Goal: Task Accomplishment & Management: Manage account settings

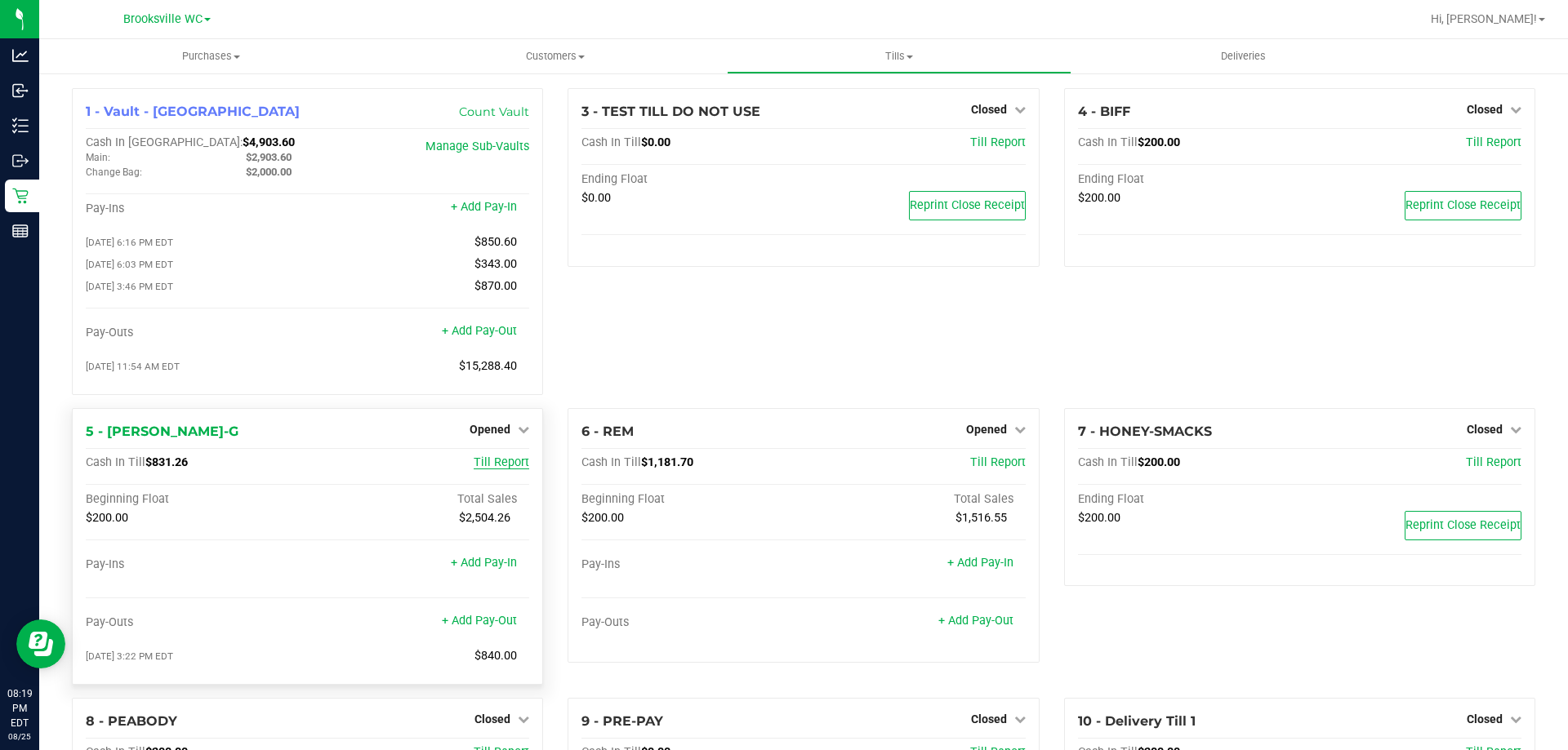
scroll to position [82, 0]
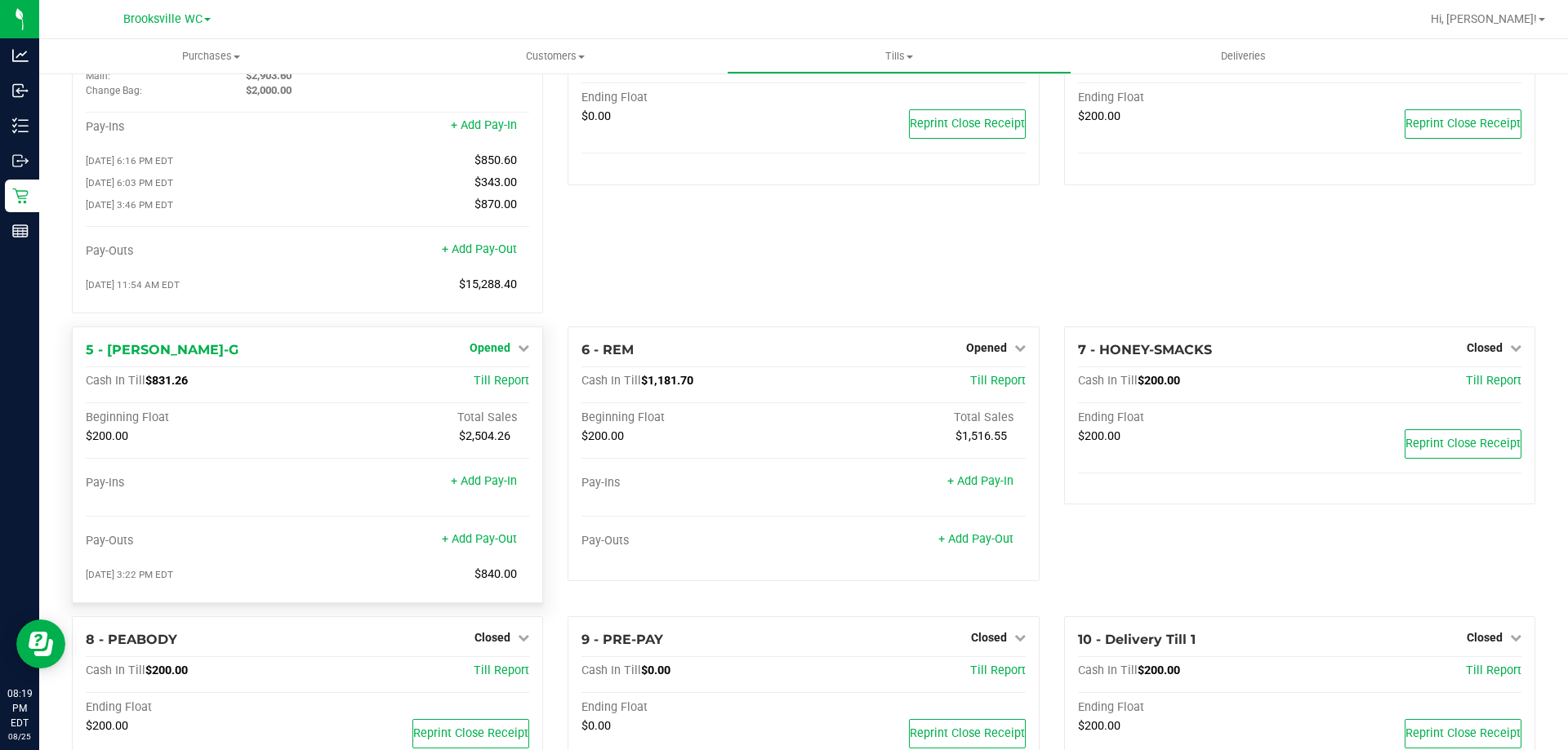
click at [506, 354] on span "Opened" at bounding box center [489, 347] width 40 height 13
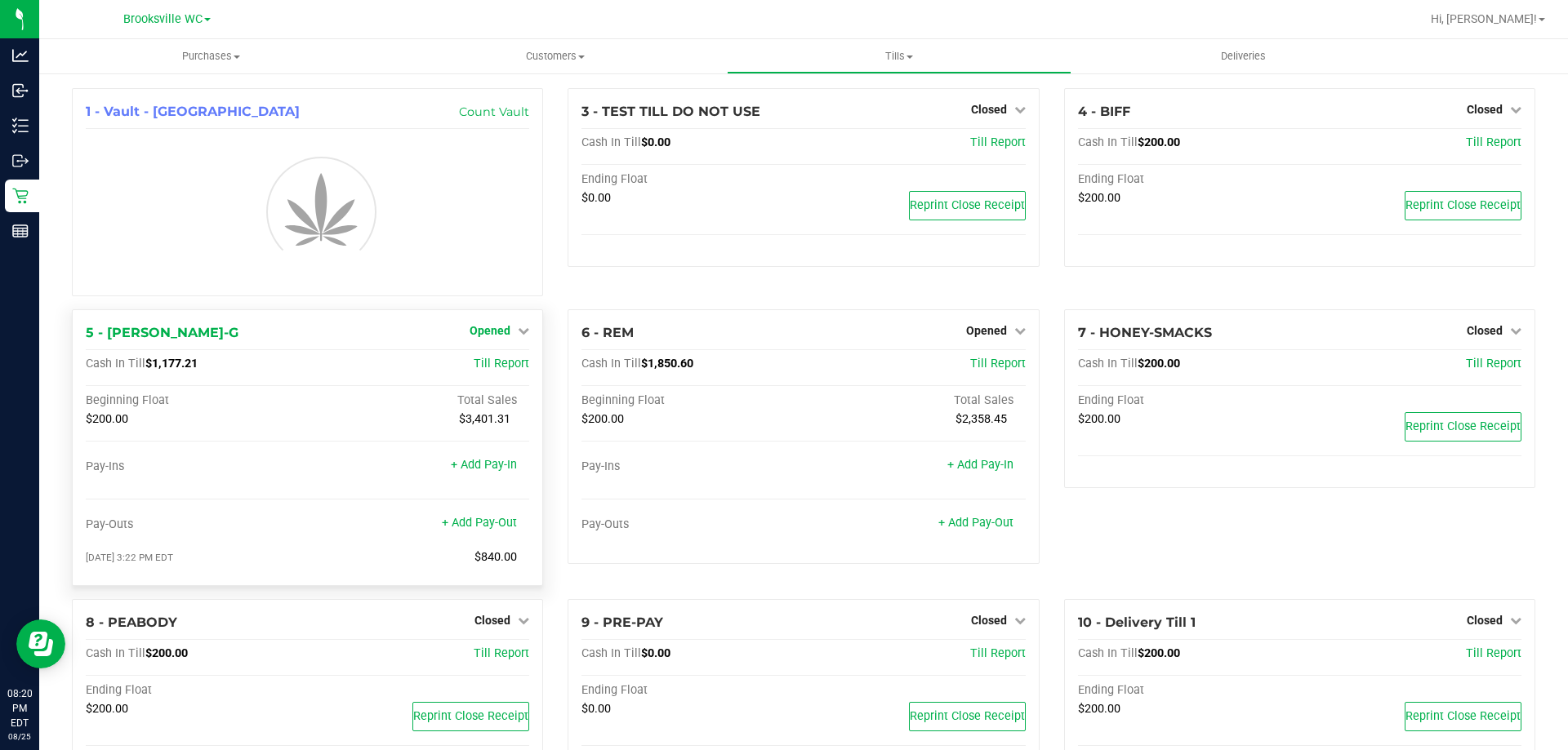
click at [509, 335] on link "Opened" at bounding box center [499, 330] width 59 height 13
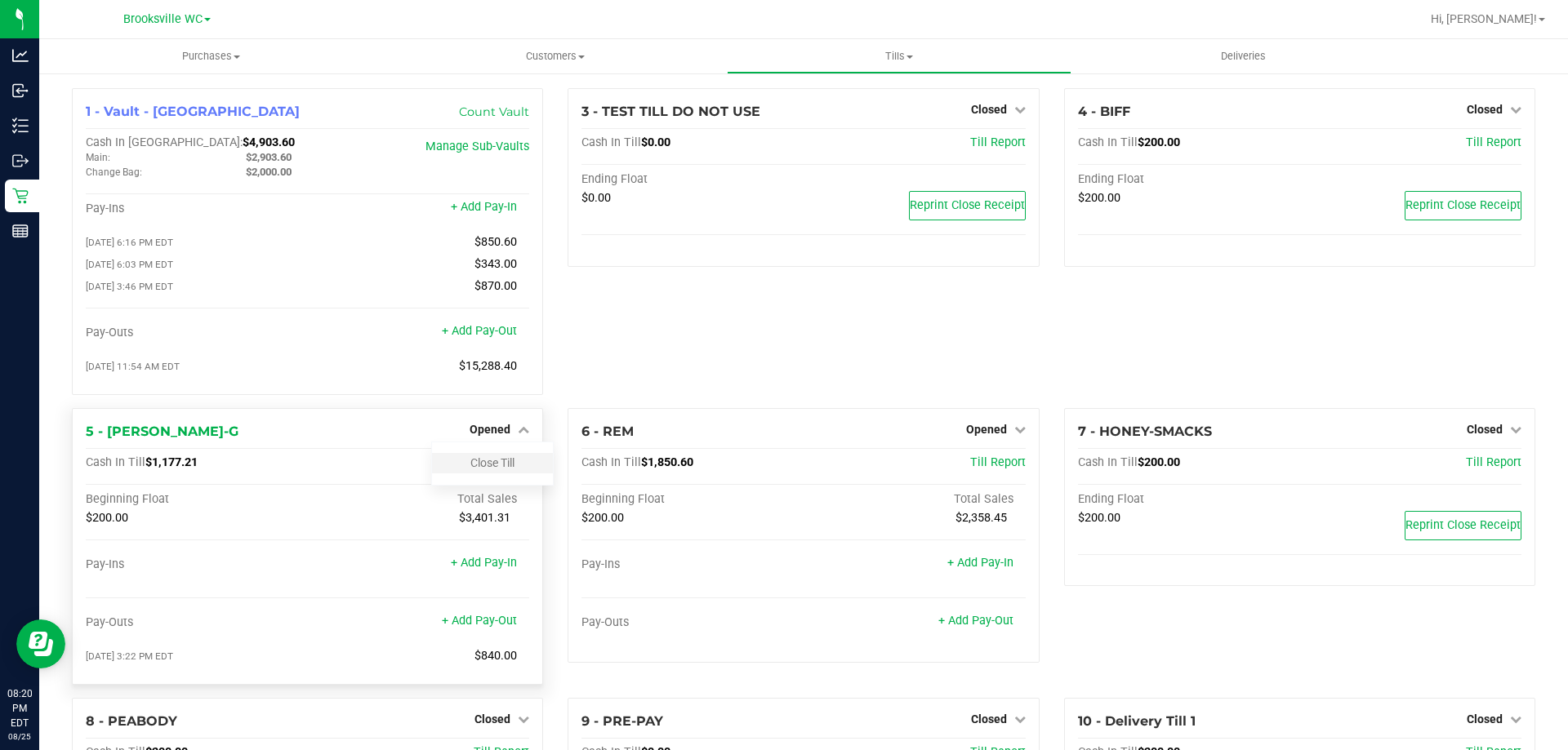
click at [513, 367] on div "[DATE] 11:54 AM EDT $15,288.40" at bounding box center [308, 366] width 444 height 15
click at [488, 463] on link "Close Till" at bounding box center [492, 462] width 44 height 13
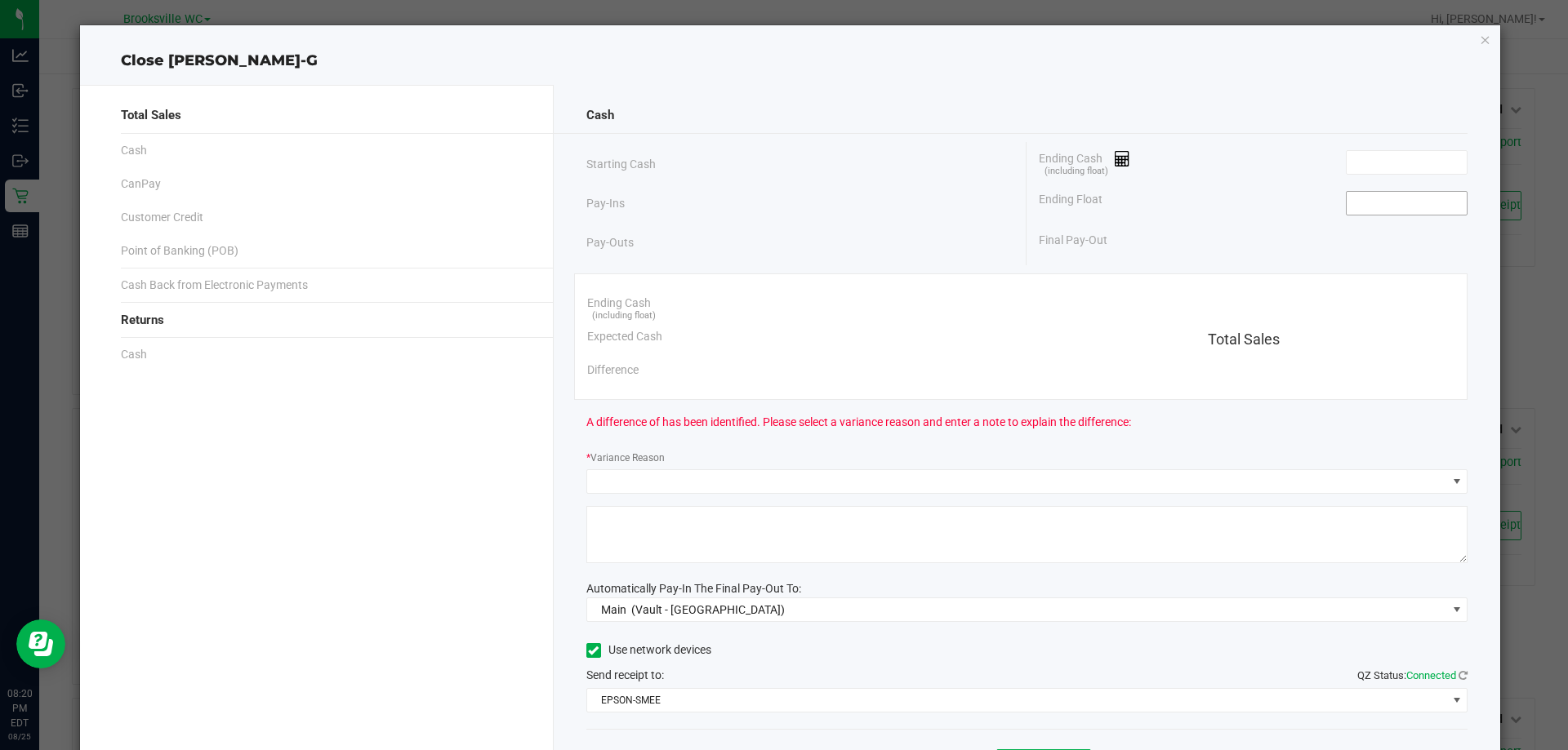
click at [1352, 204] on input at bounding box center [1406, 203] width 120 height 23
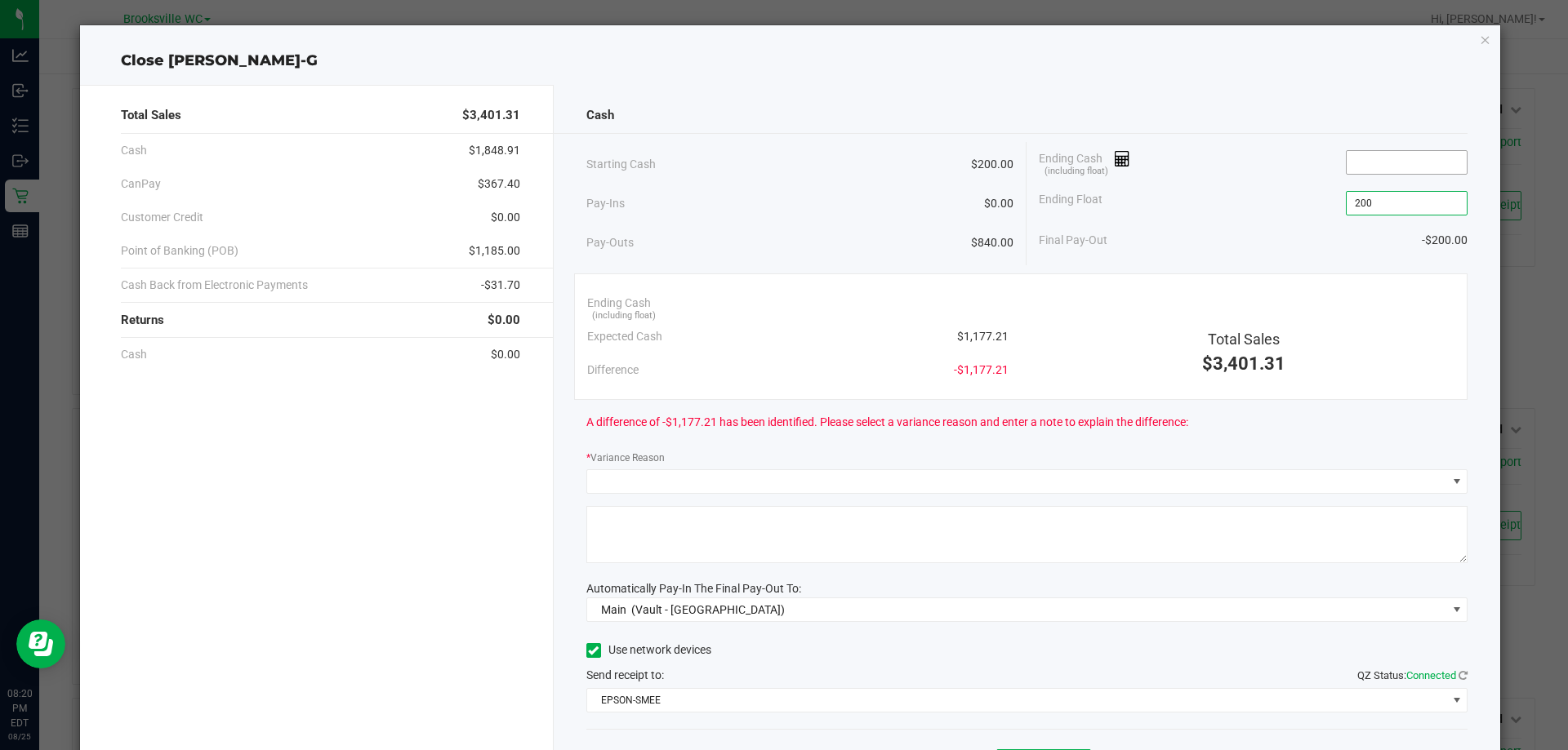
type input "$200.00"
click at [1359, 164] on input at bounding box center [1406, 162] width 120 height 23
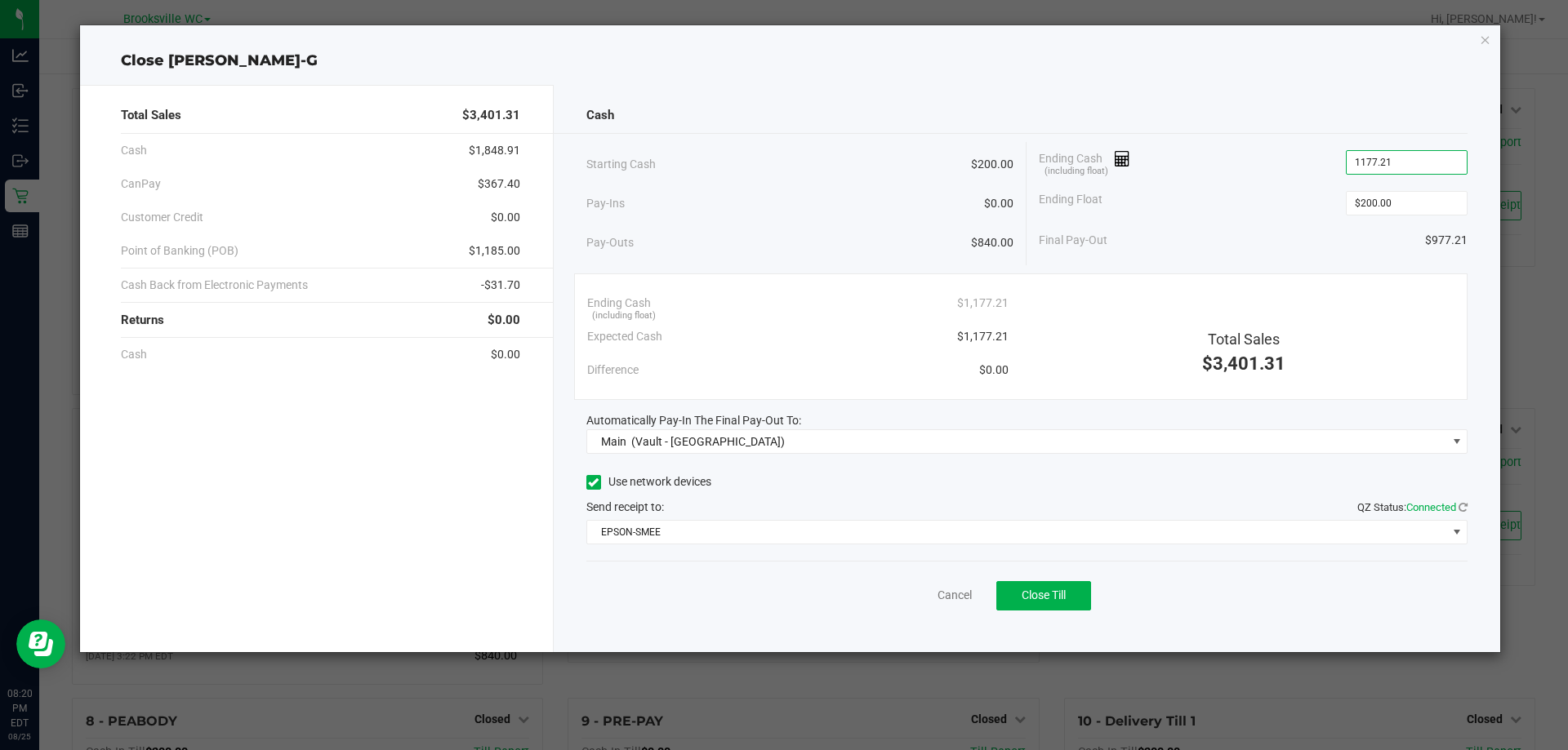
type input "$1,177.21"
click at [1258, 86] on div "Cash Starting Cash $200.00 Pay-Ins $0.00 Pay-Outs $840.00 Ending Cash (includin…" at bounding box center [1027, 369] width 947 height 567
click at [1053, 605] on button "Close Till" at bounding box center [1043, 596] width 95 height 29
click at [1486, 33] on icon "button" at bounding box center [1484, 39] width 11 height 20
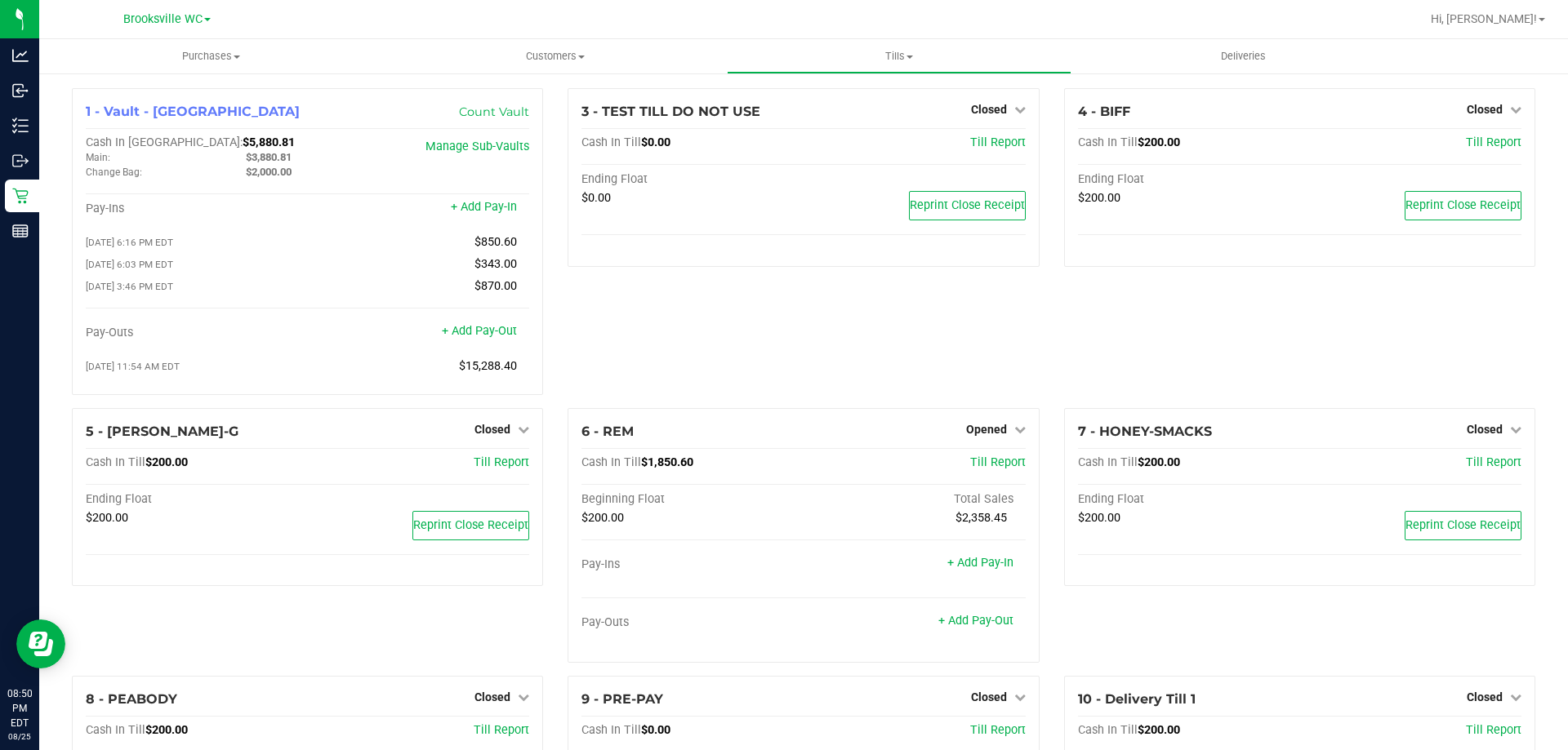
click at [1116, 354] on div "4 - BIFF Closed Open Till Cash In Till $200.00 Till Report Ending Float $200.00…" at bounding box center [1299, 248] width 495 height 320
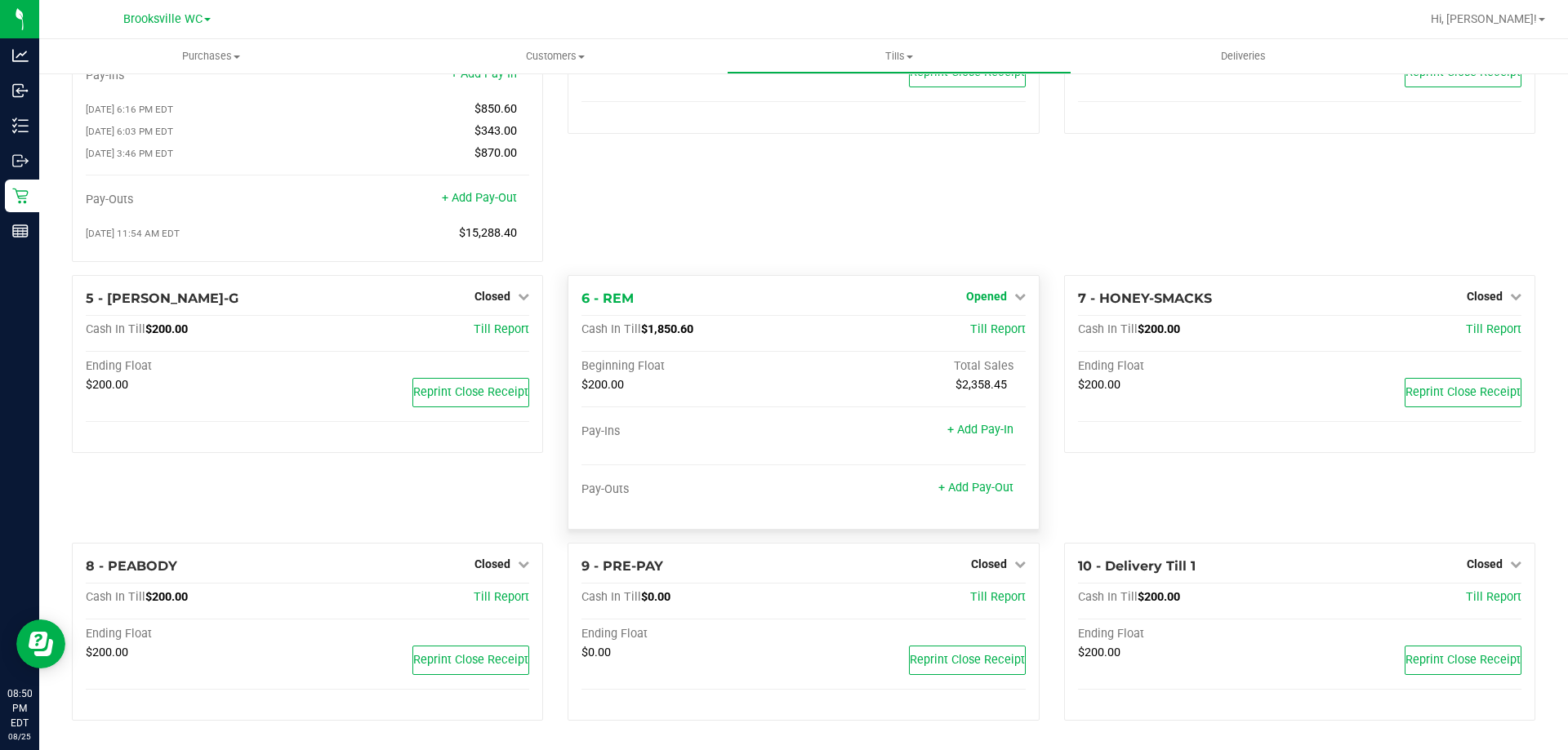
click at [982, 292] on span "Opened" at bounding box center [986, 295] width 40 height 13
click at [980, 334] on link "Close Till" at bounding box center [987, 329] width 44 height 13
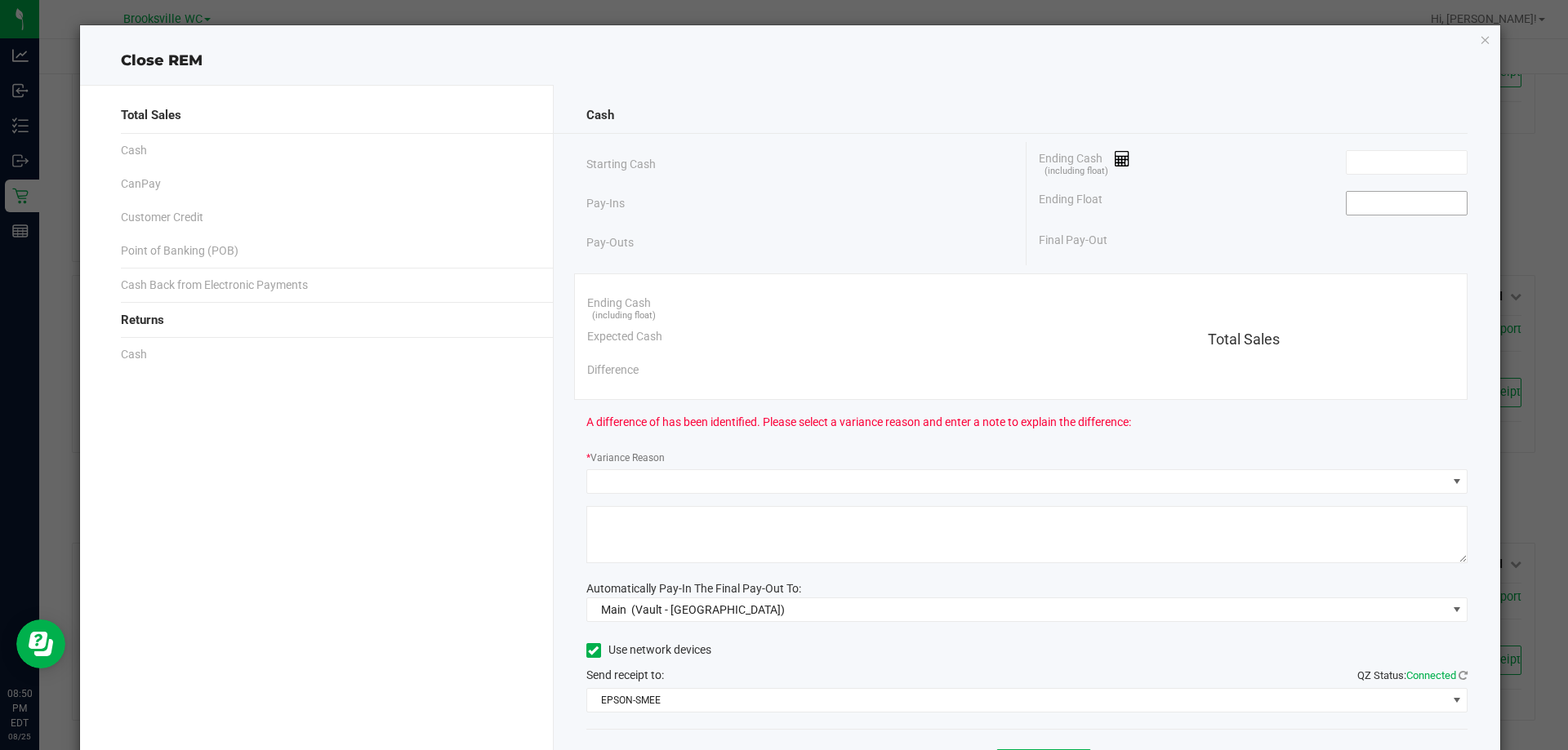
click at [1384, 197] on input at bounding box center [1406, 203] width 120 height 23
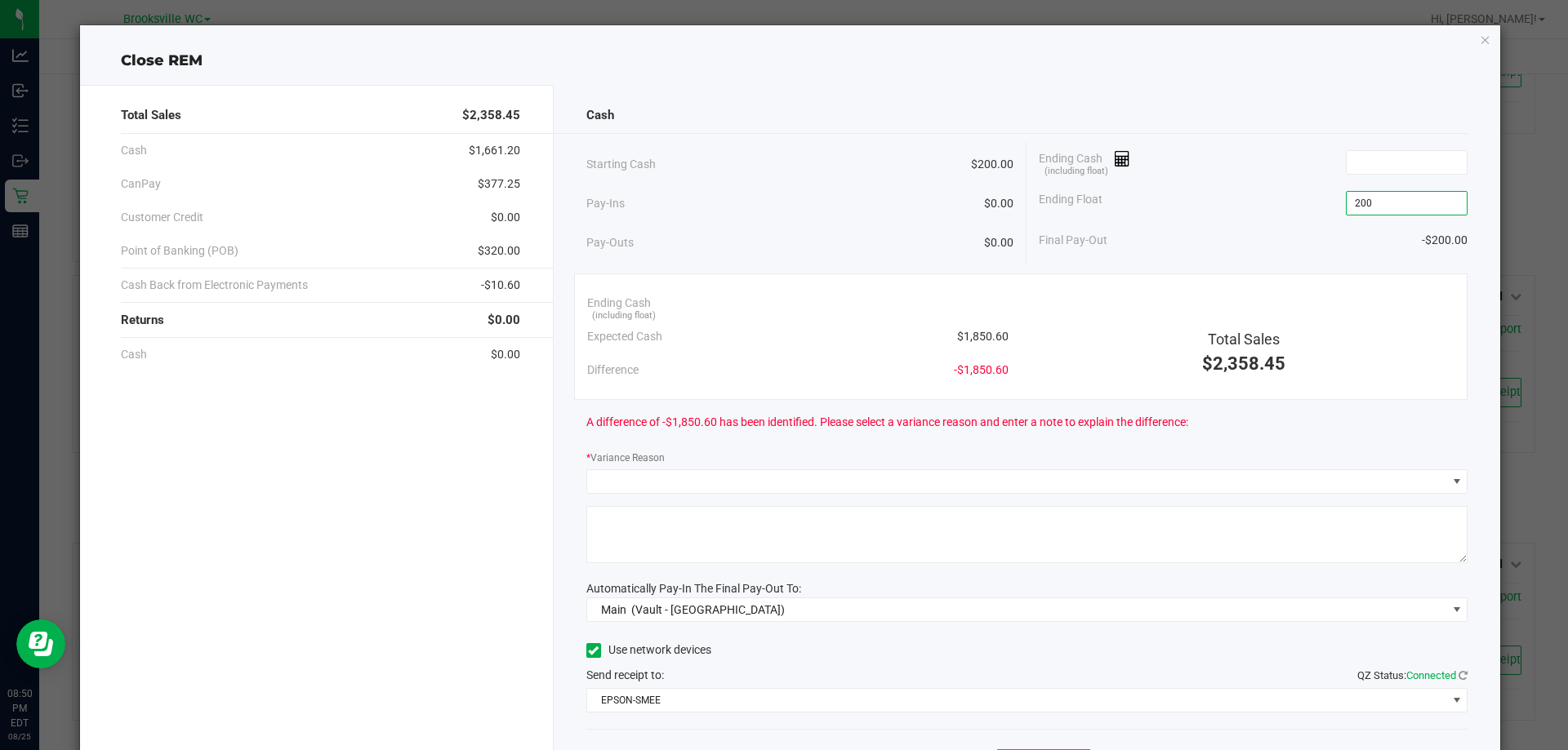
type input "$200.00"
click at [1351, 148] on div "Ending Cash (including float)" at bounding box center [1254, 162] width 429 height 40
click at [1353, 168] on input at bounding box center [1406, 162] width 120 height 23
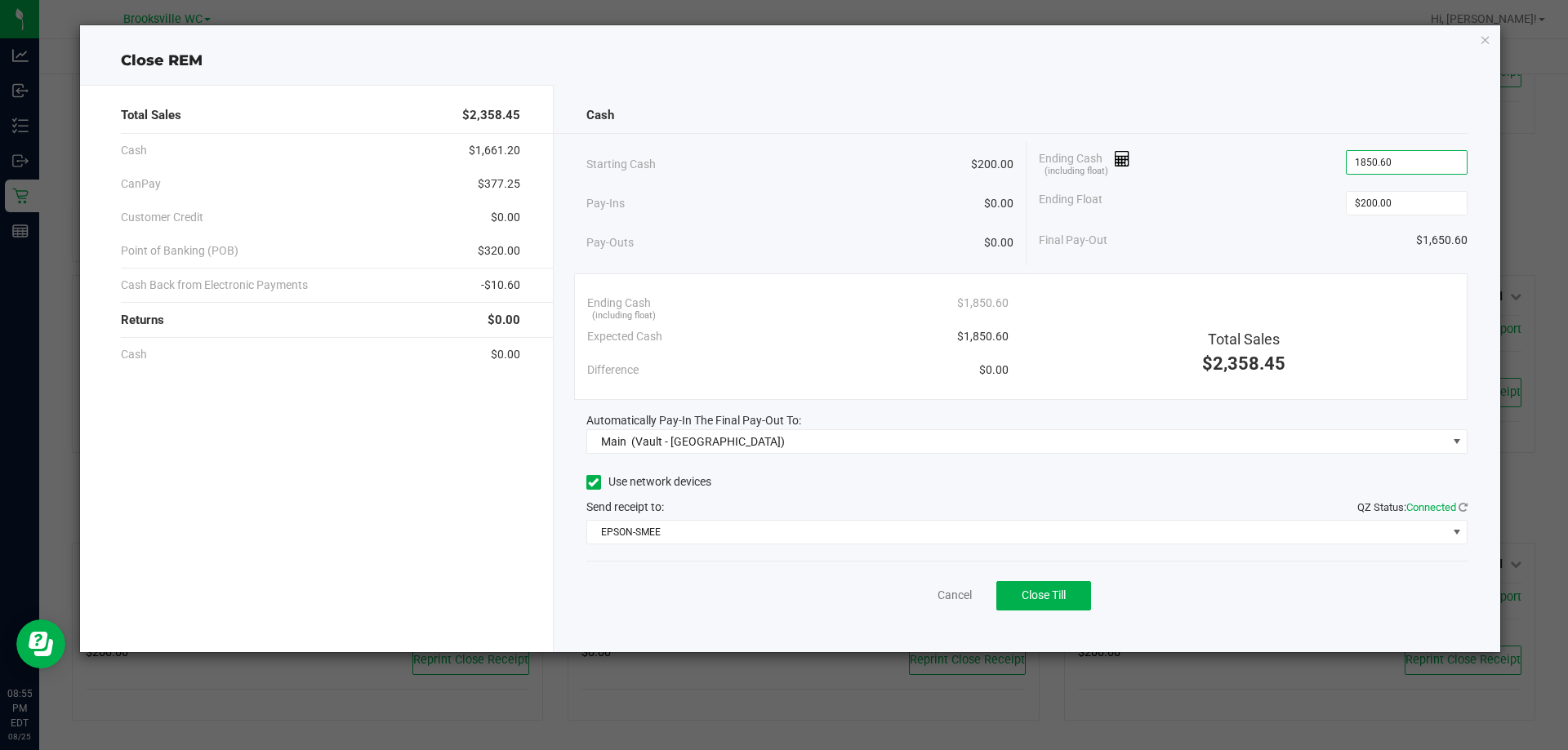
type input "$1,850.60"
click at [1319, 98] on div "Cash" at bounding box center [1027, 115] width 882 height 35
click at [1040, 591] on span "Close Till" at bounding box center [1043, 594] width 44 height 13
click at [1484, 45] on icon "button" at bounding box center [1484, 39] width 11 height 20
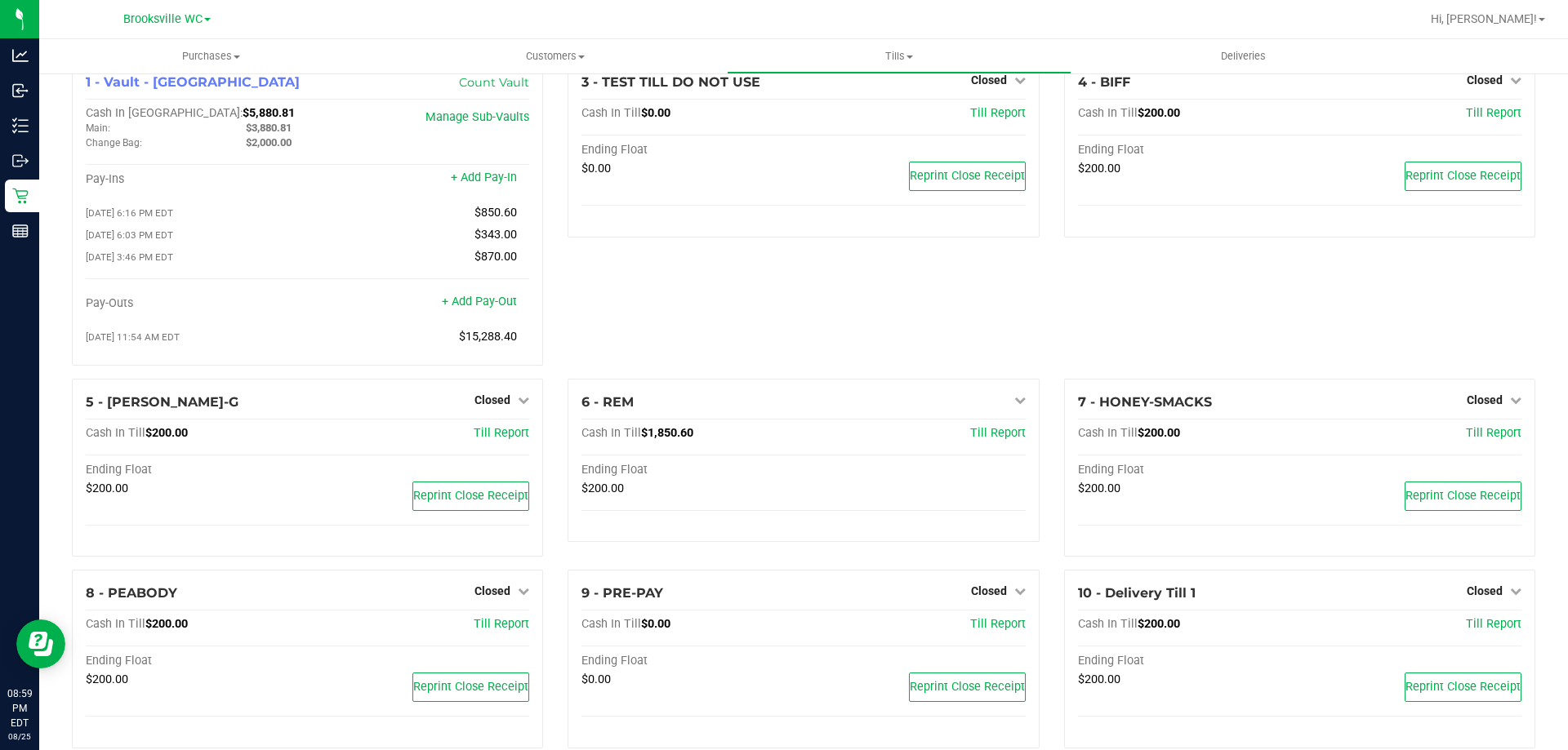
scroll to position [0, 0]
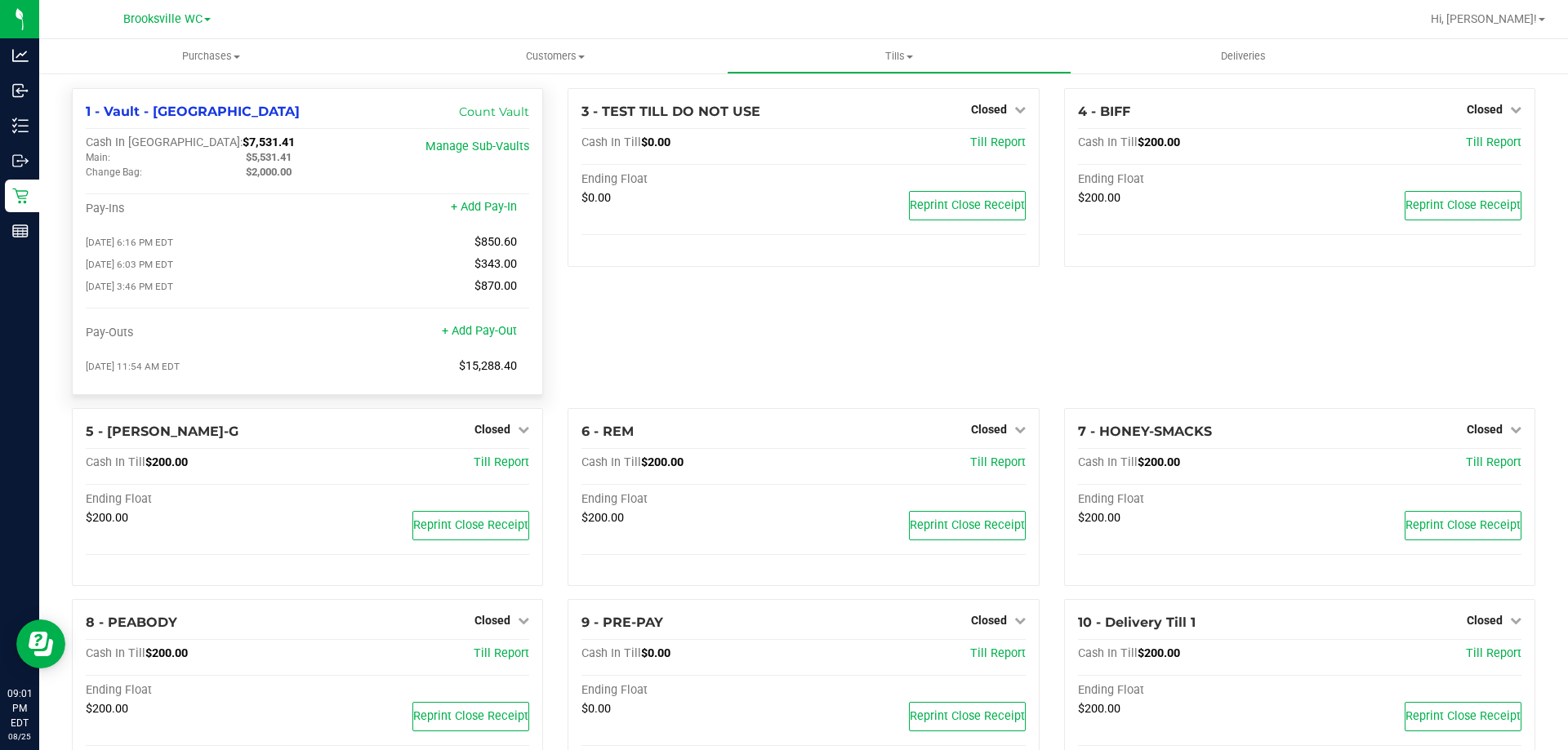
click at [275, 158] on span "$5,531.41" at bounding box center [268, 157] width 46 height 12
copy span "5,531.41"
click at [884, 55] on span "Tills" at bounding box center [898, 56] width 342 height 15
click at [806, 116] on span "Reconcile e-payments" at bounding box center [808, 118] width 163 height 14
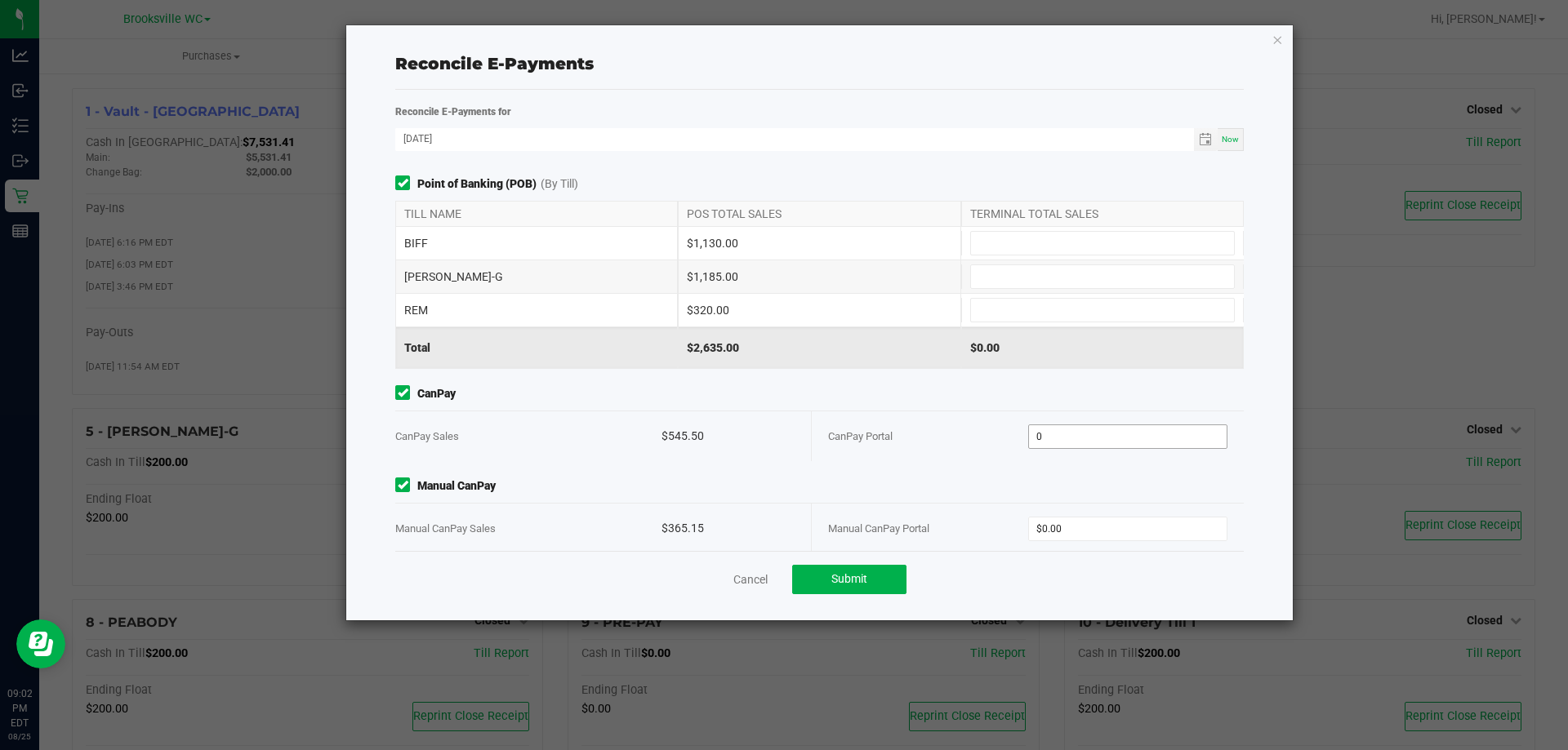
click at [1066, 439] on input "0" at bounding box center [1128, 437] width 198 height 23
paste input "545.5"
type input "$545.50"
click at [867, 409] on div "CanPay CanPay Sales $545.50 CanPay Portal $545.50" at bounding box center [819, 423] width 873 height 76
click at [1055, 533] on input "0" at bounding box center [1128, 529] width 198 height 23
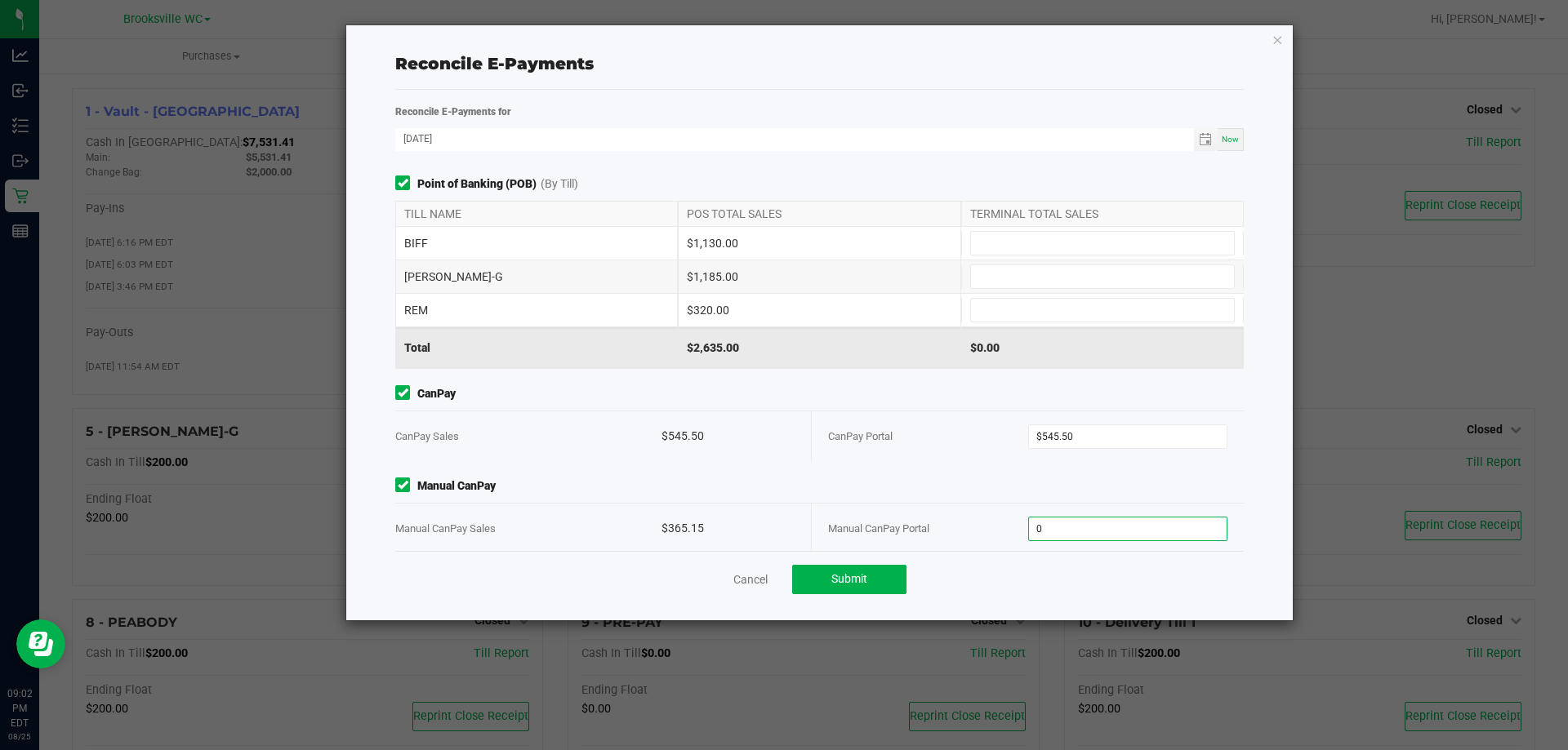
paste input "365.15"
type input "$365.15"
click at [921, 493] on span "Manual CanPay" at bounding box center [819, 486] width 849 height 17
click at [980, 252] on input at bounding box center [1102, 243] width 263 height 23
click at [989, 240] on input at bounding box center [1102, 243] width 263 height 23
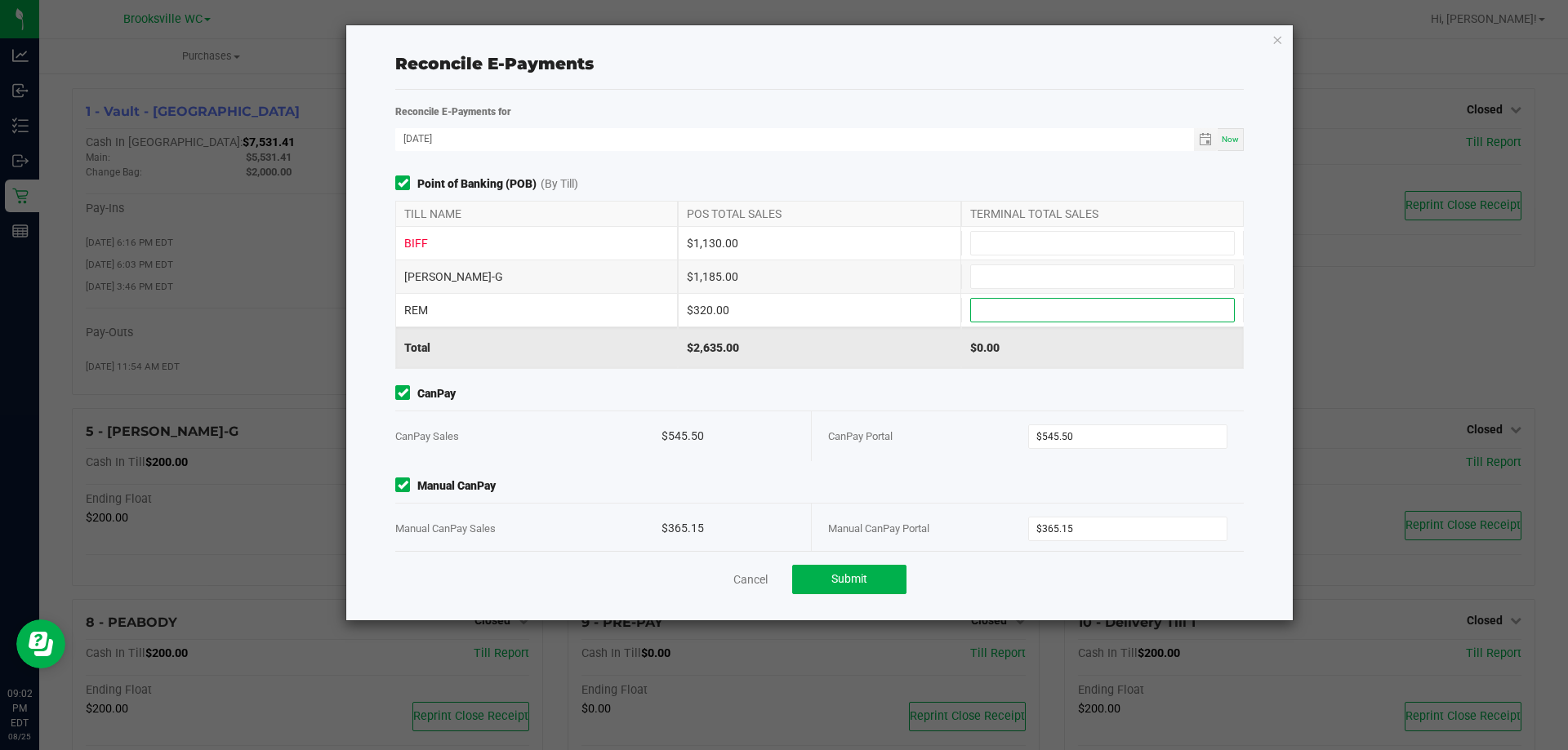
click at [983, 302] on input at bounding box center [1102, 310] width 263 height 23
click at [981, 313] on input at bounding box center [1102, 310] width 263 height 23
type input "$320.00"
click at [1013, 285] on input at bounding box center [1102, 276] width 263 height 23
type input "$1,185.00"
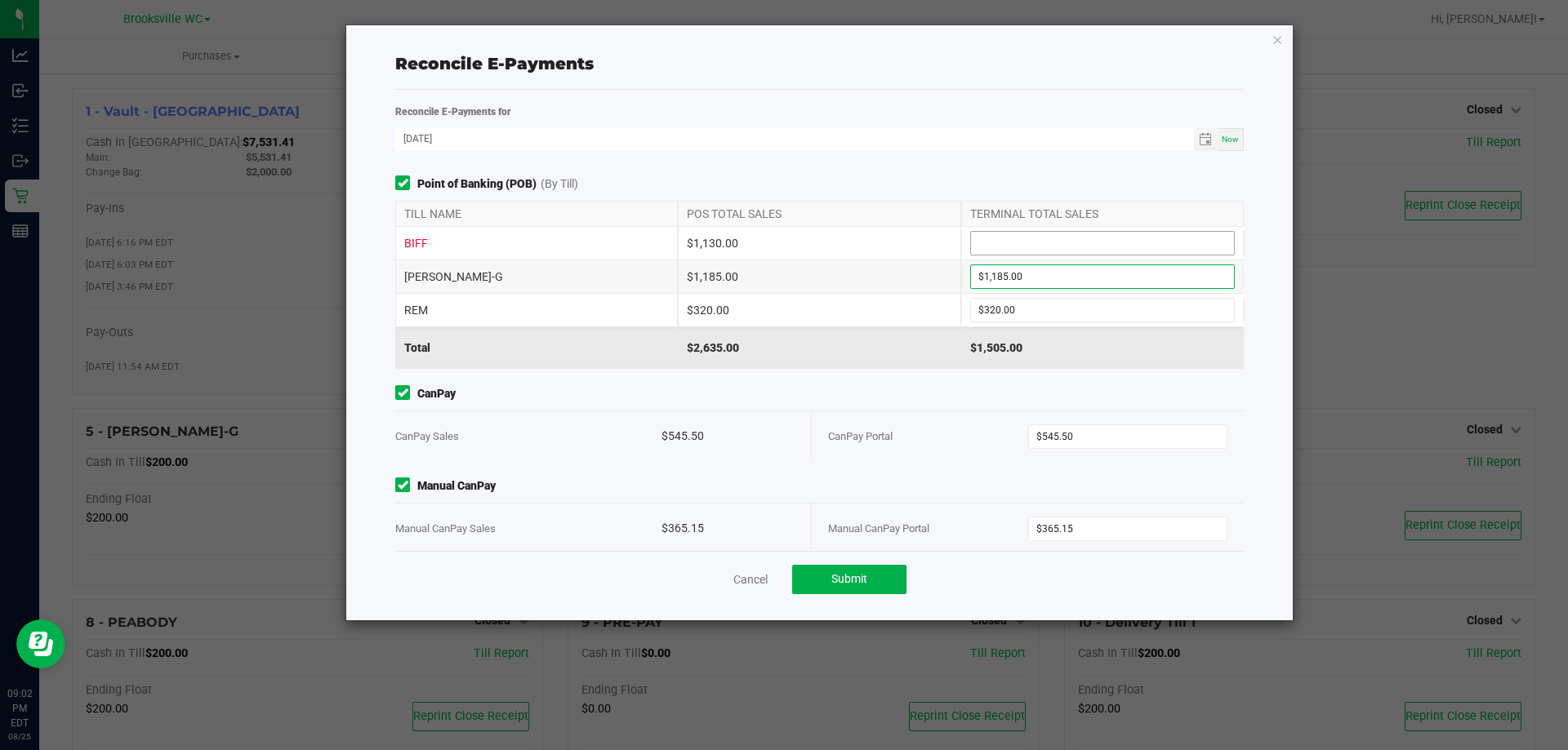
click at [1000, 249] on input at bounding box center [1102, 243] width 263 height 23
type input "$1,130.00"
click at [915, 180] on span "Point of Banking (POB) (By Till)" at bounding box center [819, 184] width 849 height 17
click at [849, 570] on button "Submit" at bounding box center [849, 580] width 115 height 29
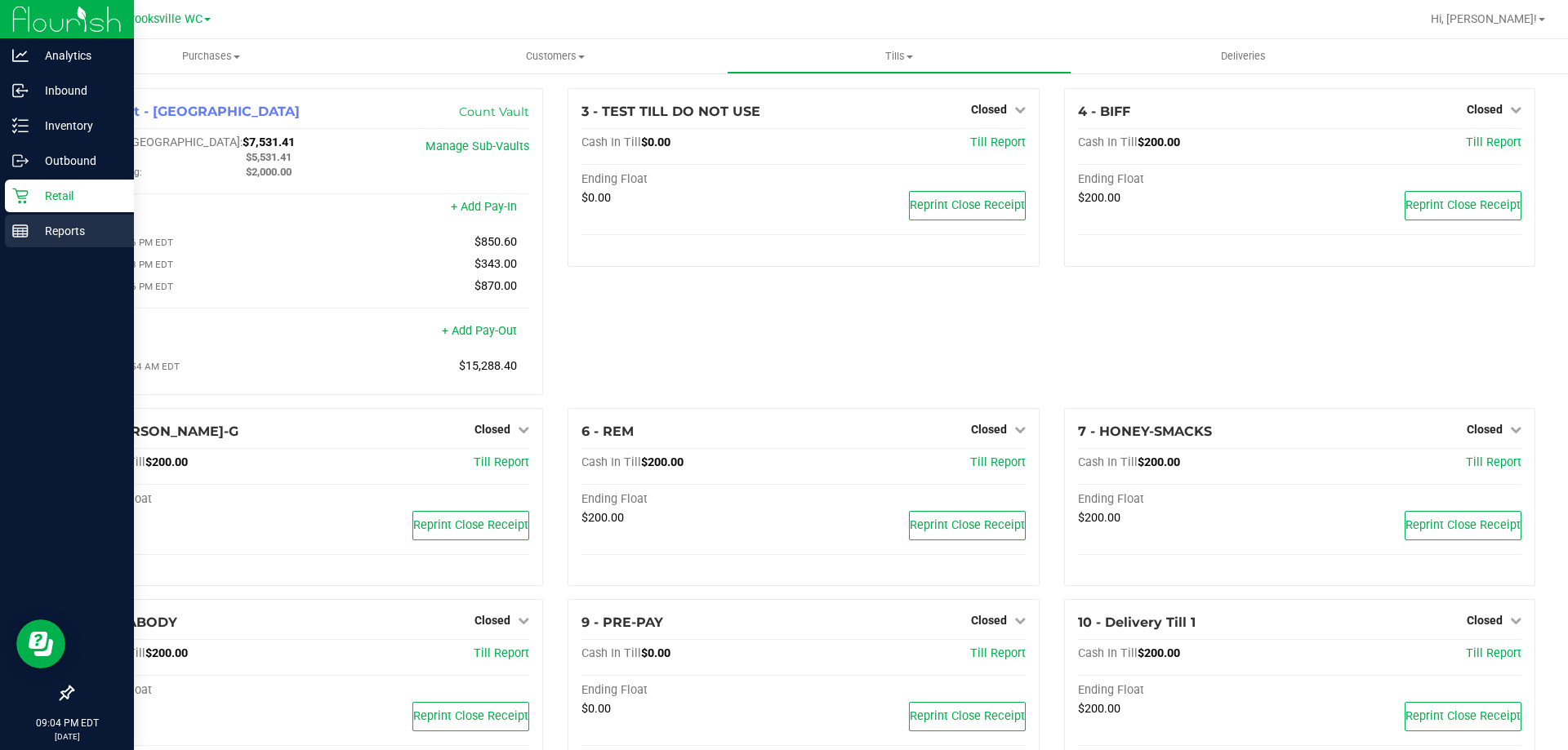
click at [55, 222] on p "Reports" at bounding box center [78, 231] width 98 height 20
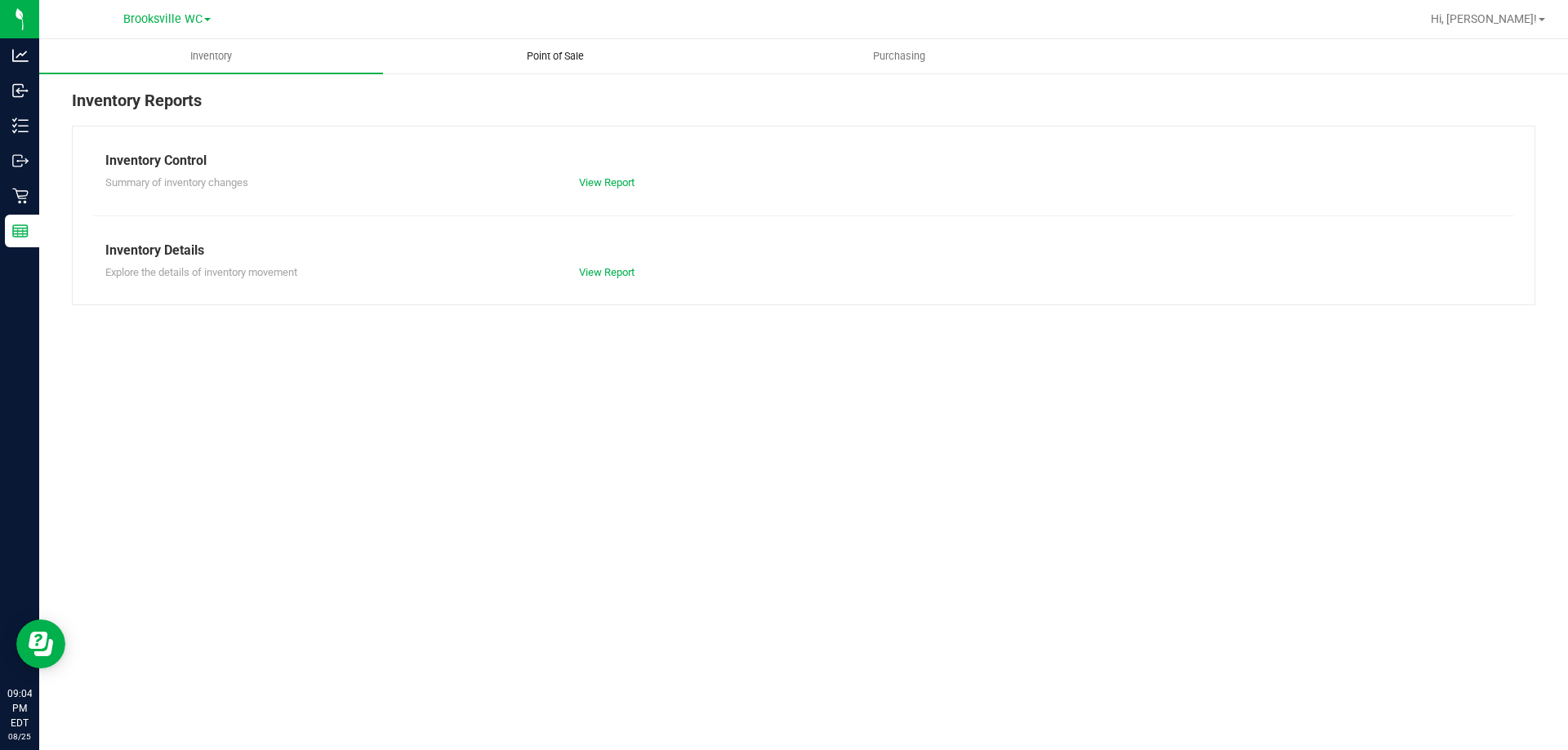
click at [550, 65] on uib-tab-heading "Point of Sale" at bounding box center [554, 56] width 342 height 33
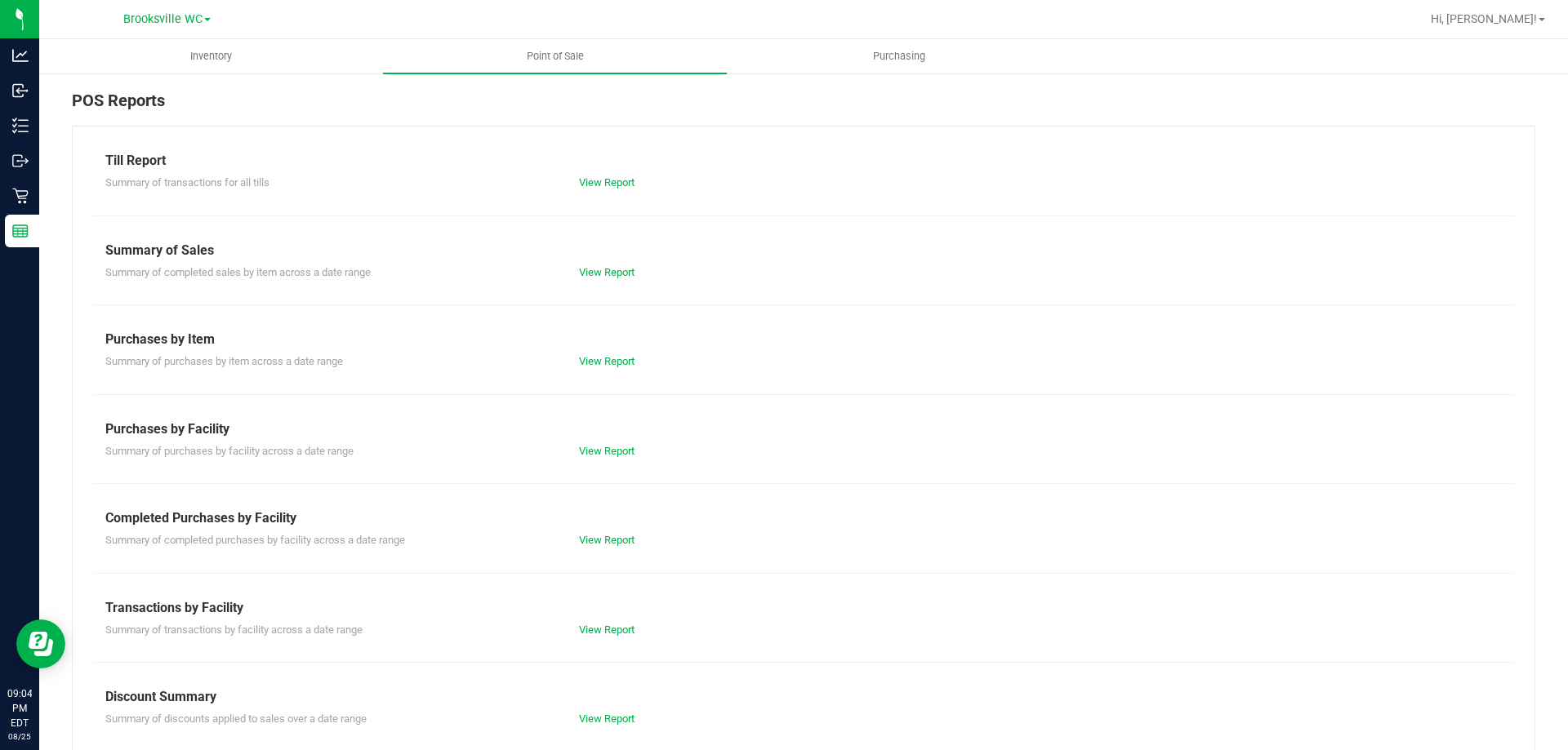
click at [584, 548] on div "View Report" at bounding box center [685, 540] width 237 height 16
click at [586, 536] on link "View Report" at bounding box center [607, 540] width 55 height 12
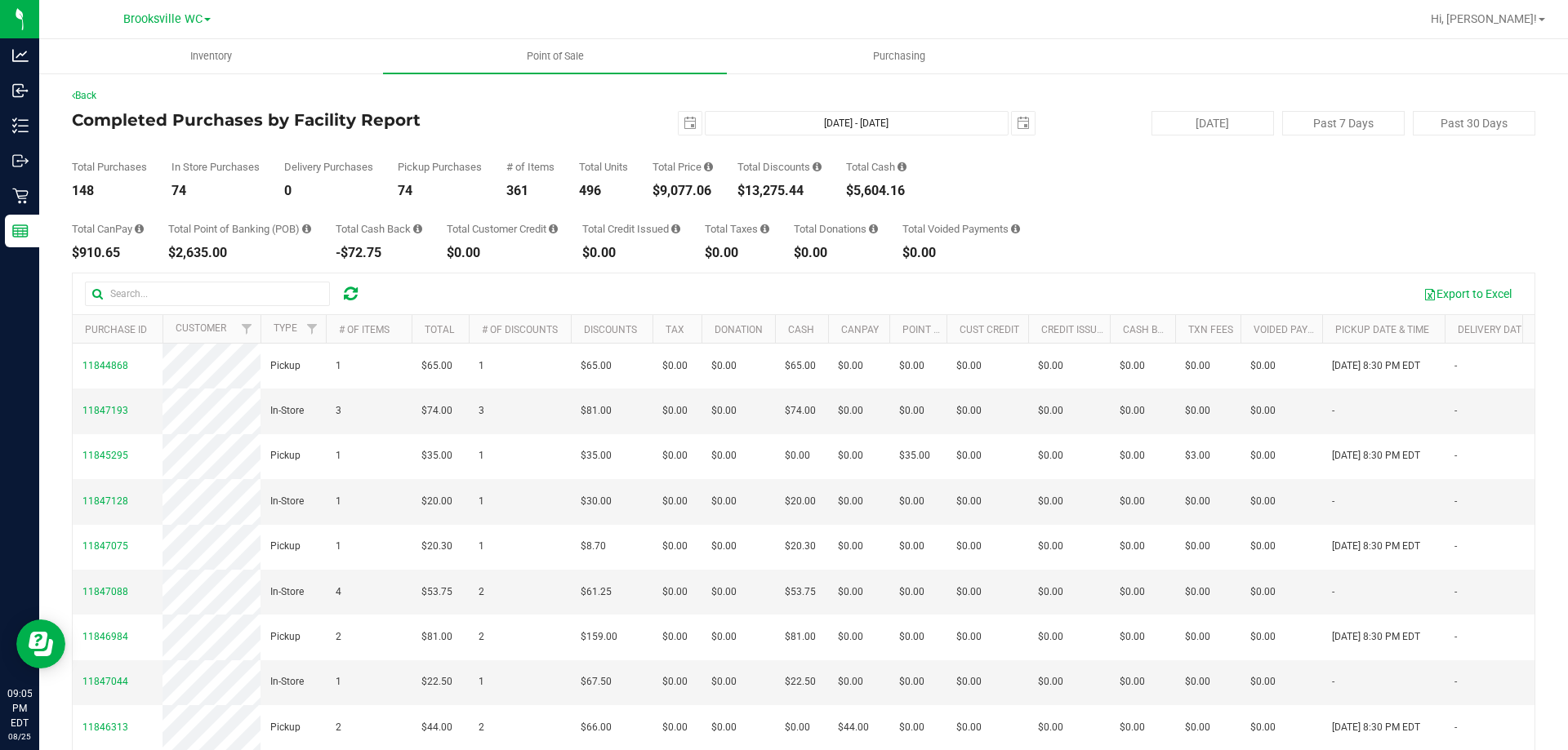
click at [689, 186] on div "$9,077.06" at bounding box center [682, 190] width 60 height 13
copy div "9,077.06"
click at [90, 189] on div "148" at bounding box center [109, 190] width 75 height 13
click at [89, 189] on div "148" at bounding box center [109, 190] width 75 height 13
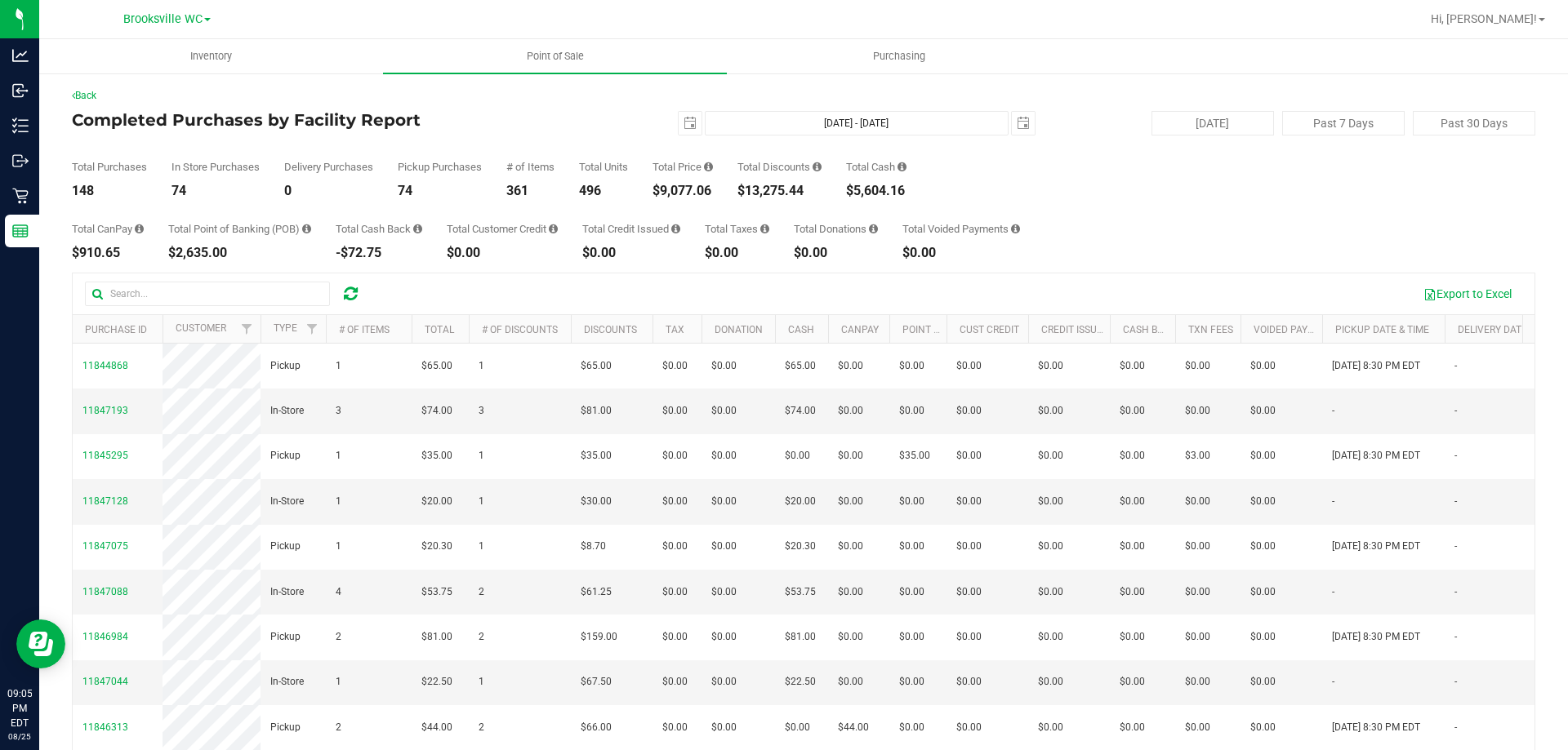
copy div "148"
click at [774, 186] on div "$13,275.44" at bounding box center [780, 190] width 84 height 13
copy div "13,275.44"
click at [1305, 132] on button "Past 7 Days" at bounding box center [1343, 123] width 122 height 24
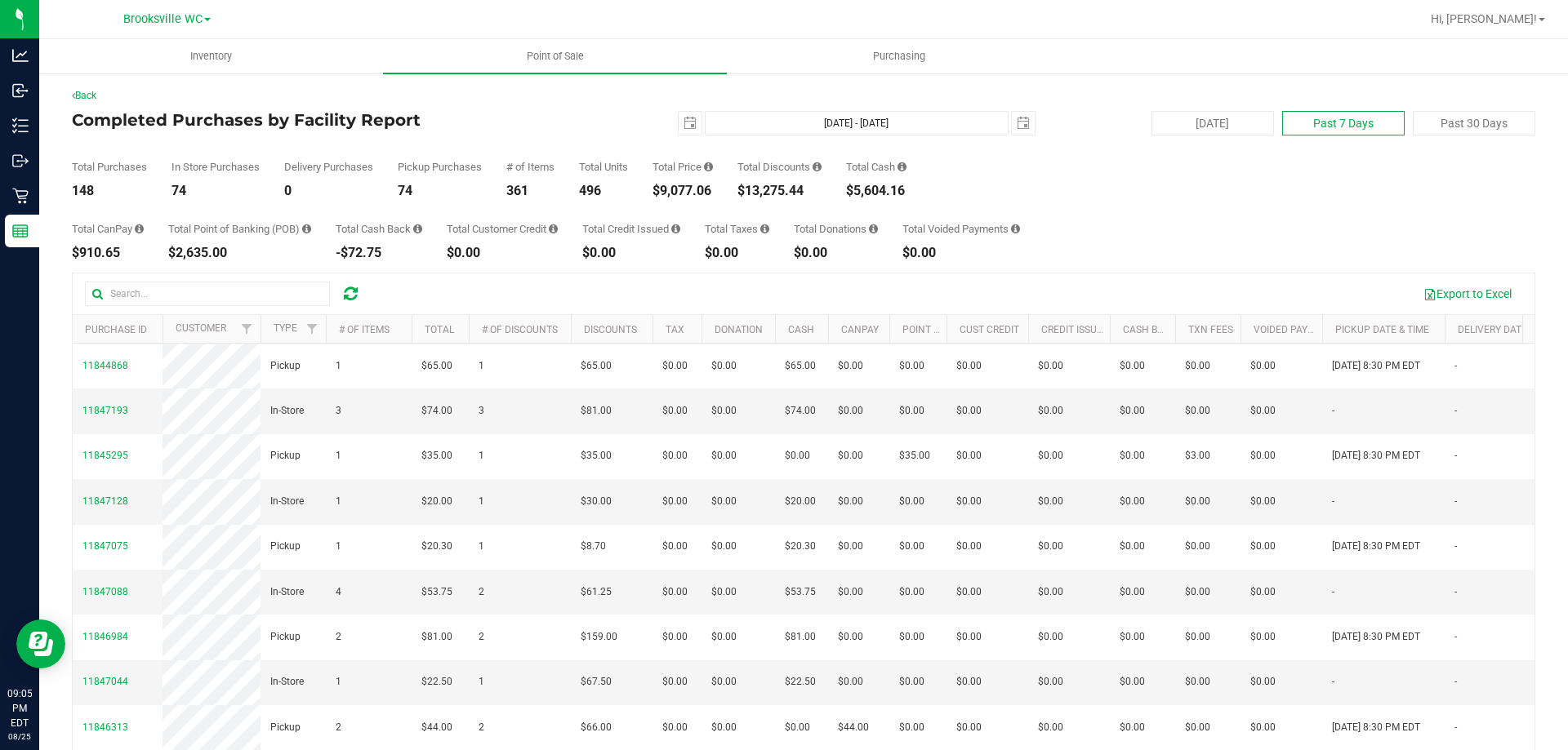
type input "2025-08-18"
type input "Aug 18, 2025 - Aug 25, 2025"
click at [697, 184] on div "$66,401.71" at bounding box center [685, 190] width 66 height 13
copy div "66,401.71"
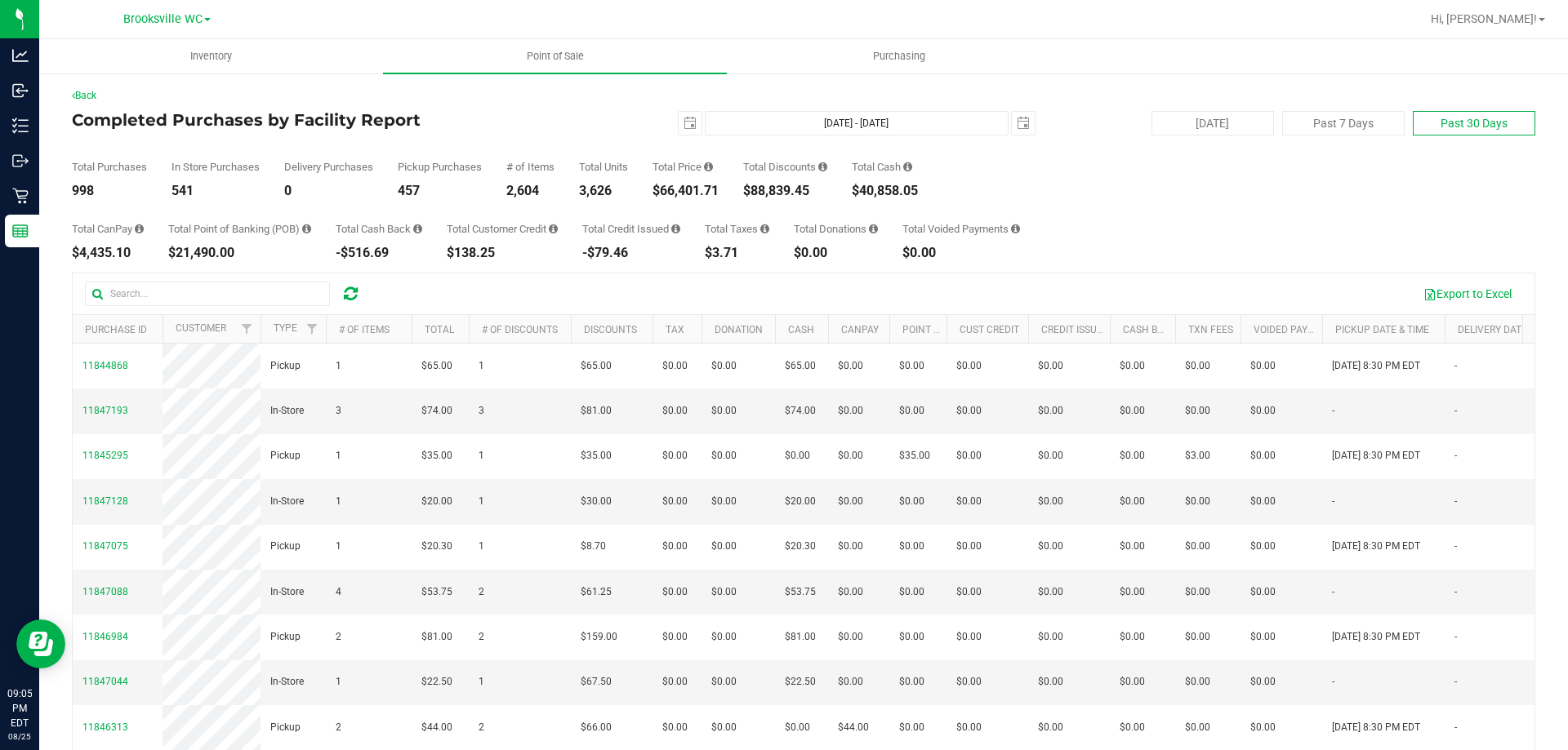
click at [1490, 134] on button "Past 30 Days" at bounding box center [1474, 123] width 122 height 24
type input "2025-07-26"
type input "Jul 26, 2025 - Aug 25, 2025"
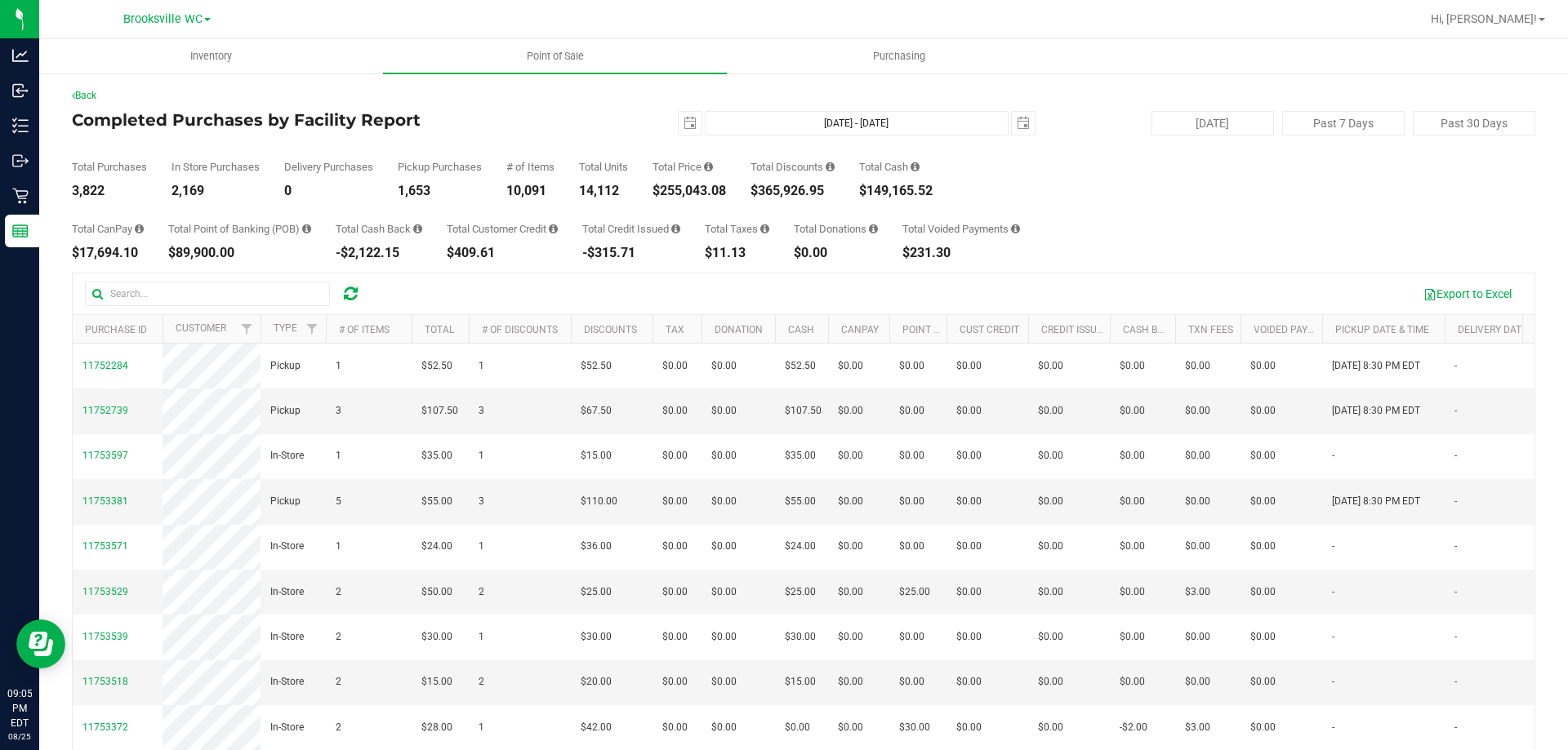
click at [702, 190] on div "$255,043.08" at bounding box center [688, 190] width 73 height 13
copy div "255,043.08"
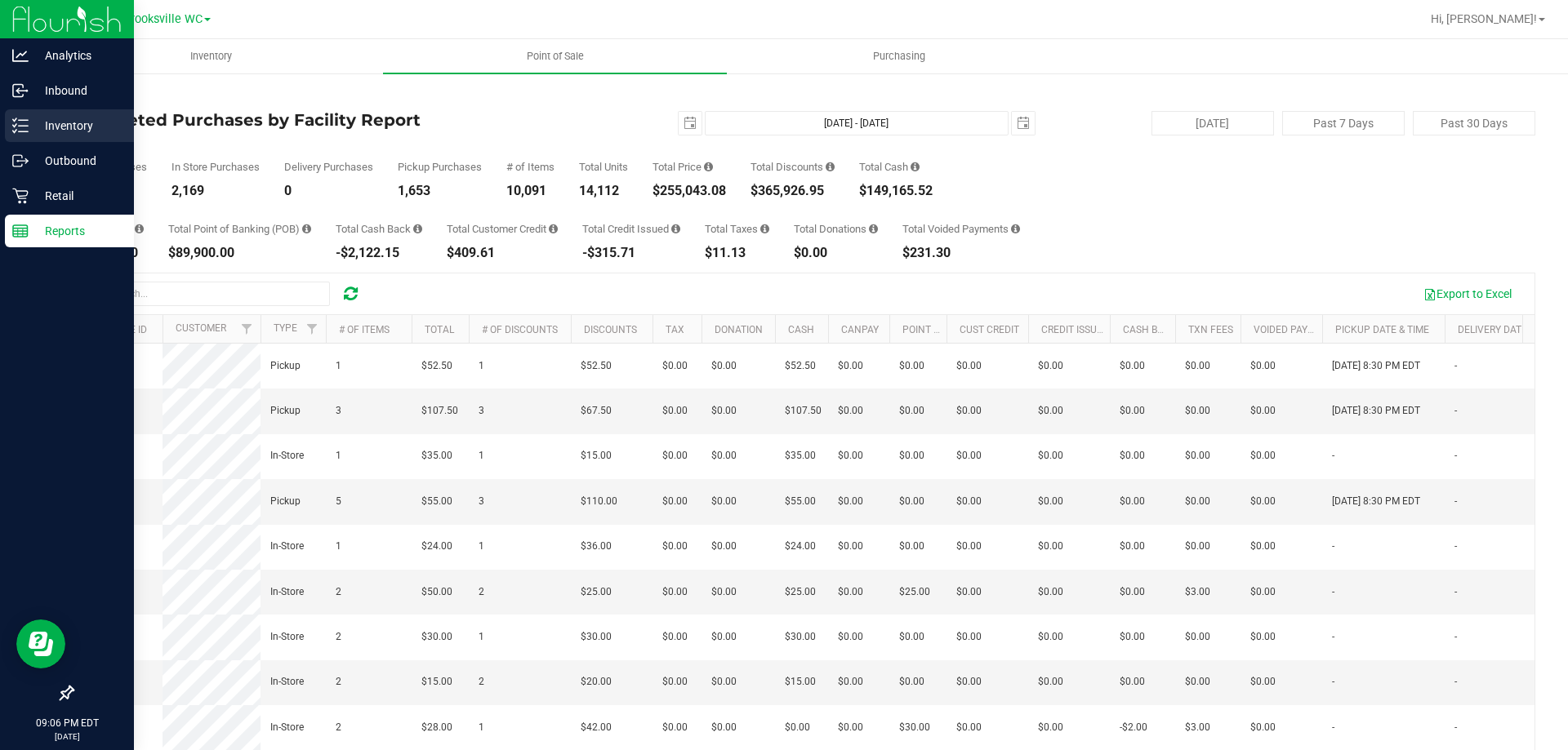
click at [78, 124] on p "Inventory" at bounding box center [78, 126] width 98 height 20
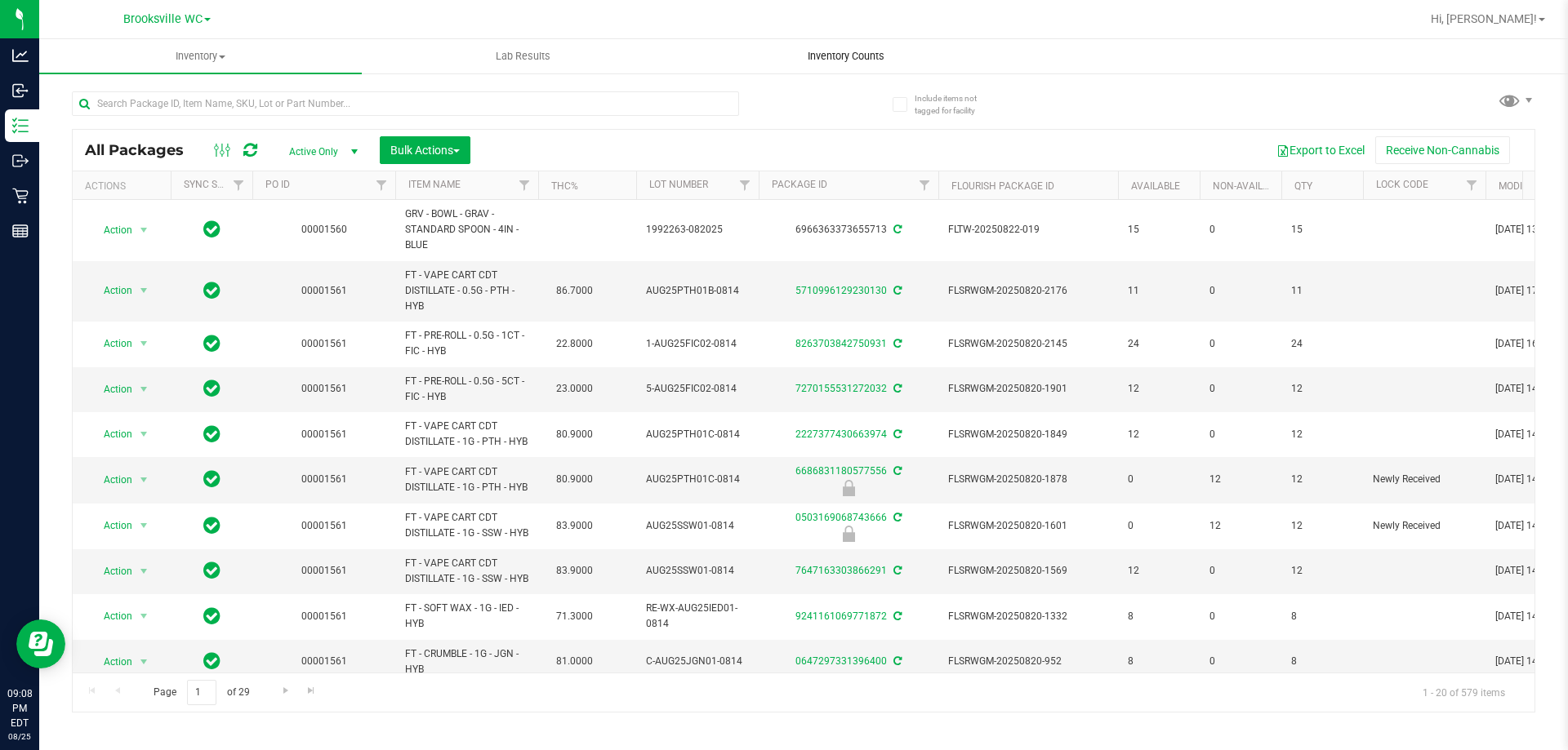
click at [823, 61] on span "Inventory Counts" at bounding box center [846, 56] width 121 height 15
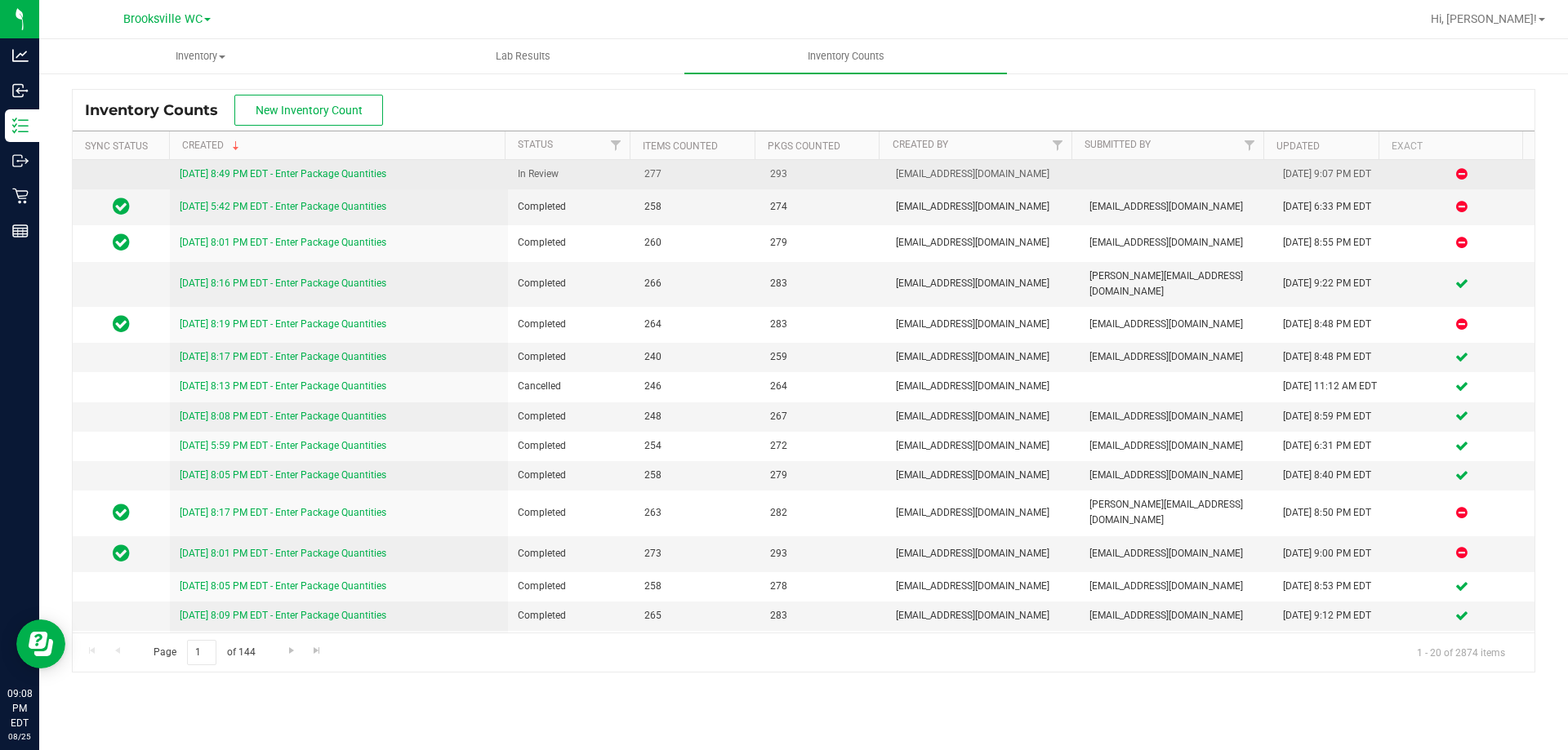
click at [356, 174] on link "[DATE] 8:49 PM EDT - Enter Package Quantities" at bounding box center [283, 173] width 207 height 11
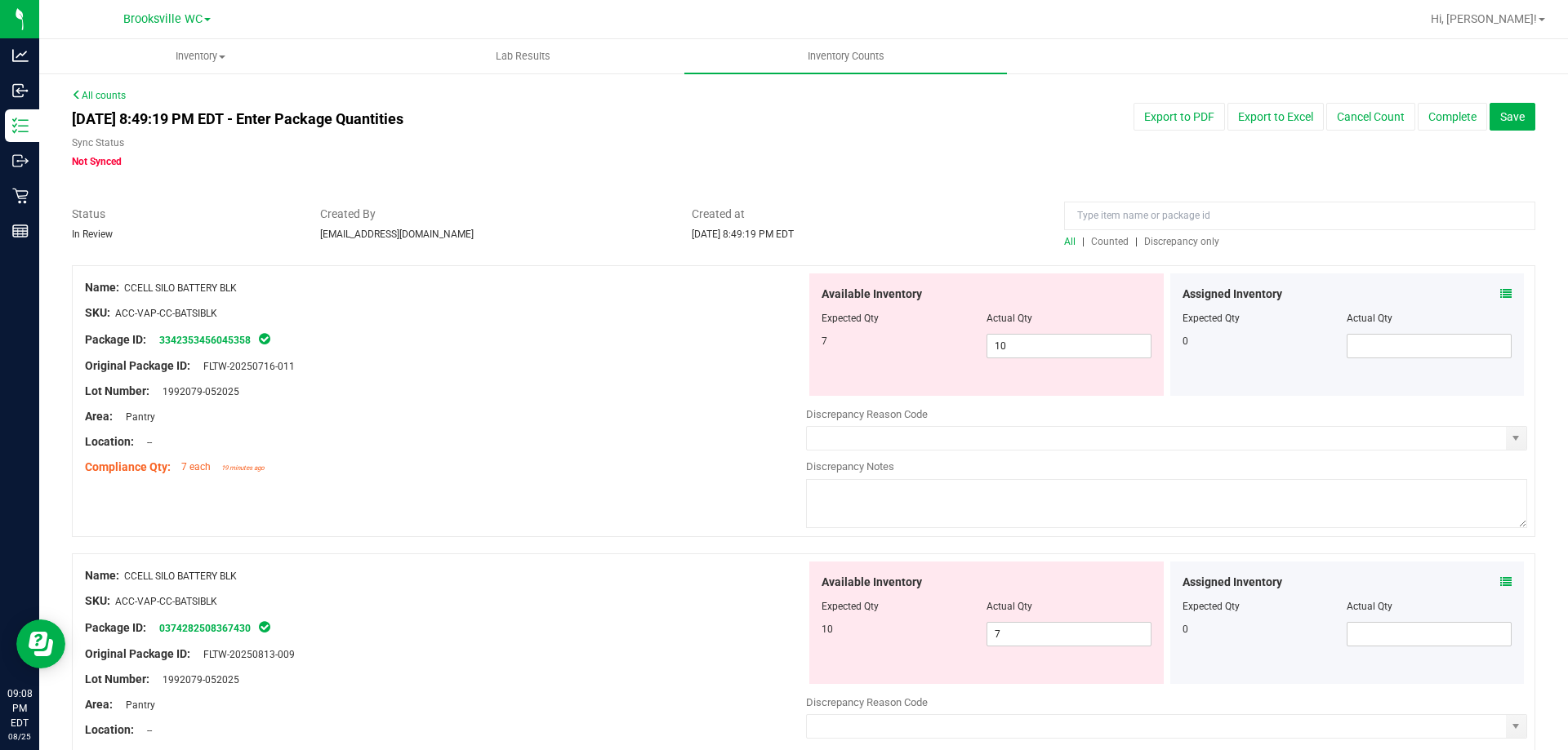
click at [1174, 240] on span "Discrepancy only" at bounding box center [1181, 241] width 75 height 11
click at [685, 298] on div at bounding box center [445, 300] width 721 height 8
click at [702, 345] on div "Package ID: 0374282508367430" at bounding box center [445, 339] width 721 height 20
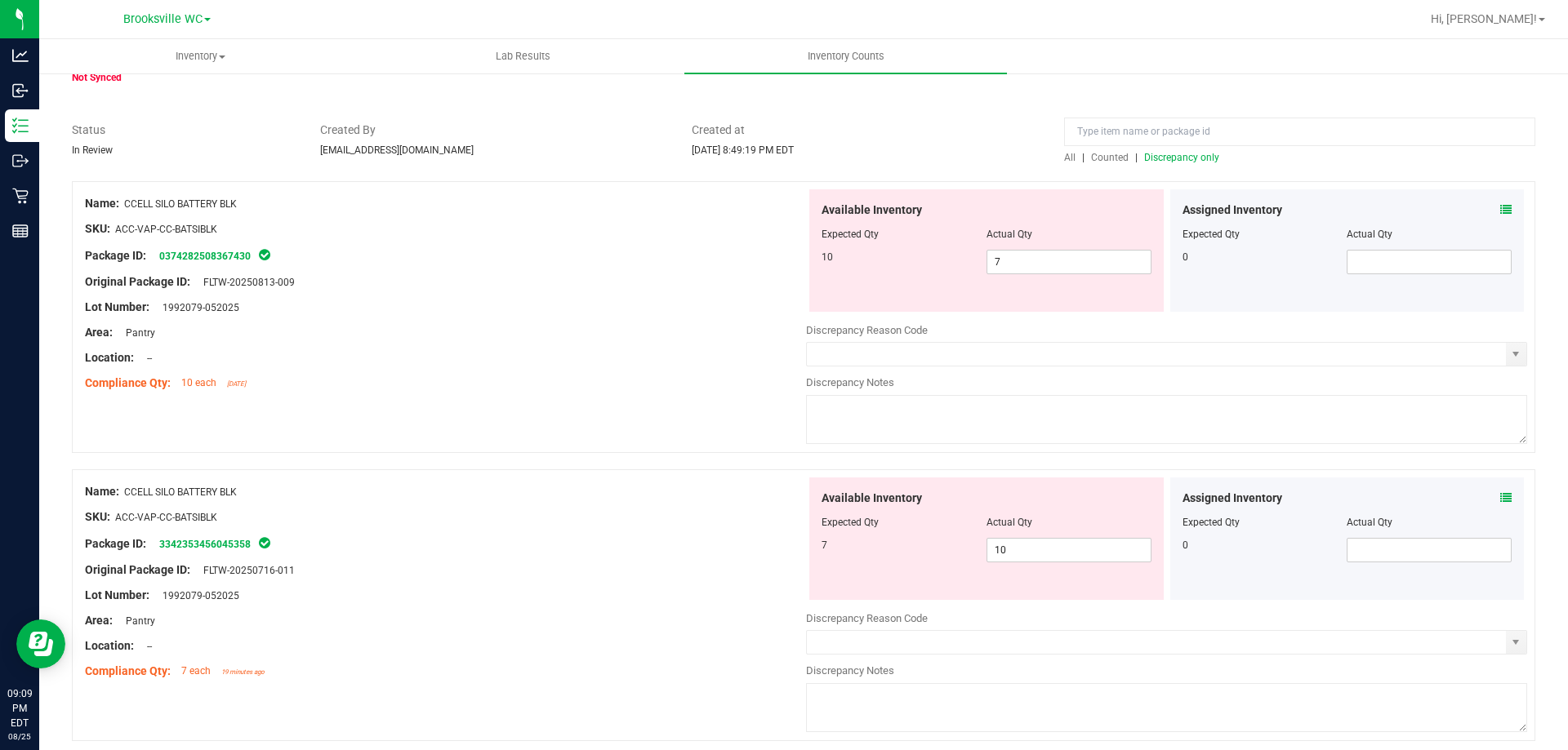
scroll to position [82, 0]
drag, startPoint x: 1038, startPoint y: 550, endPoint x: 765, endPoint y: 548, distance: 273.0
click at [761, 548] on div "Name: CCELL SILO BATTERY BLK SKU: ACC-VAP-CC-BATSIBLK Package ID: 3342353456045…" at bounding box center [803, 608] width 1463 height 272
type input "10"
drag, startPoint x: 1039, startPoint y: 266, endPoint x: 563, endPoint y: 289, distance: 476.6
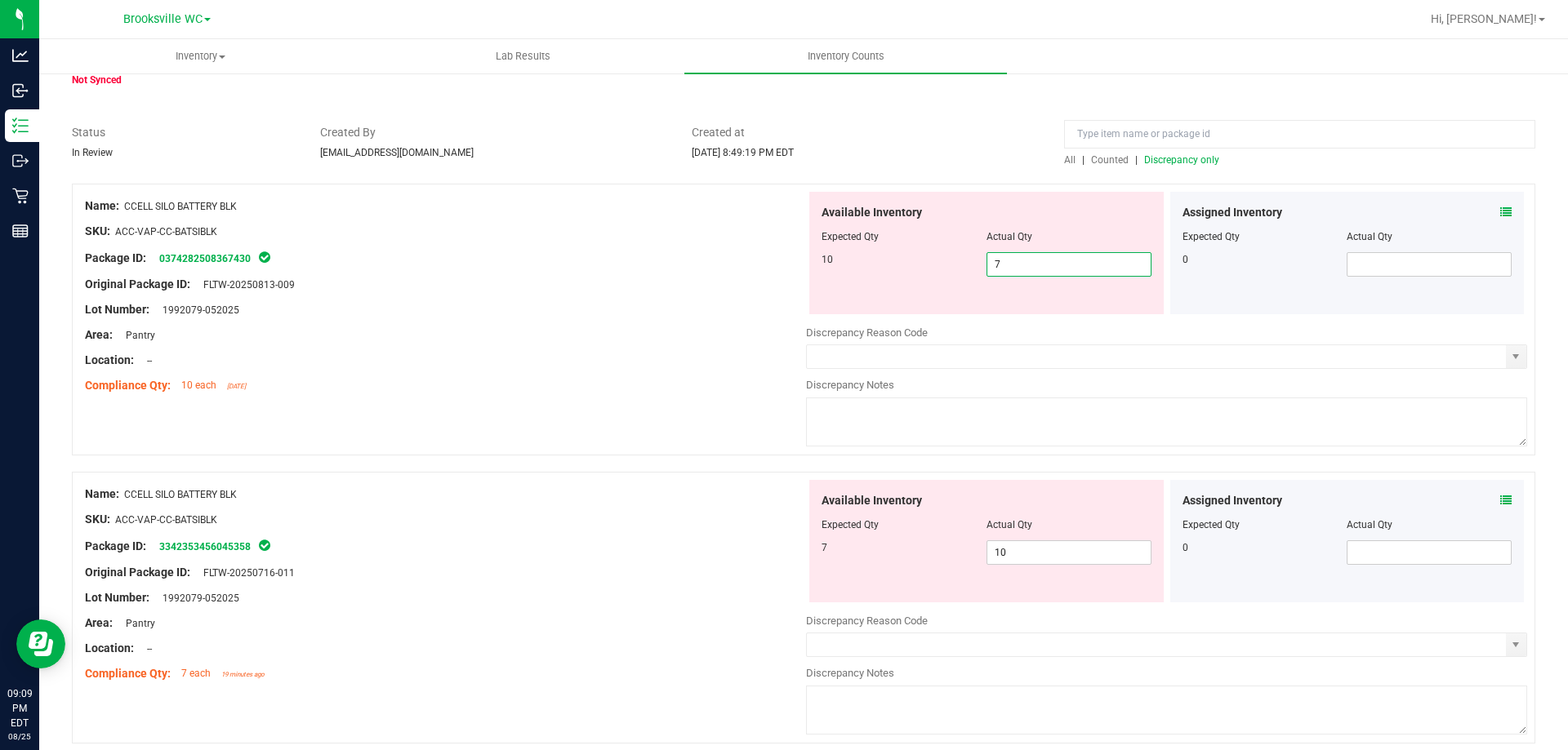
click at [563, 289] on div "Name: CCELL SILO BATTERY BLK SKU: ACC-VAP-CC-BATSIBLK Package ID: 0374282508367…" at bounding box center [803, 319] width 1463 height 272
type input "10"
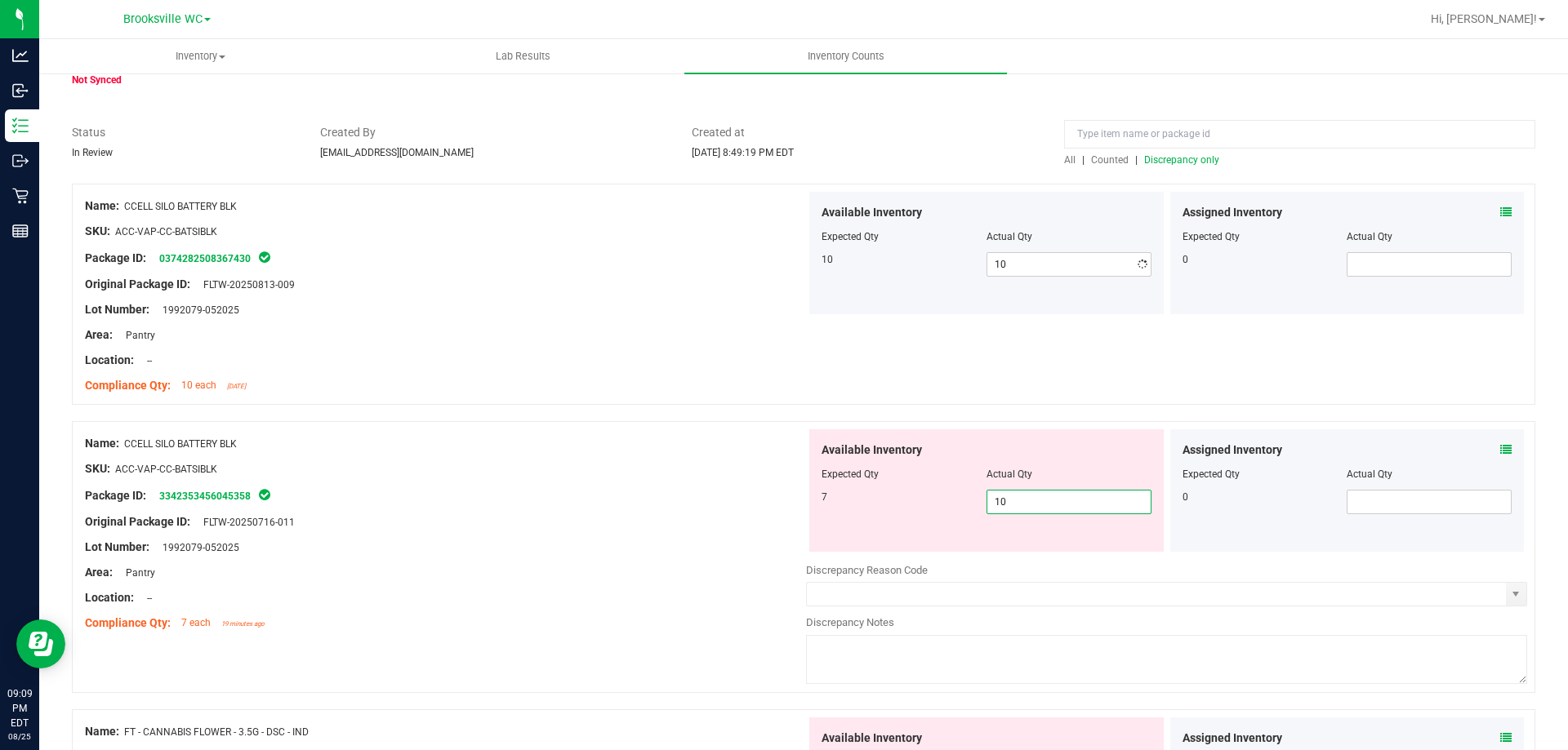
drag, startPoint x: 893, startPoint y: 555, endPoint x: 740, endPoint y: 555, distance: 153.0
click at [729, 555] on div "Name: CCELL SILO BATTERY BLK SKU: ACC-VAP-CC-BATSIBLK Package ID: 3342353456045…" at bounding box center [803, 557] width 1463 height 272
type input "710"
click at [399, 472] on div "SKU: ACC-VAP-CC-BATSIBLK" at bounding box center [445, 469] width 721 height 17
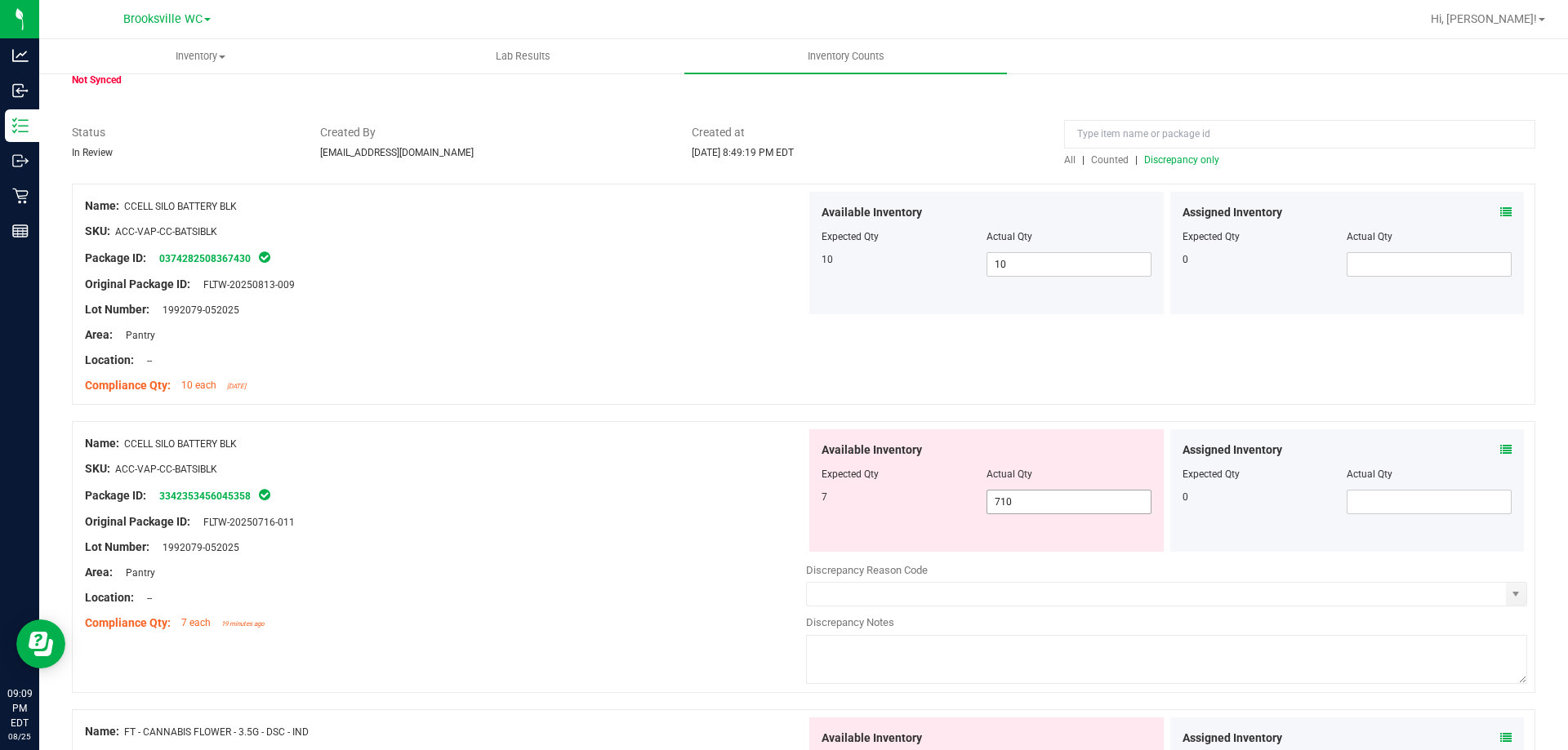
drag, startPoint x: 1032, startPoint y: 499, endPoint x: 583, endPoint y: 504, distance: 449.0
click at [583, 504] on div "Name: CCELL SILO BATTERY BLK SKU: ACC-VAP-CC-BATSIBLK Package ID: 3342353456045…" at bounding box center [803, 557] width 1463 height 272
type input "7"
click at [580, 504] on div "Package ID: 3342353456045358" at bounding box center [445, 495] width 721 height 20
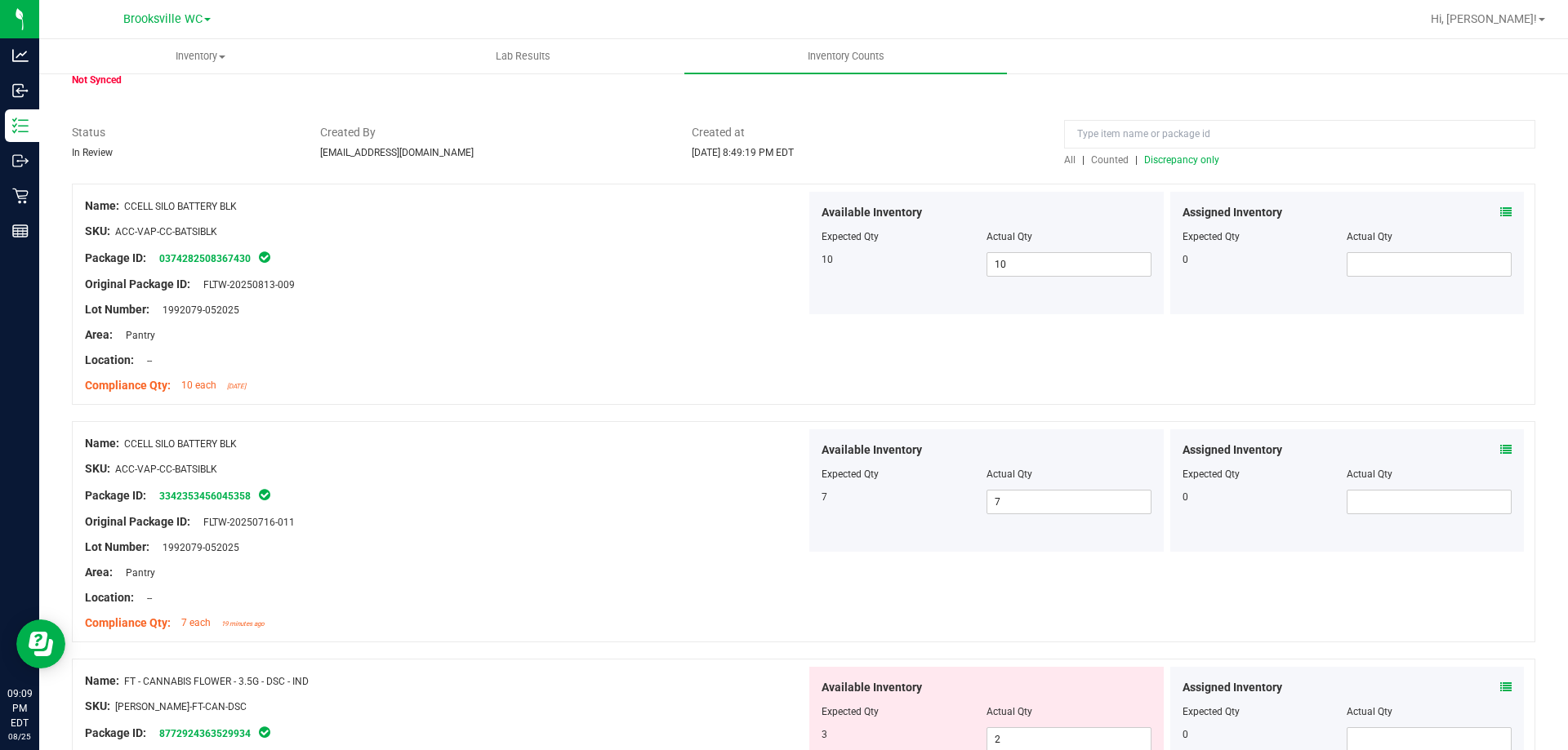
click at [1175, 164] on span "Discrepancy only" at bounding box center [1181, 159] width 75 height 11
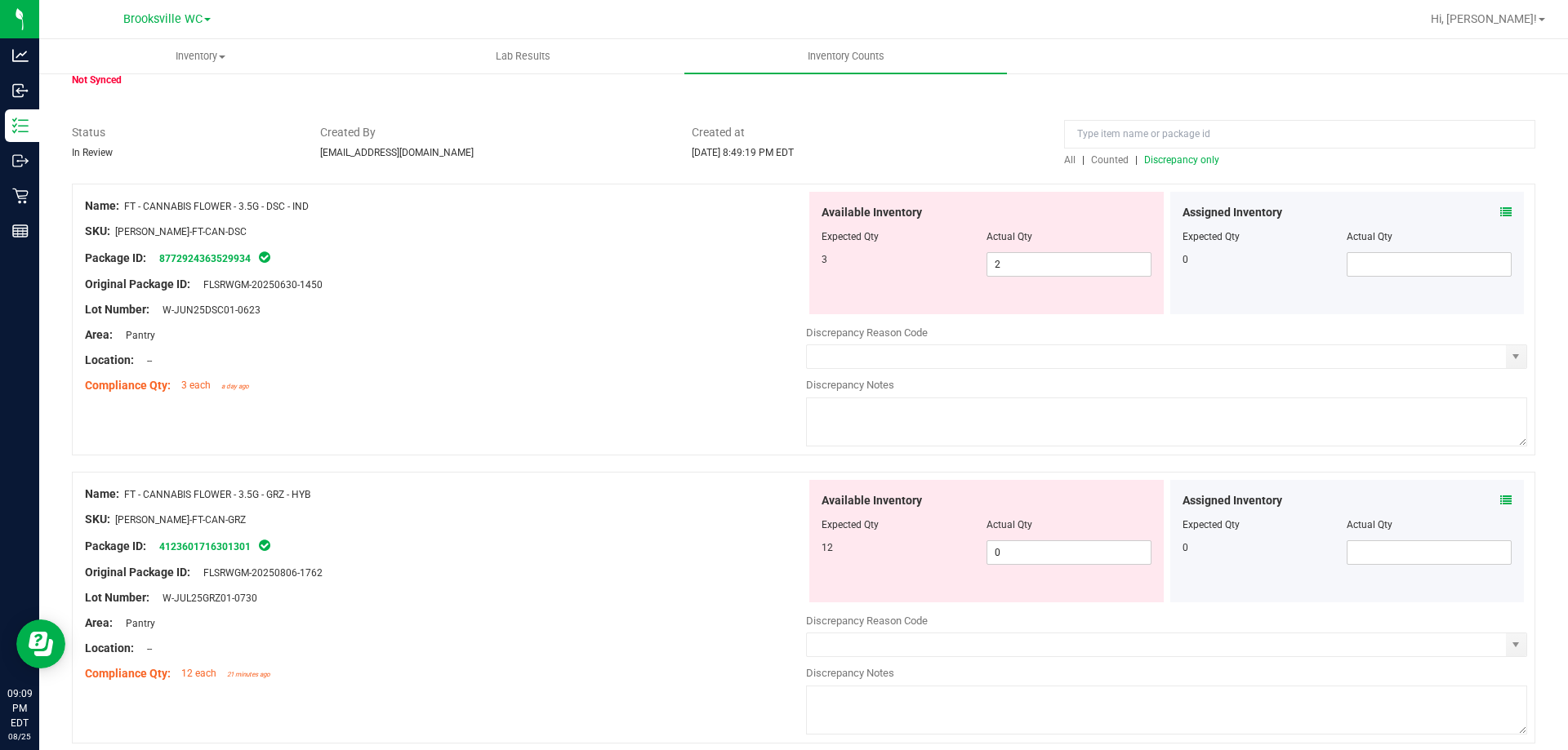
click at [1500, 211] on icon at bounding box center [1505, 212] width 11 height 11
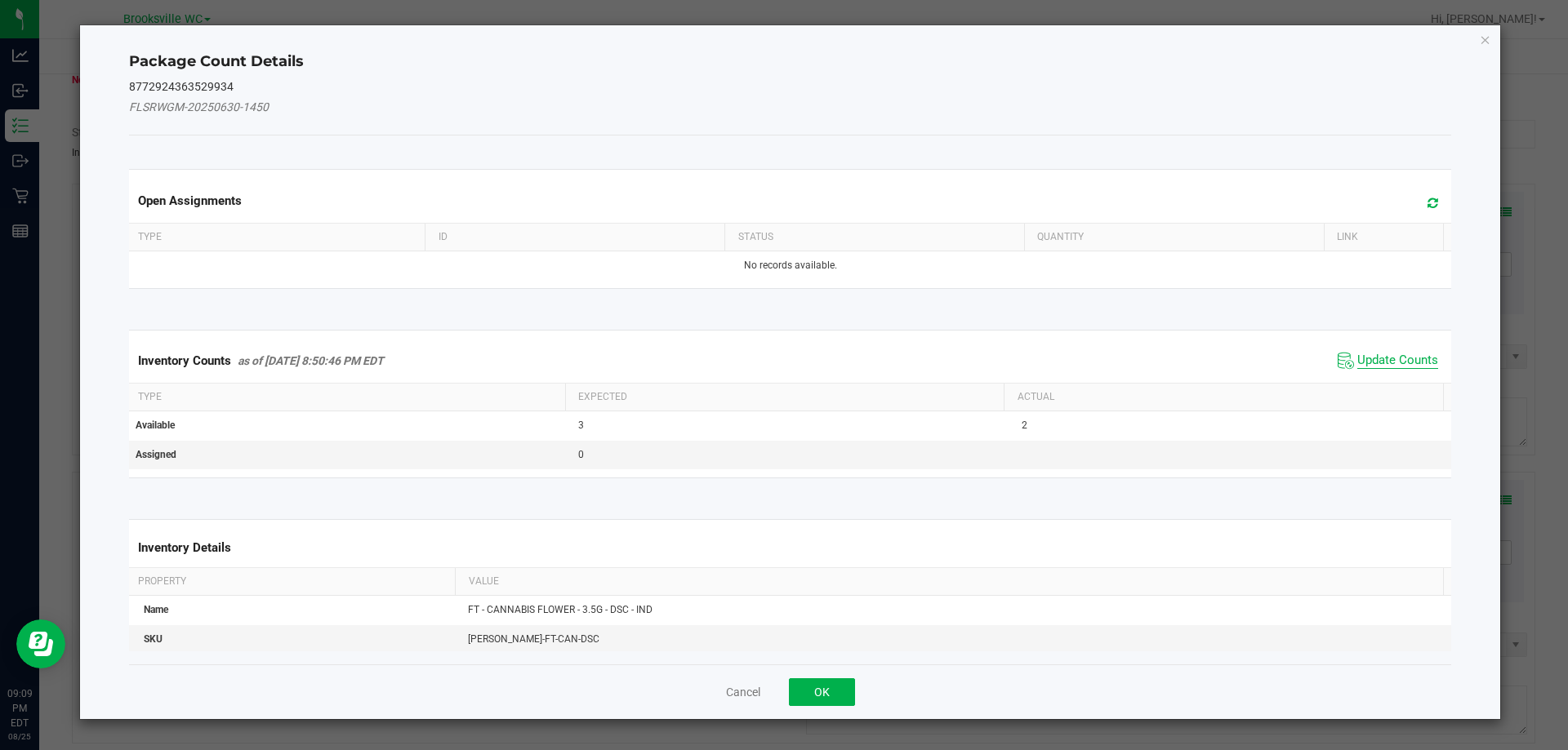
click at [1384, 353] on span "Update Counts" at bounding box center [1397, 360] width 81 height 16
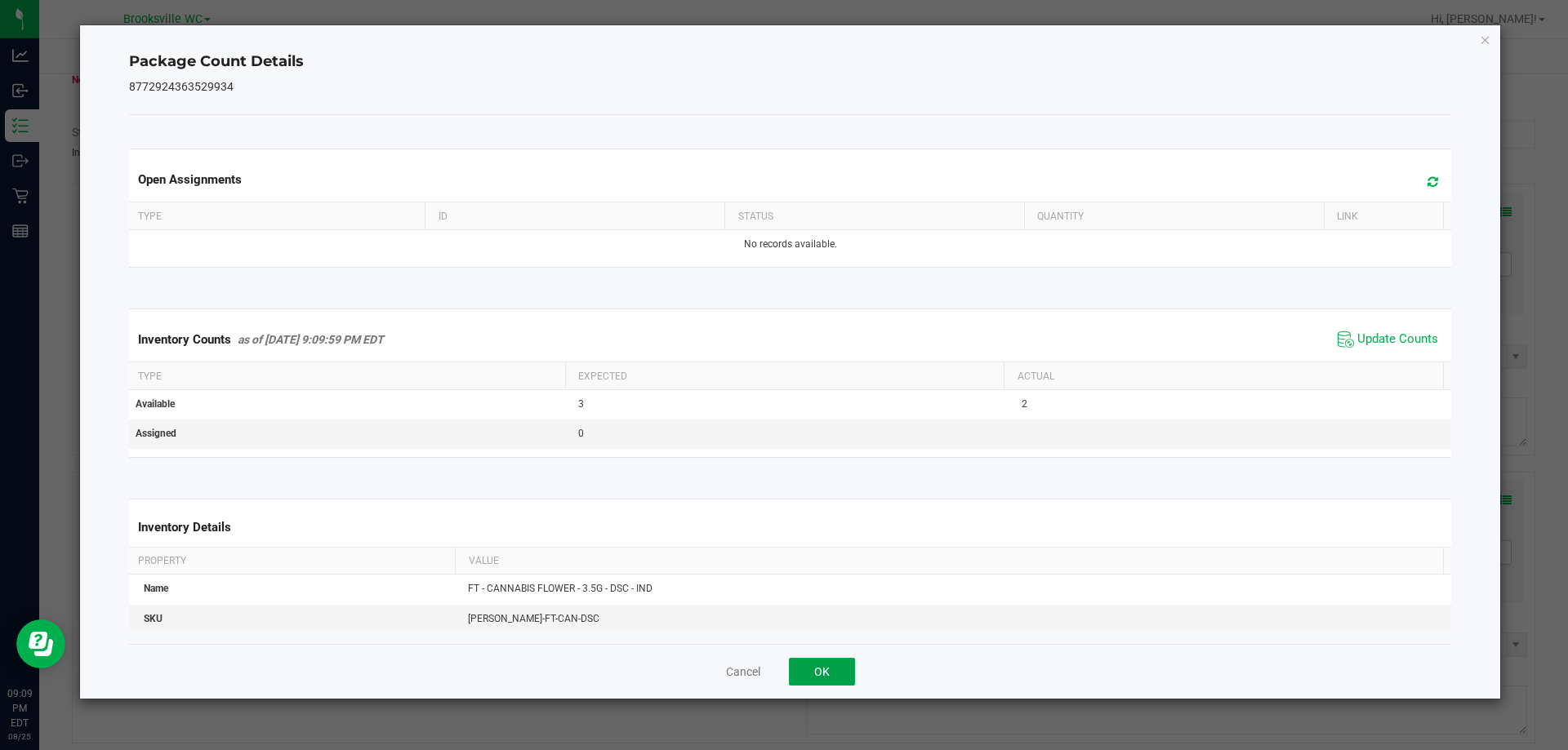
drag, startPoint x: 839, startPoint y: 670, endPoint x: 852, endPoint y: 670, distance: 13.0
click at [837, 671] on button "OK" at bounding box center [822, 672] width 66 height 28
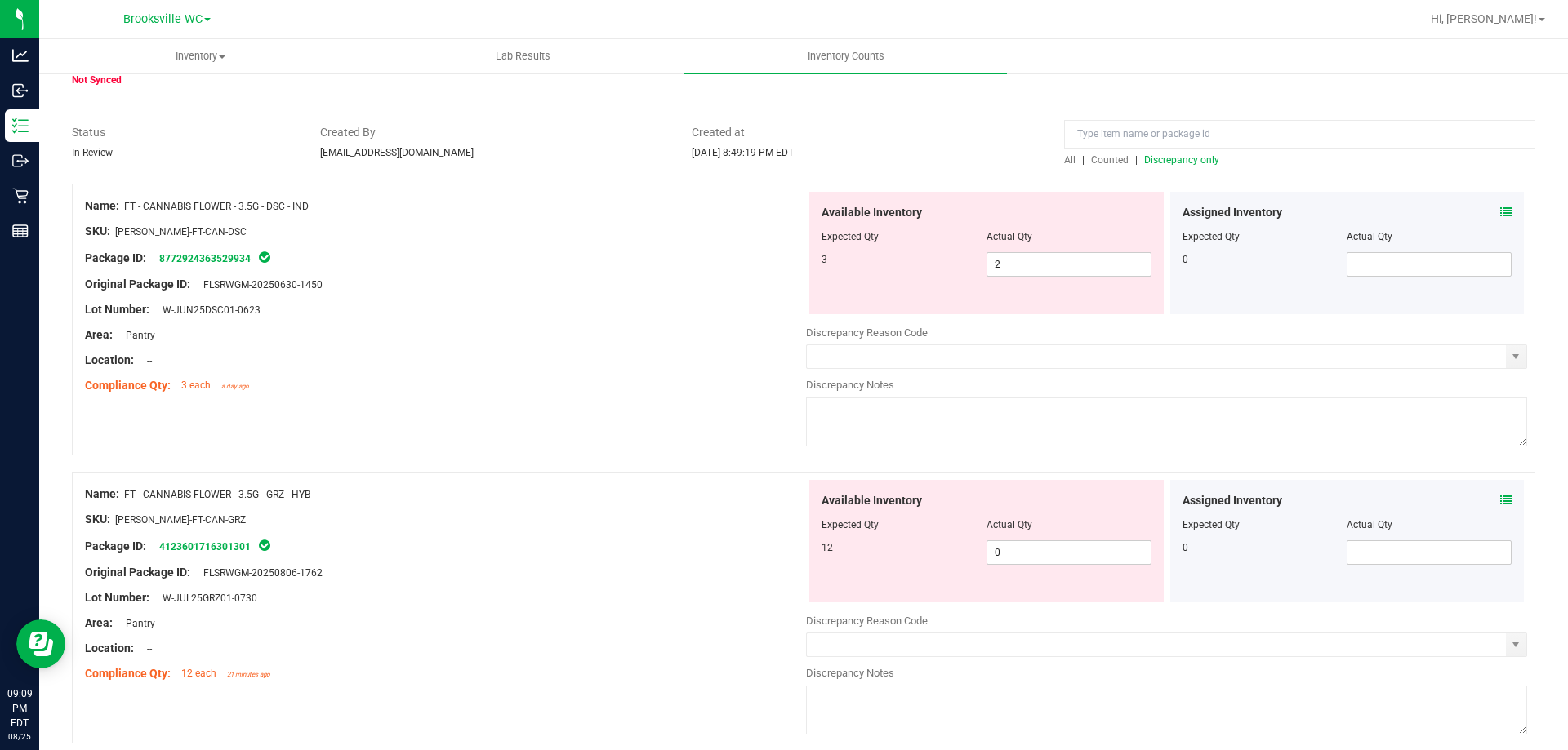
click at [1500, 503] on icon at bounding box center [1505, 499] width 11 height 11
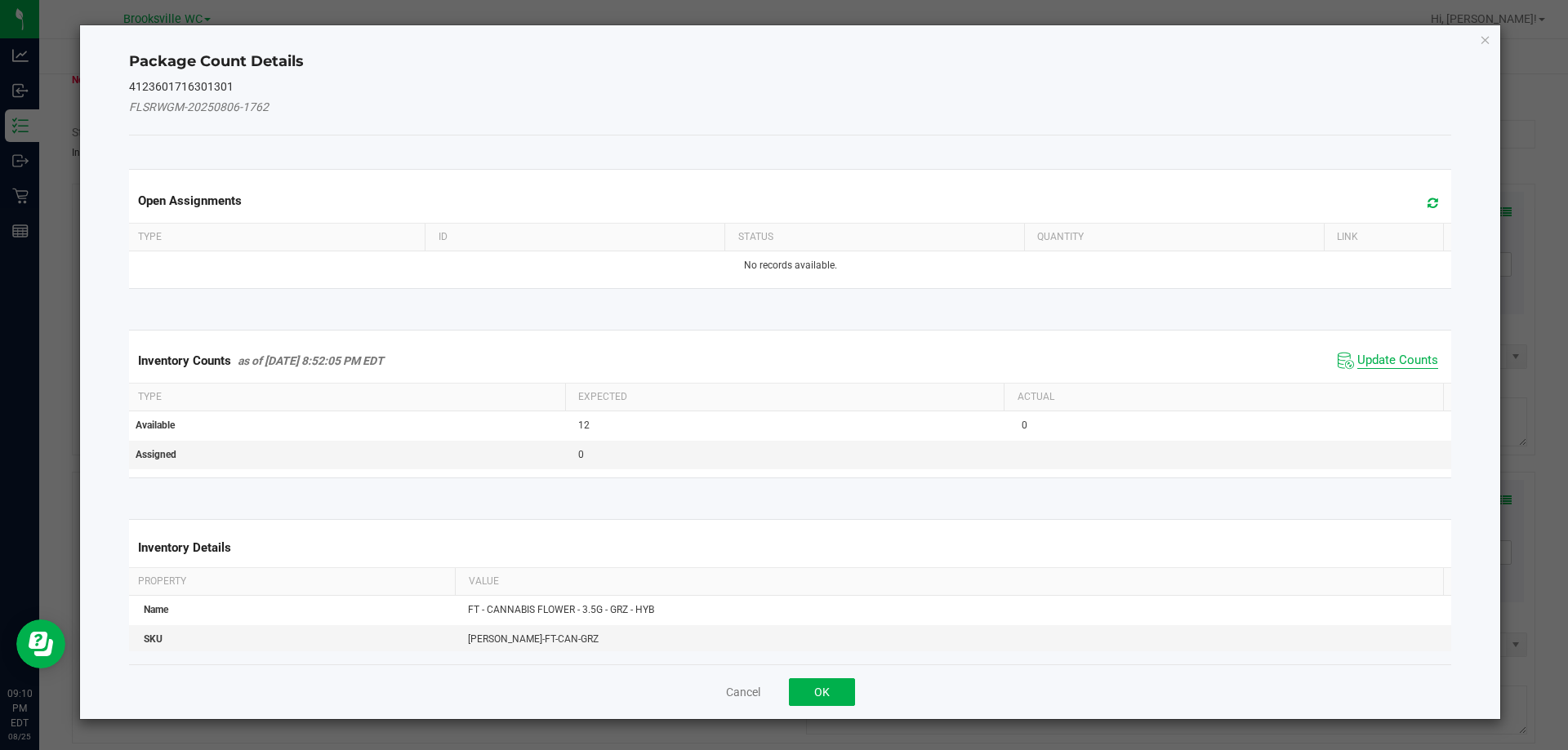
click at [1357, 358] on span "Update Counts" at bounding box center [1397, 360] width 81 height 16
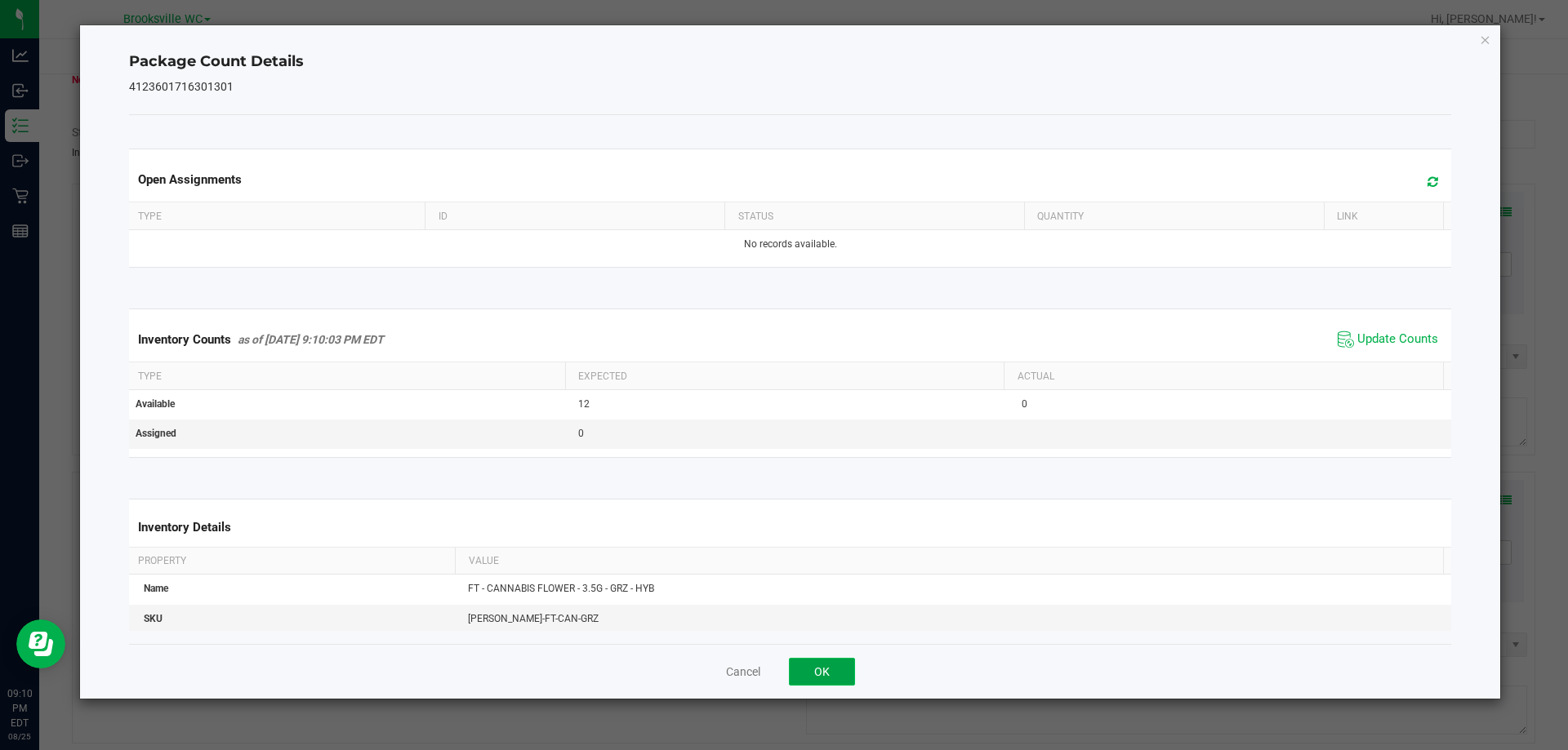
click at [825, 660] on button "OK" at bounding box center [822, 672] width 66 height 28
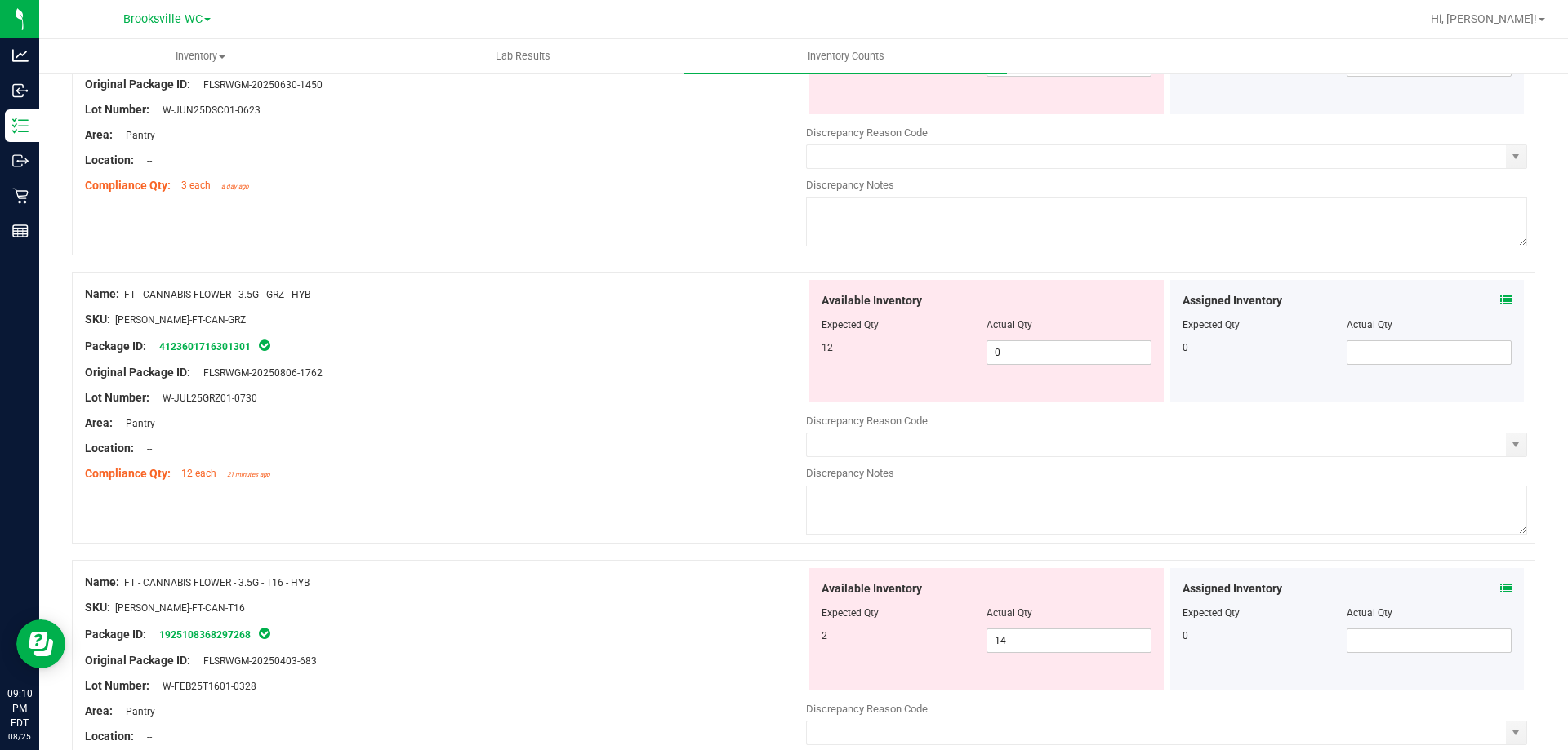
scroll to position [326, 0]
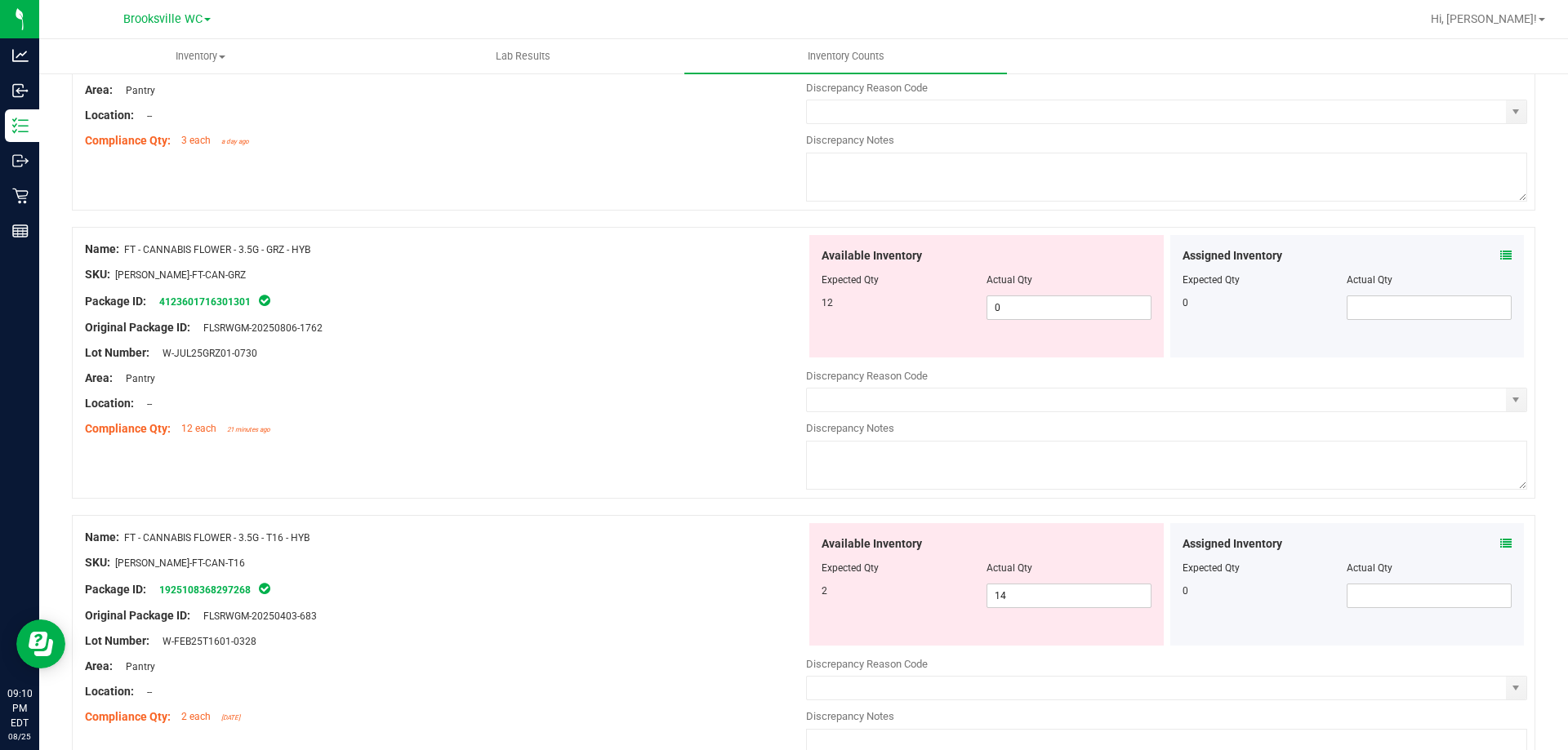
drag, startPoint x: 311, startPoint y: 246, endPoint x: 122, endPoint y: 247, distance: 189.0
click at [122, 247] on div "Name: FT - CANNABIS FLOWER - 3.5G - GRZ - HYB" at bounding box center [445, 250] width 721 height 17
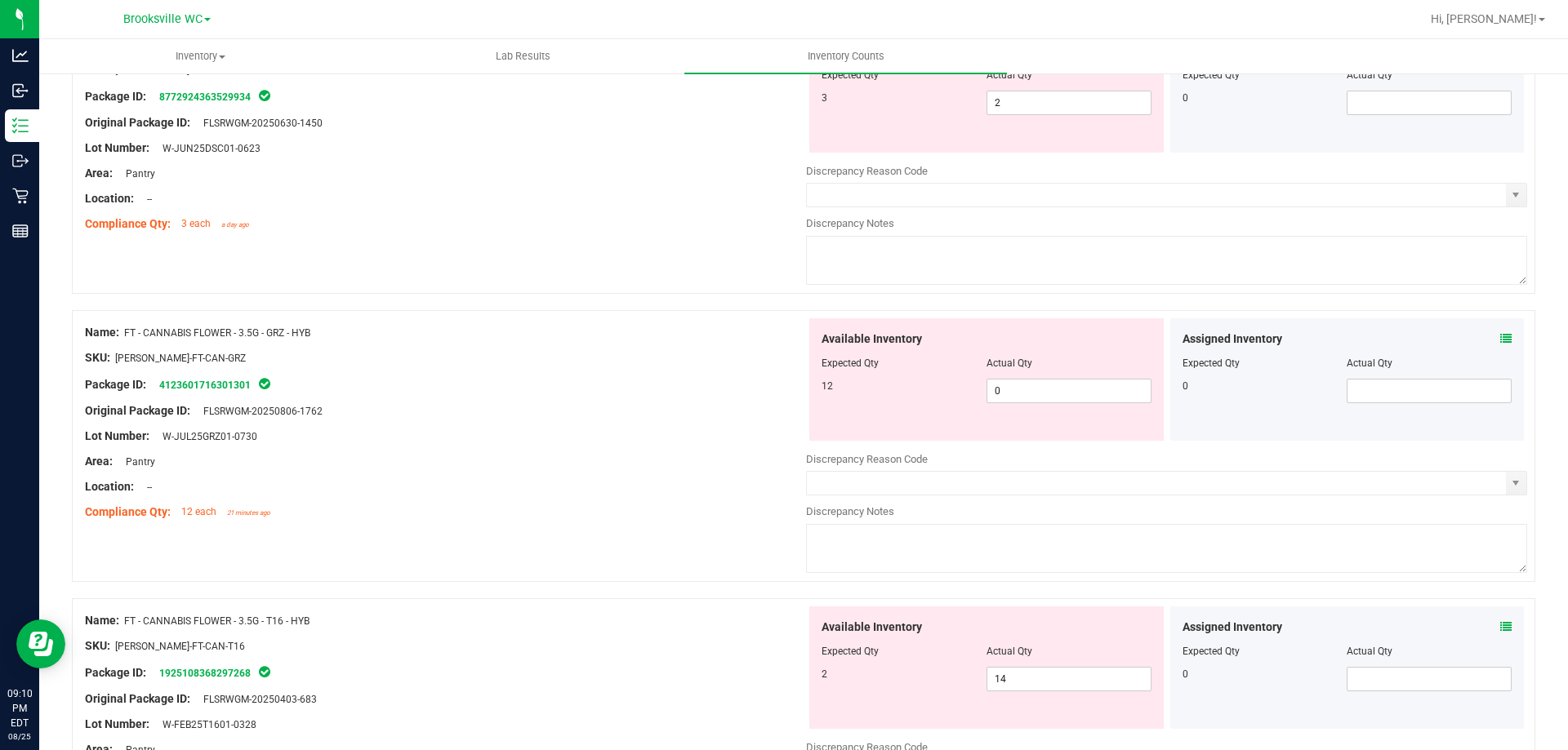
scroll to position [164, 0]
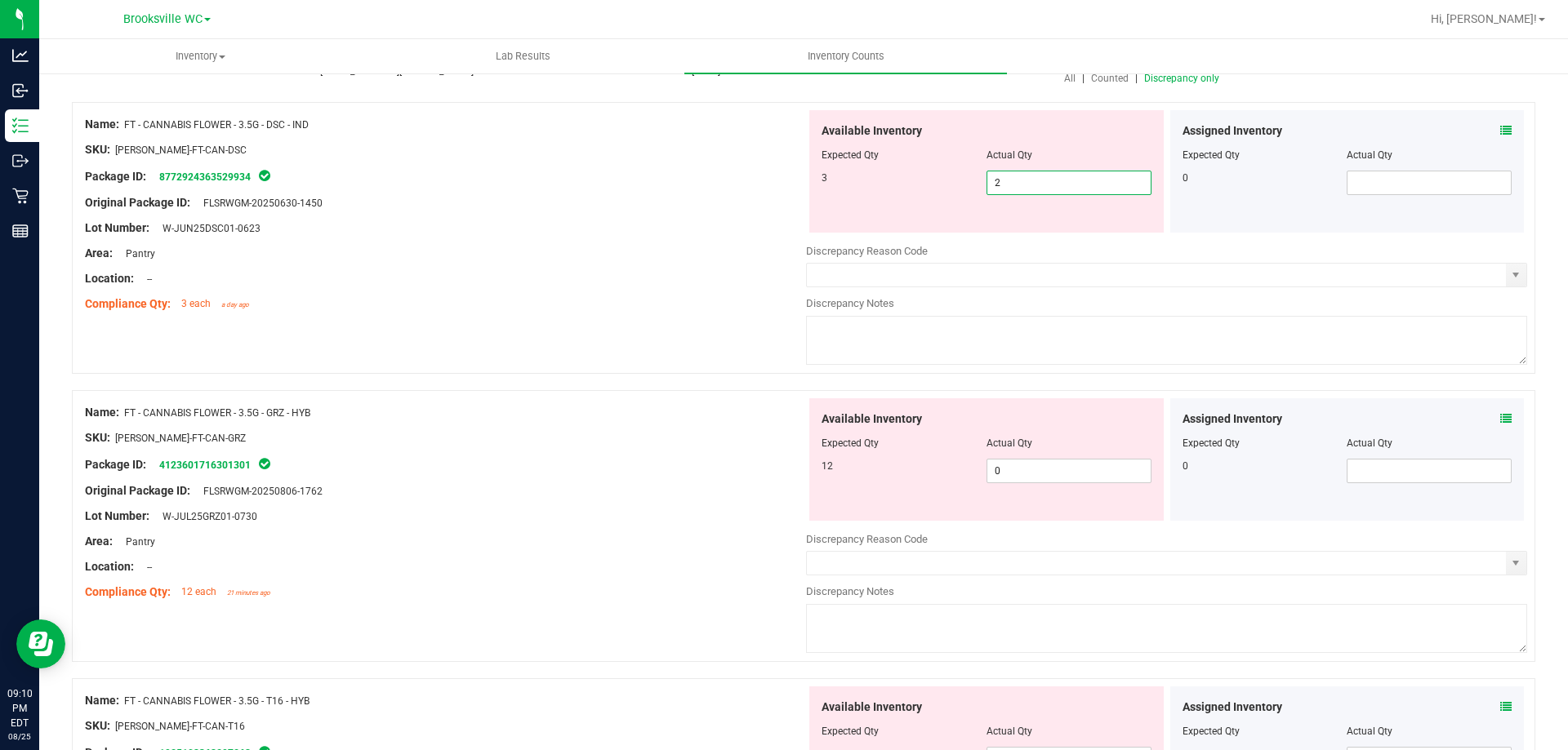
click at [1034, 185] on span "2 2" at bounding box center [1068, 183] width 165 height 24
click at [1034, 185] on input "2" at bounding box center [1069, 183] width 164 height 23
type input "3"
click at [544, 187] on div at bounding box center [445, 189] width 721 height 8
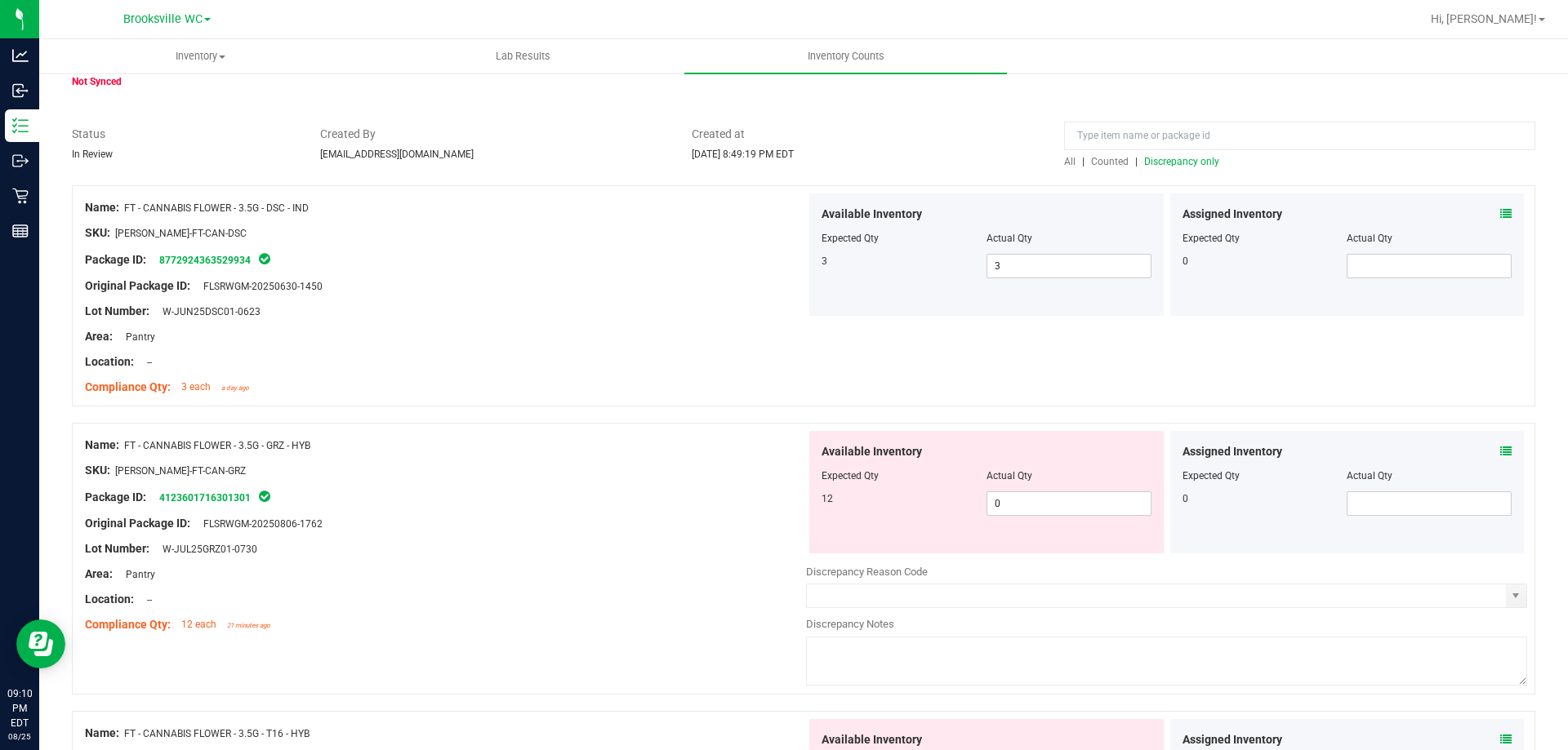
scroll to position [0, 0]
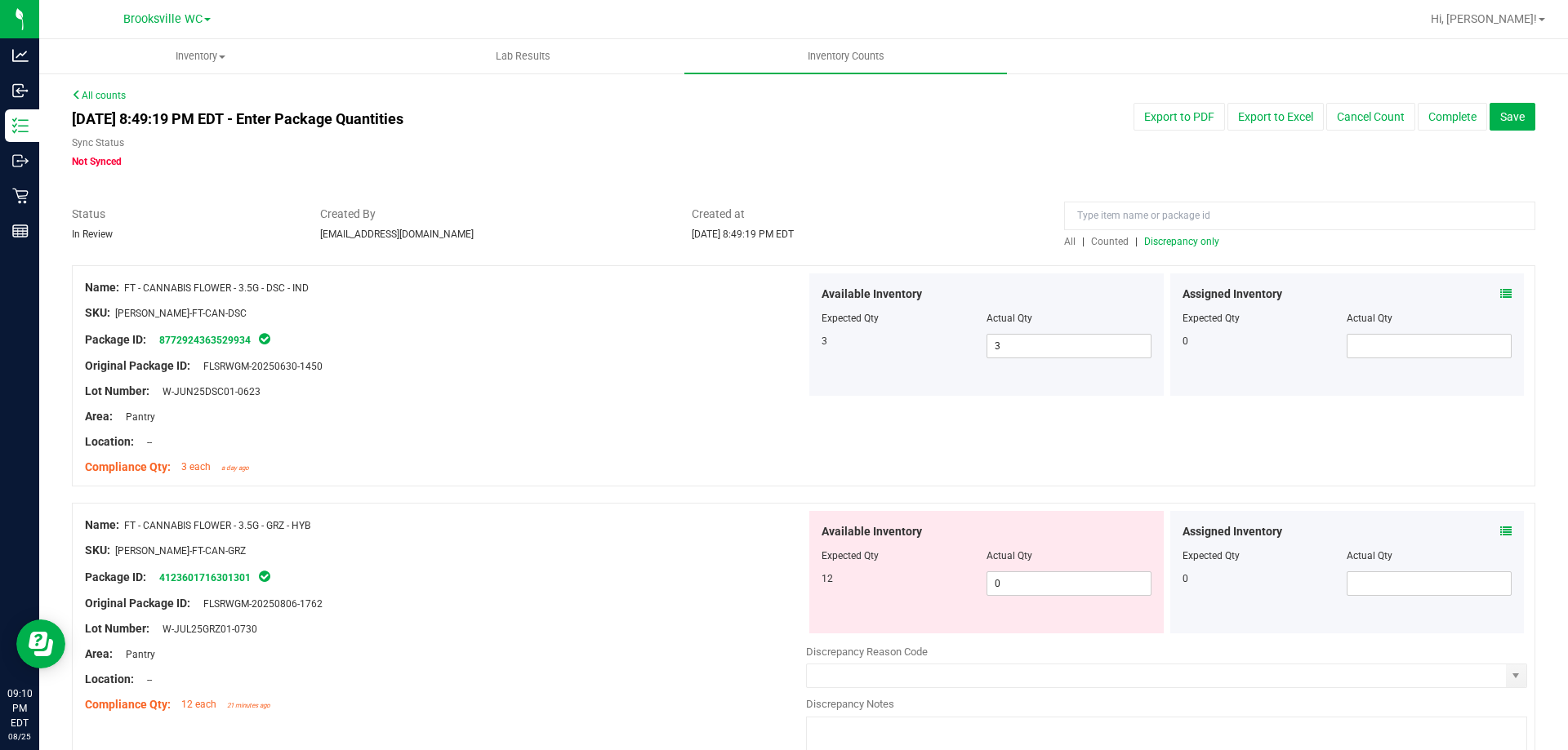
click at [1168, 239] on span "Discrepancy only" at bounding box center [1181, 241] width 75 height 11
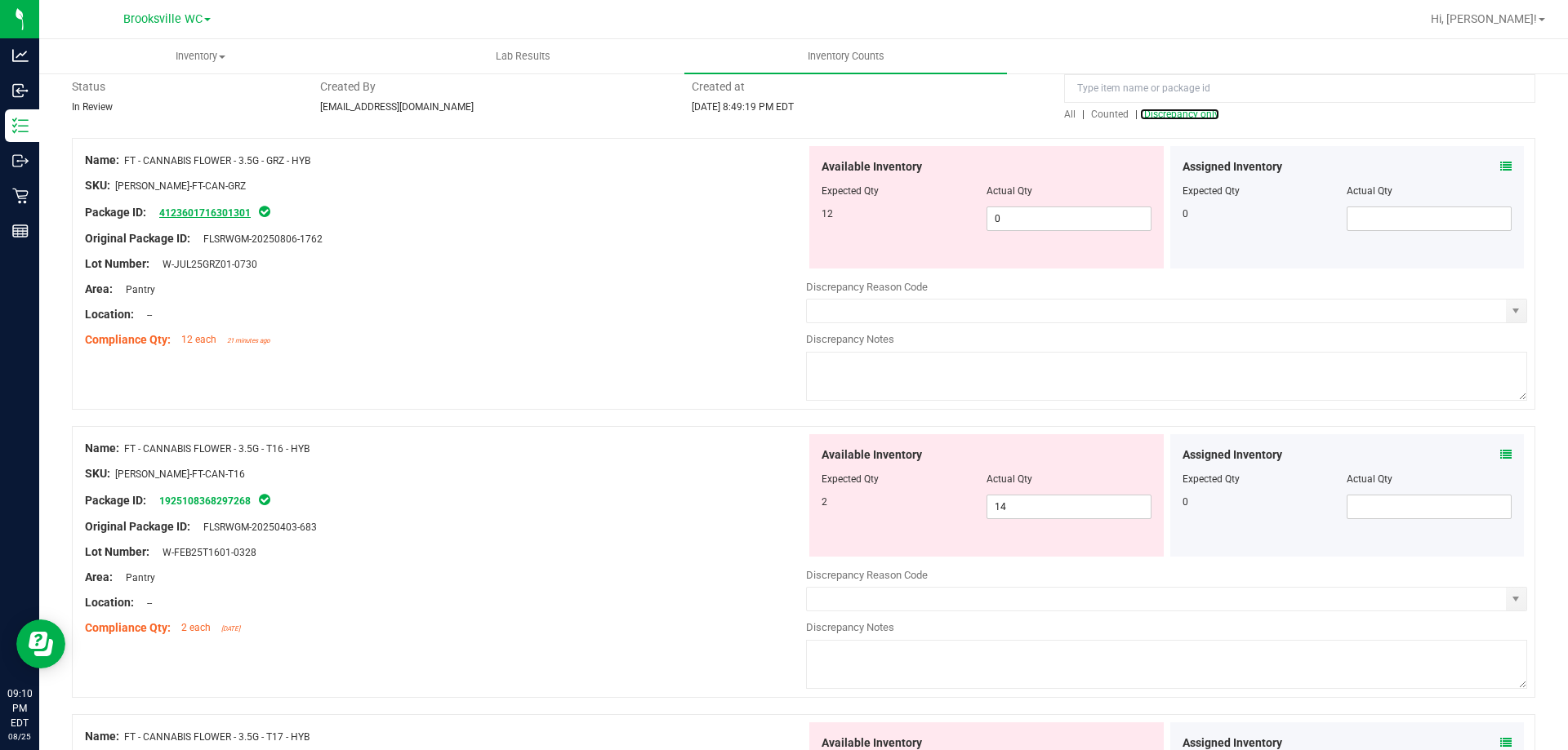
scroll to position [326, 0]
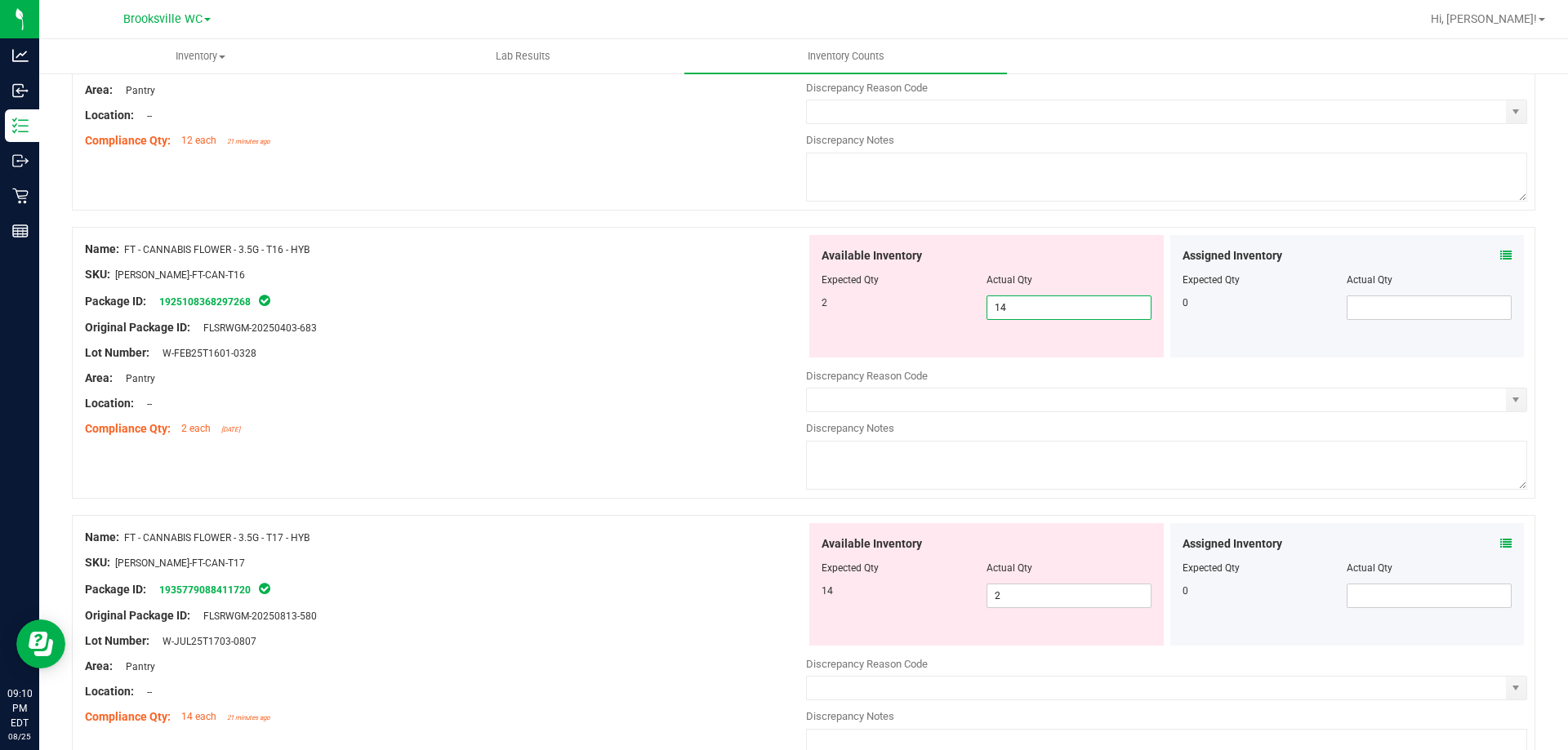
click at [1025, 307] on span "14 14" at bounding box center [1068, 307] width 165 height 24
click at [1025, 307] on input "14" at bounding box center [1069, 307] width 164 height 23
click at [1034, 602] on span "2 2" at bounding box center [1068, 596] width 165 height 24
click at [1033, 602] on input "2" at bounding box center [1069, 596] width 164 height 23
type input "14"
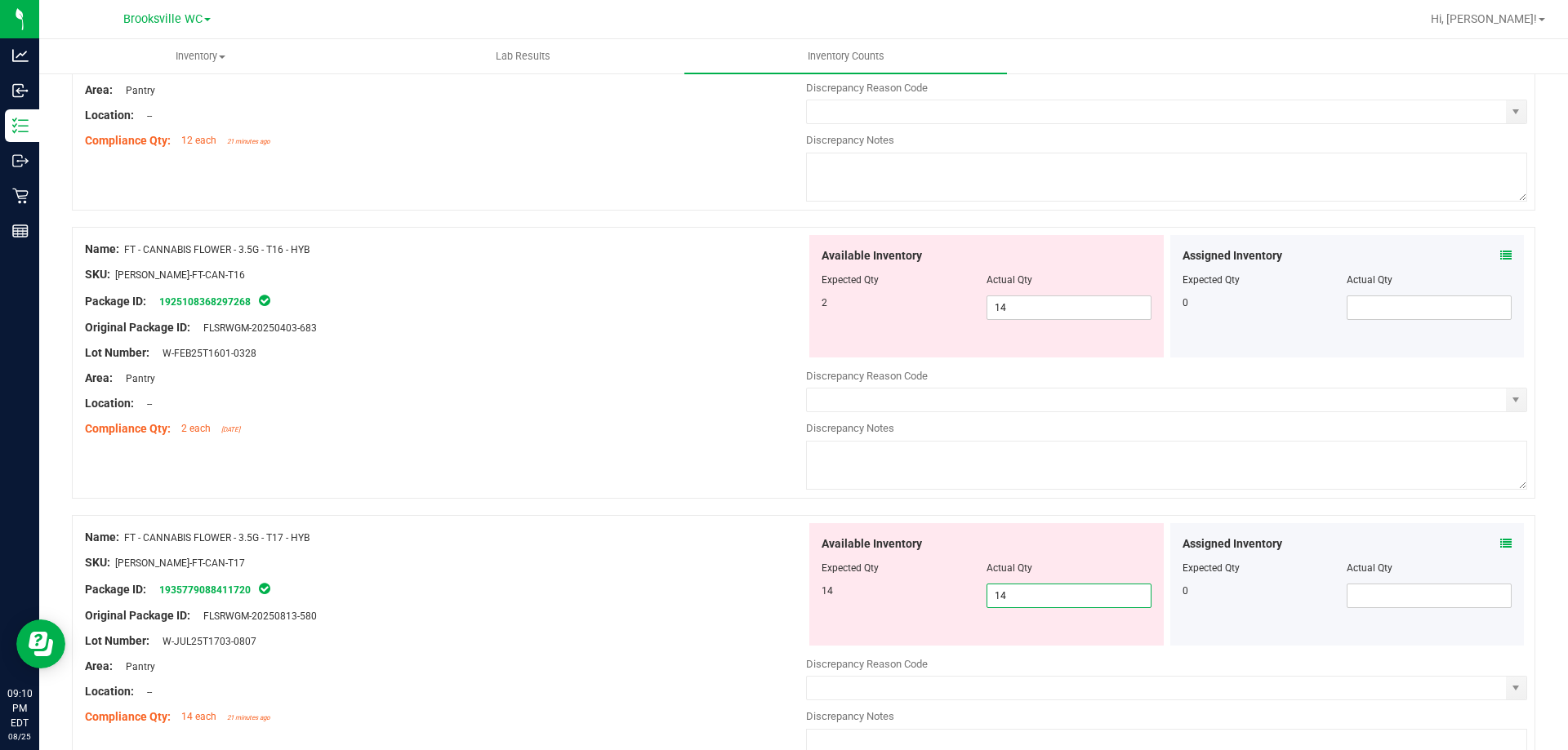
type input "14"
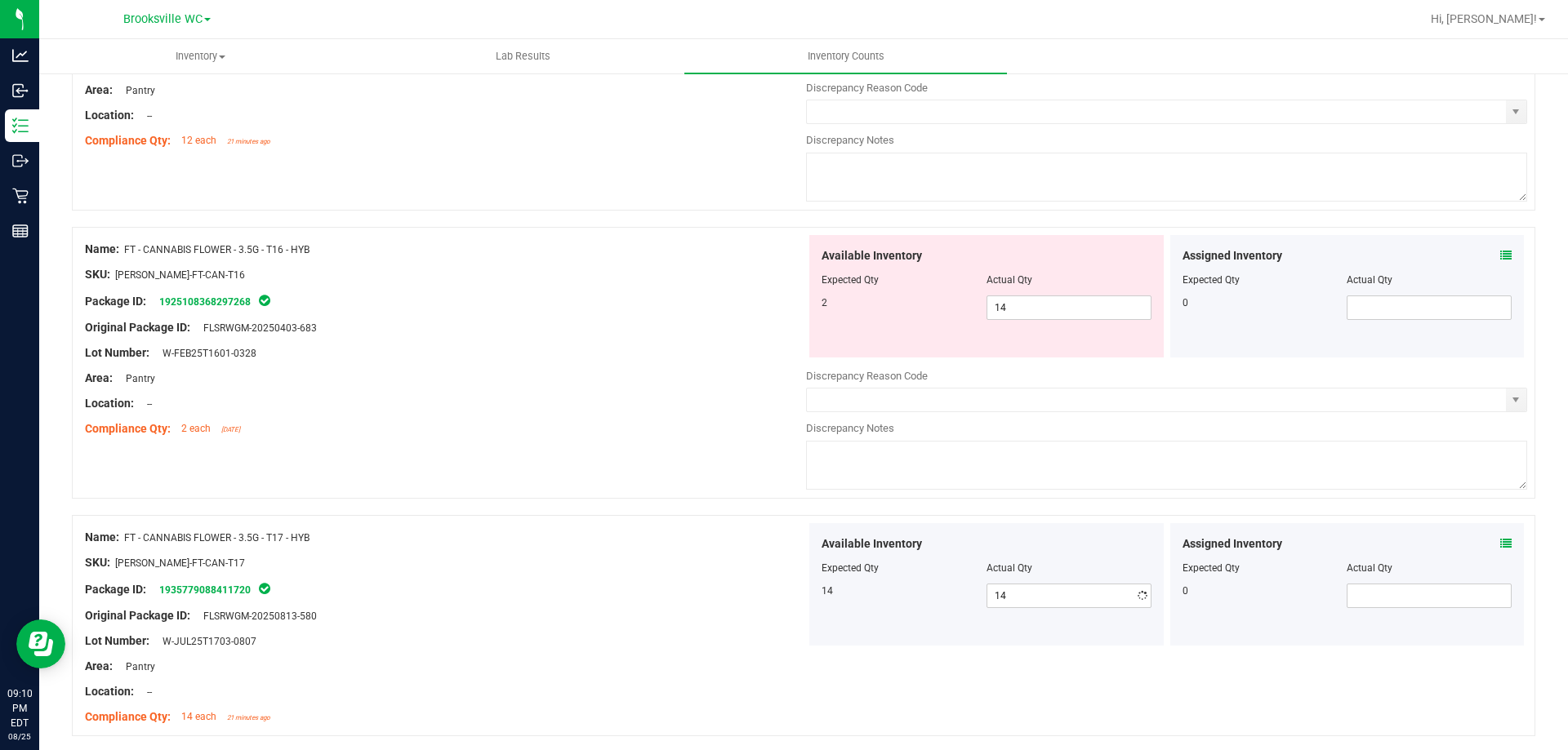
click at [779, 529] on div "Name: FT - CANNABIS FLOWER - 3.5G - T17 - HYB" at bounding box center [445, 537] width 721 height 17
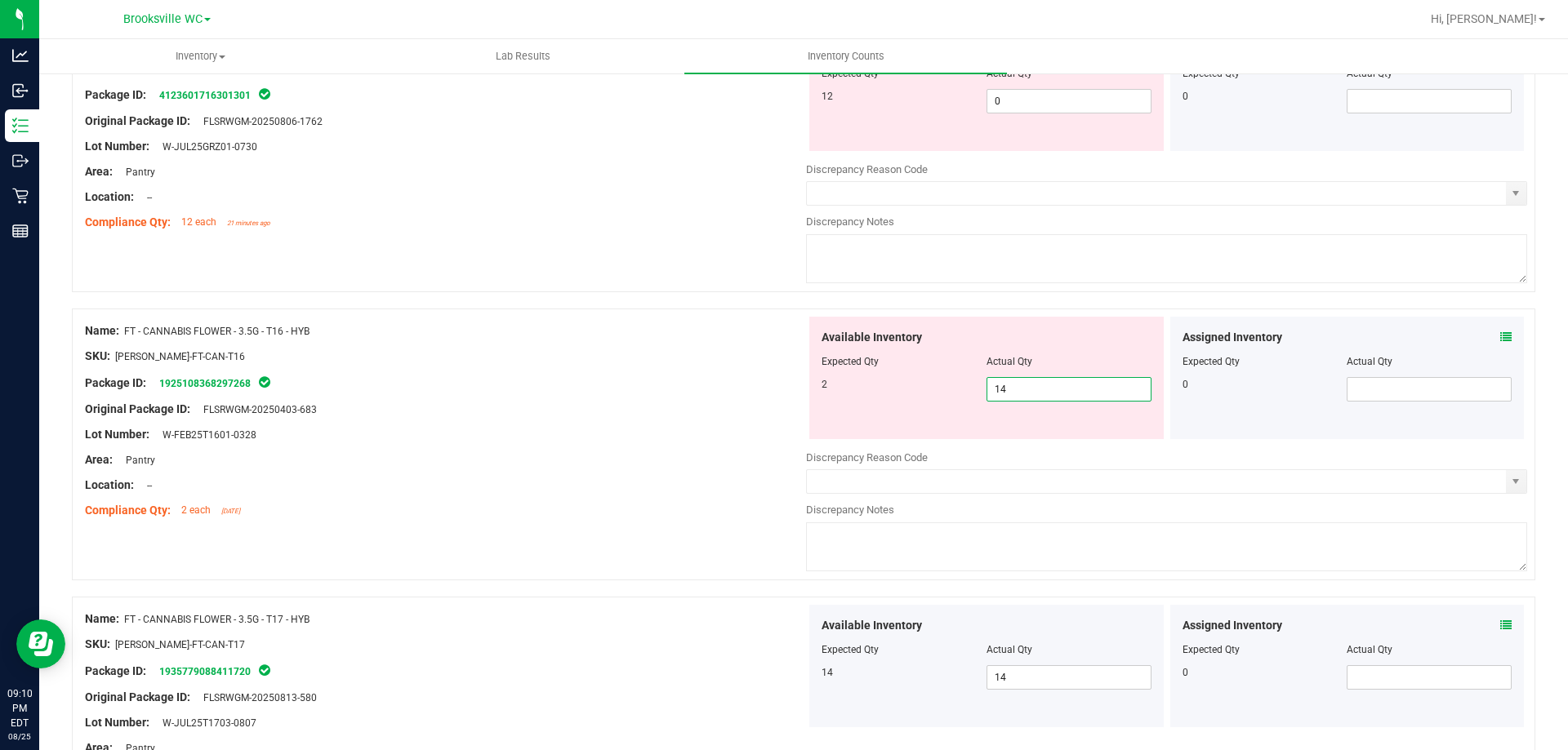
click at [1040, 389] on span "14 14" at bounding box center [1068, 389] width 165 height 24
click at [1040, 389] on input "14" at bounding box center [1069, 389] width 164 height 23
type input "2"
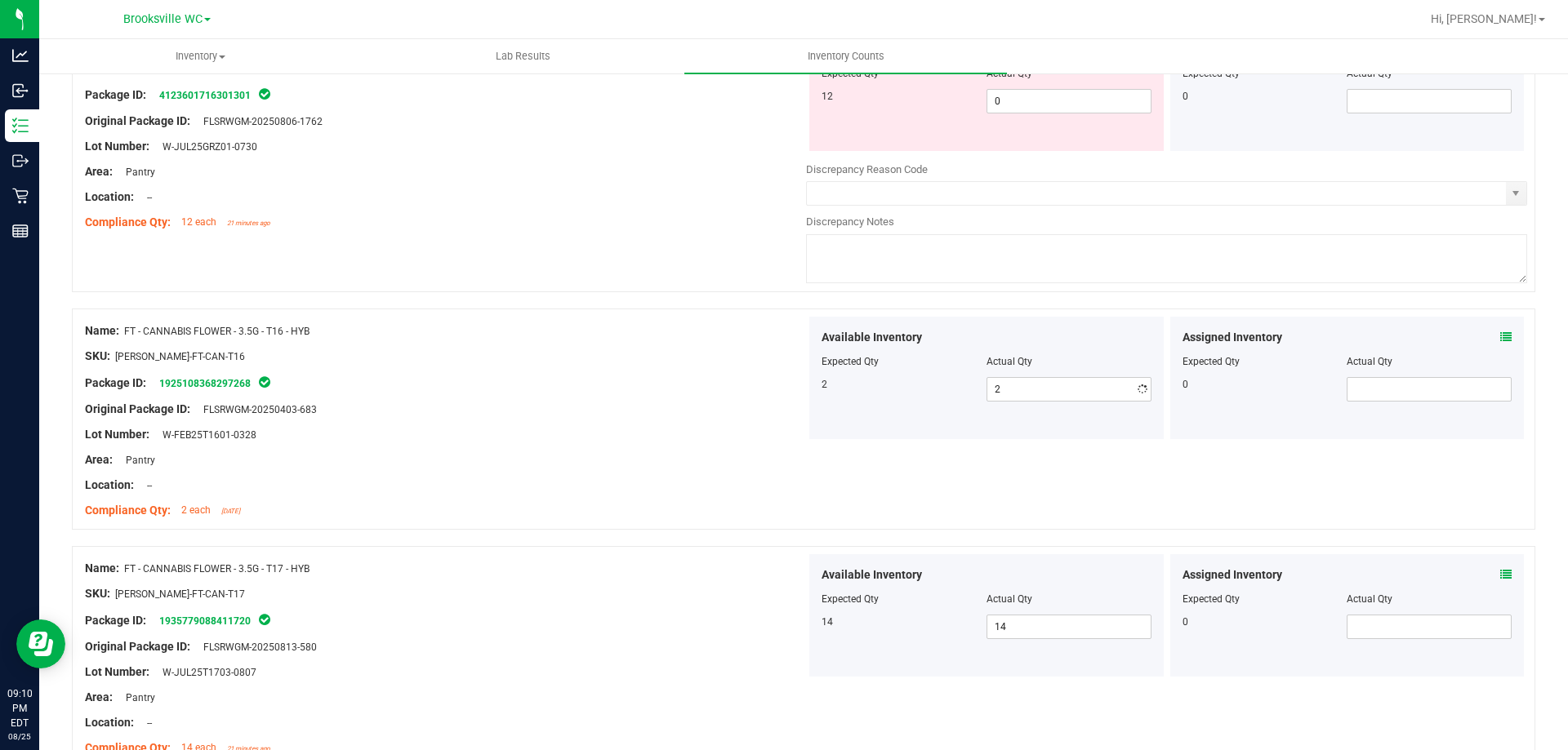
click at [593, 487] on div "Location: --" at bounding box center [445, 485] width 721 height 17
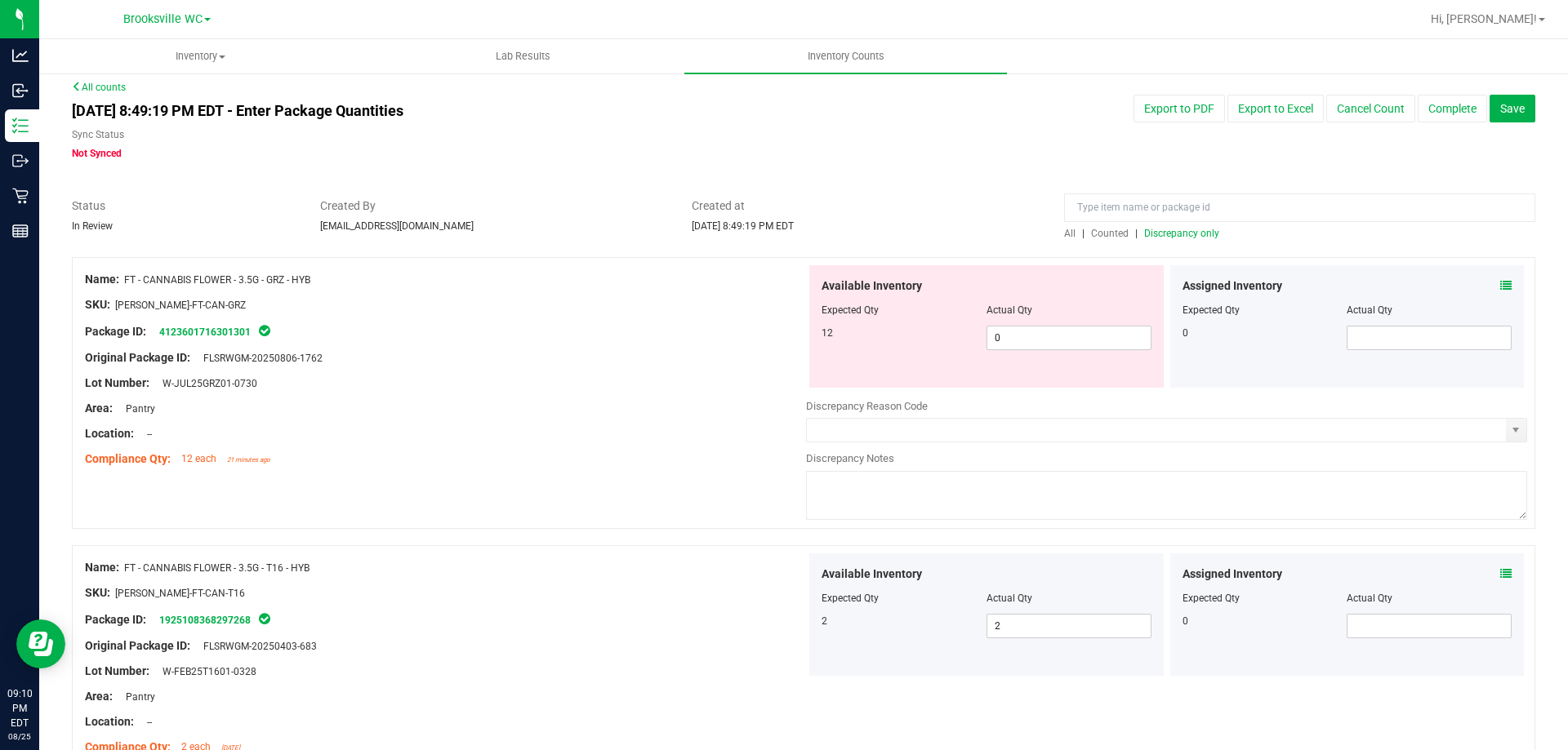
scroll to position [0, 0]
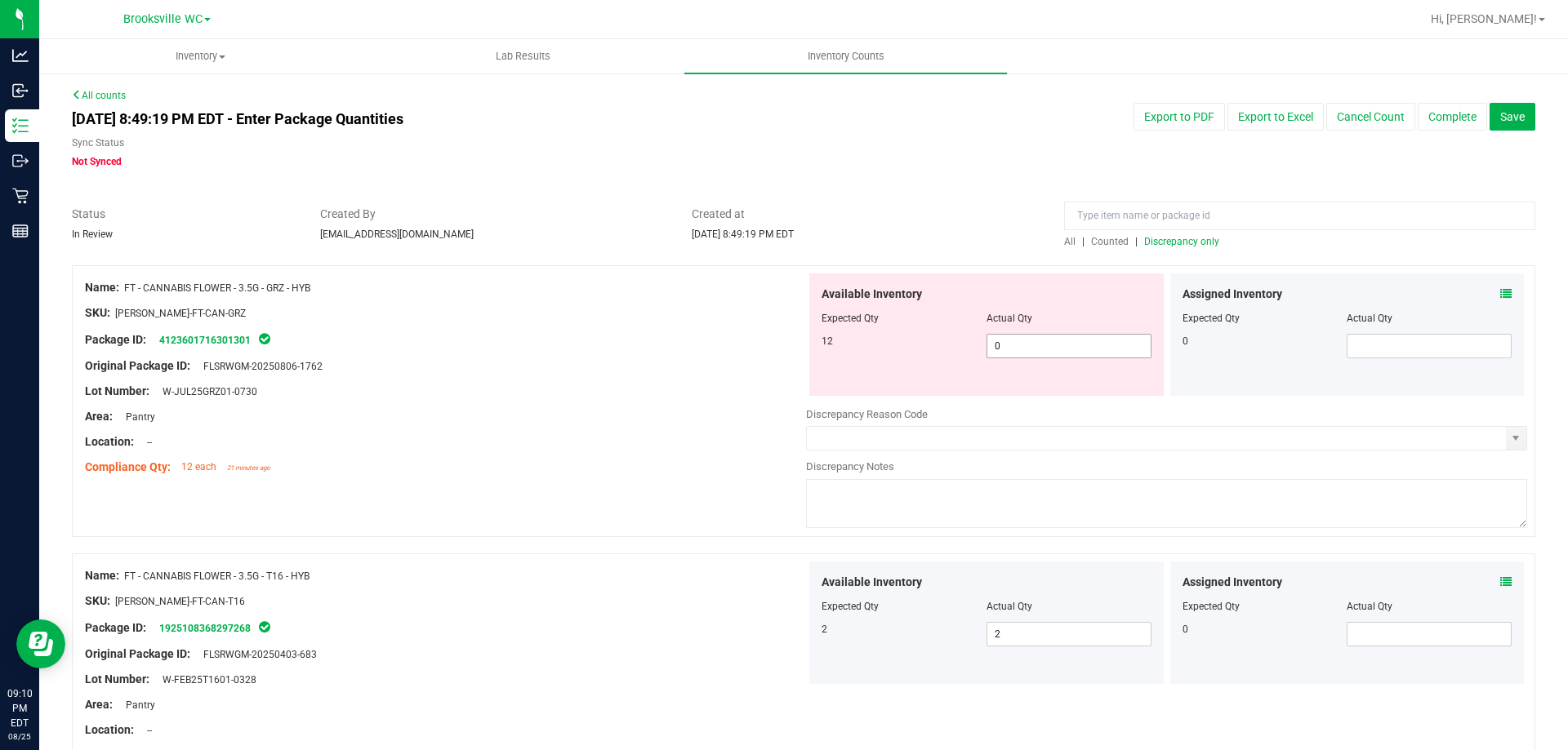
click at [1058, 350] on span "0 0" at bounding box center [1068, 346] width 165 height 24
click at [1058, 350] on input "0" at bounding box center [1069, 346] width 164 height 23
type input "12"
click at [488, 433] on div "Location: --" at bounding box center [445, 442] width 721 height 17
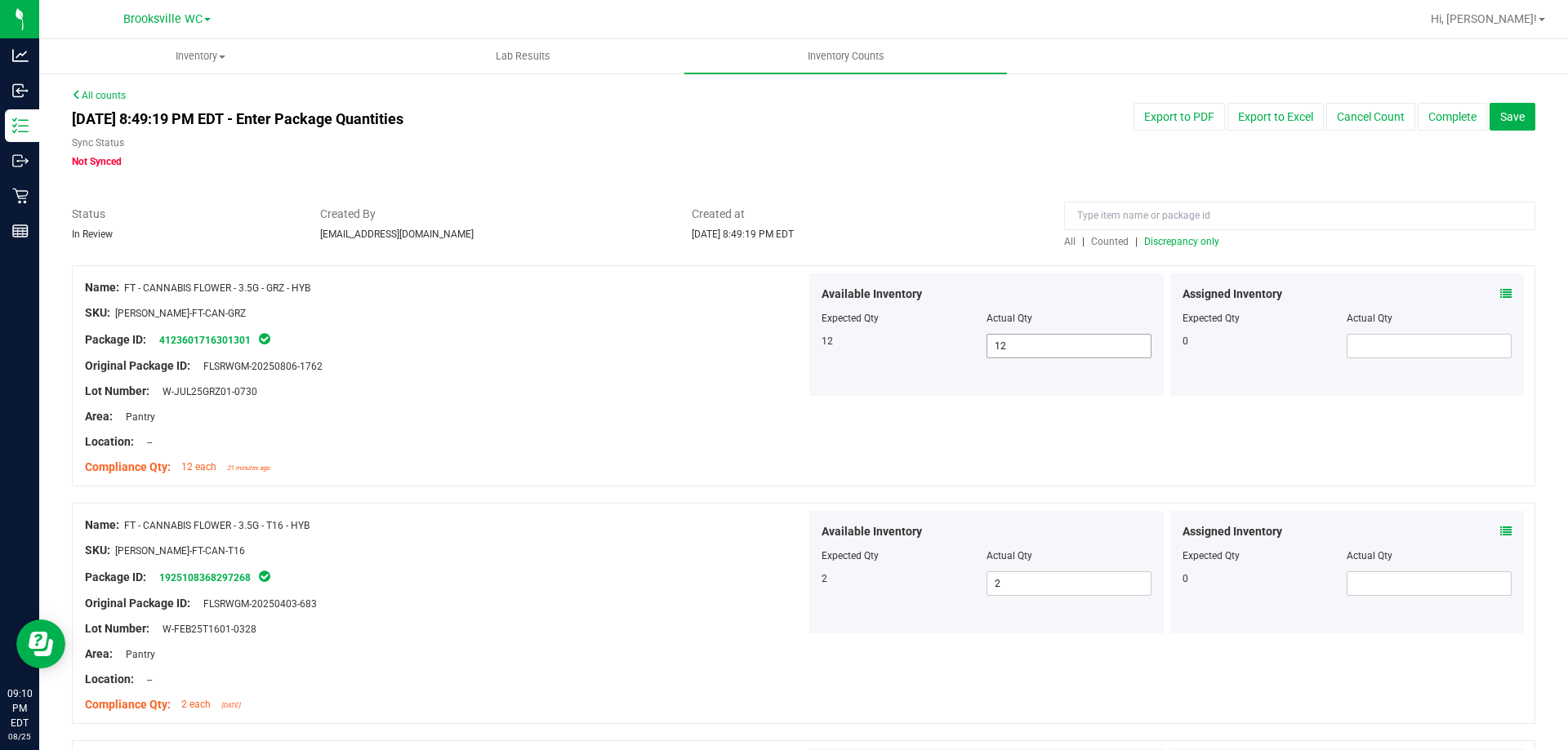
drag, startPoint x: 1061, startPoint y: 352, endPoint x: 769, endPoint y: 350, distance: 292.0
click at [769, 350] on div "Name: FT - CANNABIS FLOWER - 3.5G - GRZ - HYB SKU: FLO-BUD-FT-CAN-GRZ Package I…" at bounding box center [803, 375] width 1463 height 221
type input "13"
drag, startPoint x: 695, startPoint y: 362, endPoint x: 720, endPoint y: 363, distance: 25.0
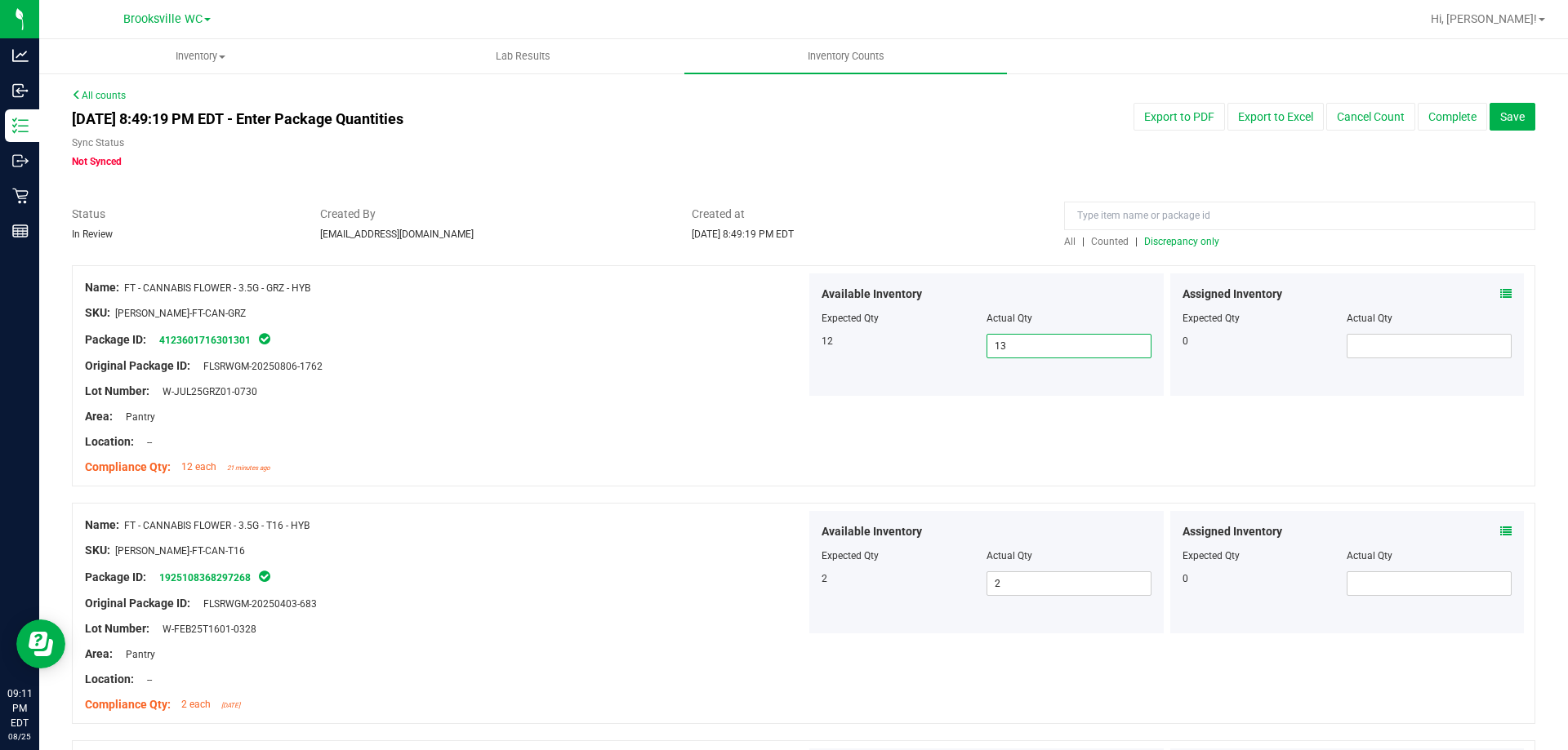
click at [697, 363] on div "Original Package ID: FLSRWGM-20250806-1762" at bounding box center [445, 366] width 721 height 17
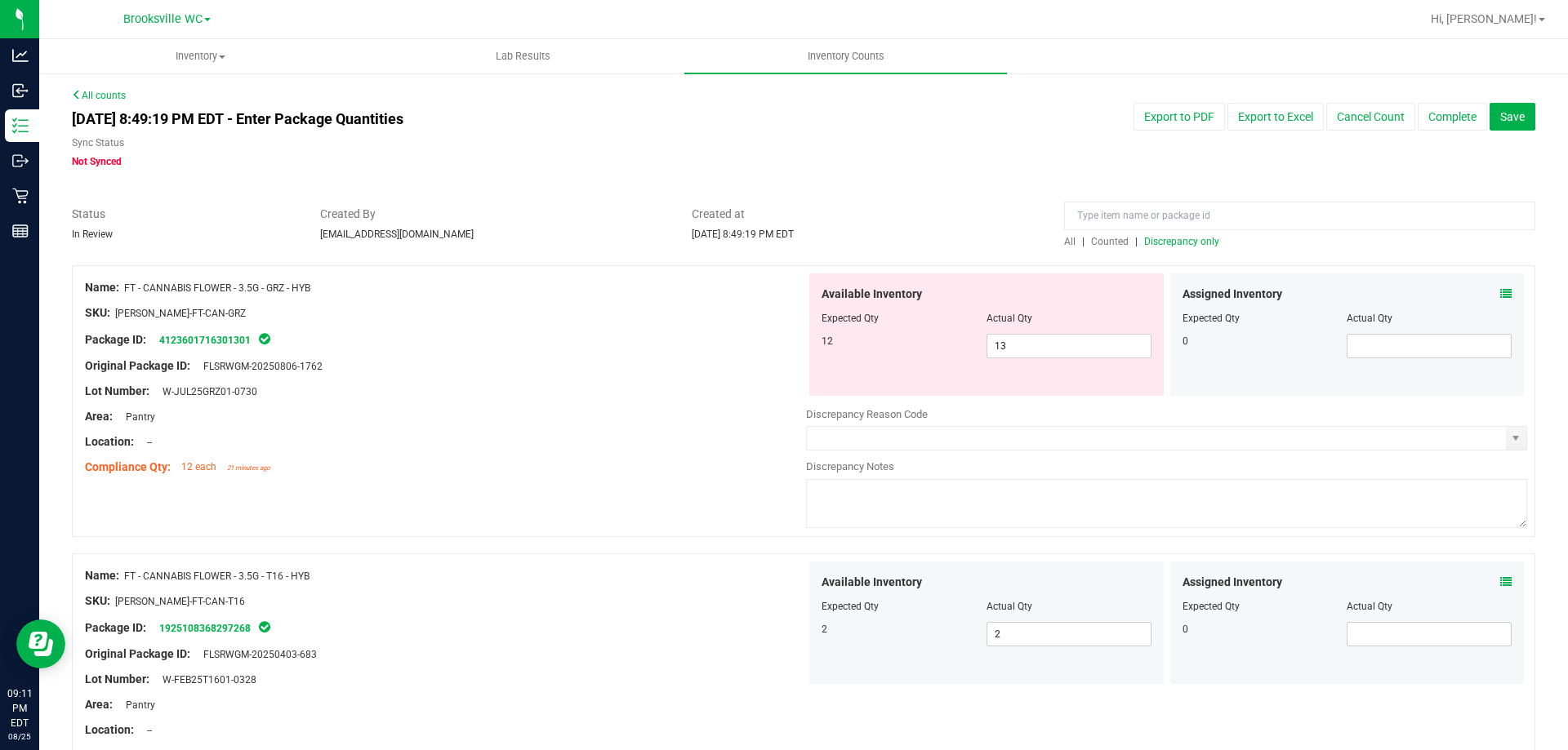
click at [1500, 293] on icon at bounding box center [1505, 294] width 11 height 11
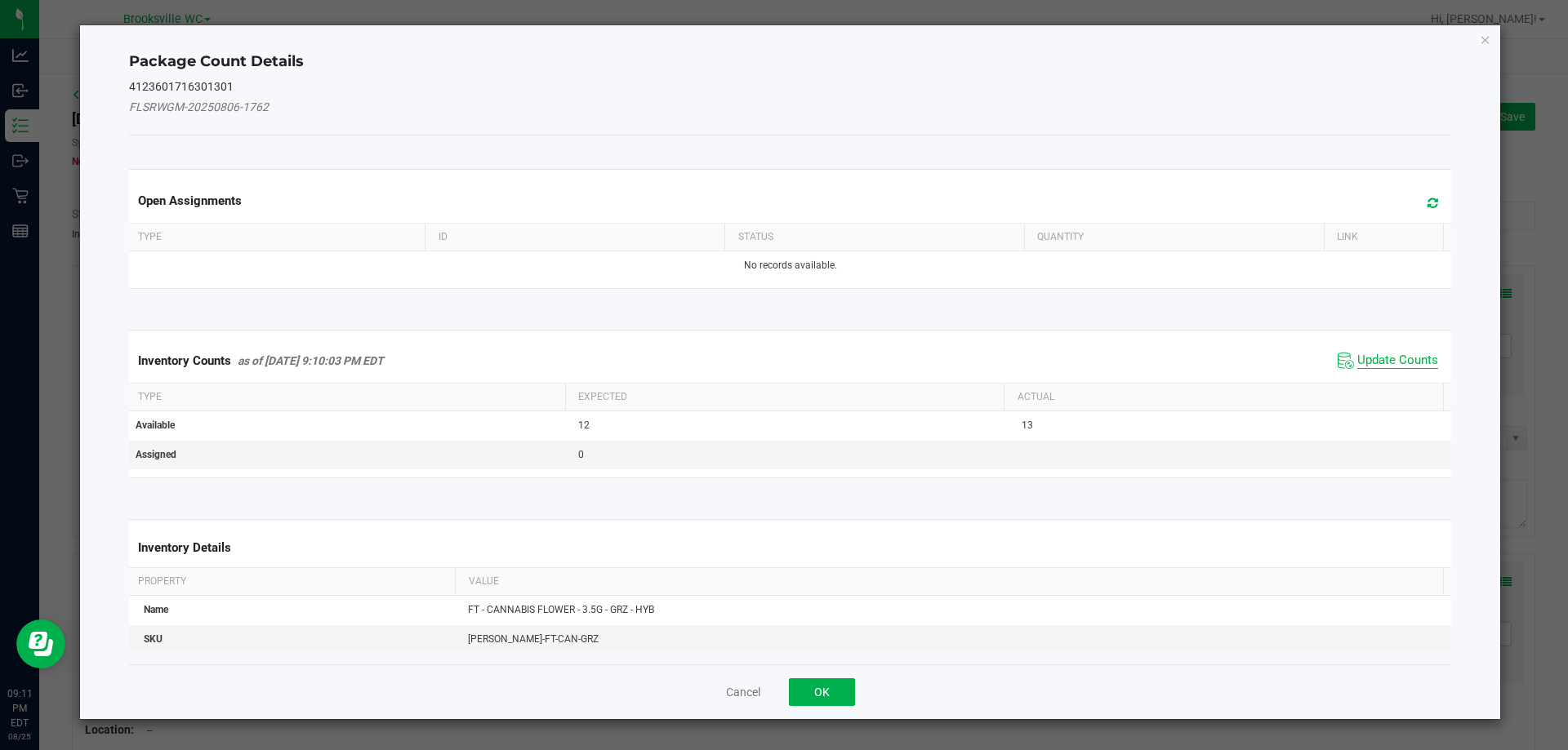
click at [1385, 358] on span "Update Counts" at bounding box center [1397, 360] width 81 height 16
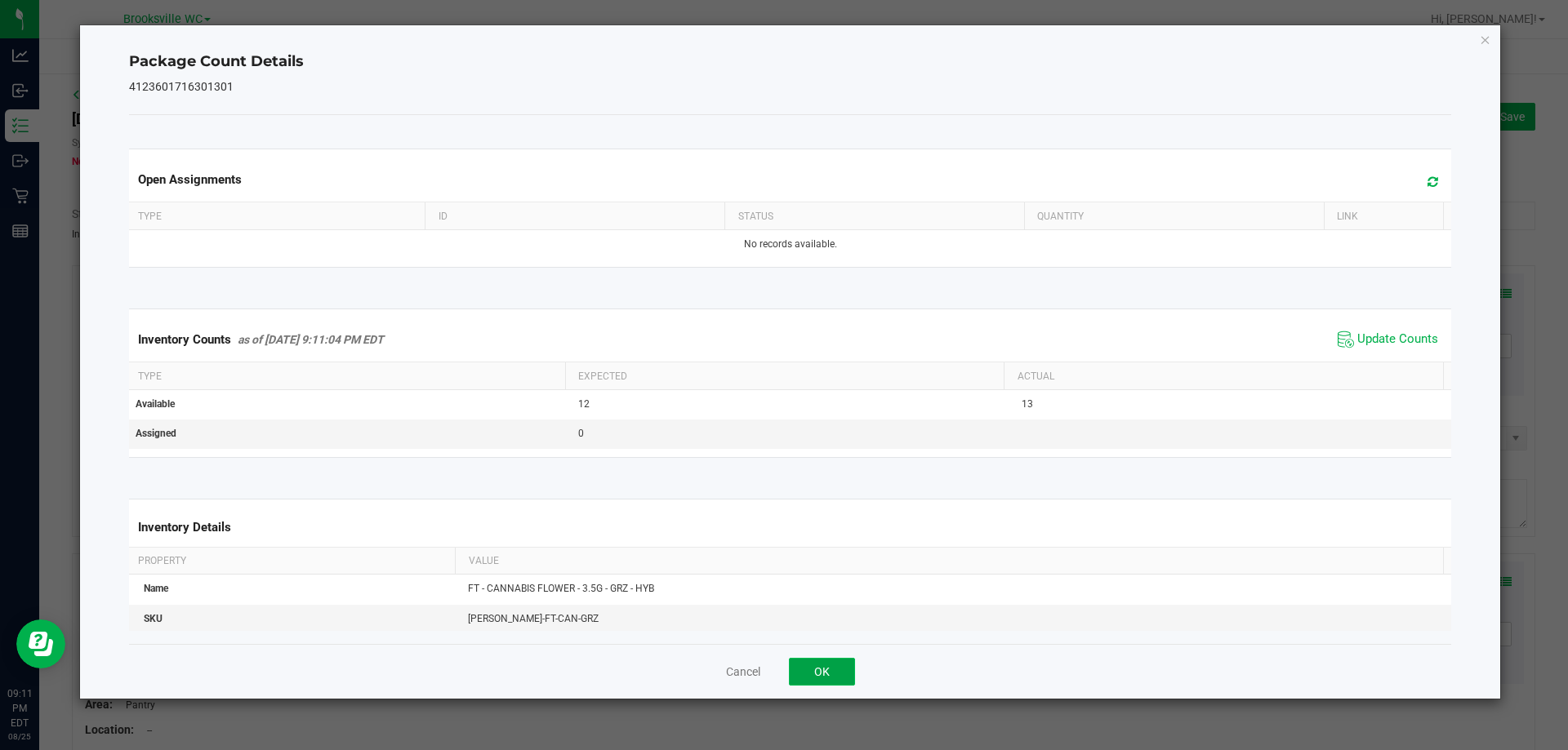
click at [819, 679] on button "OK" at bounding box center [822, 672] width 66 height 28
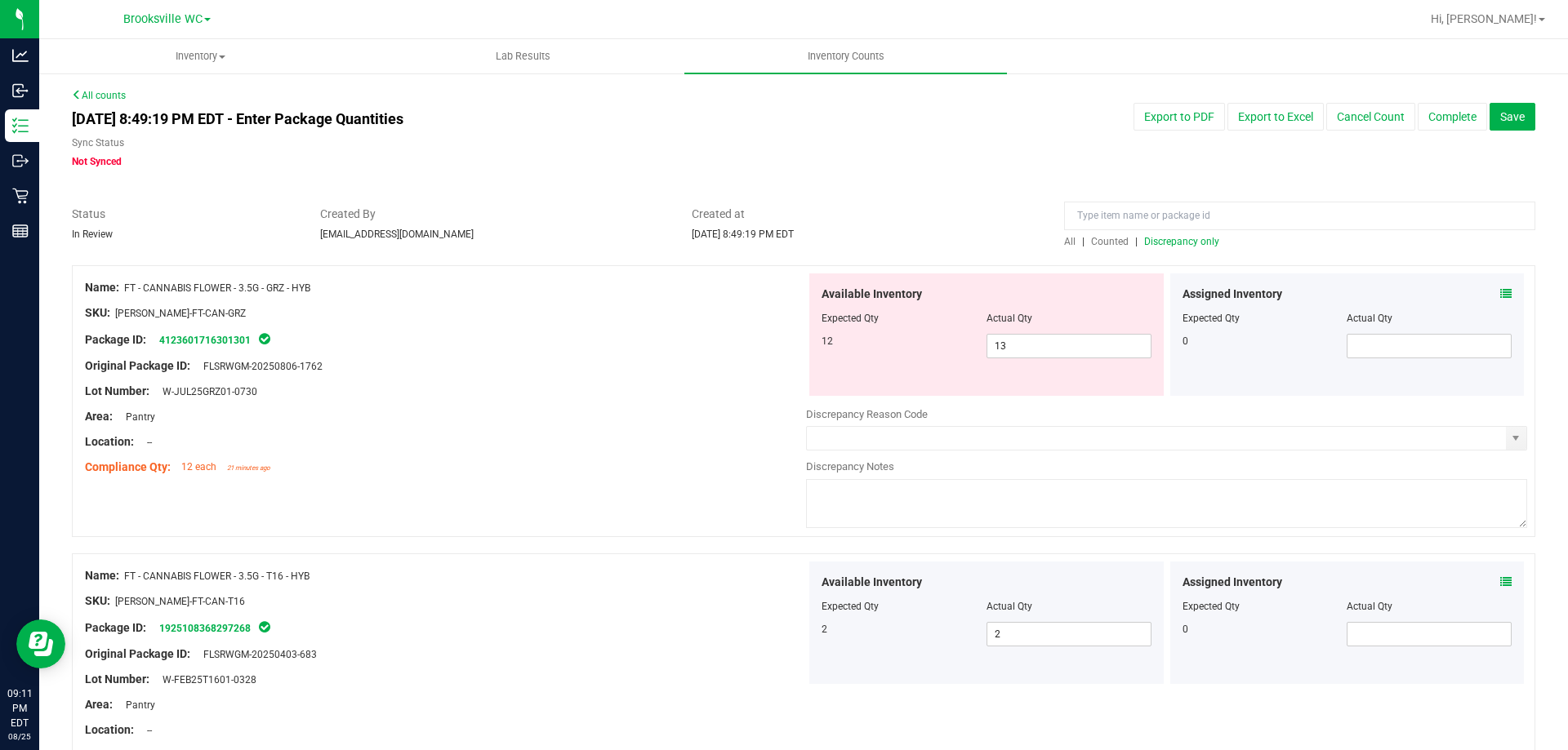
click at [1064, 242] on span "All" at bounding box center [1069, 241] width 11 height 11
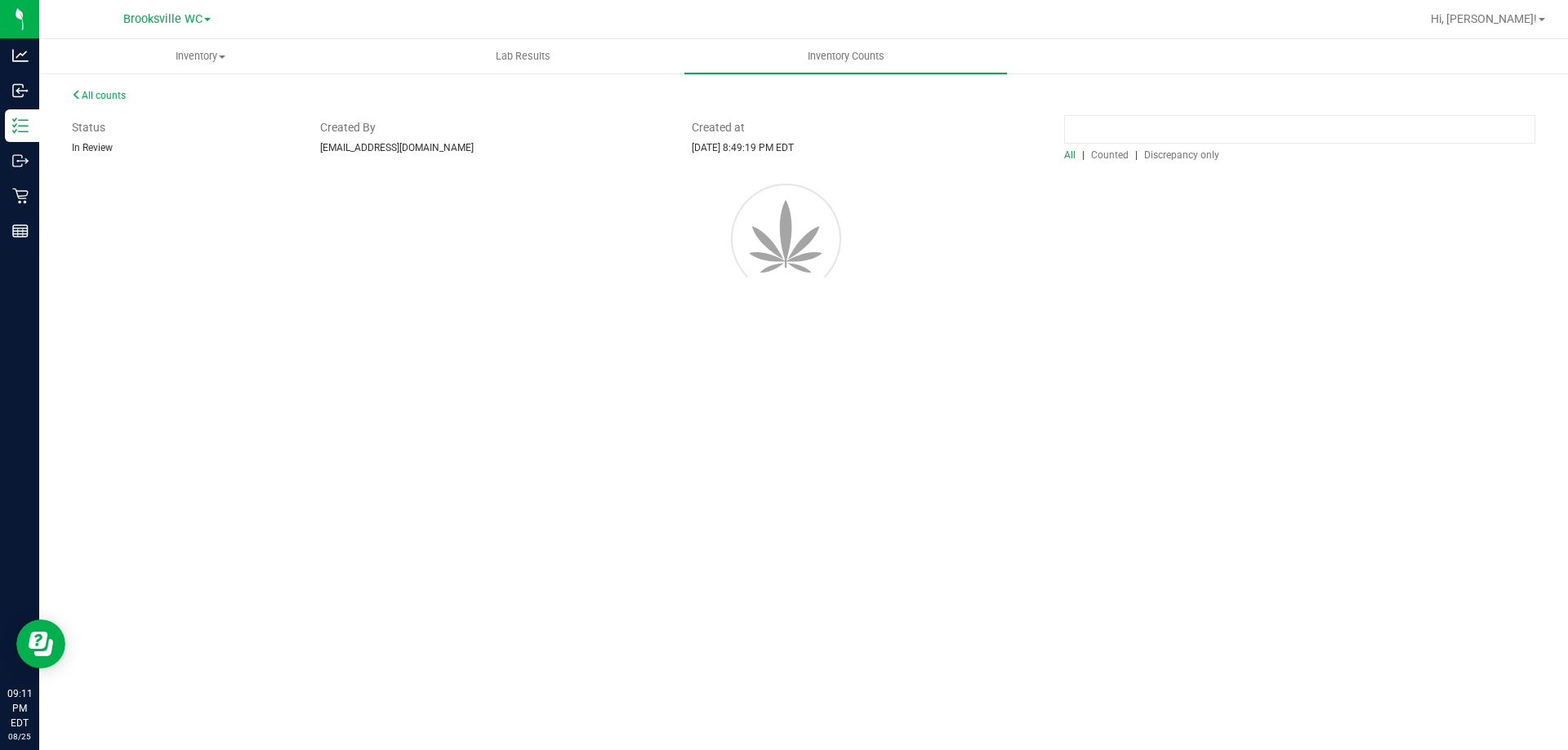
click at [1105, 144] on input at bounding box center [1299, 129] width 471 height 28
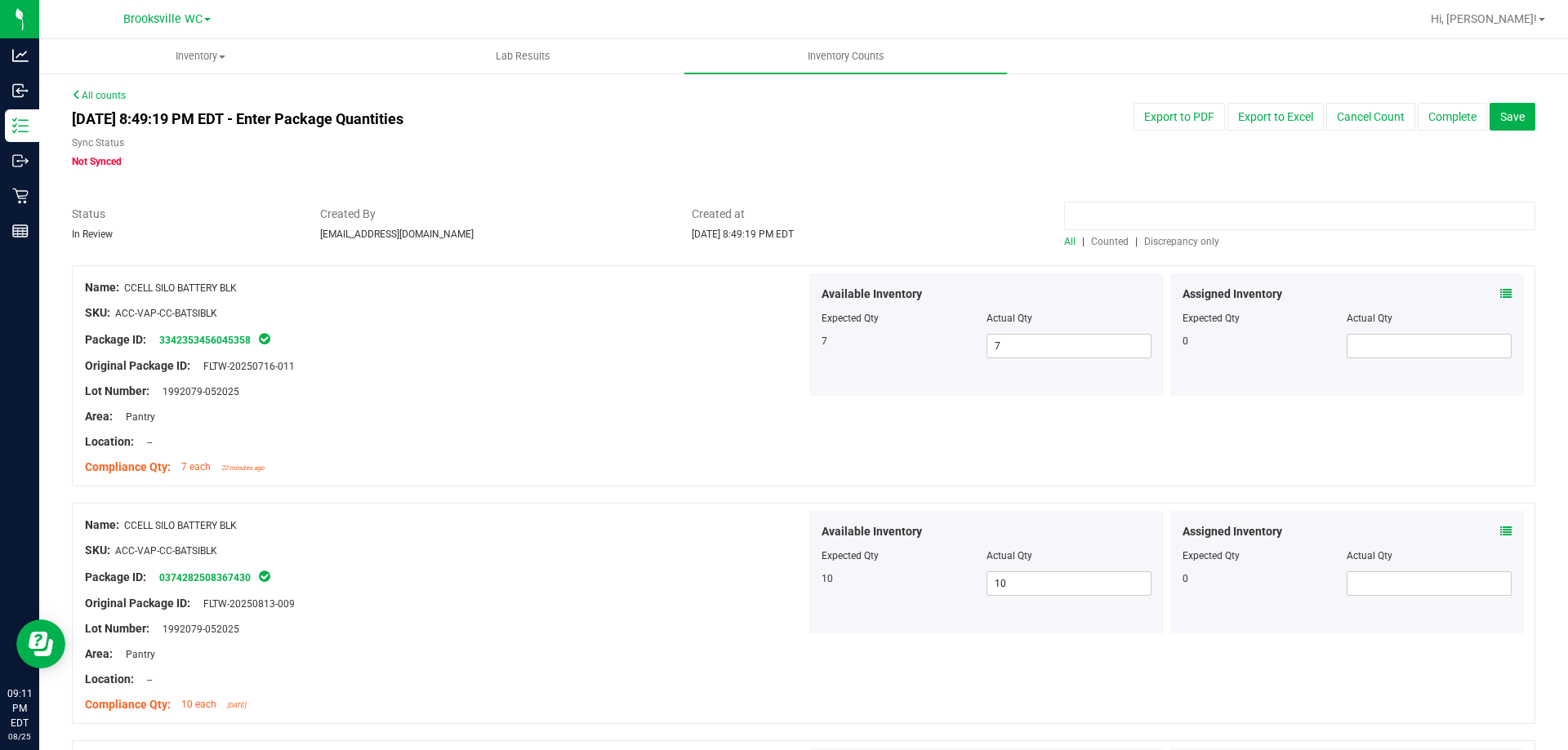
click at [1098, 215] on input at bounding box center [1299, 215] width 471 height 28
type input "grz"
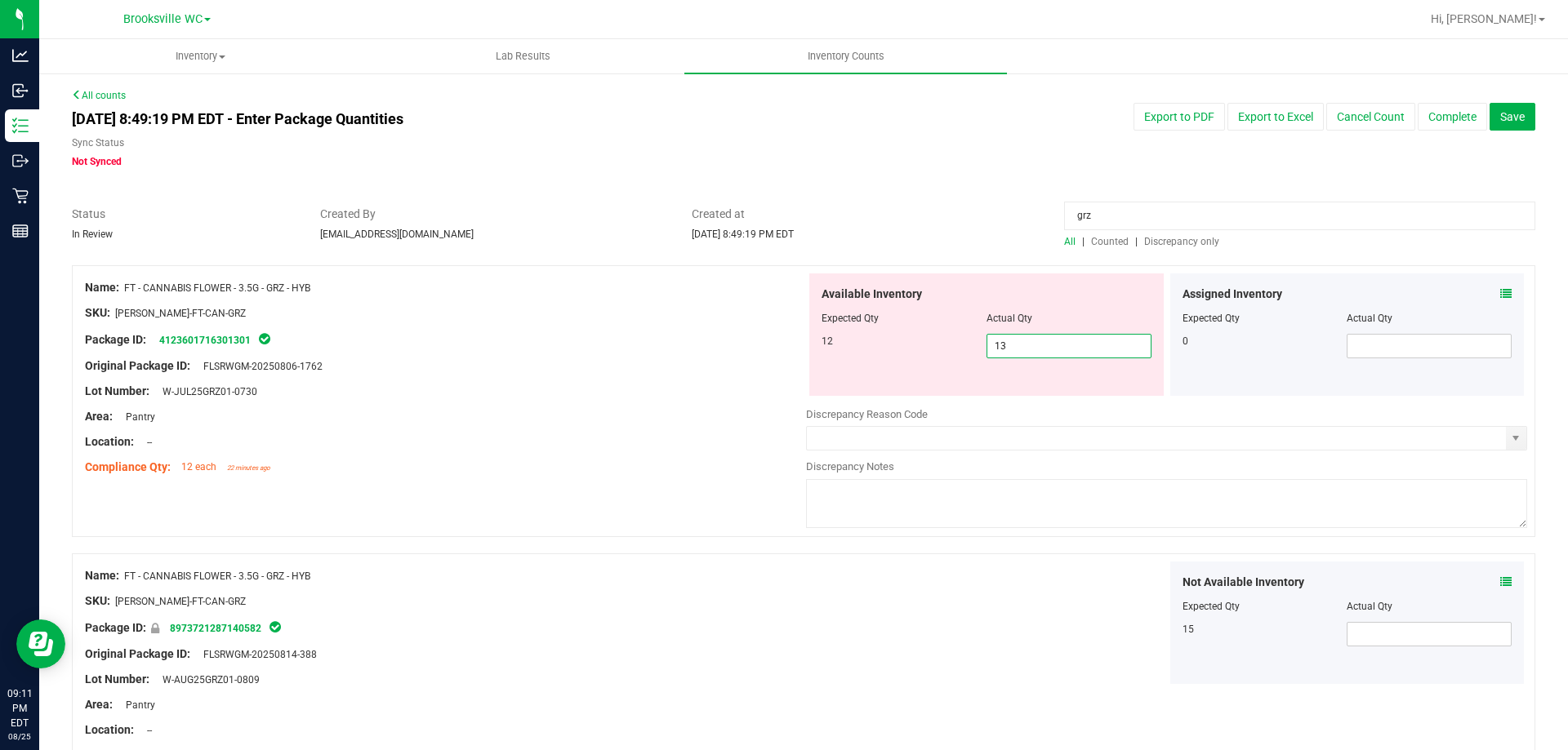
drag, startPoint x: 1075, startPoint y: 350, endPoint x: 720, endPoint y: 317, distance: 356.5
click at [720, 317] on div "Name: FT - CANNABIS FLOWER - 3.5G - GRZ - HYB SKU: FLO-BUD-FT-CAN-GRZ Package I…" at bounding box center [803, 401] width 1463 height 272
type input "12"
drag, startPoint x: 664, startPoint y: 335, endPoint x: 912, endPoint y: 313, distance: 249.0
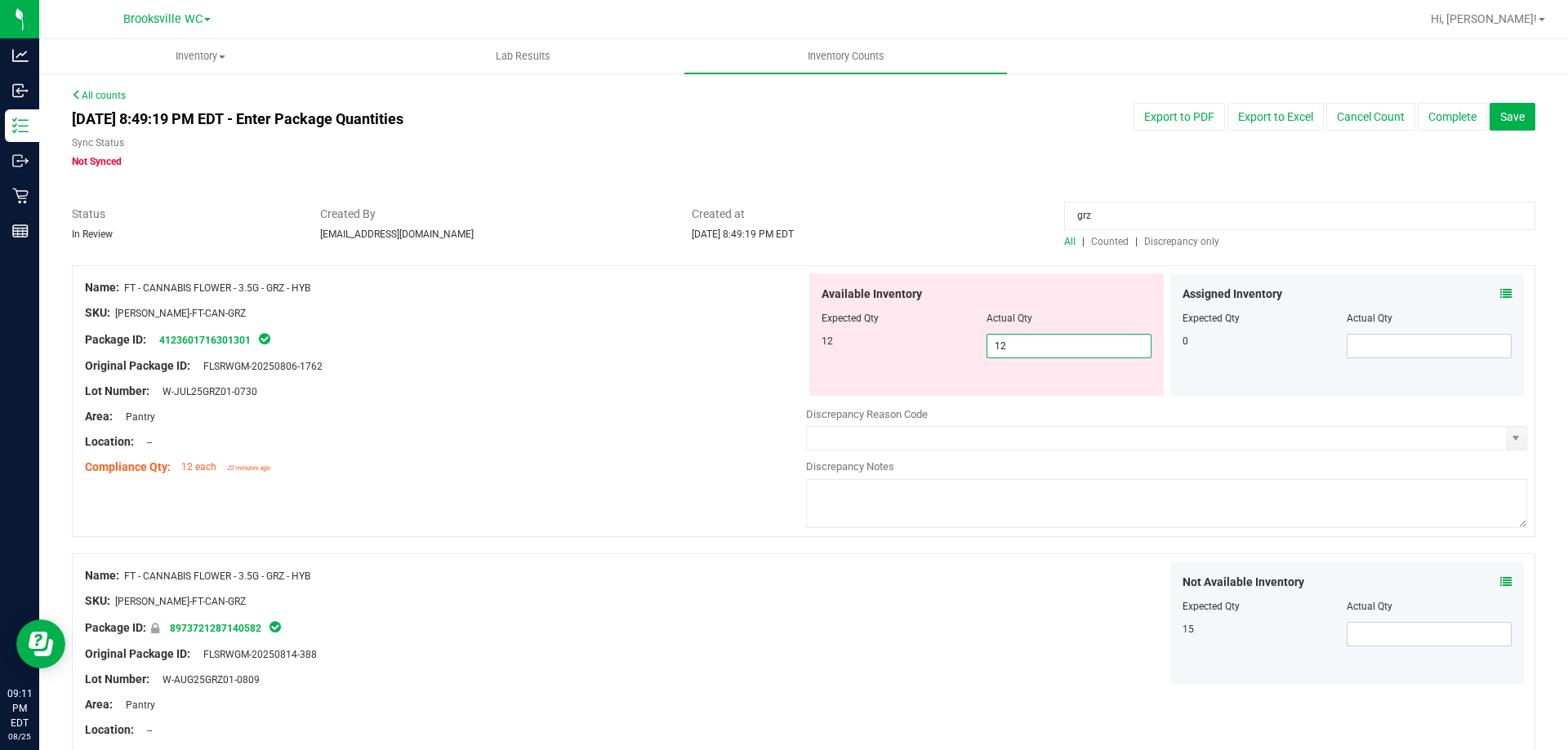
click at [665, 335] on div "Package ID: 4123601716301301" at bounding box center [445, 339] width 721 height 20
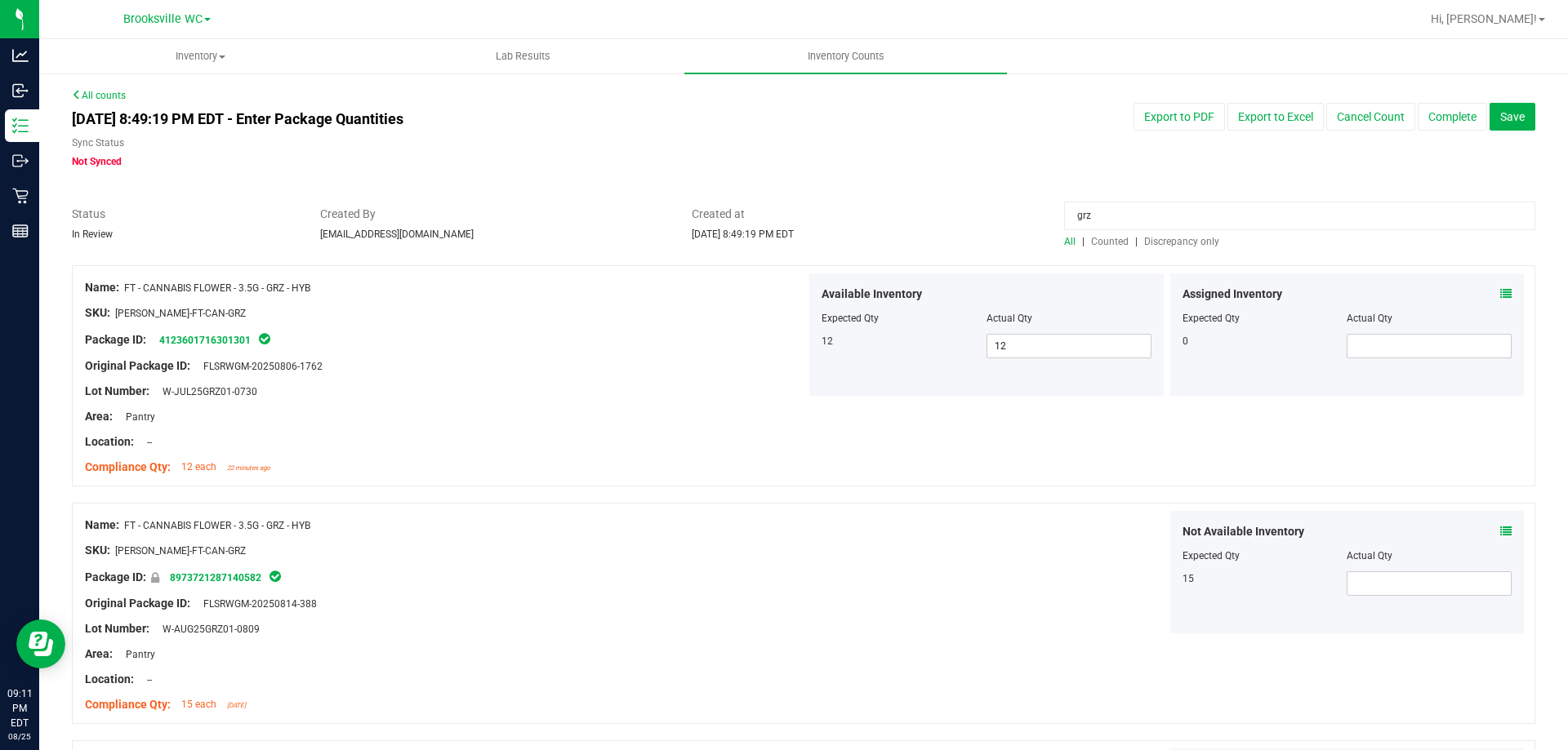
click at [983, 212] on div "Status In Review Created By dlyttle@liveparallel.com Created at Aug 25, 2025 8:…" at bounding box center [803, 227] width 1488 height 43
click at [1165, 240] on span "Discrepancy only" at bounding box center [1181, 241] width 75 height 11
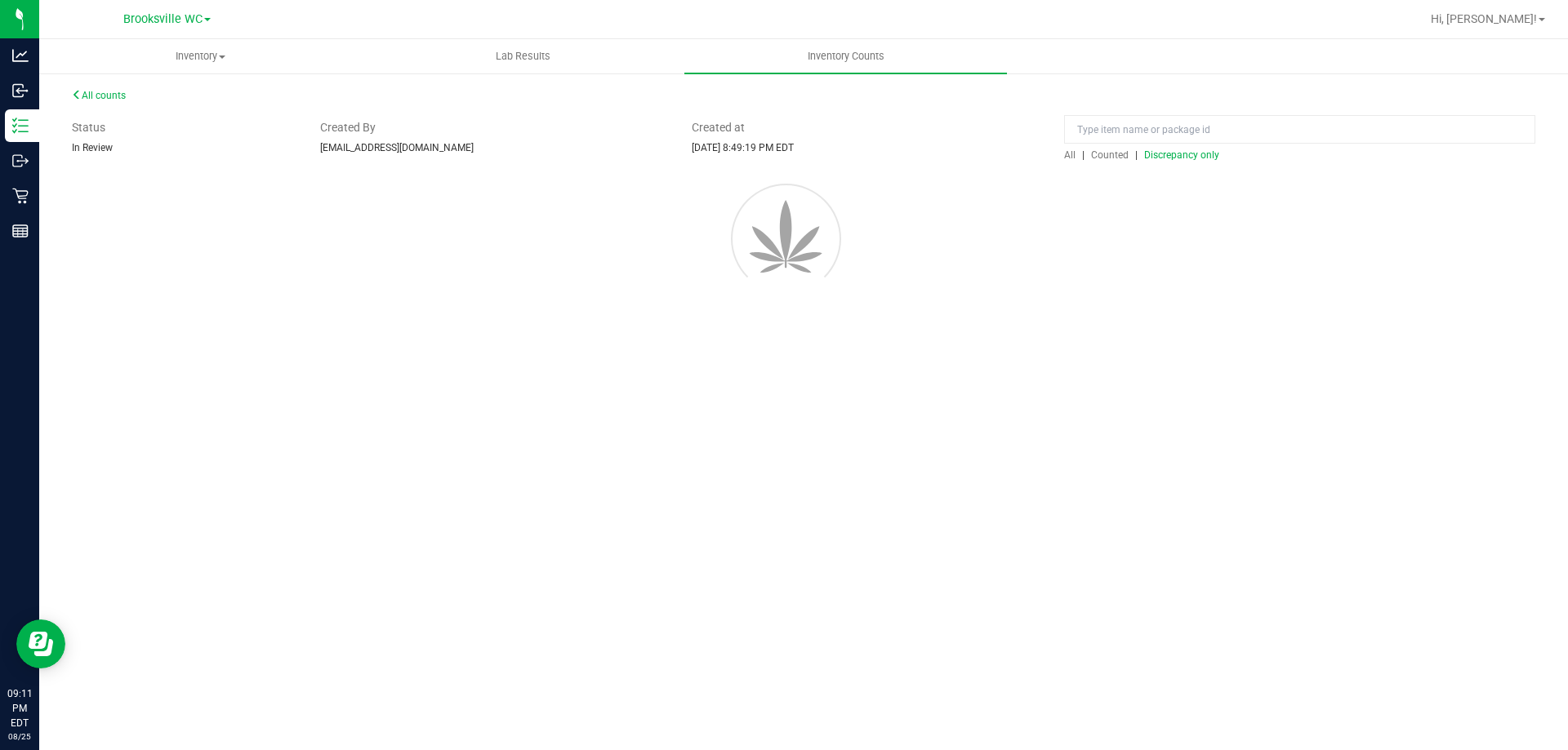
click at [1151, 245] on div at bounding box center [803, 236] width 1512 height 147
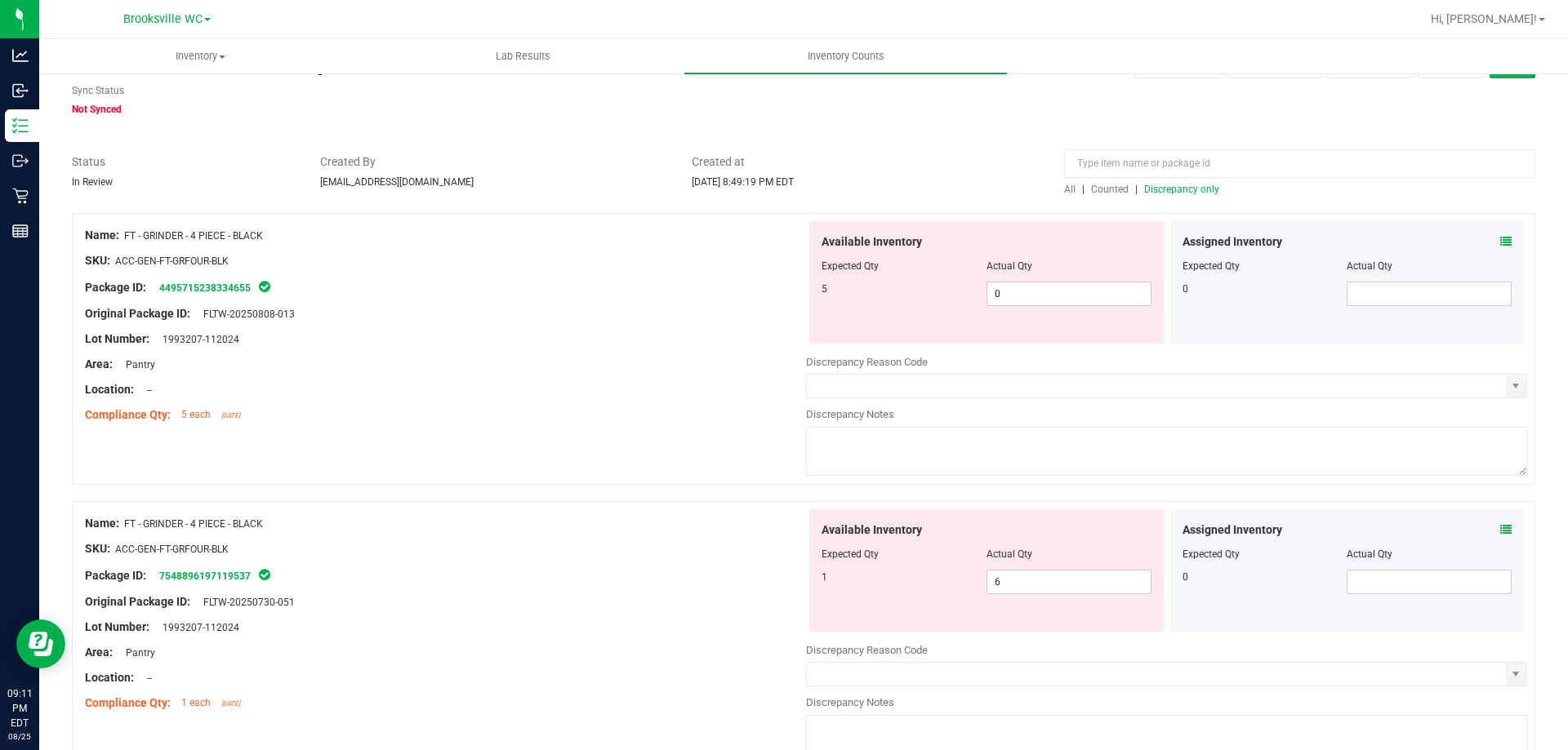
scroll to position [82, 0]
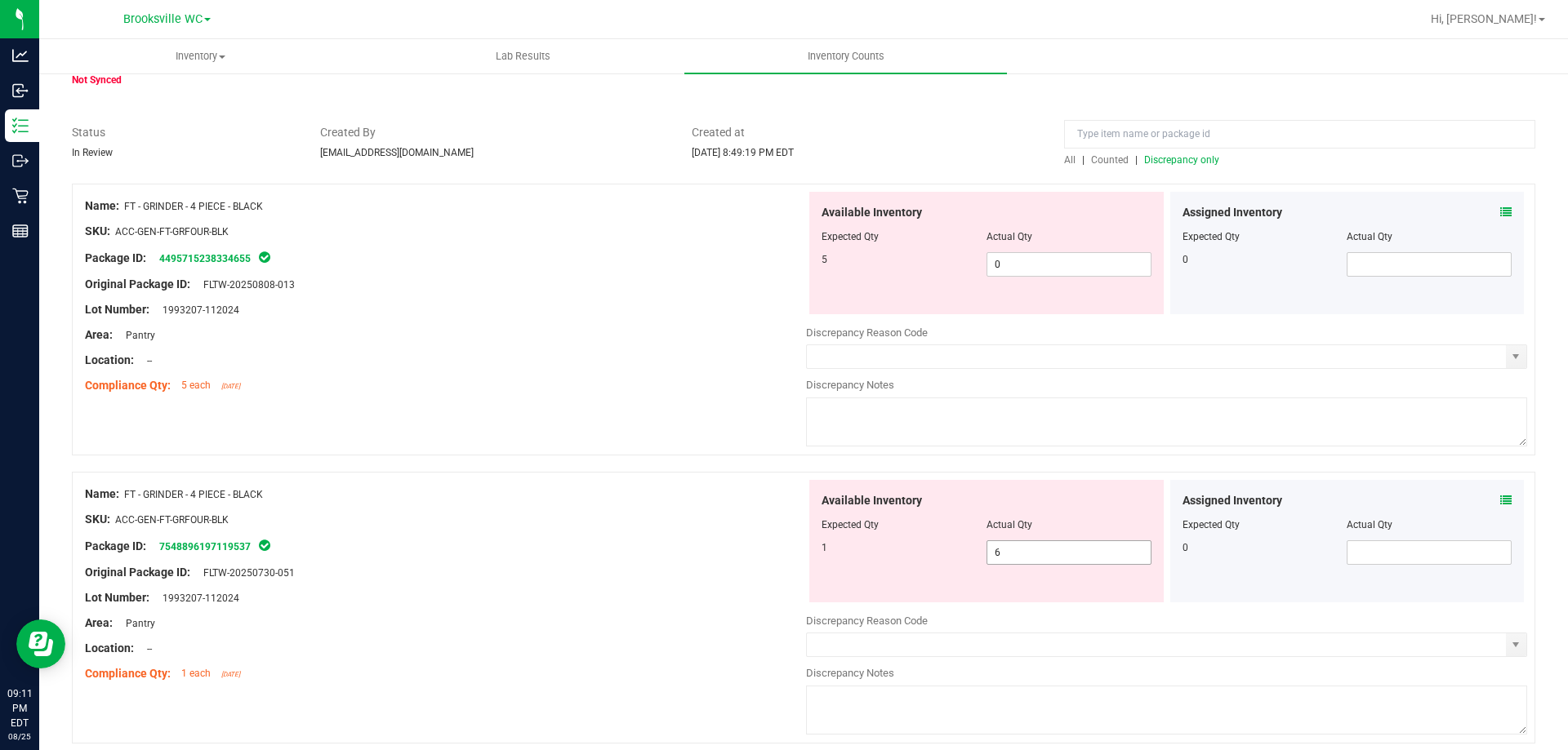
drag, startPoint x: 1019, startPoint y: 555, endPoint x: 794, endPoint y: 551, distance: 225.0
click at [794, 551] on div "Name: FT - GRINDER - 4 PIECE - BLACK SKU: ACC-GEN-FT-GRFOUR-BLK Package ID: 754…" at bounding box center [803, 608] width 1463 height 272
type input "1"
drag, startPoint x: 1013, startPoint y: 258, endPoint x: 673, endPoint y: 277, distance: 340.5
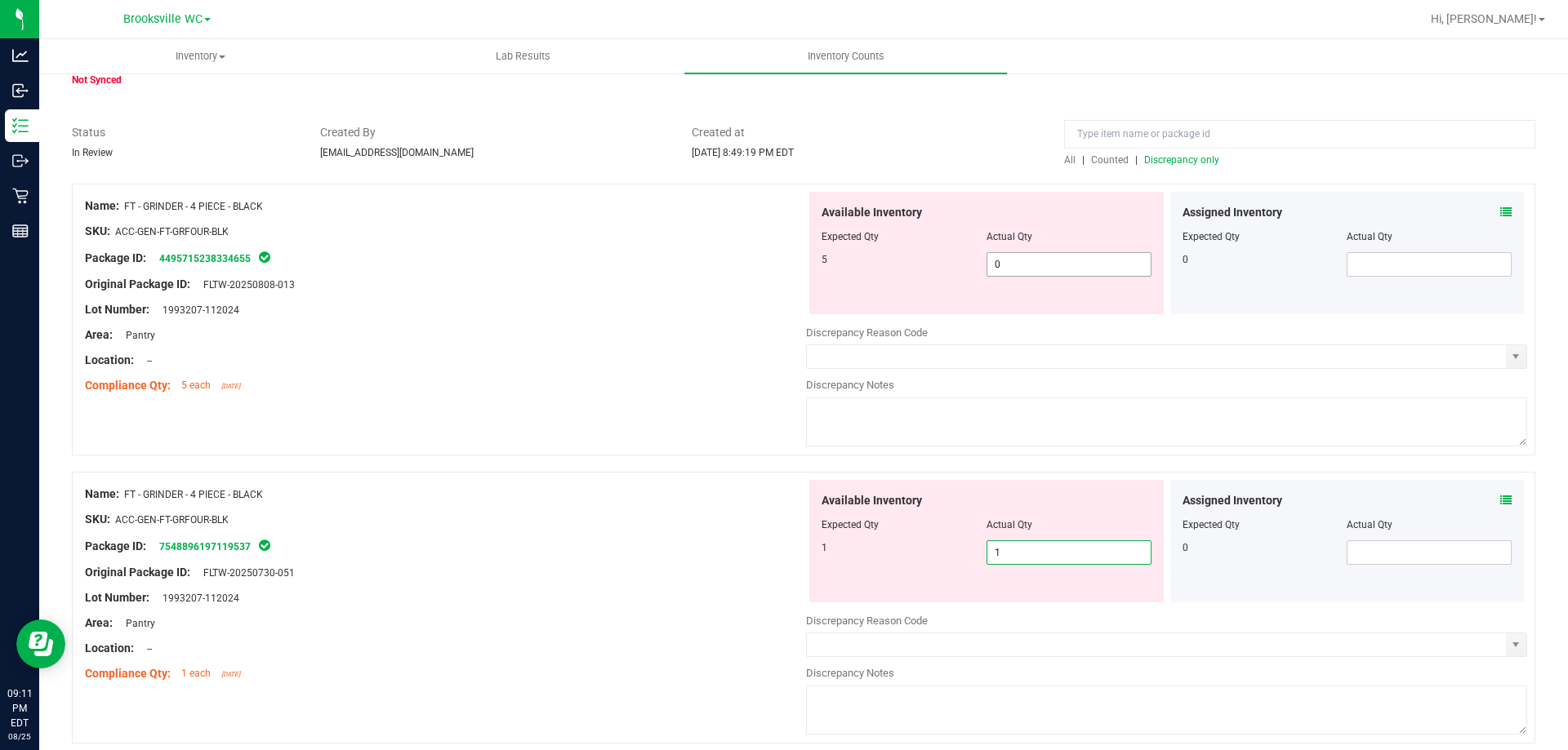
click at [688, 269] on div "Name: FT - GRINDER - 4 PIECE - BLACK SKU: ACC-GEN-FT-GRFOUR-BLK Package ID: 449…" at bounding box center [803, 319] width 1463 height 272
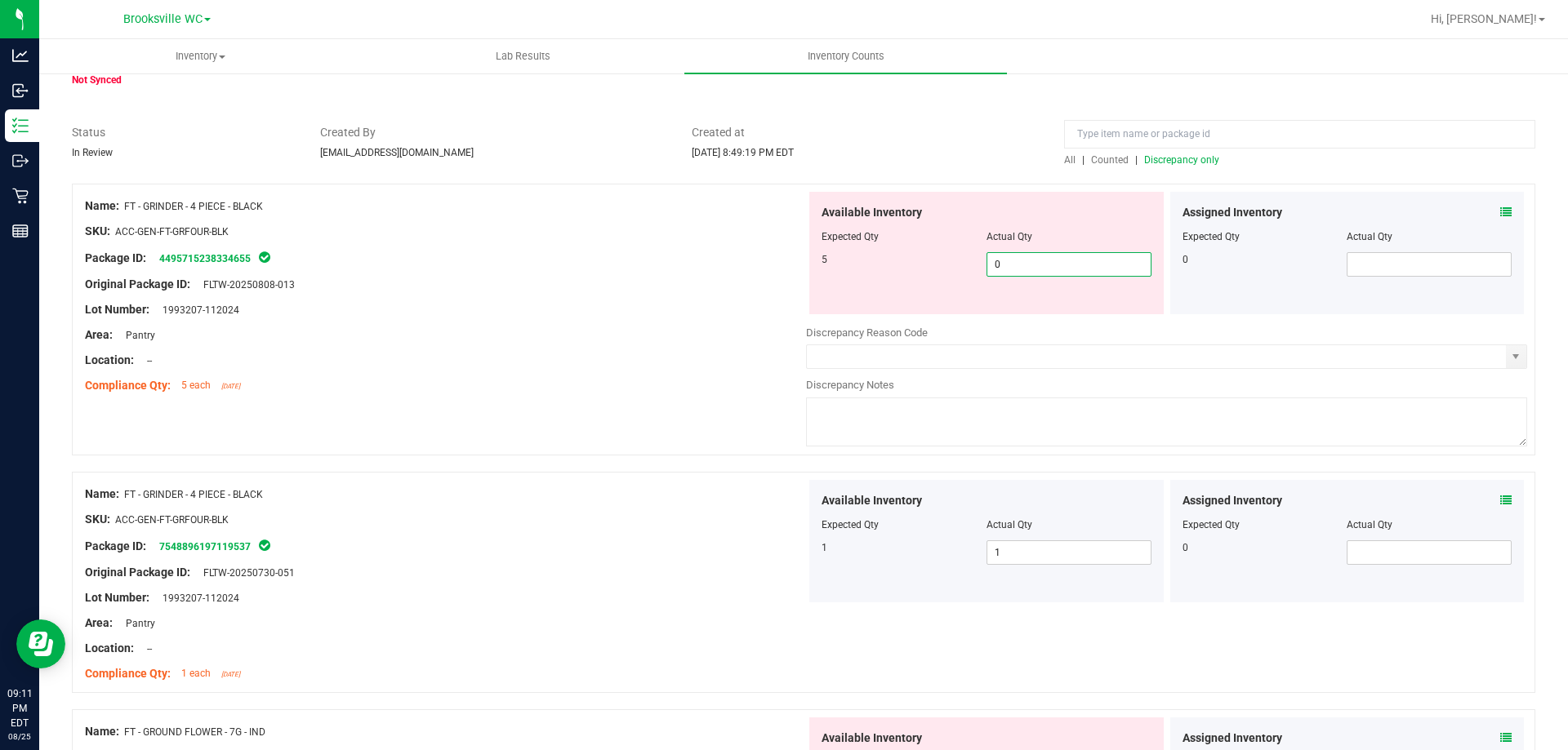
type input "50"
click at [644, 307] on div "Lot Number: 1993207-112024" at bounding box center [445, 310] width 721 height 17
click at [1042, 264] on span "50 50" at bounding box center [1068, 264] width 165 height 24
click at [0, 0] on input "50" at bounding box center [0, 0] width 0 height 0
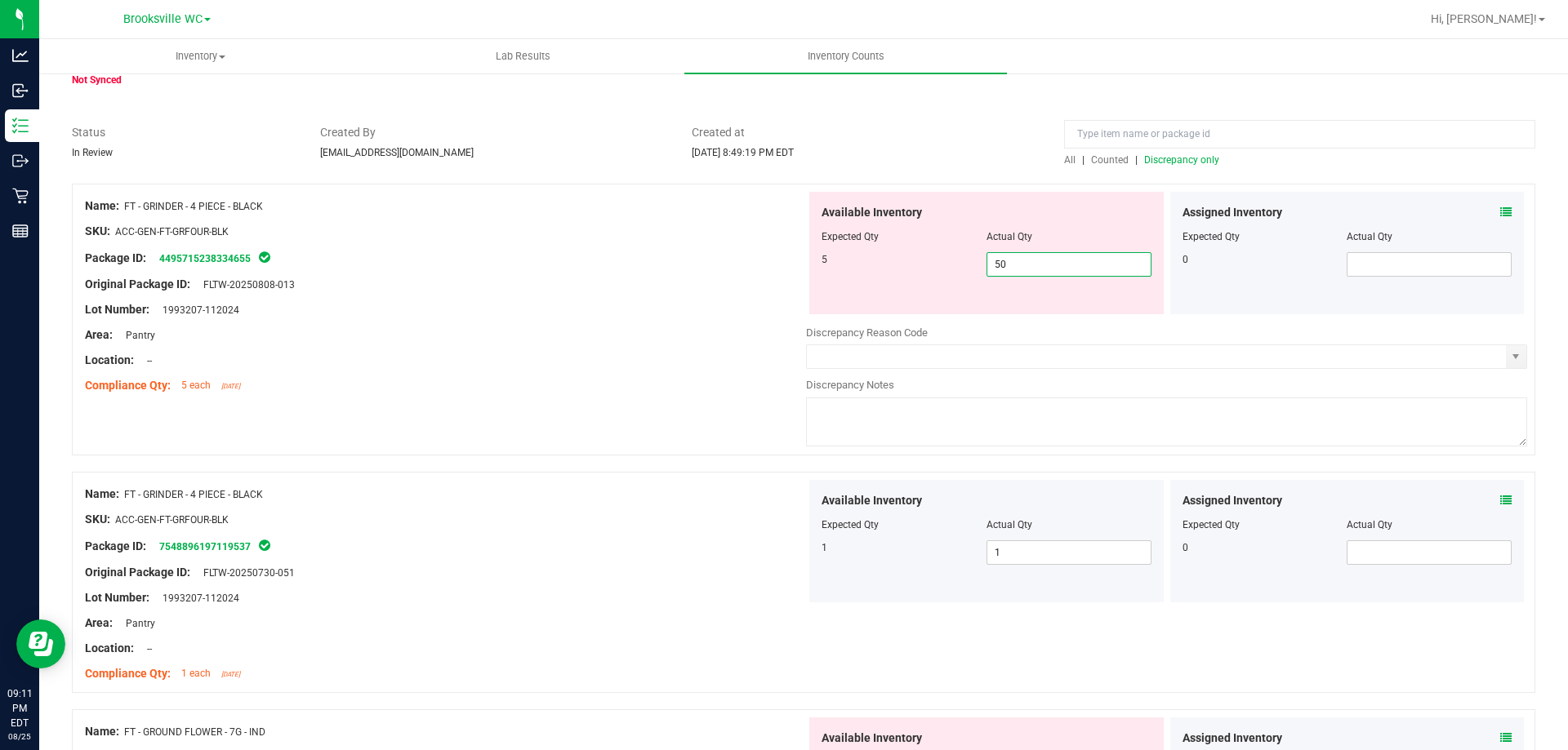
type input "5"
click at [644, 312] on div "Name: FT - GRINDER - 4 PIECE - BLACK SKU: ACC-GEN-FT-GRFOUR-BLK Package ID: 449…" at bounding box center [445, 296] width 721 height 208
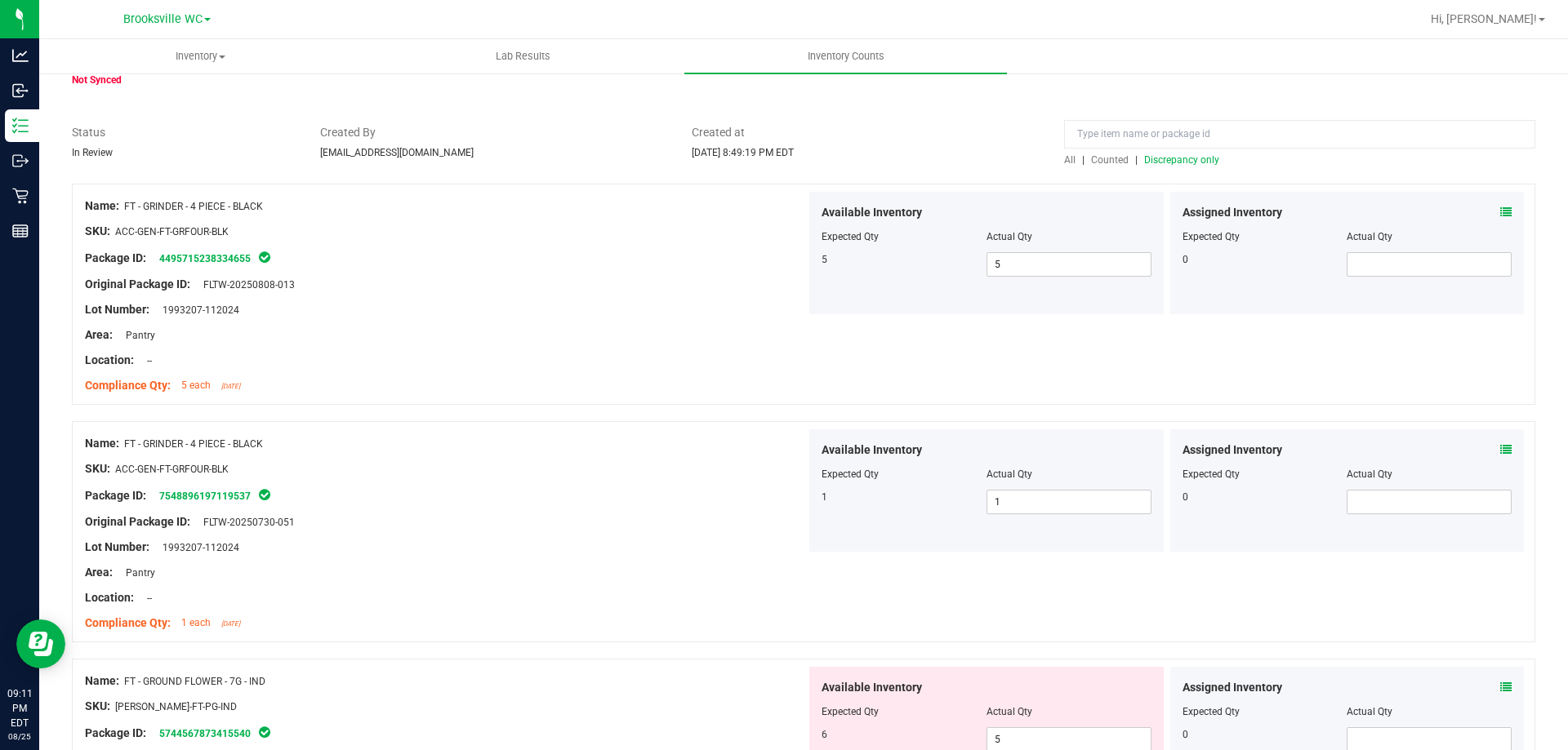
click at [1172, 165] on div "All | Counted | Discrepancy only" at bounding box center [1299, 159] width 471 height 15
click at [1170, 161] on span "Discrepancy only" at bounding box center [1181, 159] width 75 height 11
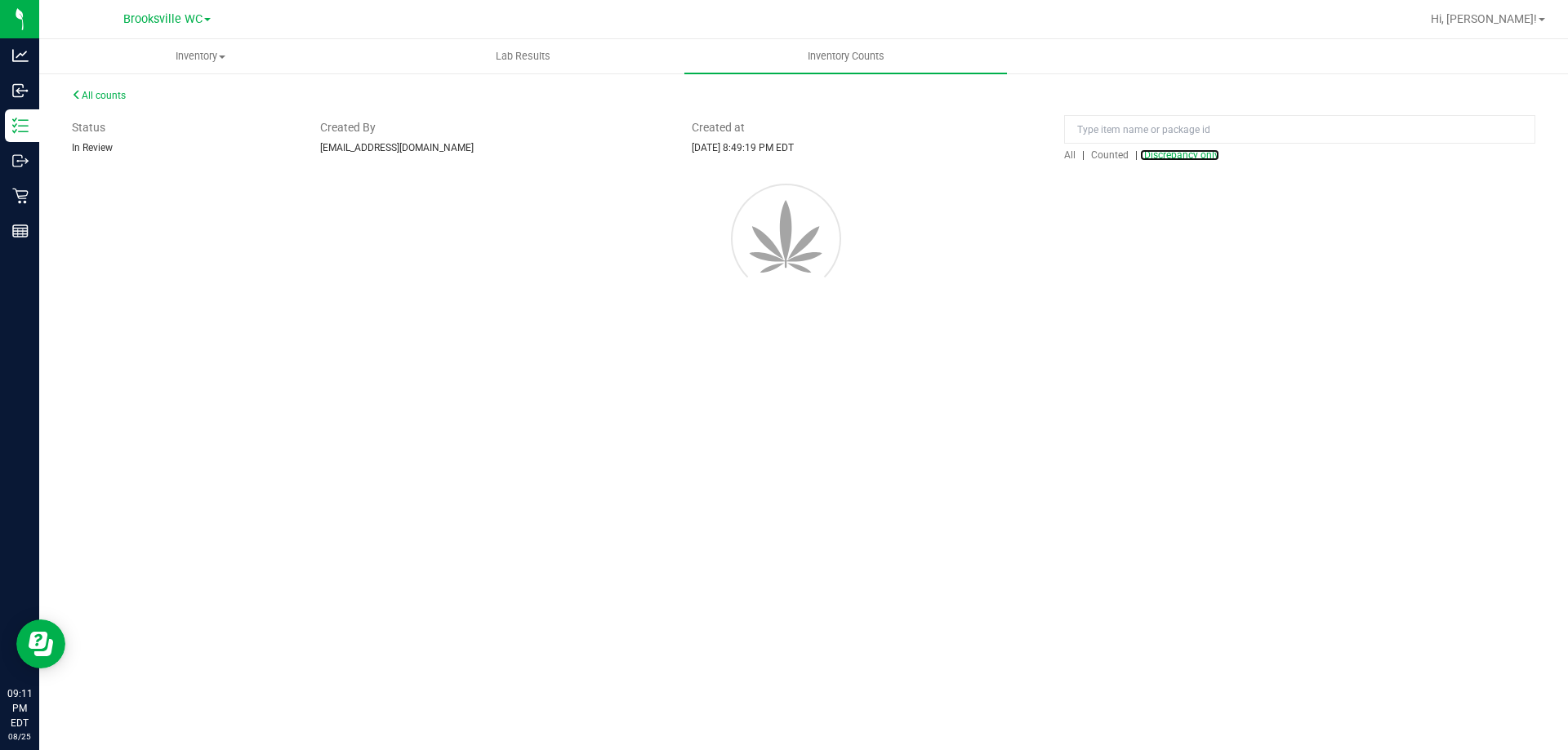
scroll to position [0, 0]
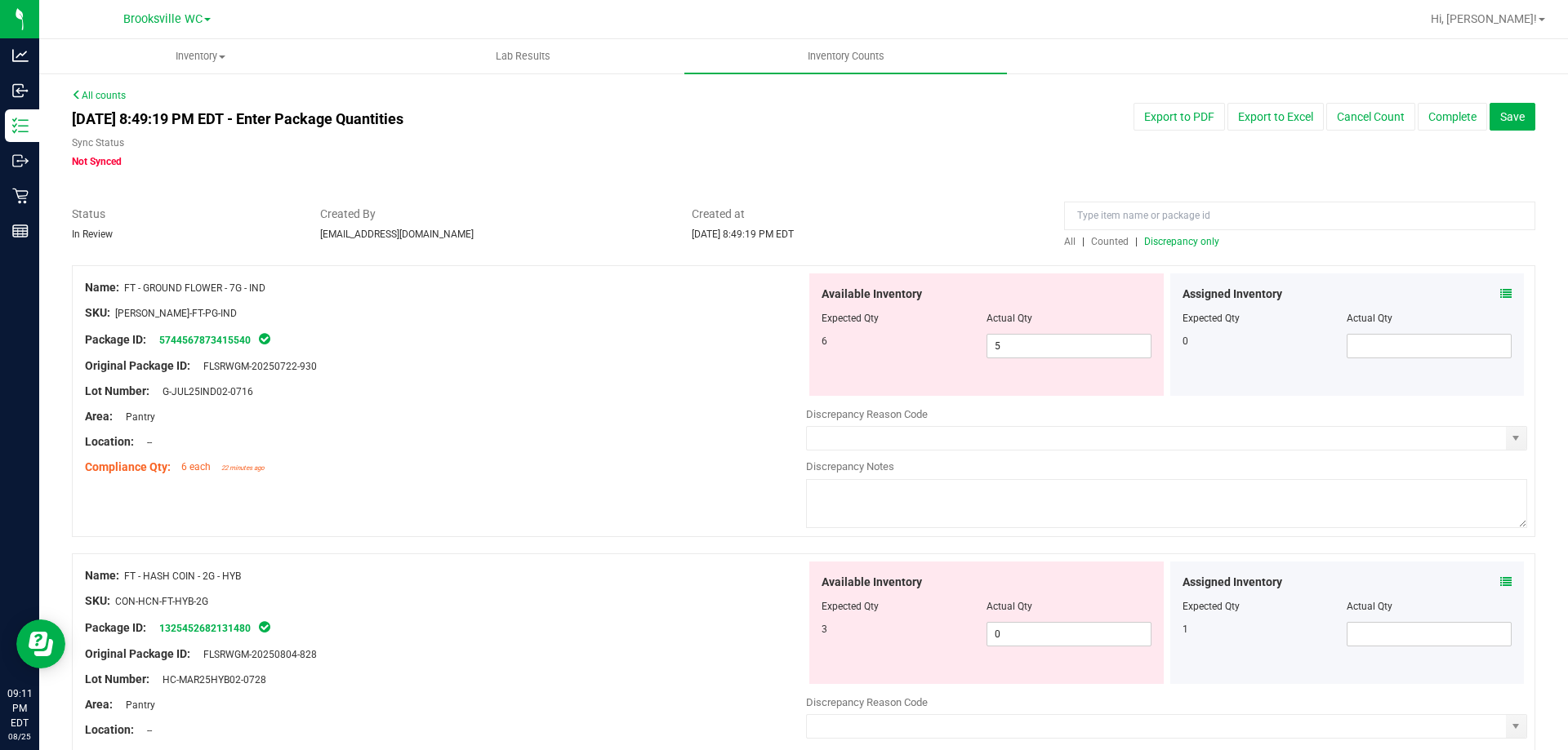
click at [1498, 294] on div "Assigned Inventory Expected Qty Actual Qty 0" at bounding box center [1347, 335] width 354 height 122
click at [1500, 291] on icon at bounding box center [1505, 294] width 11 height 11
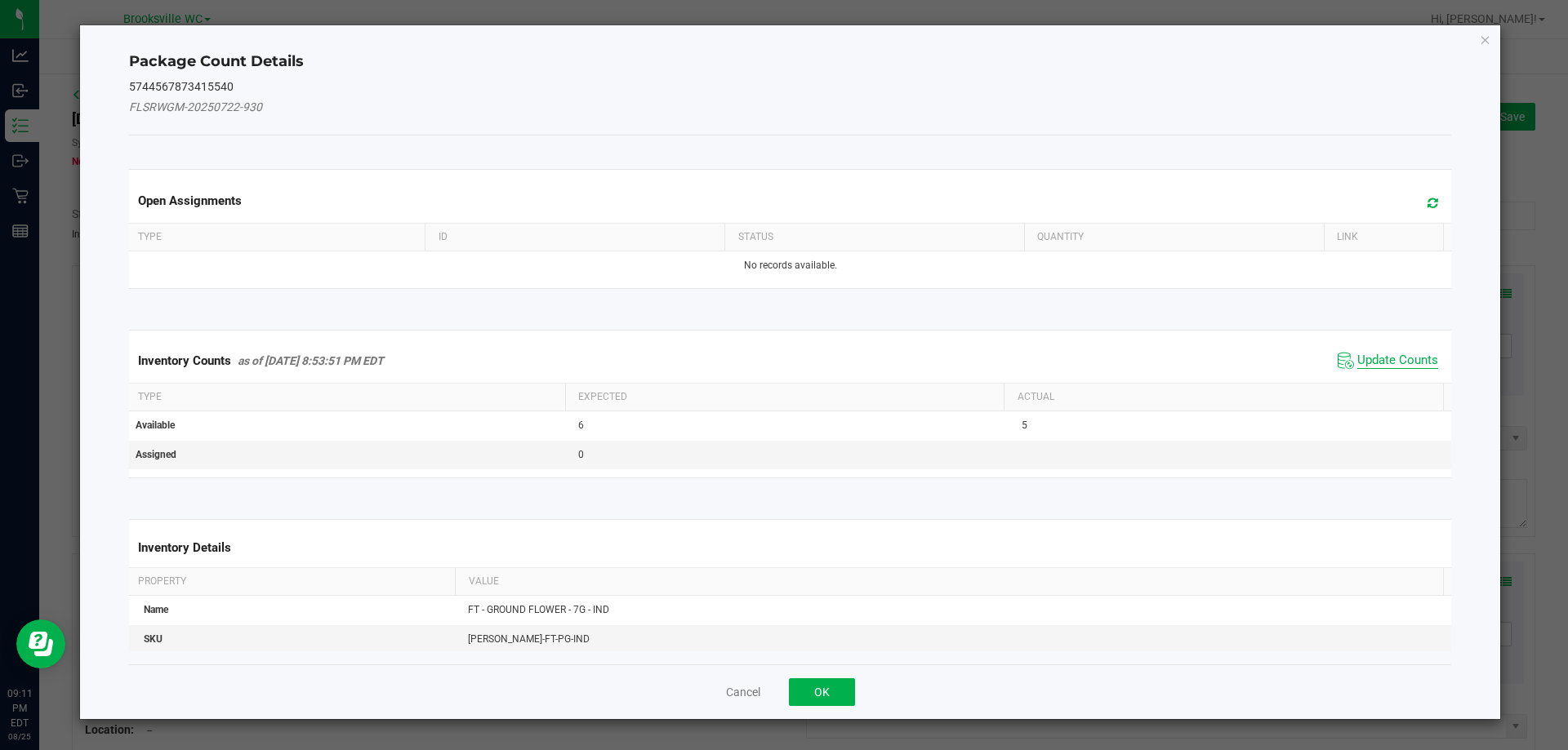
click at [1370, 366] on span "Update Counts" at bounding box center [1397, 360] width 81 height 16
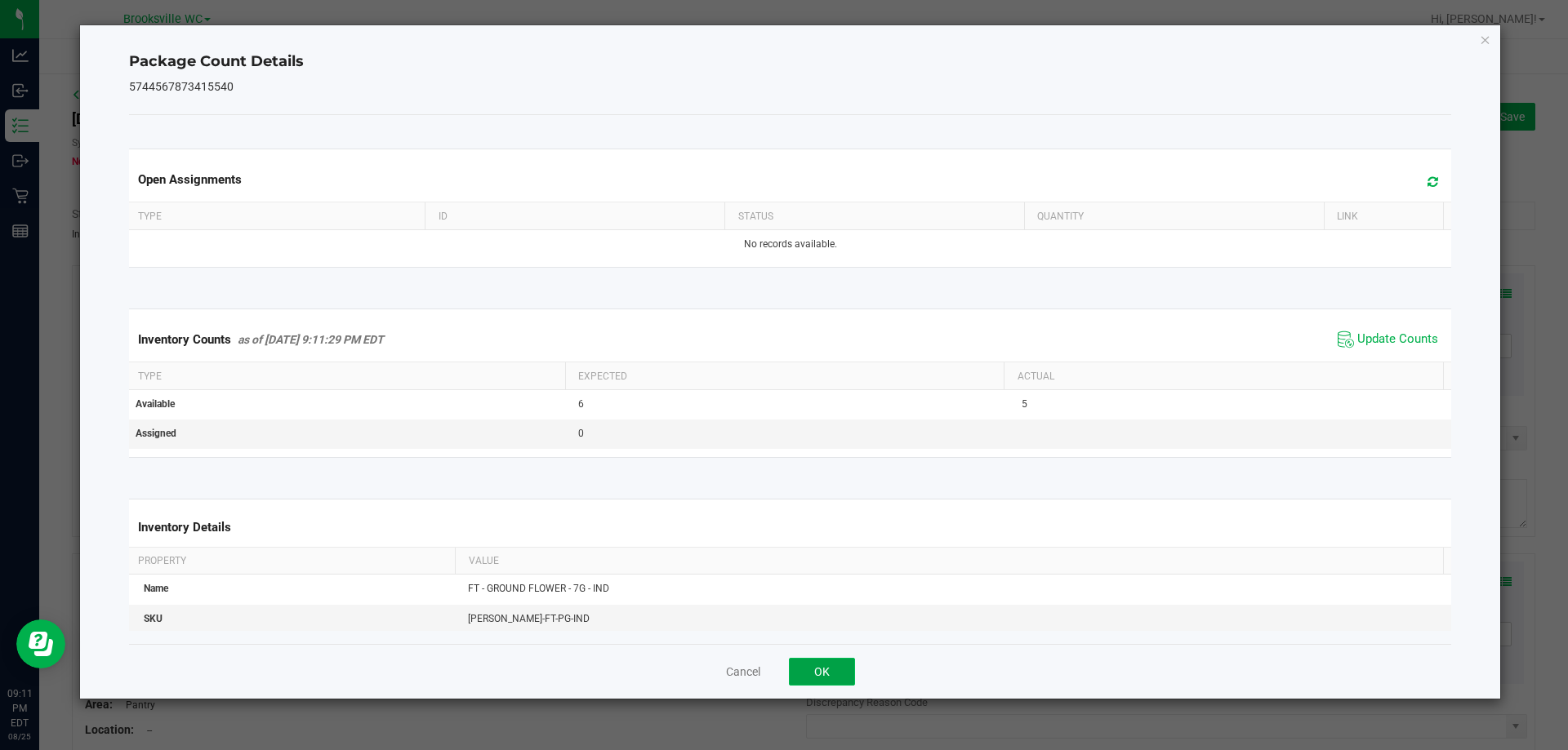
click at [821, 683] on button "OK" at bounding box center [822, 672] width 66 height 28
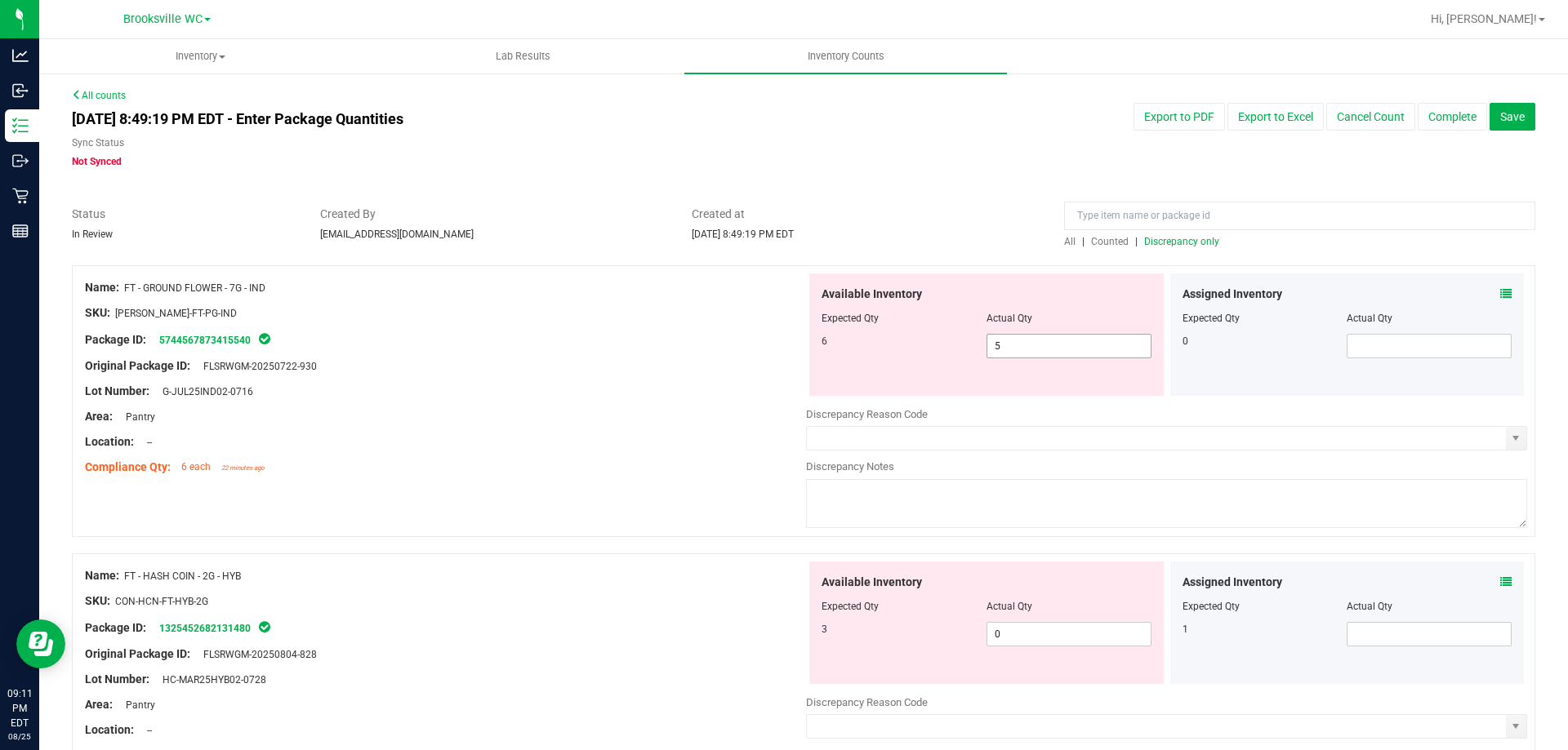
click at [998, 342] on span "5 5" at bounding box center [1068, 346] width 165 height 24
click at [998, 342] on input "5" at bounding box center [1069, 346] width 164 height 23
type input "6"
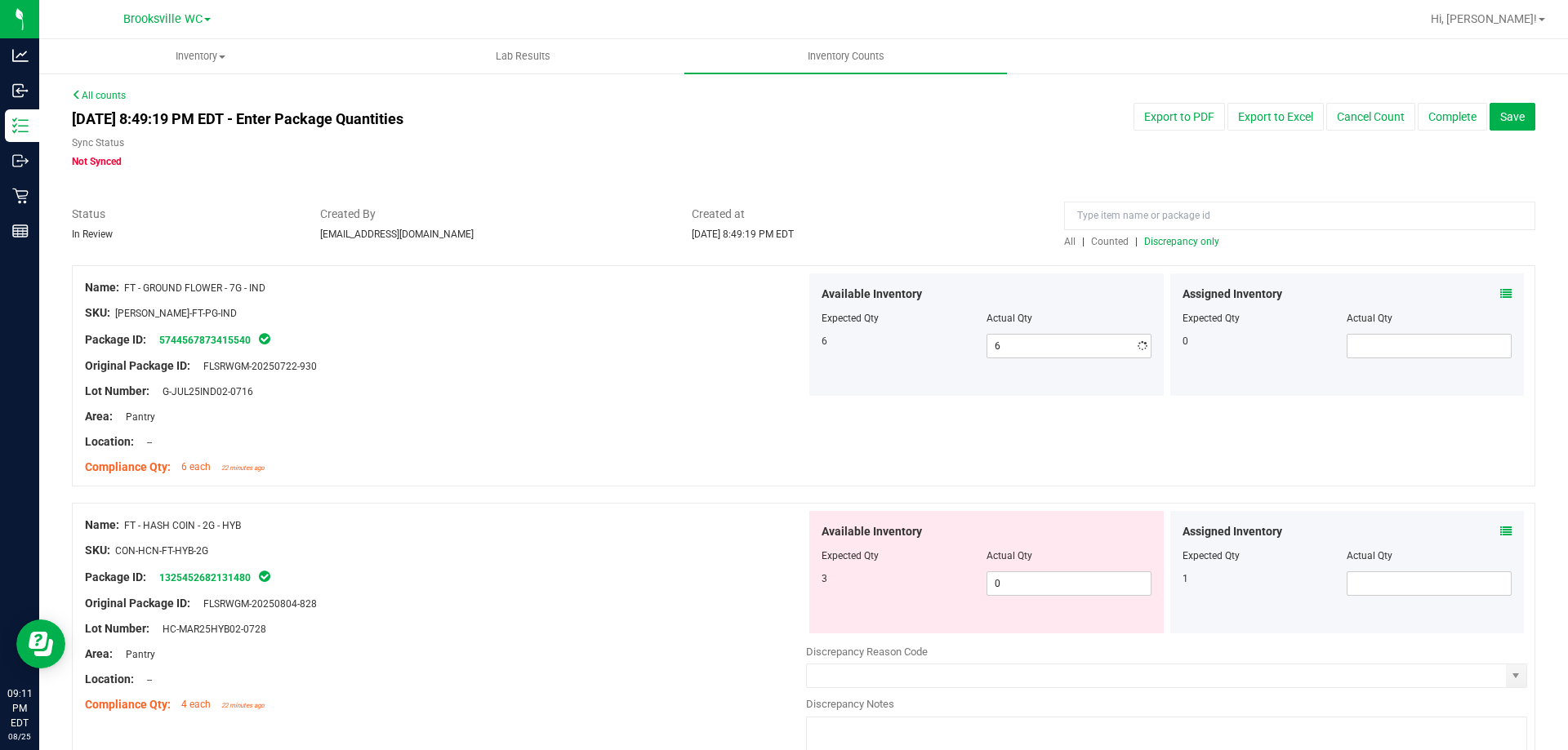
click at [498, 459] on div "Compliance Qty: 6 each 22 minutes ago" at bounding box center [445, 468] width 721 height 17
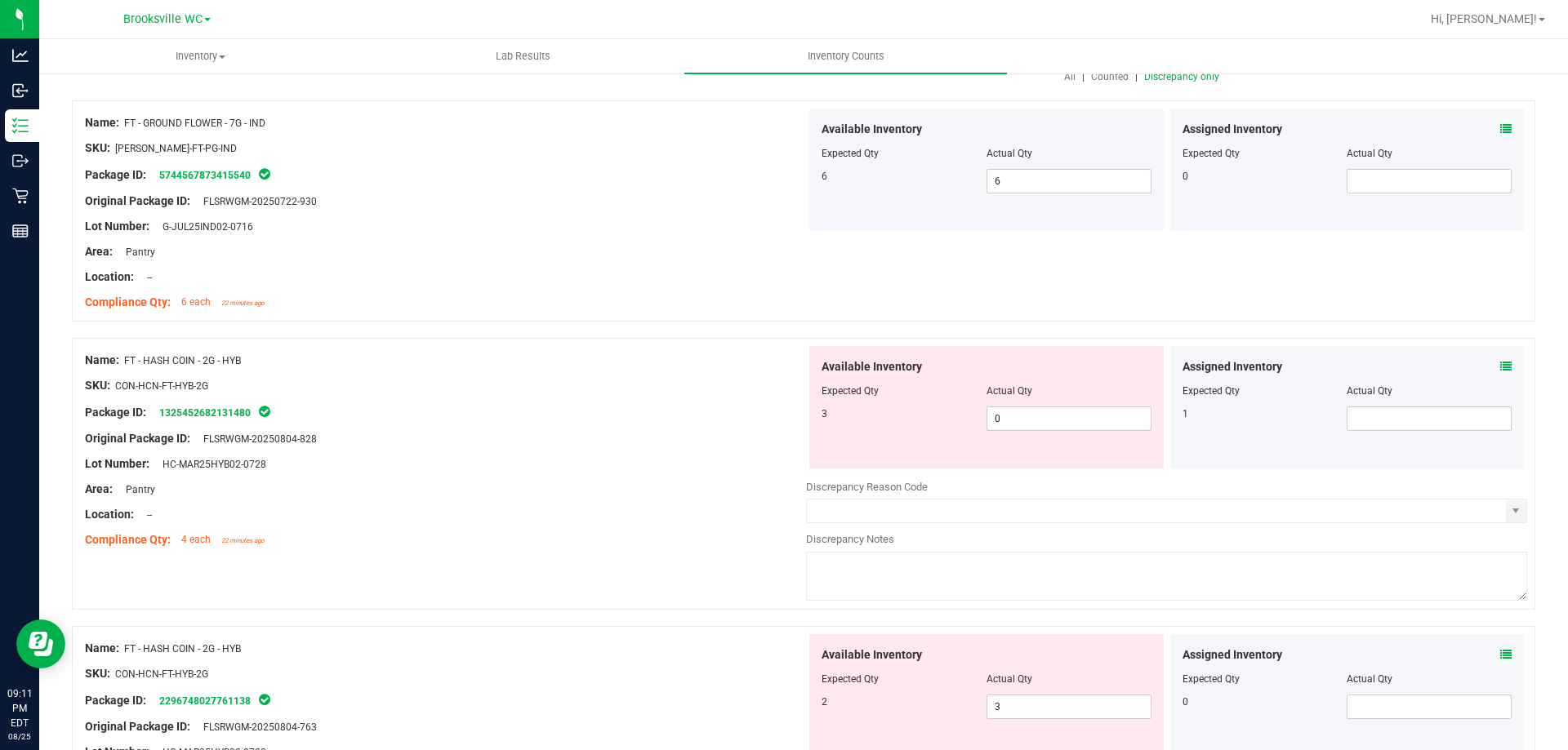
scroll to position [245, 0]
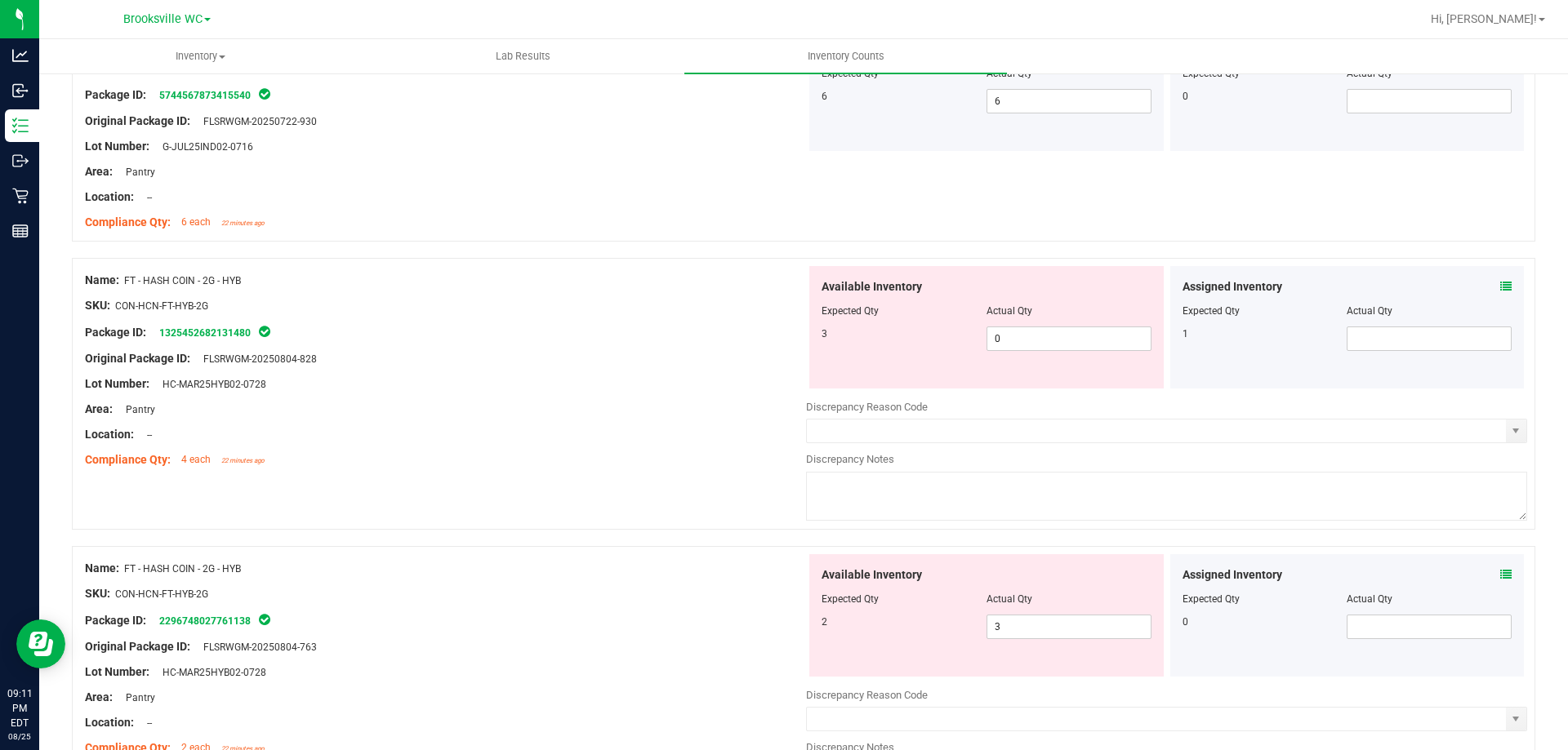
click at [1487, 289] on div "Assigned Inventory" at bounding box center [1347, 287] width 330 height 17
click at [1500, 288] on icon at bounding box center [1505, 286] width 11 height 11
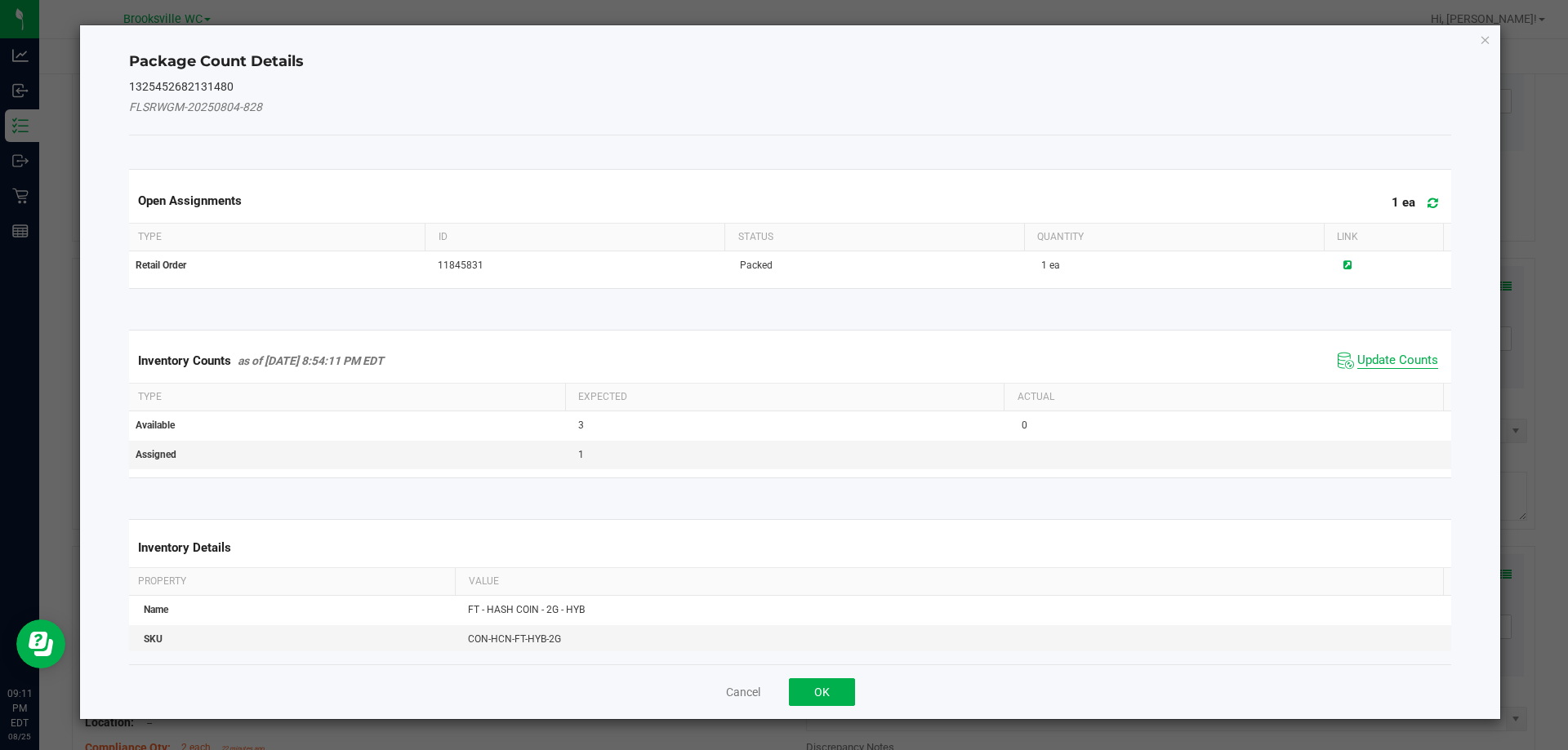
click at [1375, 367] on span "Update Counts" at bounding box center [1397, 360] width 81 height 16
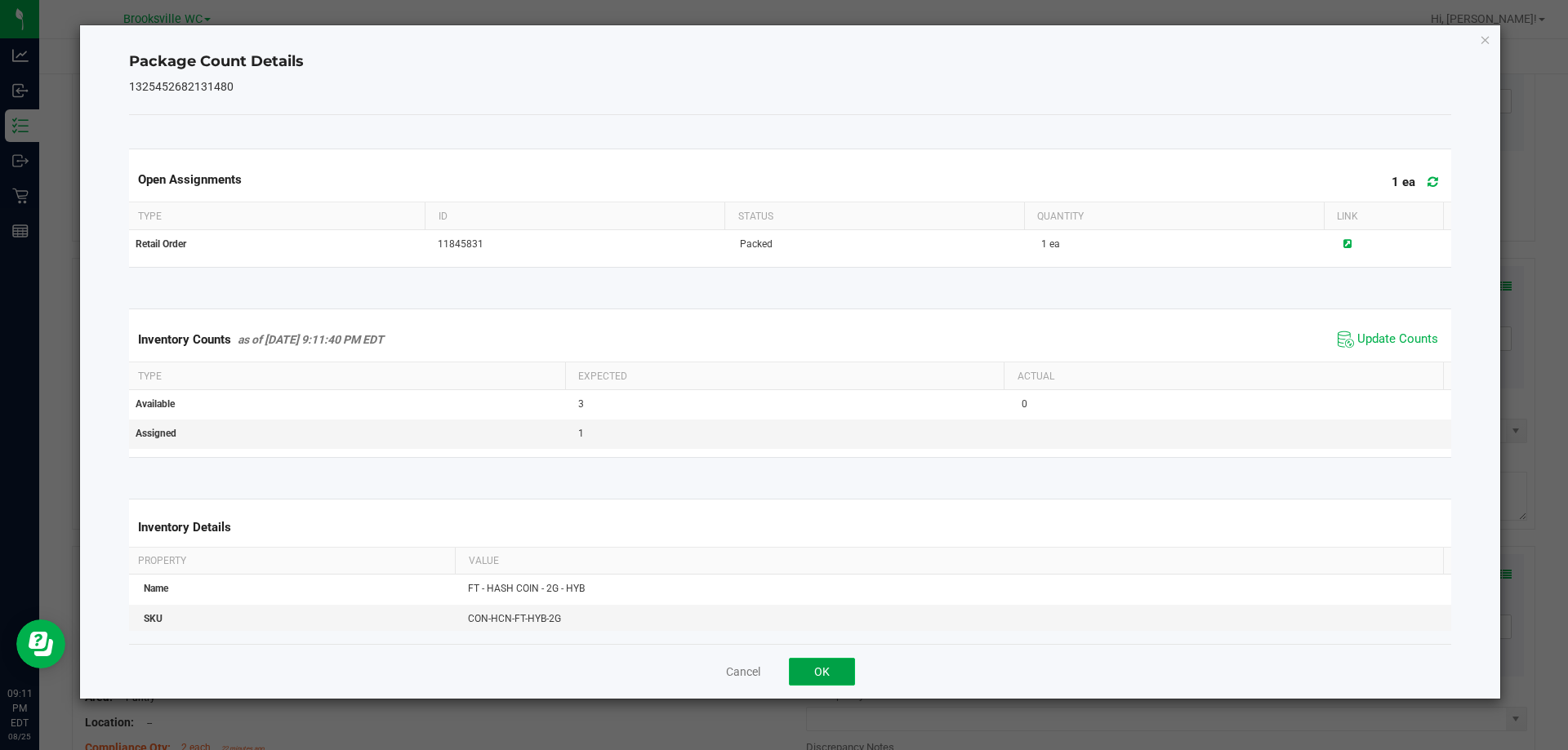
click at [824, 678] on button "OK" at bounding box center [822, 672] width 66 height 28
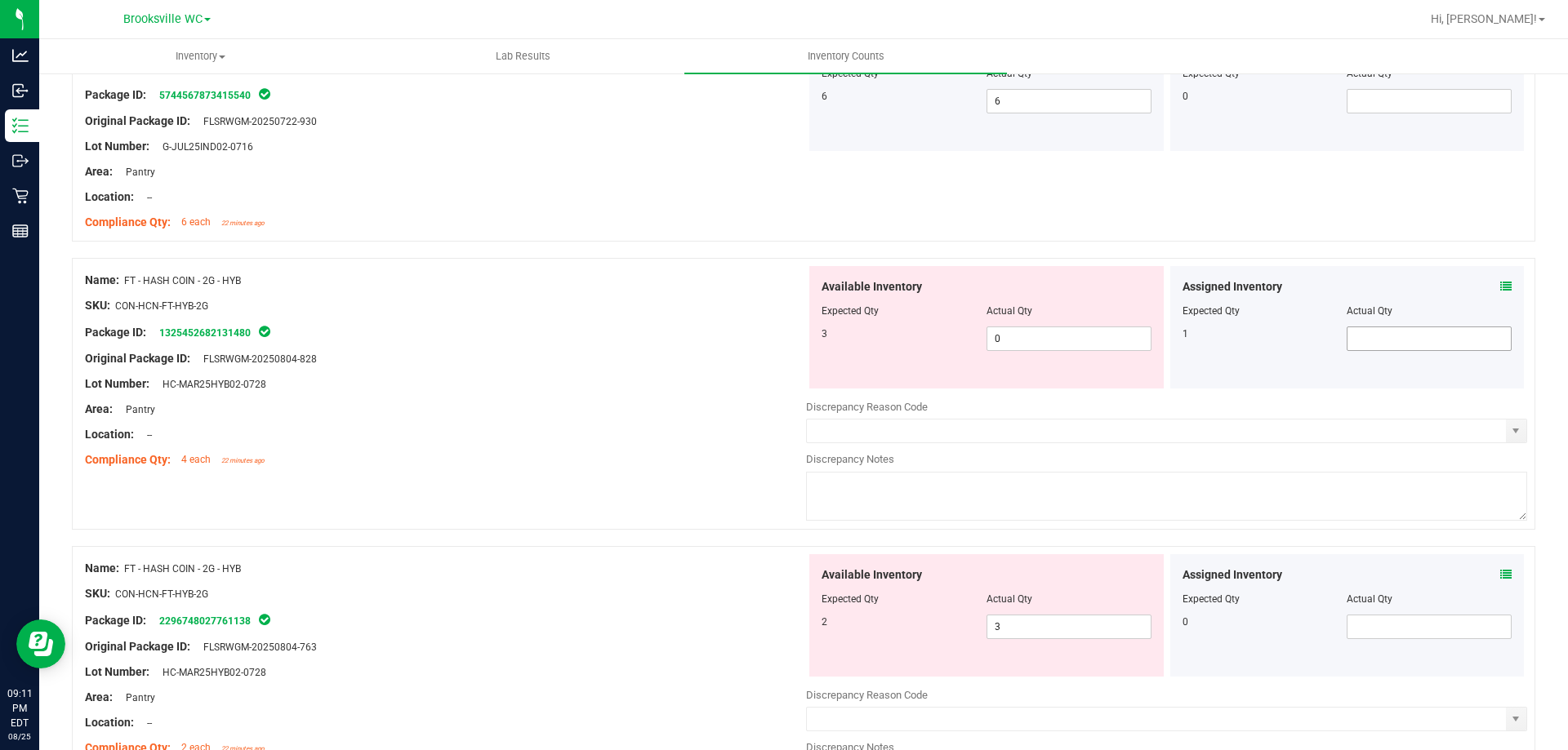
click at [1362, 335] on span at bounding box center [1428, 338] width 165 height 24
type input "1"
click at [532, 393] on div at bounding box center [445, 396] width 721 height 8
drag, startPoint x: 1045, startPoint y: 626, endPoint x: 713, endPoint y: 618, distance: 332.1
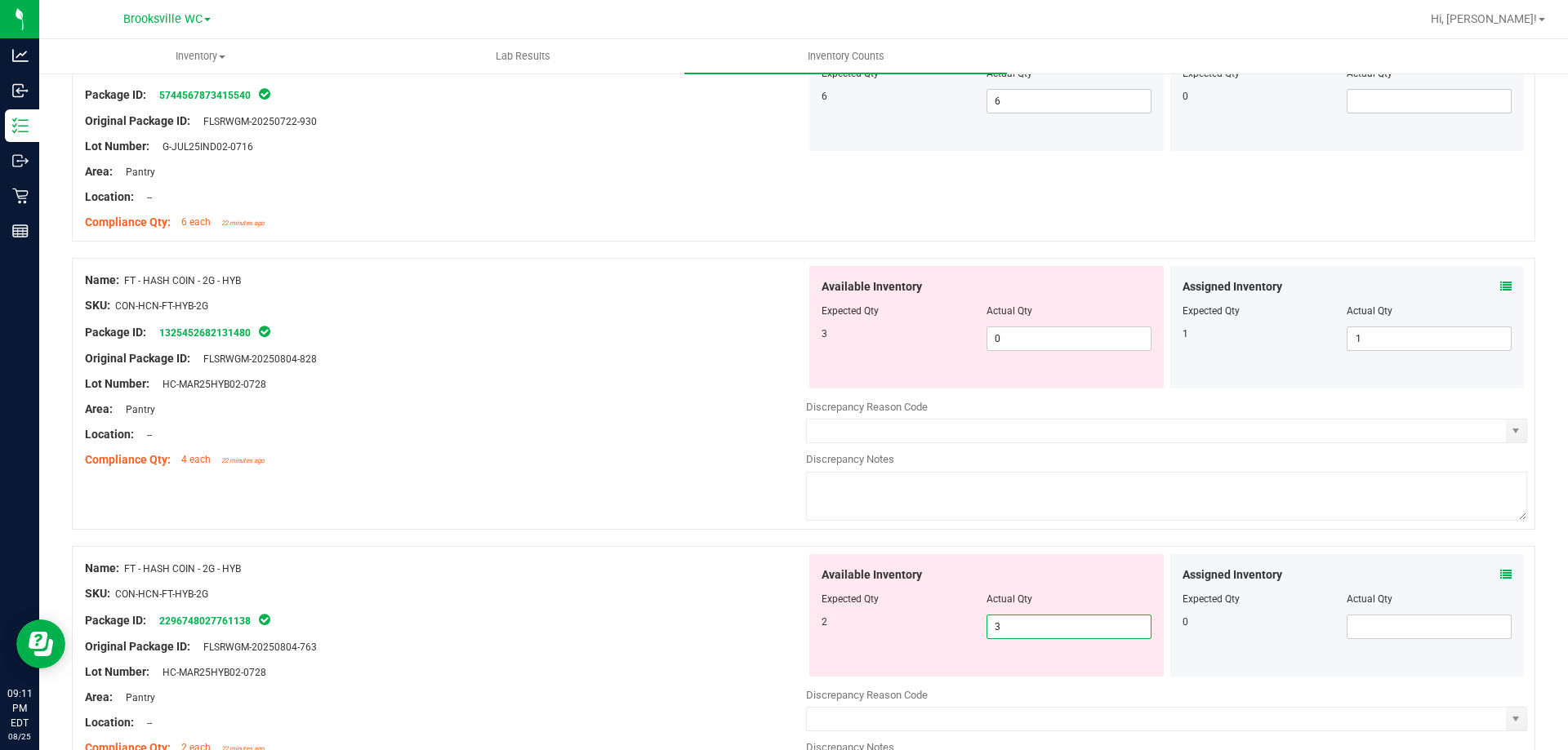
click at [713, 618] on div "Name: FT - HASH COIN - 2G - HYB SKU: CON-HCN-FT-HYB-2G Package ID: 229674802776…" at bounding box center [803, 682] width 1463 height 272
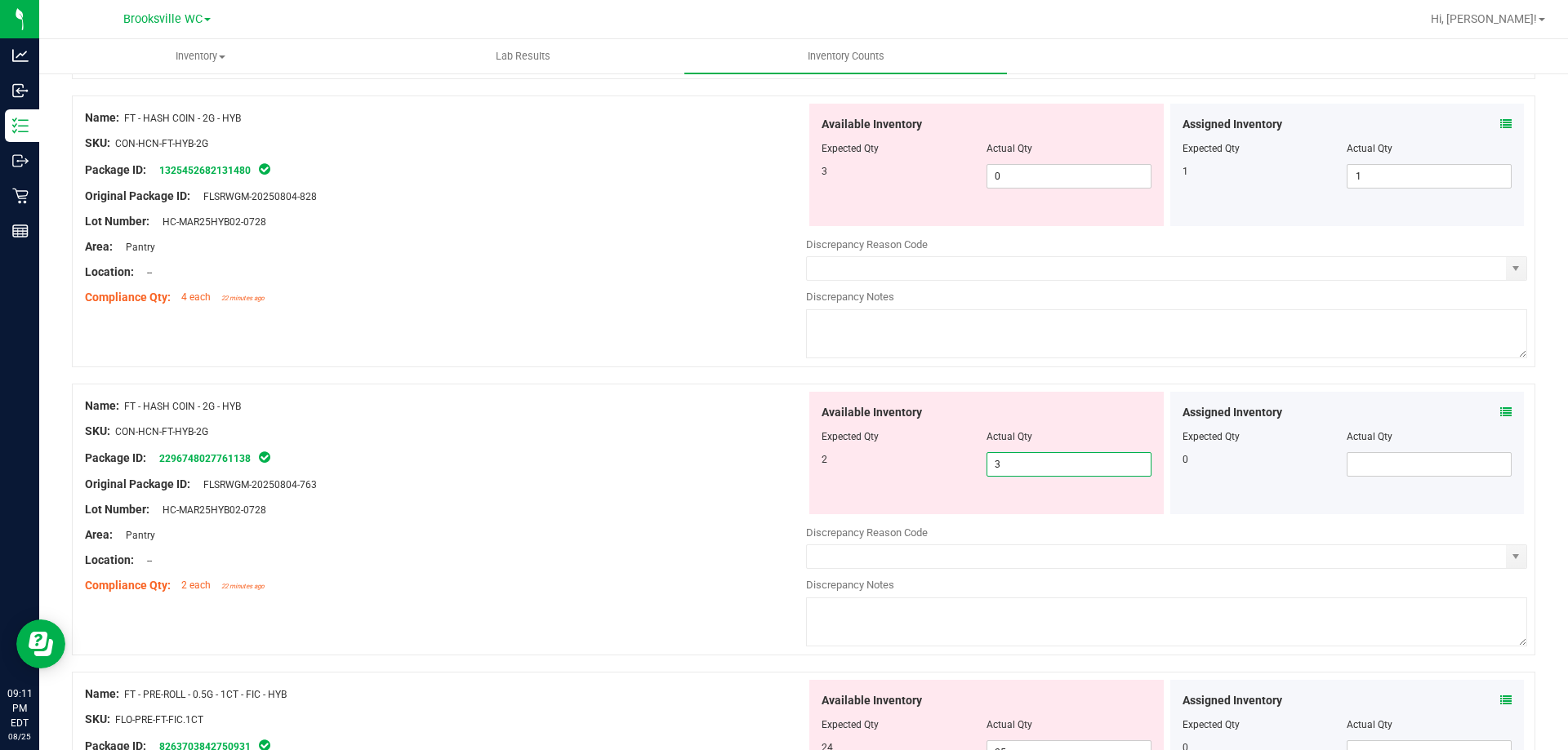
scroll to position [408, 0]
type input "2"
drag, startPoint x: 715, startPoint y: 208, endPoint x: 569, endPoint y: 226, distance: 147.1
click at [569, 226] on div "Name: FT - HASH COIN - 2G - HYB SKU: CON-HCN-FT-HYB-2G Package ID: 132545268213…" at bounding box center [803, 231] width 1463 height 272
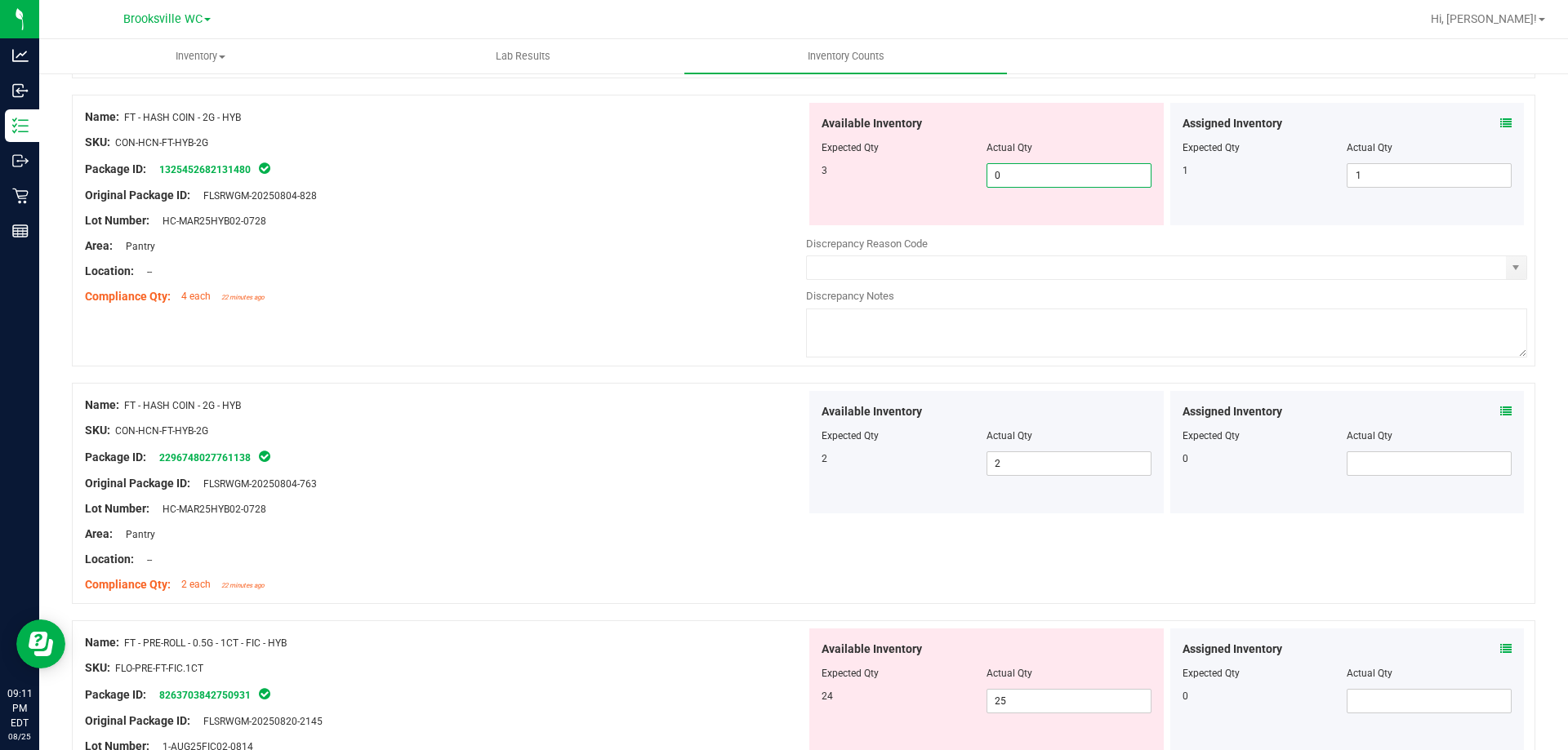
type input "3"
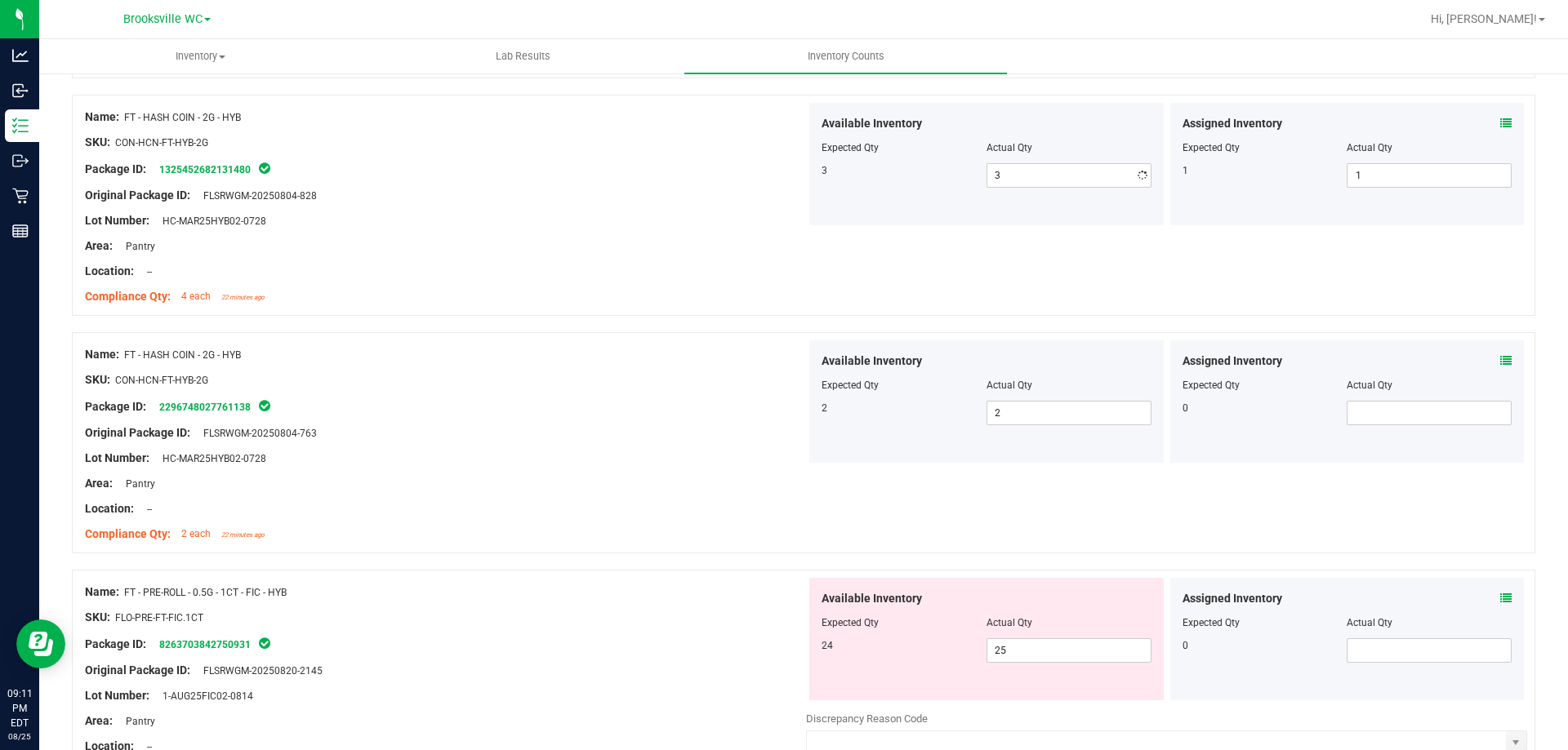
click at [562, 229] on div at bounding box center [445, 232] width 721 height 8
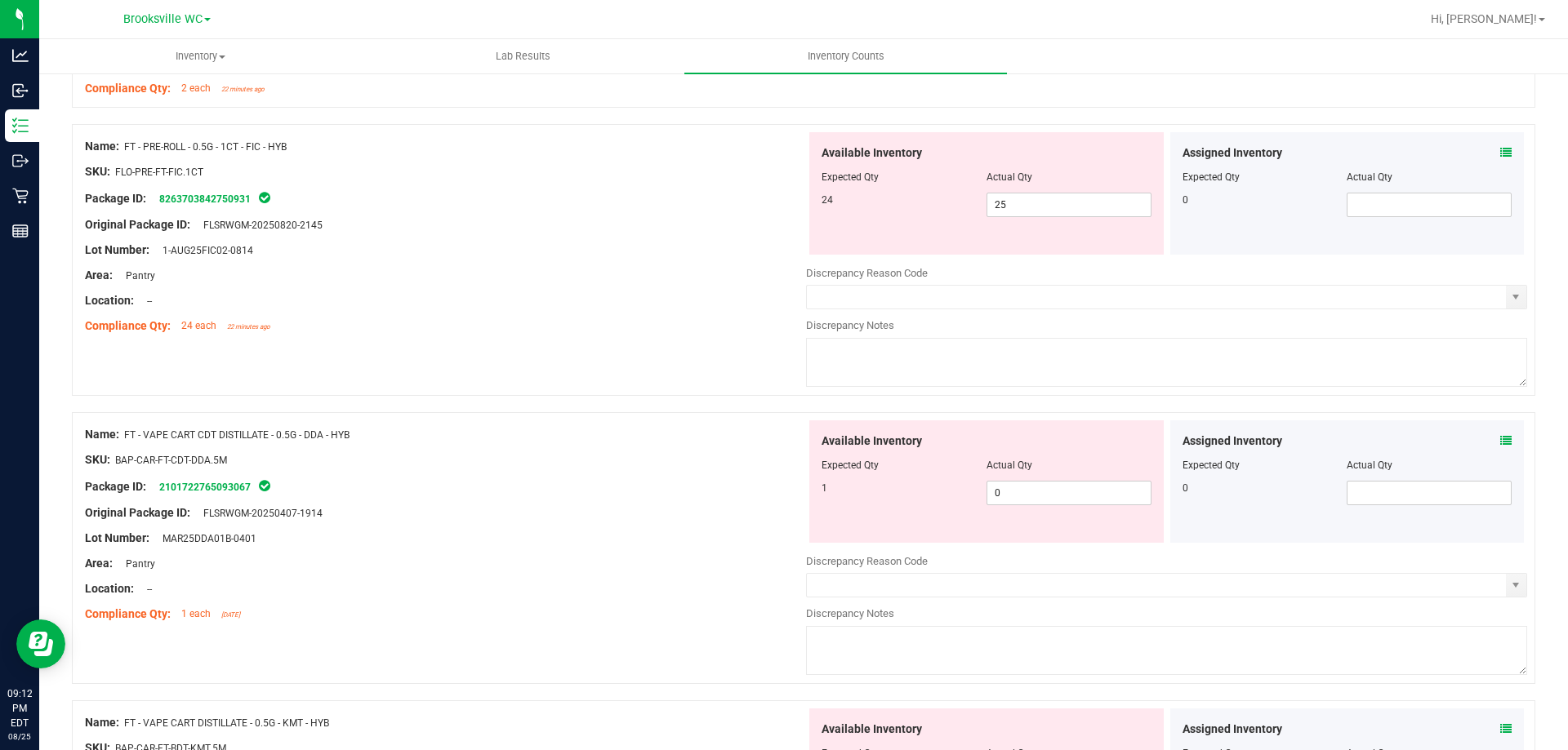
scroll to position [816, 0]
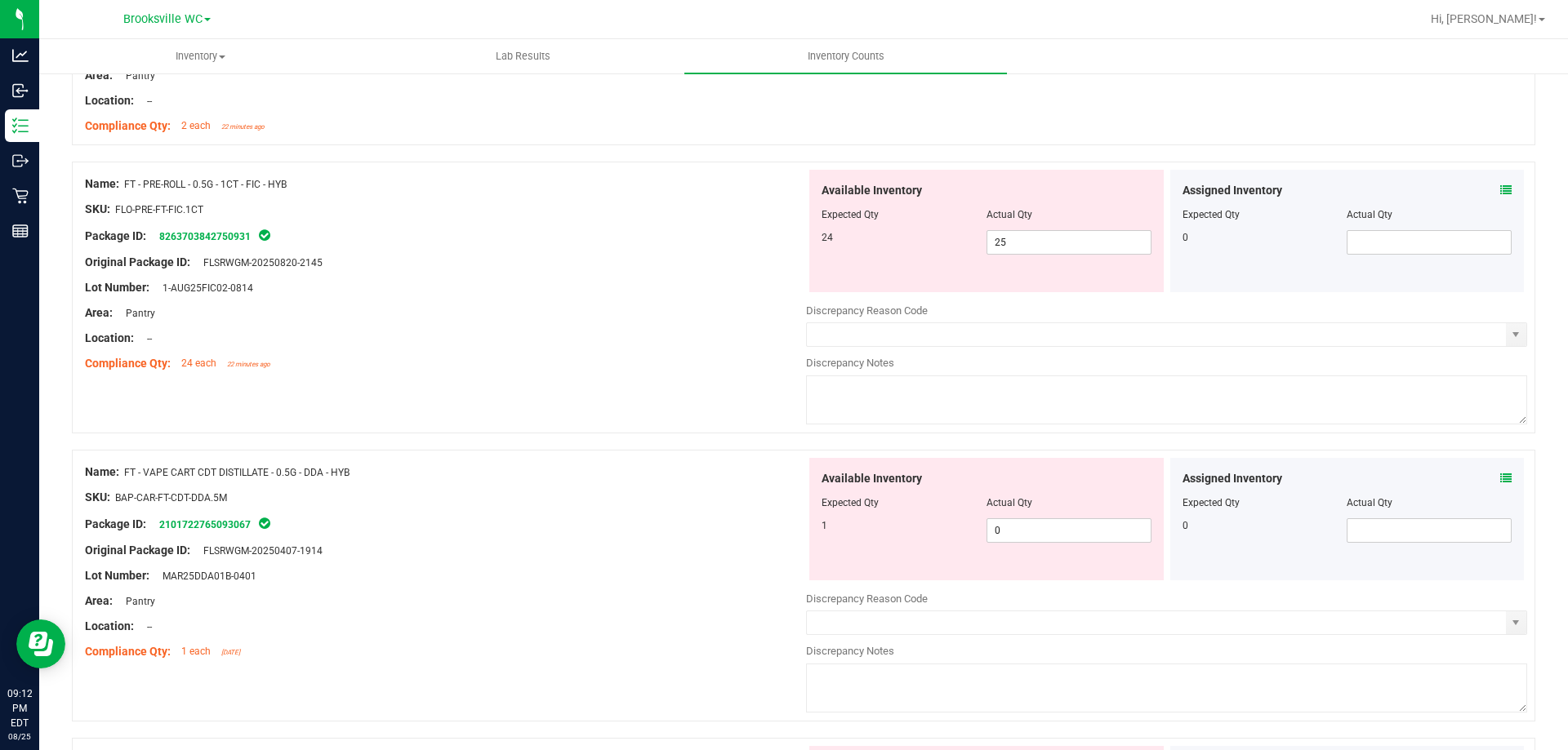
click at [1500, 189] on icon at bounding box center [1505, 189] width 11 height 11
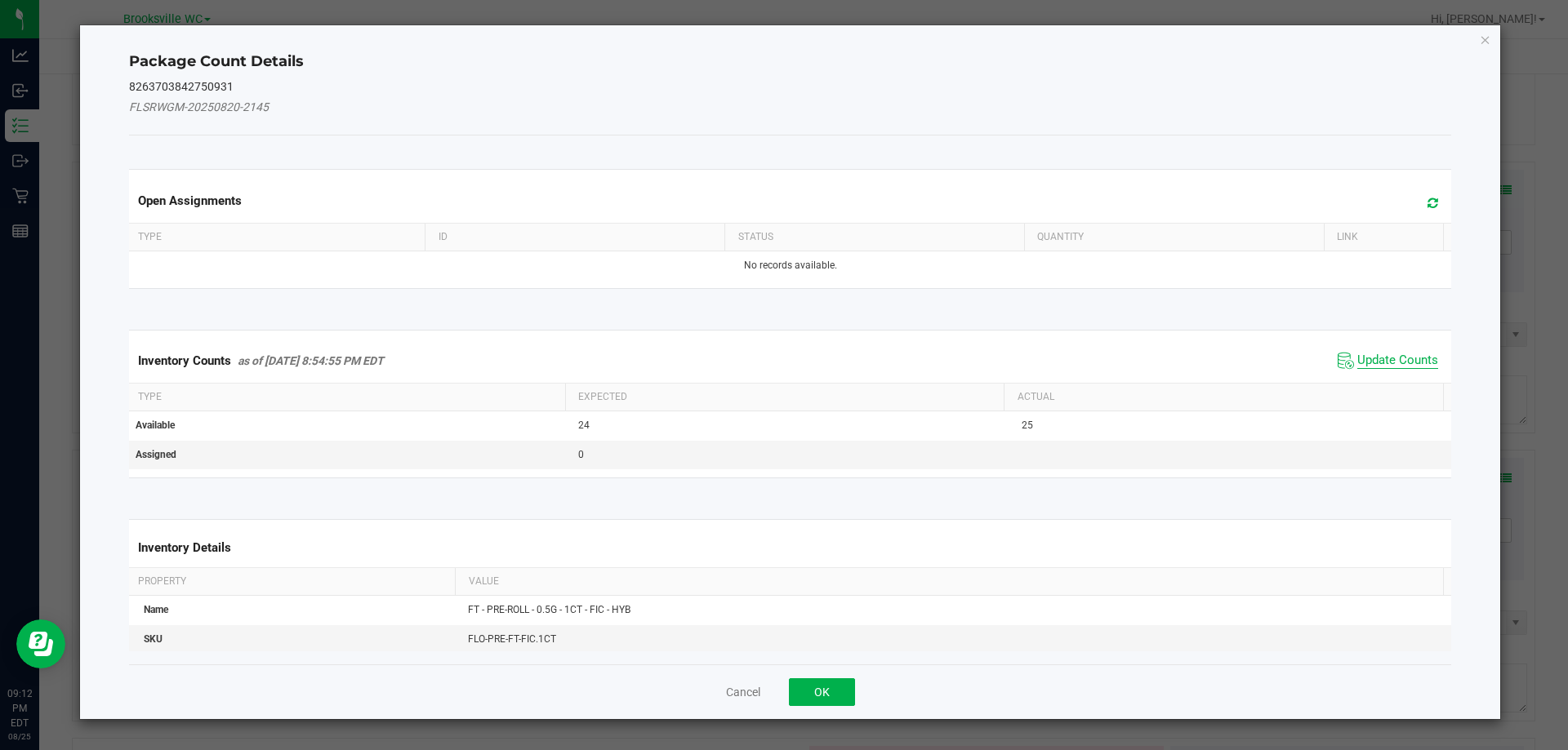
click at [1374, 354] on span "Update Counts" at bounding box center [1397, 360] width 81 height 16
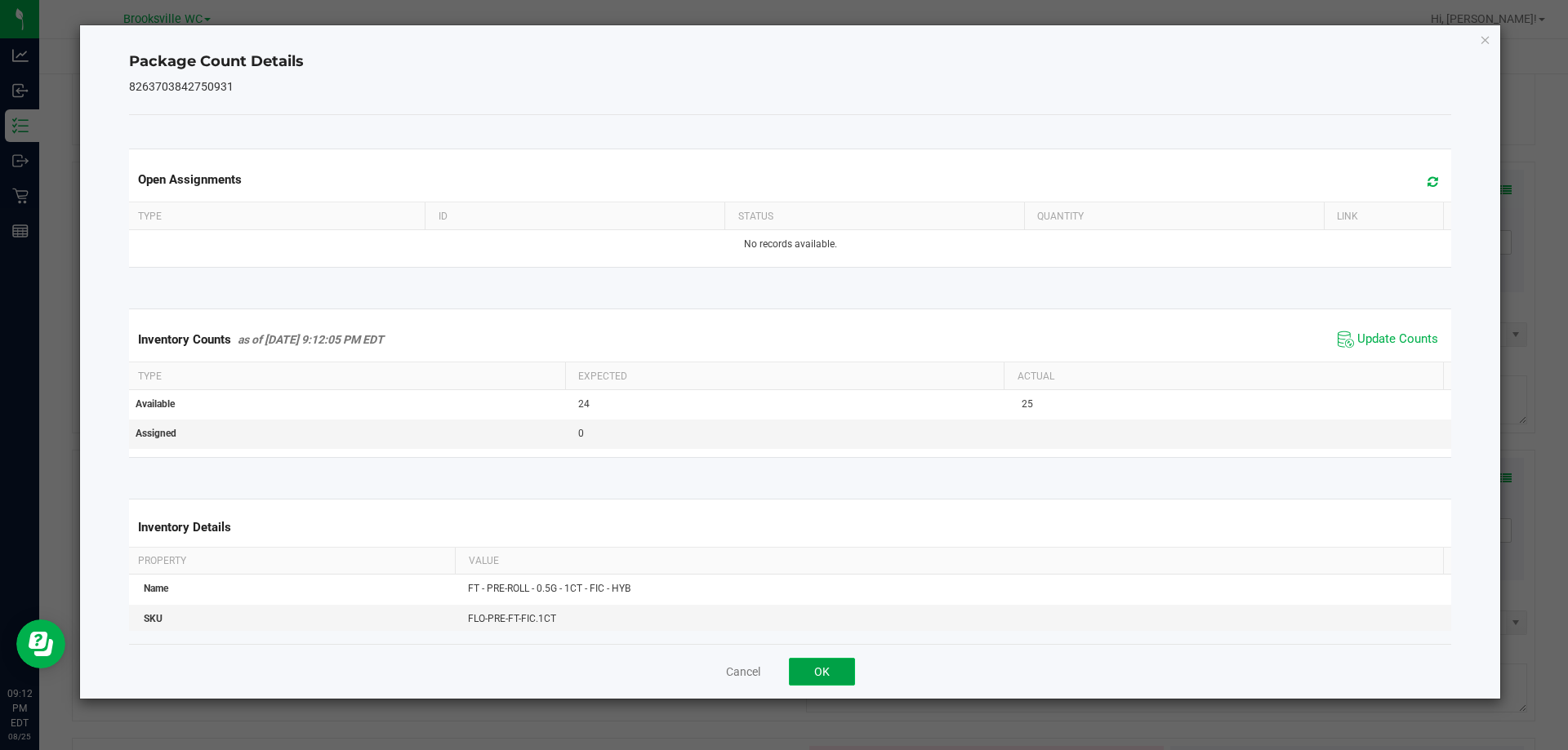
click at [838, 672] on button "OK" at bounding box center [822, 672] width 66 height 28
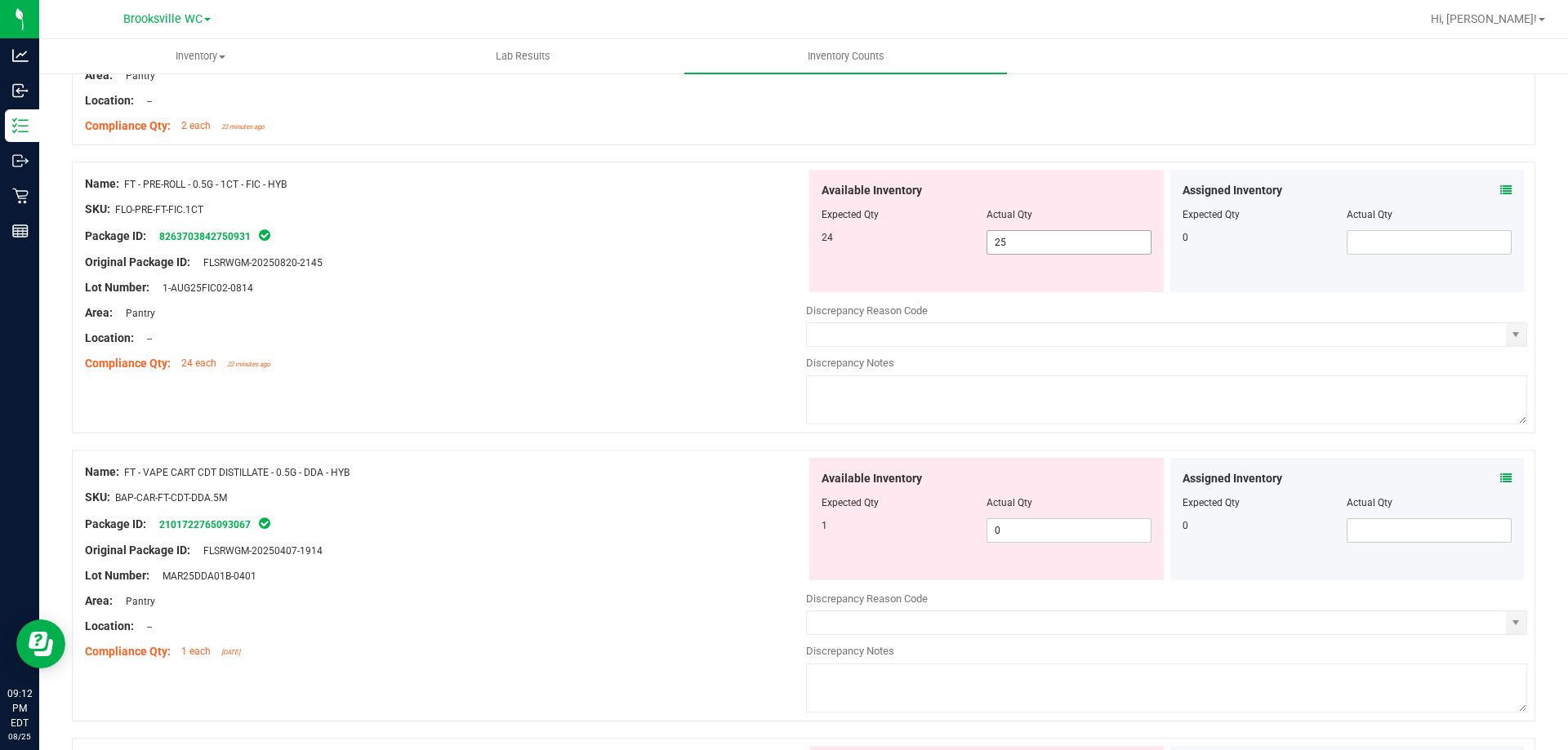
click at [1012, 233] on span "25 25" at bounding box center [1068, 242] width 165 height 24
click at [1012, 233] on input "25" at bounding box center [1069, 242] width 164 height 23
type input "24"
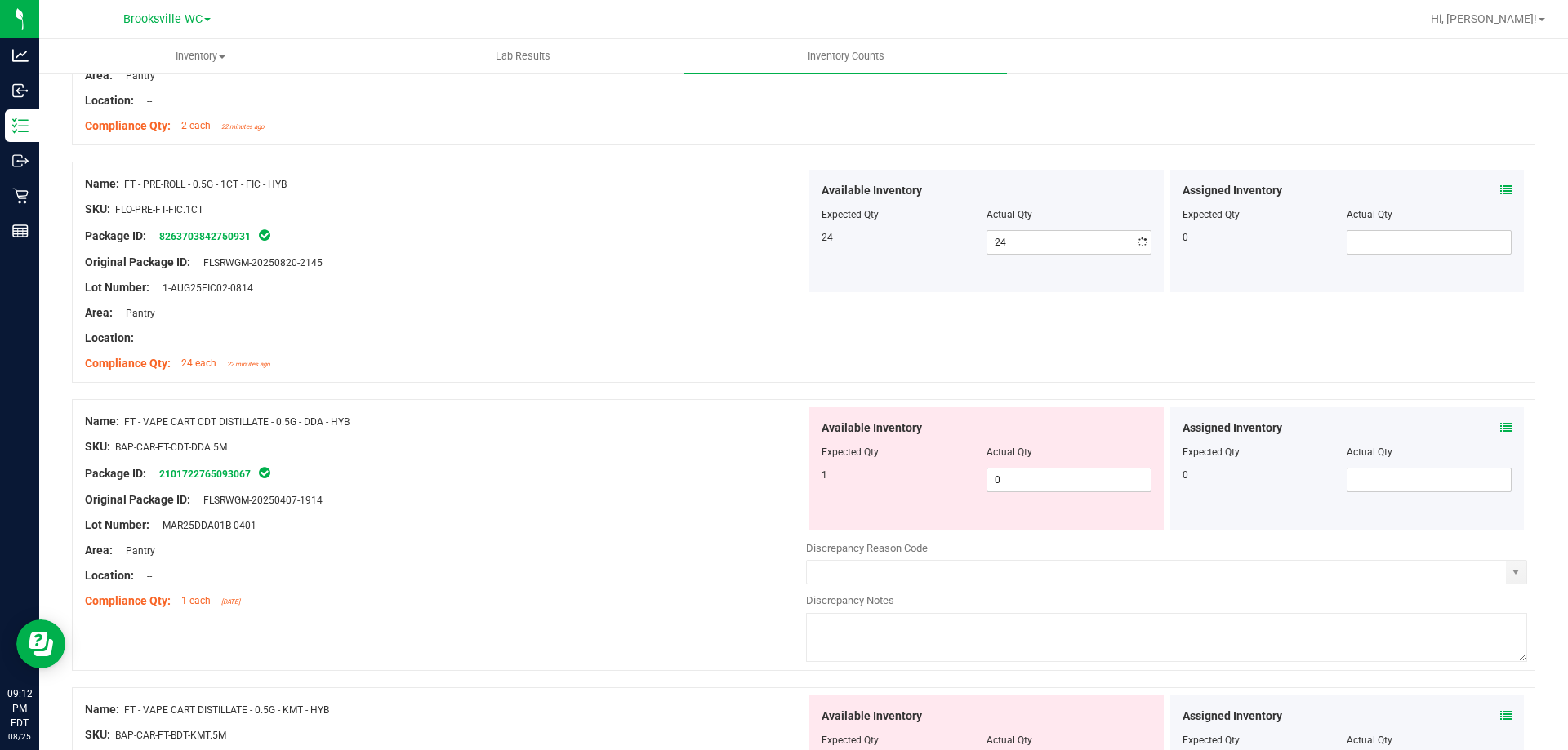
click at [395, 394] on div "Name: FT - PRE-ROLL - 0.5G - 1CT - FIC - HYB SKU: FLO-PRE-FT-FIC.1CT Package ID…" at bounding box center [803, 281] width 1463 height 238
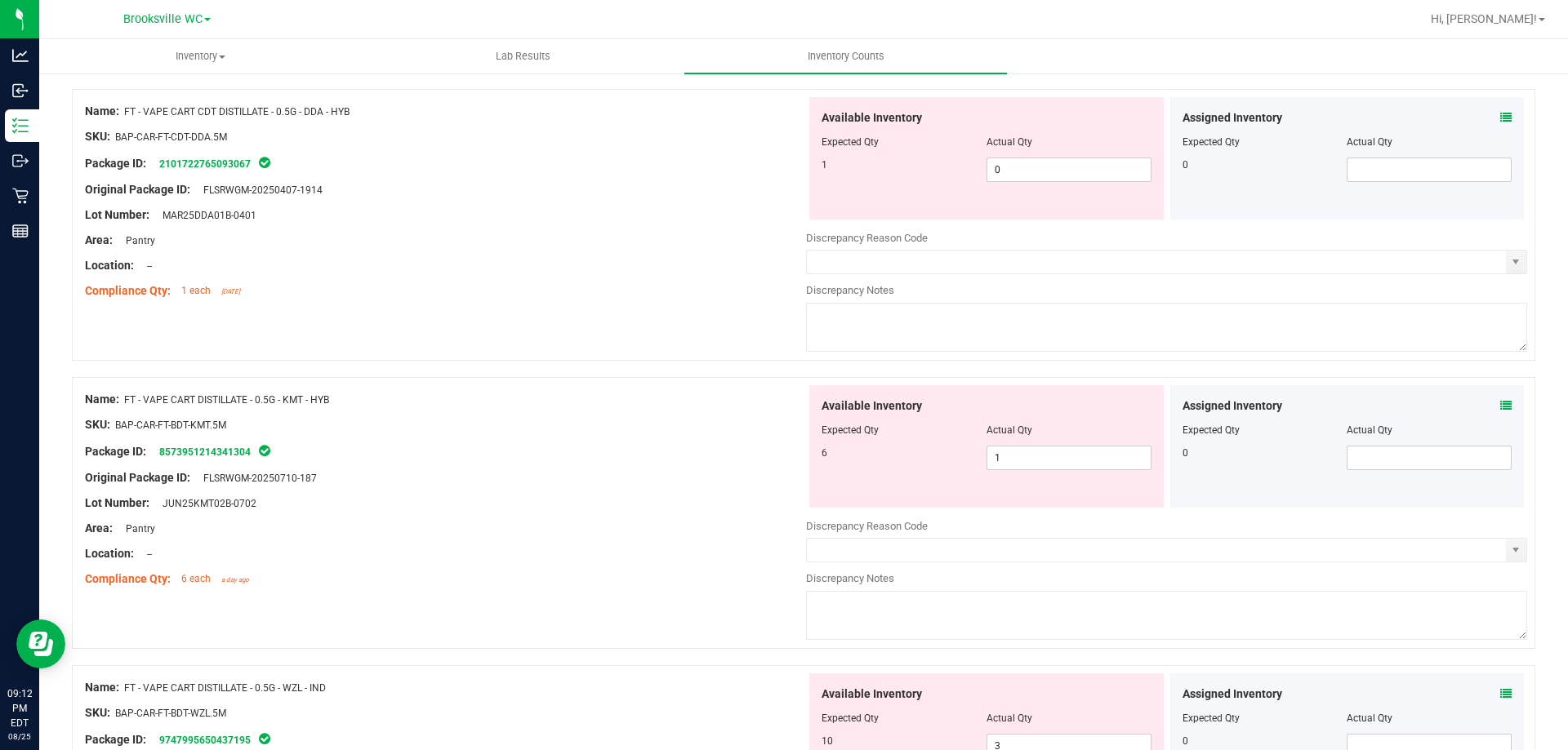
scroll to position [1143, 0]
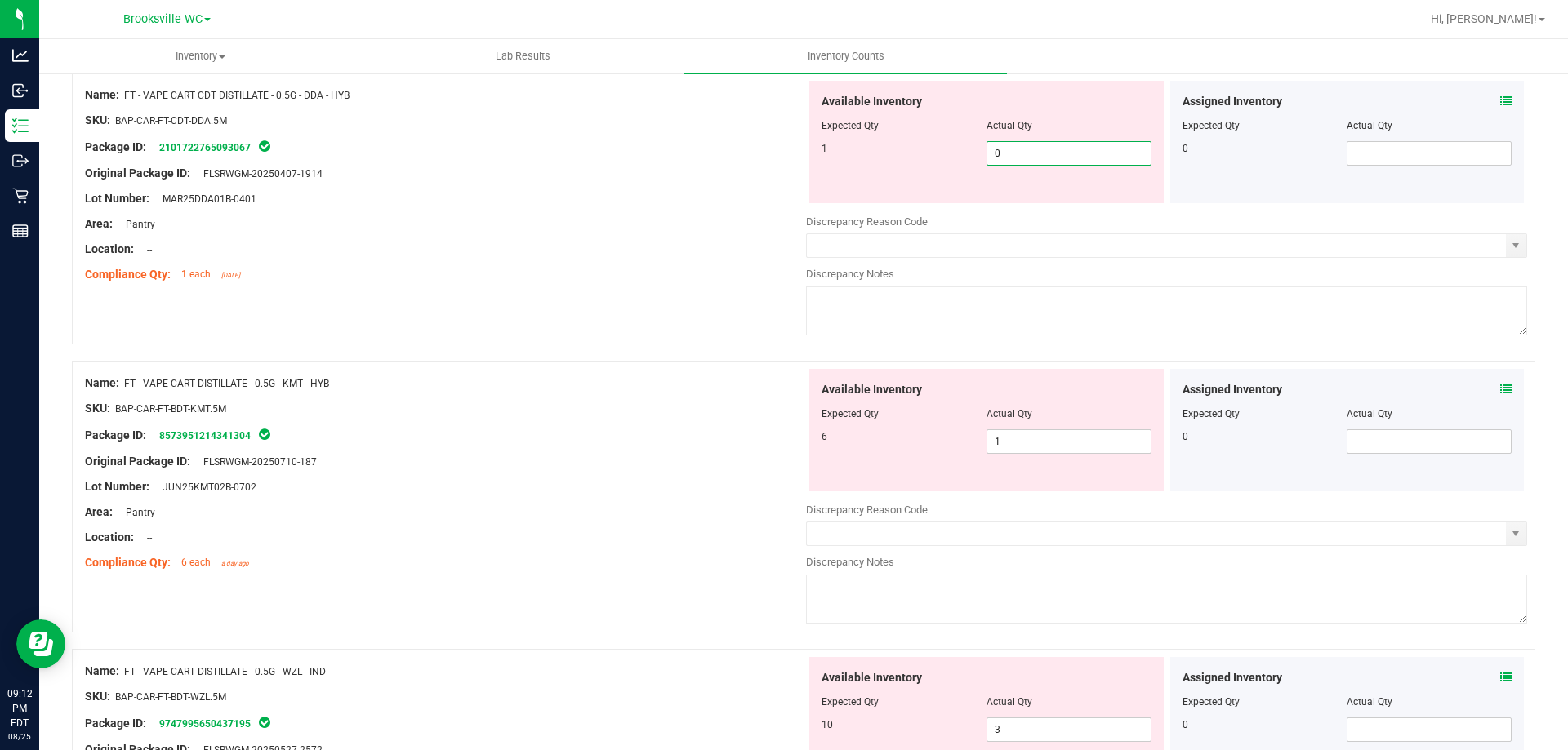
click at [999, 143] on span "0 0" at bounding box center [1068, 153] width 165 height 24
click at [999, 143] on input "0" at bounding box center [1069, 153] width 164 height 23
click at [276, 95] on span "FT - VAPE CART CDT DISTILLATE - 0.5G - DDA - HYB" at bounding box center [237, 95] width 226 height 11
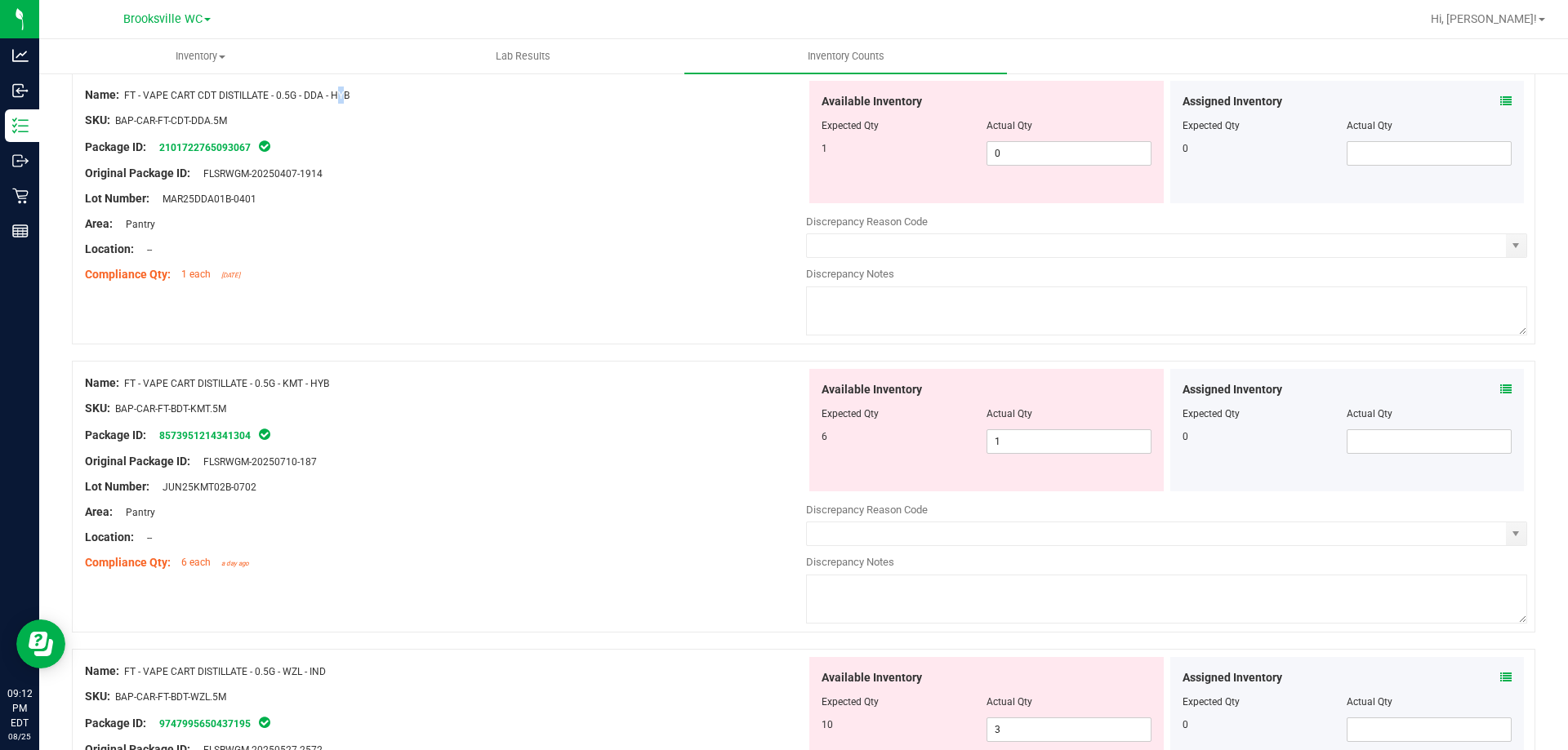
click at [274, 104] on div at bounding box center [445, 107] width 721 height 8
click at [376, 119] on div "SKU: BAP-CAR-FT-CDT-DDA.5M" at bounding box center [445, 121] width 721 height 17
drag, startPoint x: 350, startPoint y: 93, endPoint x: 128, endPoint y: 84, distance: 222.2
click at [128, 84] on div "Name: FT - VAPE CART CDT DISTILLATE - 0.5G - DDA - HYB SKU: BAP-CAR-FT-CDT-DDA.…" at bounding box center [445, 185] width 721 height 208
copy span "FT - VAPE CART CDT DISTILLATE - 0.5G - DDA - HYB"
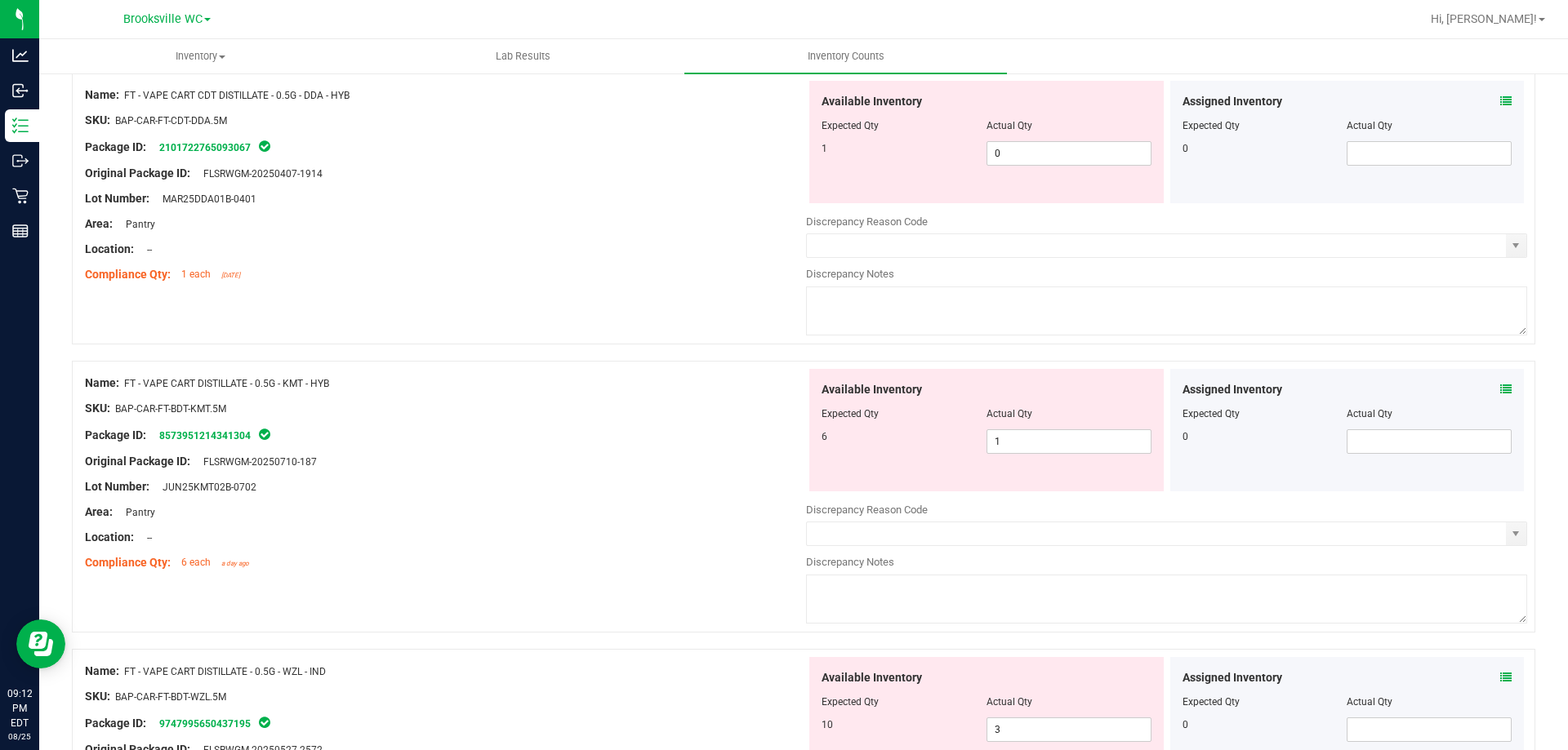
click at [564, 231] on div "Area: Pantry" at bounding box center [445, 224] width 721 height 17
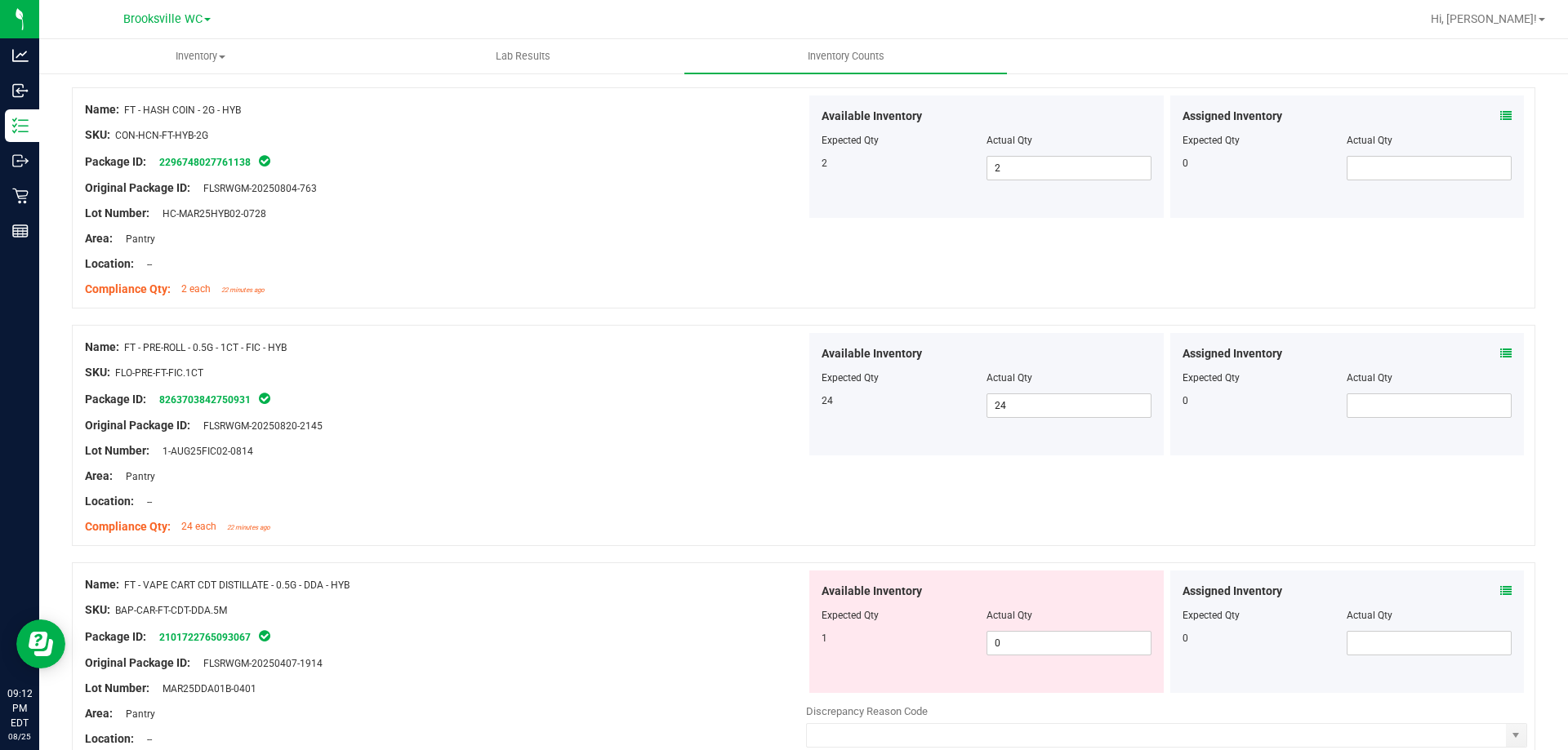
scroll to position [82, 0]
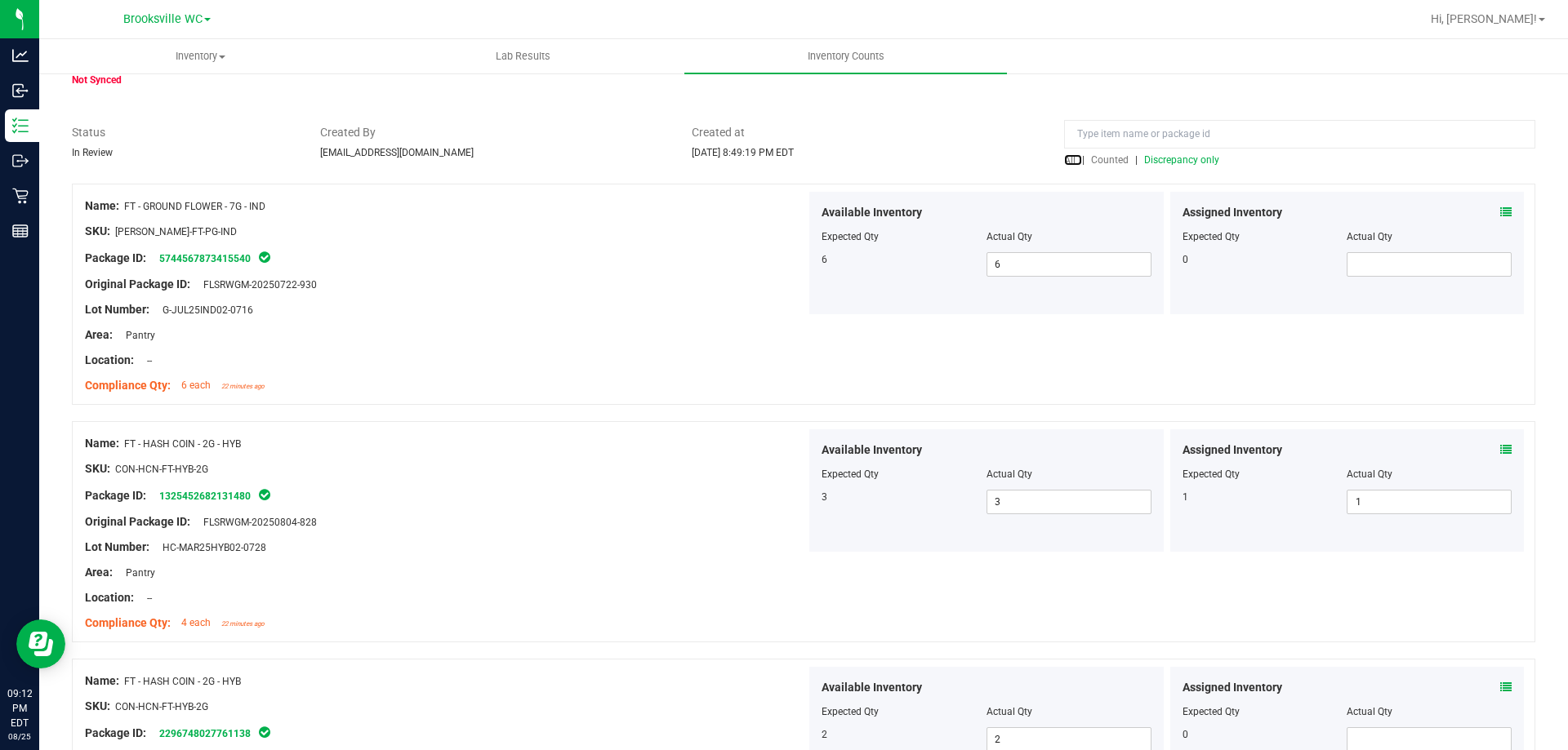
click at [1064, 157] on span "All" at bounding box center [1069, 159] width 11 height 11
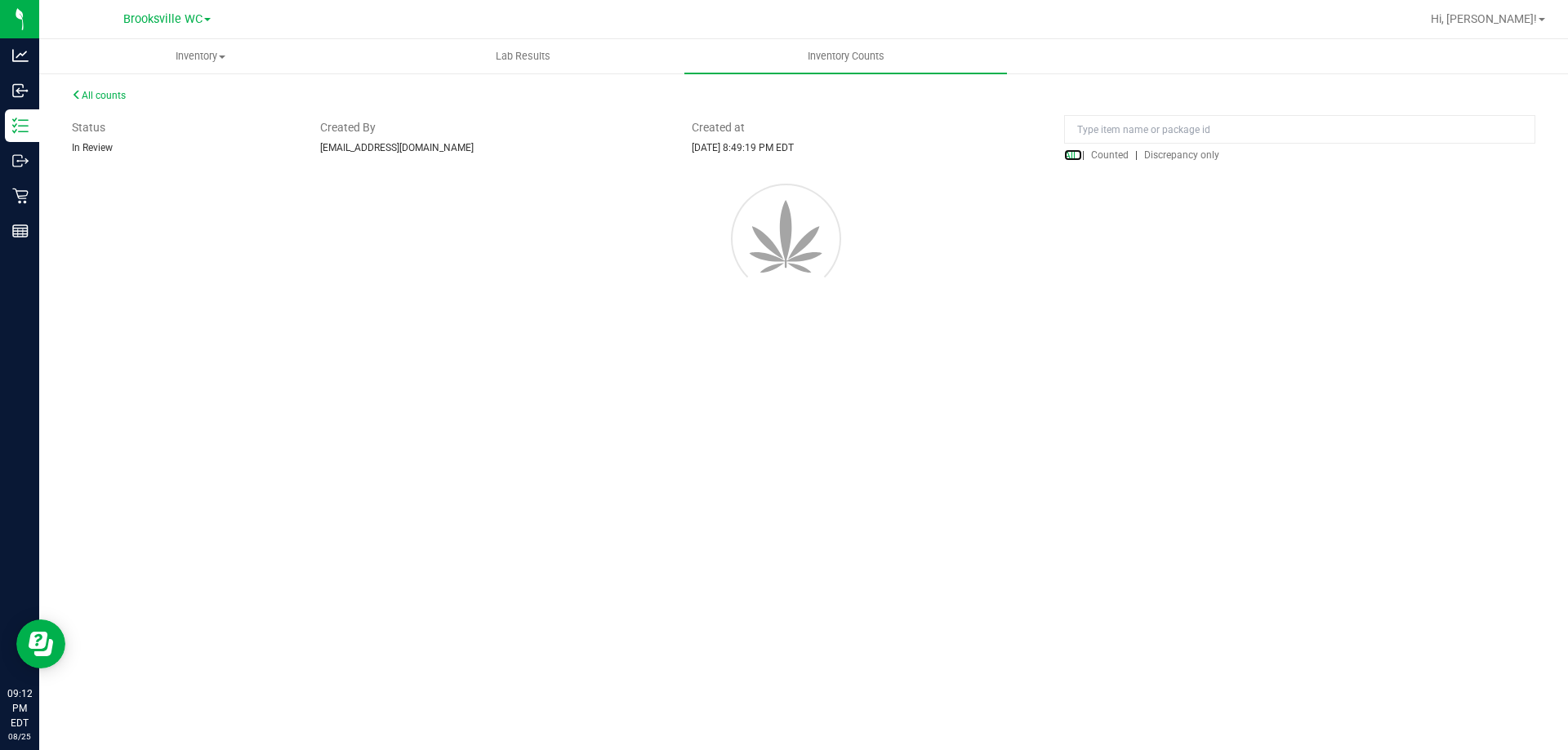
scroll to position [0, 0]
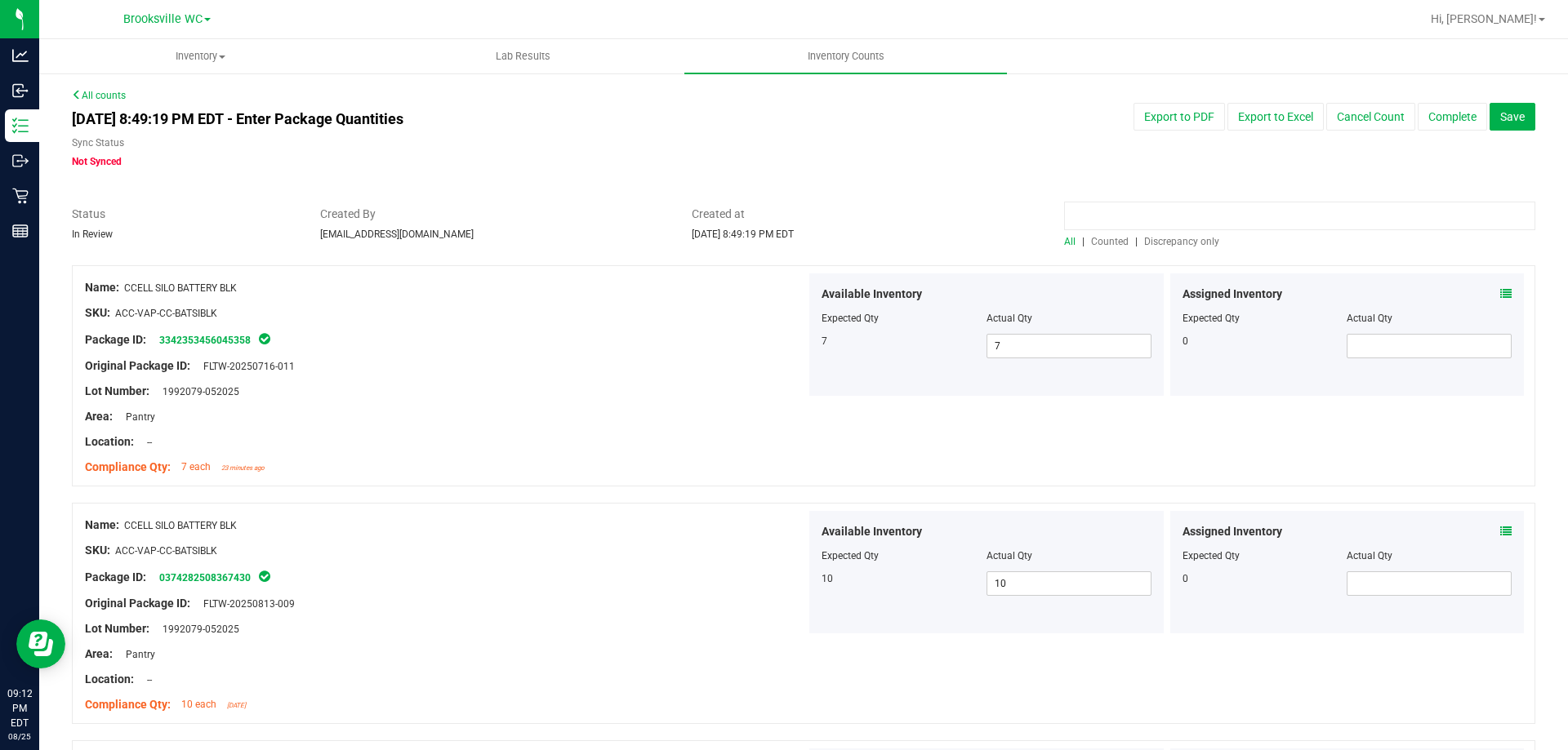
click at [1111, 204] on input at bounding box center [1299, 215] width 471 height 28
paste input "FT - VAPE CART CDT DISTILLATE - 0.5G - DDA - HYB"
type input "FT - VAPE CART CDT DISTILLATE - 0.5G - DDA - HYB"
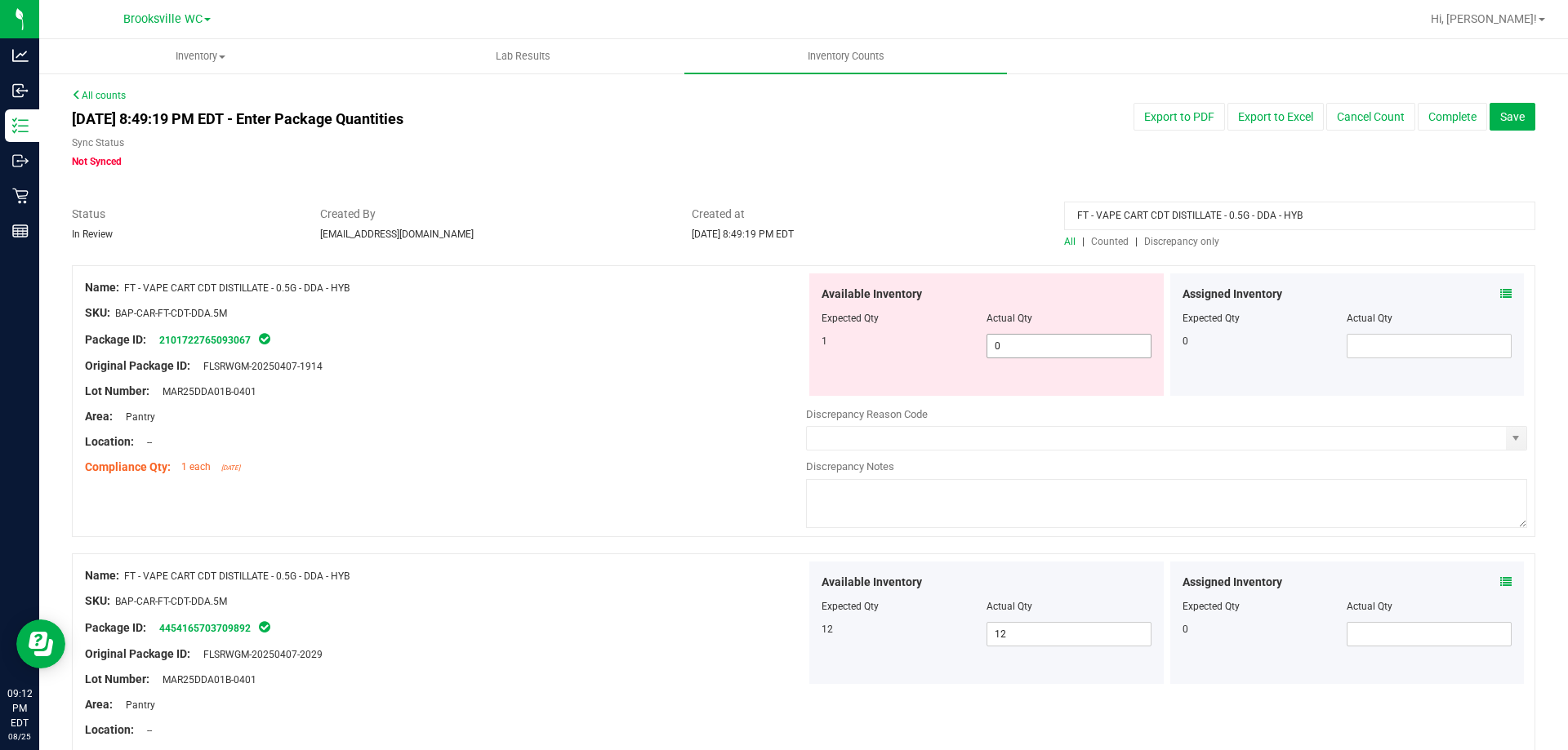
click at [1028, 343] on span "0 0" at bounding box center [1068, 346] width 165 height 24
click at [1028, 343] on input "0" at bounding box center [1069, 346] width 164 height 23
type input "1"
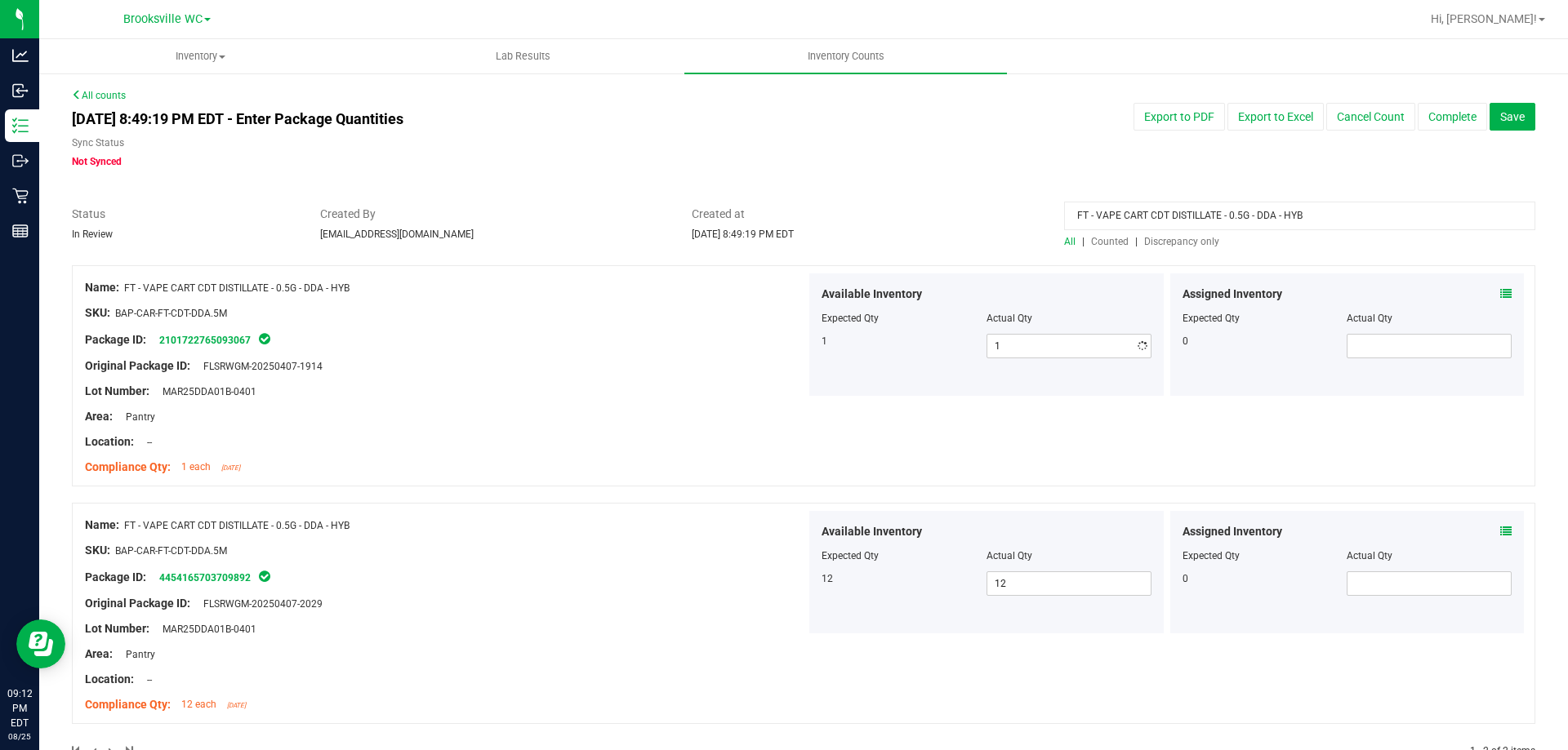
drag, startPoint x: 489, startPoint y: 400, endPoint x: 1308, endPoint y: 296, distance: 825.6
click at [495, 400] on div at bounding box center [445, 403] width 721 height 8
drag, startPoint x: 1340, startPoint y: 224, endPoint x: 586, endPoint y: 195, distance: 754.6
click at [586, 195] on div "All counts Aug 25, 2025 8:49:19 PM EDT - Enter Package Quantities Sync Status N…" at bounding box center [803, 433] width 1463 height 691
click at [1154, 245] on span "Discrepancy only" at bounding box center [1181, 241] width 75 height 11
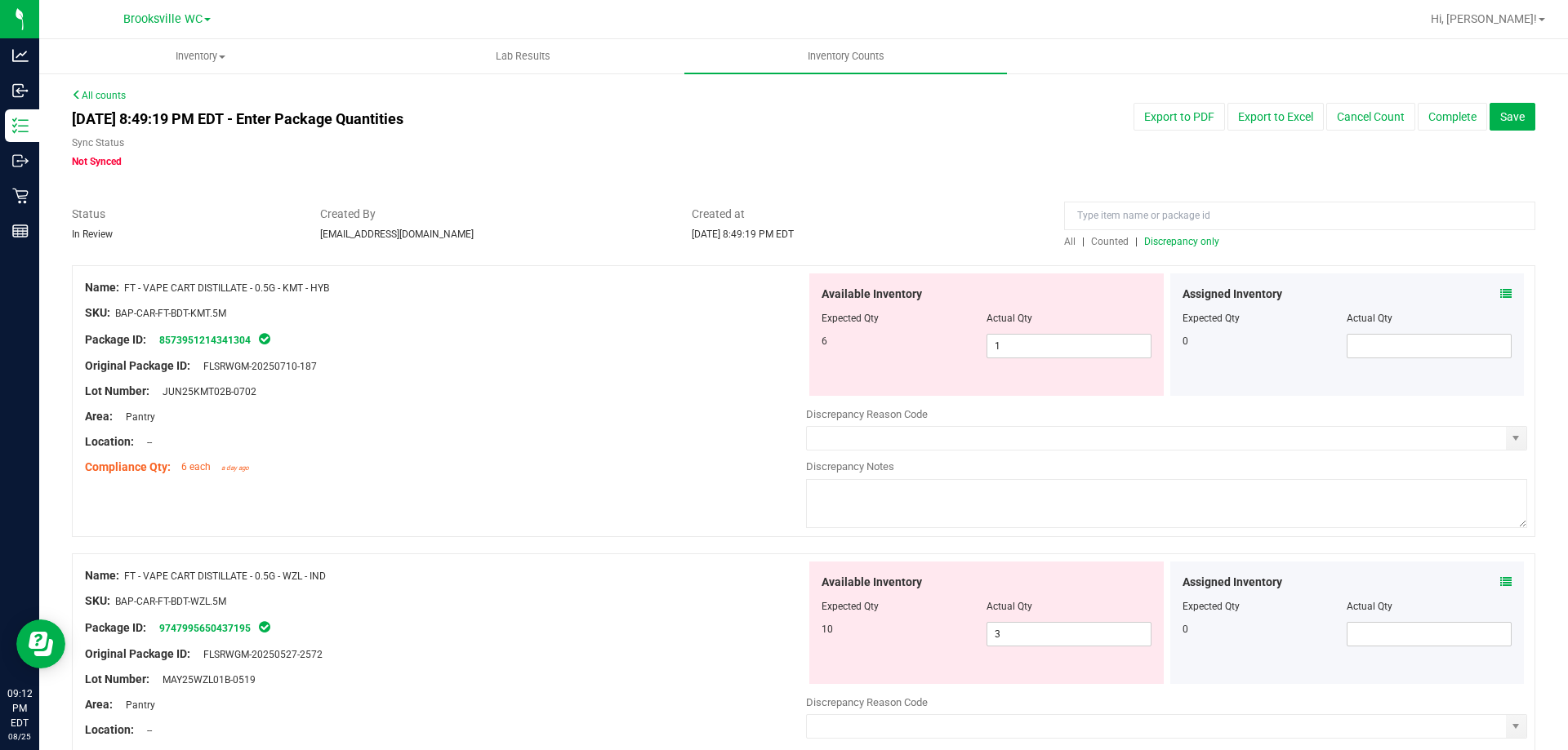
drag, startPoint x: 128, startPoint y: 288, endPoint x: 338, endPoint y: 285, distance: 210.0
click at [338, 285] on div "Name: FT - VAPE CART DISTILLATE - 0.5G - KMT - HYB" at bounding box center [445, 288] width 721 height 17
copy span "FT - VAPE CART DISTILLATE - 0.5G - KMT - HYB"
click at [1060, 251] on div at bounding box center [803, 257] width 1463 height 16
click at [1064, 244] on span "All" at bounding box center [1069, 241] width 11 height 11
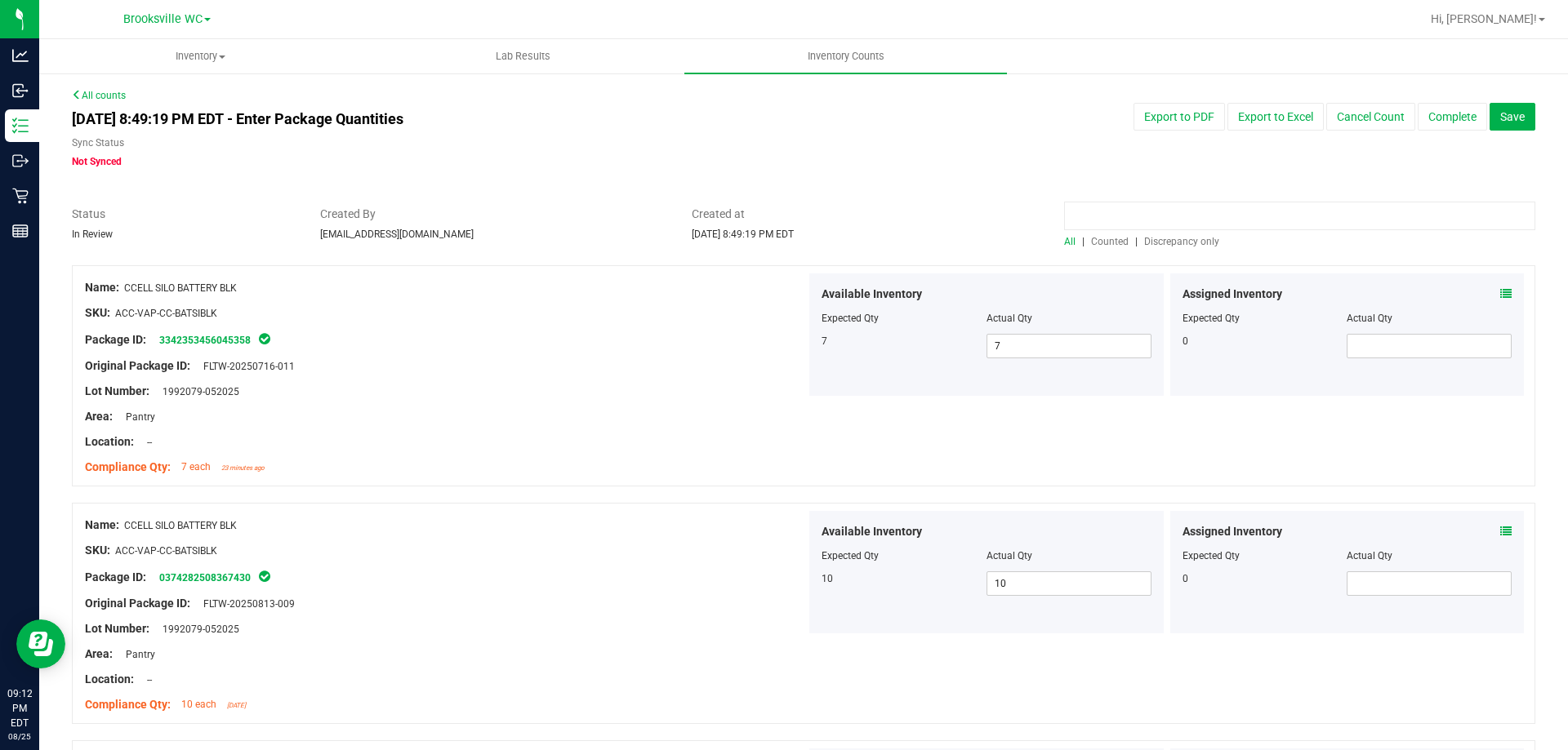
click at [1084, 212] on input at bounding box center [1299, 215] width 471 height 28
paste input "FT - VAPE CART DISTILLATE - 0.5G - KMT - HYB"
type input "FT - VAPE CART DISTILLATE - 0.5G - KMT - HYB"
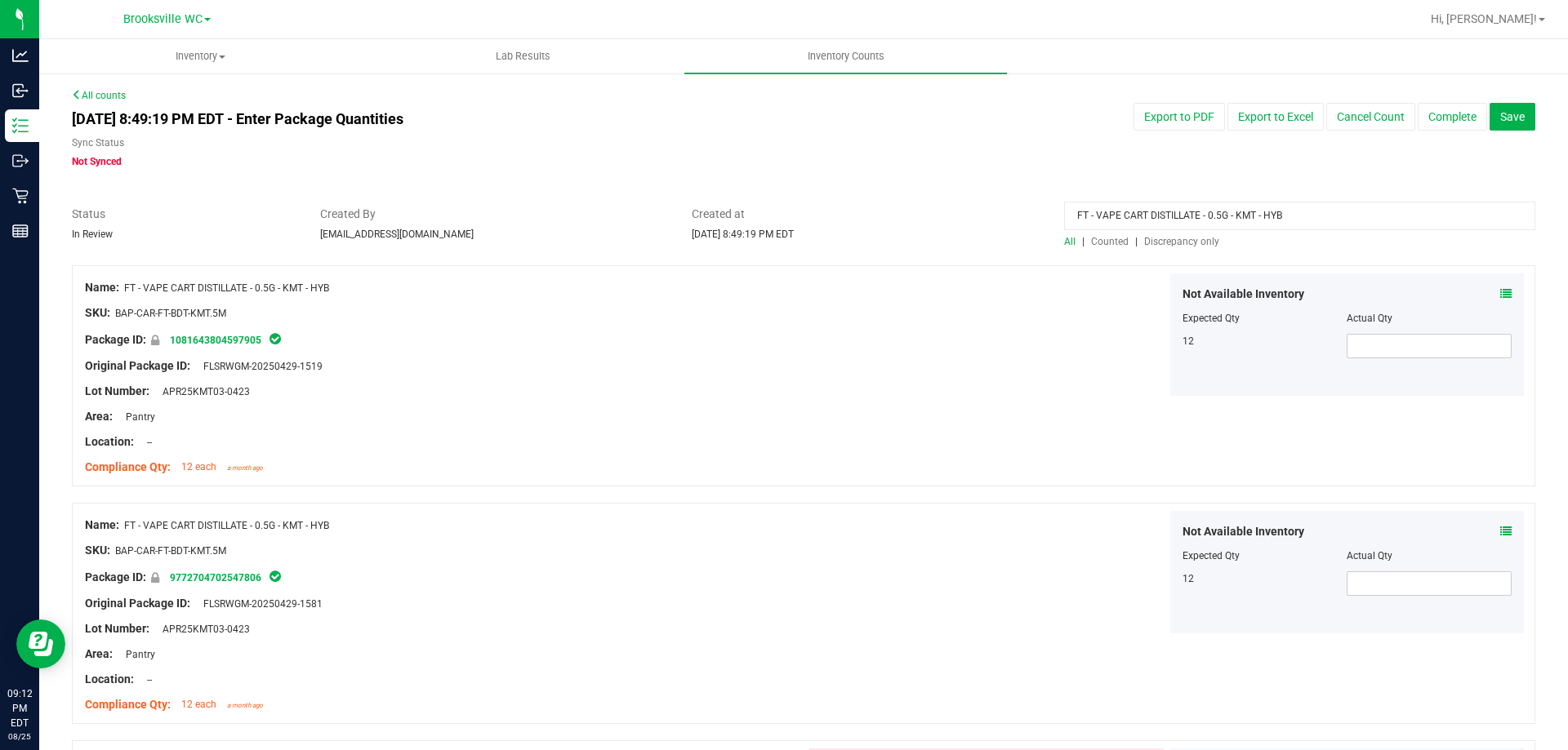
scroll to position [334, 0]
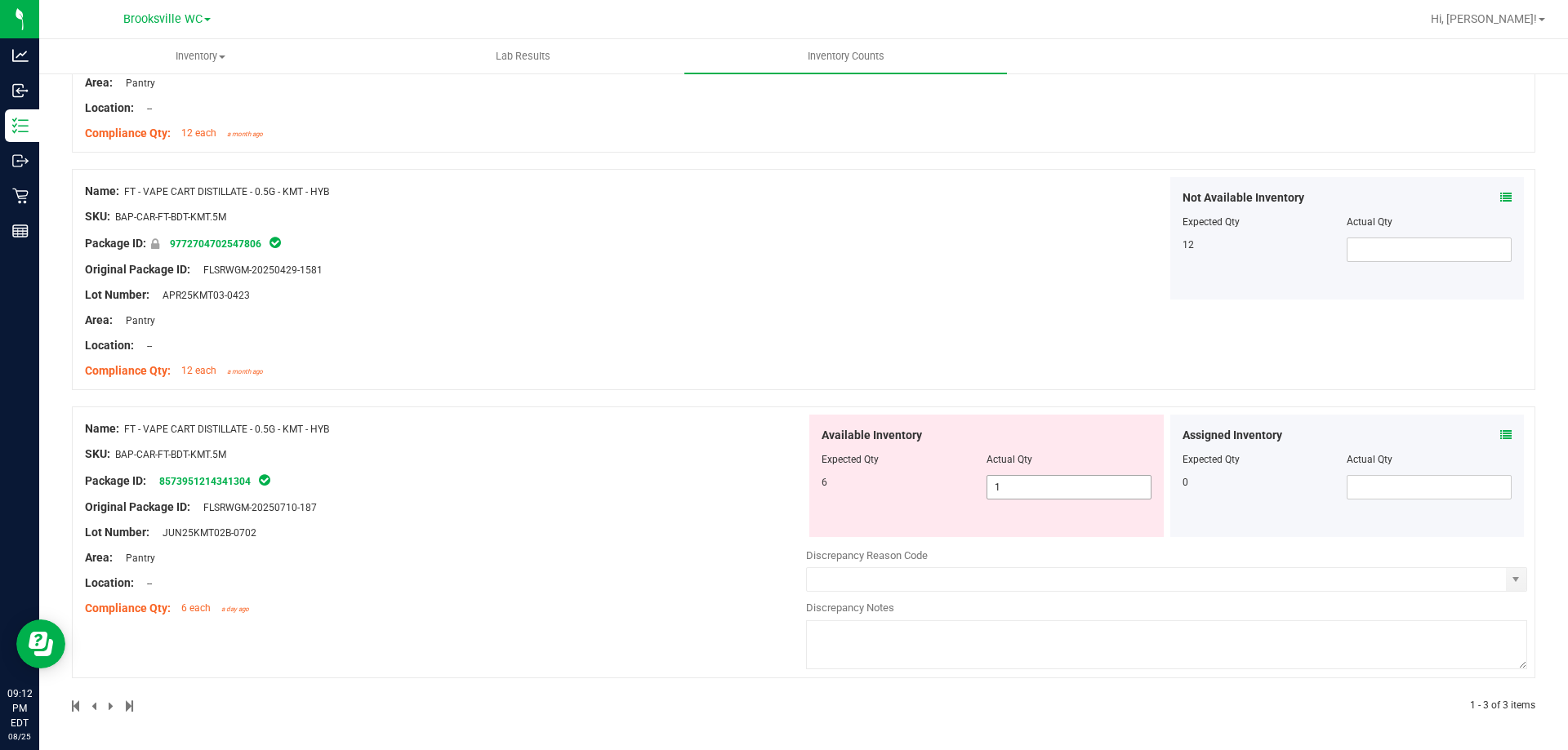
drag, startPoint x: 1043, startPoint y: 489, endPoint x: 662, endPoint y: 489, distance: 381.0
click at [662, 489] on div "Name: FT - VAPE CART DISTILLATE - 0.5G - KMT - HYB SKU: BAP-CAR-FT-BDT-KMT.5M P…" at bounding box center [803, 542] width 1463 height 272
type input "6"
click at [409, 412] on div "Name: FT - VAPE CART DISTILLATE - 0.5G - KMT - HYB SKU: BAP-CAR-FT-BDT-KMT.5M P…" at bounding box center [803, 322] width 1463 height 782
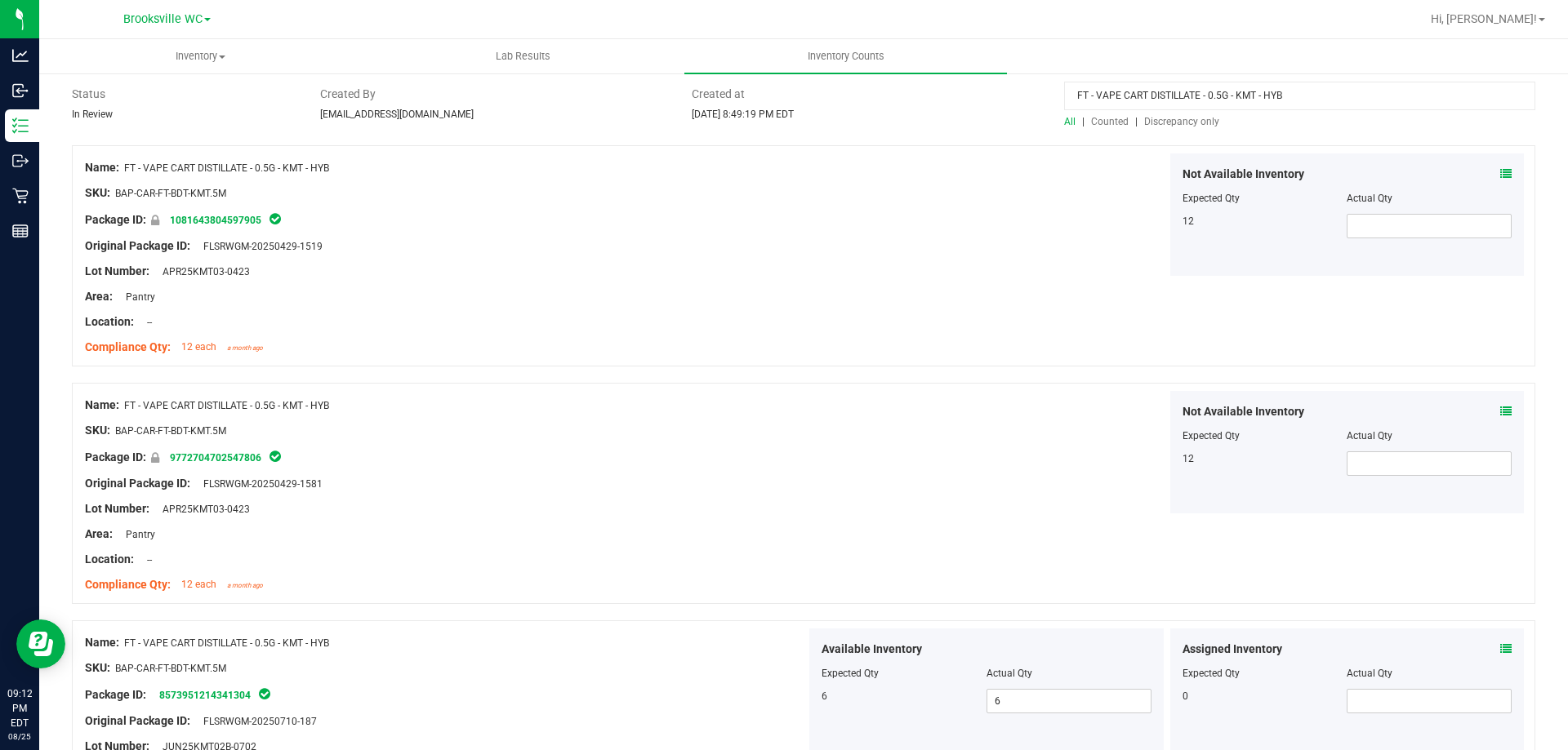
scroll to position [0, 0]
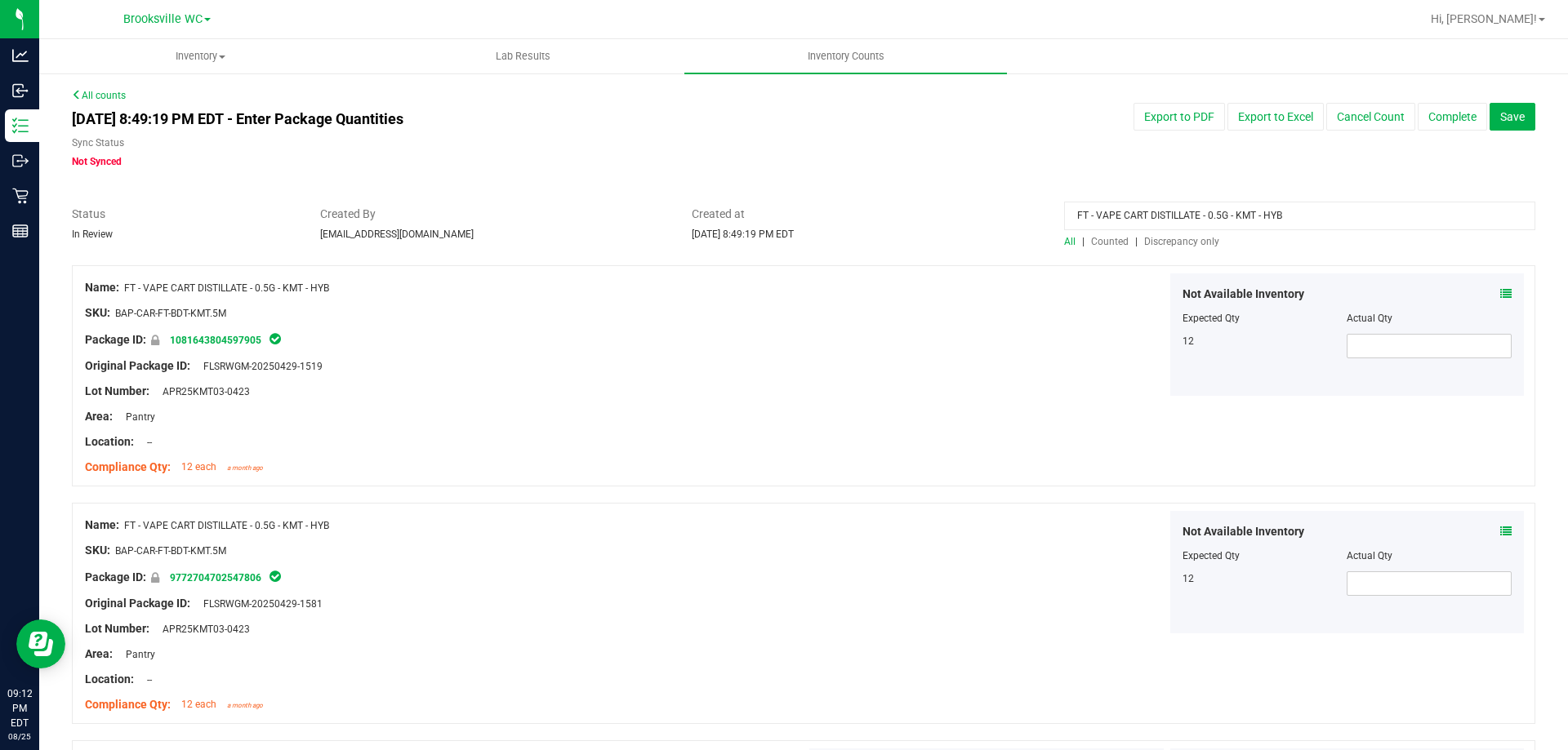
drag, startPoint x: 1335, startPoint y: 209, endPoint x: 790, endPoint y: 208, distance: 545.0
click at [628, 217] on div "Status In Review Created By dlyttle@liveparallel.com Created at Aug 25, 2025 8:…" at bounding box center [803, 227] width 1488 height 43
click at [1144, 240] on span "Discrepancy only" at bounding box center [1181, 241] width 75 height 11
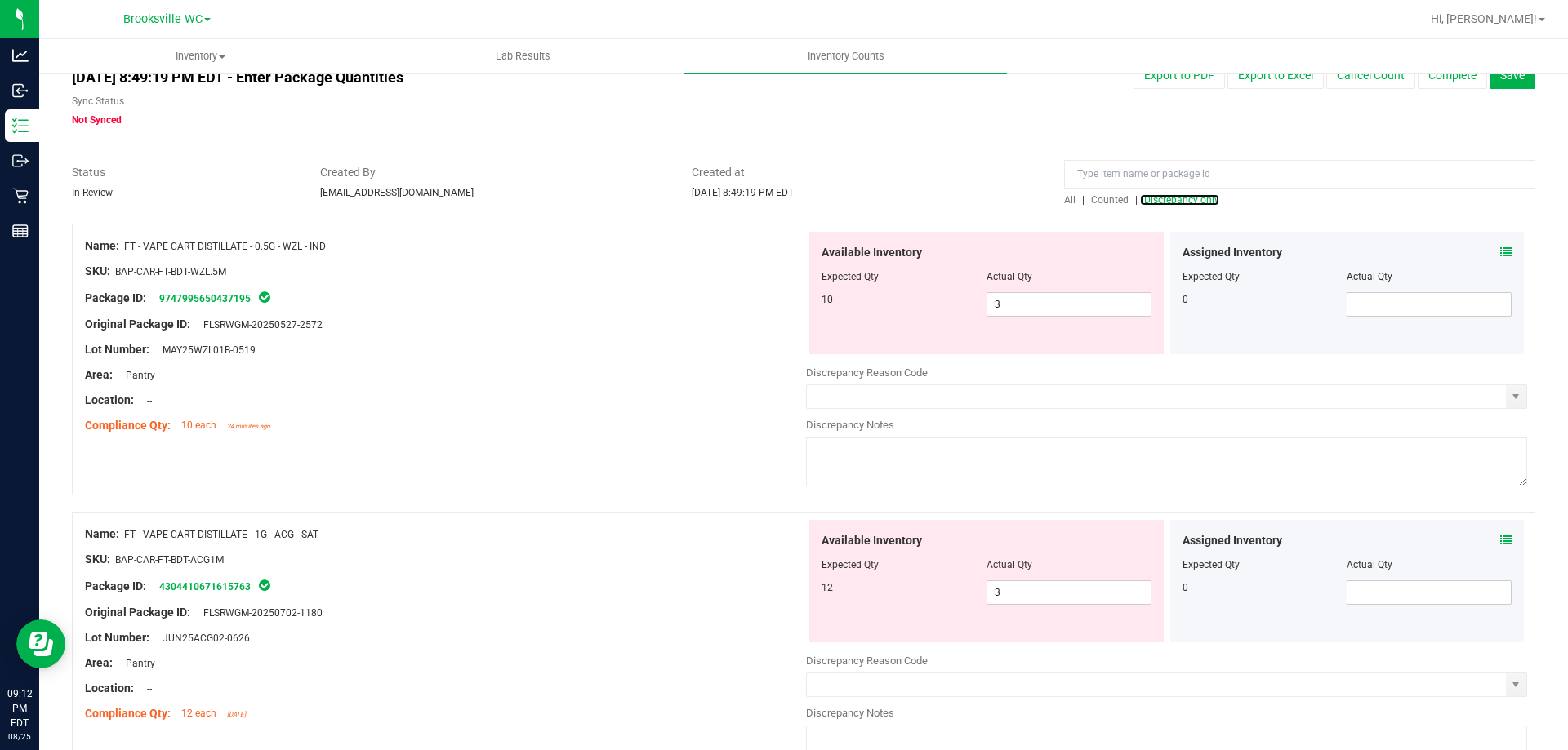
scroll to position [82, 0]
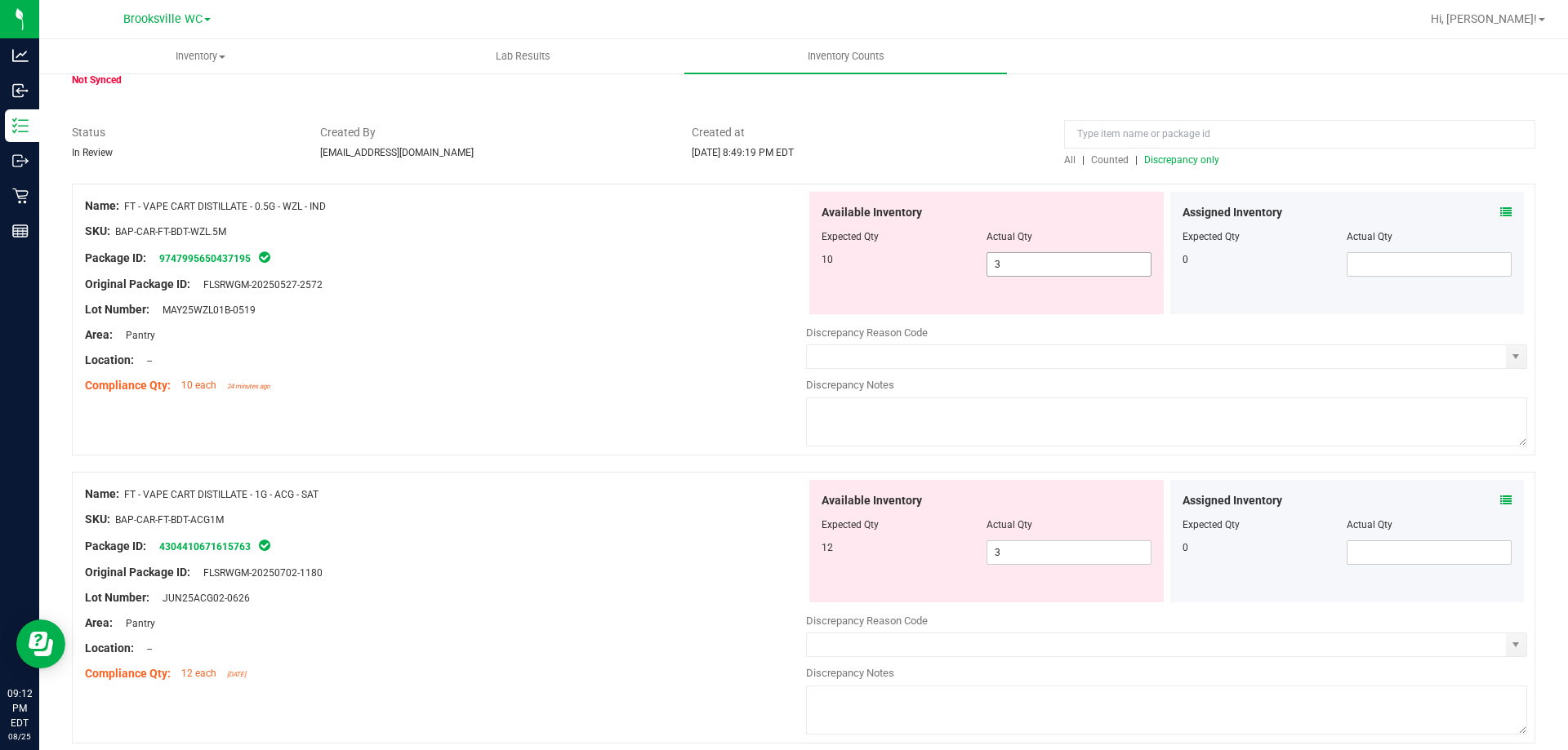
click at [991, 267] on span "3 3" at bounding box center [1068, 264] width 165 height 24
click at [991, 267] on input "3" at bounding box center [1069, 264] width 164 height 23
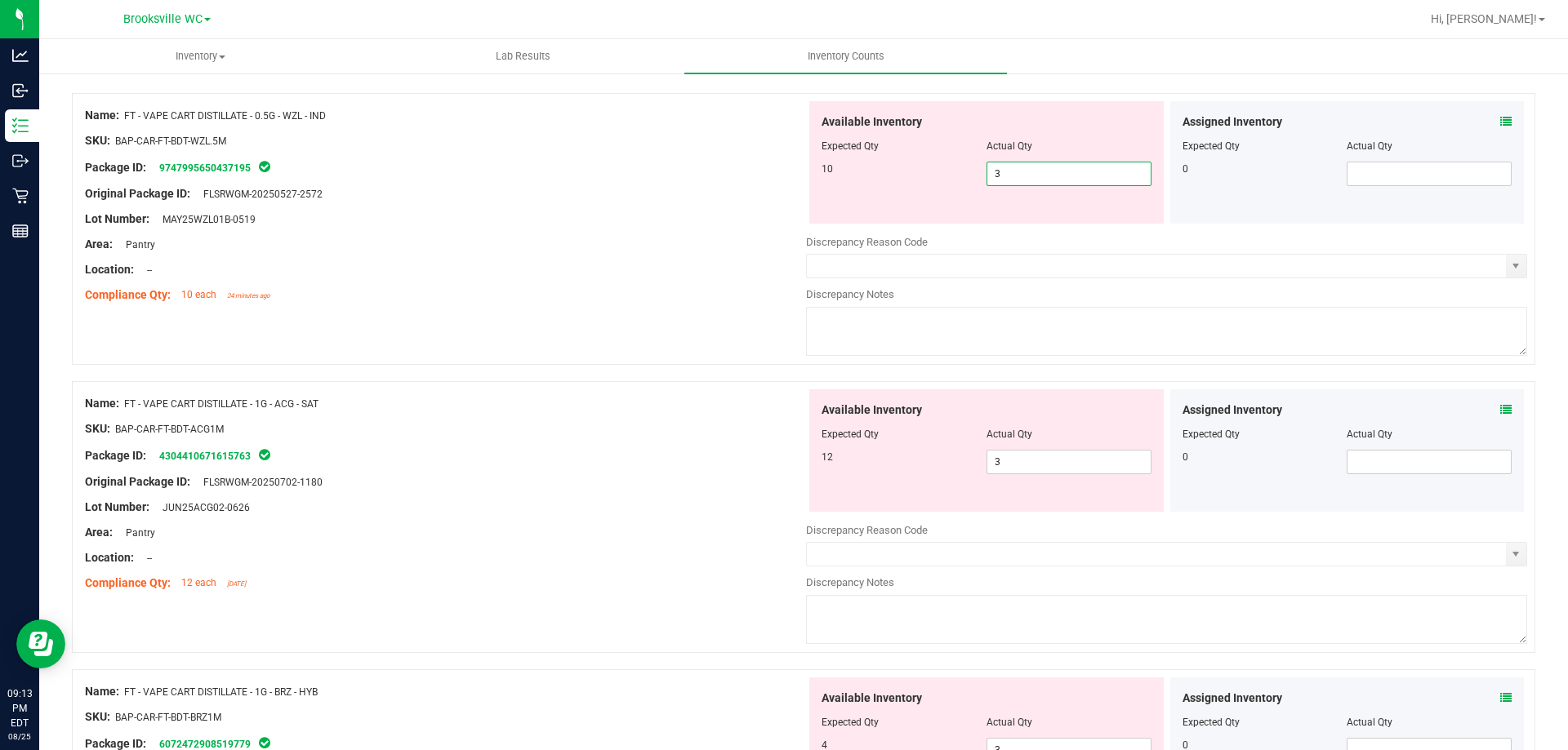
scroll to position [164, 0]
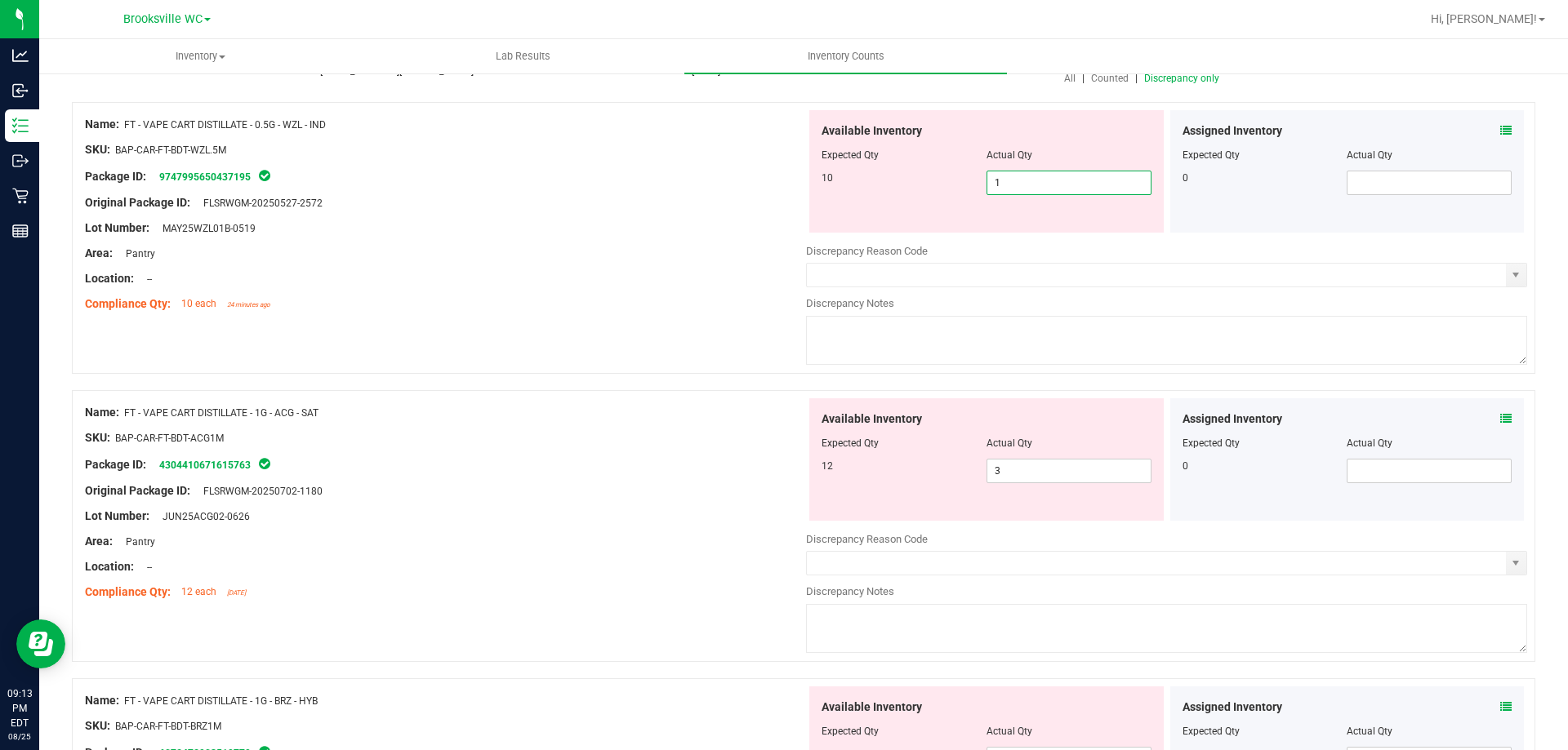
type input "10"
click at [732, 270] on div "Location: --" at bounding box center [445, 279] width 721 height 17
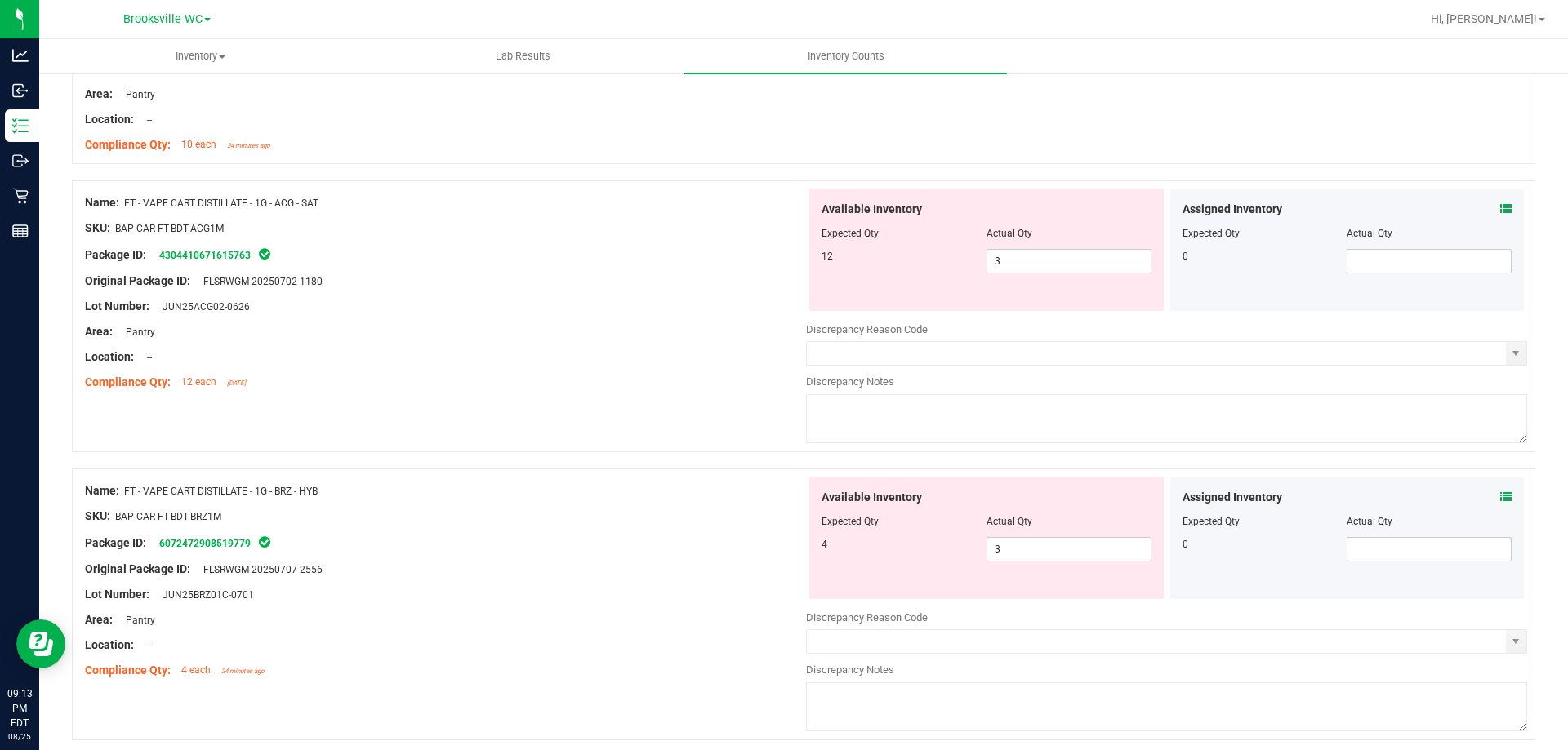
scroll to position [82, 0]
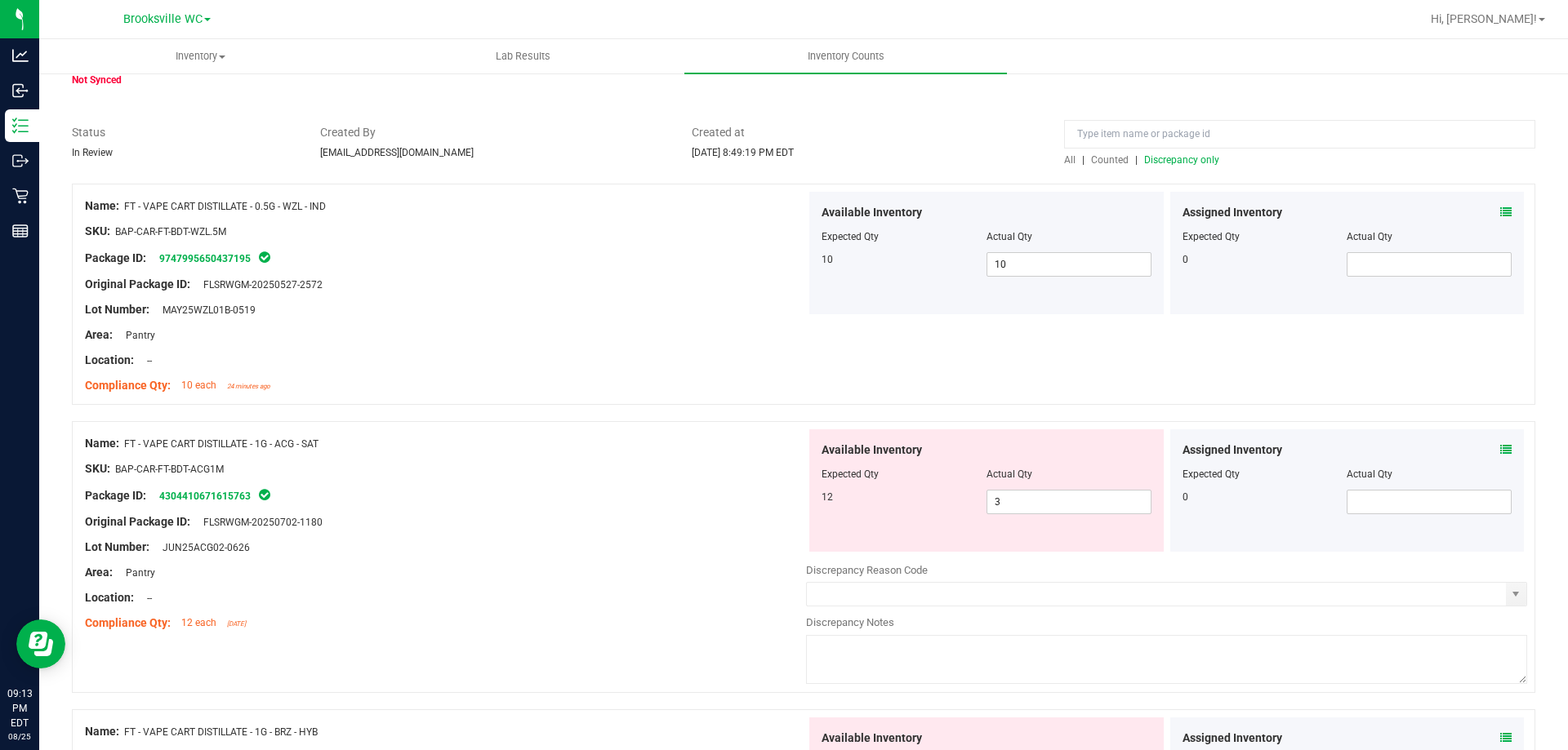
click at [1191, 162] on span "Discrepancy only" at bounding box center [1181, 159] width 75 height 11
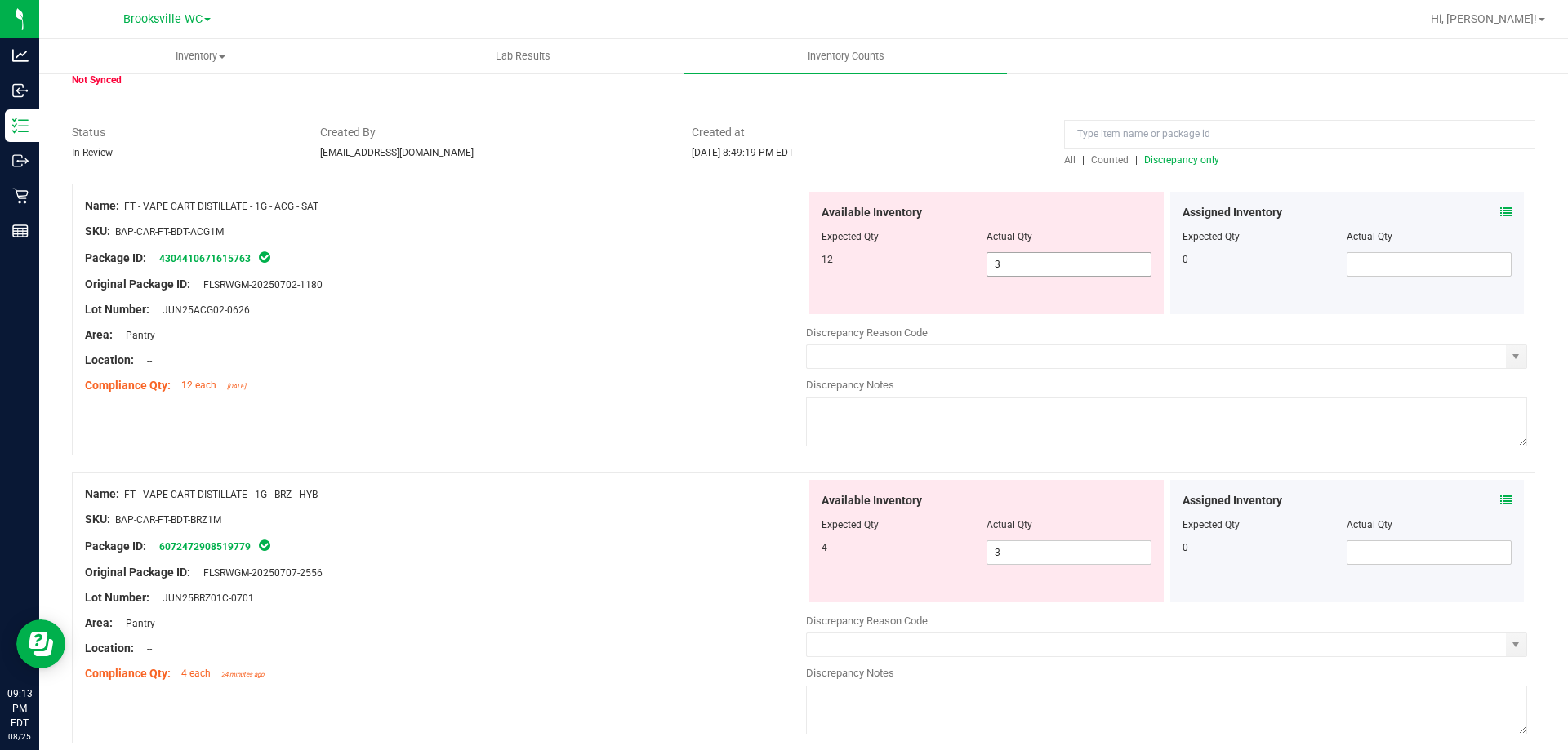
click at [1018, 262] on span "3 3" at bounding box center [1068, 264] width 165 height 24
click at [1018, 262] on input "3" at bounding box center [1069, 264] width 164 height 23
type input "12"
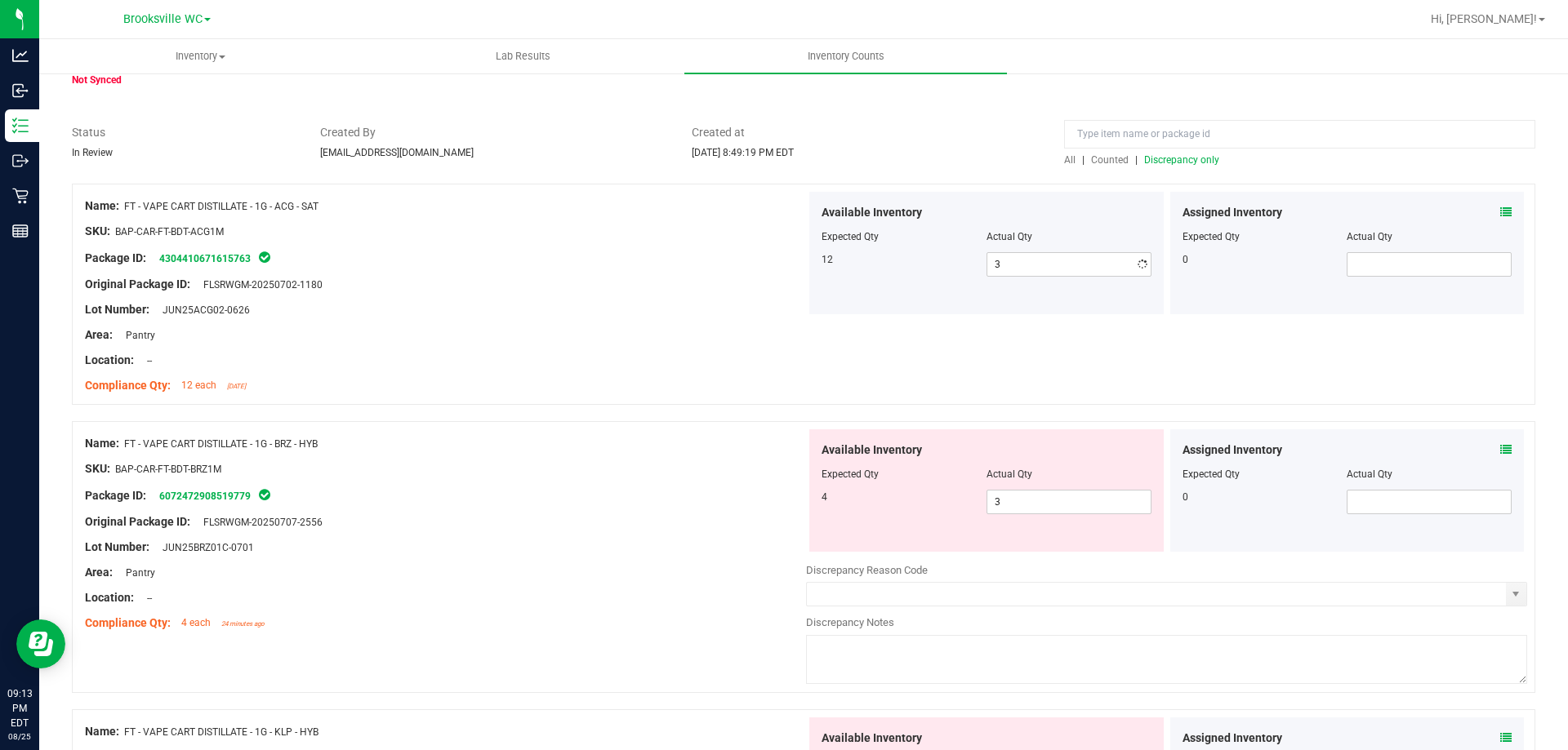
type input "12"
click at [687, 304] on div "Lot Number: JUN25ACG02-0626" at bounding box center [445, 310] width 721 height 17
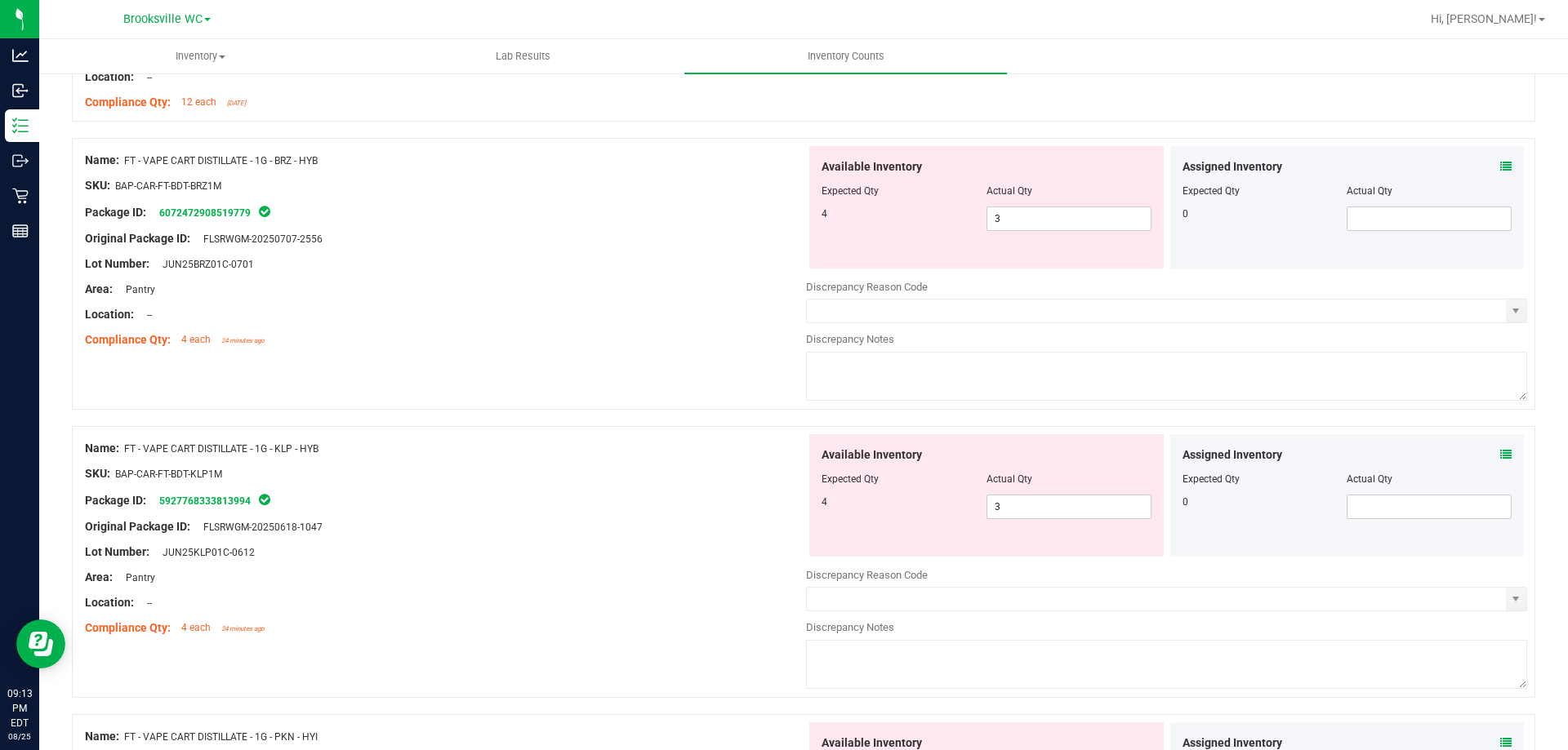
scroll to position [408, 0]
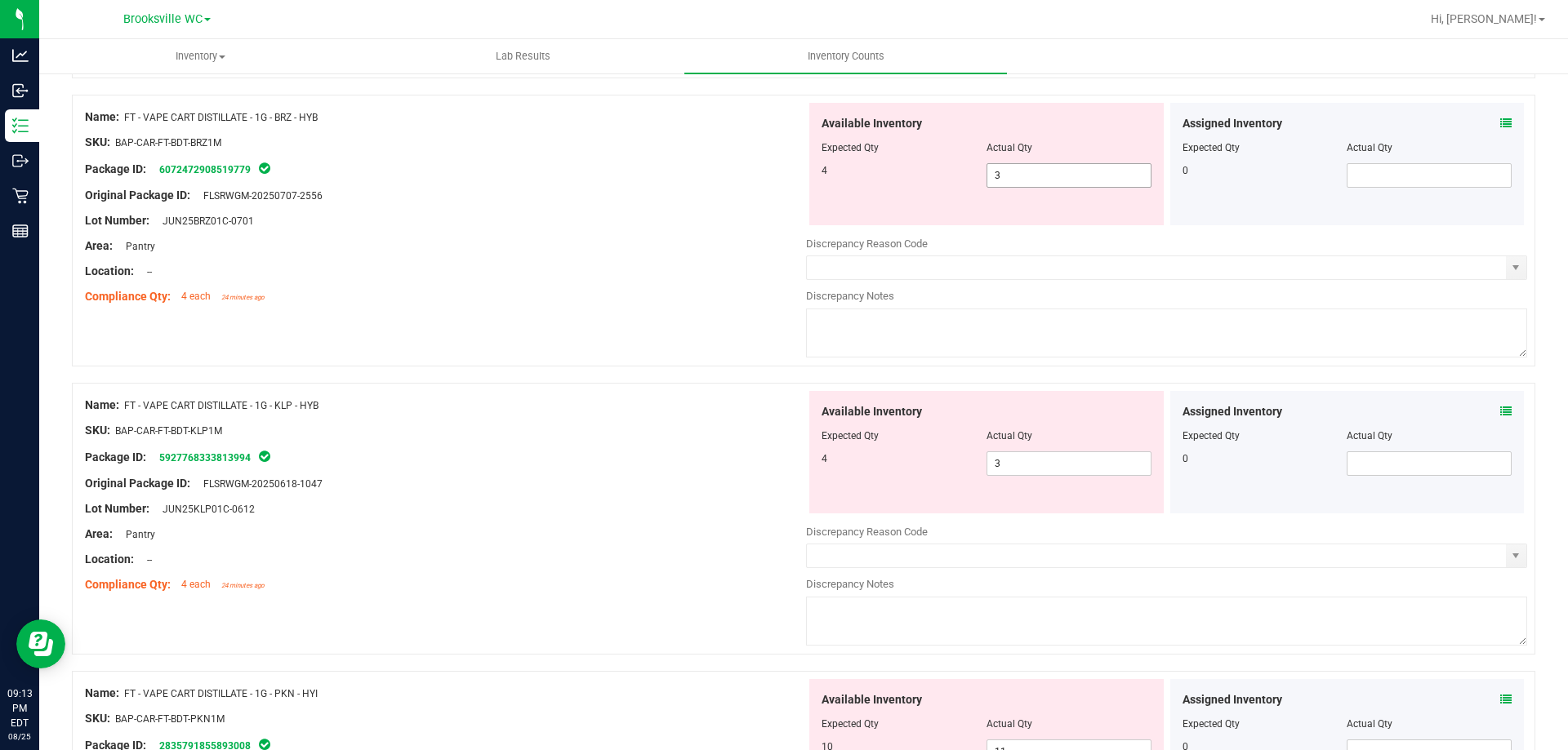
click at [1024, 177] on span "3 3" at bounding box center [1068, 176] width 165 height 24
click at [1024, 177] on input "3" at bounding box center [1069, 176] width 164 height 23
type input "4"
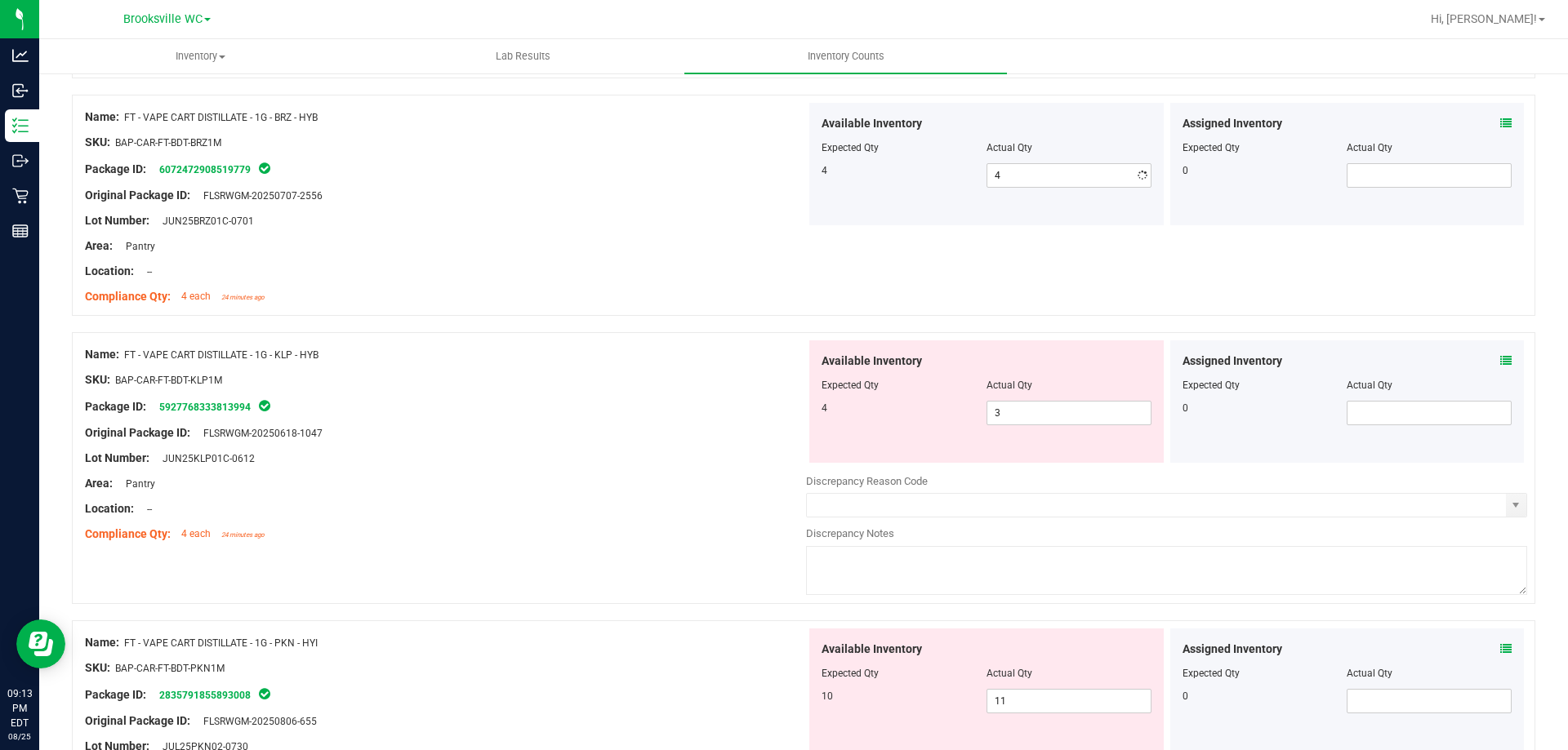
click at [613, 294] on div "Compliance Qty: 4 each 24 minutes ago" at bounding box center [445, 297] width 721 height 17
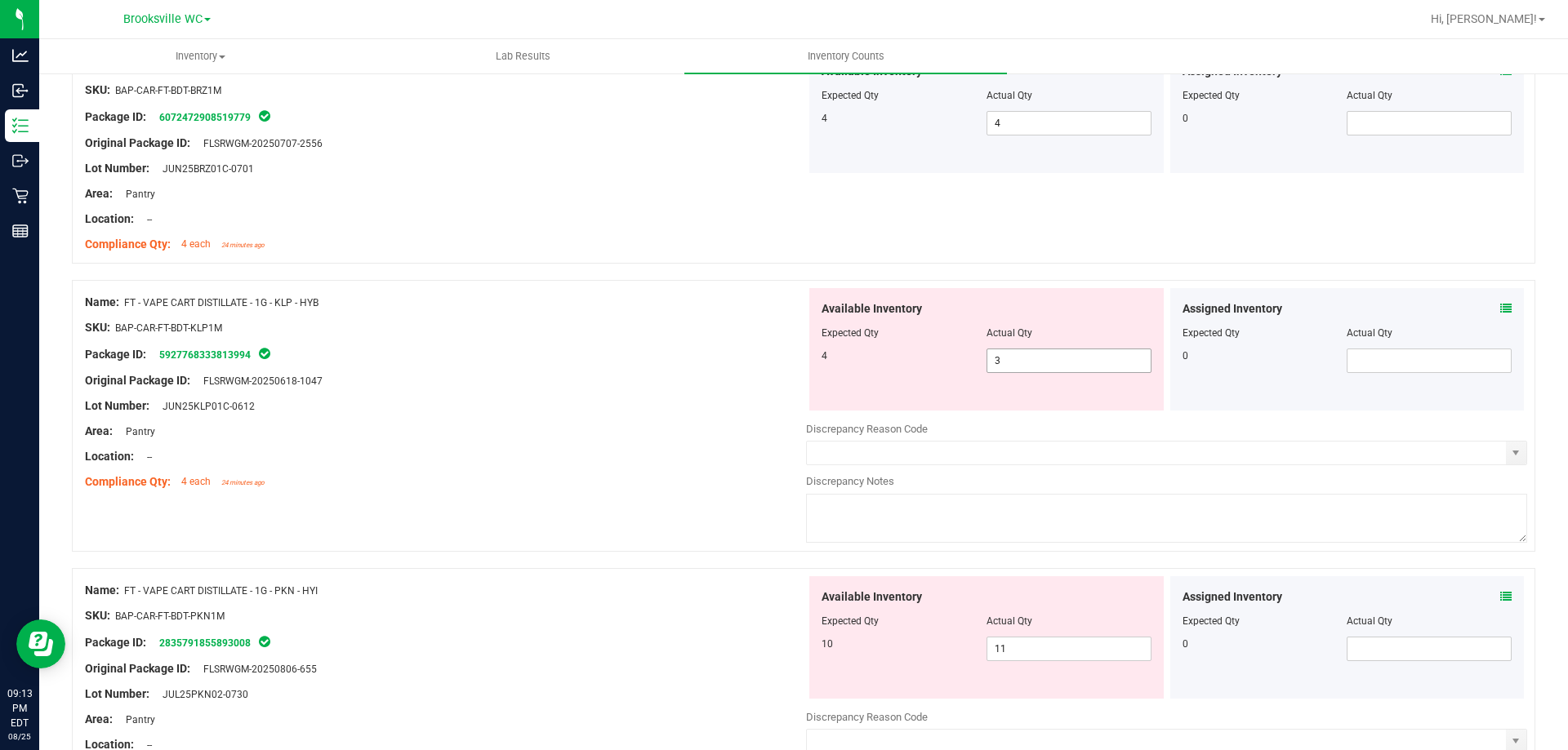
scroll to position [490, 0]
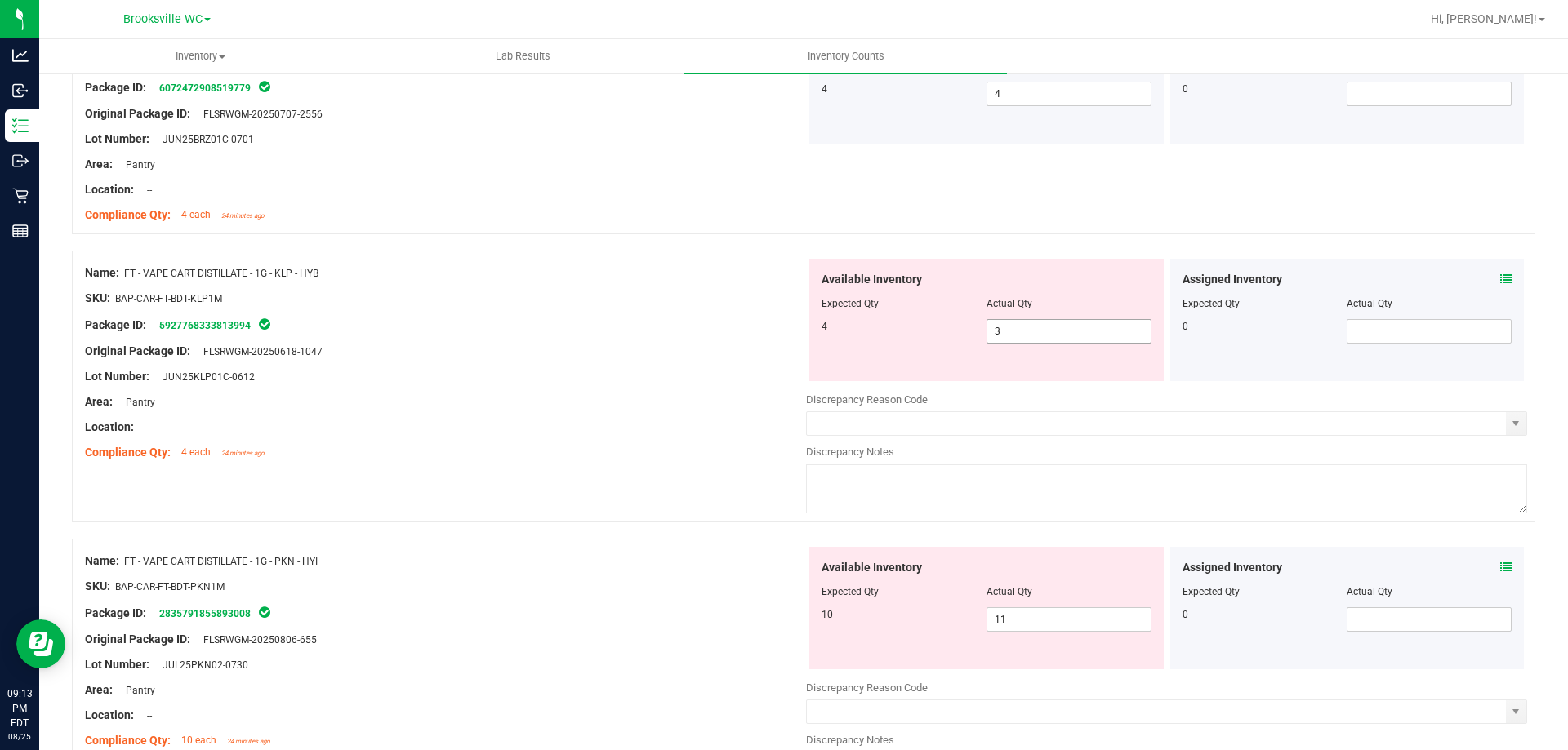
click at [1026, 332] on span "3 3" at bounding box center [1068, 332] width 165 height 24
click at [1026, 332] on input "3" at bounding box center [1069, 332] width 164 height 23
type input "4"
click at [670, 315] on div "Package ID: 5927768333813994" at bounding box center [445, 325] width 721 height 20
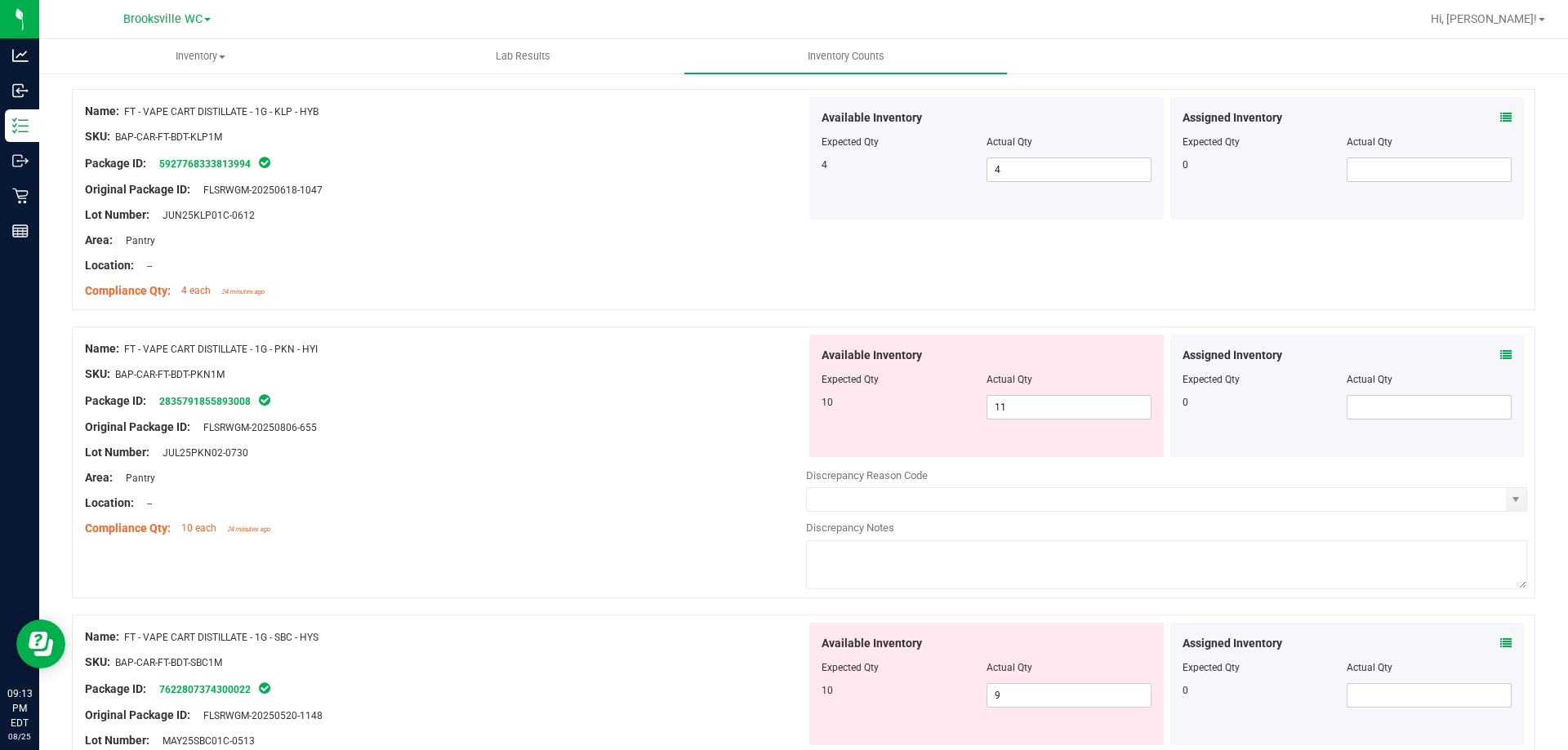
scroll to position [653, 0]
click at [1024, 404] on span "11 11" at bounding box center [1068, 406] width 165 height 24
click at [1024, 404] on input "11" at bounding box center [1069, 406] width 164 height 23
type input "10"
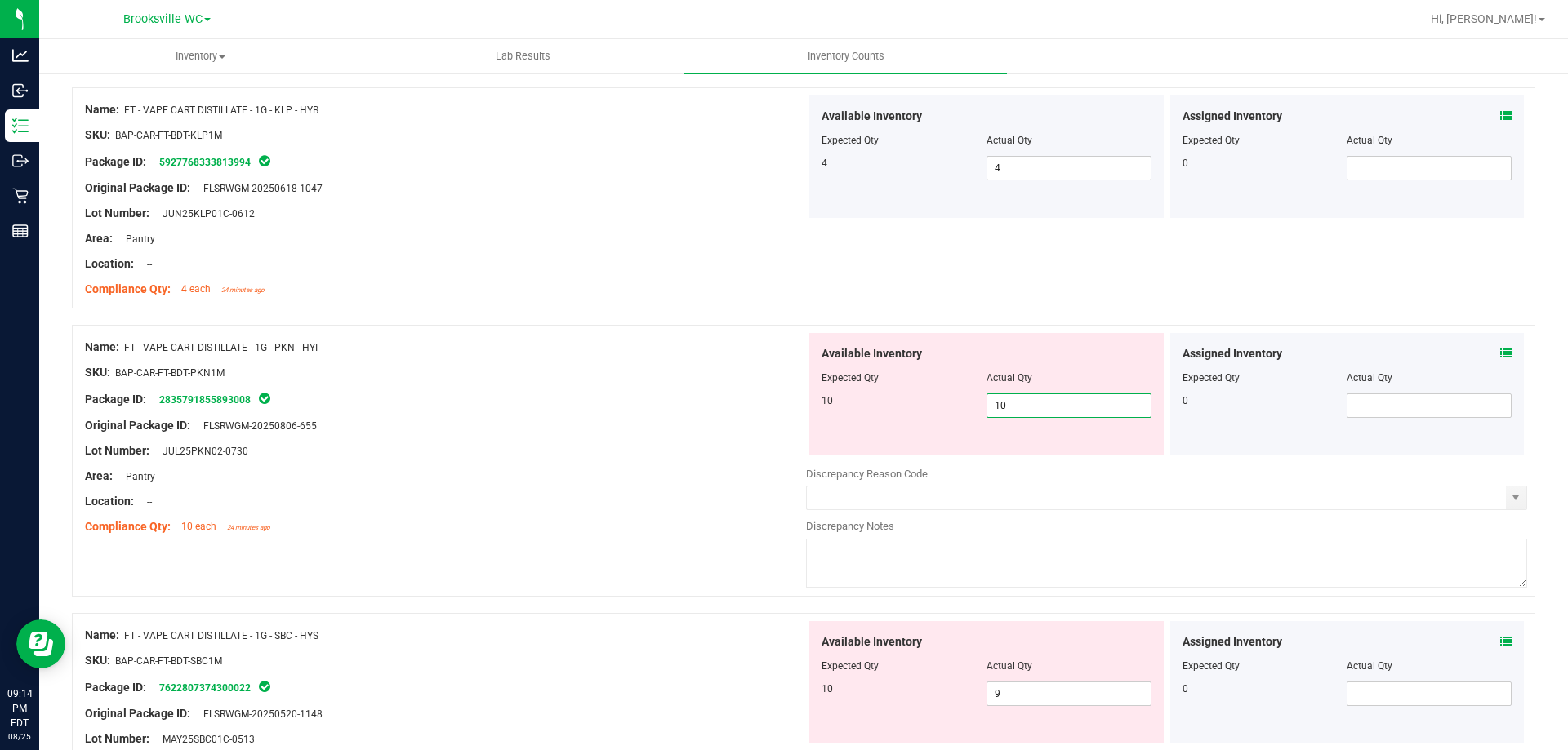
drag, startPoint x: 519, startPoint y: 344, endPoint x: 532, endPoint y: 346, distance: 13.2
click at [527, 346] on div "Name: FT - VAPE CART DISTILLATE - 1G - PKN - HYI" at bounding box center [445, 347] width 721 height 17
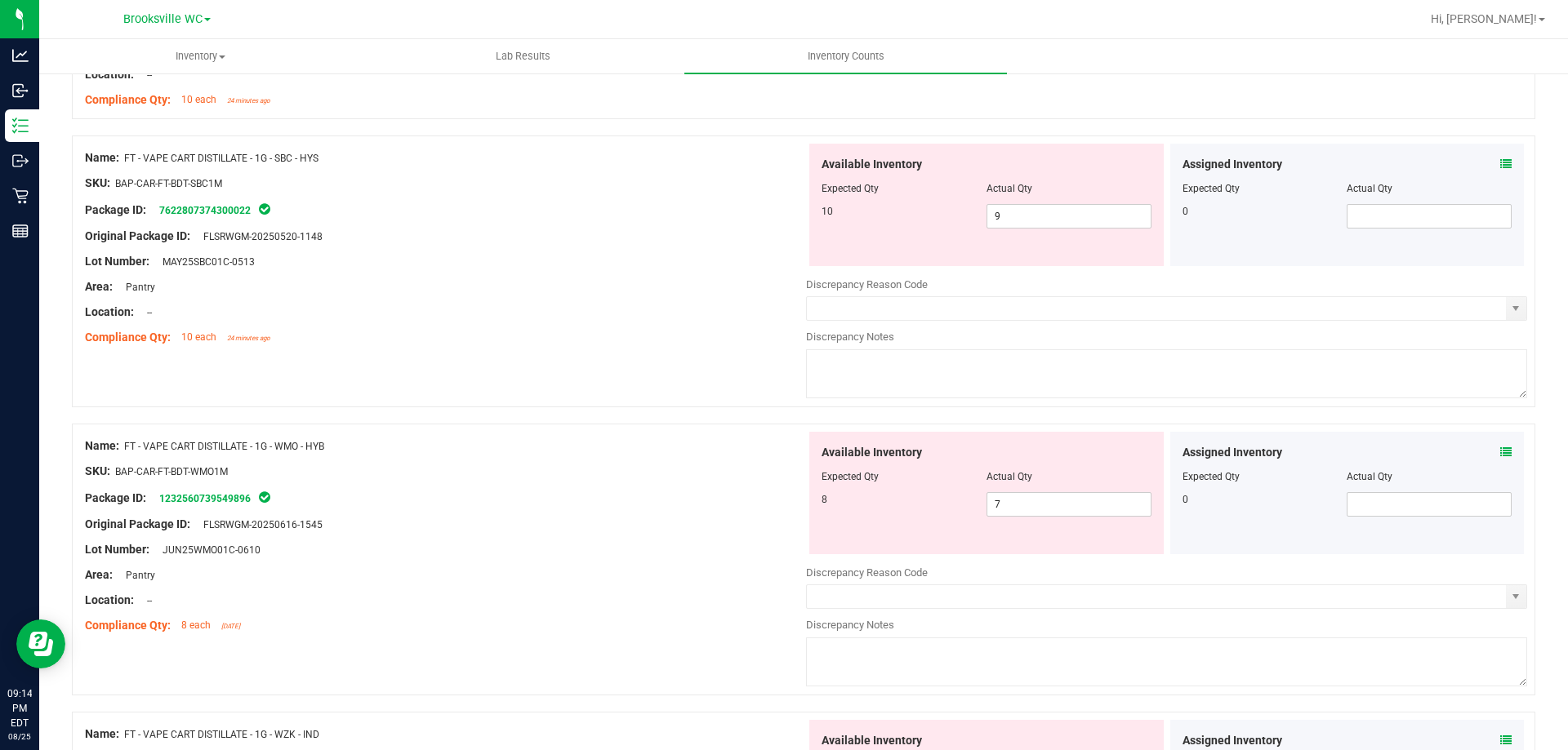
scroll to position [1061, 0]
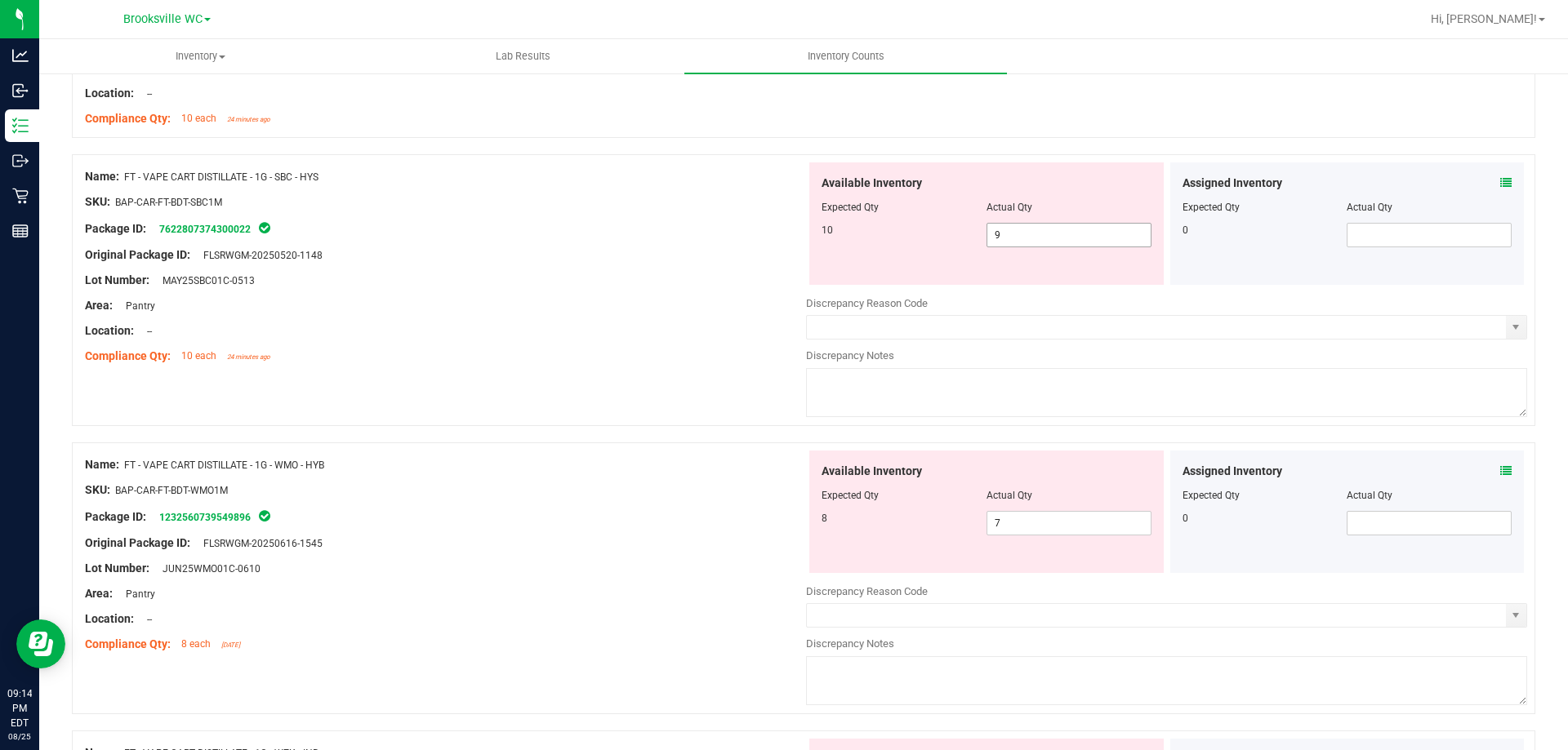
click at [1030, 236] on span "9 9" at bounding box center [1068, 235] width 165 height 24
click at [0, 0] on input "9" at bounding box center [0, 0] width 0 height 0
type input "10"
click at [716, 255] on div "Original Package ID: FLSRWGM-20250520-1148" at bounding box center [445, 255] width 721 height 17
type input "10"
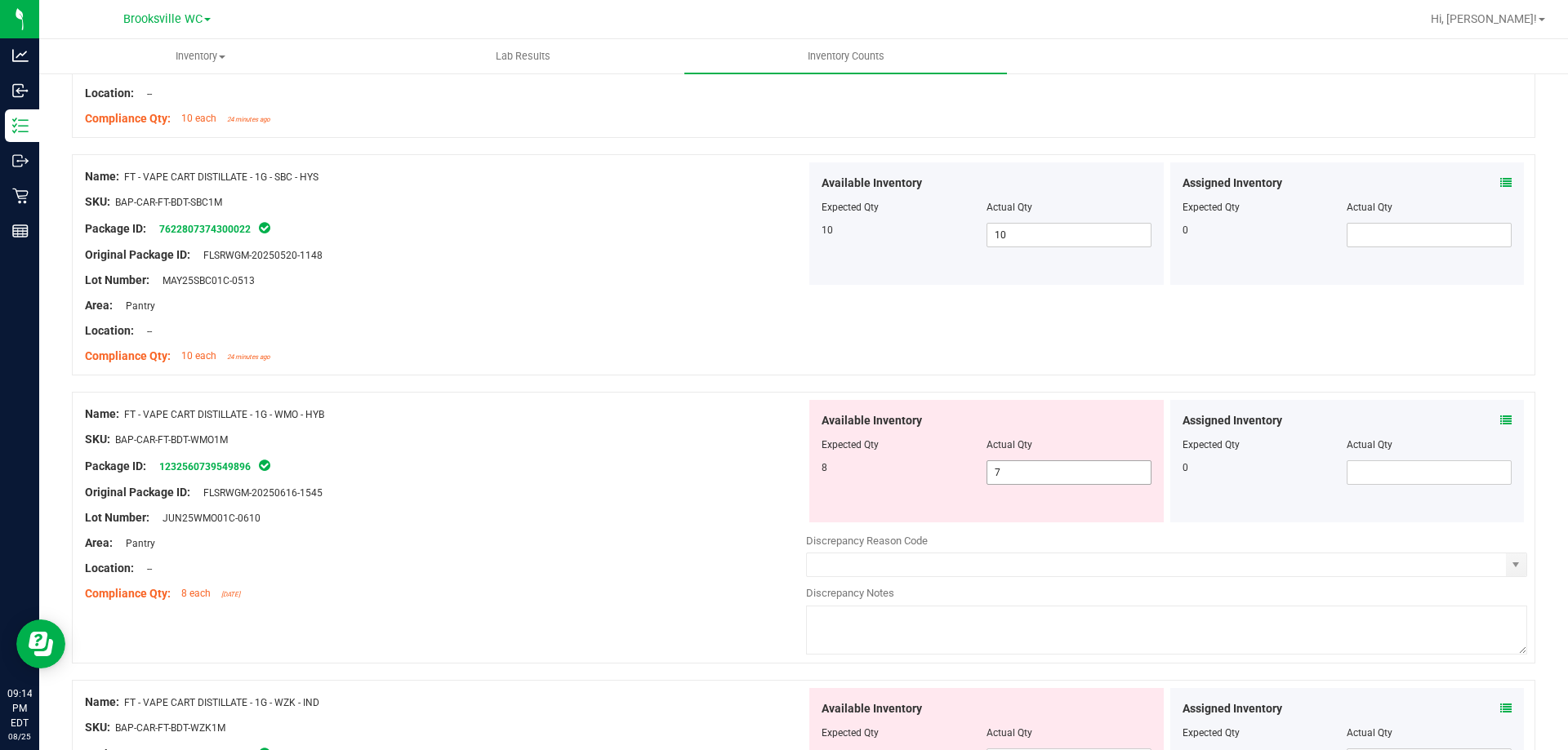
click at [1011, 470] on span "7 7" at bounding box center [1068, 473] width 165 height 24
click at [0, 0] on input "7" at bounding box center [0, 0] width 0 height 0
type input "8"
click at [476, 547] on div "Area: Pantry" at bounding box center [445, 543] width 721 height 17
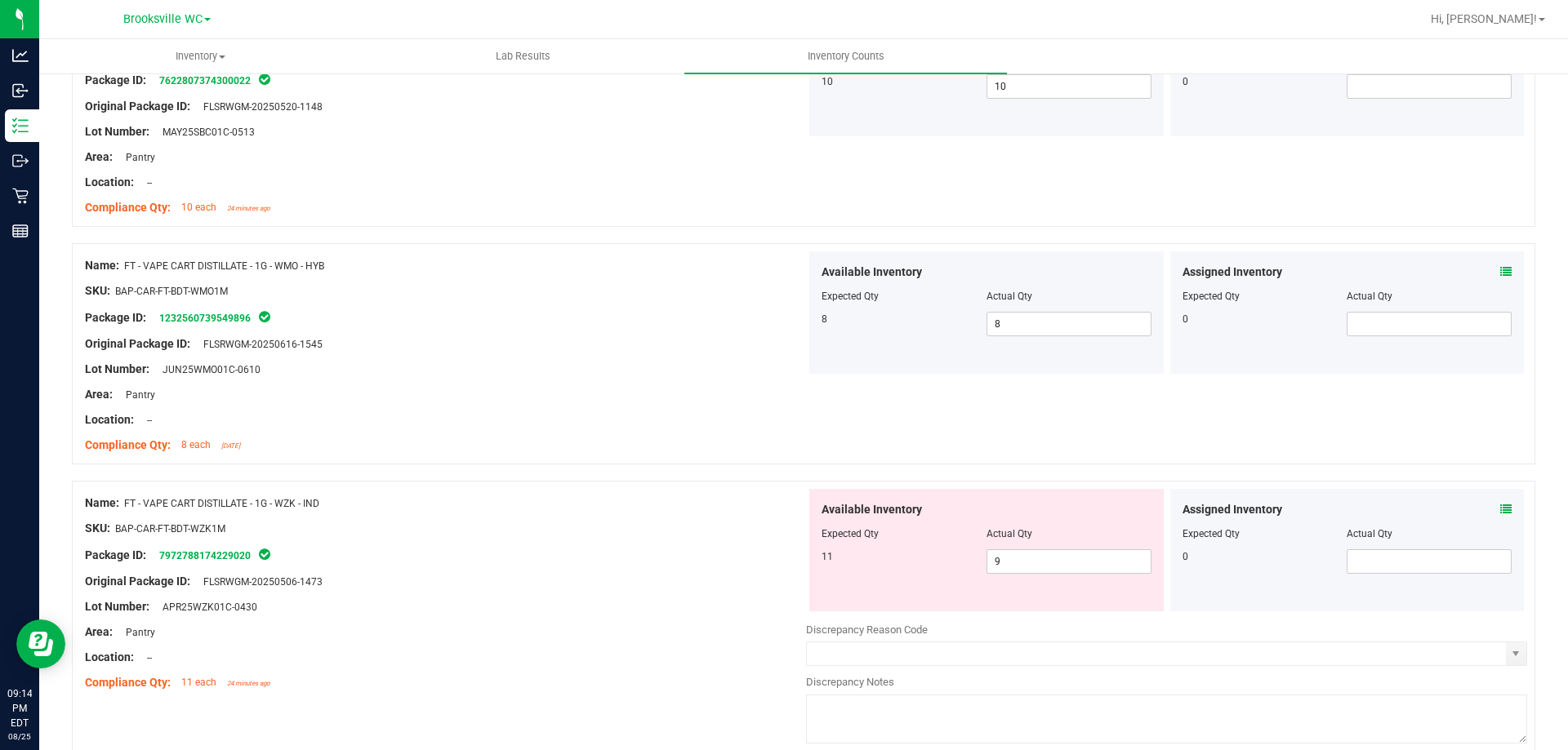
scroll to position [1387, 0]
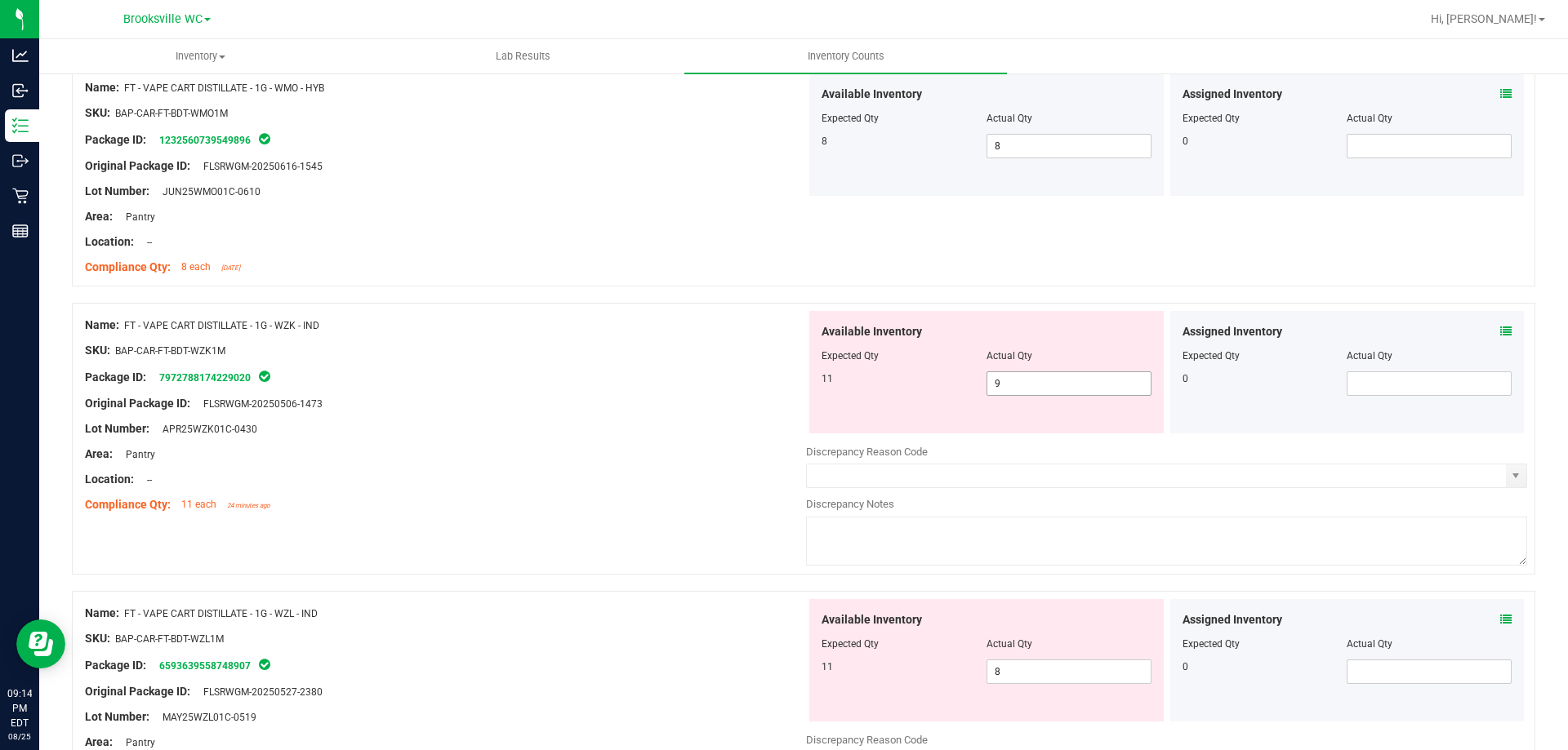
click at [1041, 394] on span "9 9" at bounding box center [1068, 383] width 165 height 24
click at [1041, 394] on input "9" at bounding box center [1069, 383] width 164 height 23
type input "11"
click at [645, 438] on div at bounding box center [445, 441] width 721 height 8
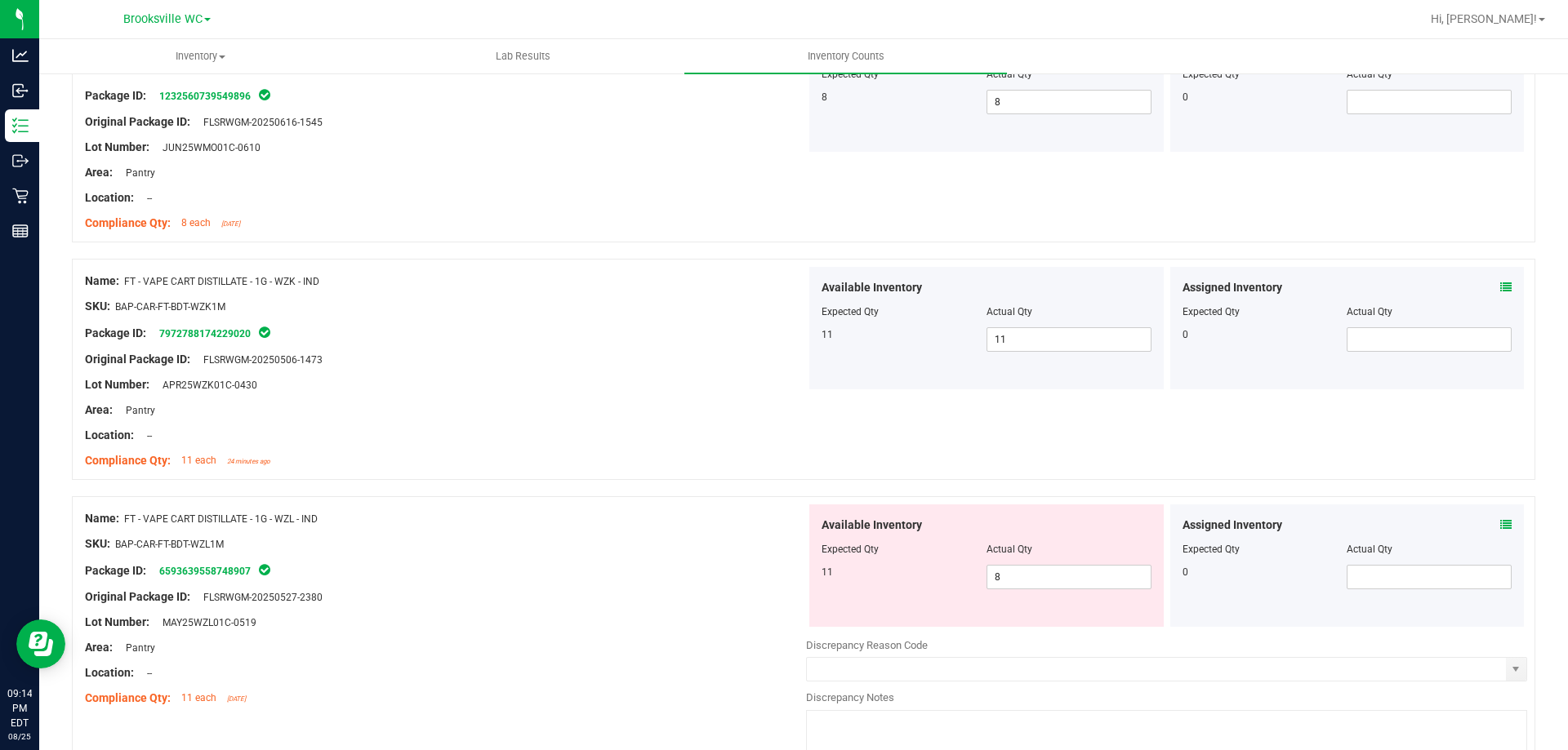
scroll to position [1551, 0]
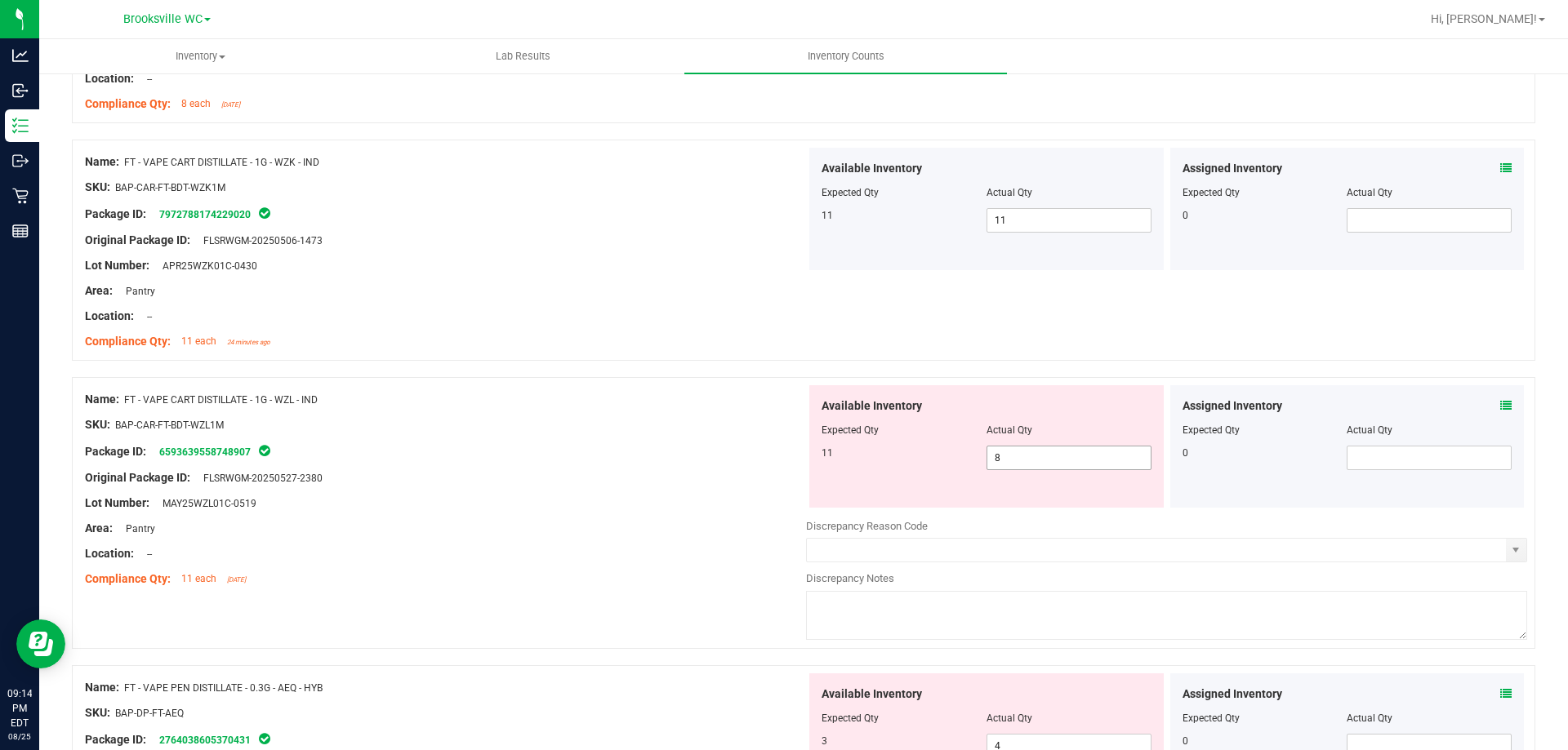
click at [1003, 450] on span "8 8" at bounding box center [1068, 457] width 165 height 24
click at [1003, 450] on input "8" at bounding box center [1069, 457] width 164 height 23
type input "11"
click at [697, 431] on div "SKU: BAP-CAR-FT-BDT-WZL1M" at bounding box center [445, 425] width 721 height 17
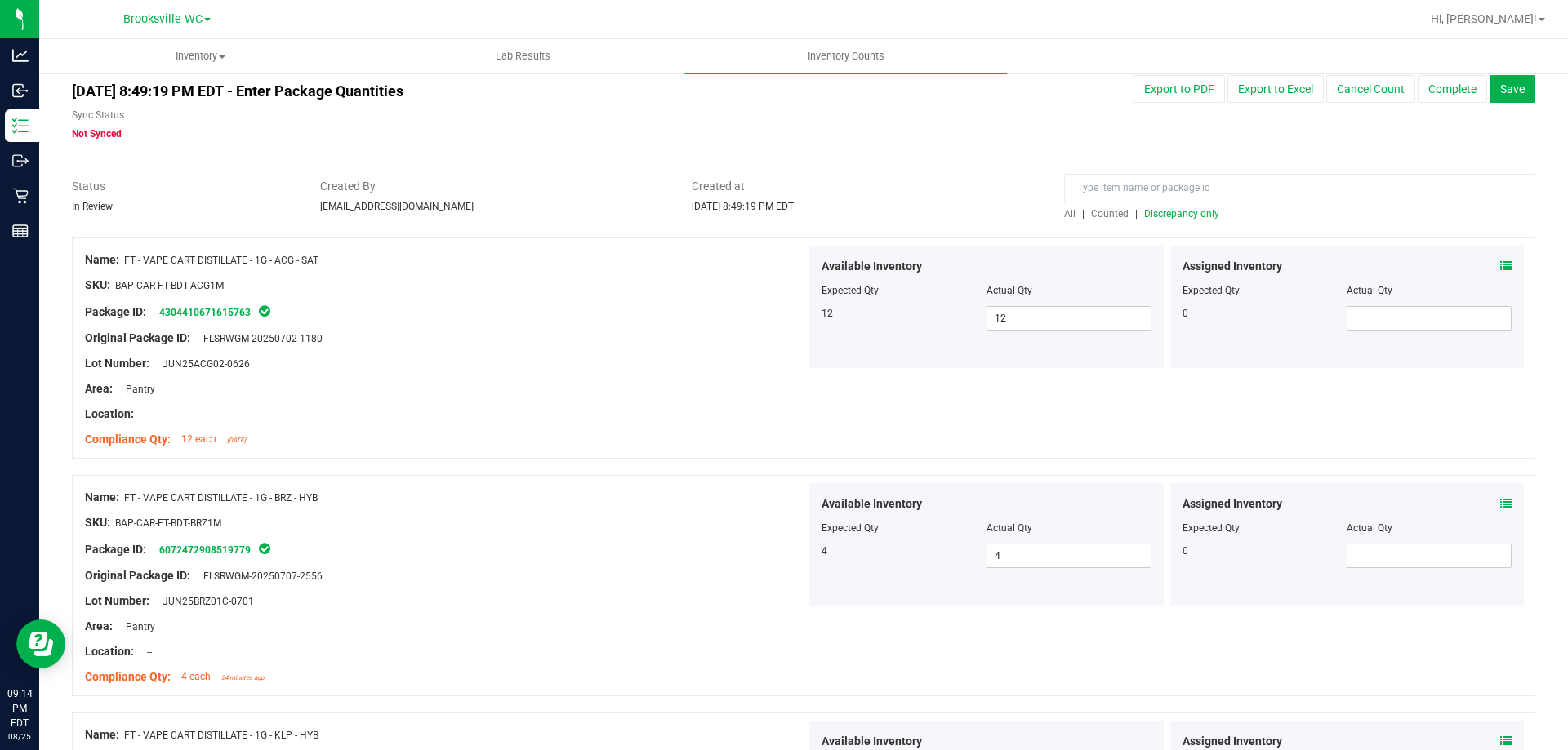
scroll to position [0, 0]
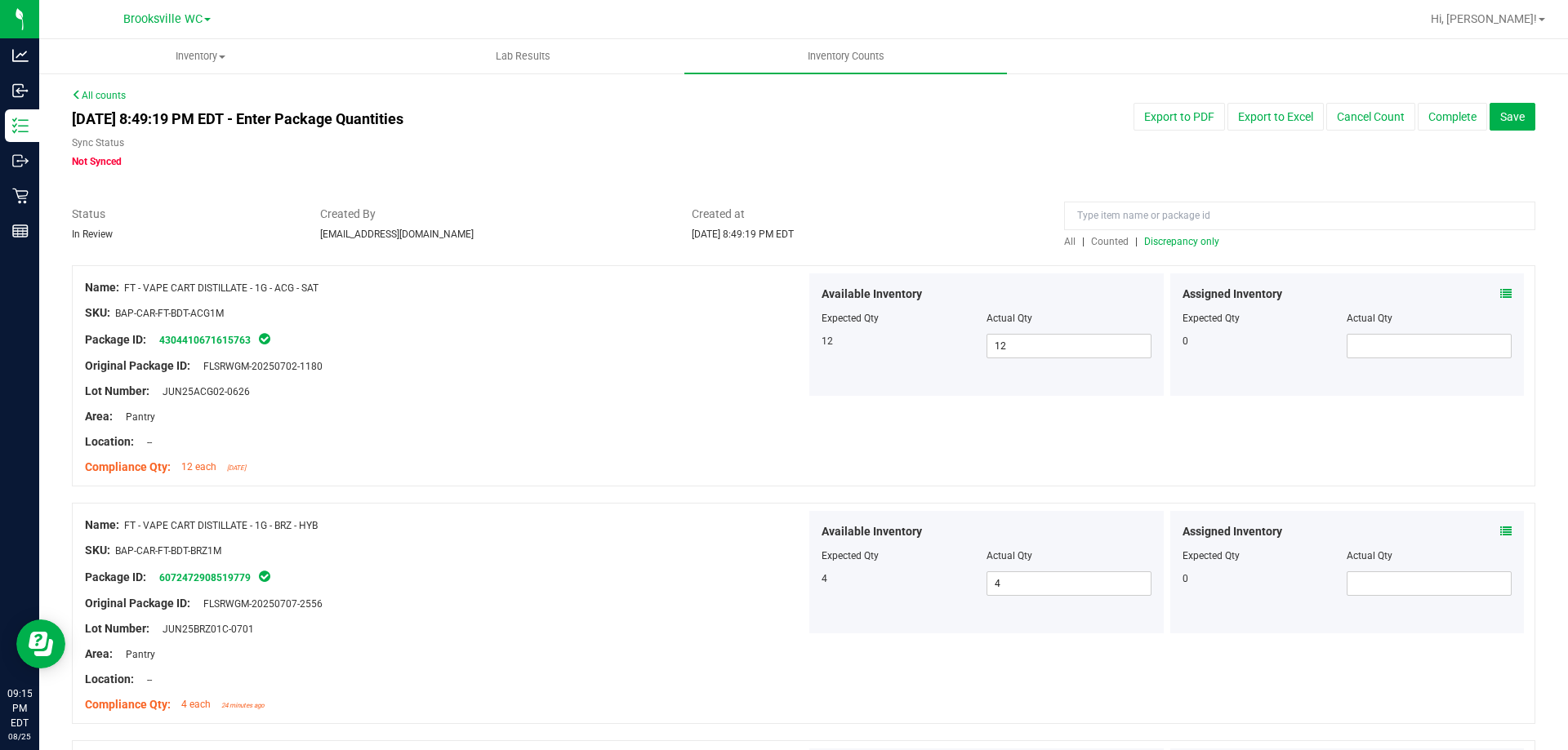
click at [1153, 238] on span "Discrepancy only" at bounding box center [1181, 241] width 75 height 11
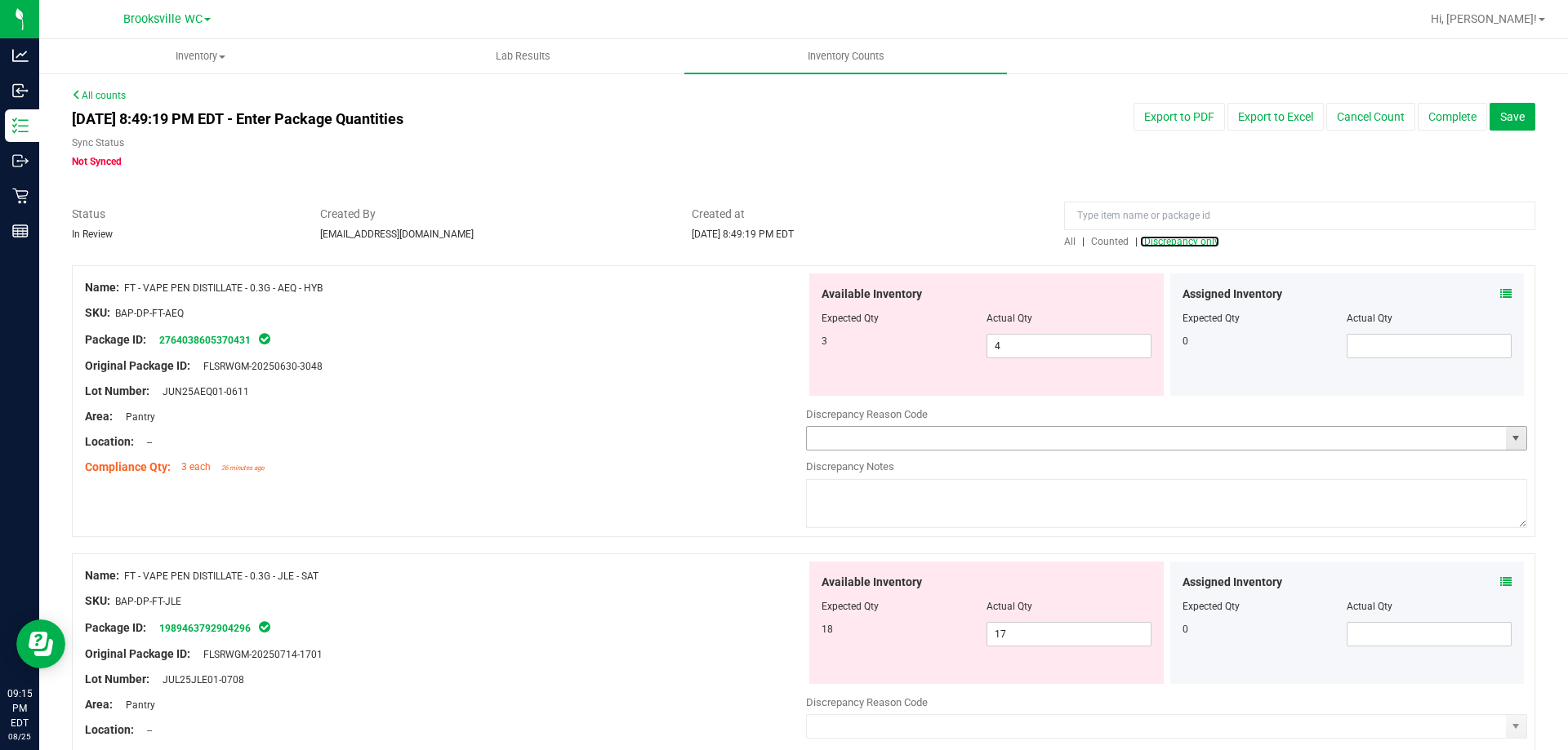
click at [1509, 436] on span "select" at bounding box center [1515, 437] width 13 height 13
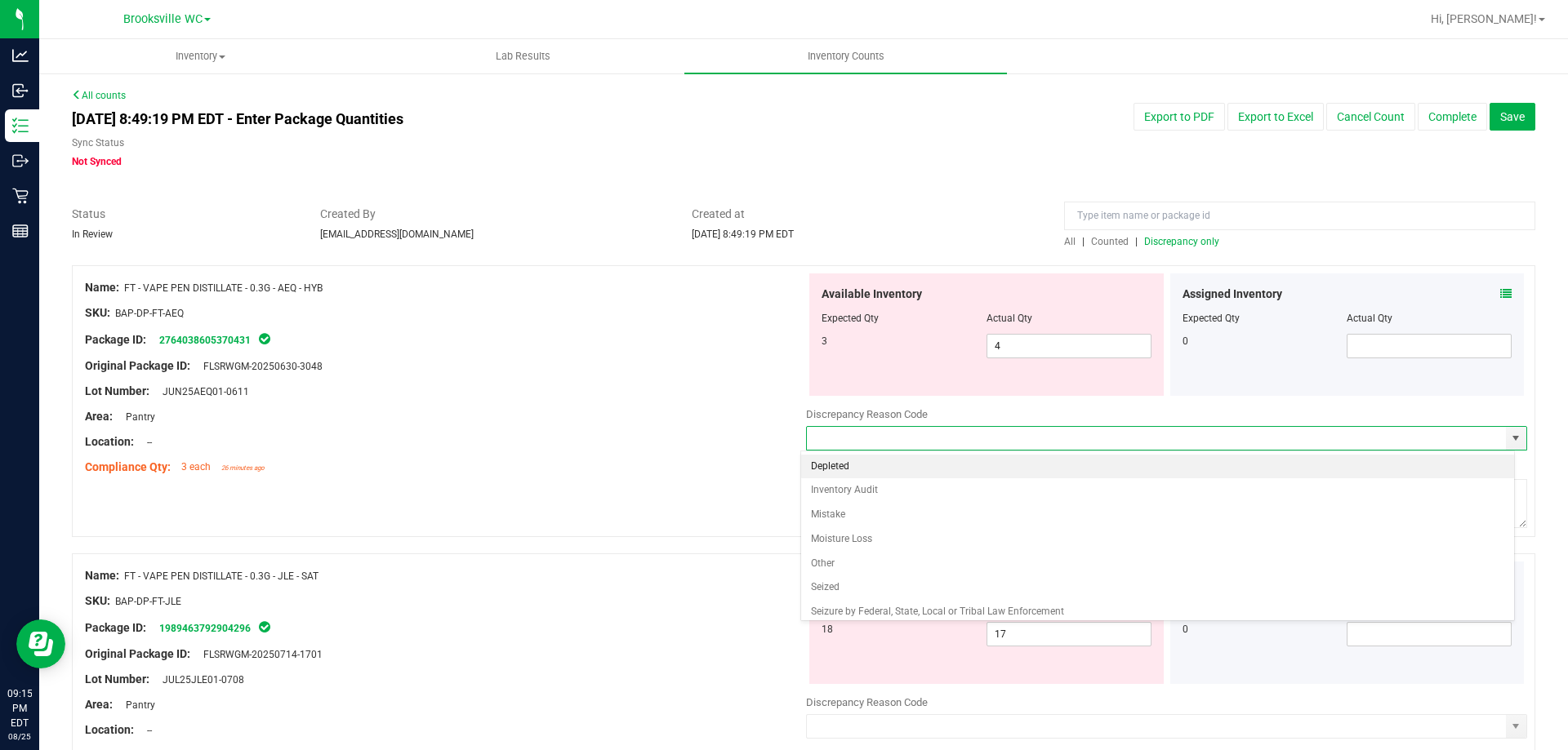
click at [1499, 287] on div "Assigned Inventory Expected Qty Actual Qty 0" at bounding box center [1347, 335] width 354 height 122
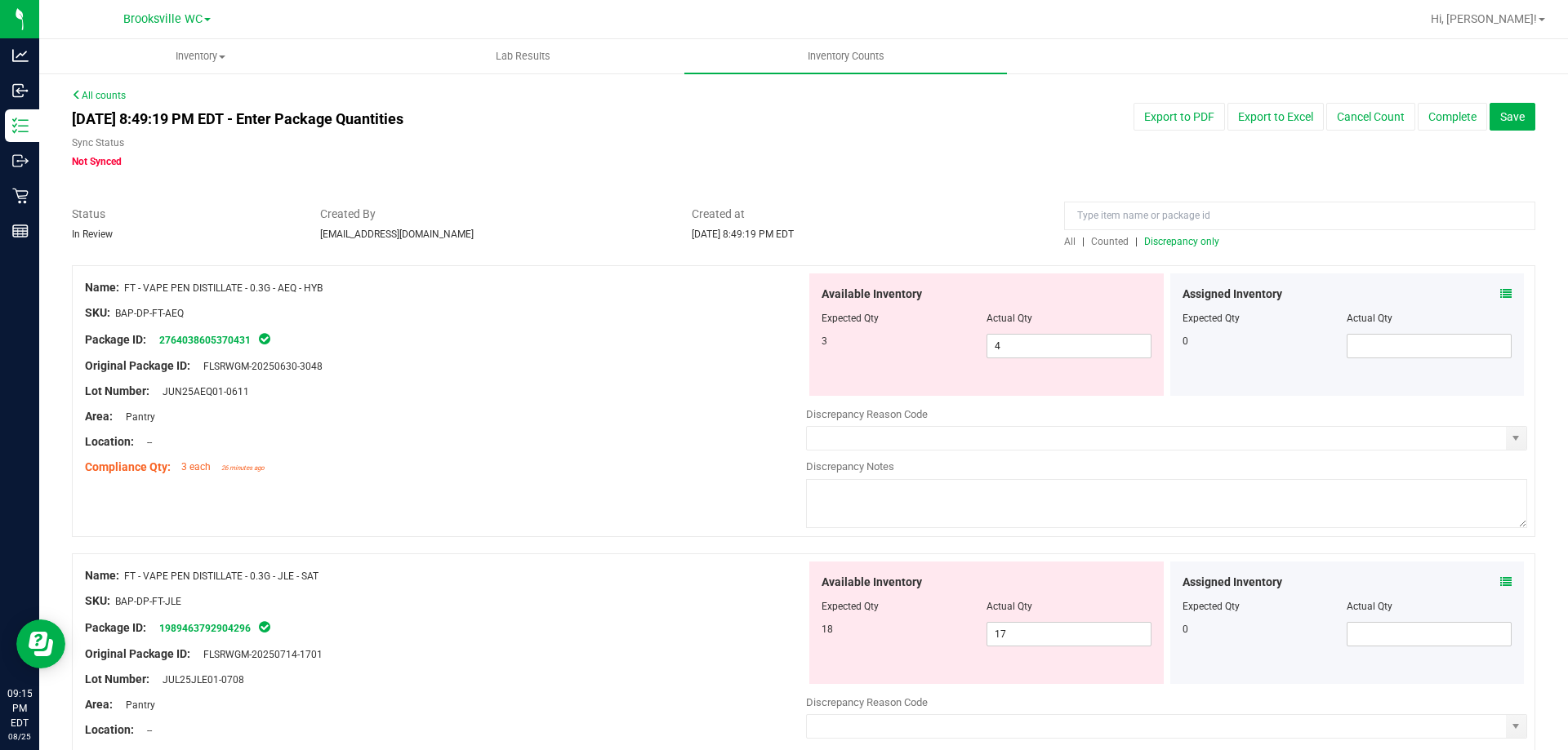
click at [1500, 296] on icon at bounding box center [1505, 294] width 11 height 11
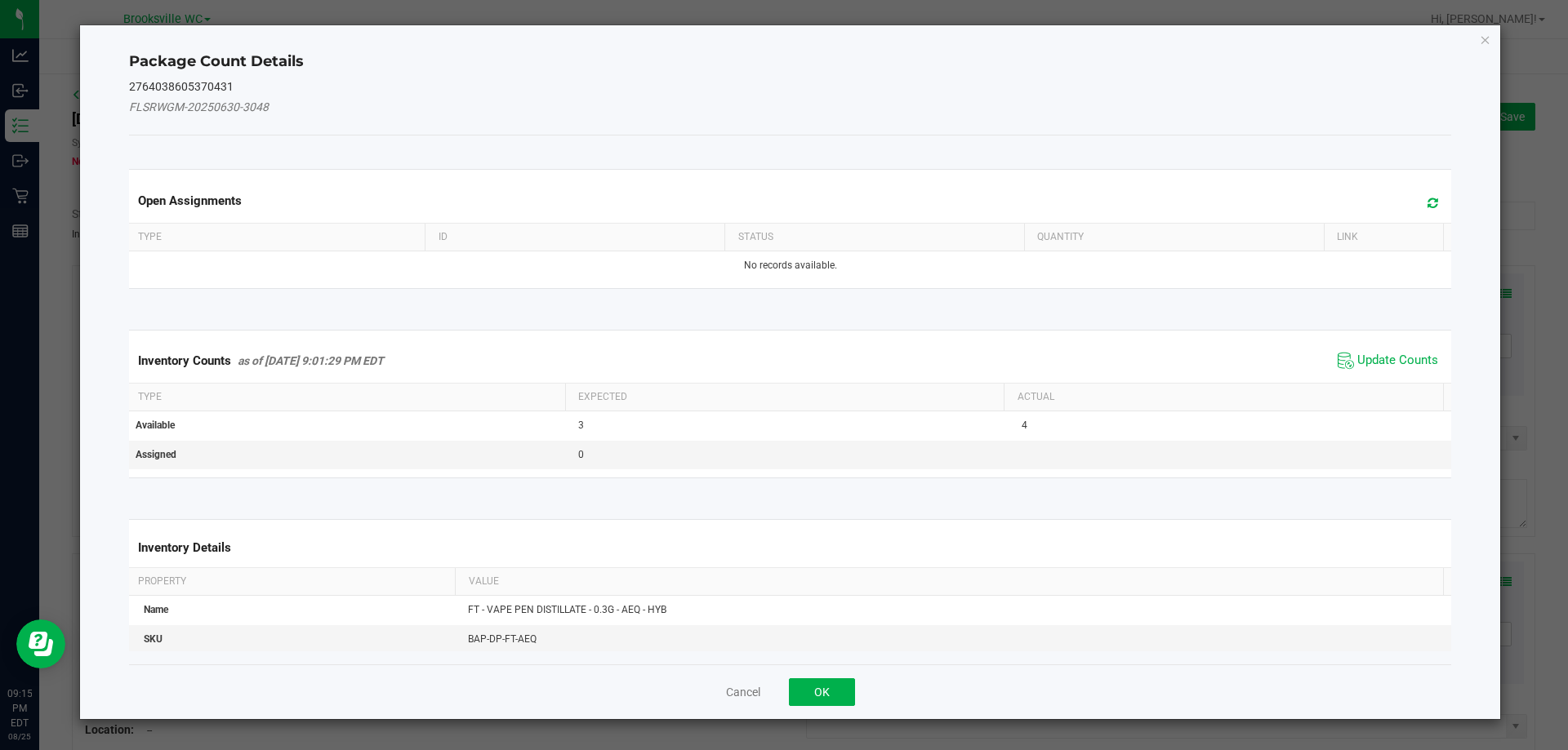
click at [1376, 373] on div "Inventory Counts as of Aug 25, 2025 9:01:29 PM EDT Update Counts" at bounding box center [790, 360] width 1329 height 44
click at [1376, 364] on span "Update Counts" at bounding box center [1397, 360] width 81 height 16
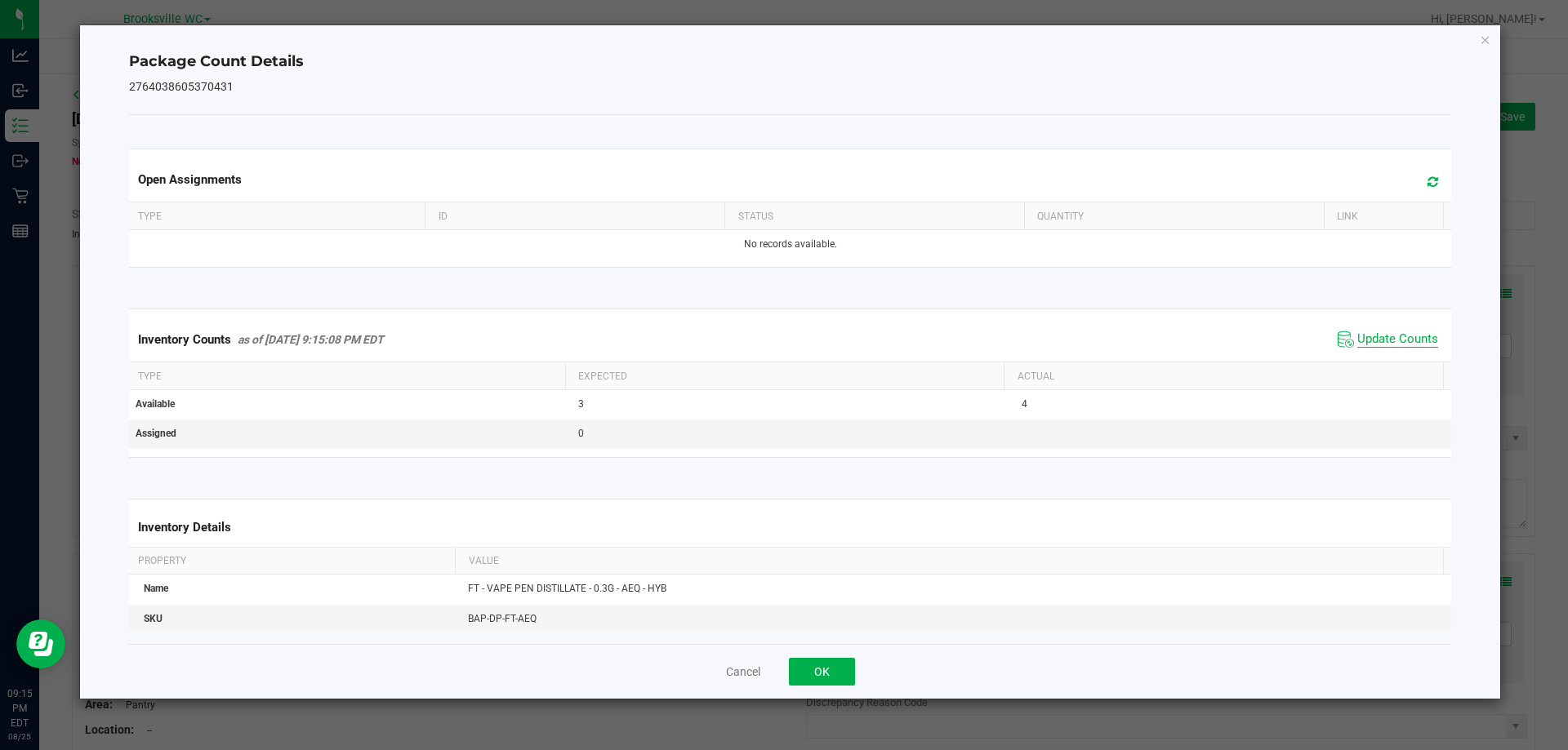
click at [1378, 344] on span "Update Counts" at bounding box center [1397, 339] width 81 height 16
click at [830, 679] on button "OK" at bounding box center [822, 672] width 66 height 28
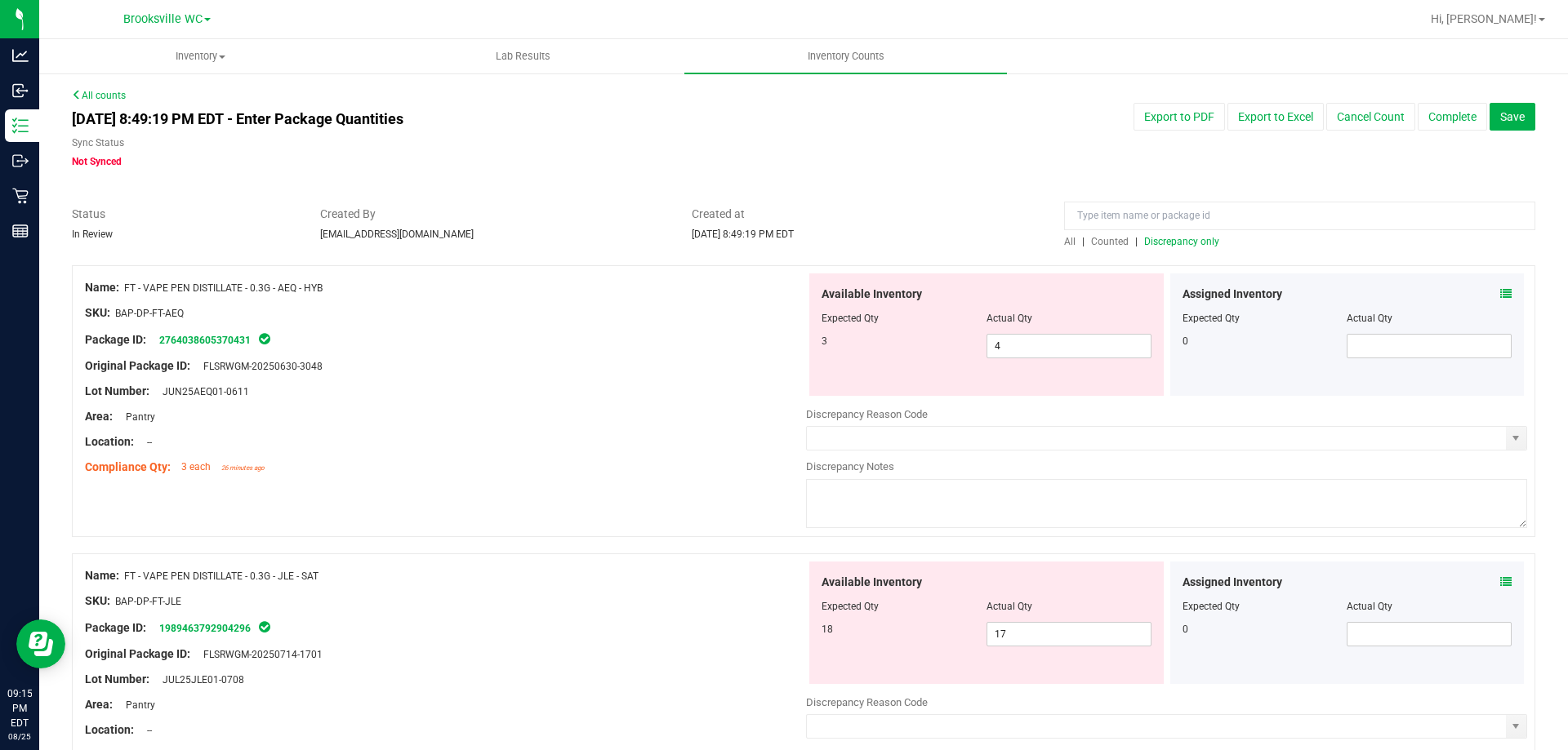
click at [632, 424] on div "Area: Pantry" at bounding box center [445, 417] width 721 height 17
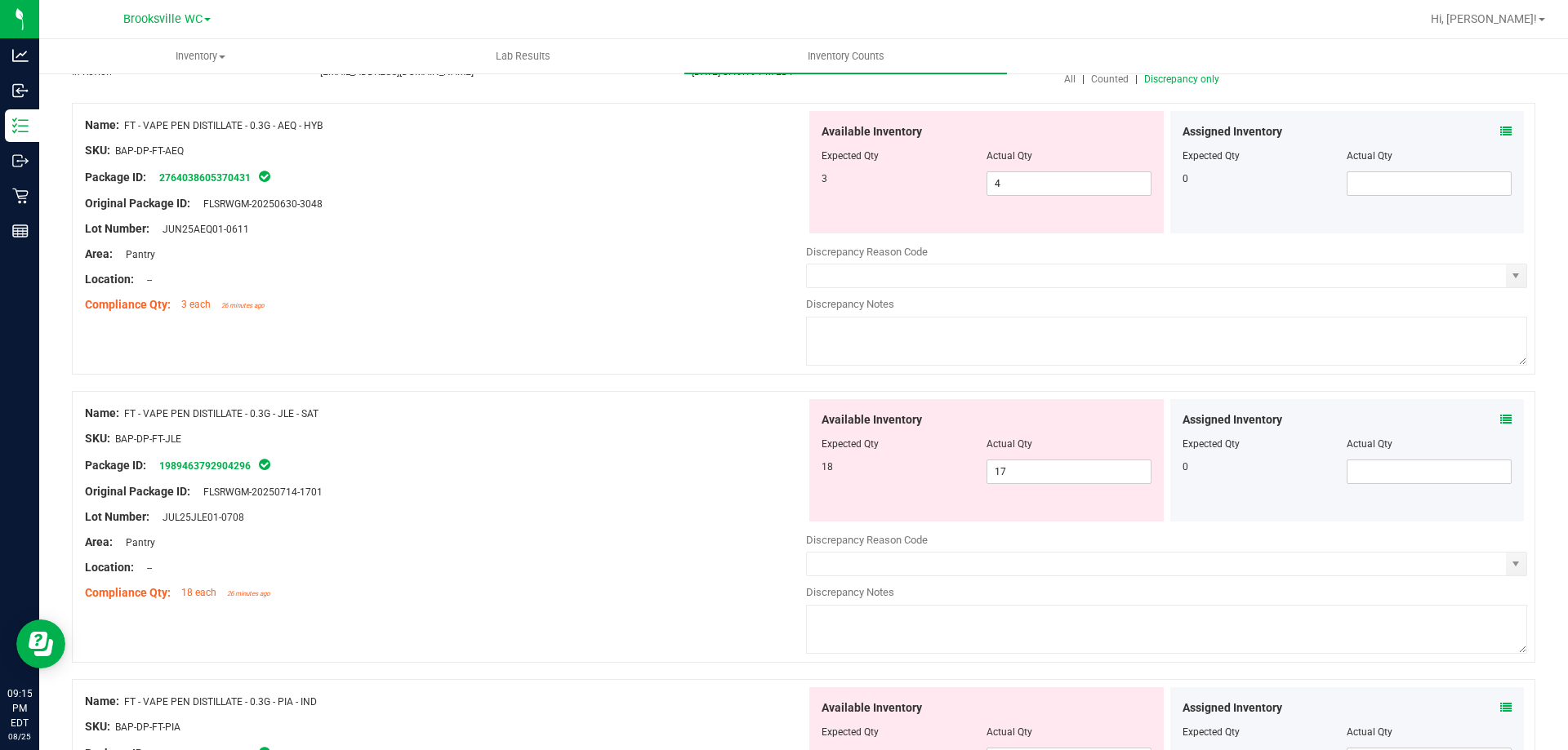
scroll to position [164, 0]
click at [1024, 467] on span "17 17" at bounding box center [1068, 471] width 165 height 24
click at [1024, 467] on input "17" at bounding box center [1069, 471] width 164 height 23
type input "18"
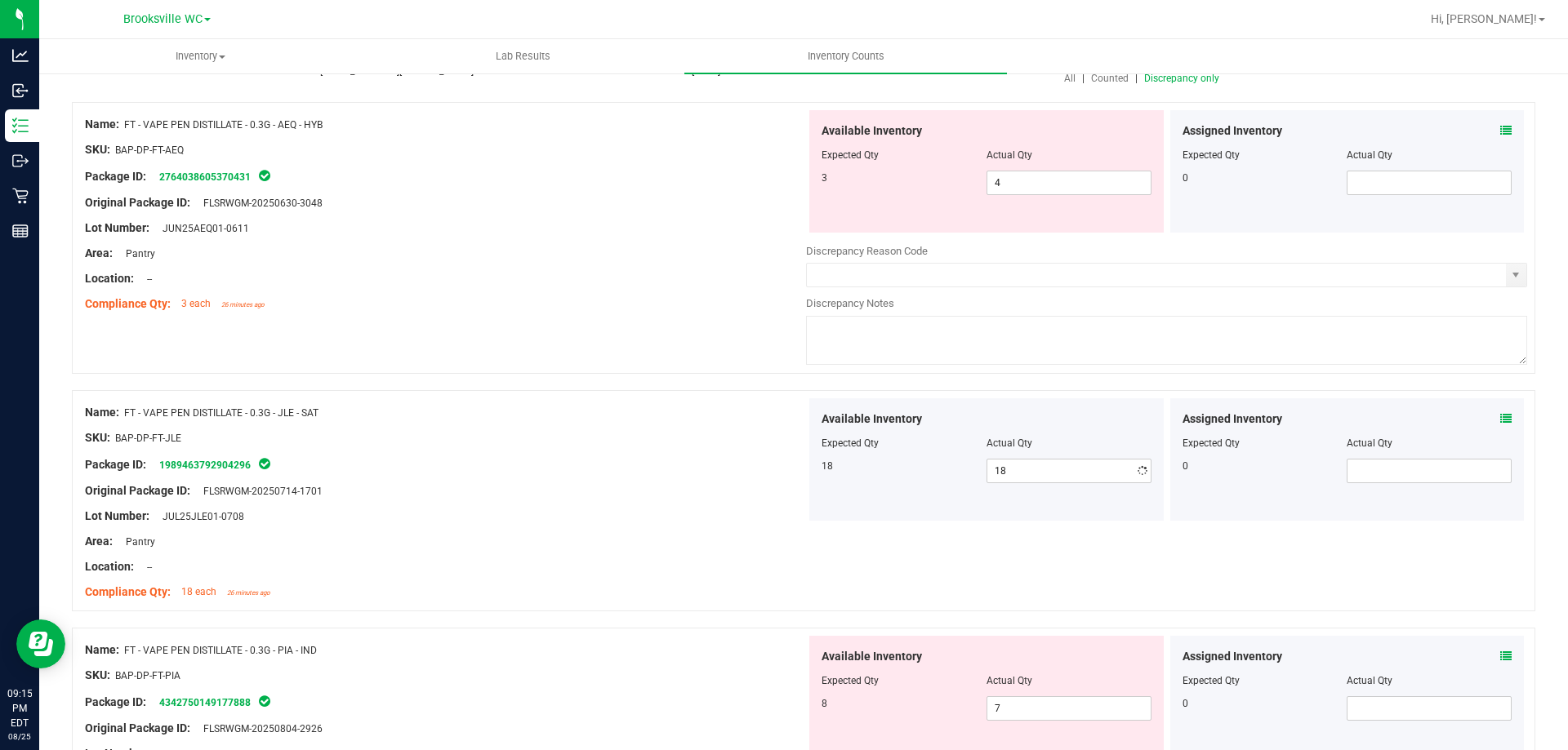
click at [602, 430] on div "SKU: BAP-DP-FT-JLE" at bounding box center [445, 438] width 721 height 17
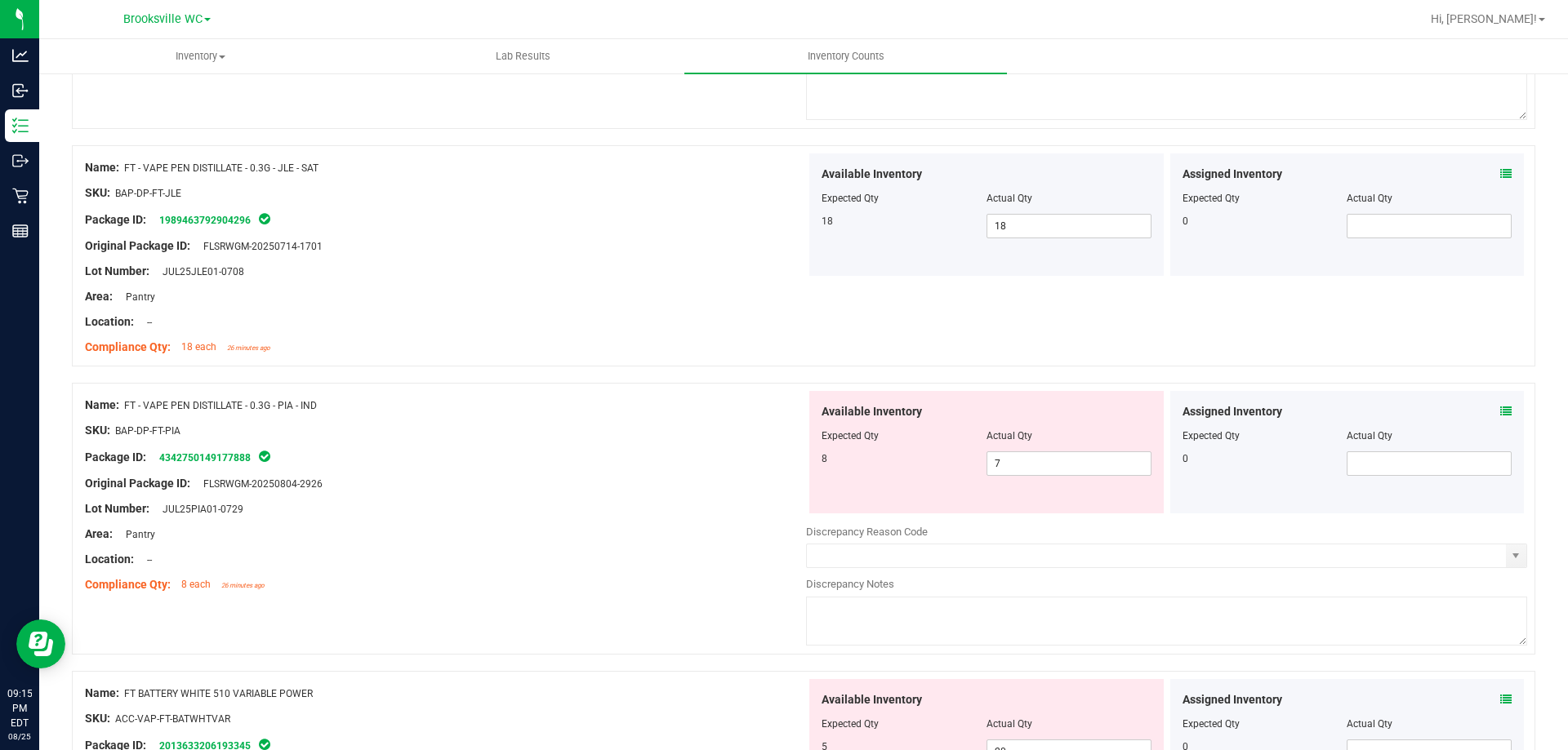
scroll to position [490, 0]
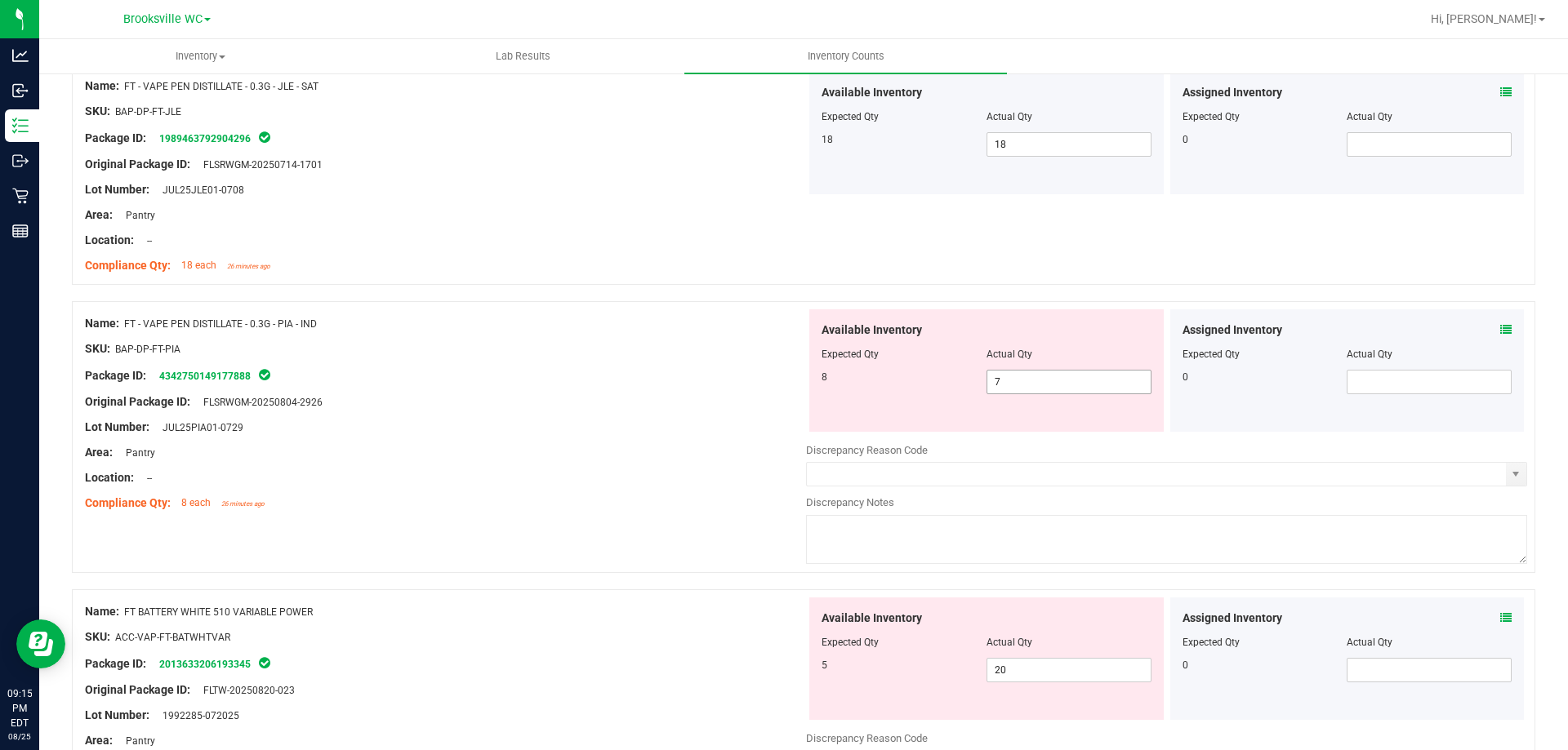
click at [1012, 372] on span "7 7" at bounding box center [1068, 381] width 165 height 24
click at [1012, 372] on input "7" at bounding box center [1069, 381] width 164 height 23
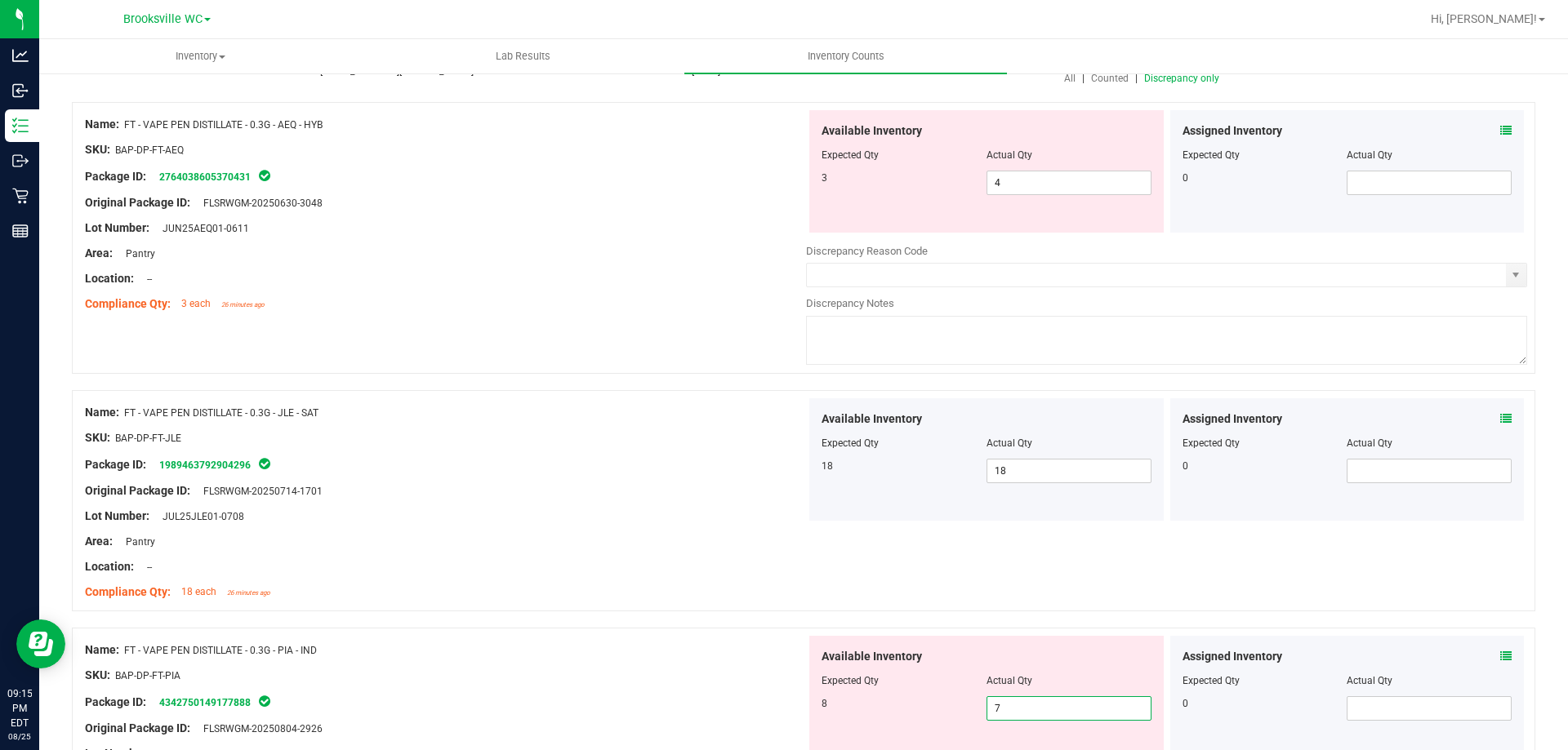
scroll to position [245, 0]
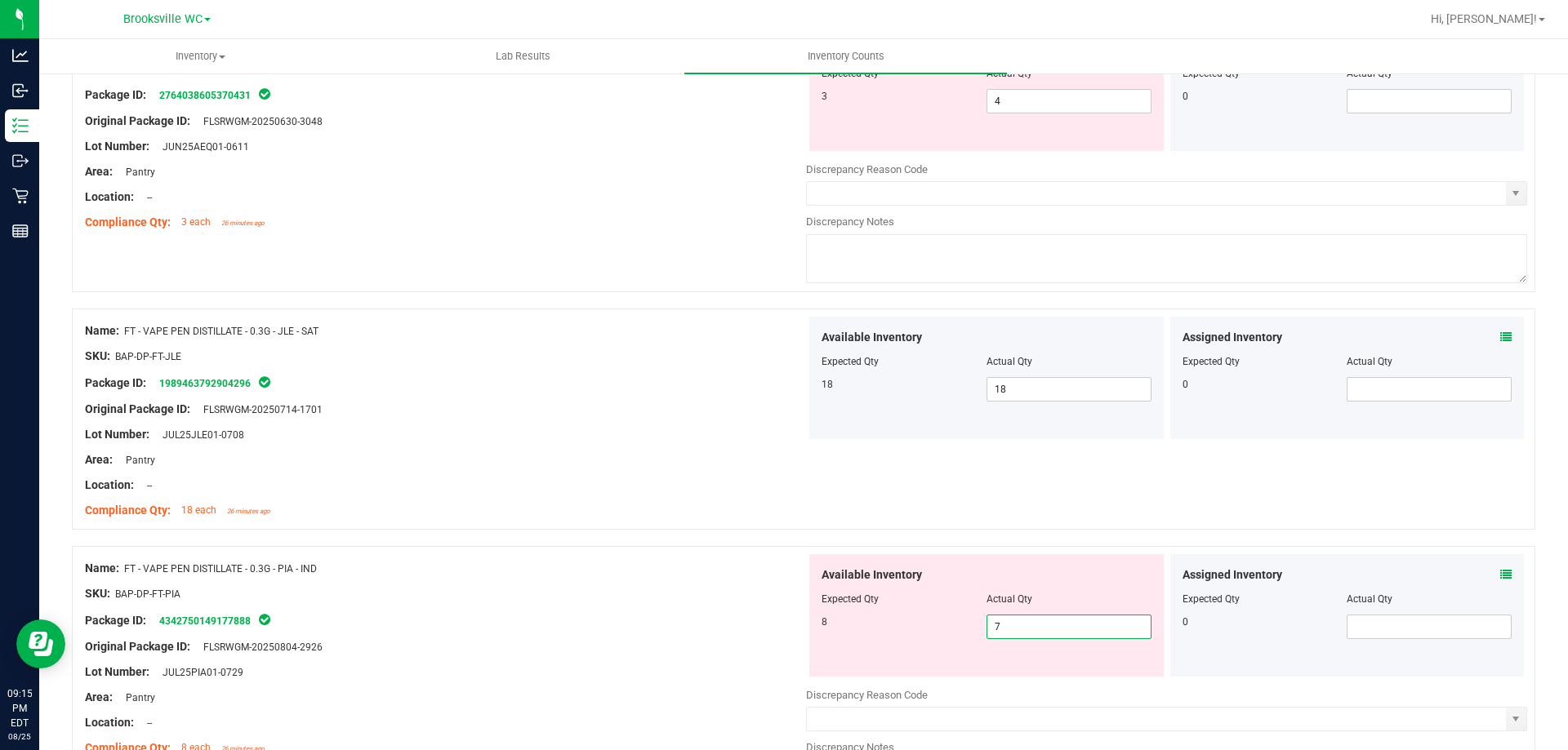
type input "8"
click at [600, 394] on div at bounding box center [445, 396] width 721 height 8
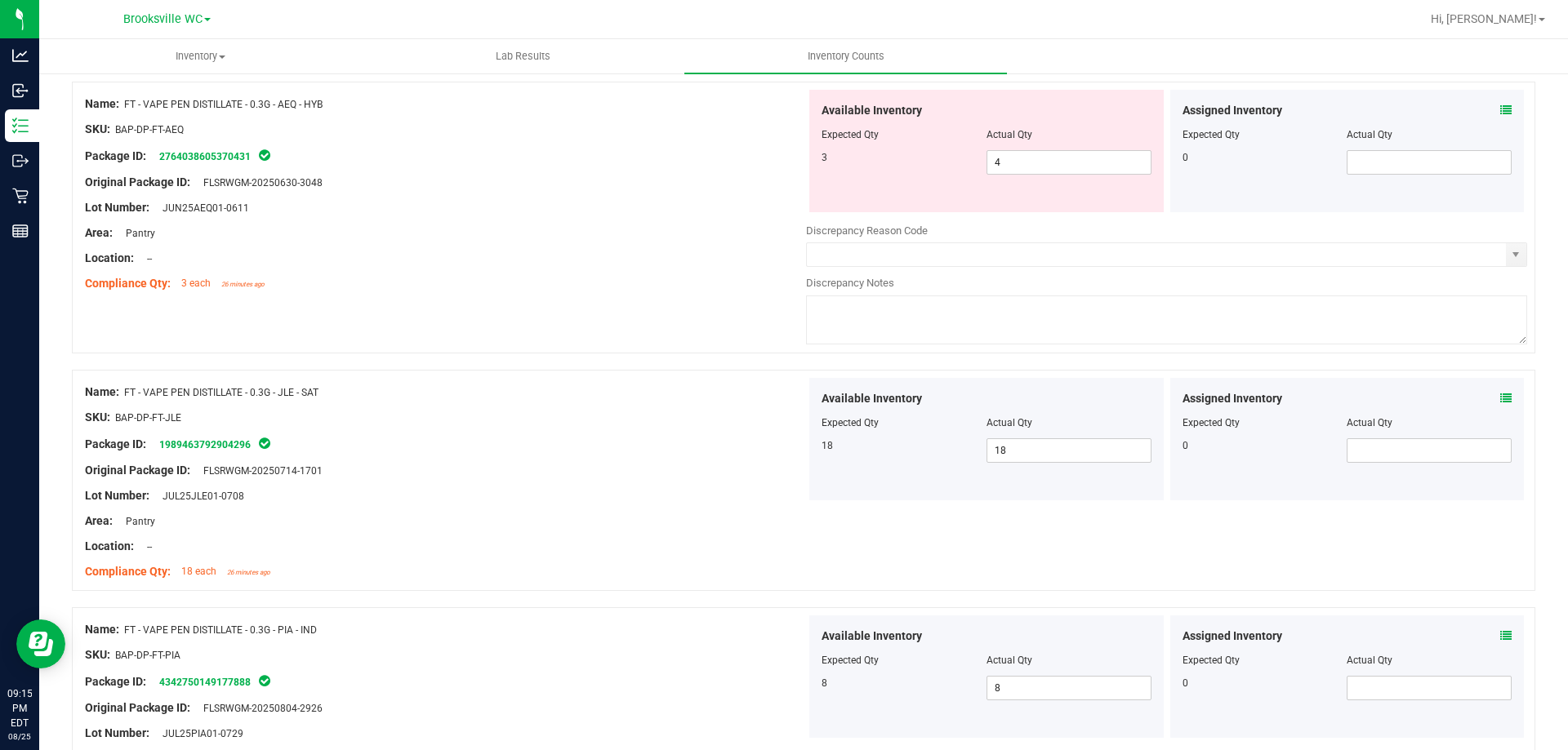
scroll to position [82, 0]
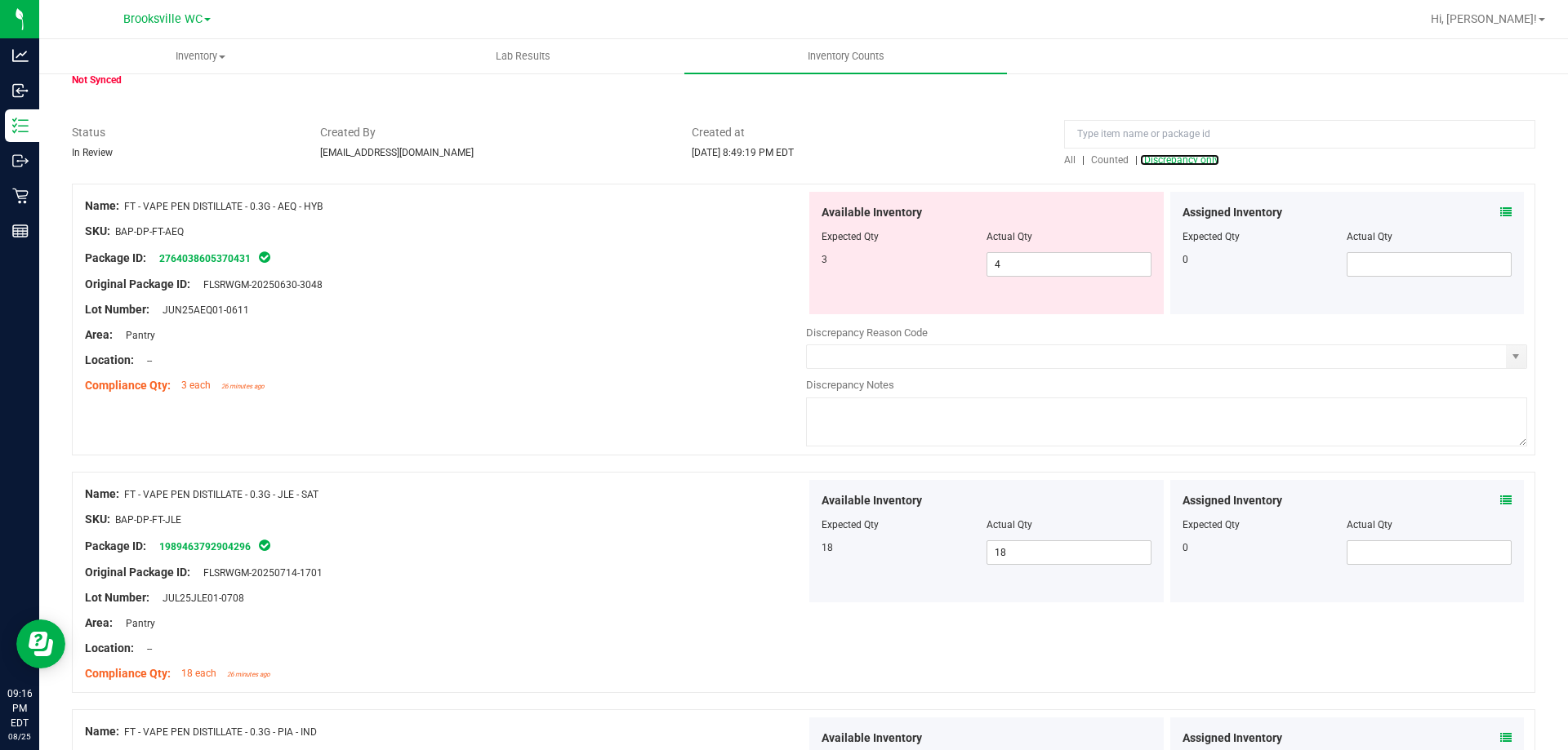
click at [1159, 164] on span "Discrepancy only" at bounding box center [1181, 159] width 75 height 11
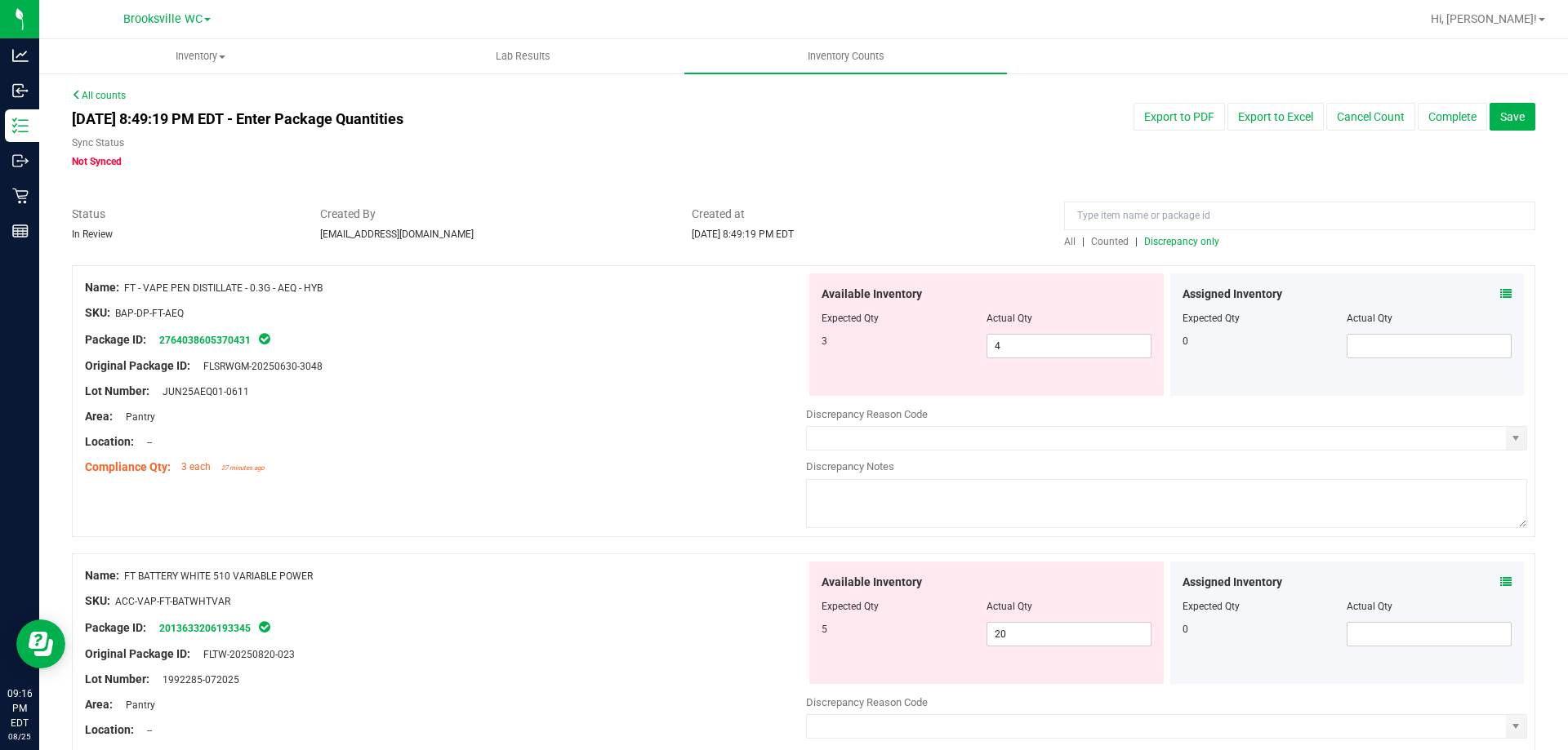
drag, startPoint x: 127, startPoint y: 285, endPoint x: 328, endPoint y: 284, distance: 201.0
click at [328, 284] on div "Name: FT - VAPE PEN DISTILLATE - 0.3G - AEQ - HYB" at bounding box center [445, 288] width 721 height 17
copy span "FT - VAPE PEN DISTILLATE - 0.3G - AEQ - HYB"
click at [1064, 242] on span "All" at bounding box center [1069, 241] width 11 height 11
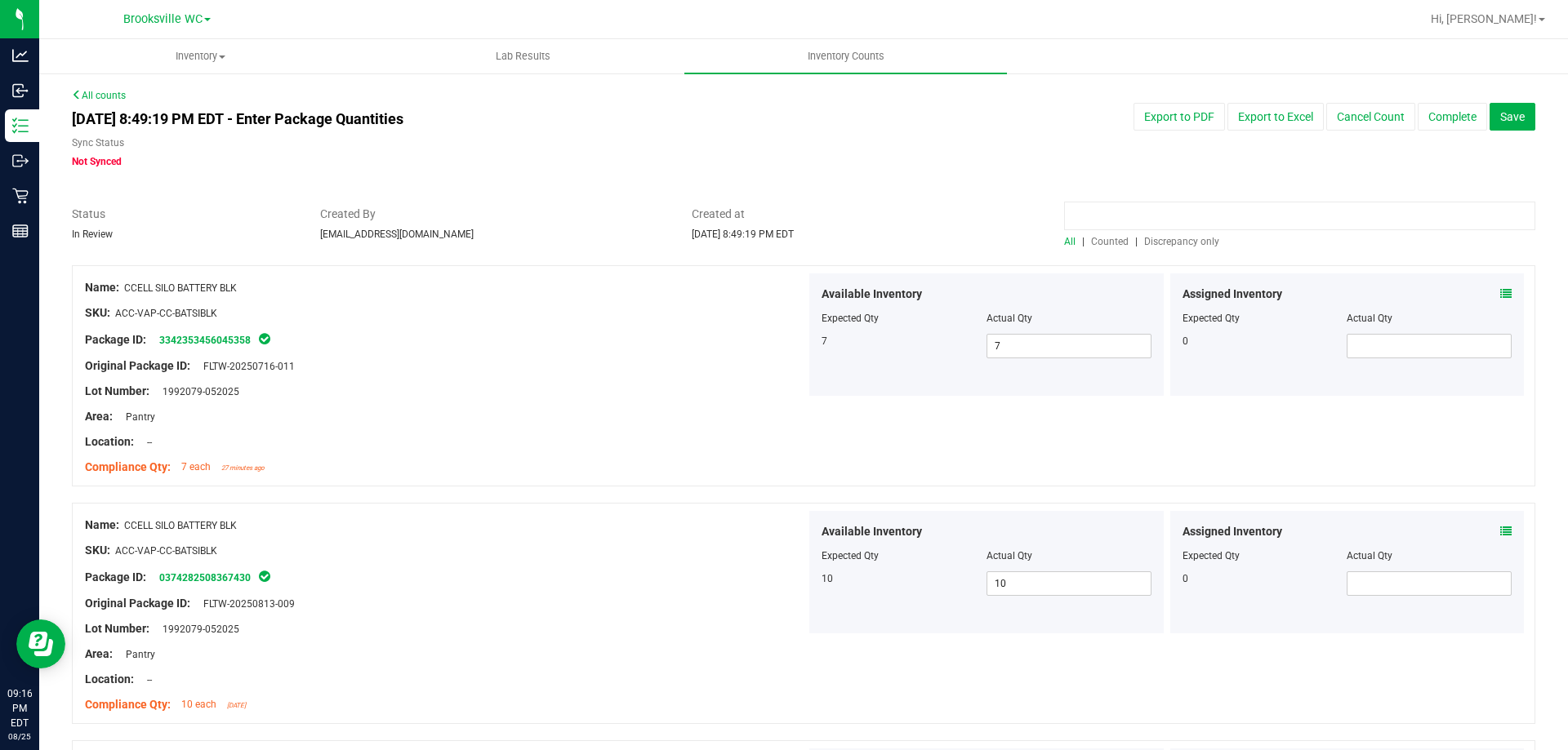
click at [1083, 220] on input at bounding box center [1299, 215] width 471 height 28
paste input "FT - VAPE PEN DISTILLATE - 0.3G - AEQ - HYB"
type input "FT - VAPE PEN DISTILLATE - 0.3G - AEQ - HYB"
click at [869, 158] on div "Sync Status Not Synced" at bounding box center [493, 152] width 843 height 34
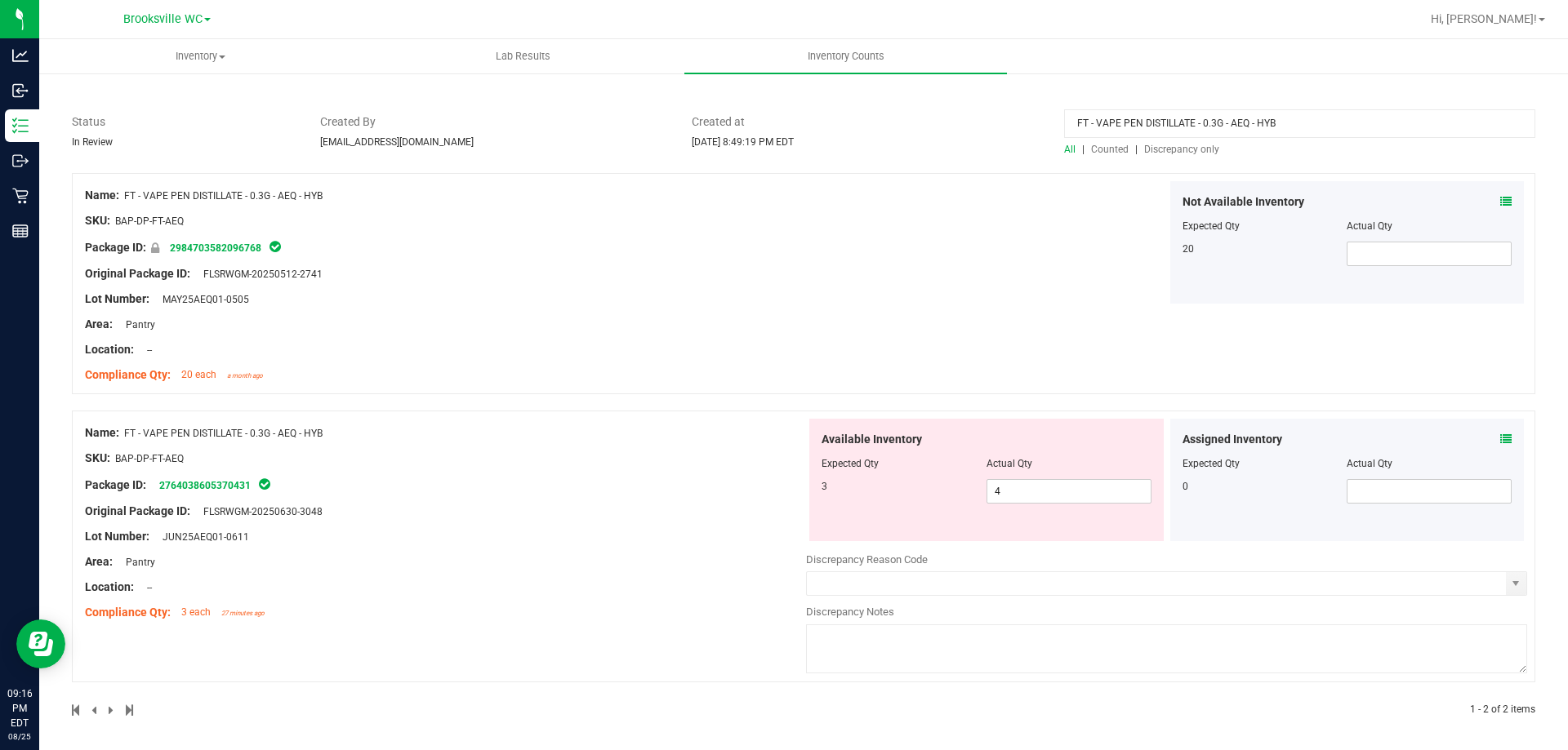
scroll to position [96, 0]
click at [1500, 199] on icon at bounding box center [1505, 197] width 11 height 11
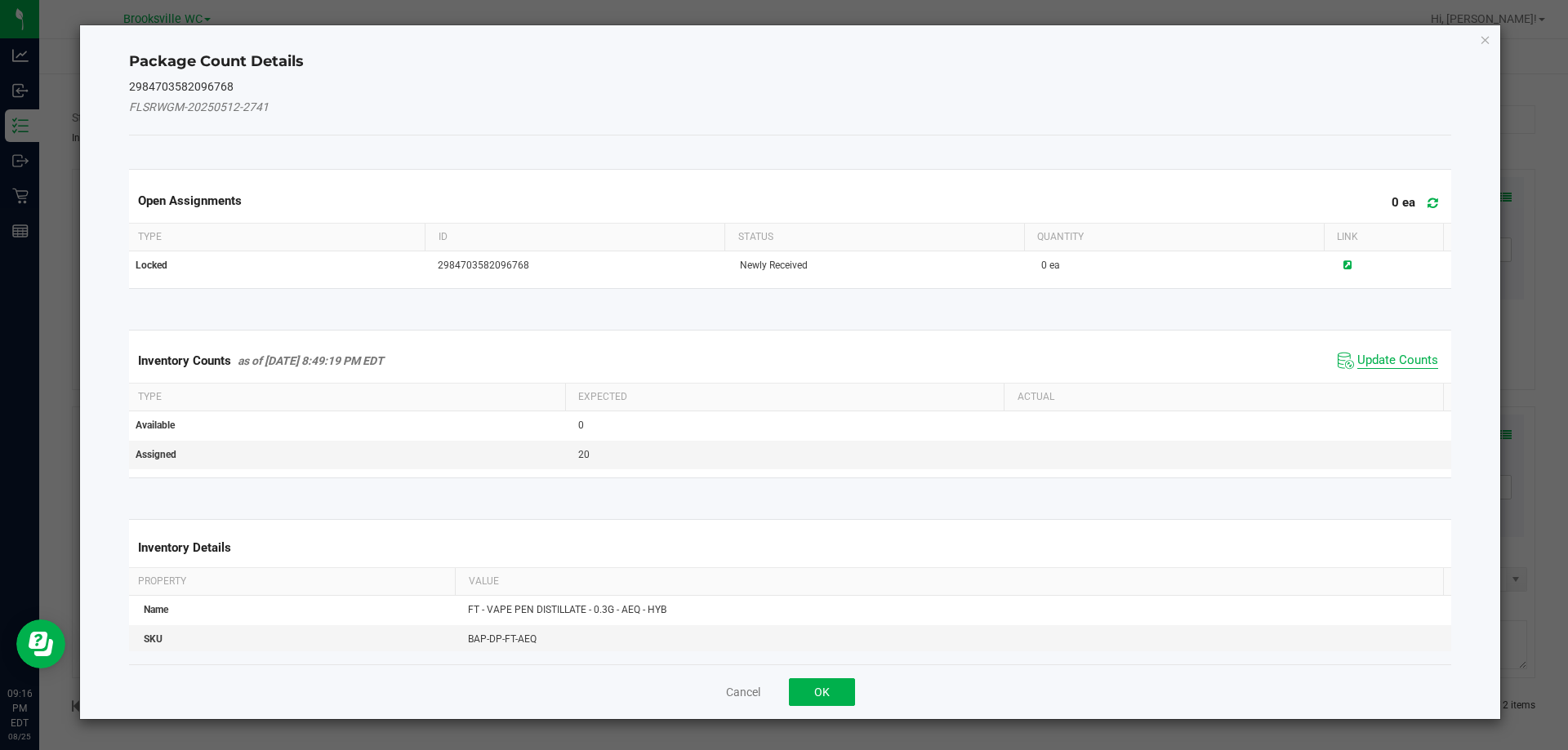
click at [1364, 363] on span "Update Counts" at bounding box center [1397, 360] width 81 height 16
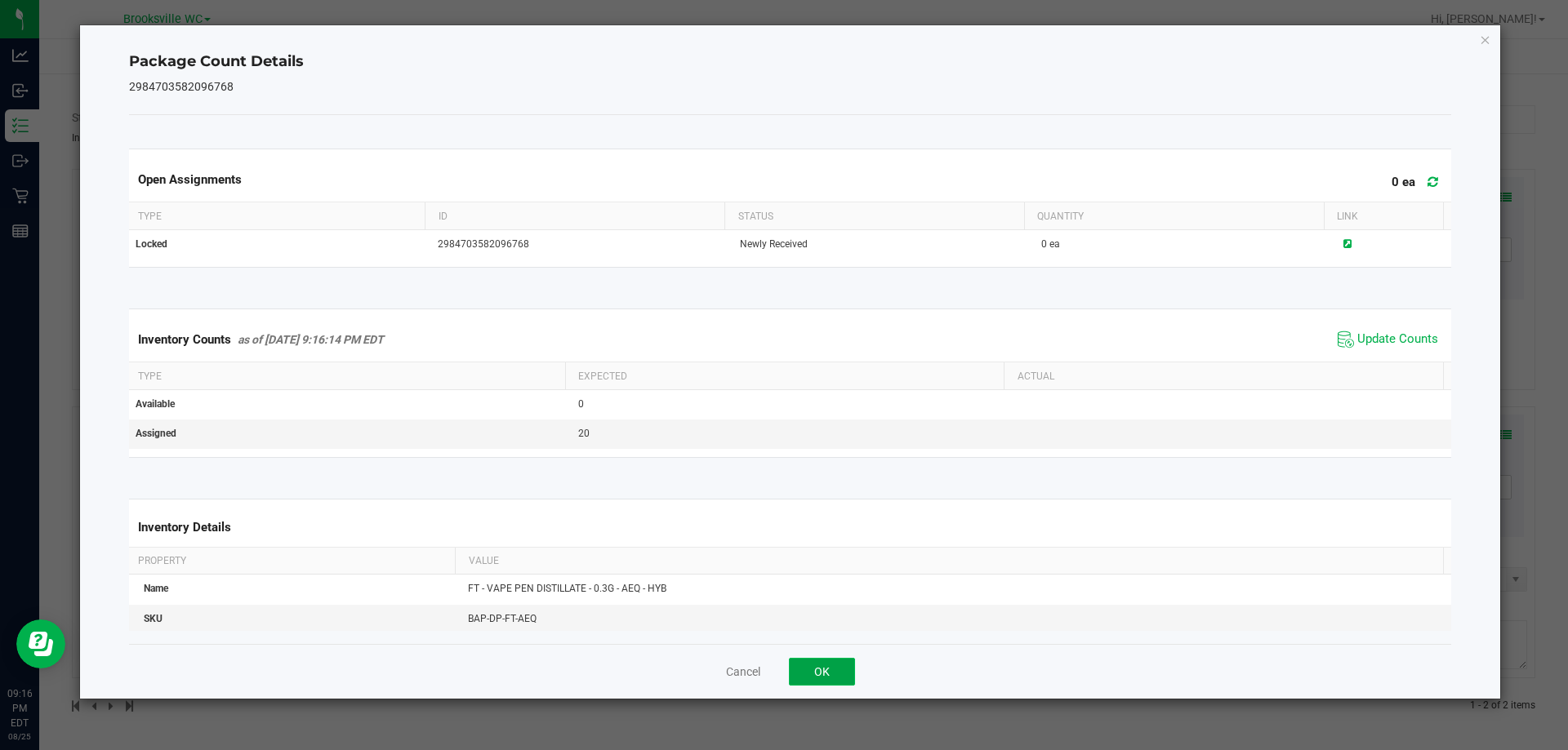
click at [816, 671] on button "OK" at bounding box center [822, 672] width 66 height 28
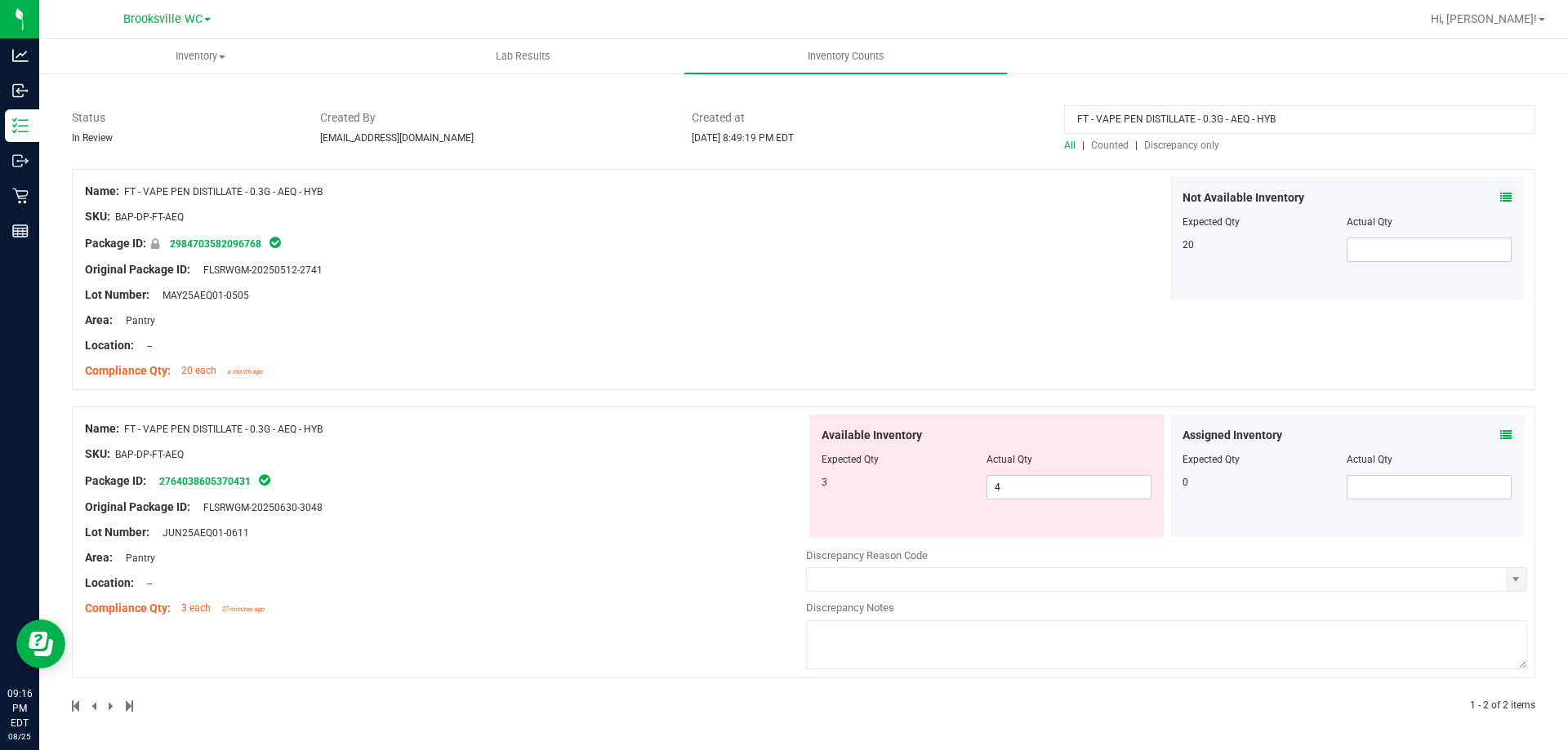
drag, startPoint x: 986, startPoint y: 112, endPoint x: 704, endPoint y: 140, distance: 283.4
click at [704, 140] on div "Status In Review Created By dlyttle@liveparallel.com Created at Aug 25, 2025 8:…" at bounding box center [803, 131] width 1488 height 43
click at [1160, 153] on div at bounding box center [803, 160] width 1463 height 16
click at [1164, 146] on span "Discrepancy only" at bounding box center [1181, 145] width 75 height 11
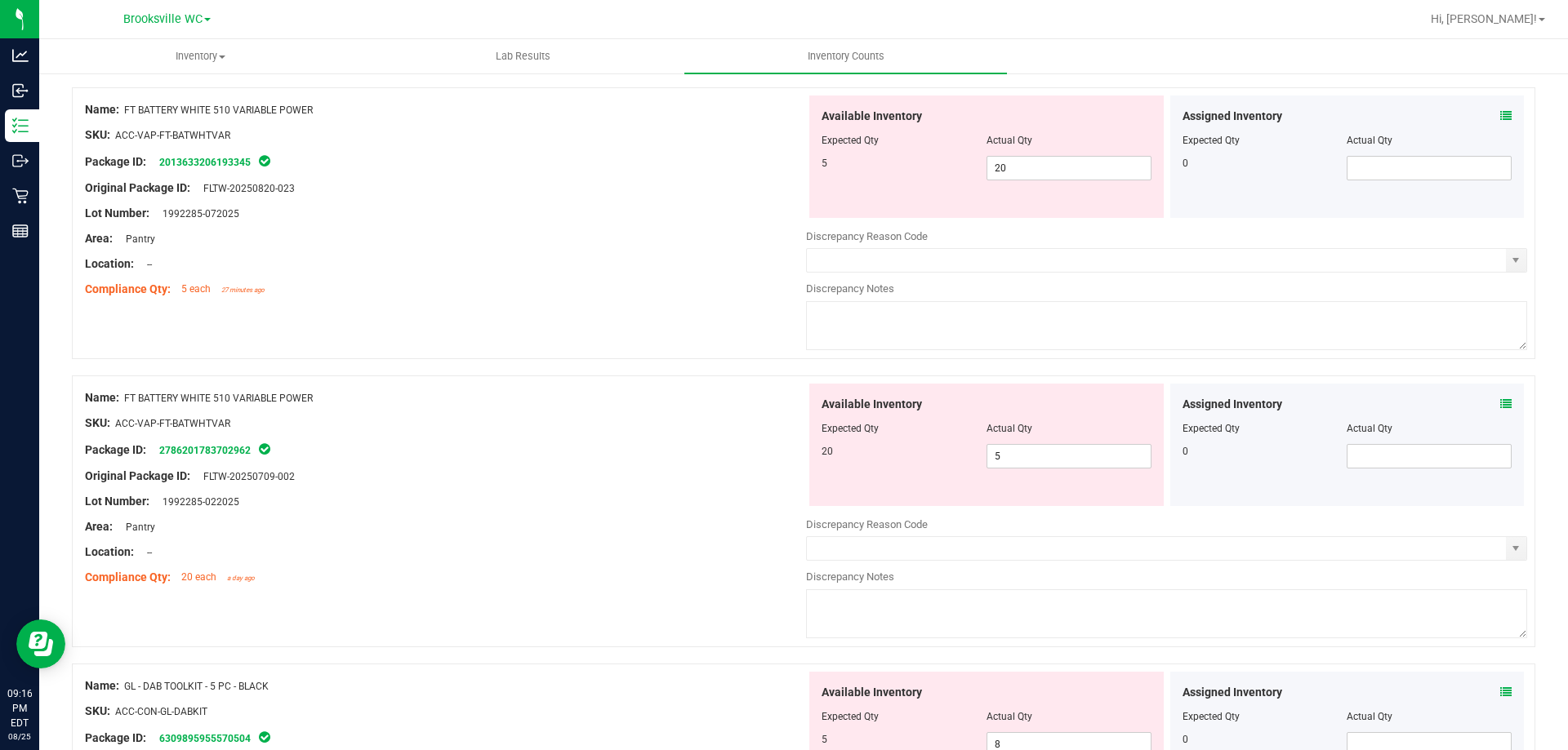
scroll to position [490, 0]
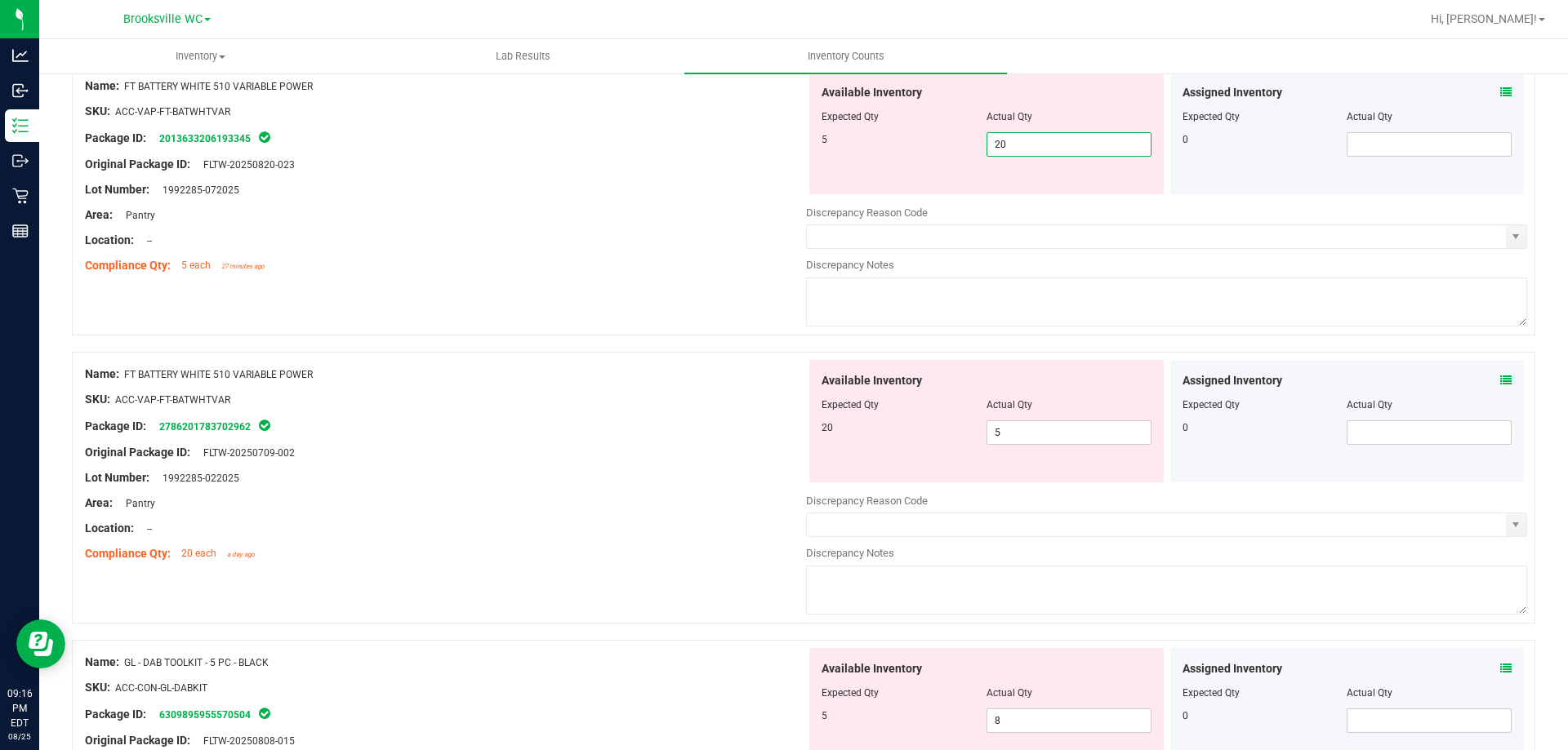
drag, startPoint x: 1055, startPoint y: 143, endPoint x: 723, endPoint y: 143, distance: 332.0
click at [723, 143] on div "Name: FT BATTERY WHITE 510 VARIABLE POWER SKU: ACC-VAP-FT-BATWHTVAR Package ID:…" at bounding box center [803, 200] width 1463 height 272
type input "5"
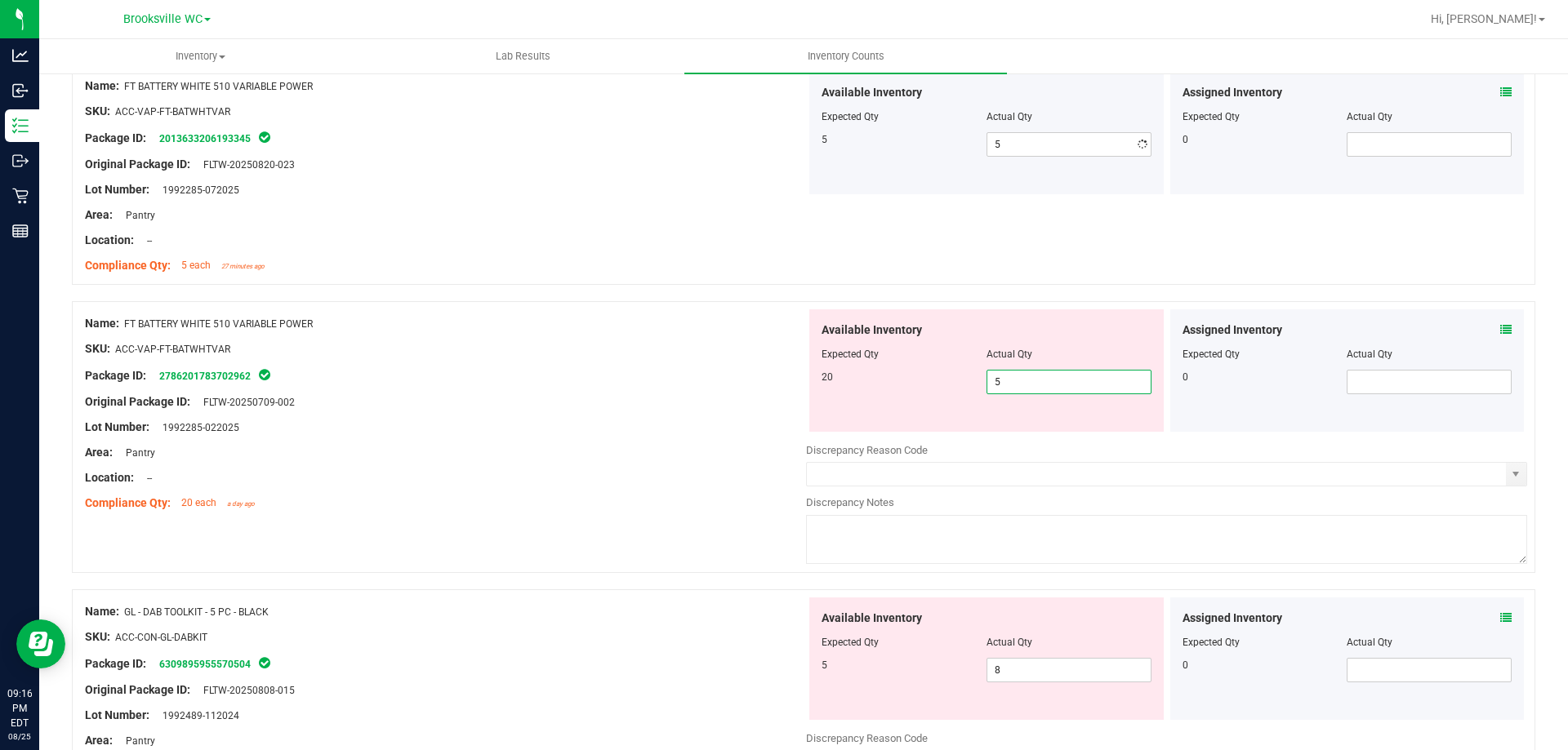
drag, startPoint x: 1021, startPoint y: 439, endPoint x: 622, endPoint y: 445, distance: 399.0
click at [622, 445] on div "Name: FT BATTERY WHITE 510 VARIABLE POWER SKU: ACC-VAP-FT-BATWHTVAR Package ID:…" at bounding box center [803, 437] width 1463 height 272
type input "20"
click at [495, 419] on div "Lot Number: 1992285-022025" at bounding box center [445, 427] width 721 height 17
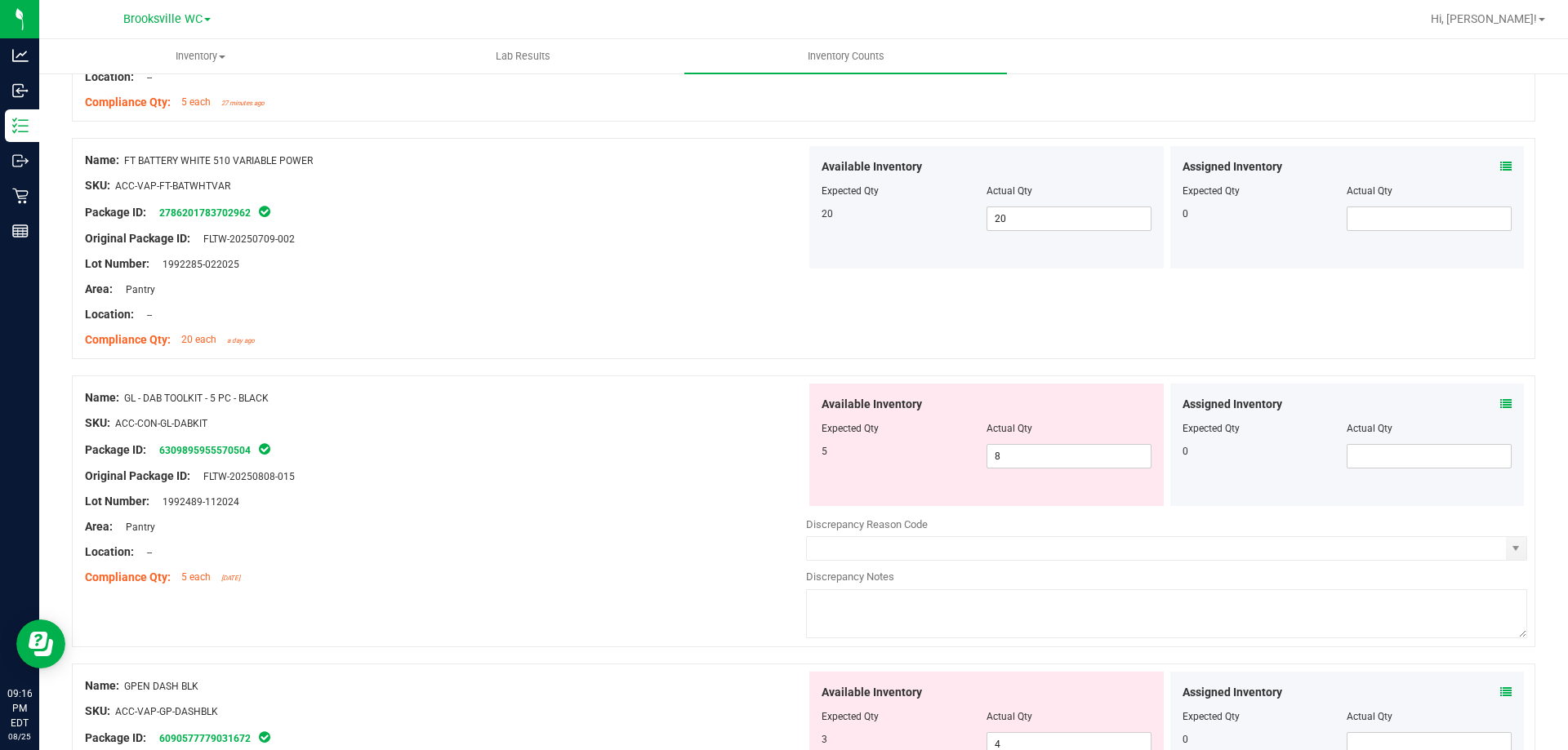
scroll to position [816, 0]
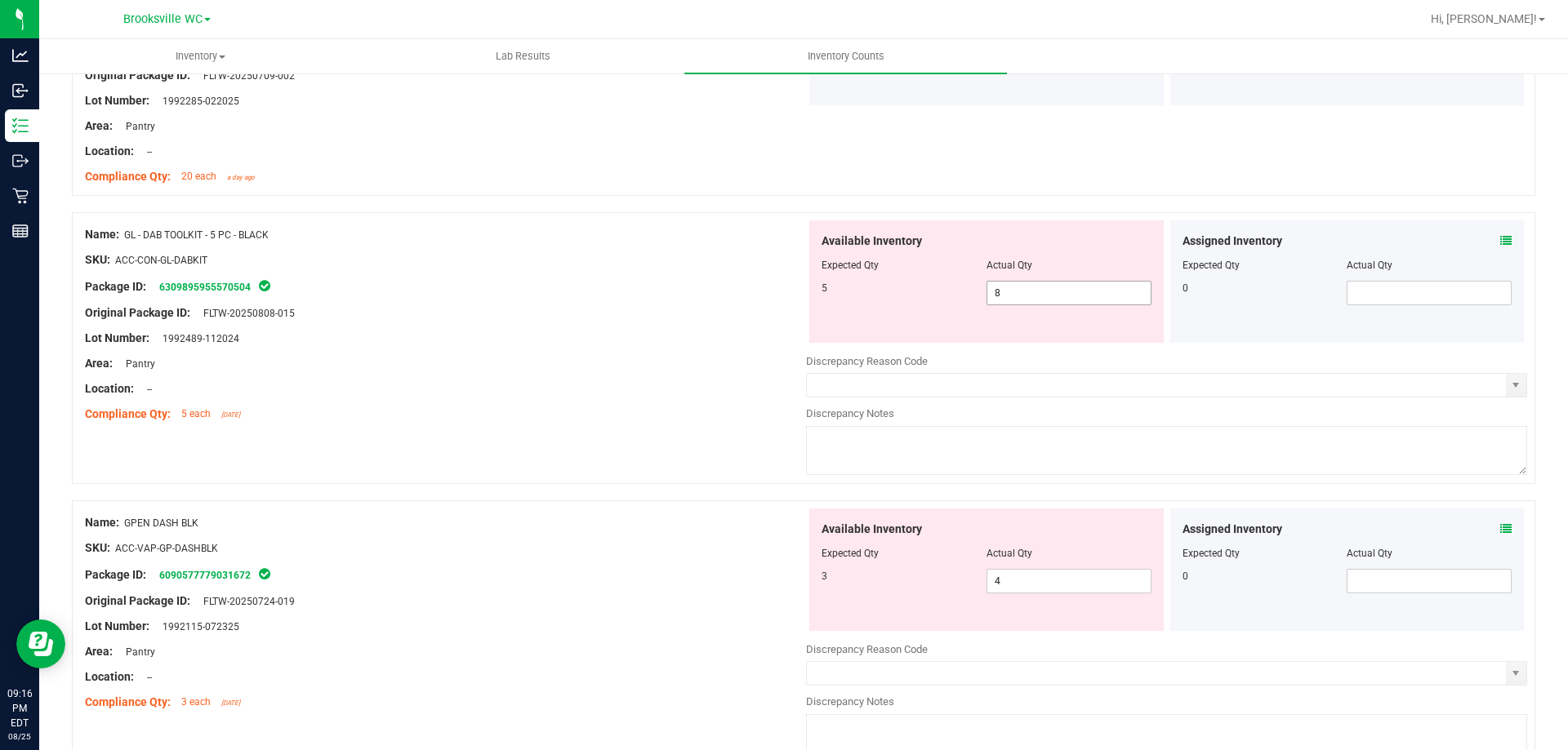
click at [1026, 295] on span "8 8" at bounding box center [1068, 293] width 165 height 24
click at [1026, 295] on input "8" at bounding box center [1069, 293] width 164 height 23
type input "5"
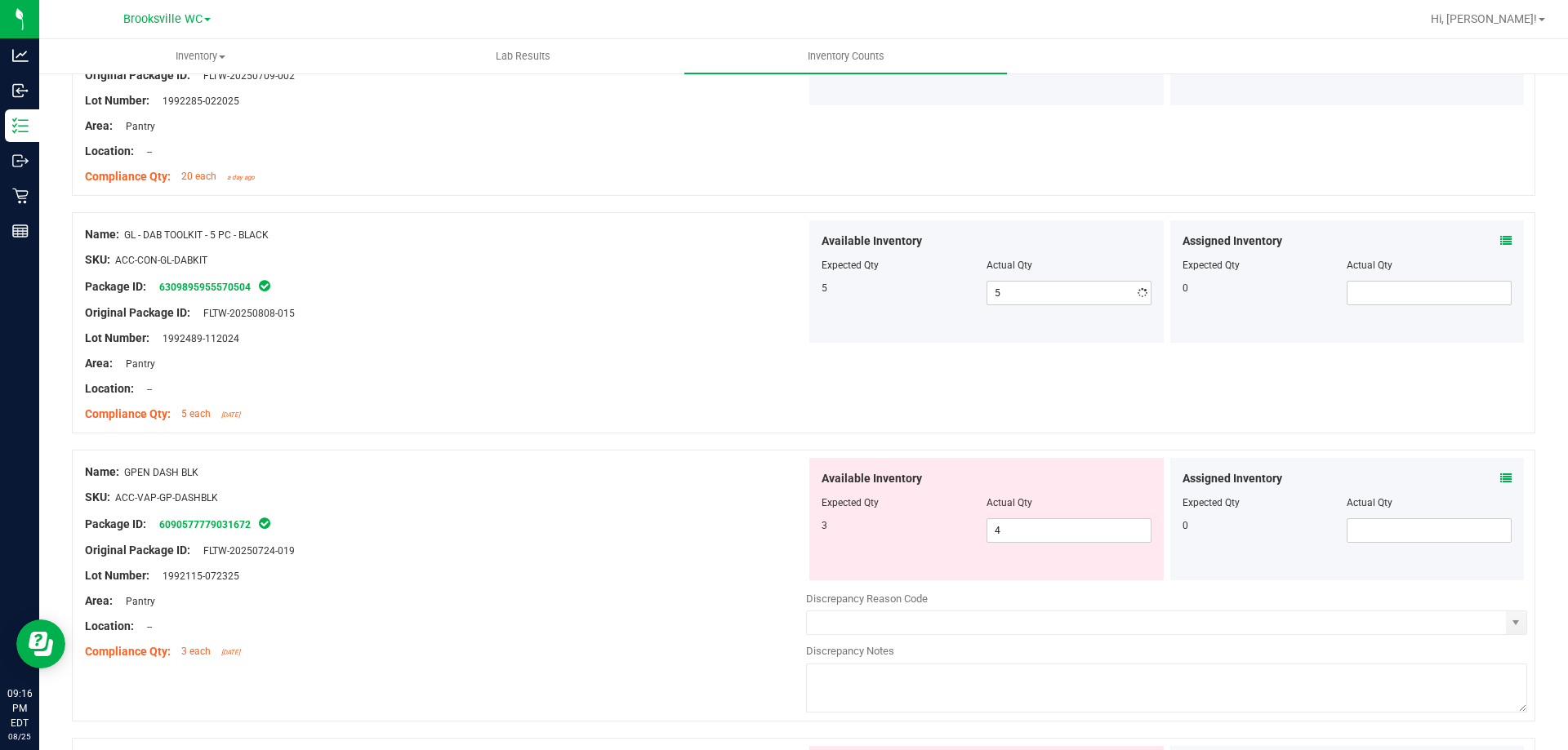
click at [638, 319] on div "Original Package ID: FLTW-20250808-015" at bounding box center [445, 313] width 721 height 17
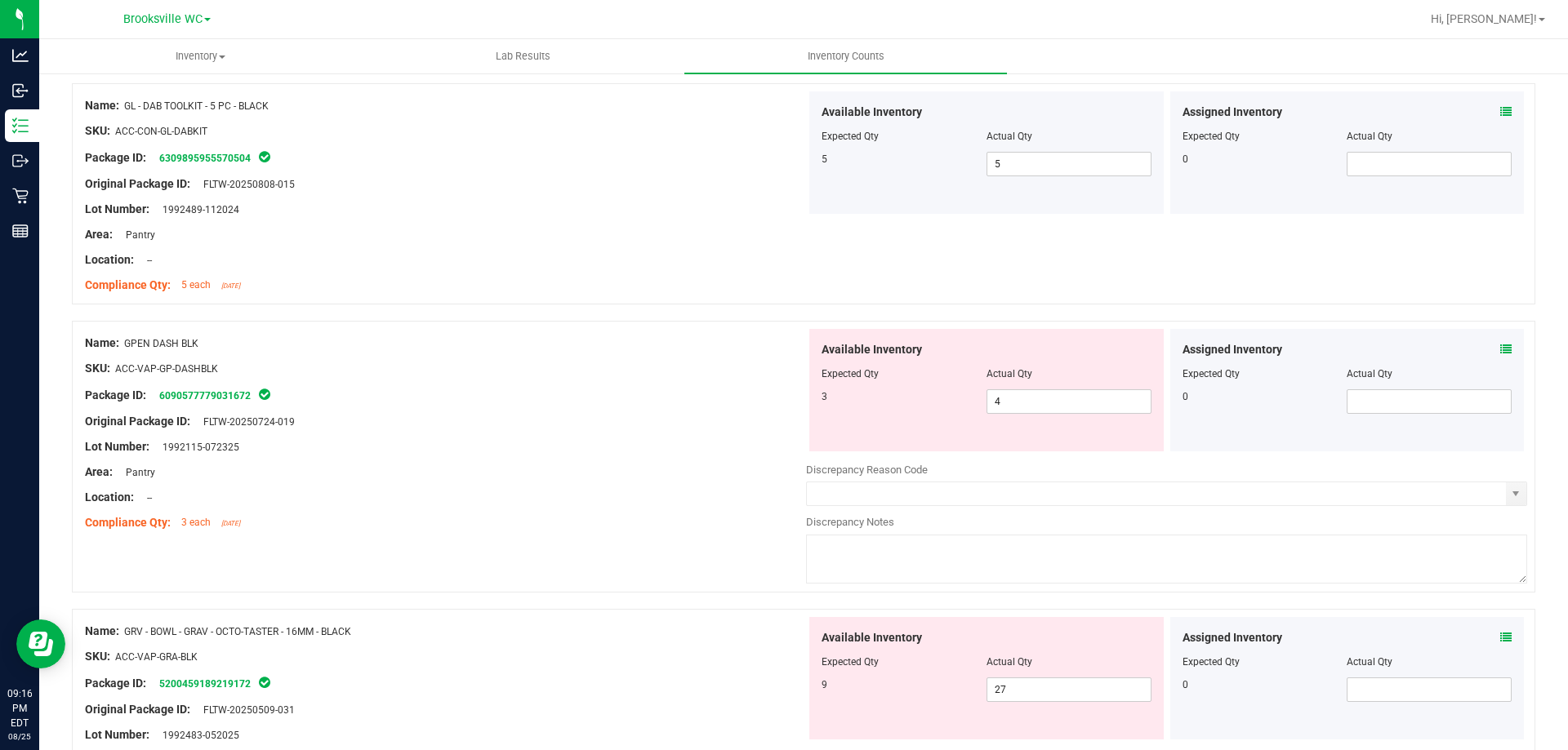
scroll to position [979, 0]
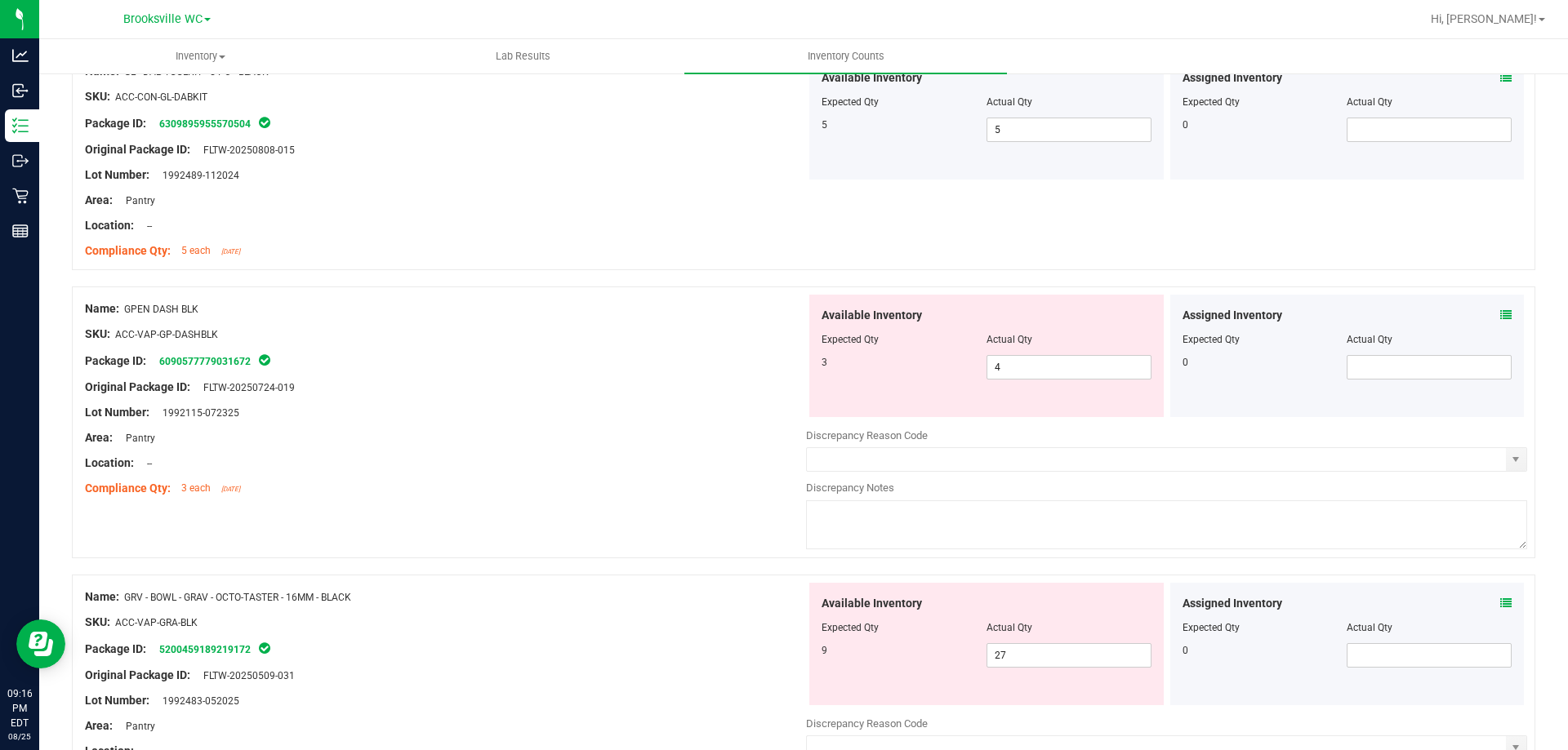
click at [640, 344] on div at bounding box center [445, 346] width 721 height 8
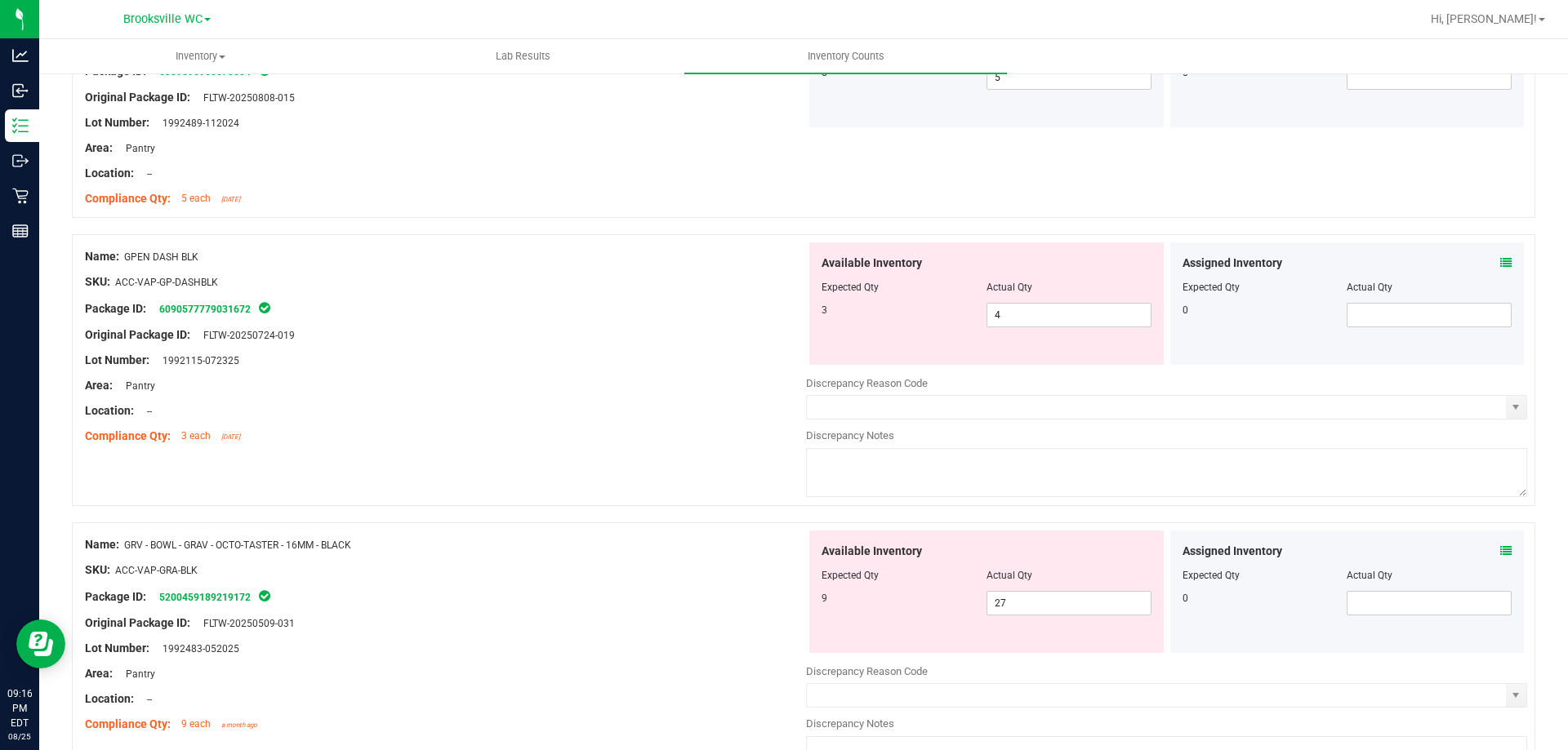
scroll to position [1061, 0]
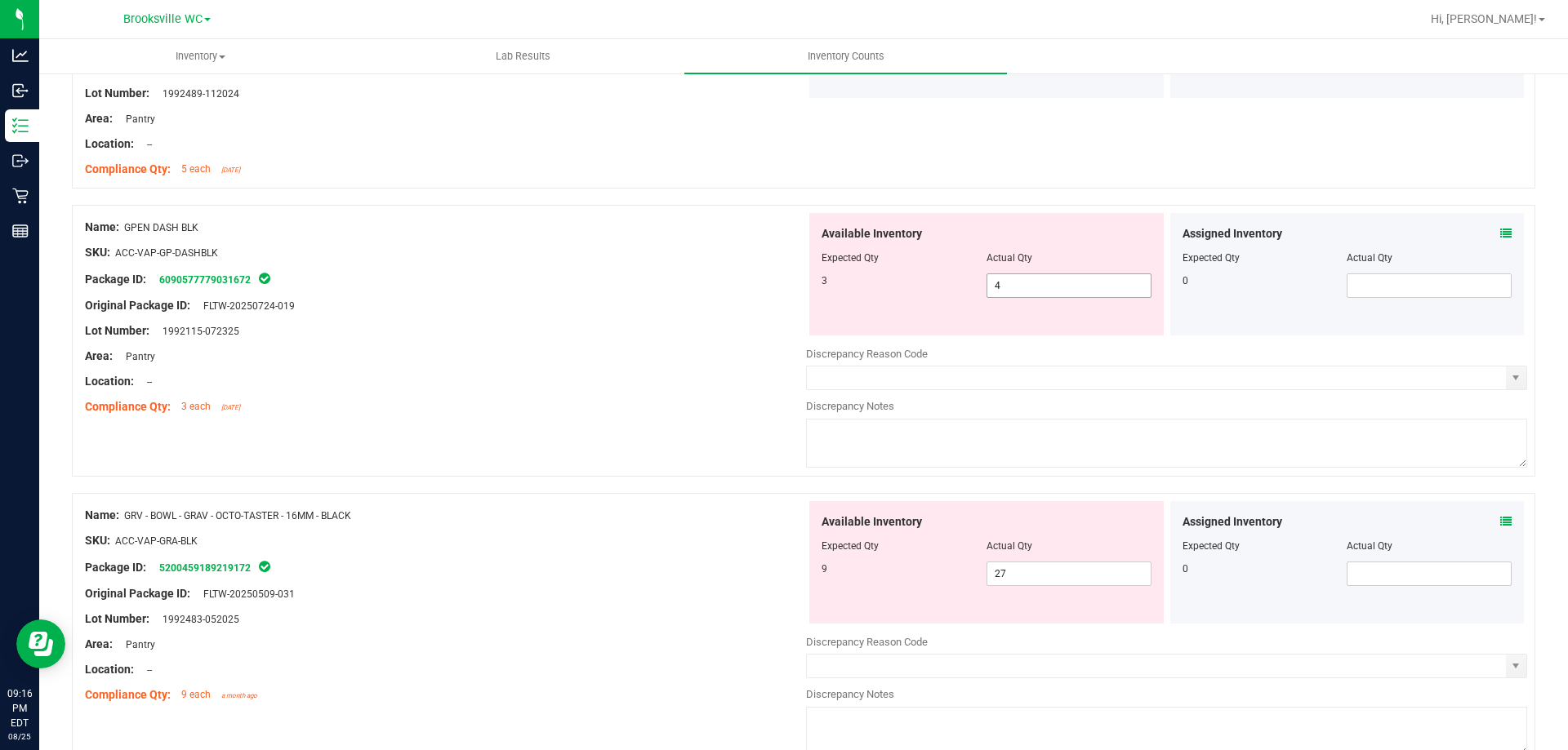
click at [1056, 294] on span "4 4" at bounding box center [1068, 286] width 165 height 24
click at [1056, 294] on input "4" at bounding box center [1069, 285] width 164 height 23
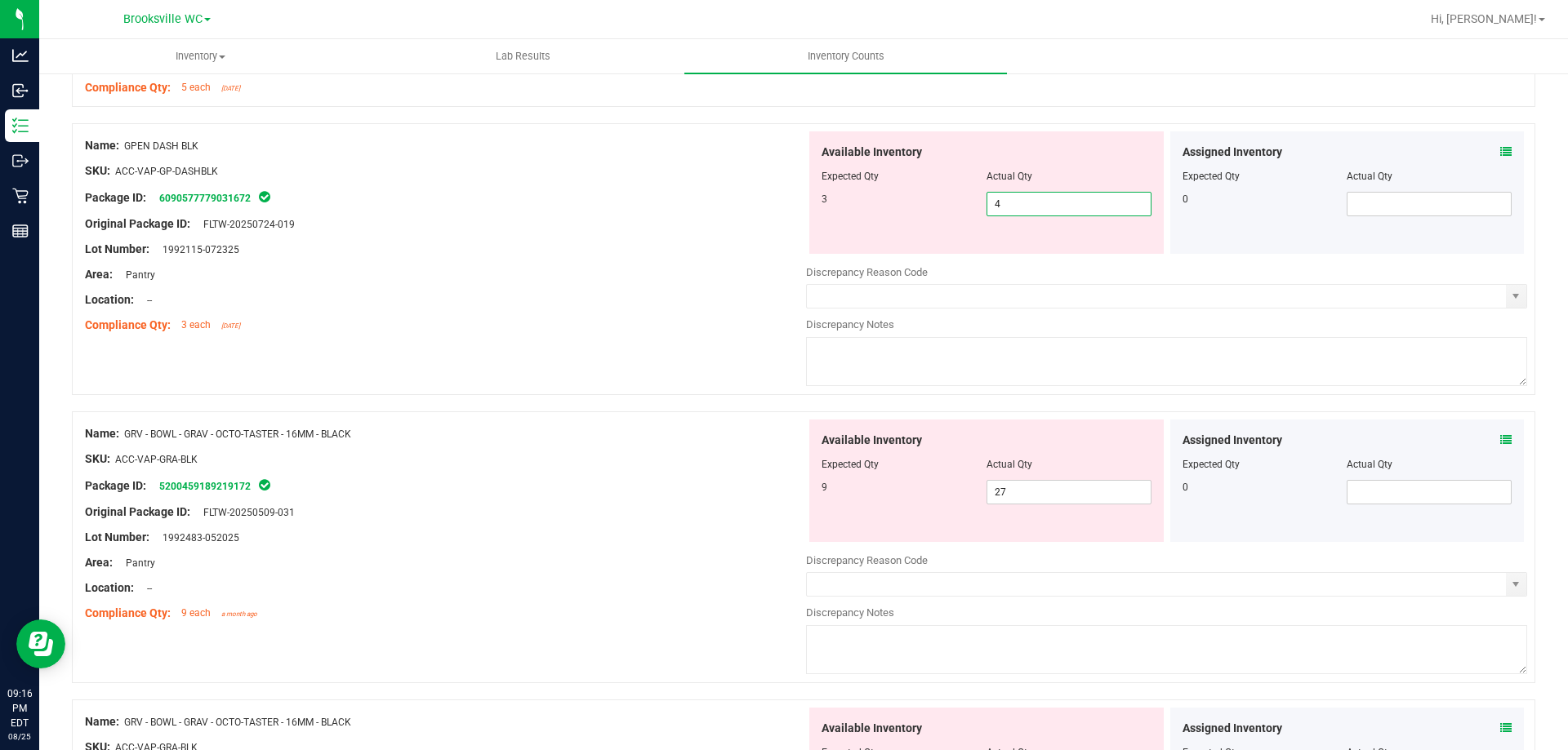
scroll to position [979, 0]
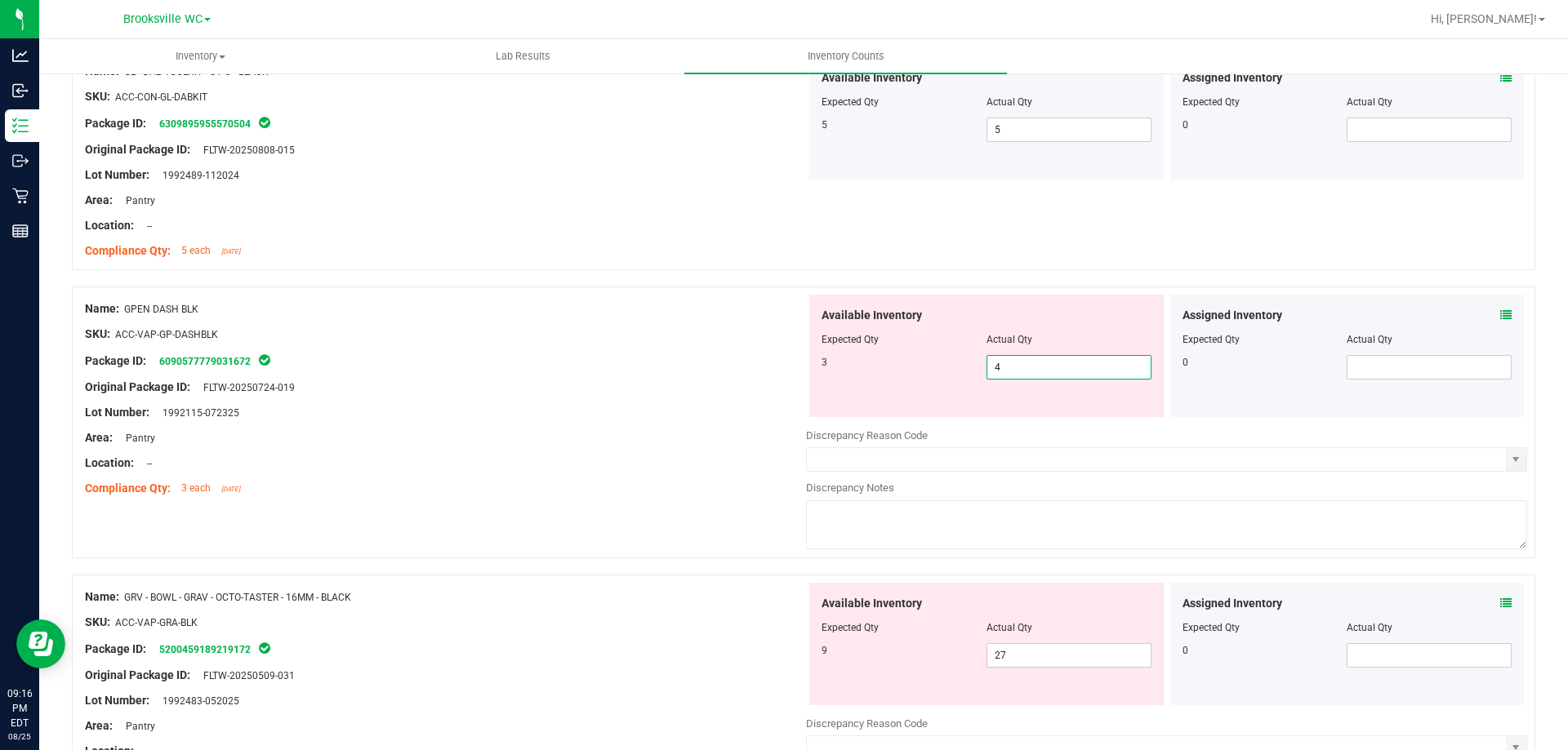
click at [1019, 367] on input "4" at bounding box center [1069, 367] width 164 height 23
type input "3"
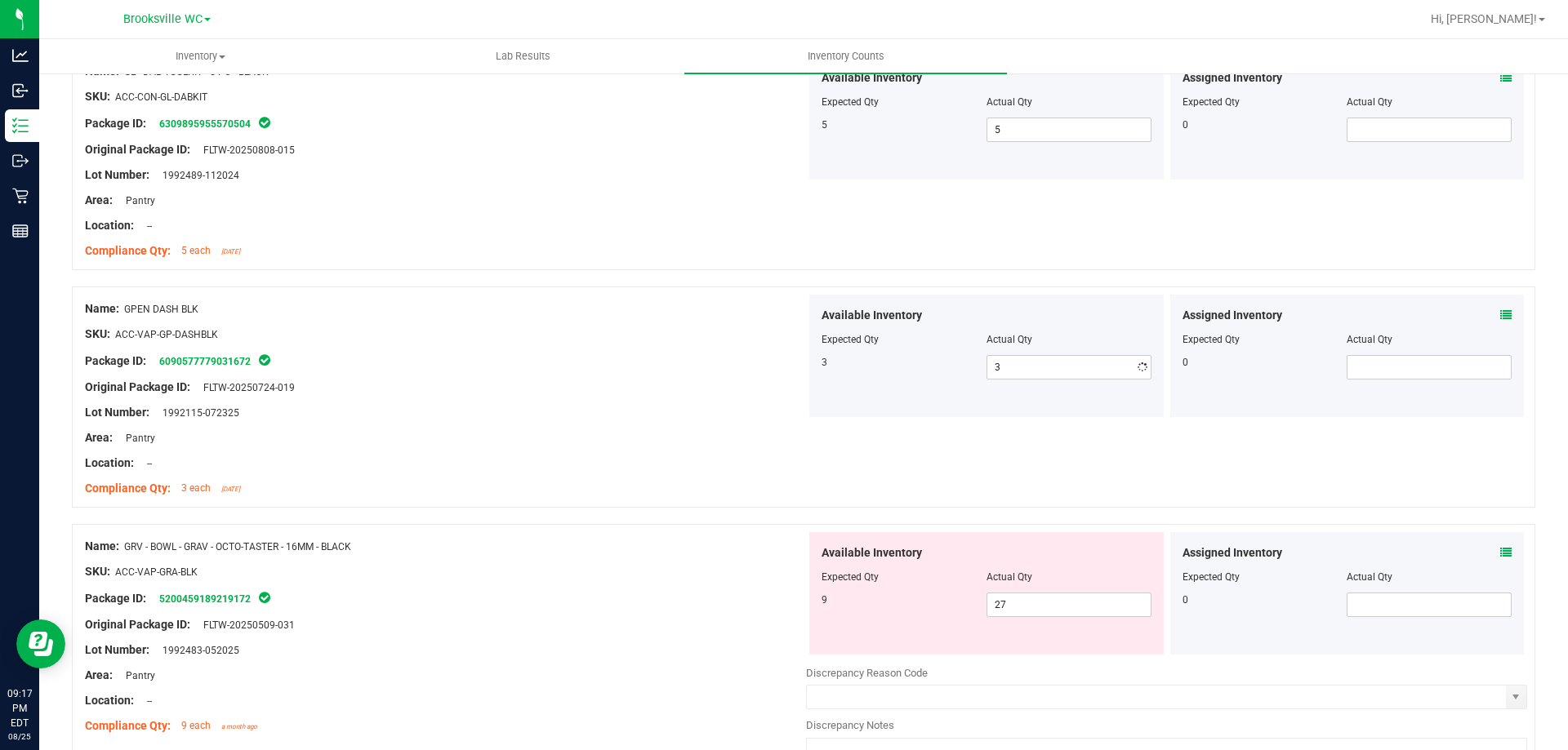
click at [586, 412] on div "Lot Number: 1992115-072325" at bounding box center [445, 412] width 721 height 17
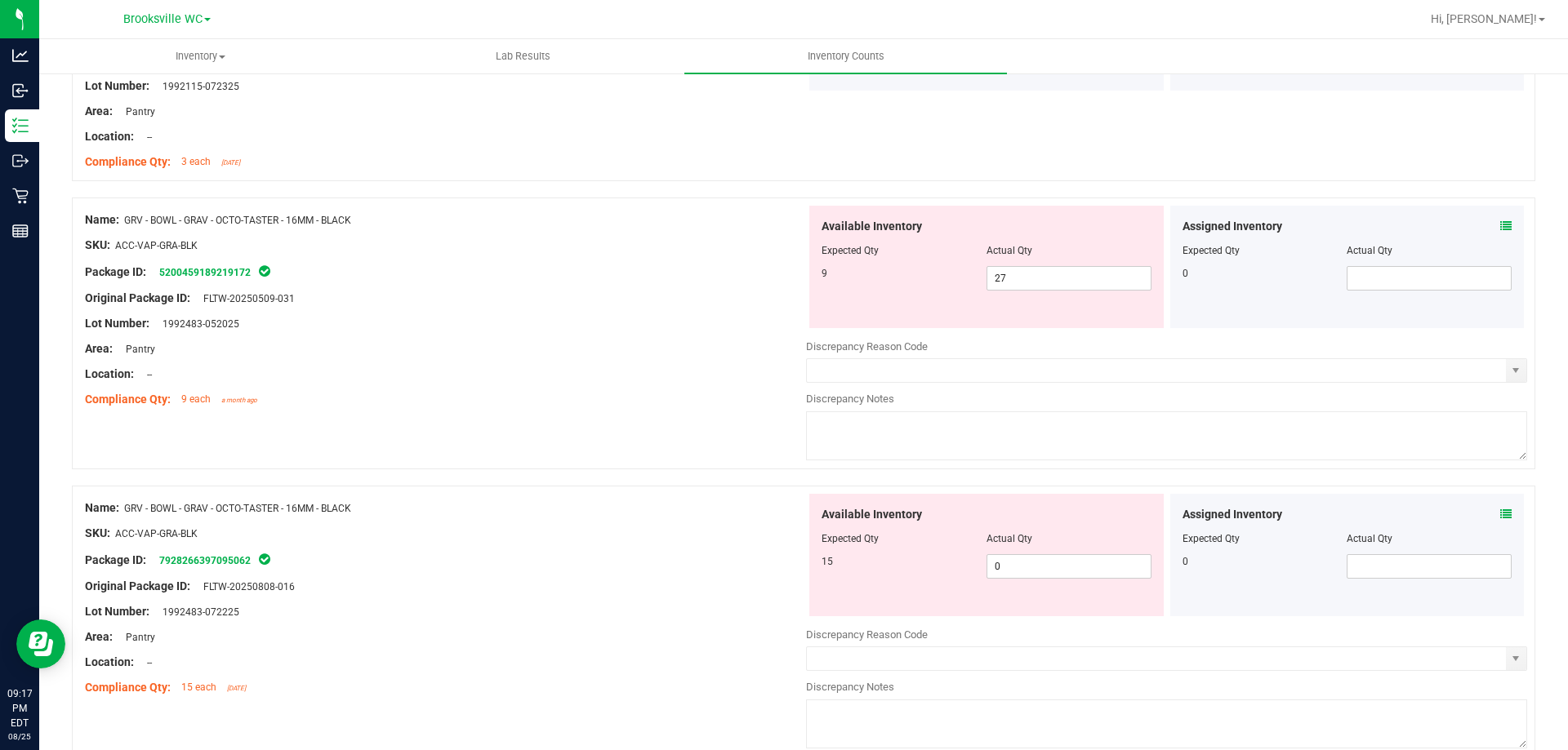
scroll to position [1387, 0]
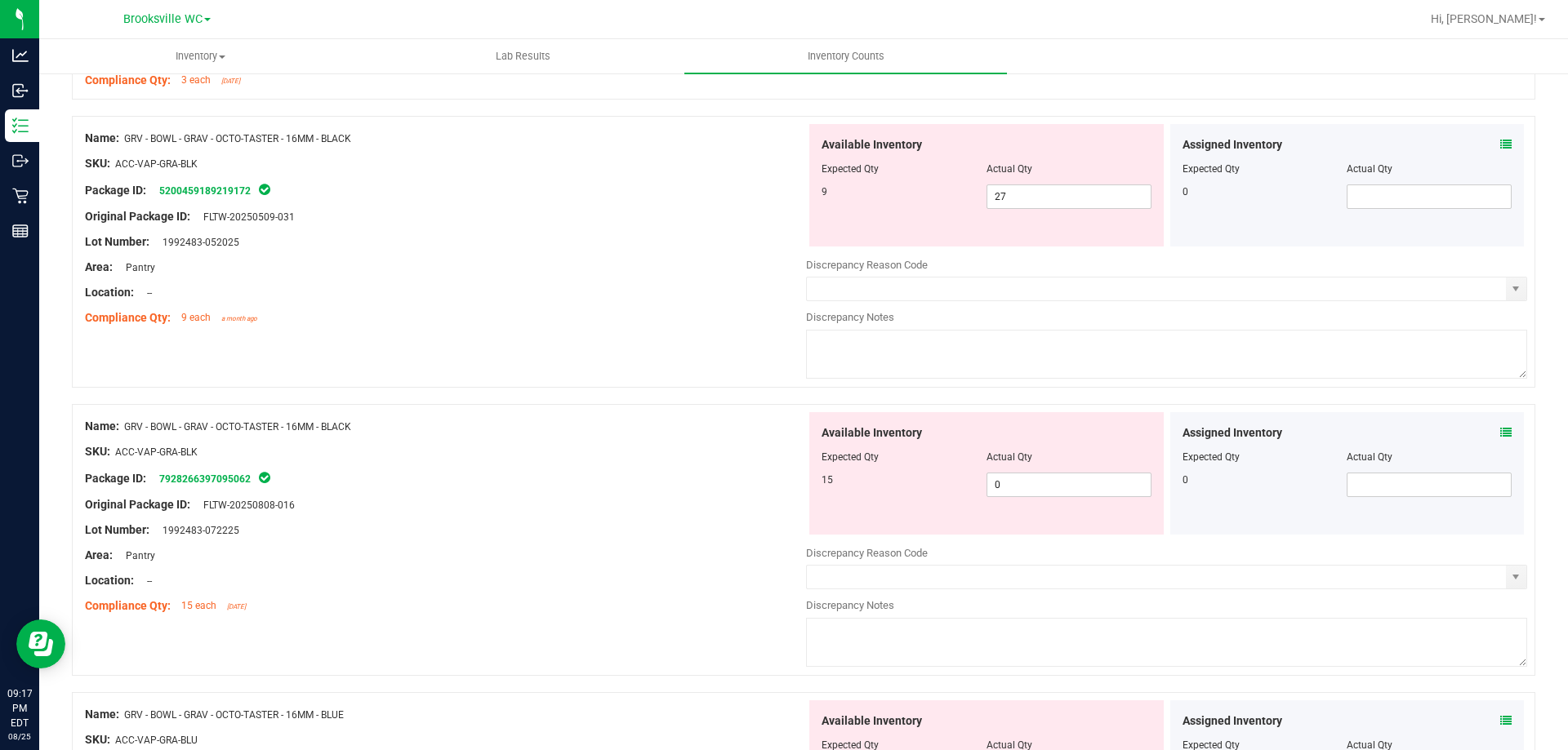
click at [1500, 143] on icon at bounding box center [1505, 144] width 11 height 11
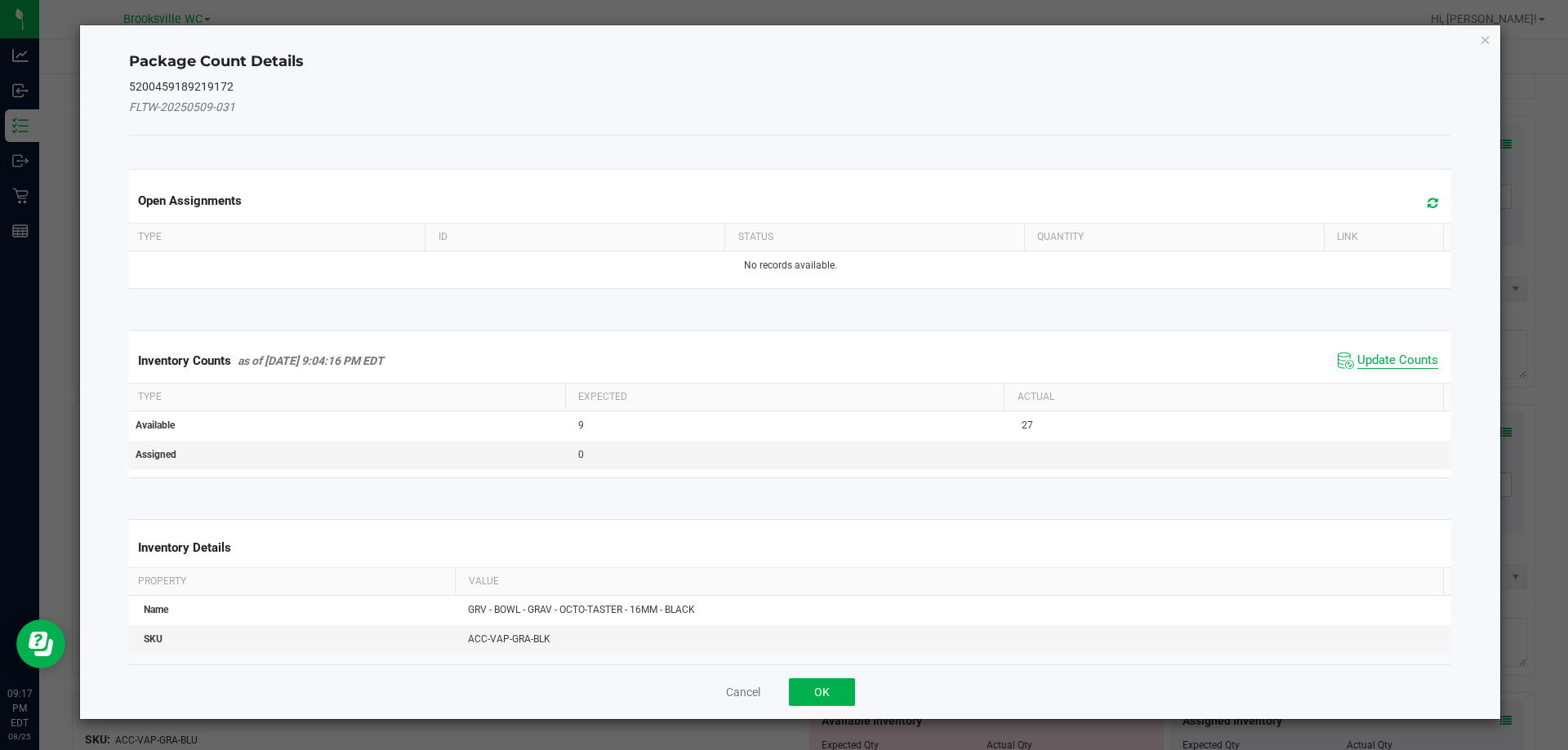
click at [1374, 361] on span "Update Counts" at bounding box center [1397, 360] width 81 height 16
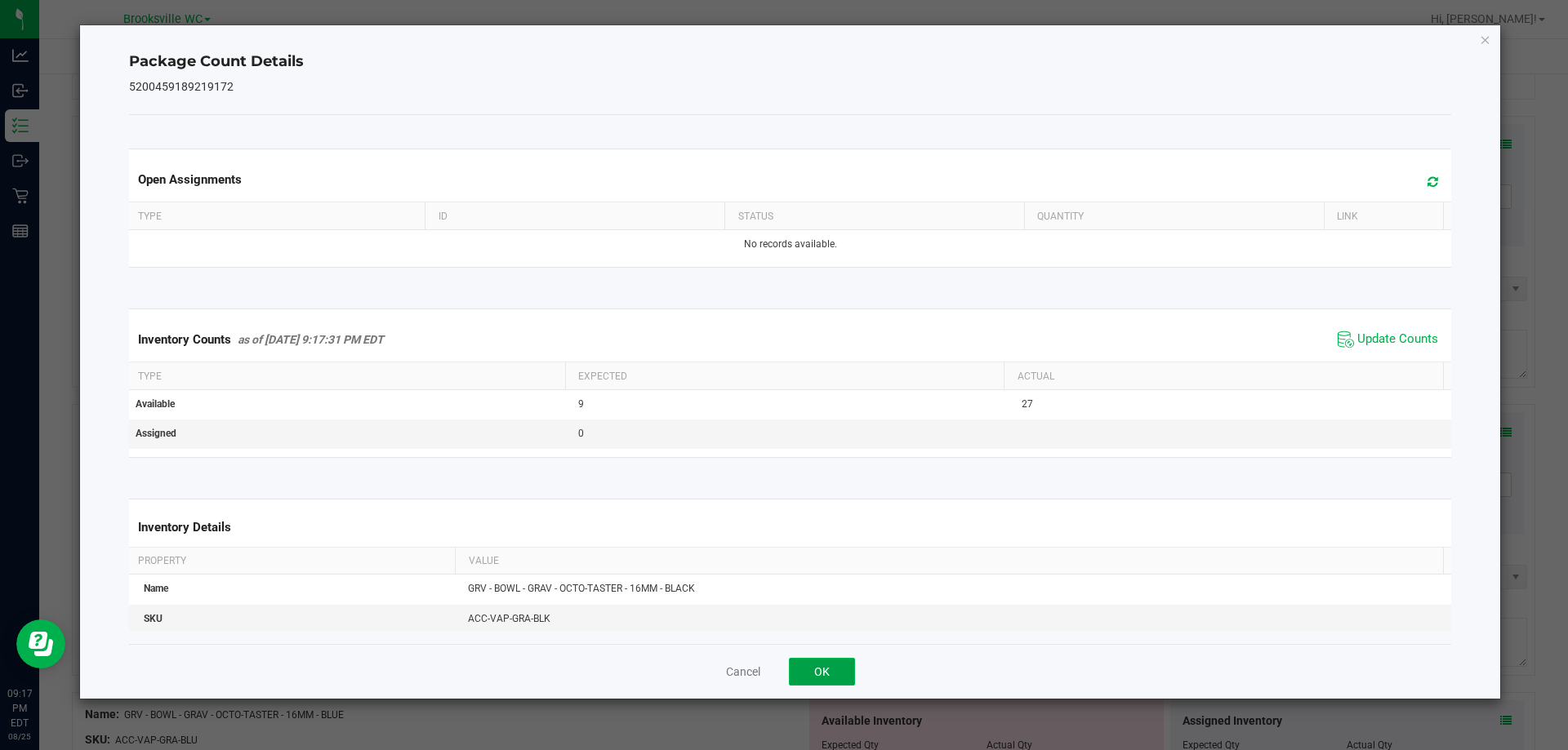
click at [822, 673] on button "OK" at bounding box center [822, 672] width 66 height 28
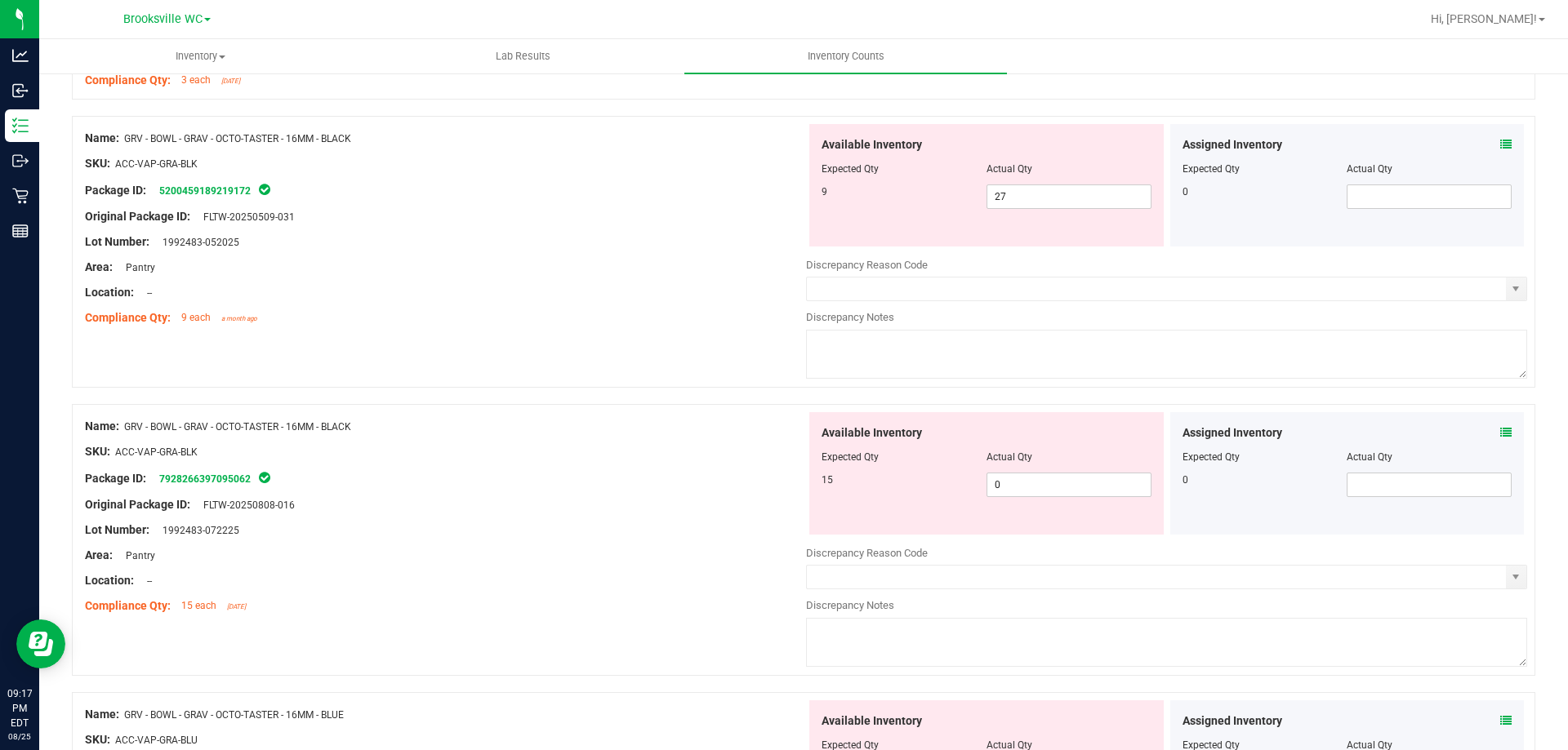
click at [1500, 431] on icon at bounding box center [1505, 432] width 11 height 11
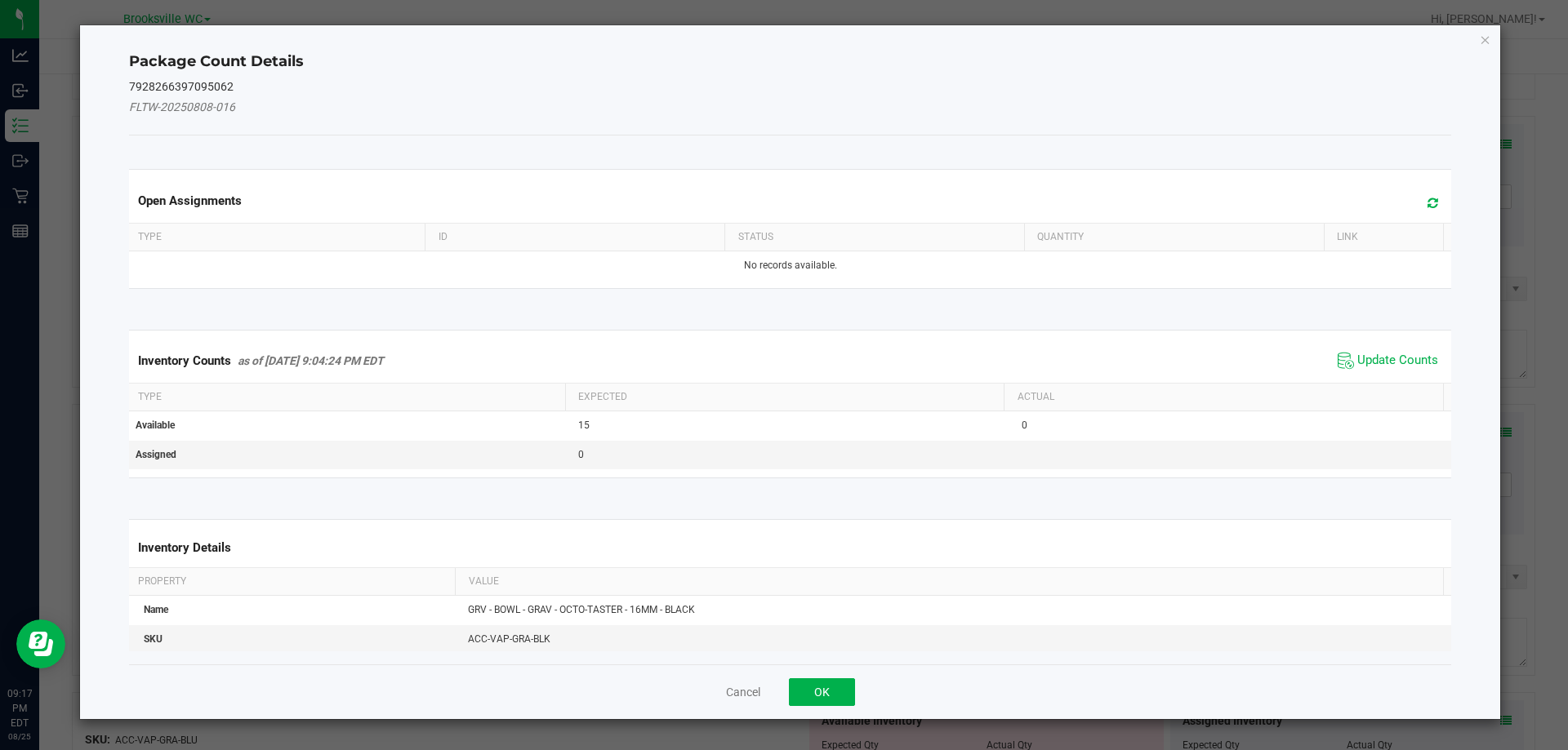
click at [1349, 371] on span "Update Counts" at bounding box center [1388, 361] width 109 height 24
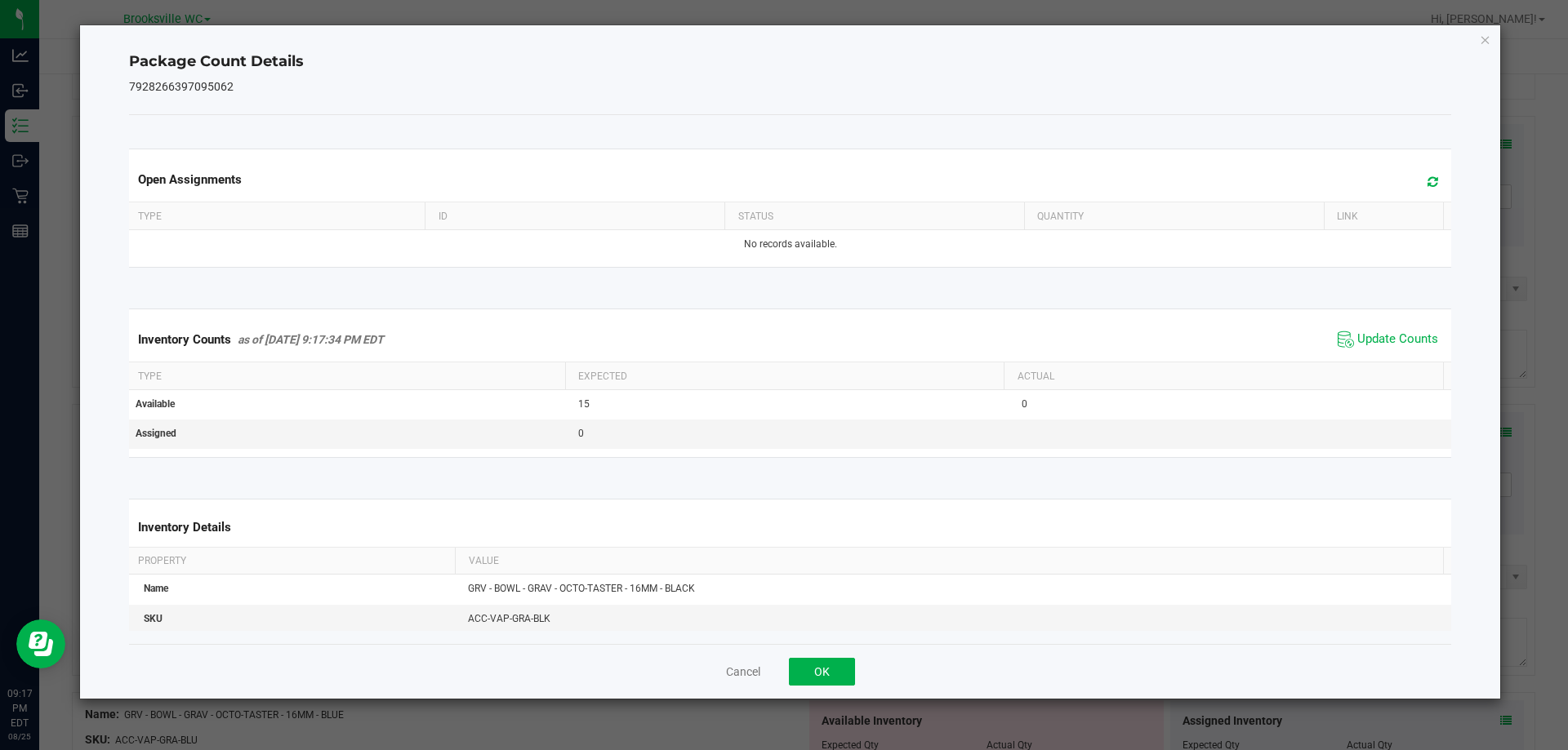
click at [1353, 362] on div "Inventory Counts as of Aug 25, 2025 9:17:34 PM EDT Update Counts" at bounding box center [790, 339] width 1329 height 44
click at [1357, 346] on span "Update Counts" at bounding box center [1397, 339] width 81 height 16
click at [821, 673] on button "OK" at bounding box center [822, 672] width 66 height 28
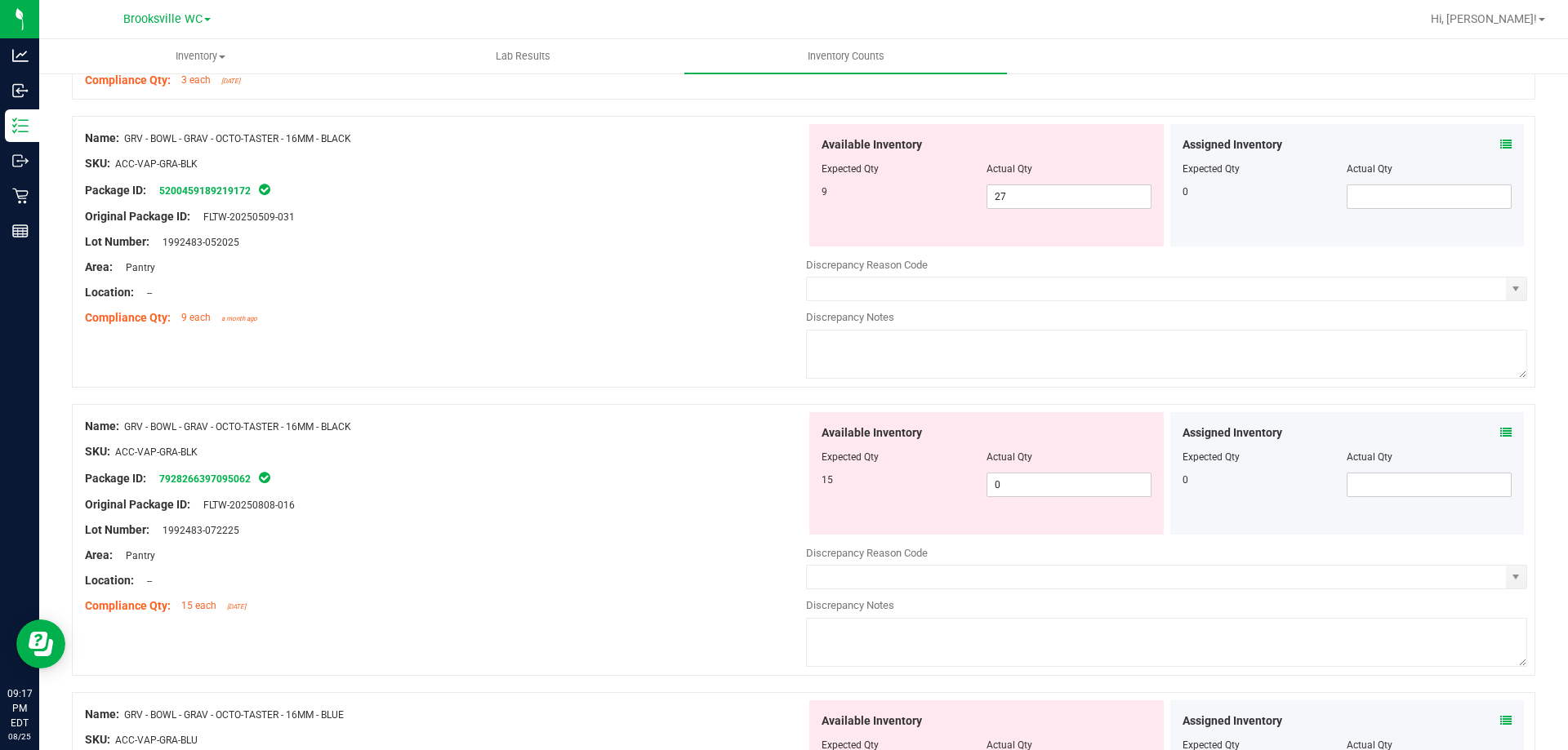
click at [660, 482] on div "Package ID: 7928266397095062" at bounding box center [445, 478] width 721 height 20
drag, startPoint x: 1055, startPoint y: 478, endPoint x: 862, endPoint y: 484, distance: 193.1
click at [862, 484] on div "15 0 0" at bounding box center [986, 485] width 330 height 24
type input "15"
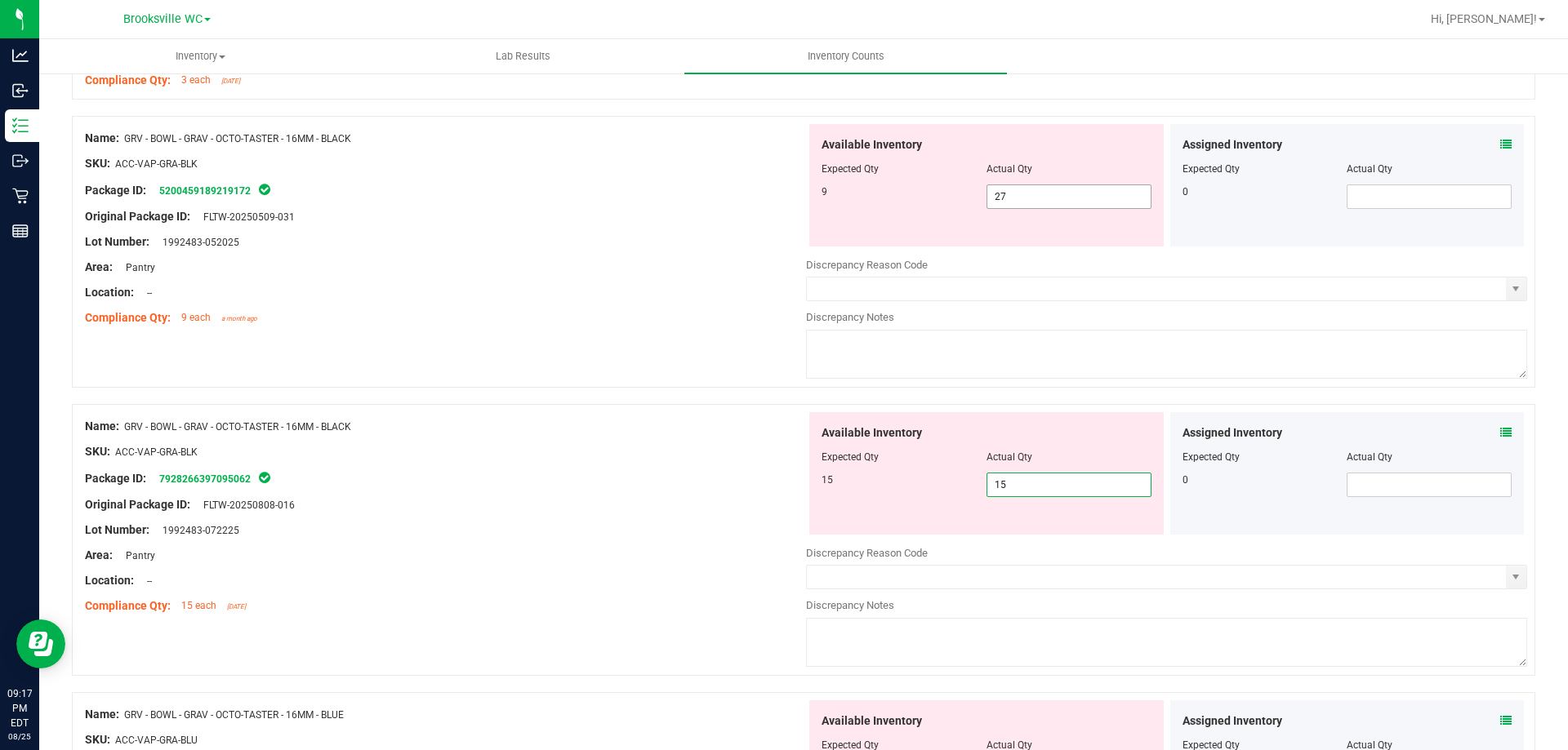
drag, startPoint x: 1048, startPoint y: 200, endPoint x: 934, endPoint y: 204, distance: 114.1
click at [936, 204] on div "9 27 27" at bounding box center [986, 196] width 330 height 24
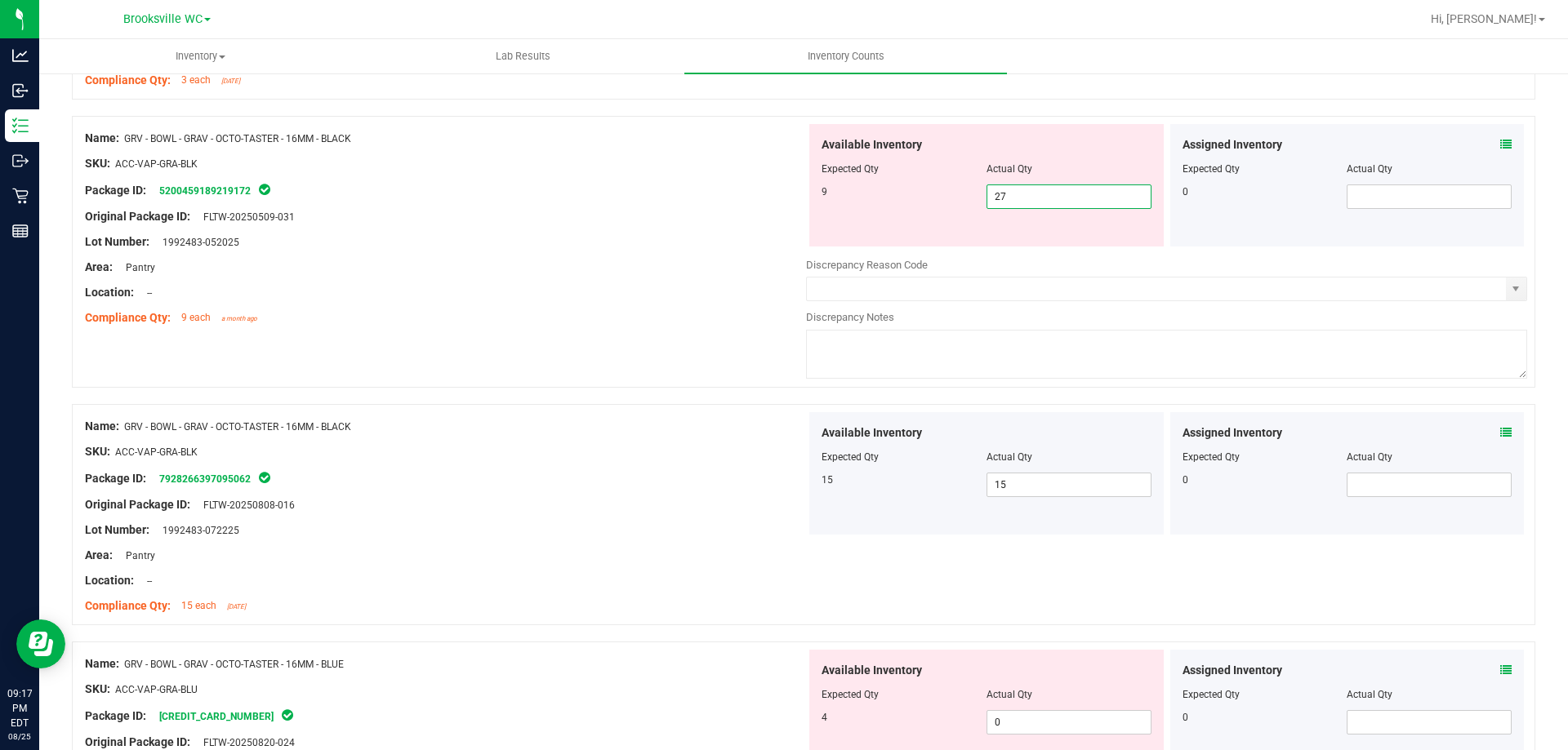
type input "9"
click at [540, 324] on div "Compliance Qty: 9 each a month ago" at bounding box center [445, 318] width 721 height 17
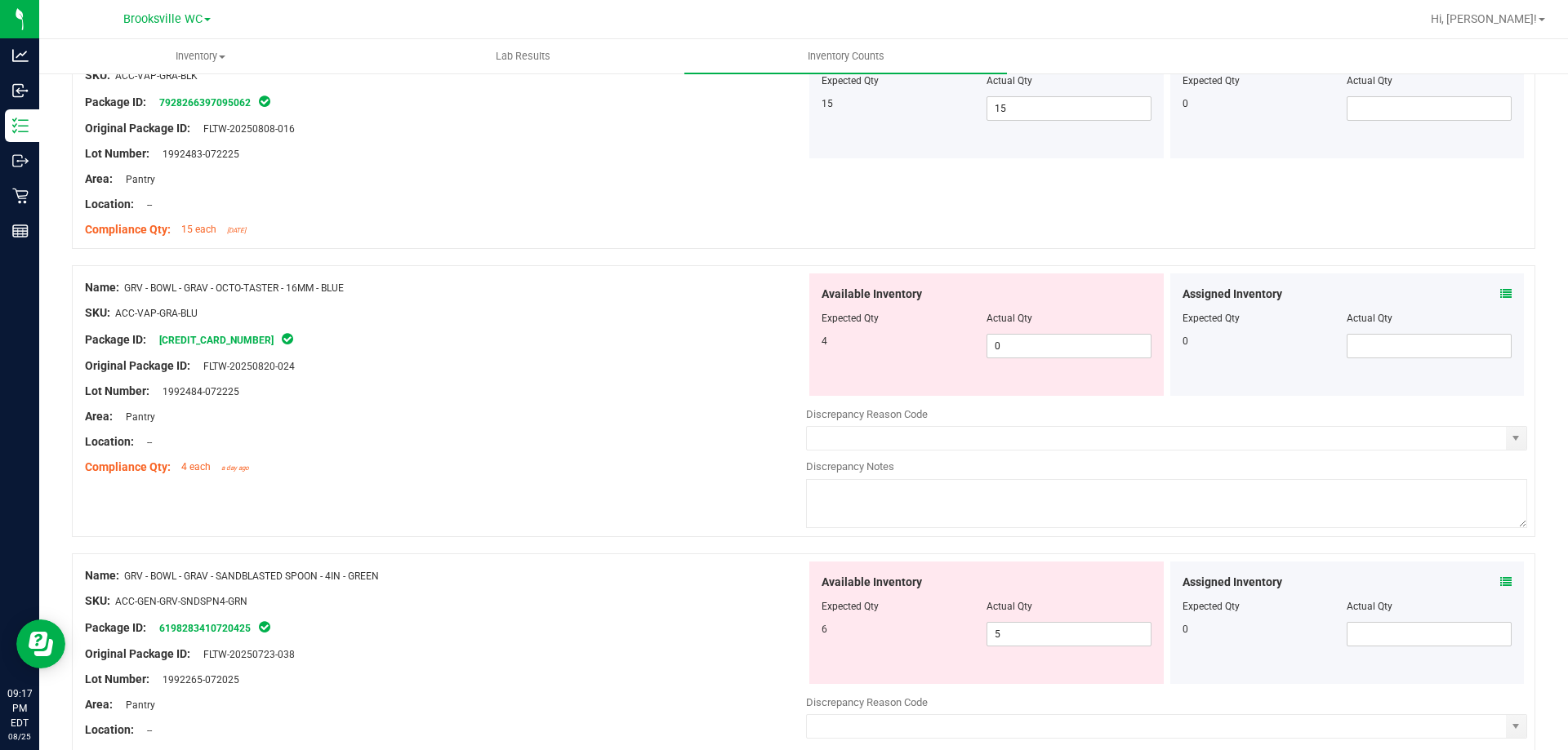
scroll to position [1714, 0]
click at [1048, 343] on span "0 0" at bounding box center [1068, 345] width 165 height 24
click at [1048, 343] on input "0" at bounding box center [1069, 345] width 164 height 23
type input "4"
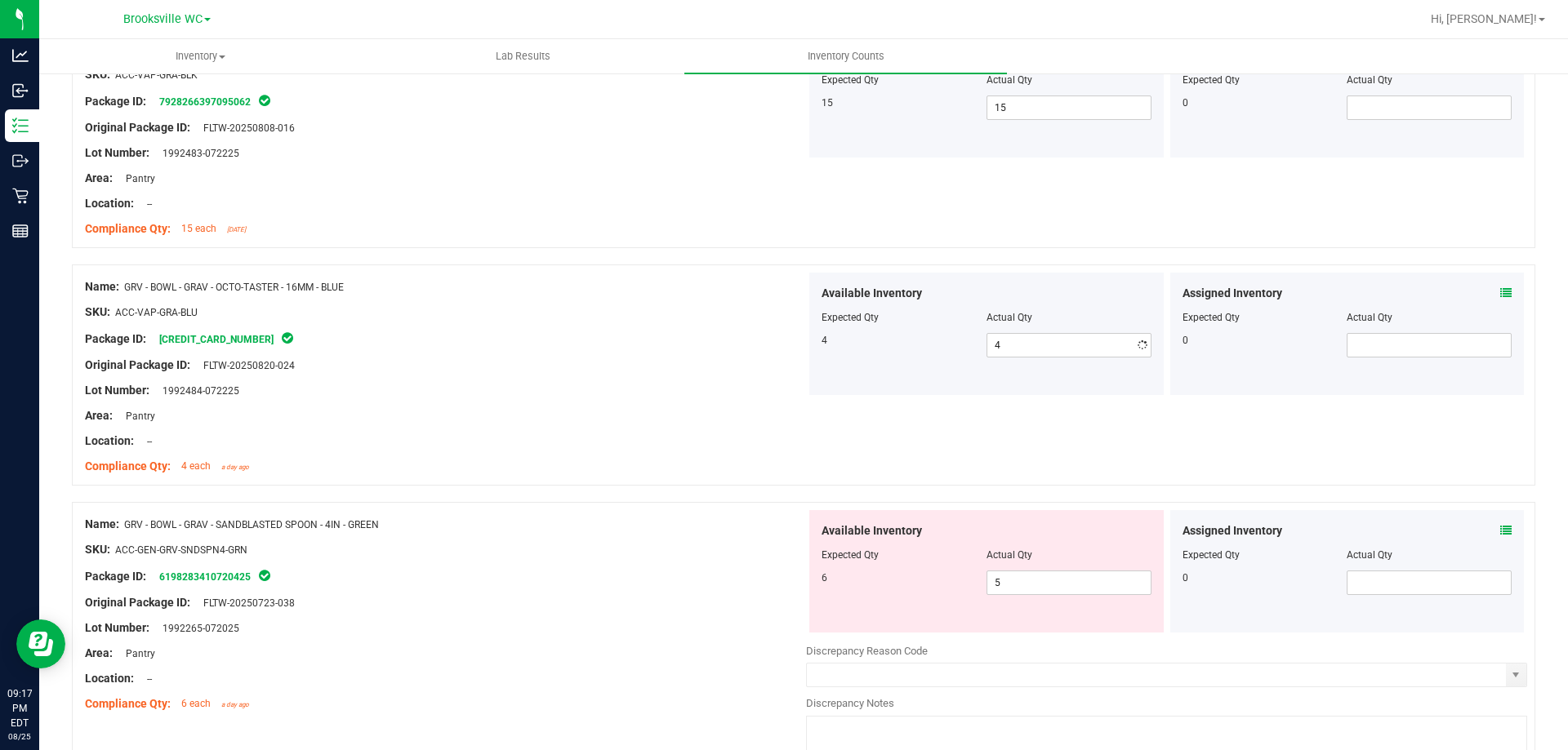
click at [717, 398] on div "Lot Number: 1992484-072225" at bounding box center [445, 391] width 721 height 17
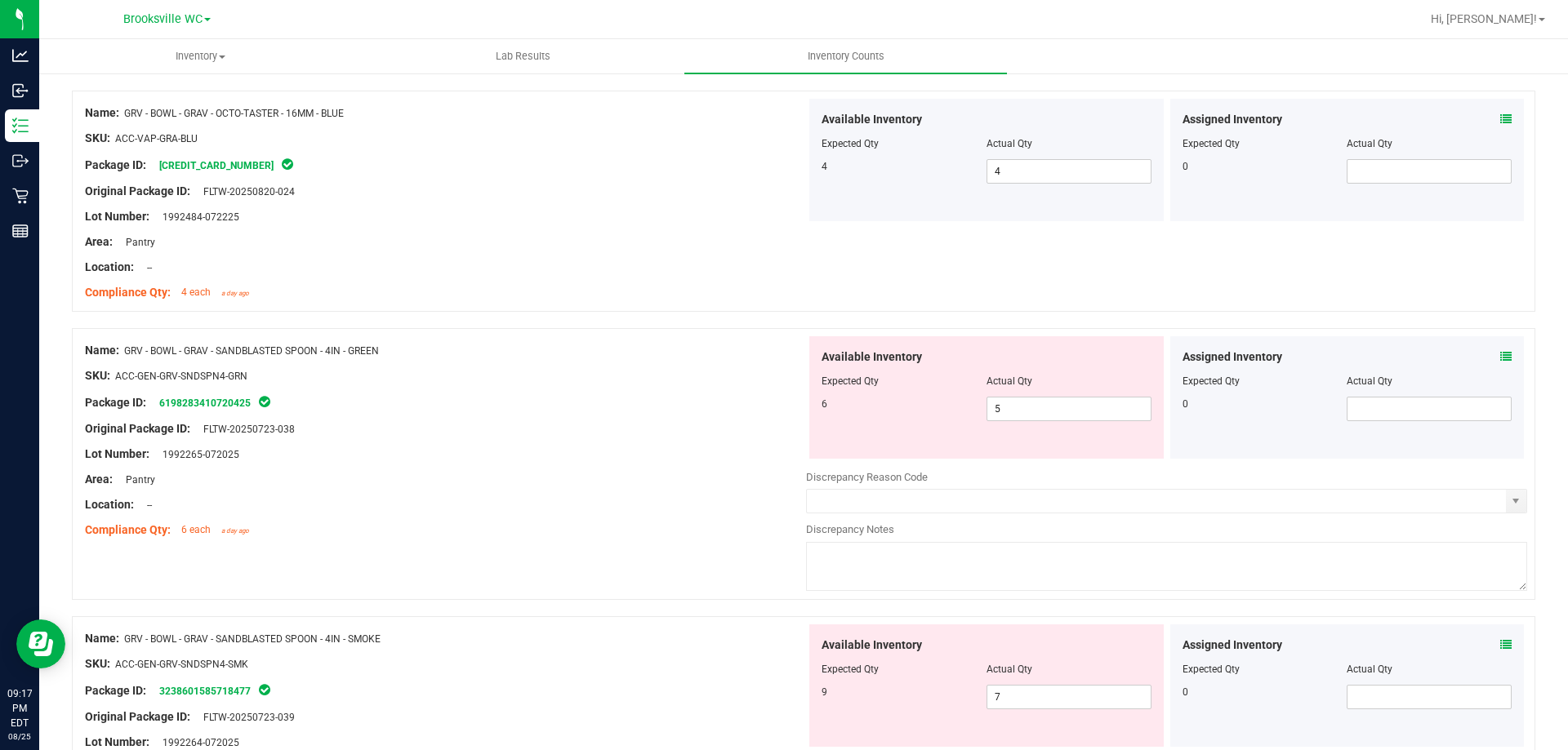
scroll to position [1795, 0]
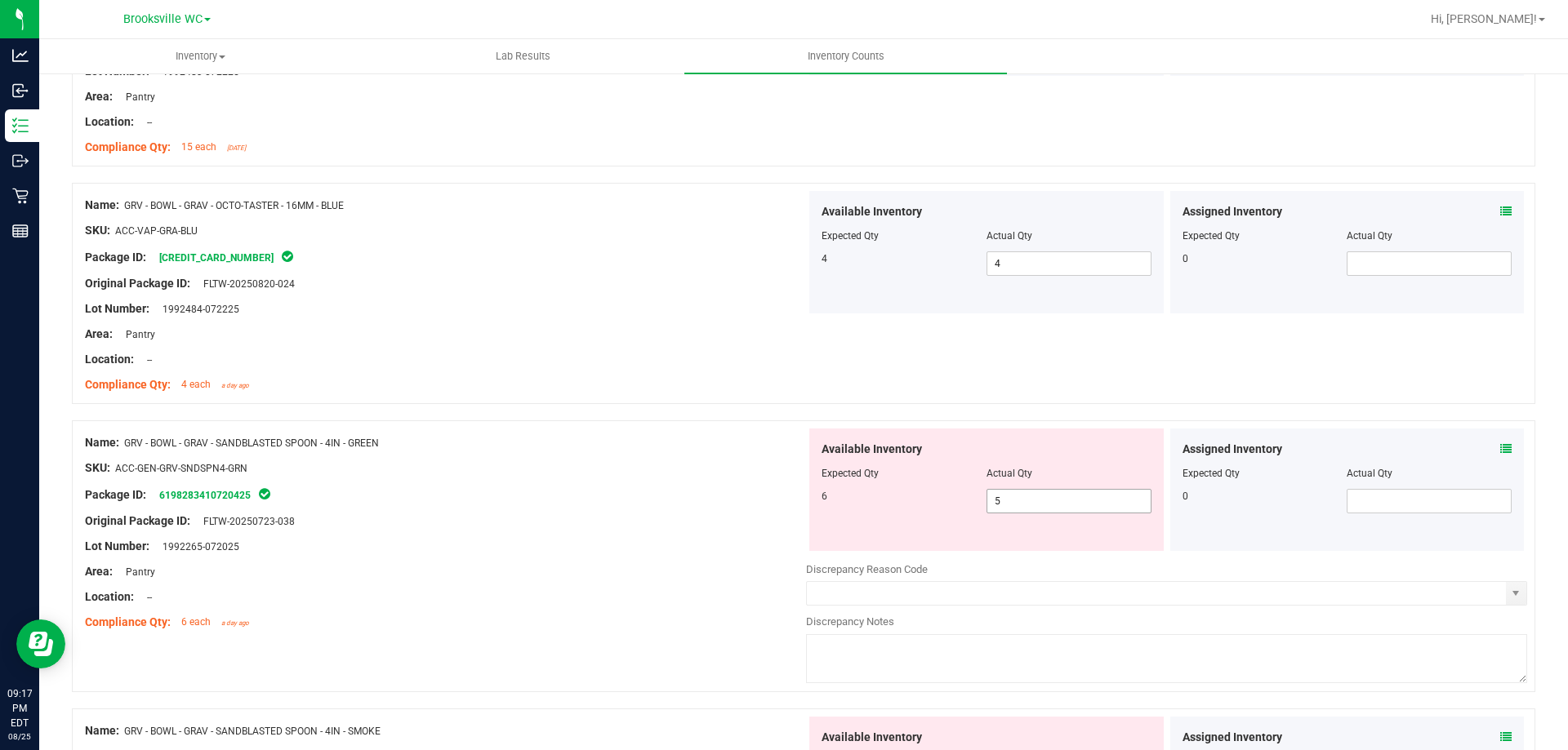
click at [1011, 499] on span "5 5" at bounding box center [1068, 501] width 165 height 24
click at [1011, 499] on input "5" at bounding box center [1069, 501] width 164 height 23
click at [684, 492] on div "Package ID: 6198283410720425" at bounding box center [445, 494] width 721 height 20
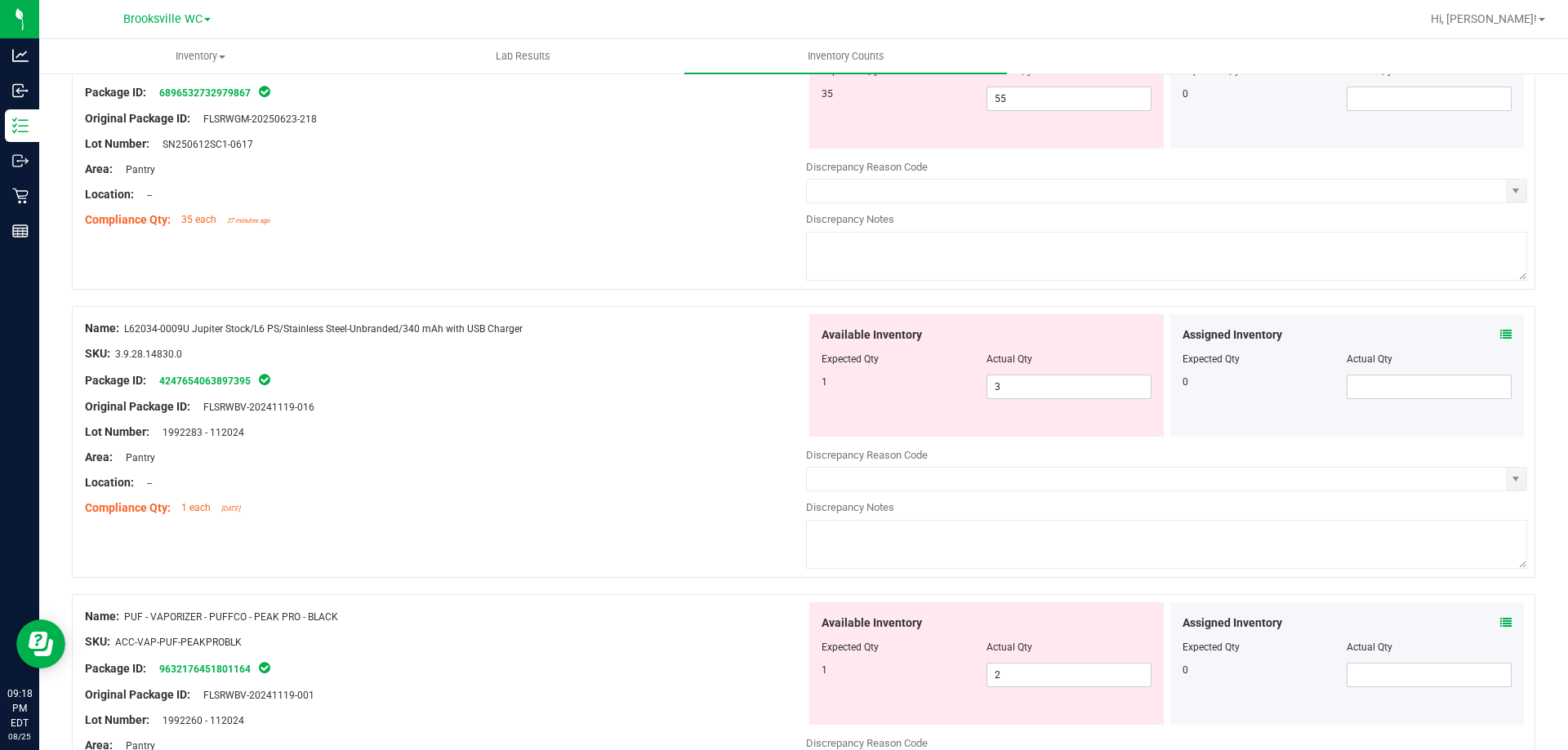
scroll to position [4243, 0]
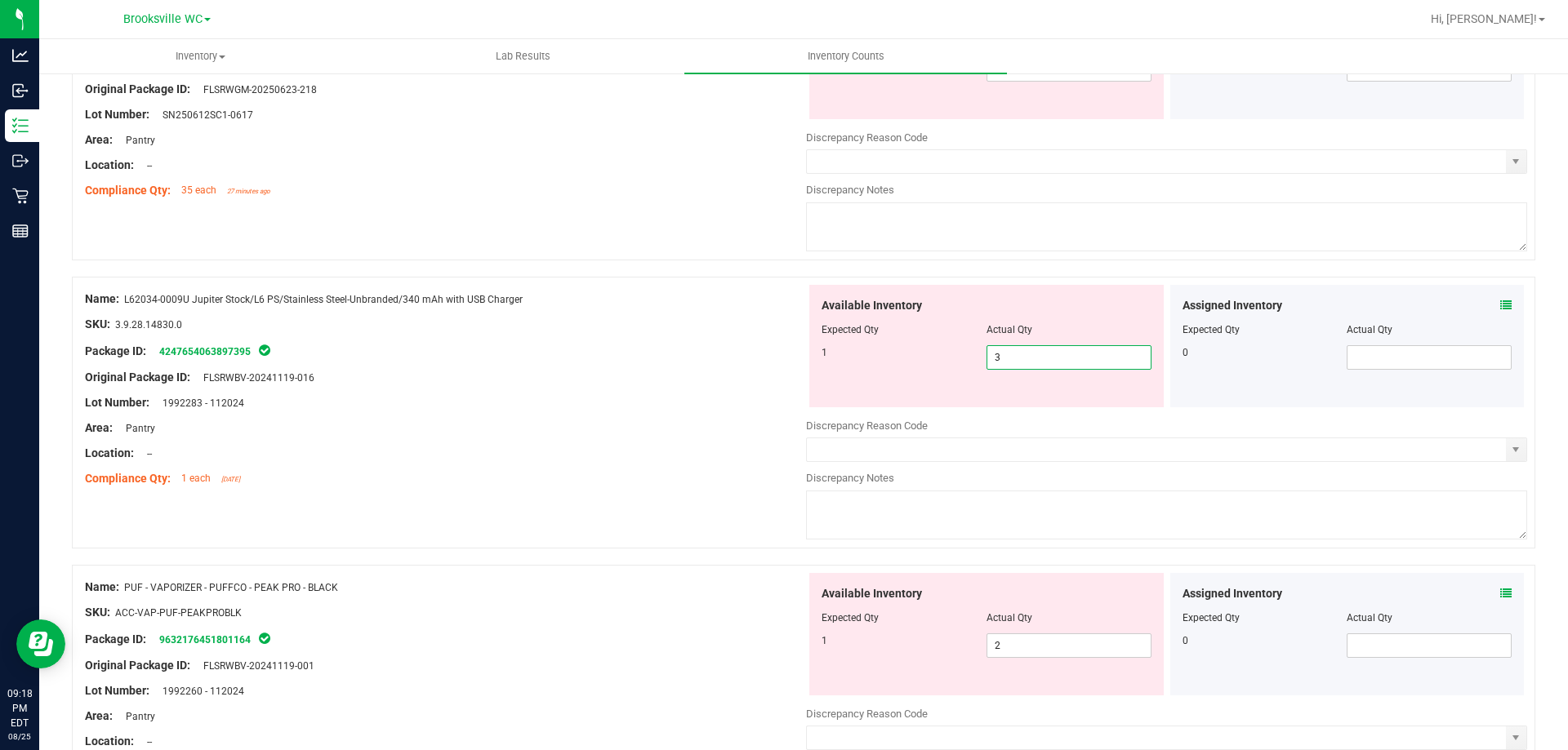
drag, startPoint x: 1047, startPoint y: 365, endPoint x: 552, endPoint y: 387, distance: 495.5
click at [561, 387] on div "Name: L62034-0009U Jupiter Stock/L6 PS/Stainless Steel-Unbranded/340 mAh with U…" at bounding box center [803, 412] width 1463 height 272
type input "1"
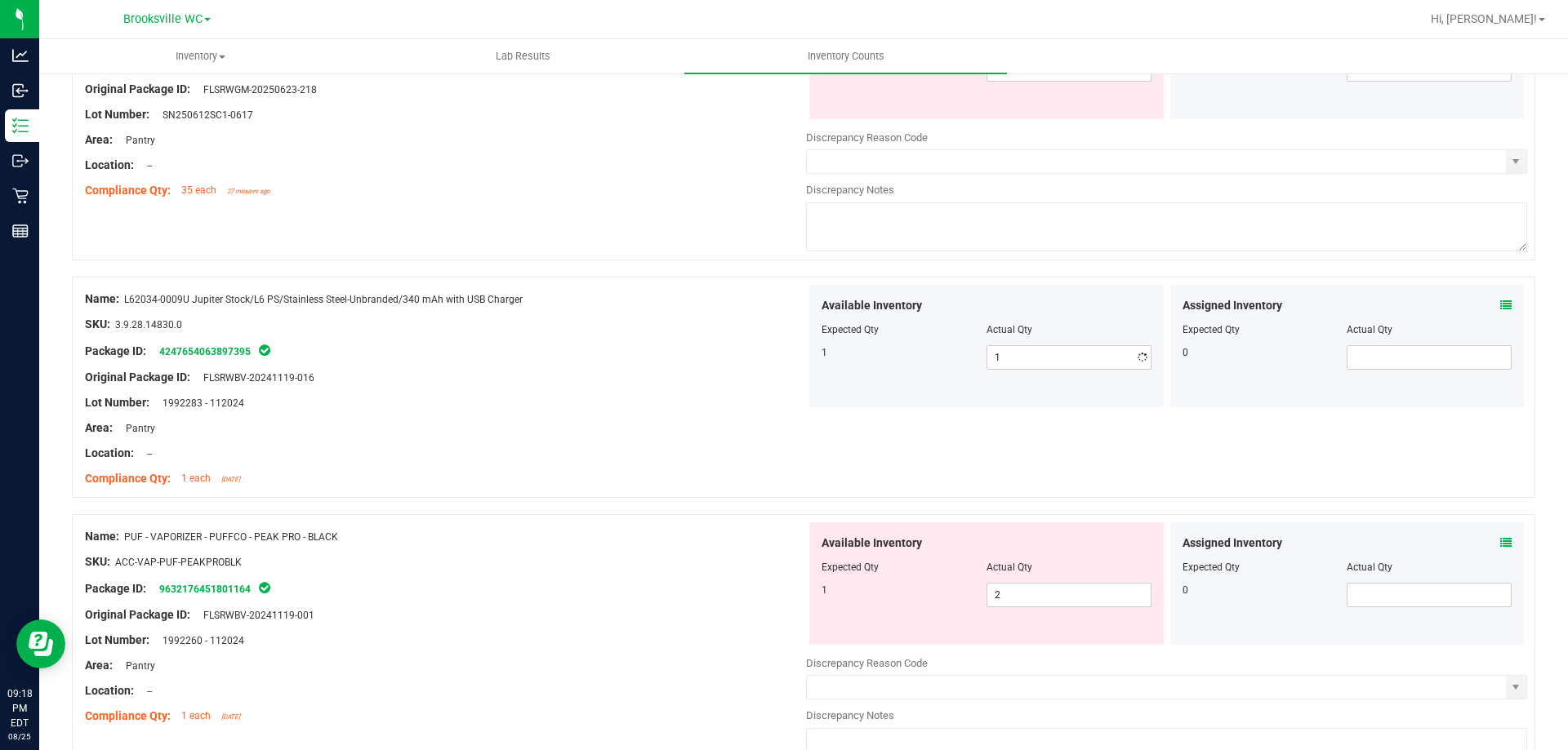
click at [620, 445] on div "Location: --" at bounding box center [445, 454] width 721 height 17
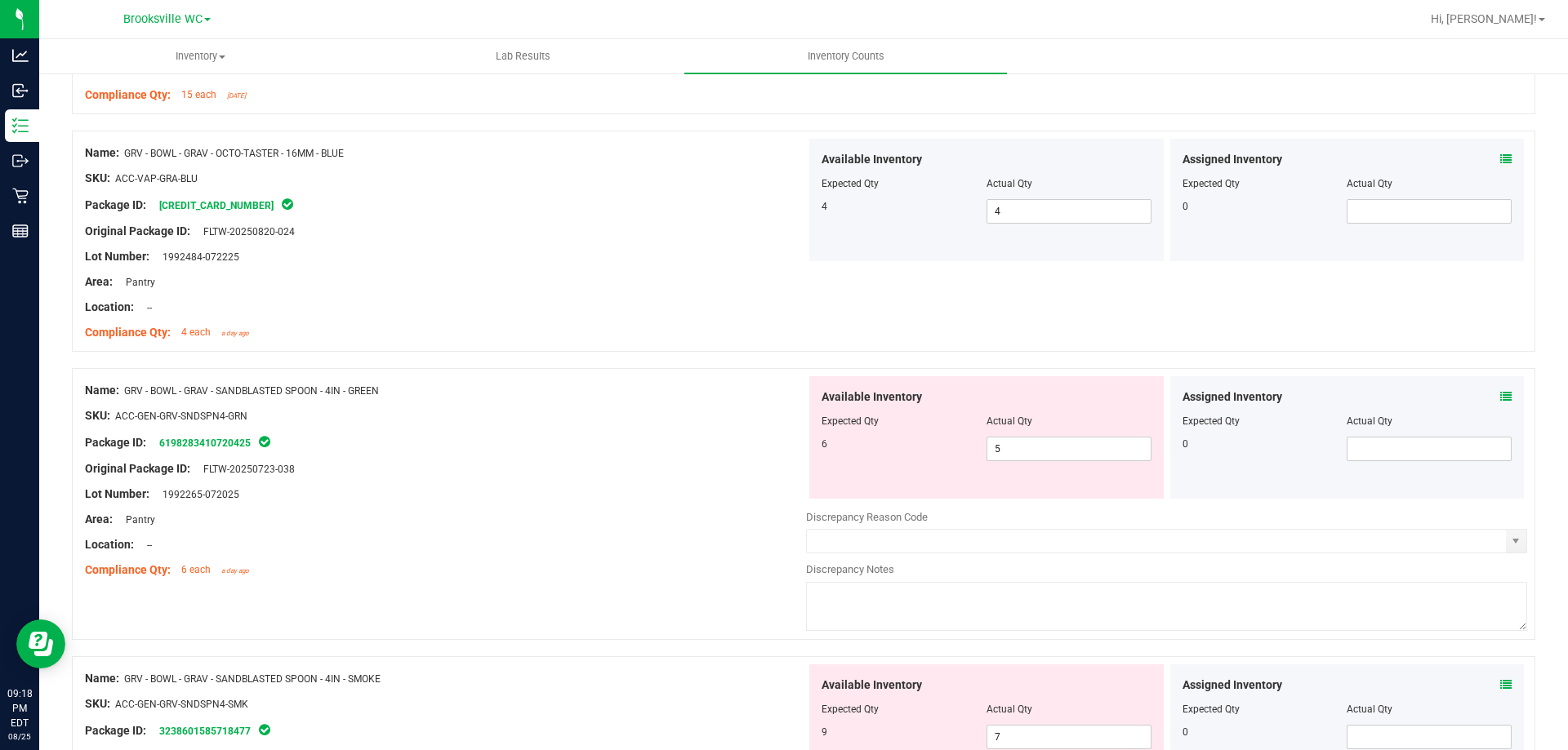
scroll to position [1877, 0]
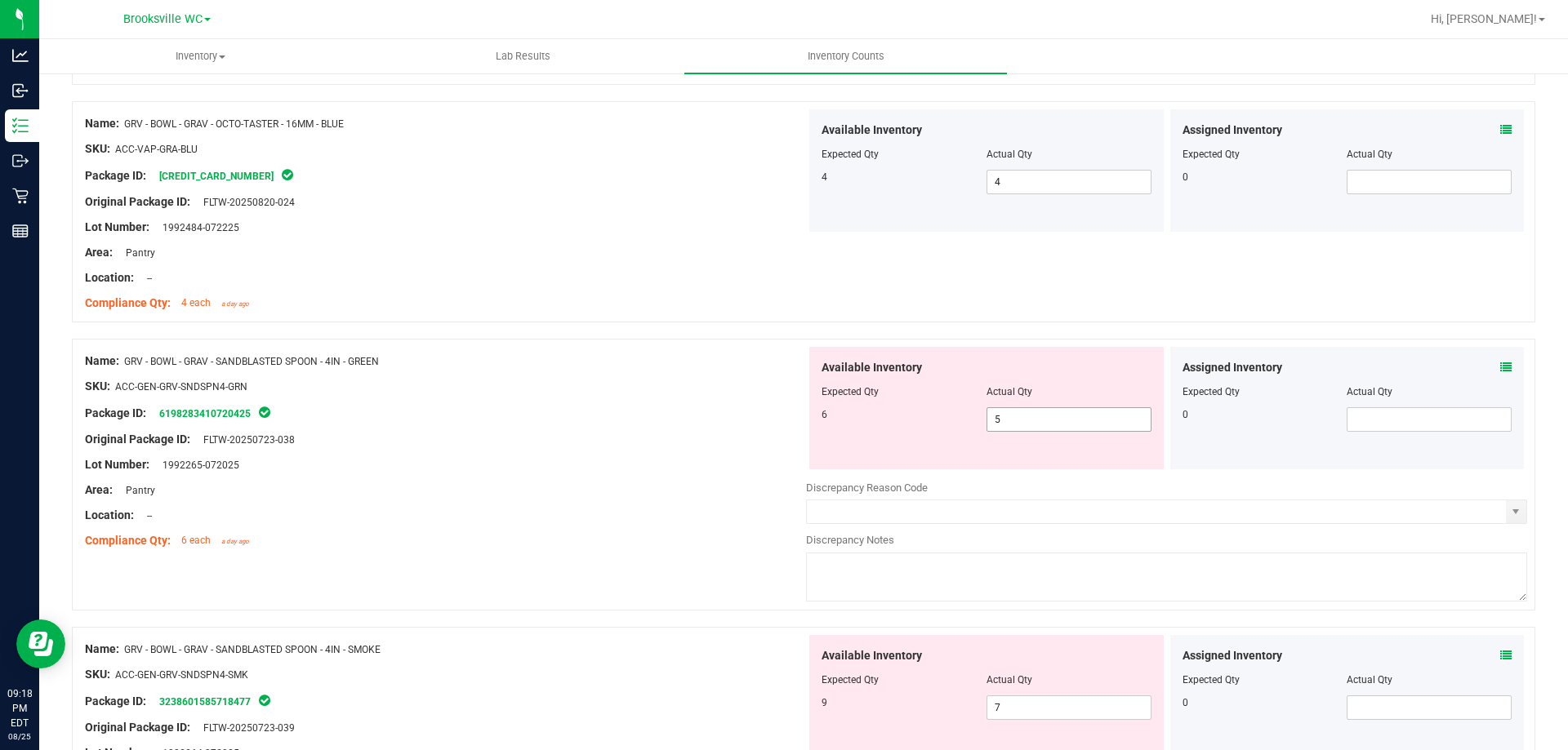
click at [1055, 412] on span "5 5" at bounding box center [1068, 419] width 165 height 24
click at [1055, 412] on input "5" at bounding box center [1069, 419] width 164 height 23
type input "6"
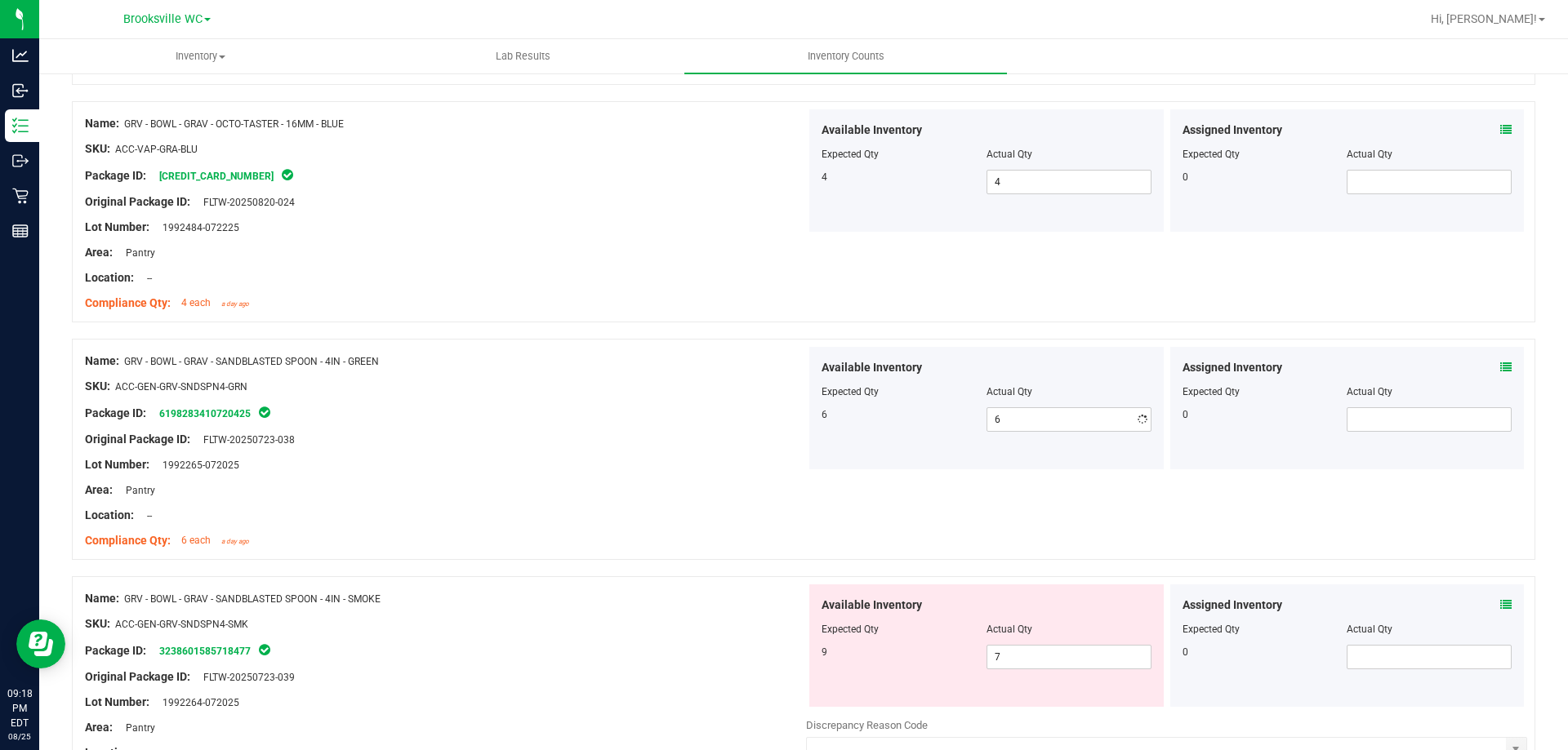
click at [551, 421] on div "Package ID: 6198283410720425" at bounding box center [445, 412] width 721 height 20
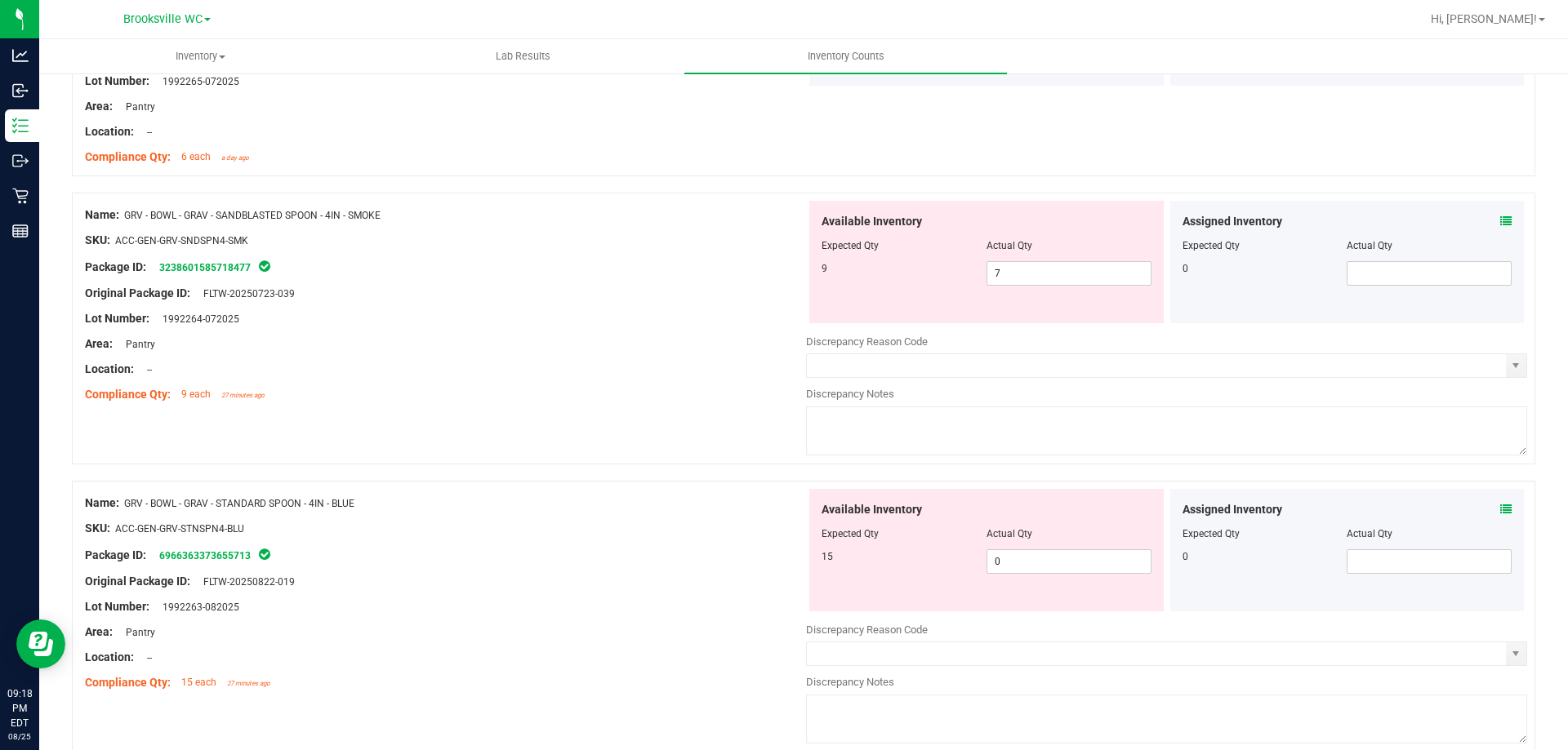
scroll to position [2285, 0]
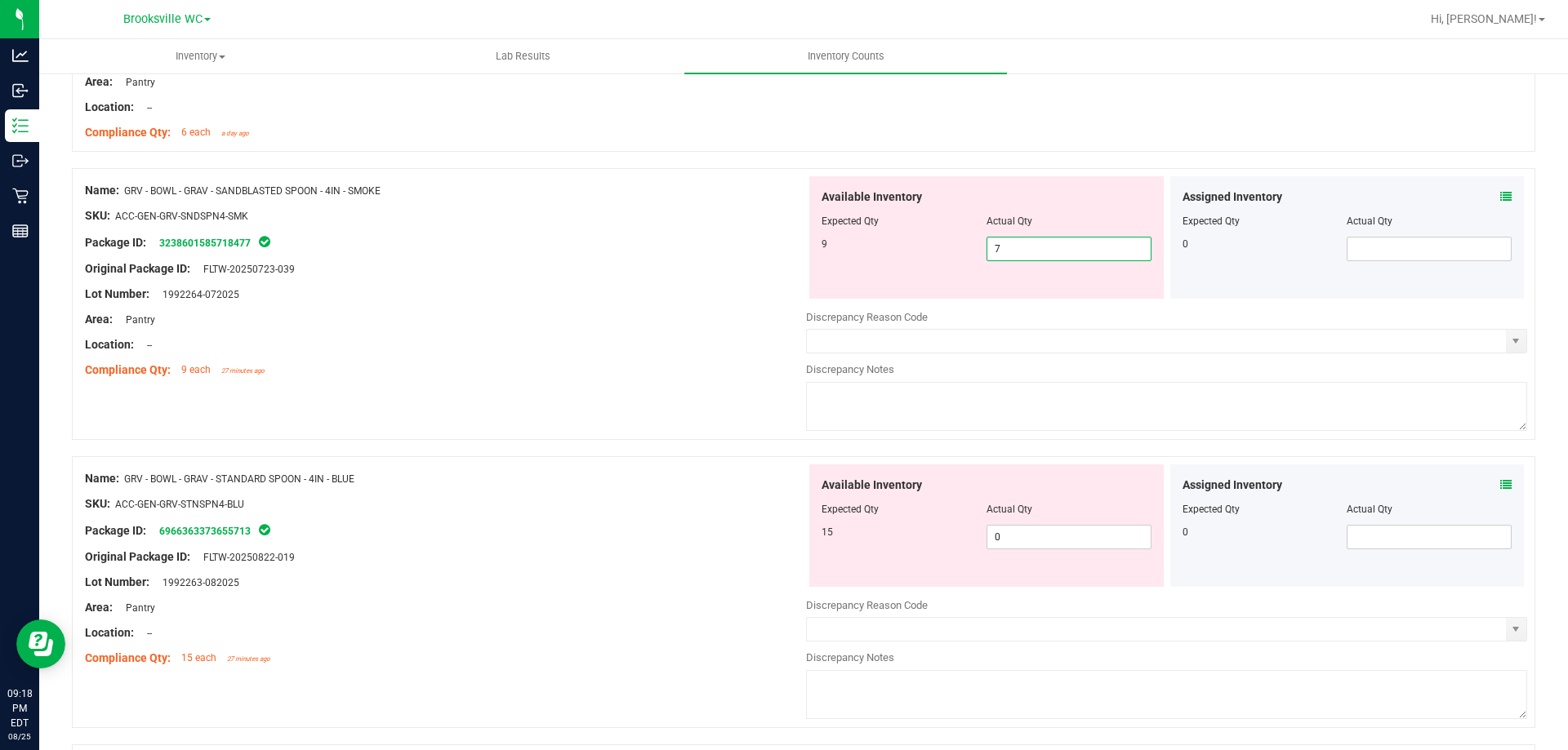
click at [1024, 250] on span "7 7" at bounding box center [1068, 249] width 165 height 24
click at [1024, 250] on input "7" at bounding box center [1069, 249] width 164 height 23
click at [687, 255] on div at bounding box center [445, 256] width 721 height 8
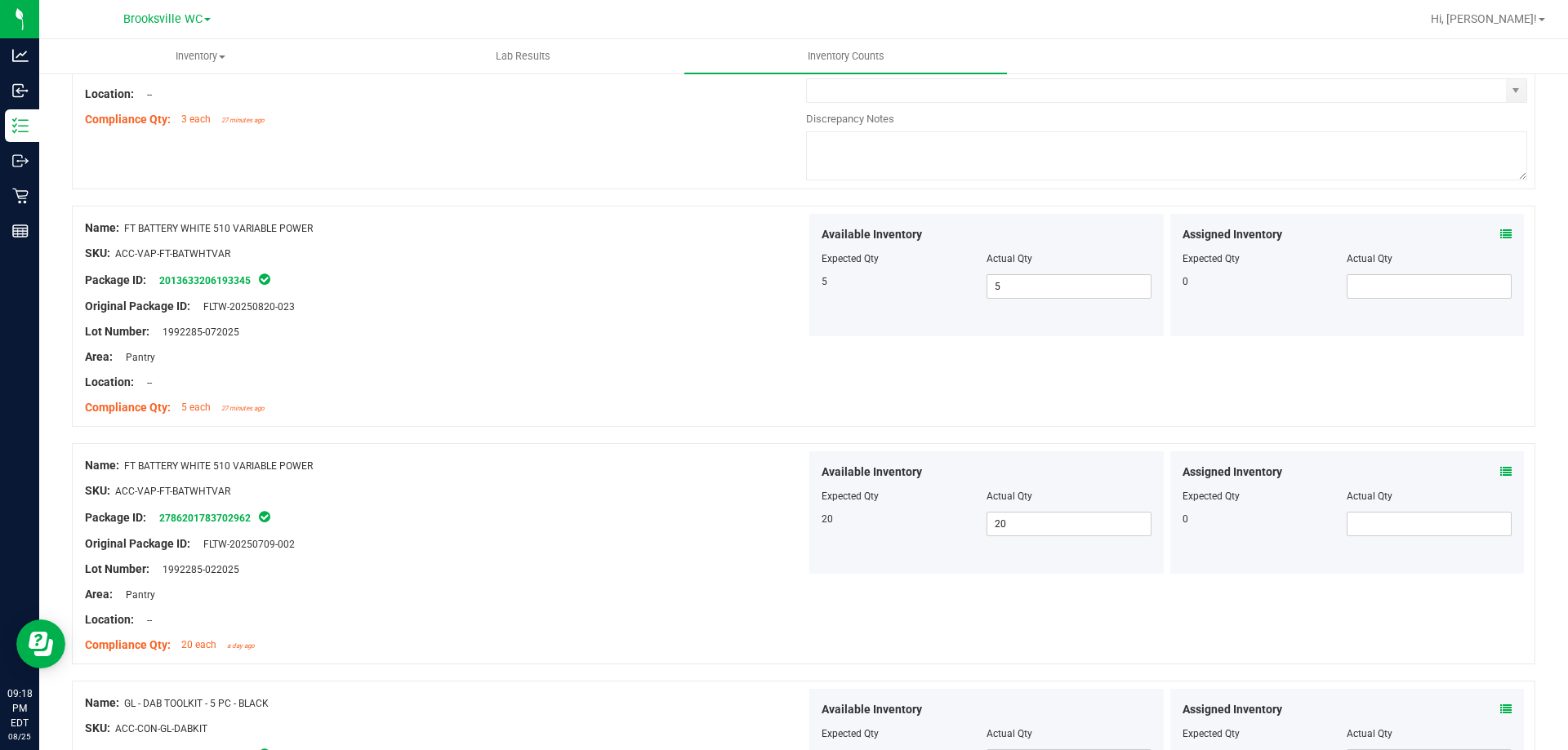
scroll to position [0, 0]
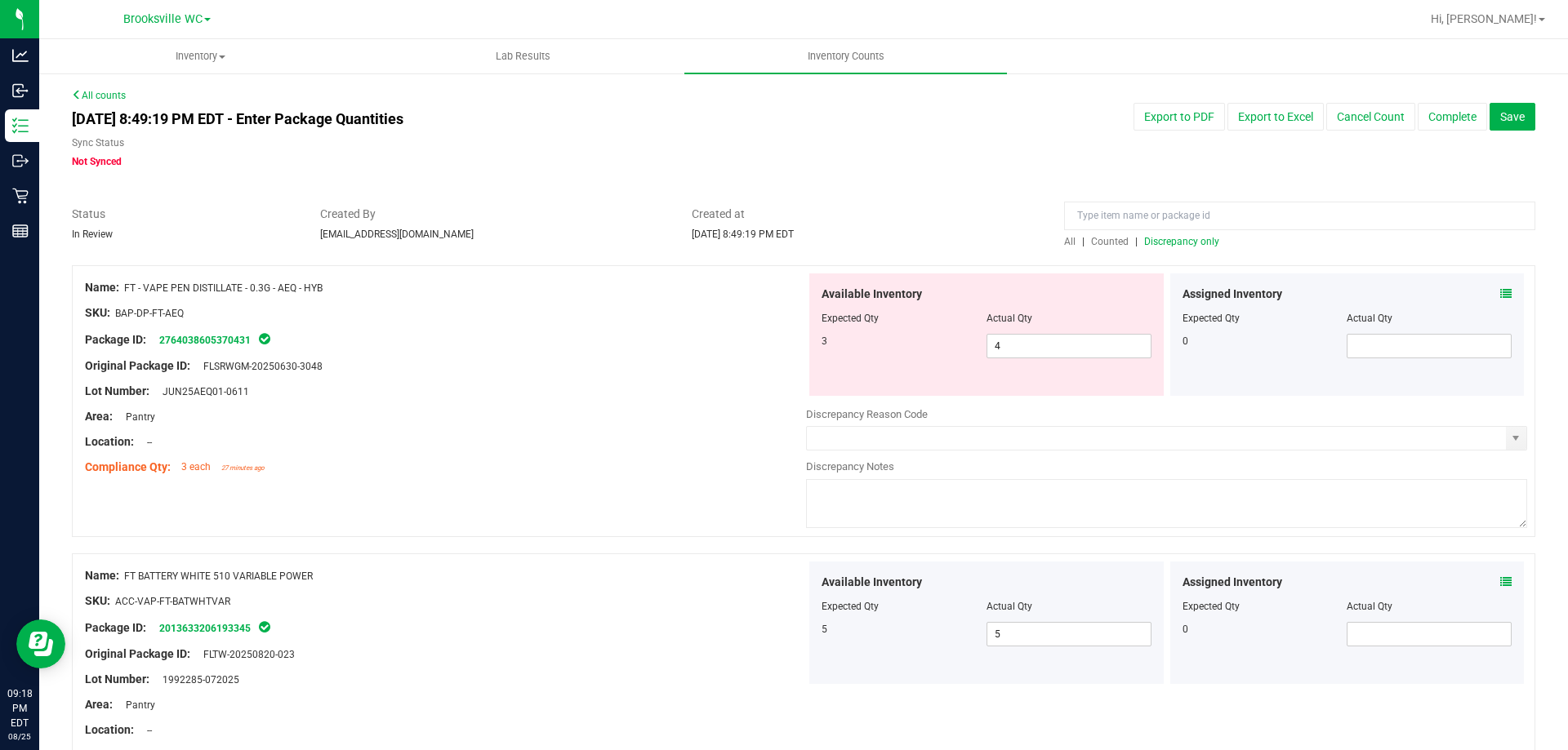
click at [1156, 239] on span "Discrepancy only" at bounding box center [1181, 241] width 75 height 11
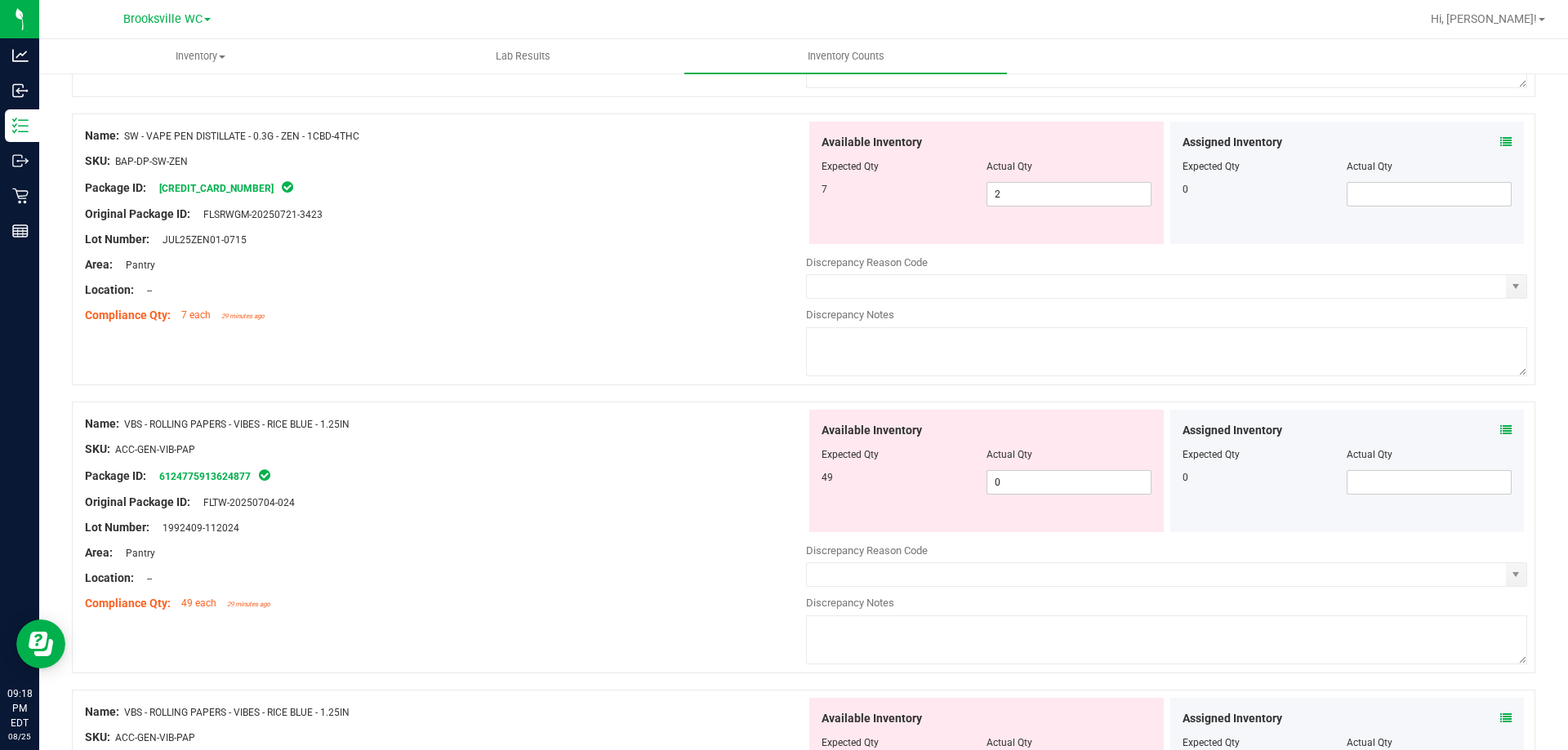
scroll to position [5333, 0]
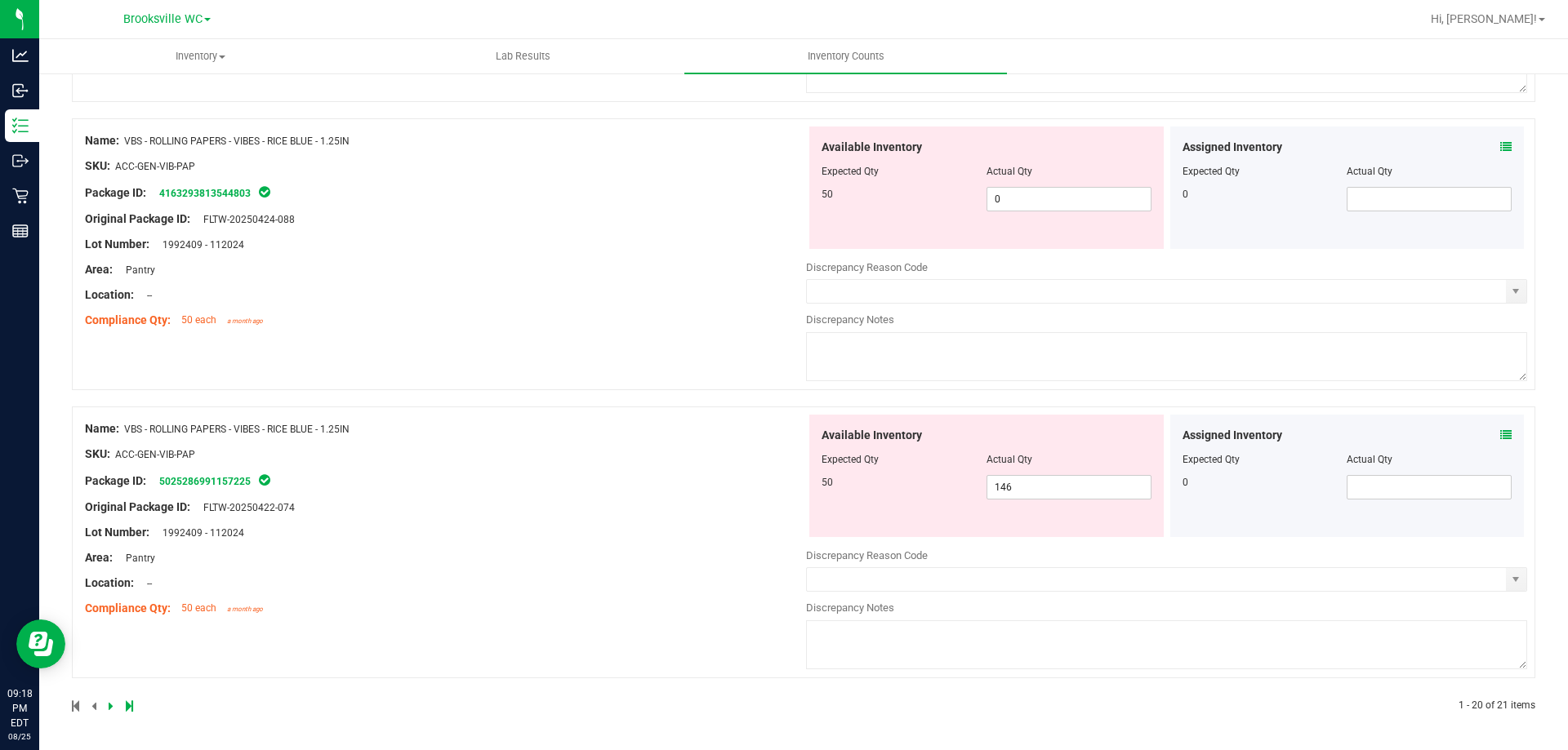
click at [109, 710] on icon at bounding box center [111, 705] width 5 height 9
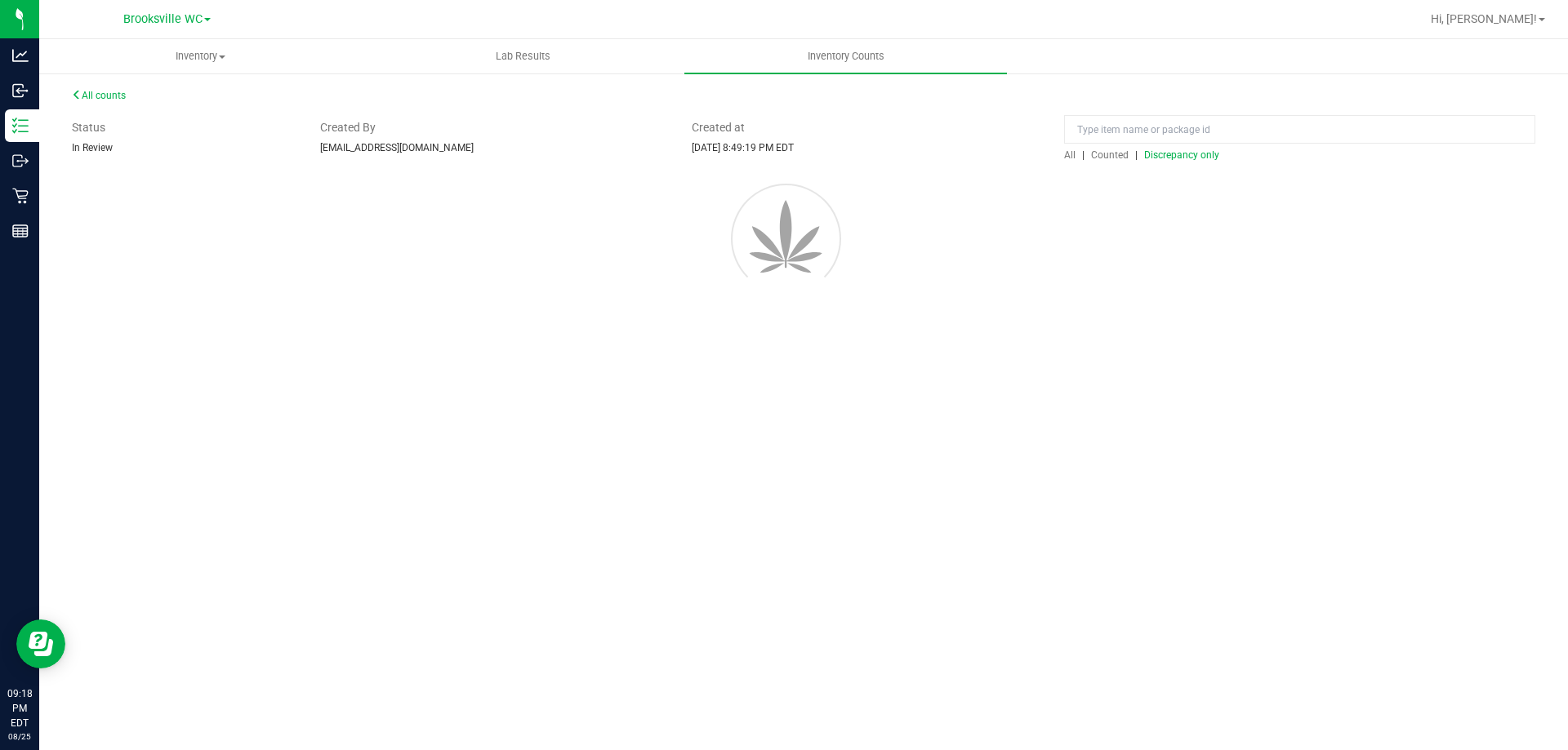
scroll to position [0, 0]
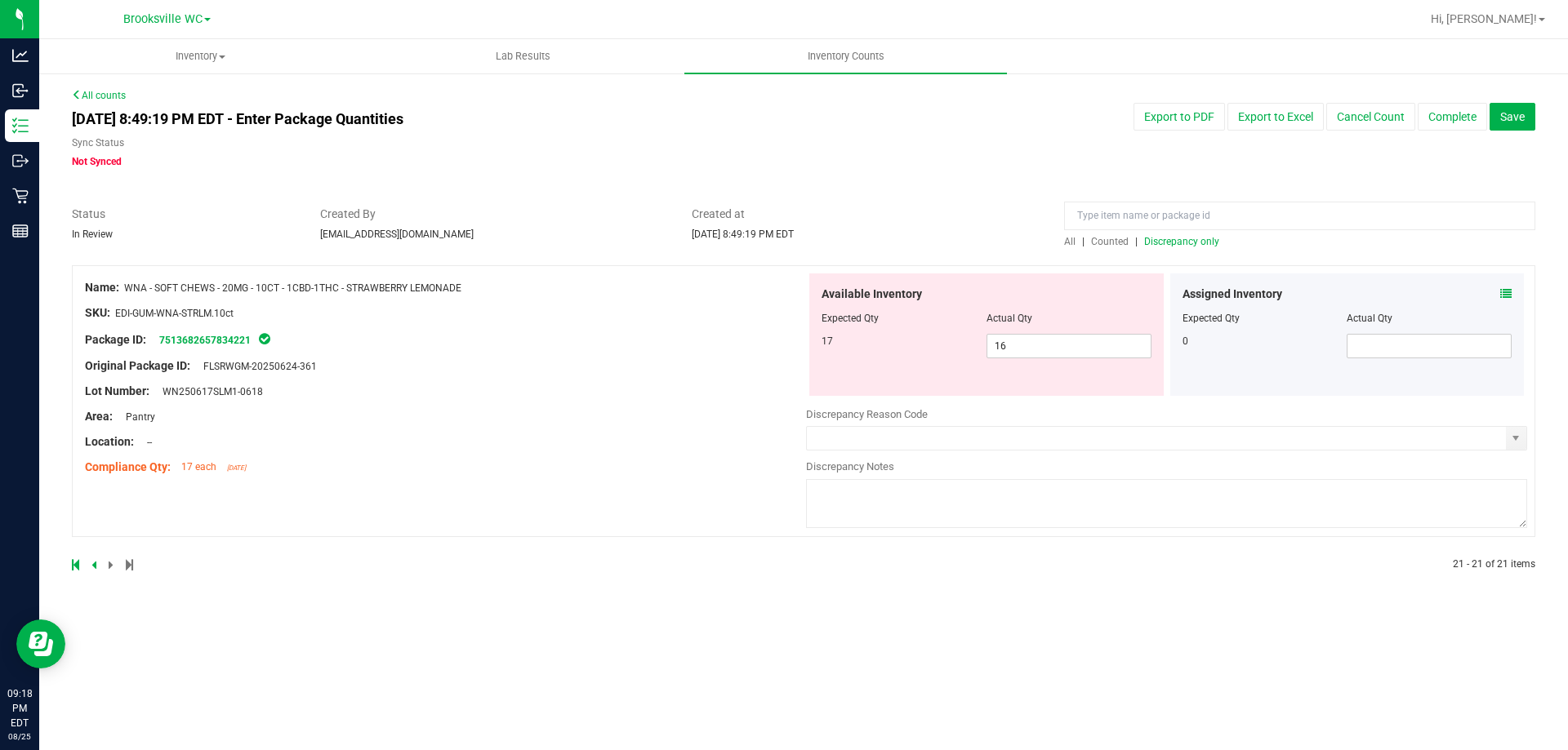
click at [75, 564] on icon at bounding box center [75, 564] width 8 height 9
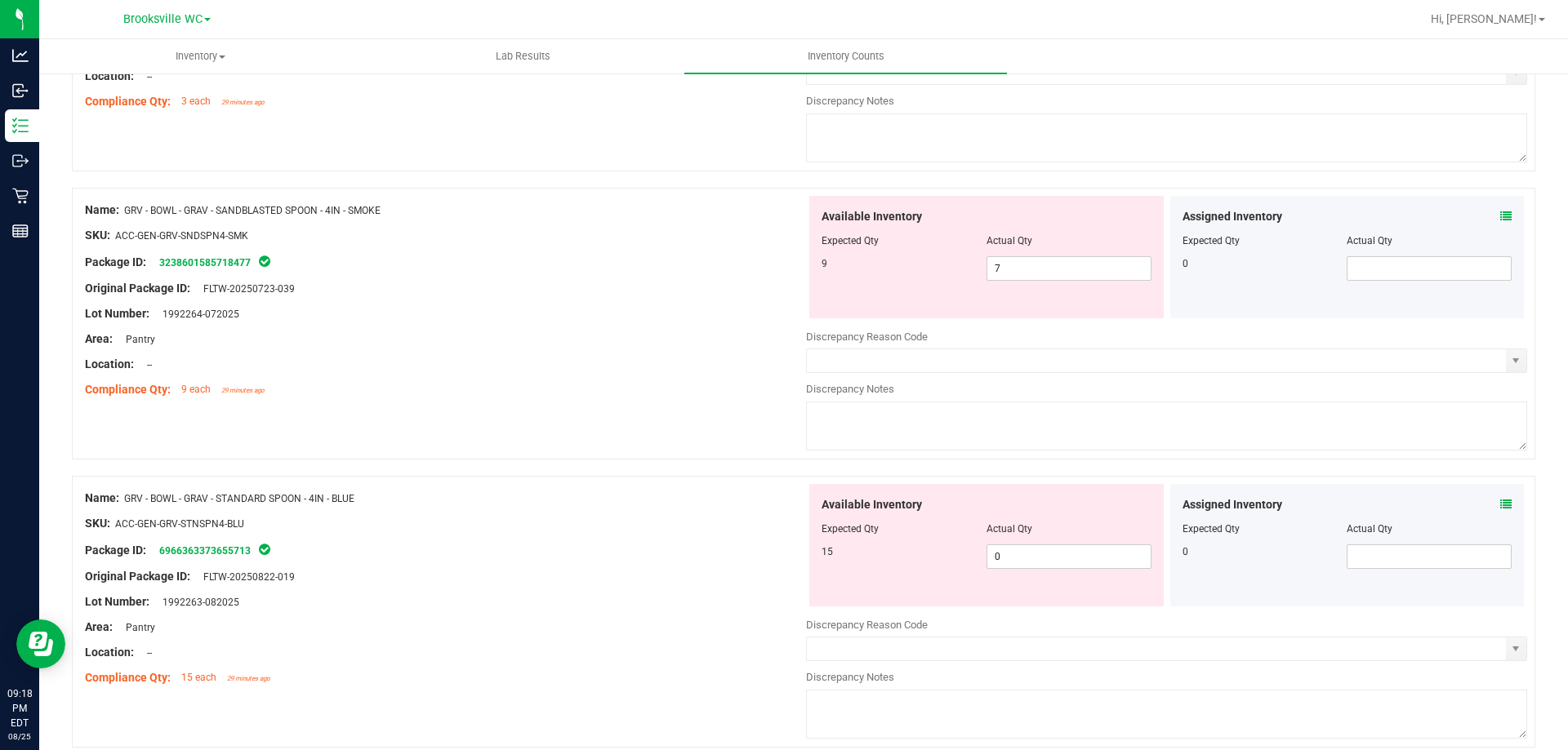
scroll to position [245, 0]
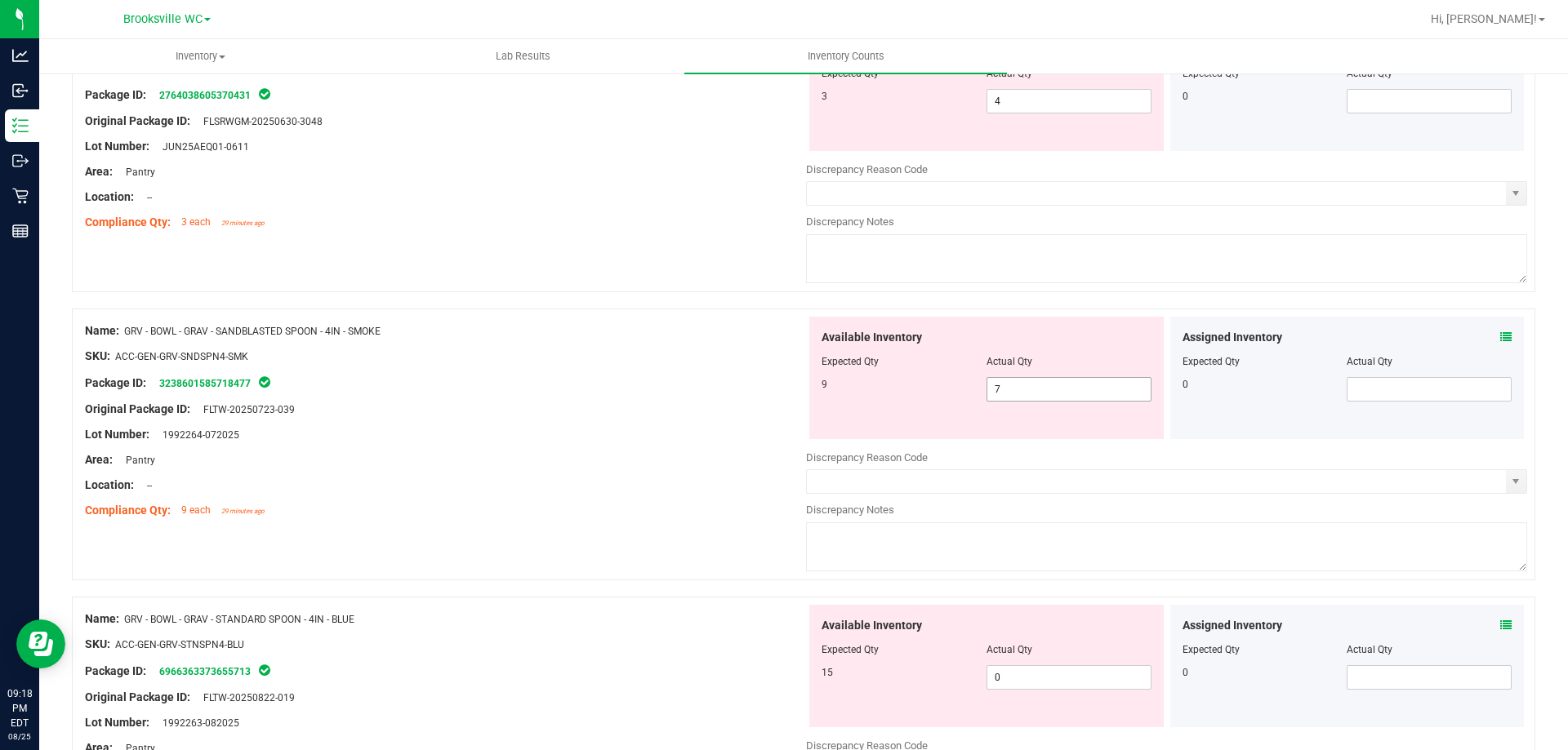
click at [1018, 389] on span "7 7" at bounding box center [1068, 389] width 165 height 24
click at [1018, 389] on input "7" at bounding box center [1069, 389] width 164 height 23
type input "9"
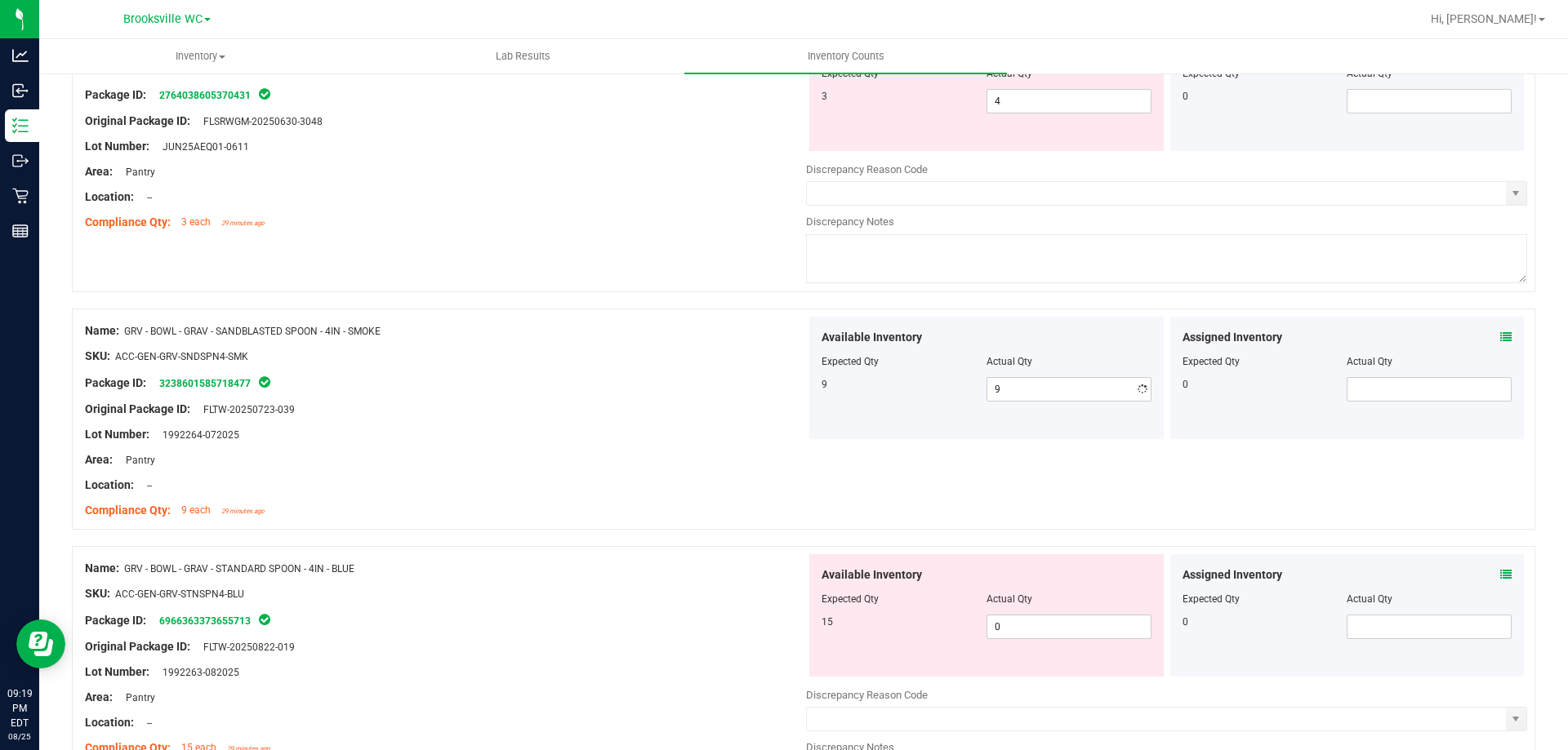
click at [508, 523] on div "Name: GRV - BOWL - GRAV - SANDBLASTED SPOON - 4IN - SMOKE SKU: ACC-GEN-GRV-SNDS…" at bounding box center [445, 421] width 721 height 208
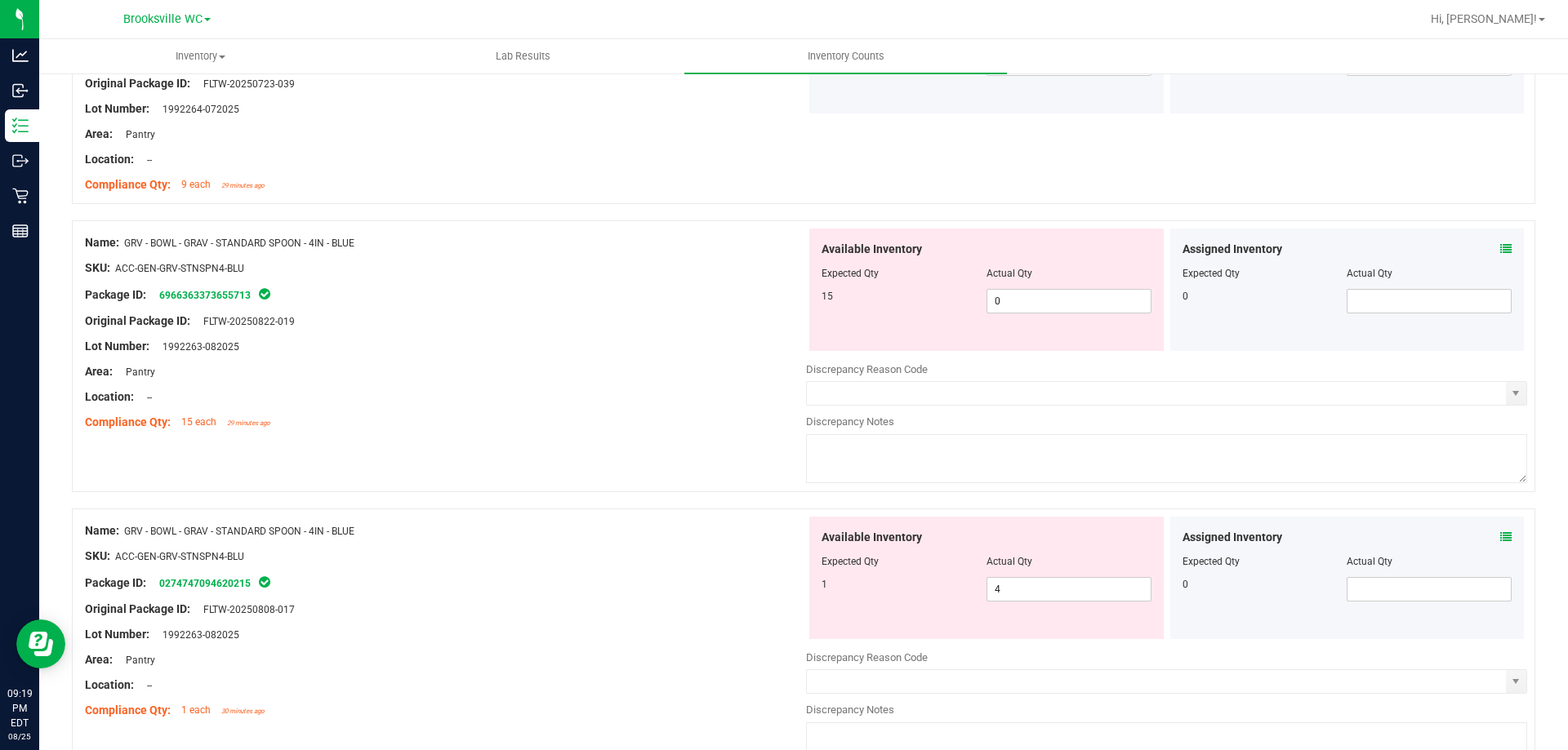
scroll to position [571, 0]
click at [1032, 298] on span "0 0" at bounding box center [1068, 301] width 165 height 24
click at [1032, 298] on input "0" at bounding box center [1069, 301] width 164 height 23
type input "15"
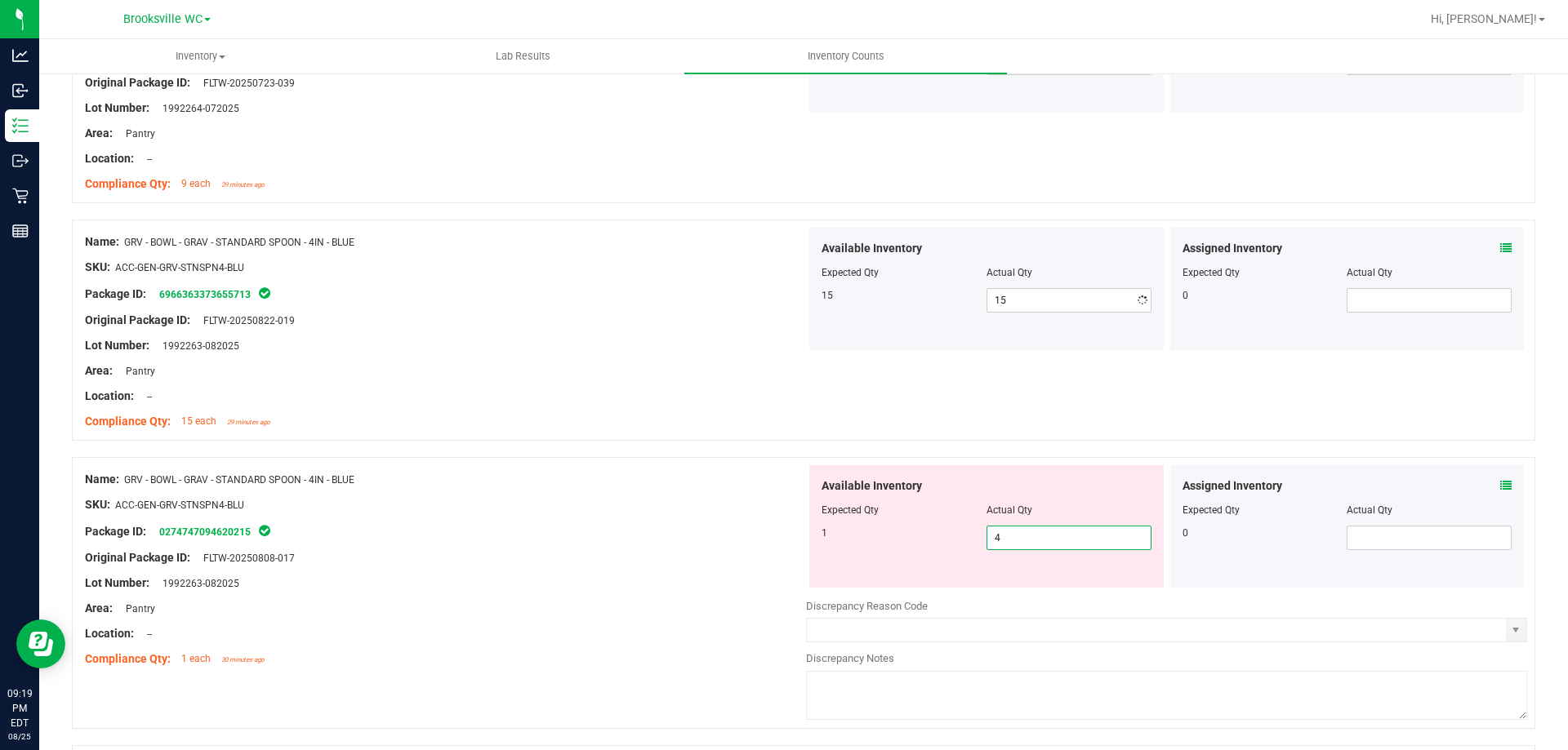
drag, startPoint x: 1023, startPoint y: 595, endPoint x: 520, endPoint y: 592, distance: 503.0
click at [520, 594] on div "Name: GRV - BOWL - GRAV - STANDARD SPOON - 4IN - BLUE SKU: ACC-GEN-GRV-STNSPN4-…" at bounding box center [803, 593] width 1463 height 272
type input "1"
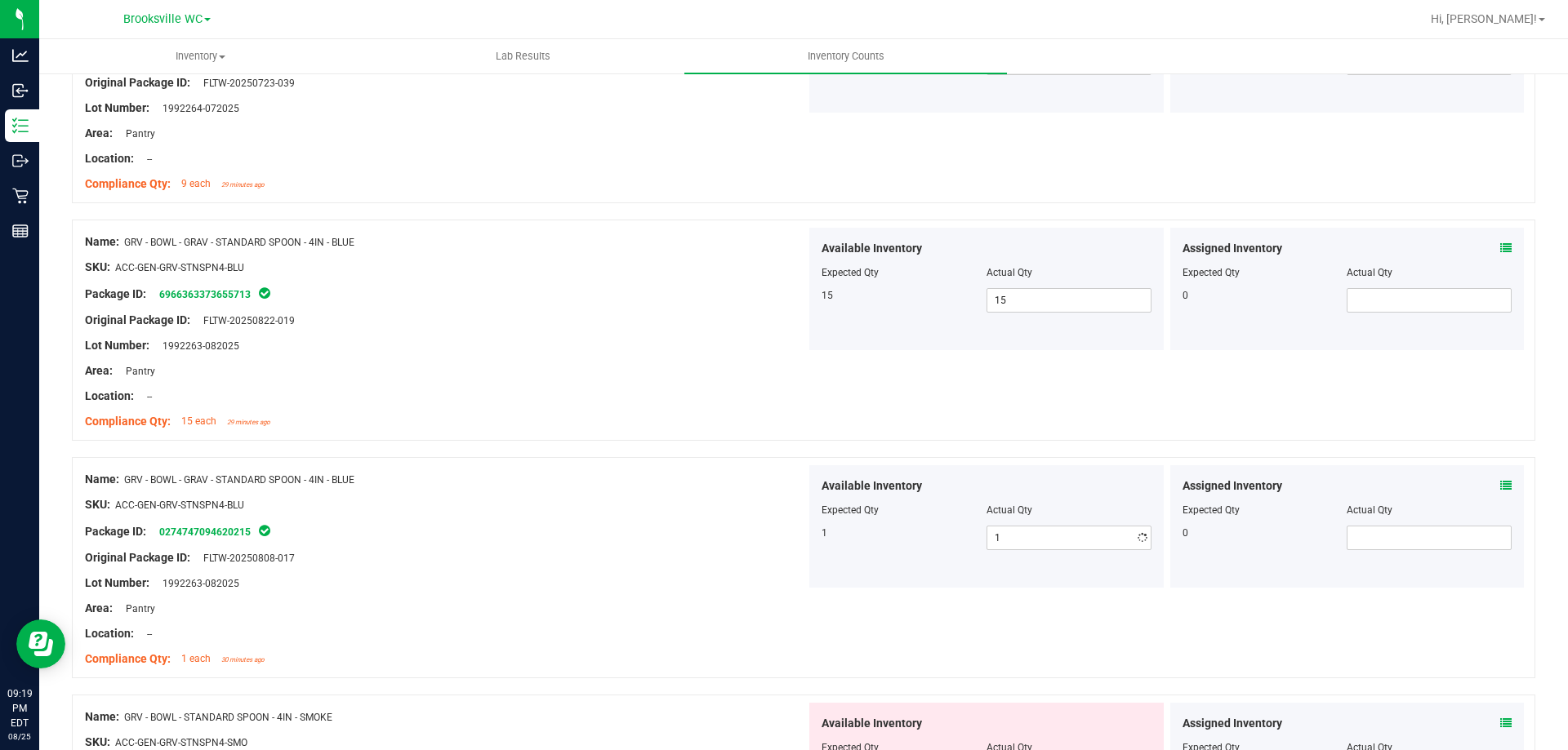
click at [655, 530] on div "Package ID: 0274747094620215" at bounding box center [445, 531] width 721 height 20
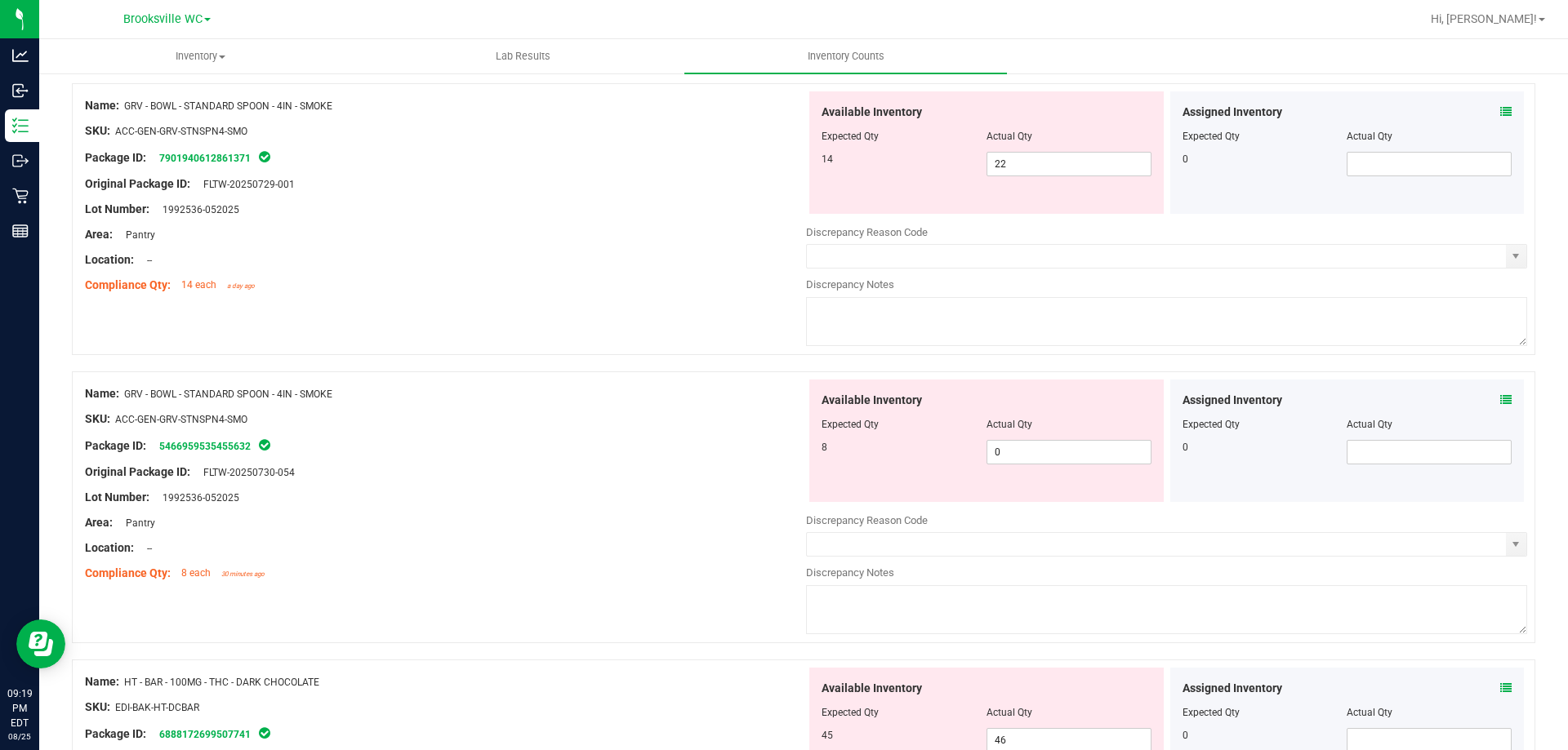
scroll to position [1143, 0]
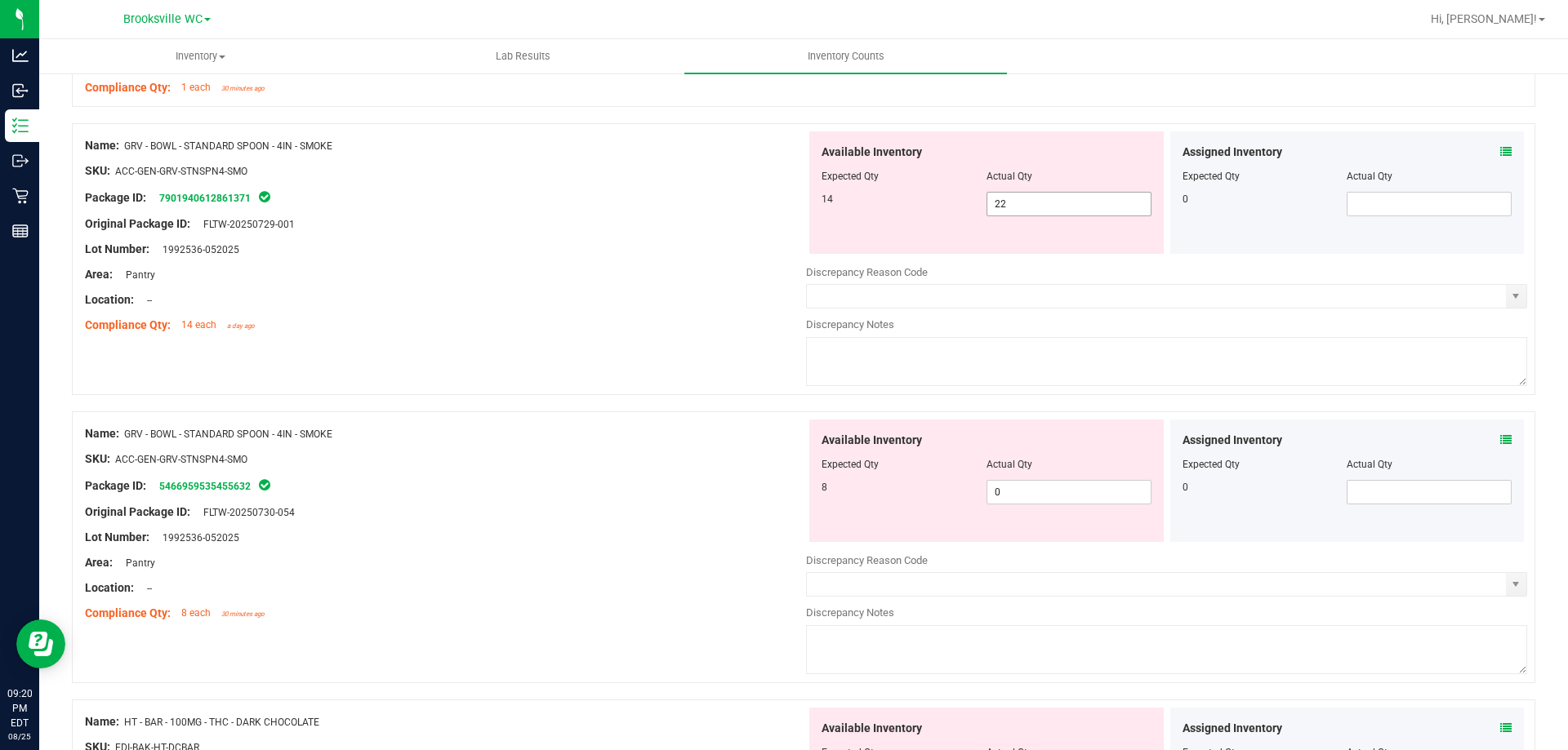
click at [1042, 199] on span "22 22" at bounding box center [1068, 204] width 165 height 24
click at [1042, 199] on input "22" at bounding box center [1069, 204] width 164 height 23
type input "14"
click at [1018, 497] on div "Available Inventory Expected Qty Actual Qty 8 0 0" at bounding box center [1166, 549] width 721 height 258
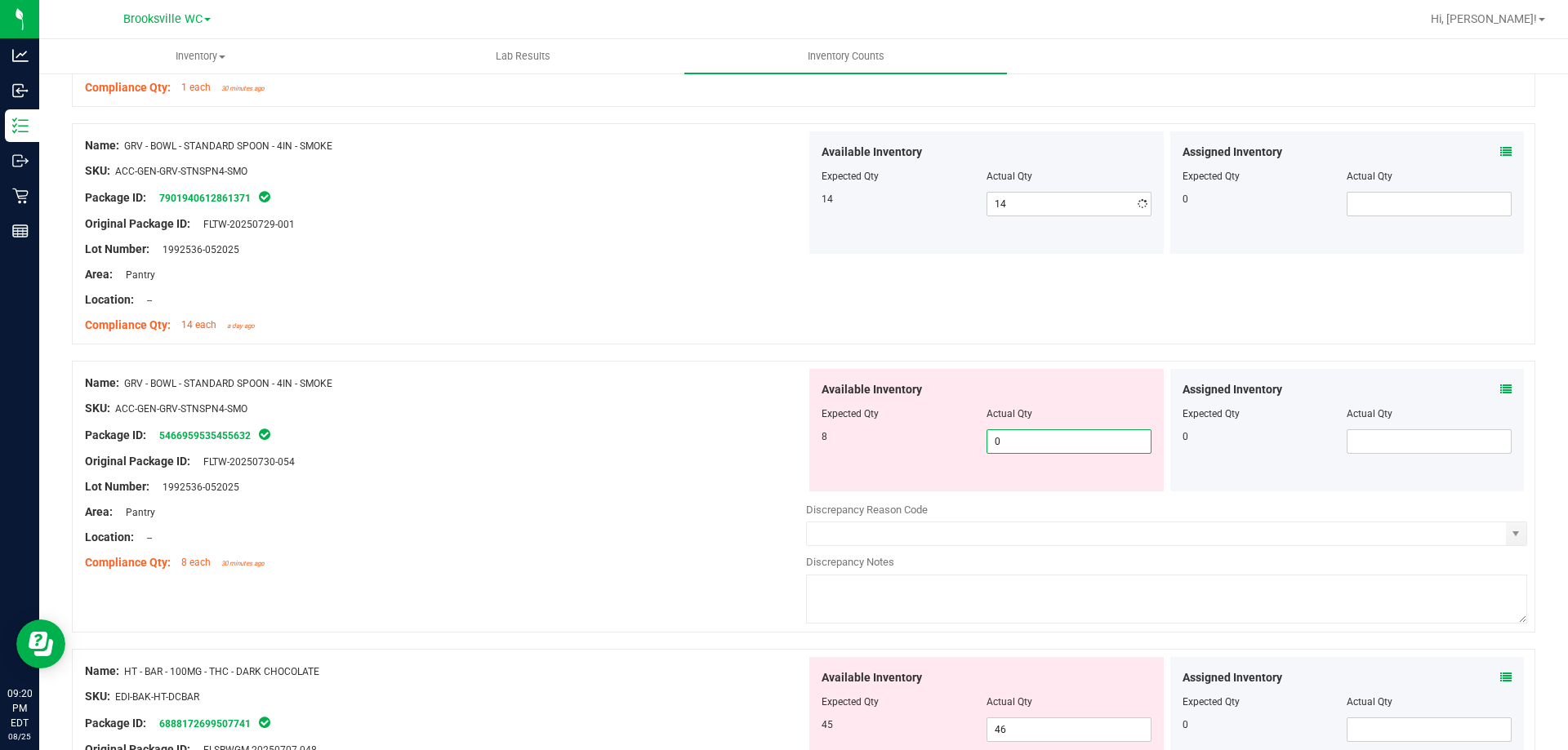
click at [1017, 497] on div at bounding box center [1166, 497] width 721 height 8
click at [1024, 437] on span "0 0" at bounding box center [1068, 442] width 165 height 24
click at [1024, 437] on input "0" at bounding box center [1069, 441] width 164 height 23
type input "8"
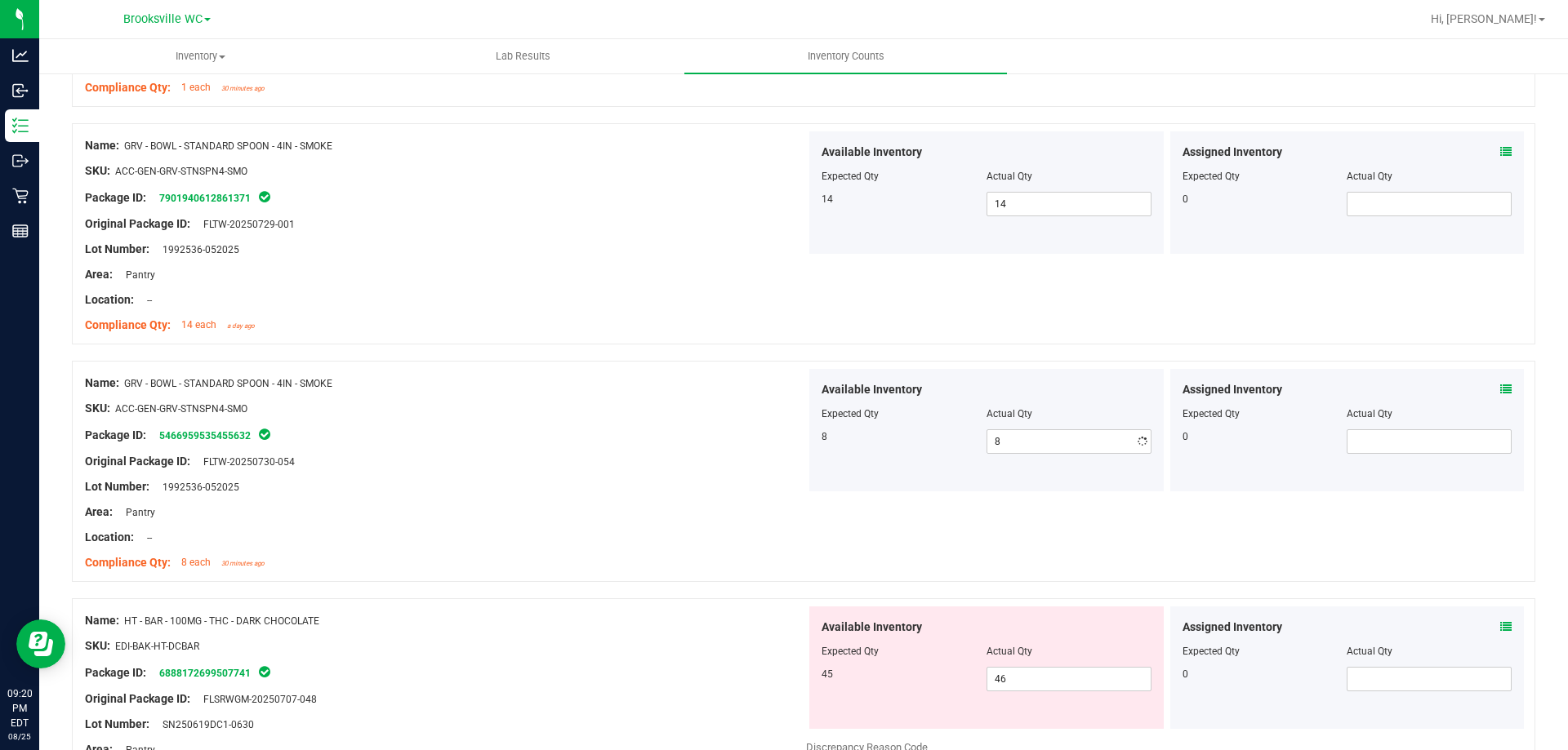
click at [600, 417] on div at bounding box center [445, 420] width 721 height 8
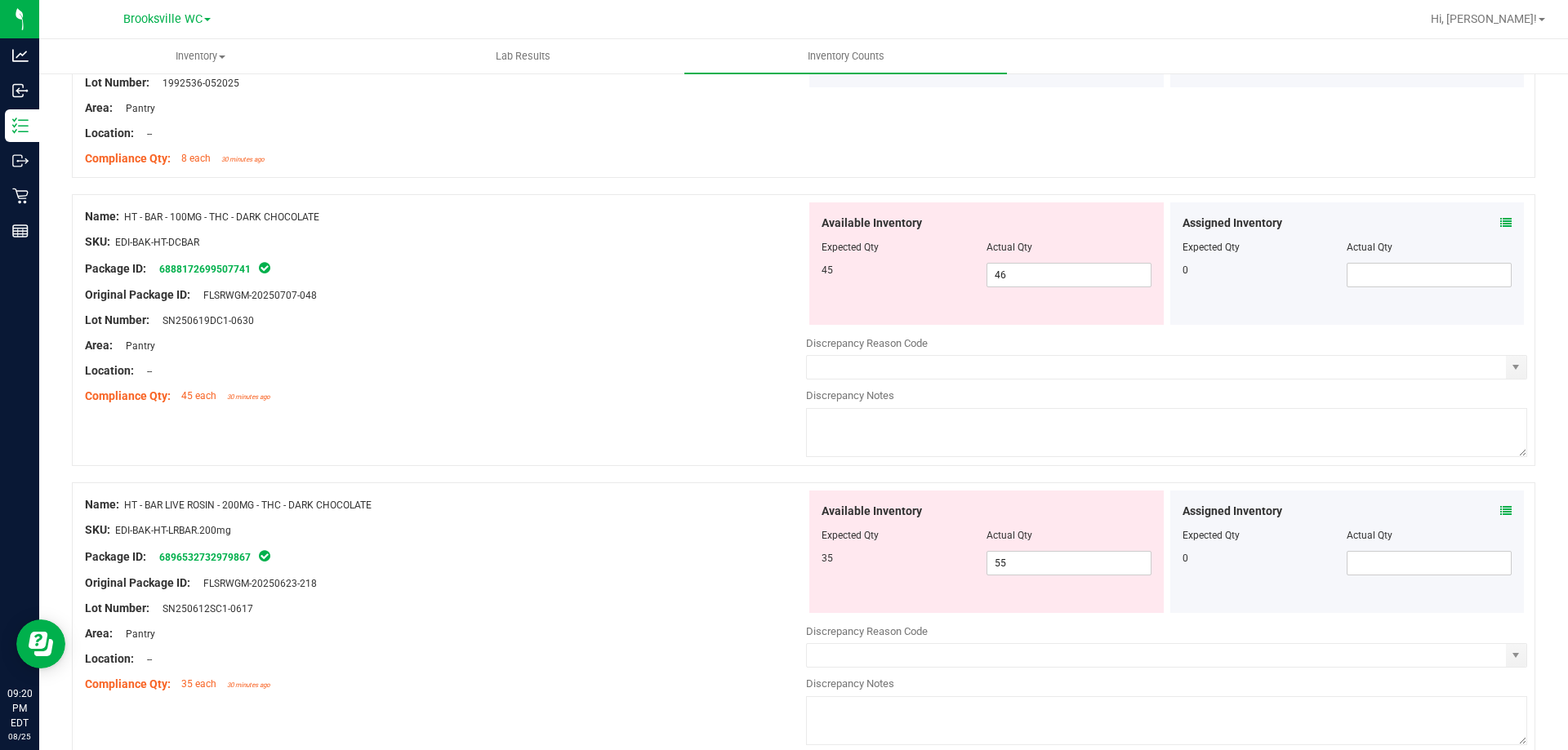
scroll to position [1551, 0]
click at [1033, 277] on span "46 46" at bounding box center [1068, 270] width 165 height 24
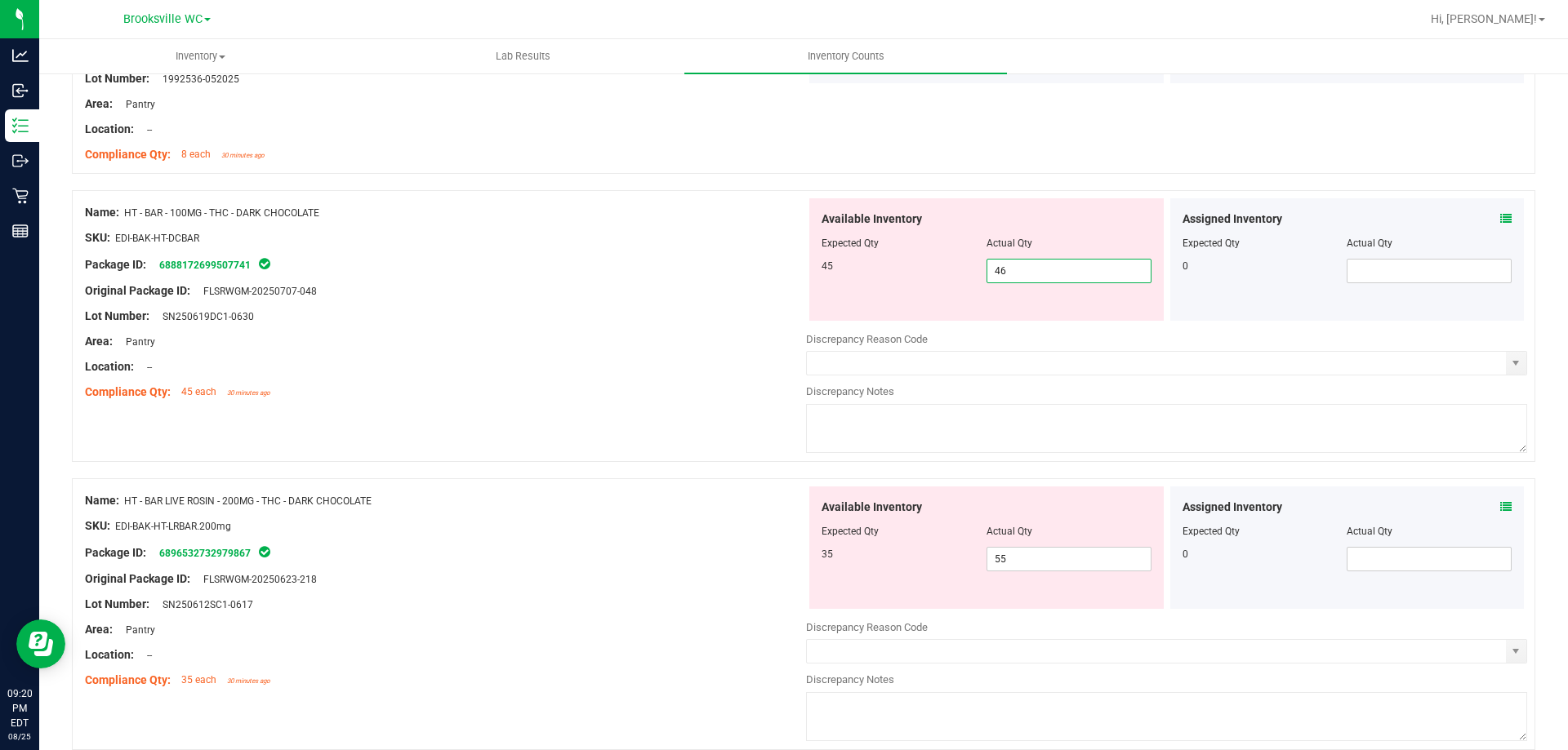
click at [1033, 277] on input "46" at bounding box center [1069, 270] width 164 height 23
click at [483, 350] on div at bounding box center [445, 354] width 721 height 8
click at [1055, 268] on span "46 46" at bounding box center [1068, 270] width 165 height 24
click at [1055, 268] on input "46" at bounding box center [1069, 270] width 164 height 23
click at [1011, 263] on input "46" at bounding box center [1069, 270] width 164 height 23
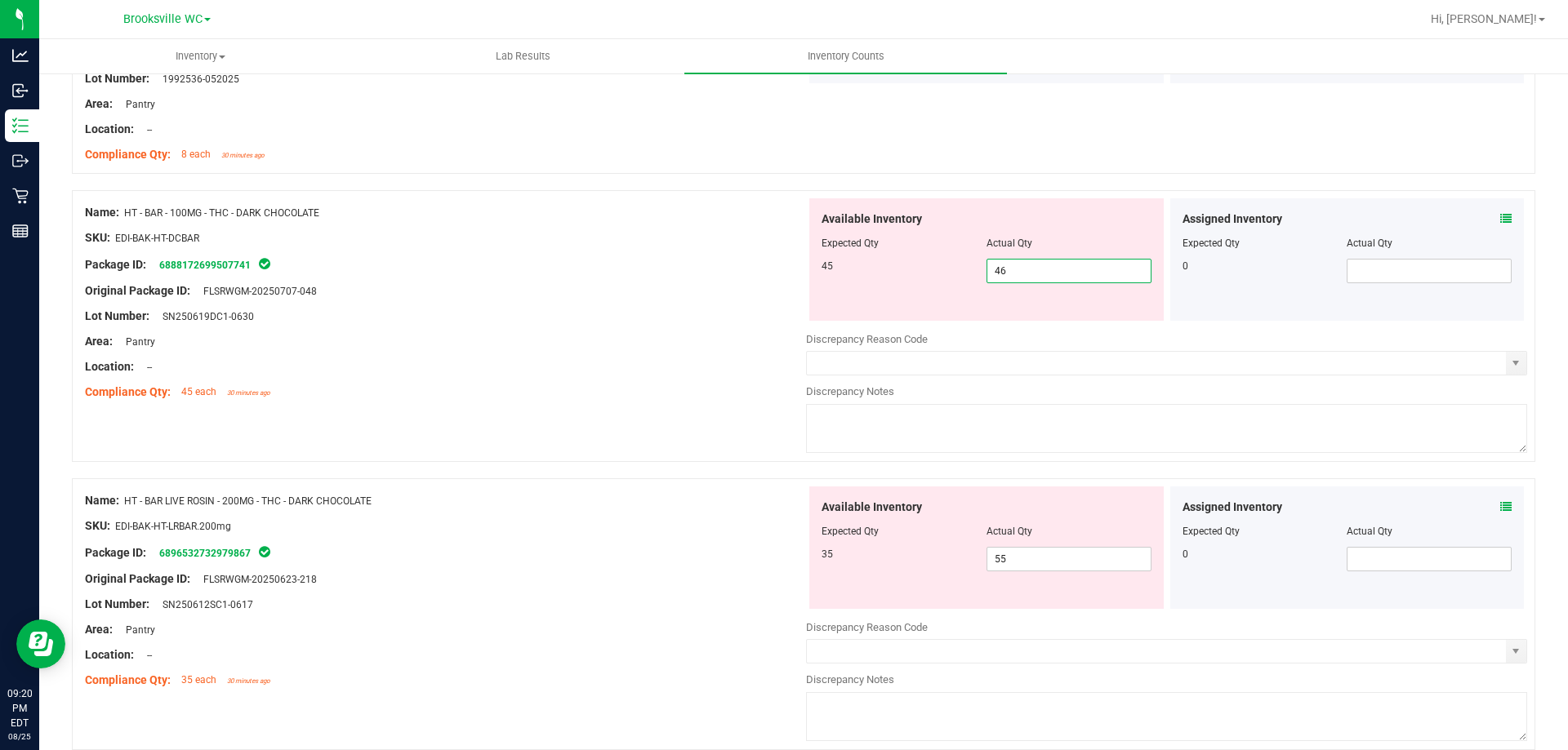
click at [1011, 263] on input "46" at bounding box center [1069, 270] width 164 height 23
type input "45"
click at [556, 381] on div at bounding box center [445, 379] width 721 height 8
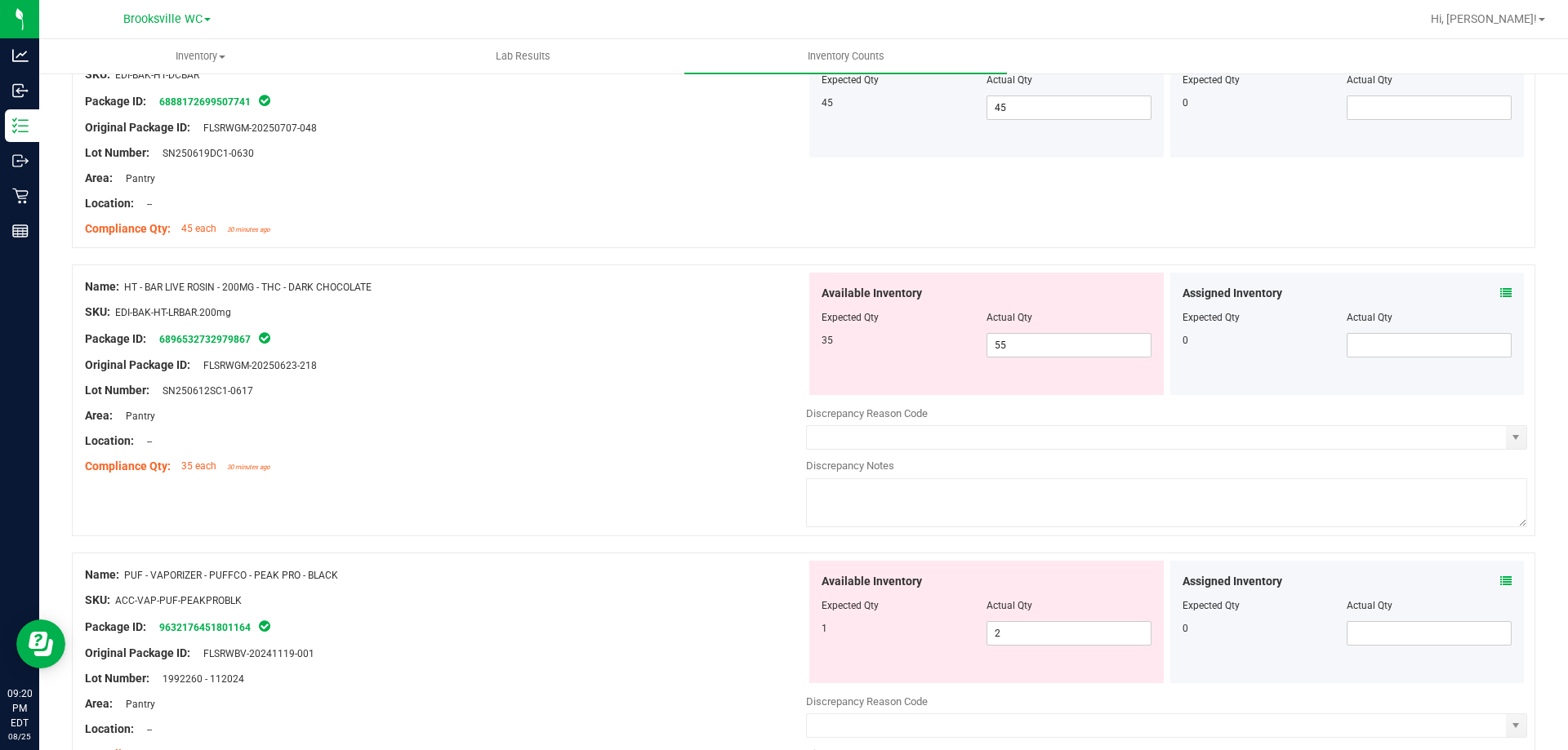
scroll to position [1795, 0]
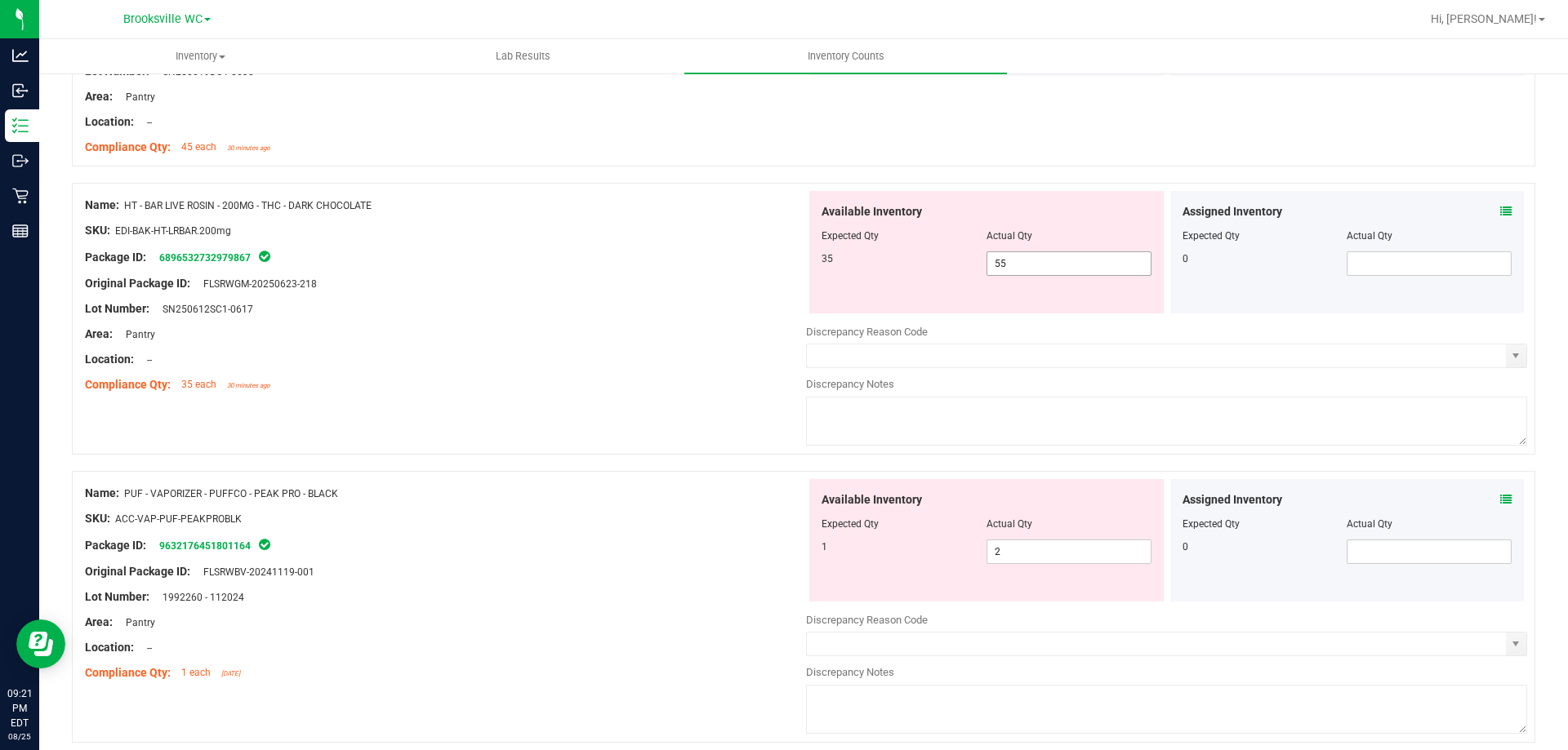
click at [1055, 267] on span "55 55" at bounding box center [1068, 263] width 165 height 24
click at [1055, 267] on input "55" at bounding box center [1069, 263] width 164 height 23
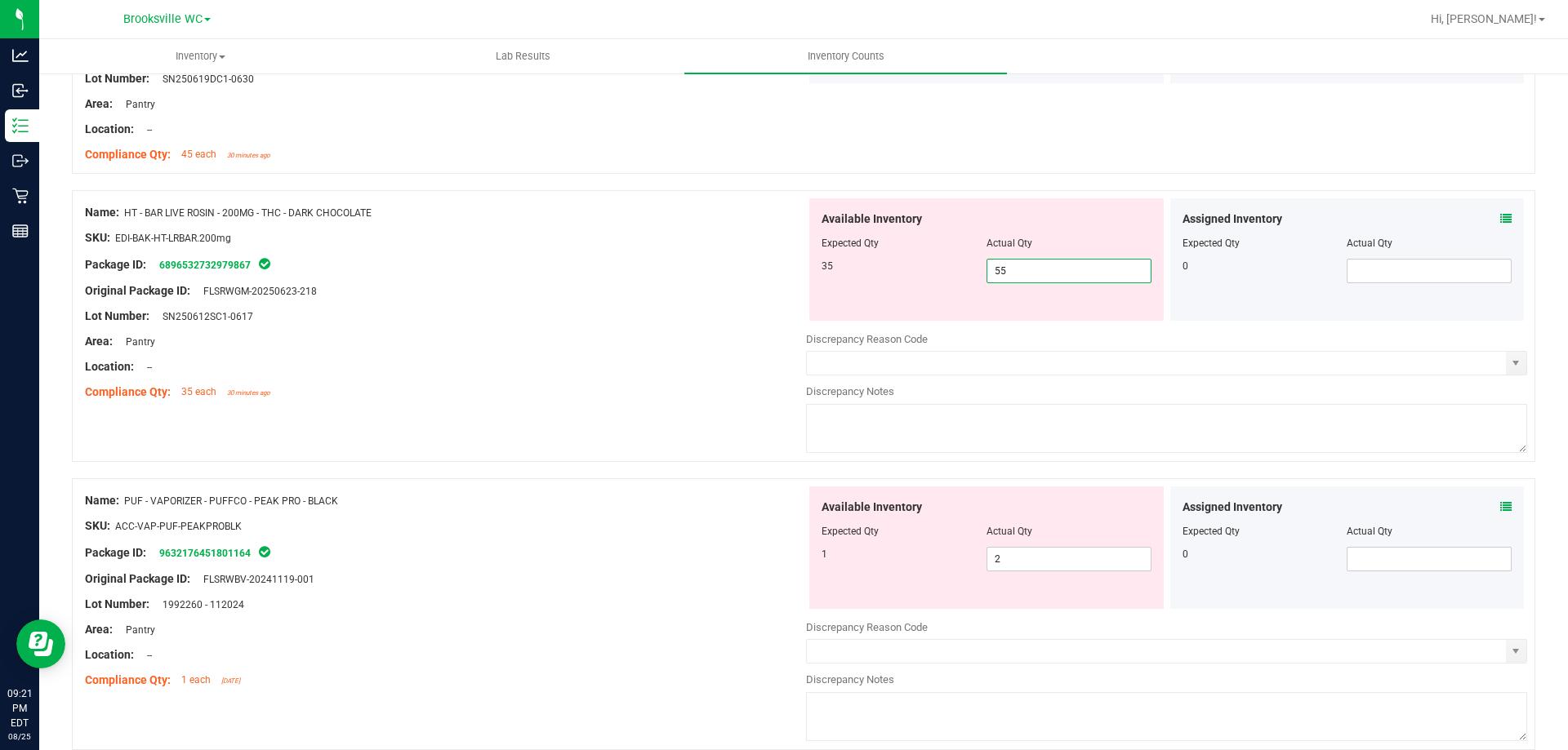
scroll to position [1877, 0]
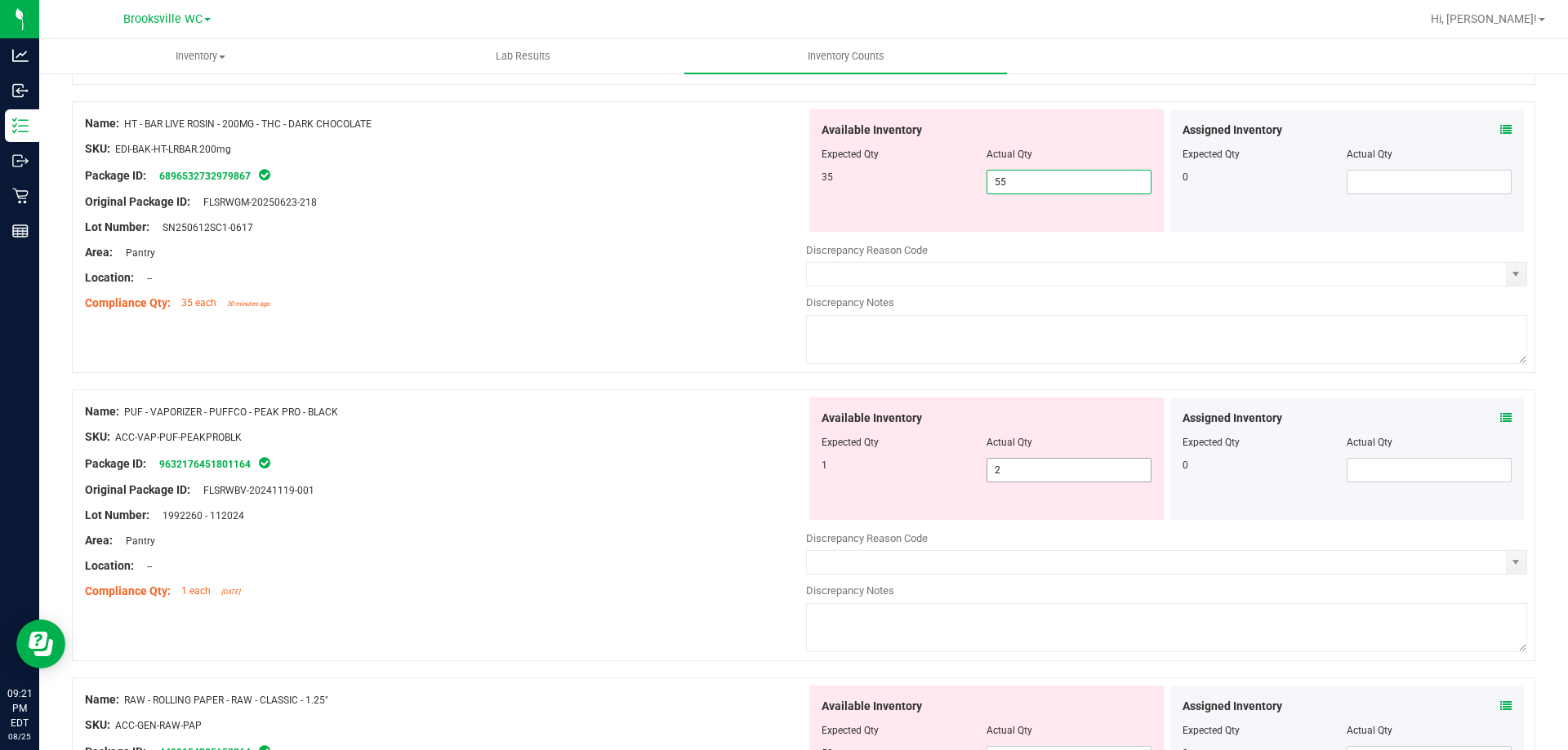
click at [1009, 472] on span "2 2" at bounding box center [1068, 470] width 165 height 24
click at [1009, 472] on input "2" at bounding box center [1069, 470] width 164 height 23
type input "1"
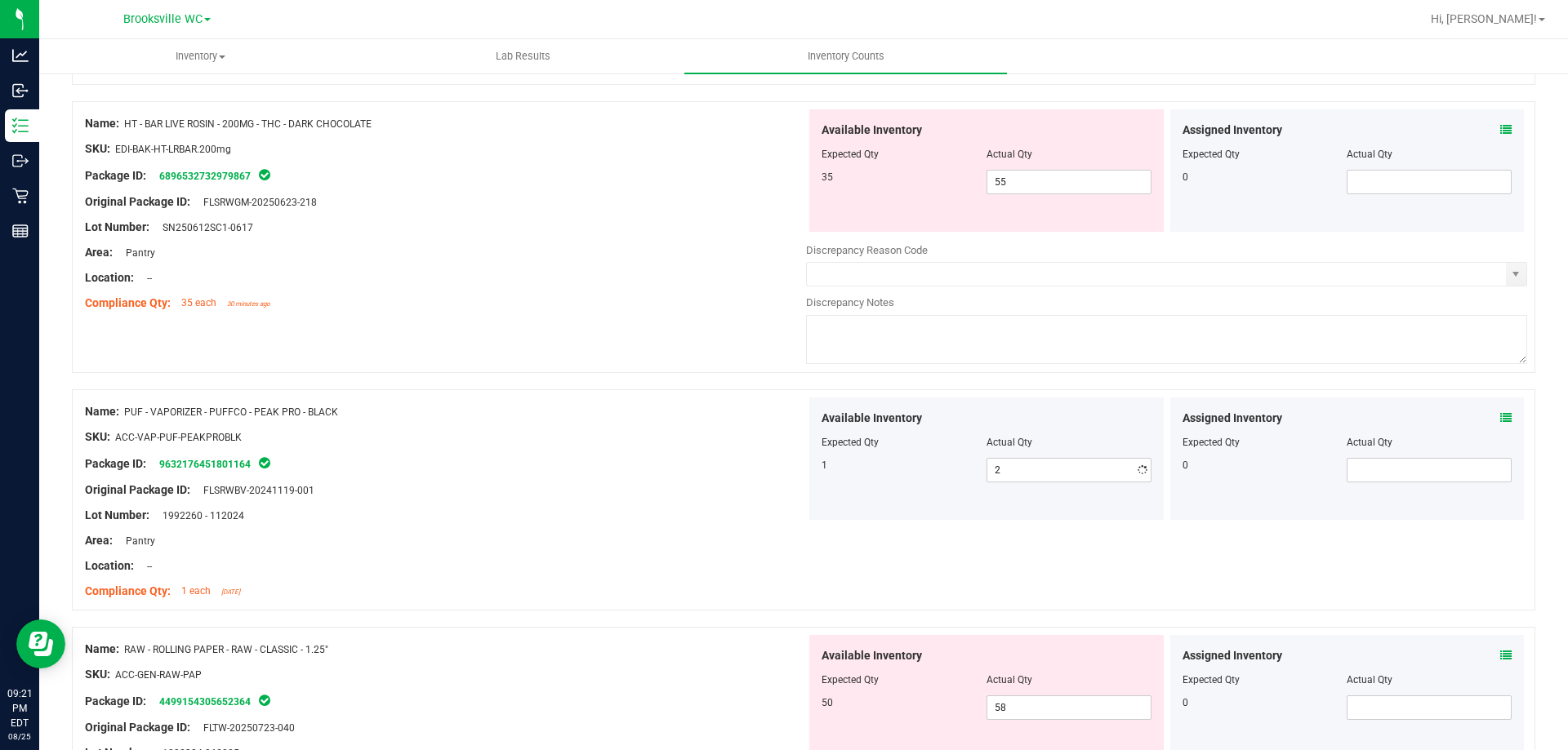
type input "1"
click at [506, 436] on div "SKU: ACC-VAP-PUF-PEAKPROBLK" at bounding box center [445, 437] width 721 height 17
click at [1063, 188] on span "55 55" at bounding box center [1068, 182] width 165 height 24
click at [1063, 188] on input "55" at bounding box center [1069, 182] width 164 height 23
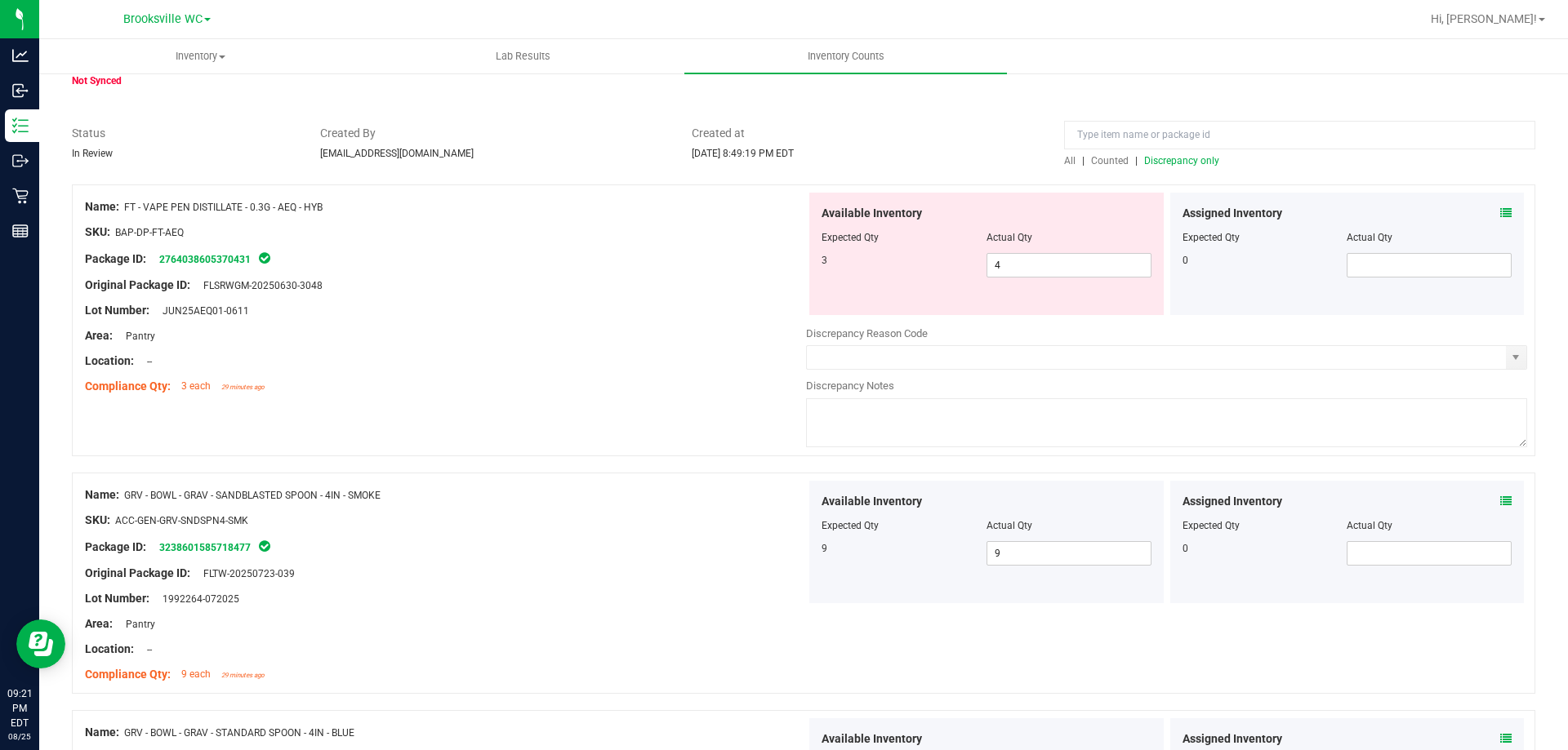
scroll to position [0, 0]
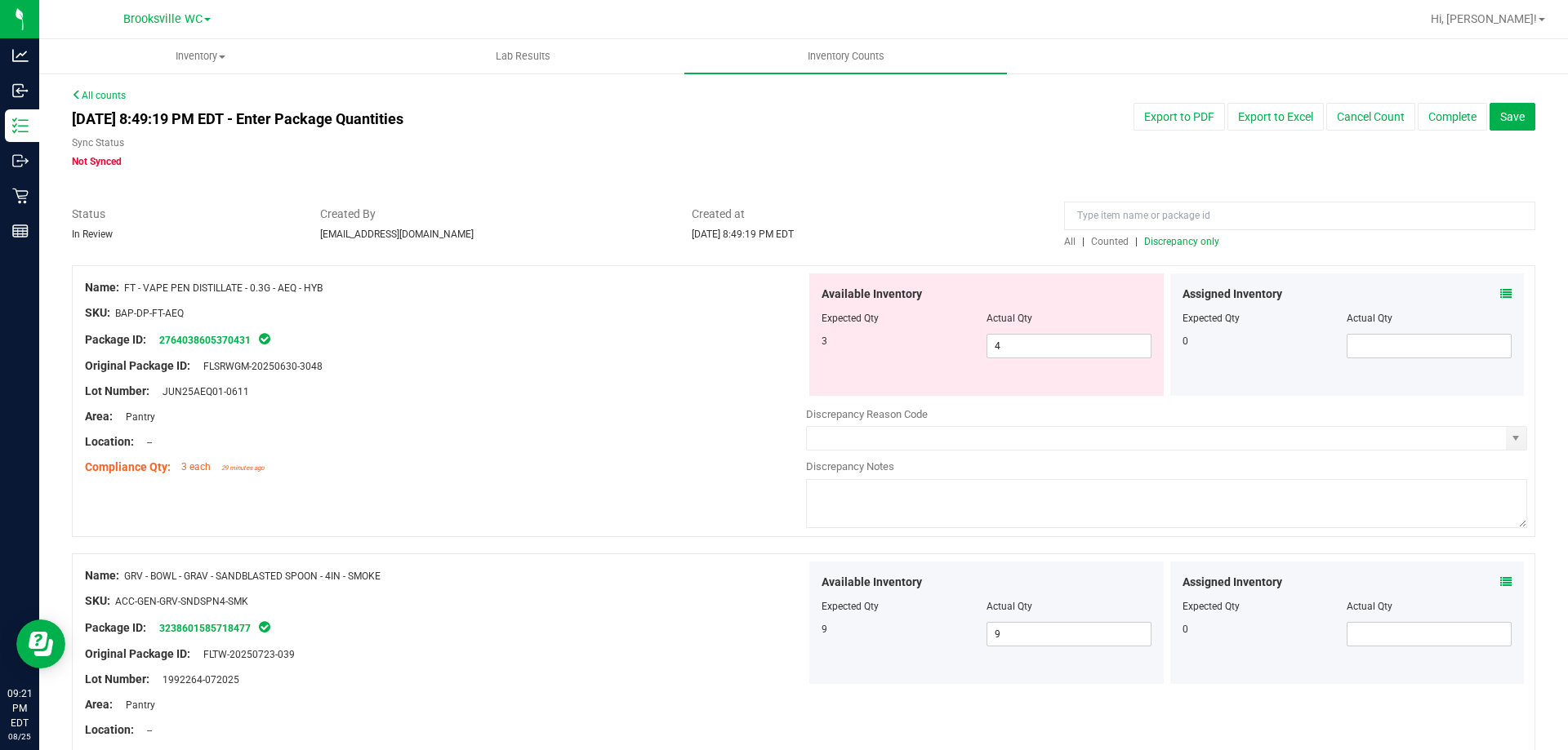
click at [1167, 239] on span "Discrepancy only" at bounding box center [1181, 241] width 75 height 11
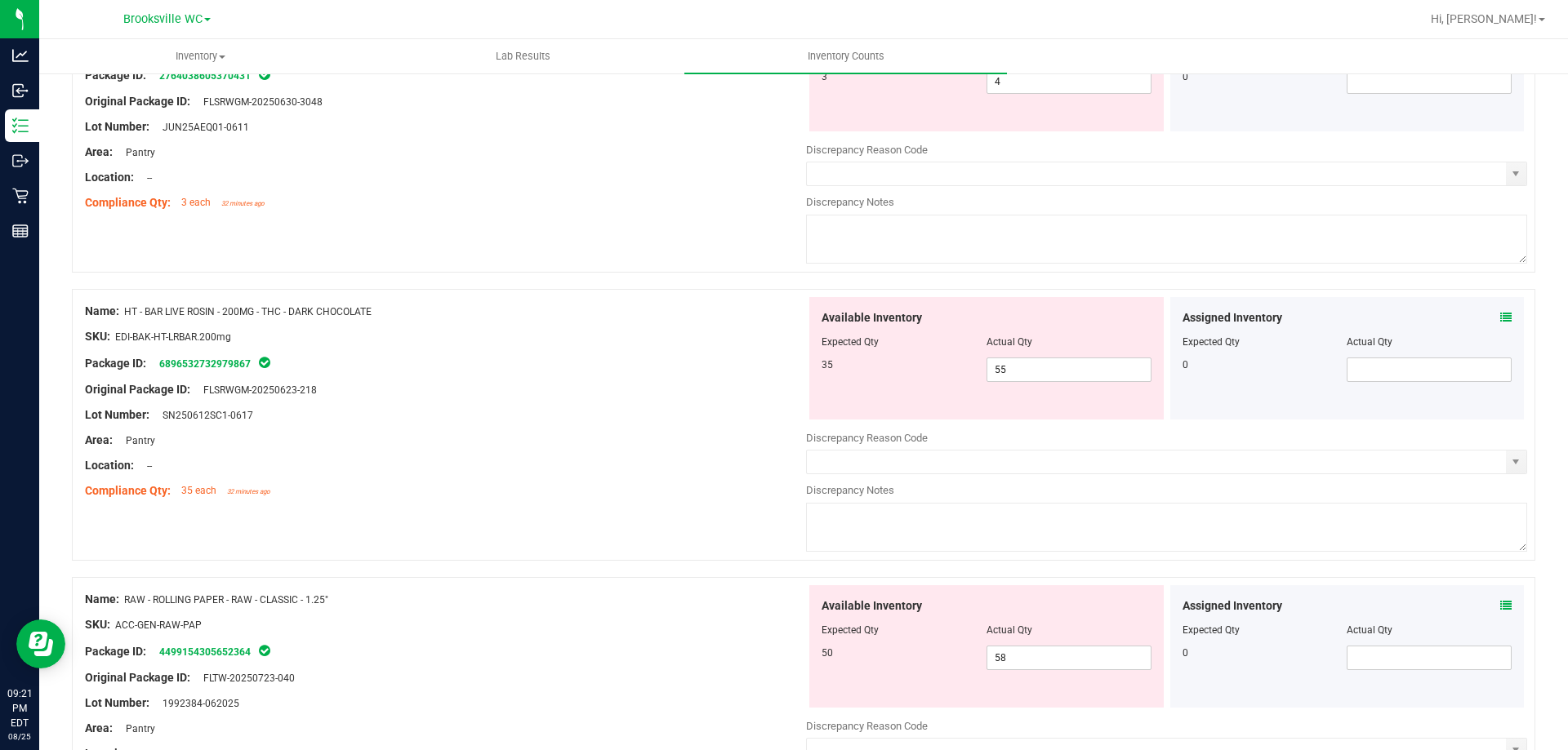
scroll to position [408, 0]
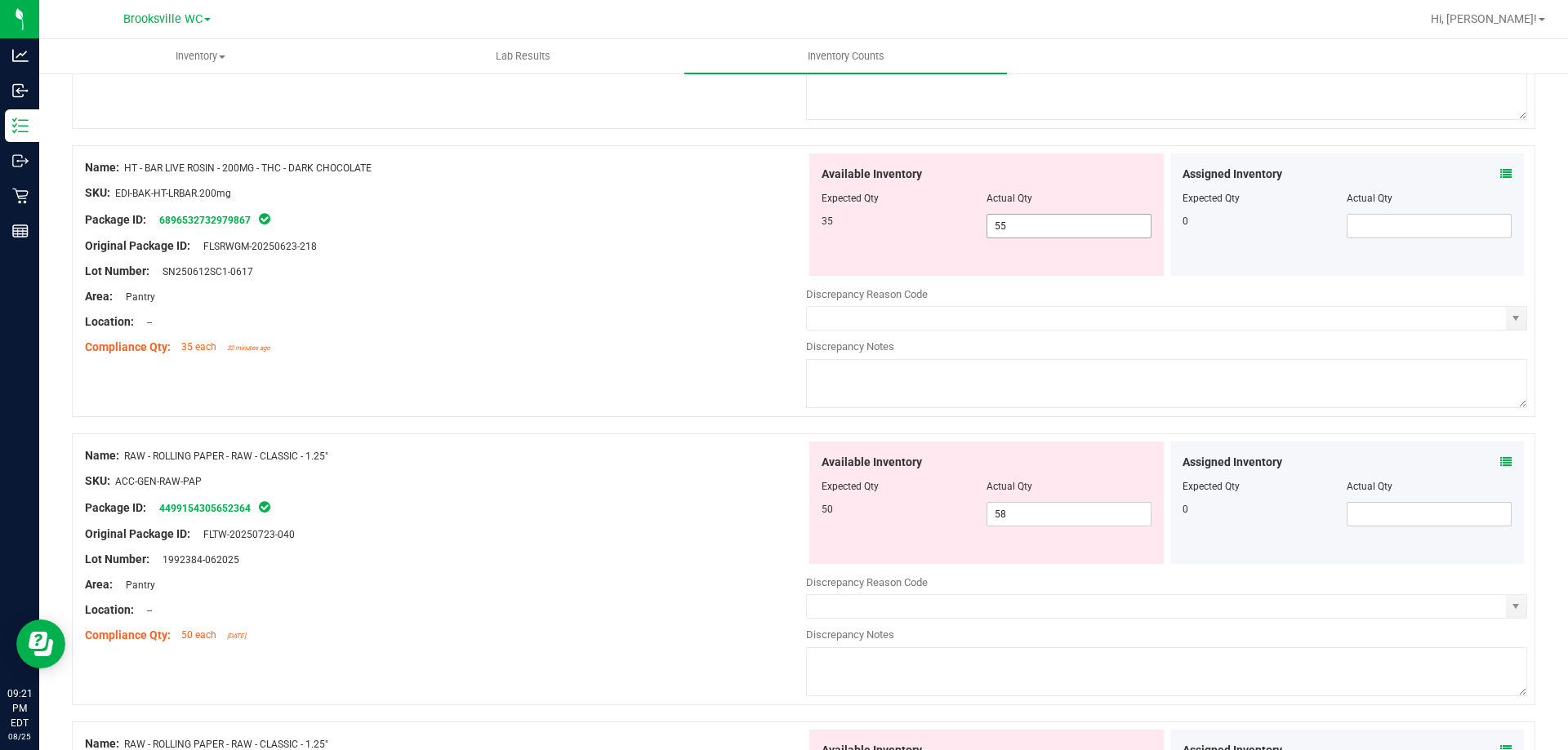
click at [1067, 226] on span "55 55" at bounding box center [1068, 226] width 165 height 24
click at [1067, 226] on input "55" at bounding box center [1069, 226] width 164 height 23
type input "35"
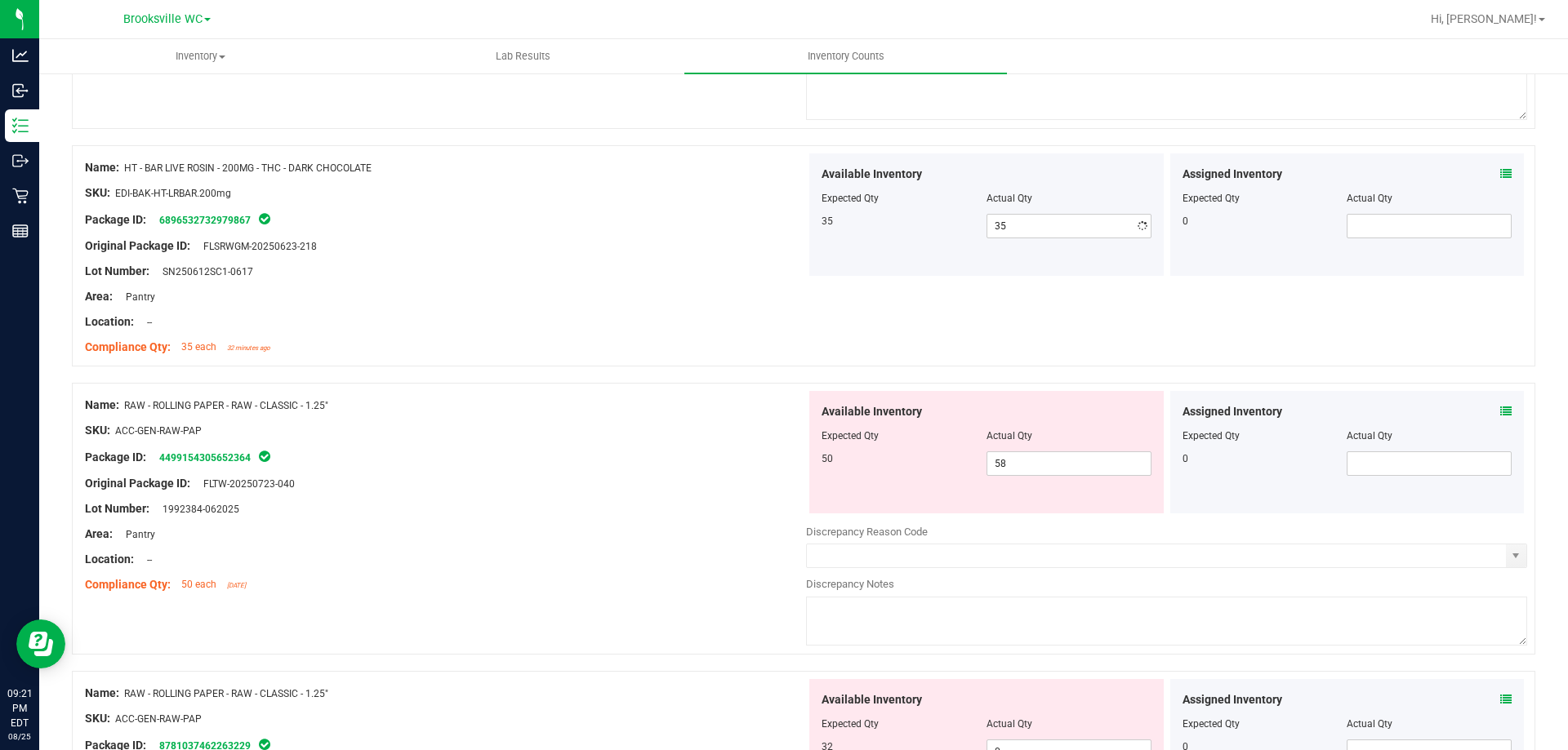
click at [601, 207] on div at bounding box center [445, 205] width 721 height 8
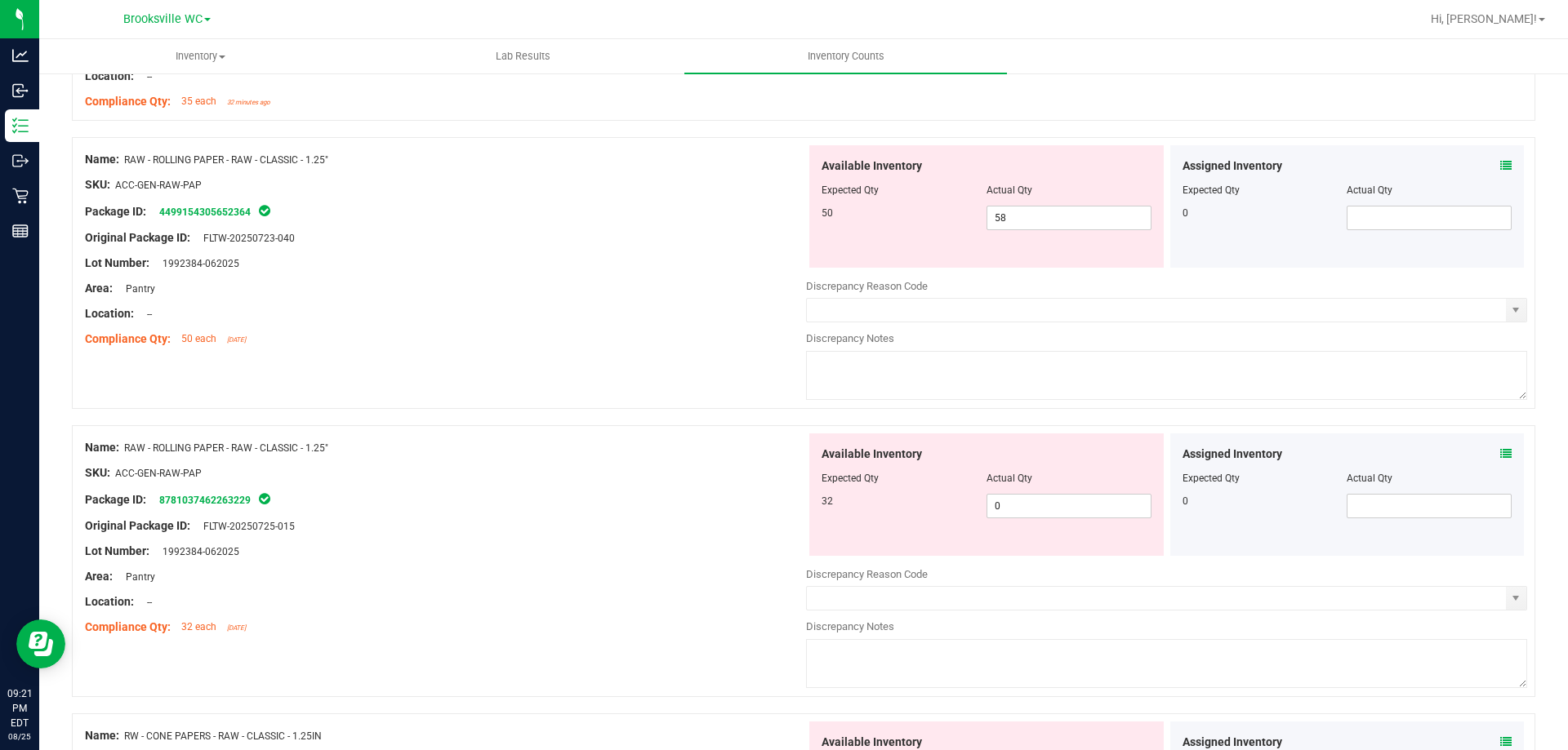
scroll to position [653, 0]
click at [1019, 220] on span "58 58" at bounding box center [1068, 219] width 165 height 24
click at [1019, 220] on input "58" at bounding box center [1069, 219] width 164 height 23
type input "50"
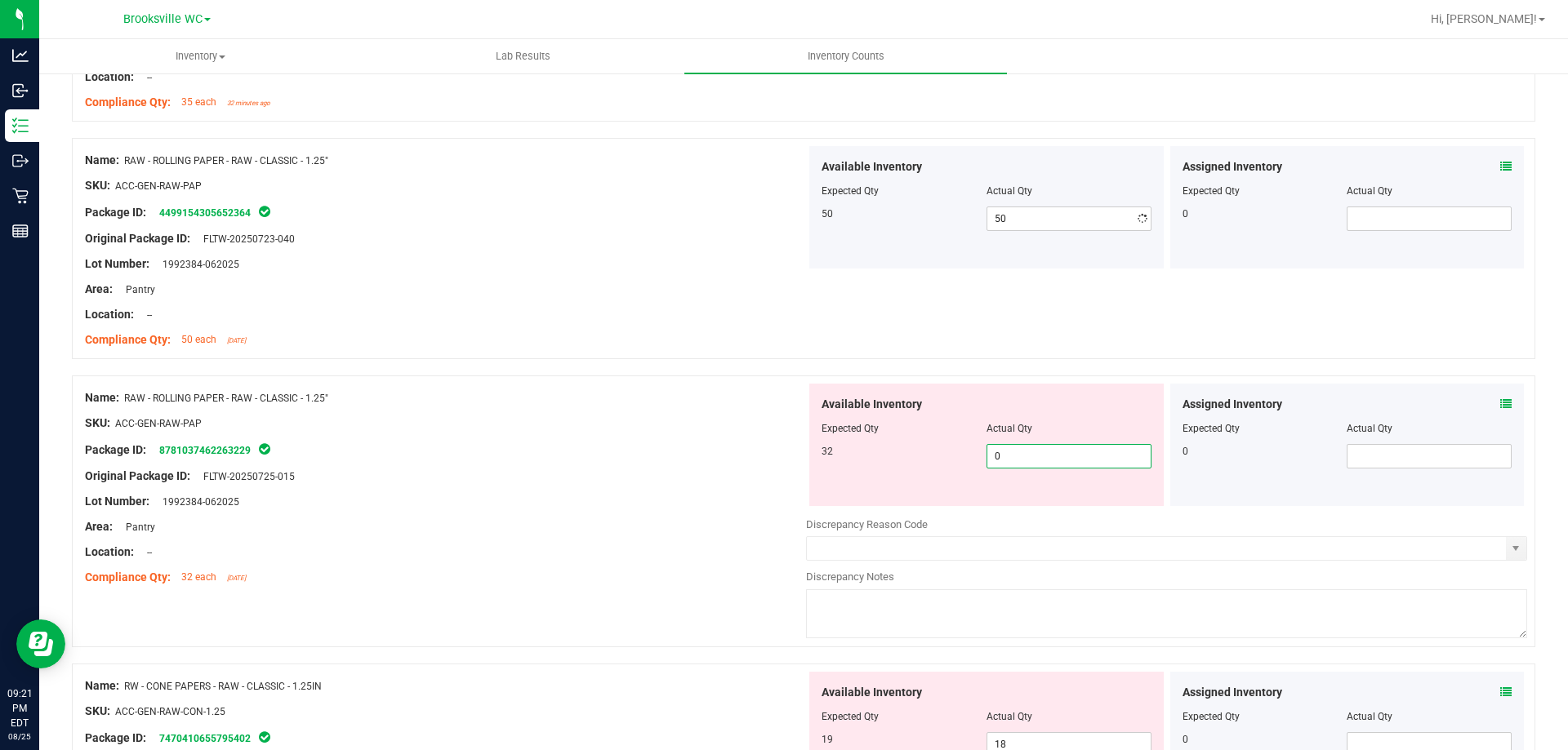
click at [1034, 515] on div "Available Inventory Expected Qty Actual Qty 32 0 0" at bounding box center [1166, 512] width 721 height 258
click at [1022, 450] on input "0" at bounding box center [1069, 456] width 164 height 23
type input "32"
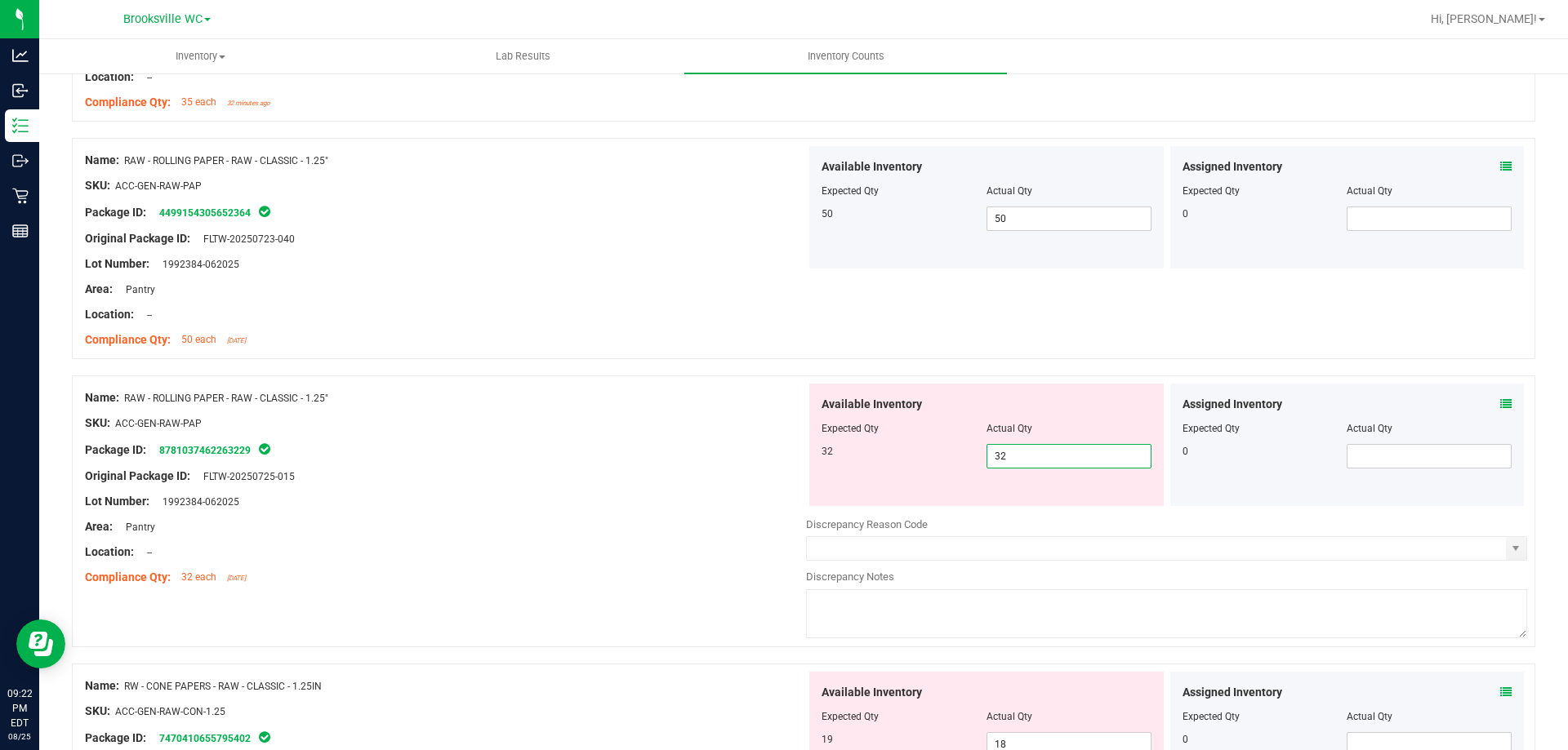
click at [548, 436] on div at bounding box center [445, 435] width 721 height 8
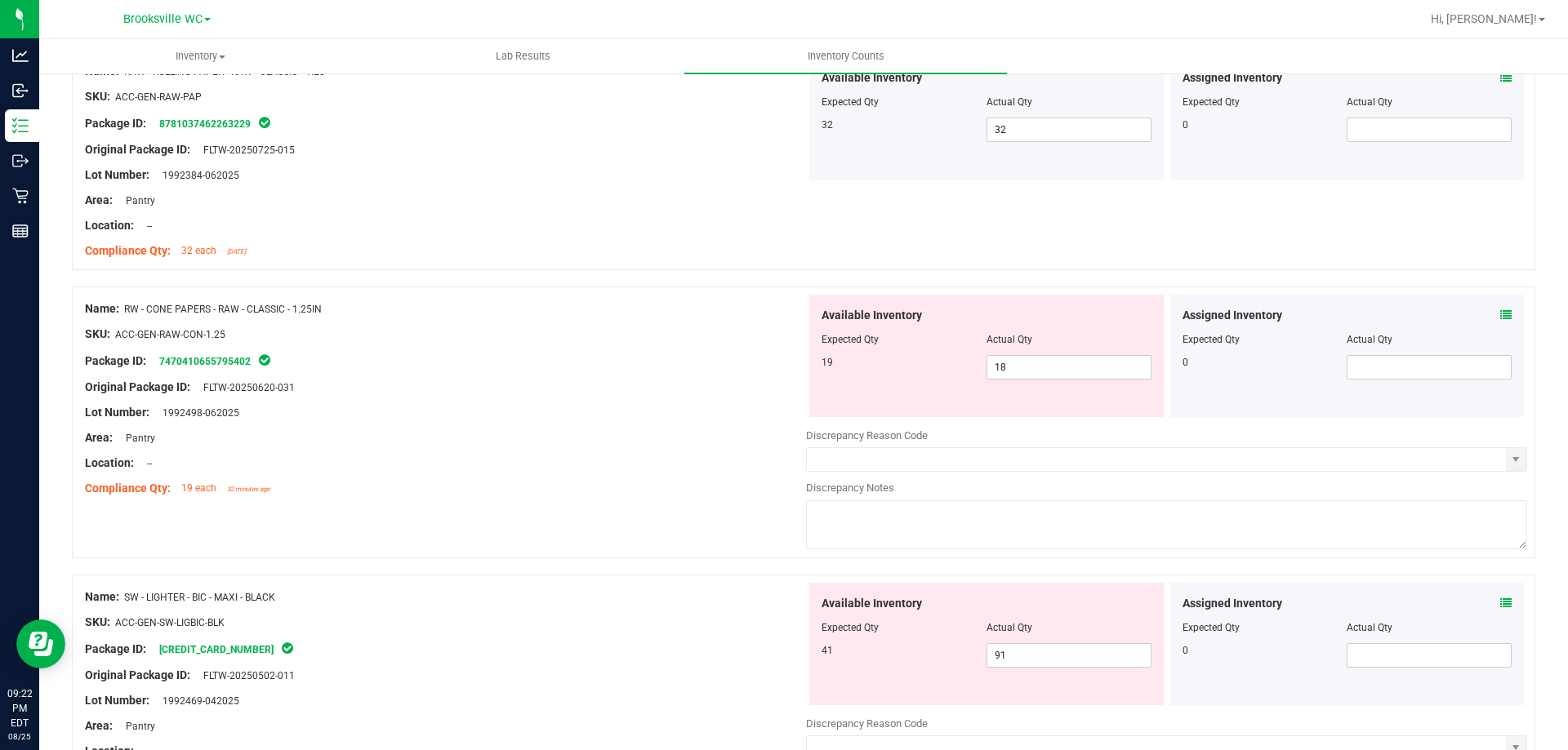
scroll to position [1061, 0]
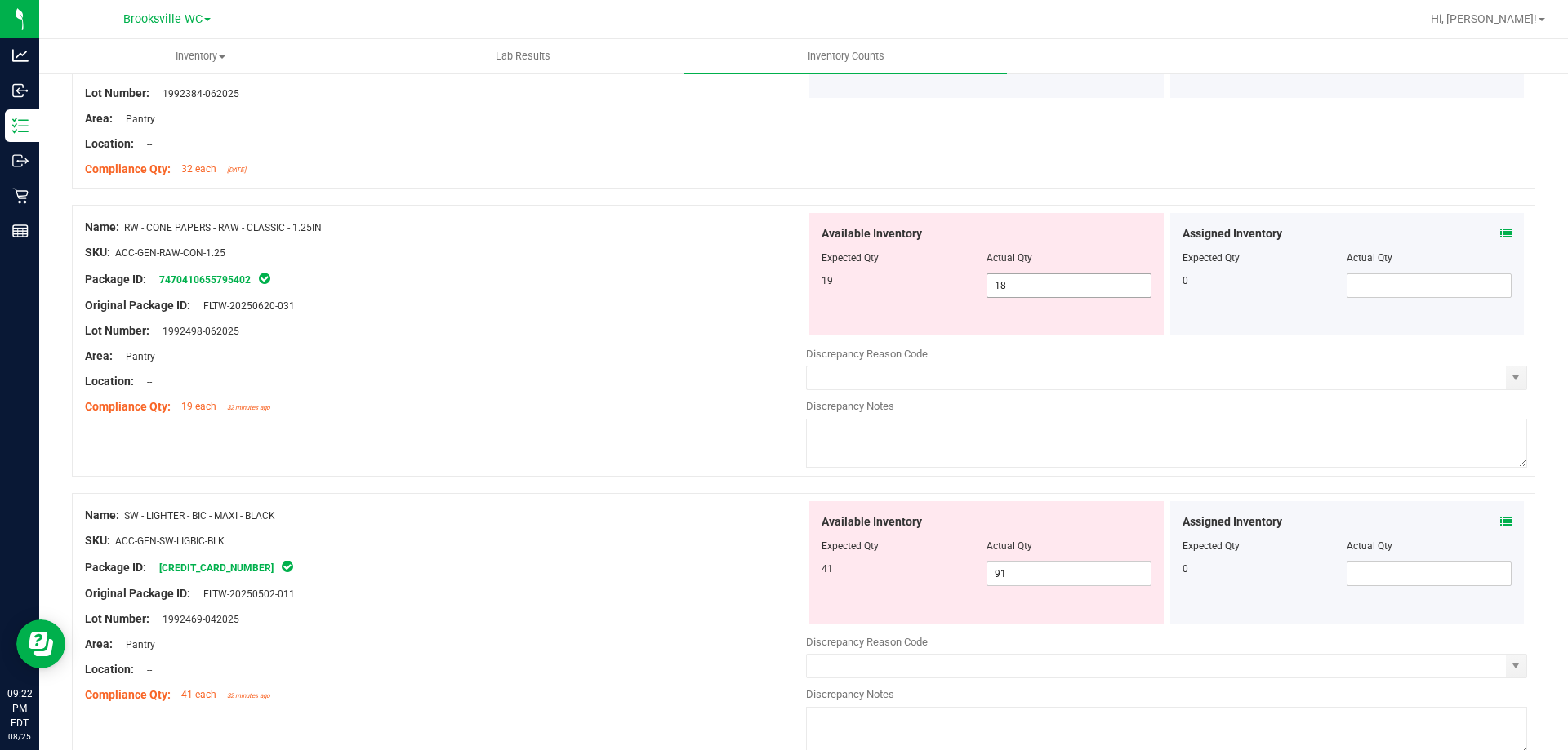
click at [1021, 286] on span "18 18" at bounding box center [1068, 286] width 165 height 24
click at [1021, 286] on input "18" at bounding box center [1069, 285] width 164 height 23
type input "19"
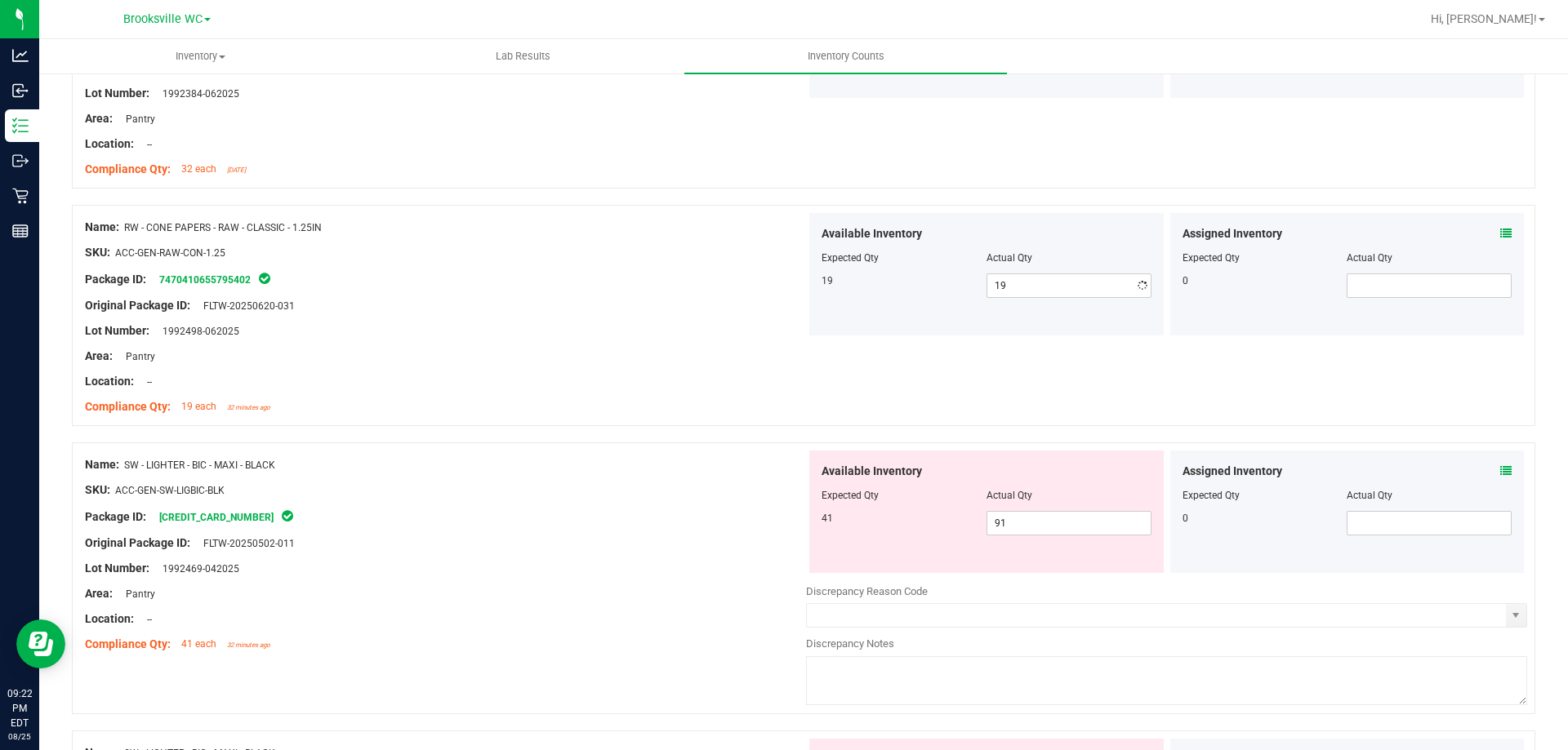
click at [681, 326] on div "Lot Number: 1992498-062025" at bounding box center [445, 331] width 721 height 17
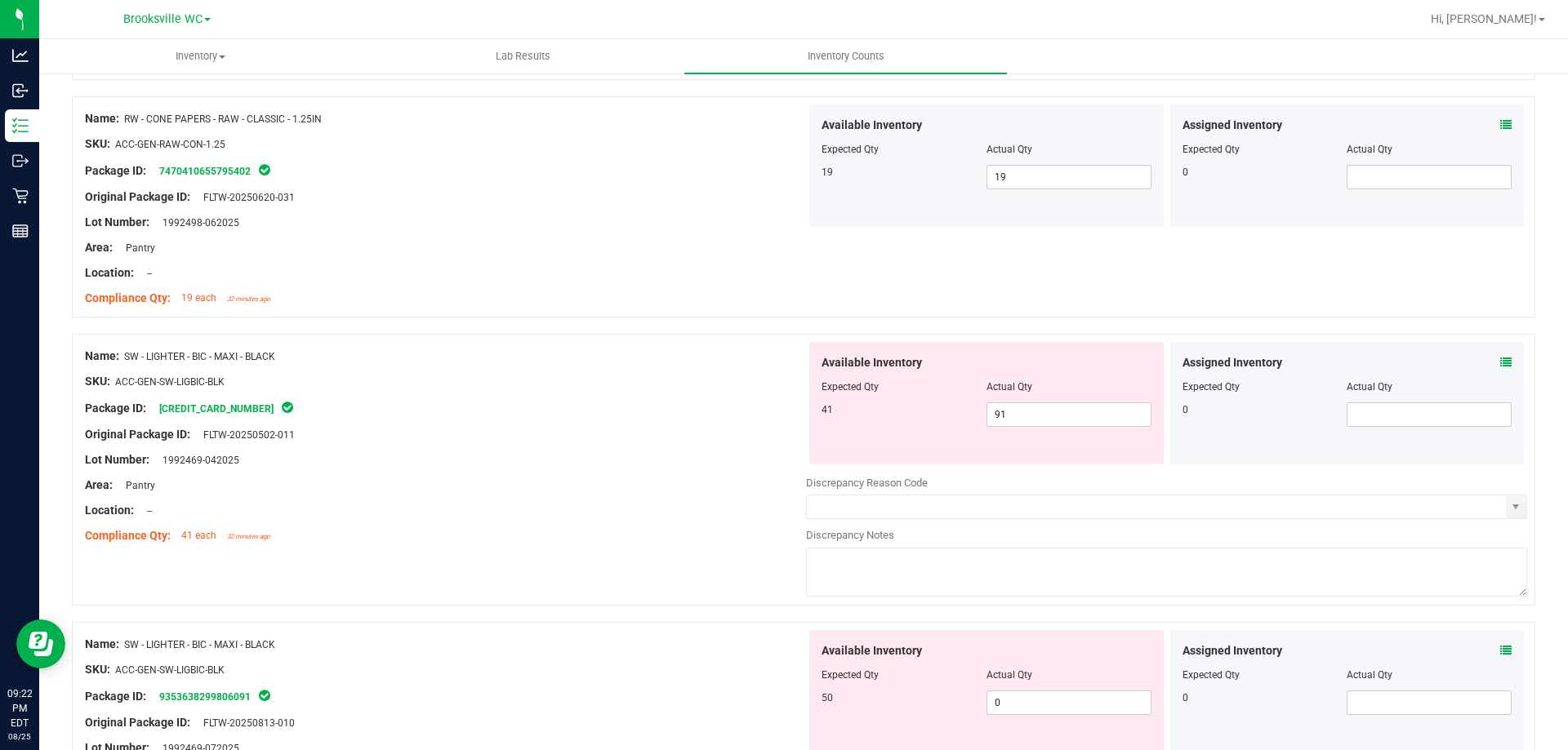
scroll to position [1143, 0]
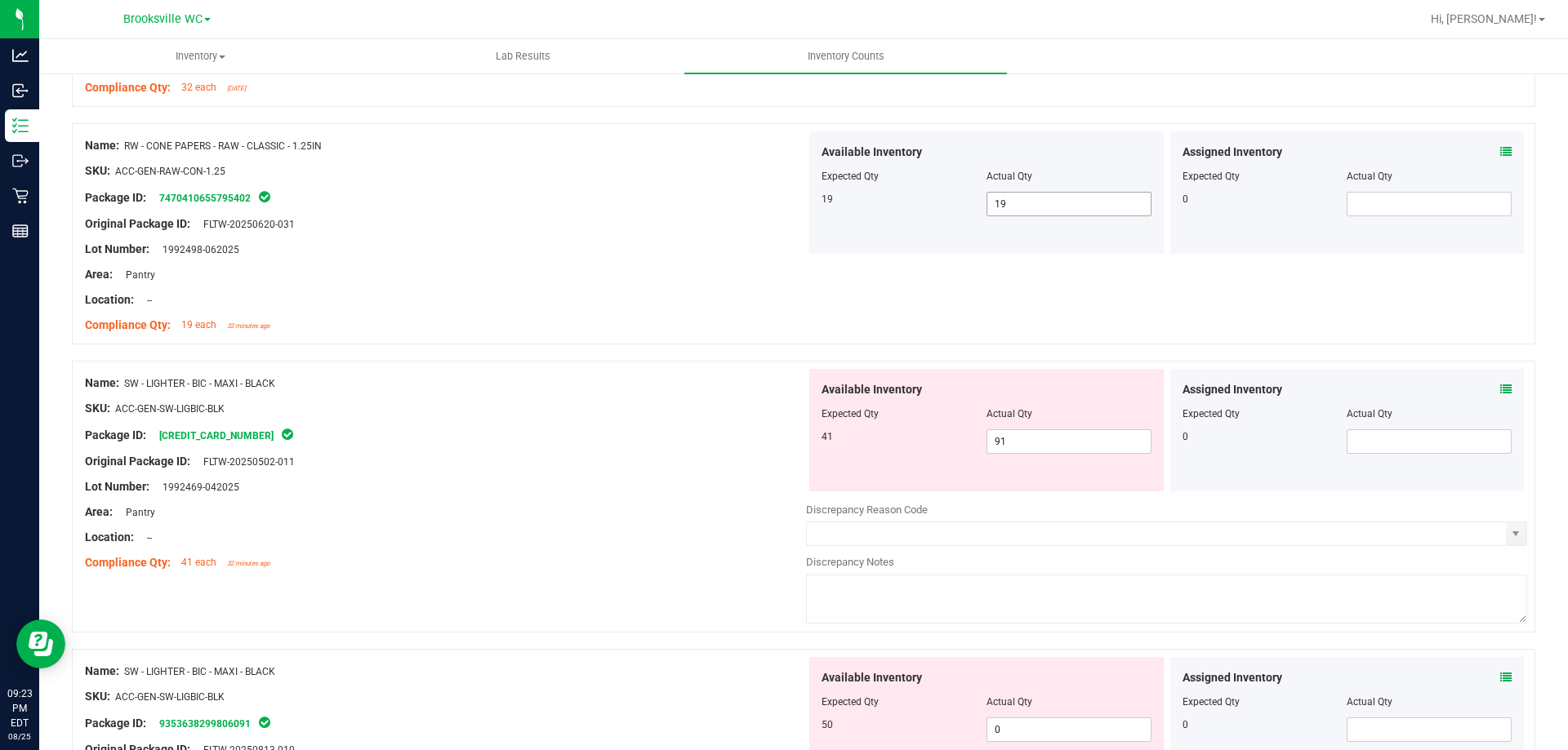
click at [1029, 195] on span "19 19" at bounding box center [1068, 204] width 165 height 24
click at [1029, 195] on input "19" at bounding box center [1069, 204] width 164 height 23
type input "18"
click at [705, 226] on div "Original Package ID: FLTW-20250620-031" at bounding box center [445, 224] width 721 height 17
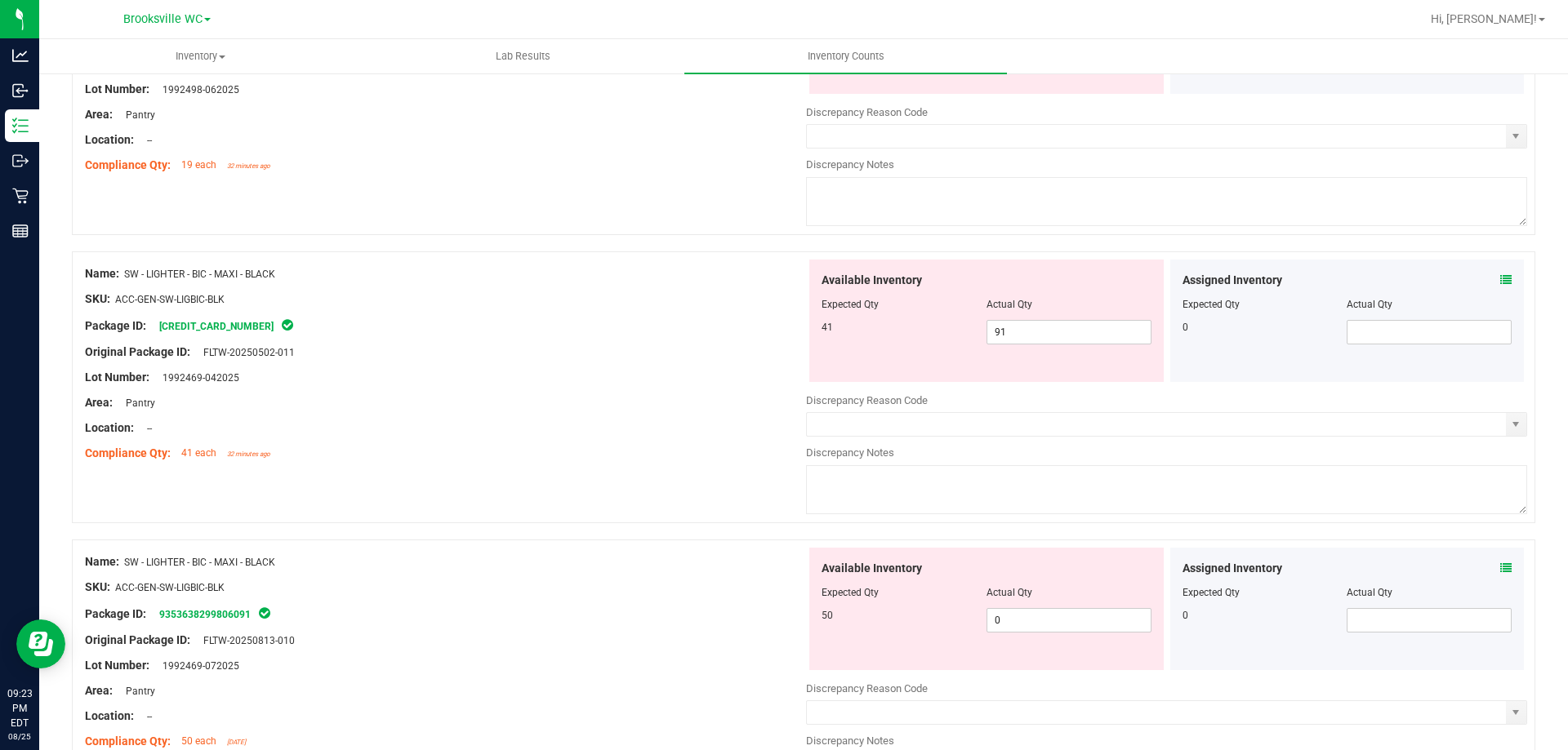
scroll to position [1305, 0]
click at [1025, 336] on span "91 91" at bounding box center [1068, 329] width 165 height 24
click at [1025, 336] on input "91" at bounding box center [1069, 329] width 164 height 23
type input "41"
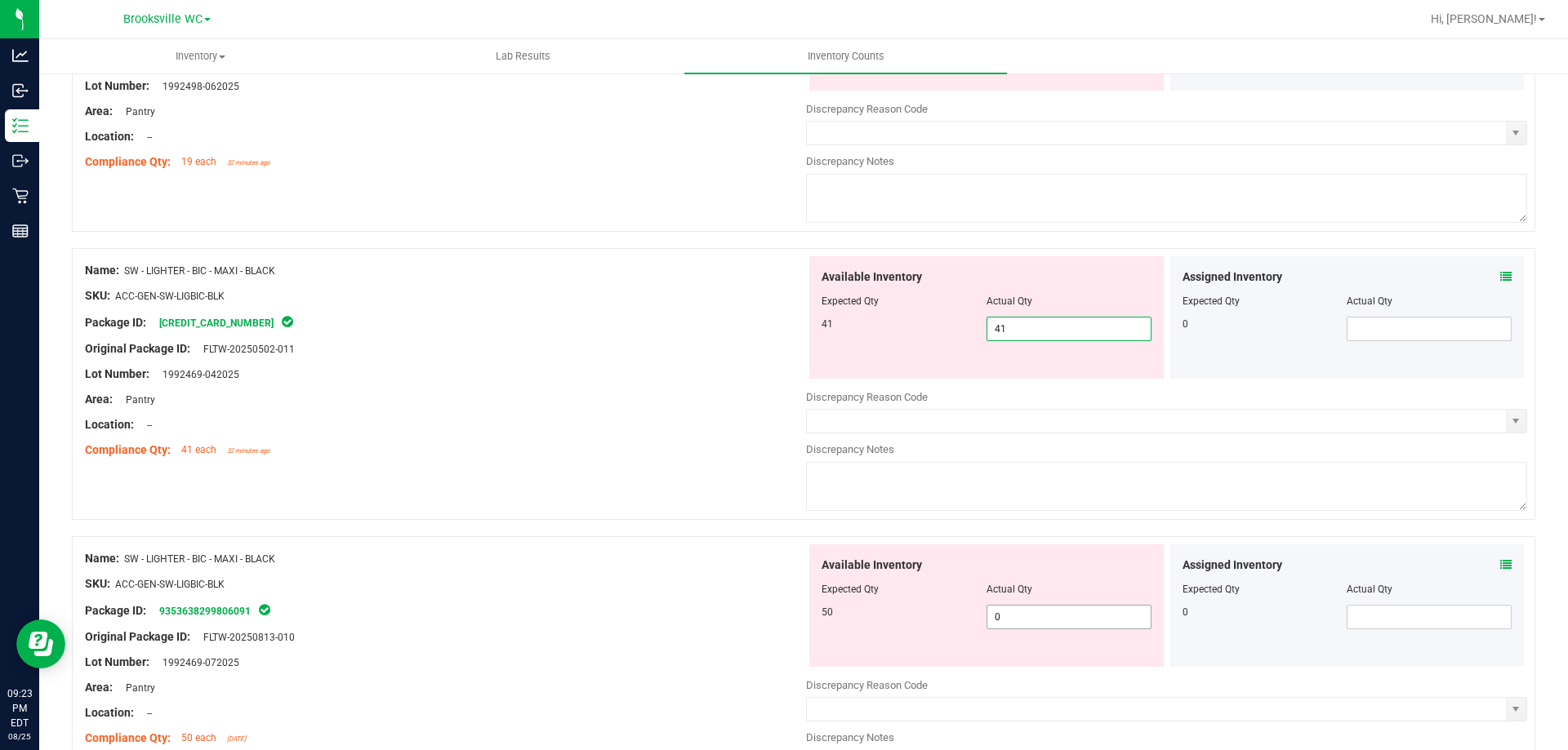
click at [1040, 619] on div "Available Inventory Expected Qty Actual Qty 50 0 0" at bounding box center [1166, 673] width 721 height 258
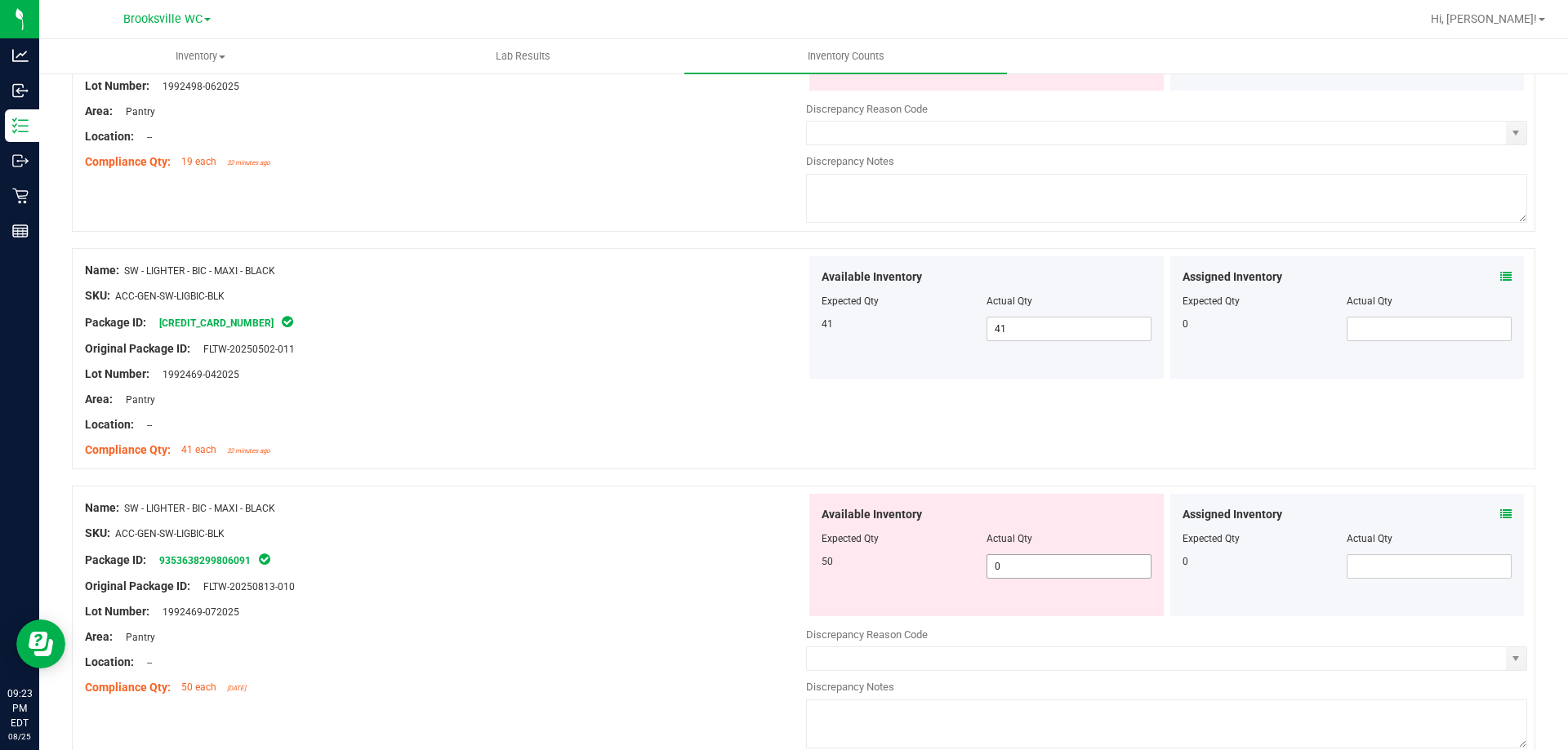
click at [1040, 619] on div at bounding box center [1166, 622] width 721 height 8
click at [1017, 572] on span "0 0" at bounding box center [1068, 567] width 165 height 24
click at [0, 0] on input "0" at bounding box center [0, 0] width 0 height 0
type input "50"
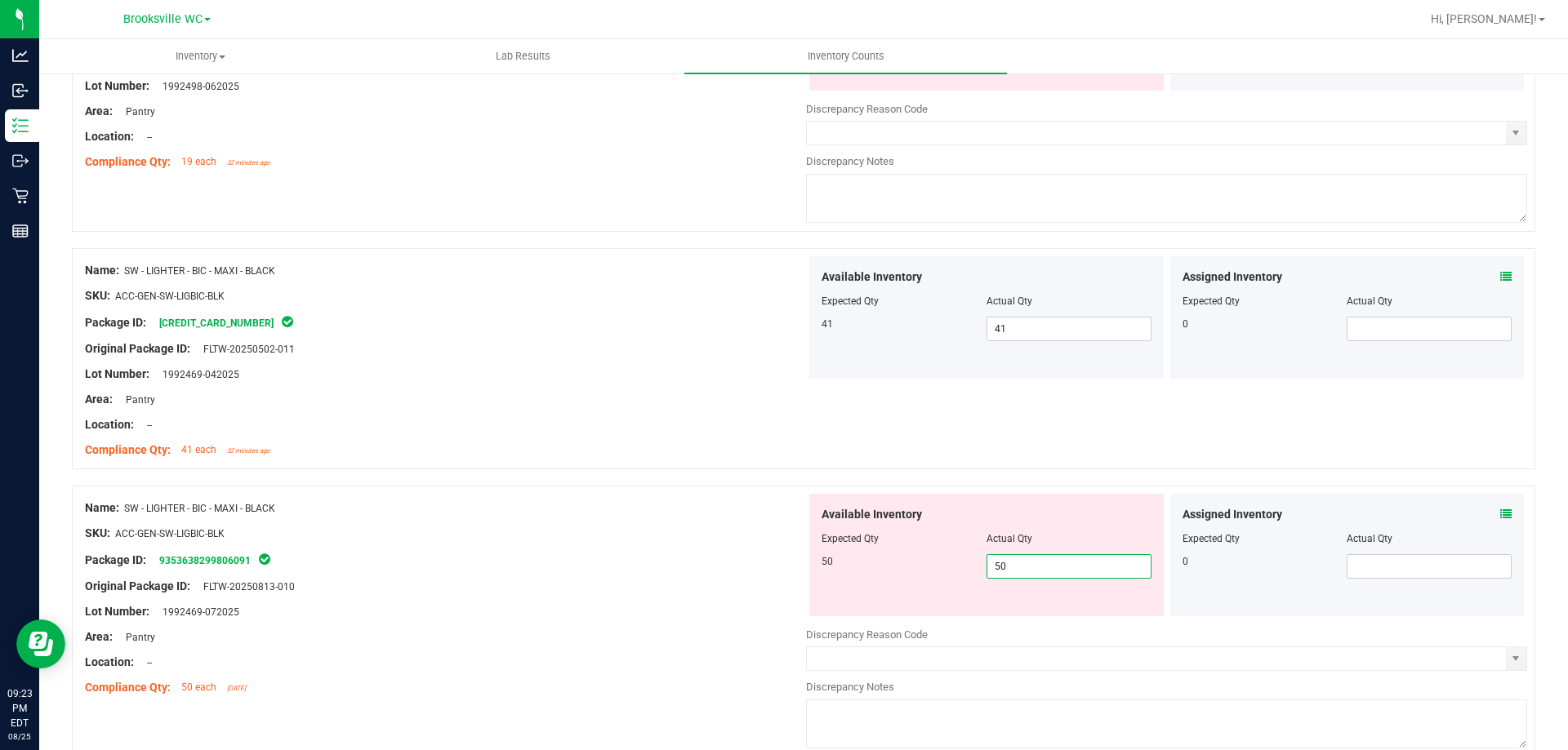
click at [487, 552] on div "Package ID: 9353638299806091" at bounding box center [445, 560] width 721 height 20
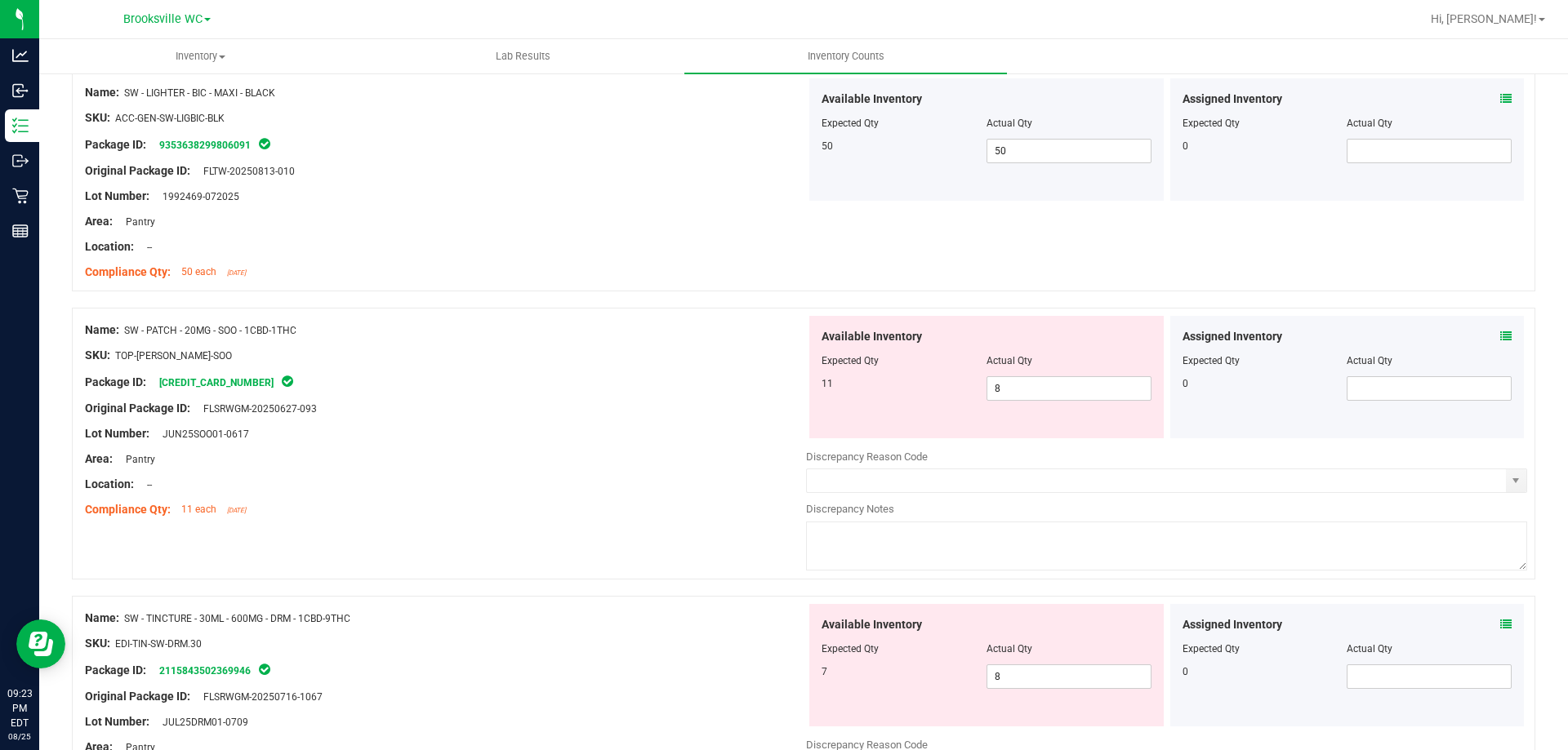
scroll to position [1795, 0]
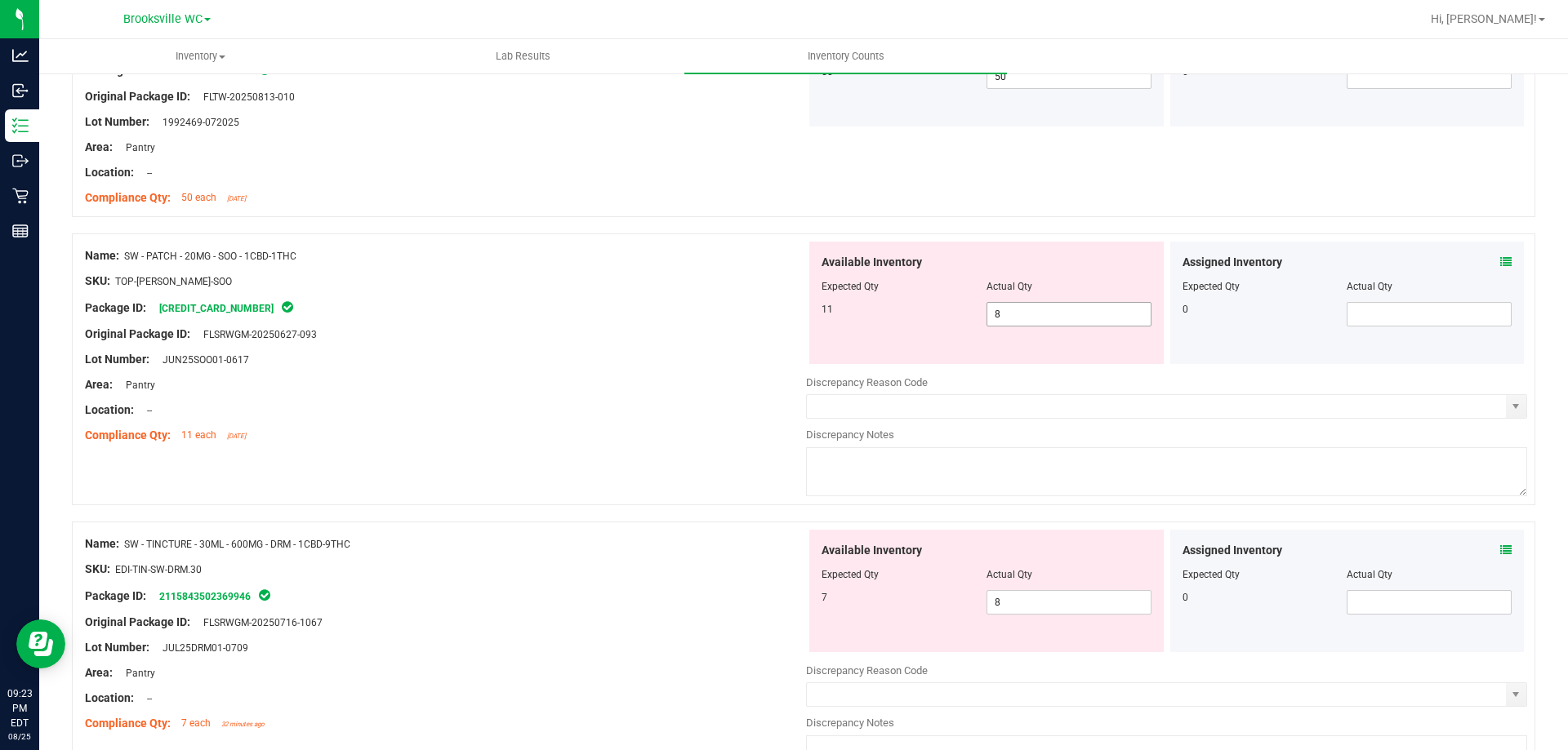
click at [1004, 313] on span "8 8" at bounding box center [1068, 314] width 165 height 24
click at [1004, 313] on input "8" at bounding box center [1069, 314] width 164 height 23
type input "11"
click at [644, 311] on div "Package ID: 5806666890147302" at bounding box center [445, 307] width 721 height 20
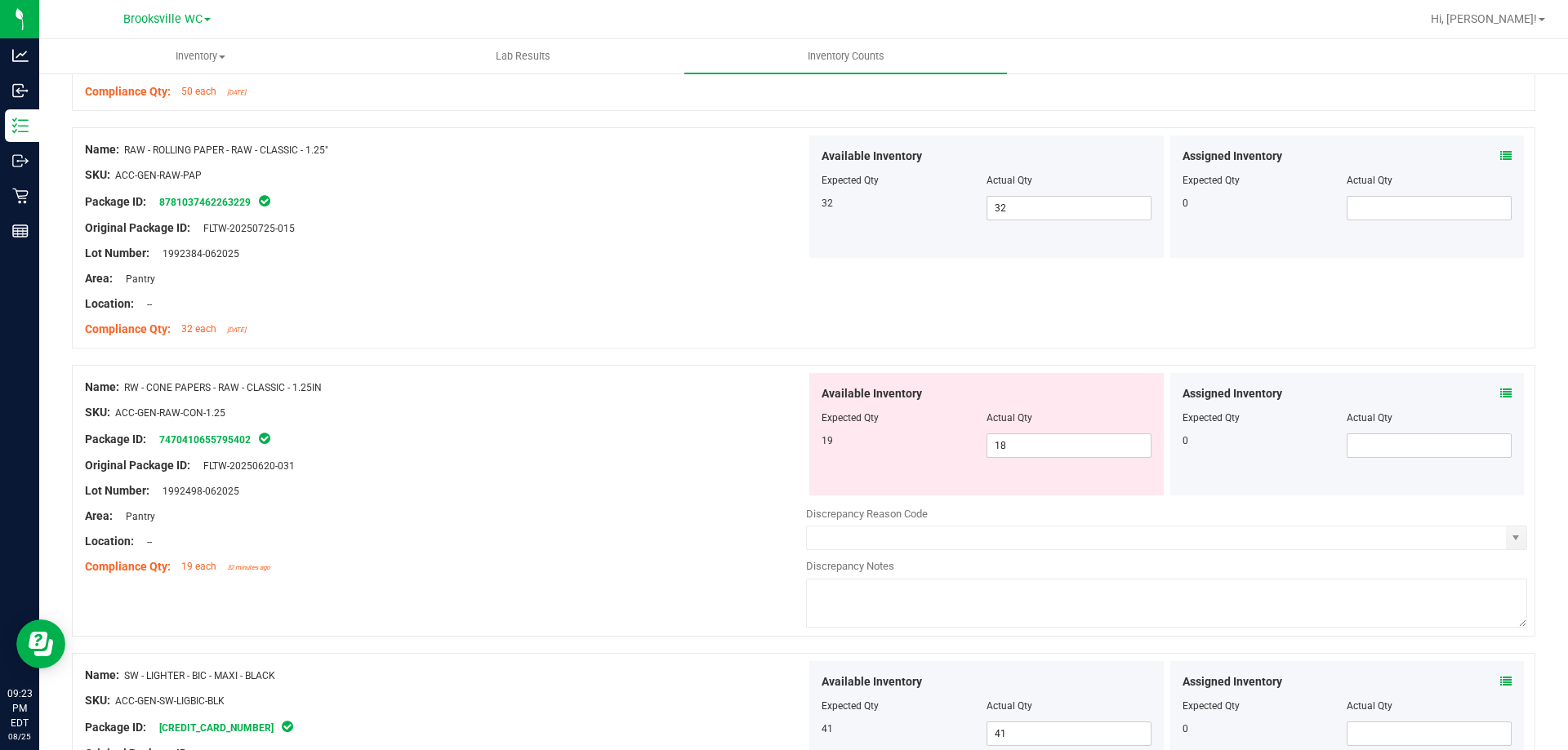
scroll to position [898, 0]
click at [1024, 452] on span "18 18" at bounding box center [1068, 449] width 165 height 24
click at [1024, 452] on input "18" at bounding box center [1069, 449] width 164 height 23
type input "19"
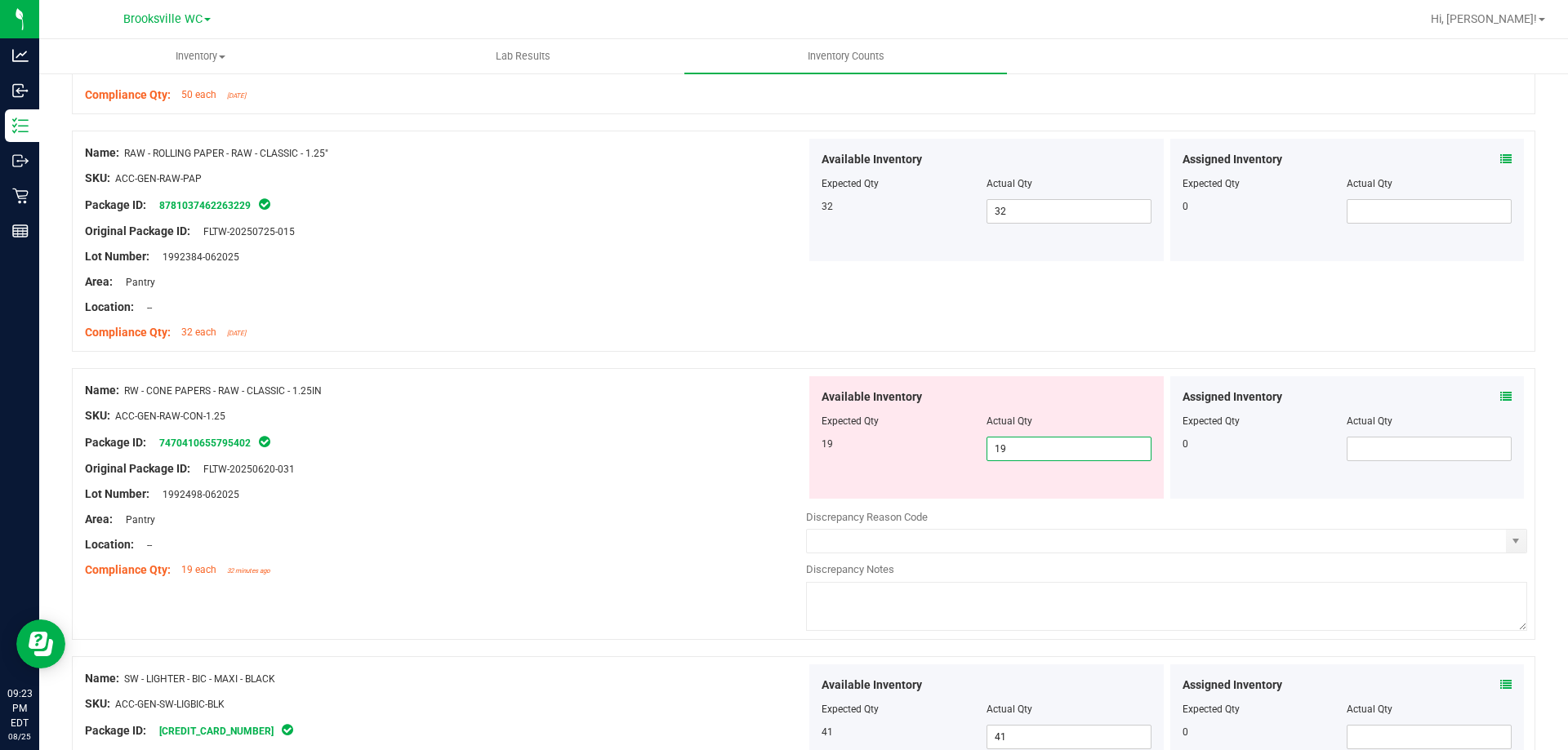
click at [449, 494] on div "Lot Number: 1992498-062025" at bounding box center [445, 494] width 721 height 17
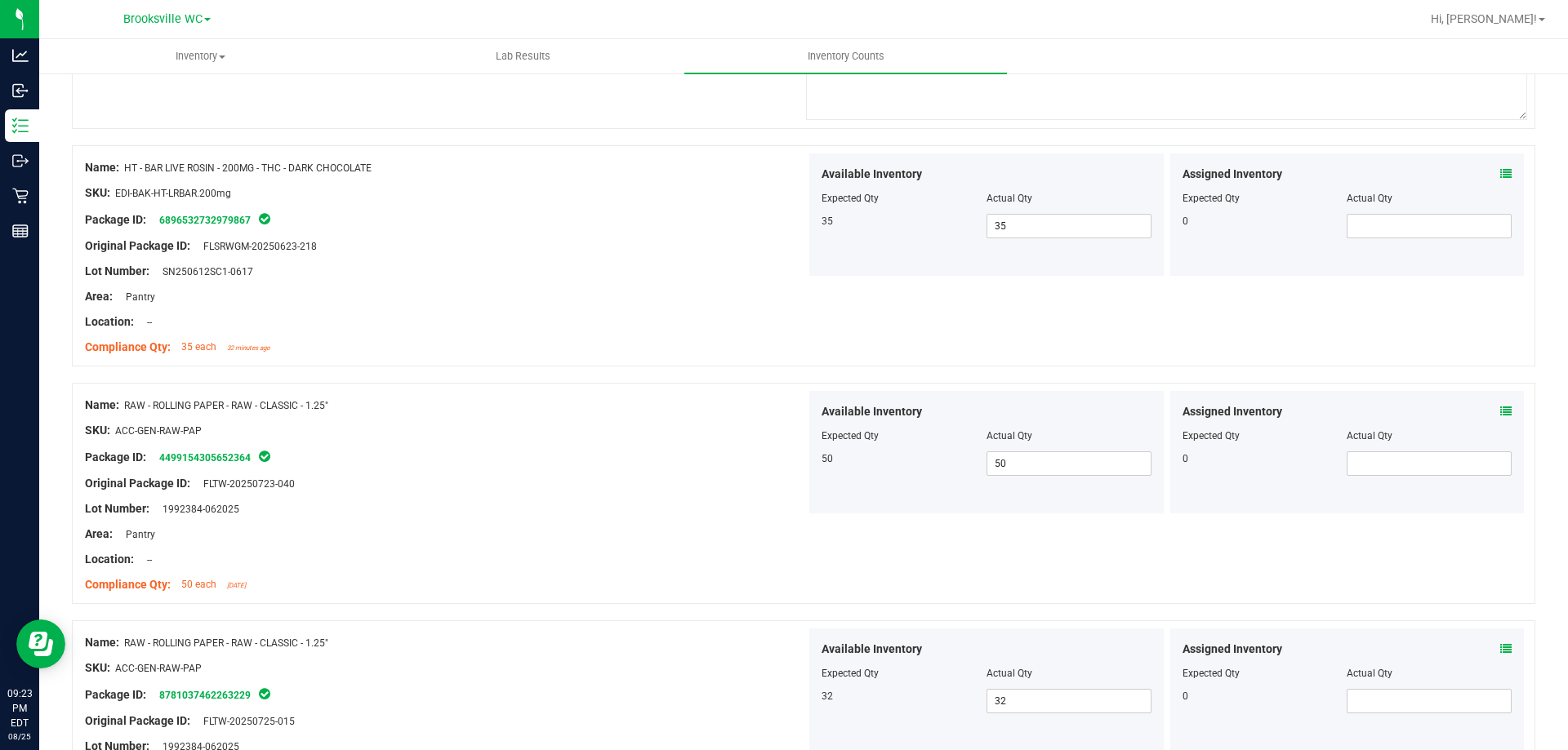
scroll to position [0, 0]
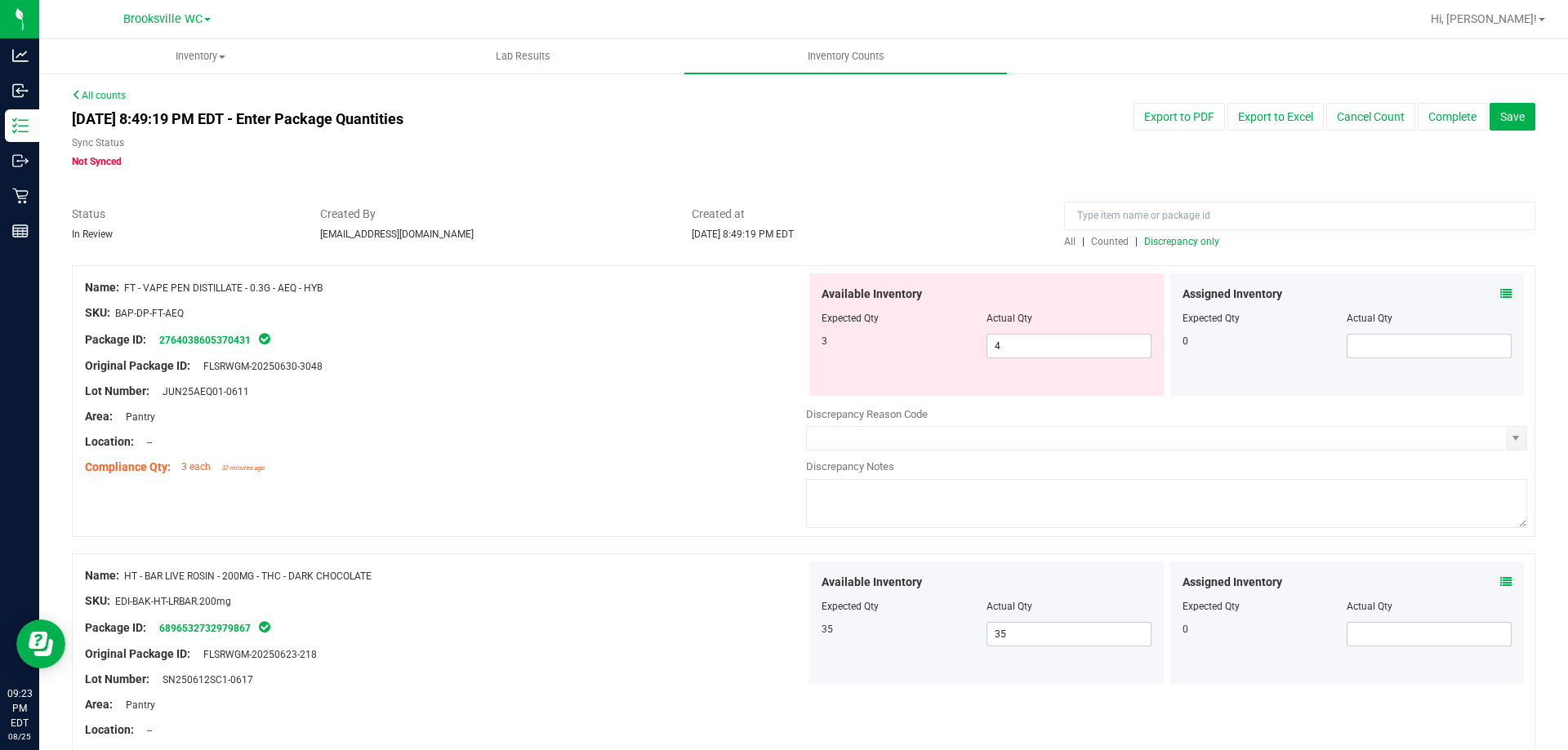
click at [1176, 242] on span "Discrepancy only" at bounding box center [1181, 241] width 75 height 11
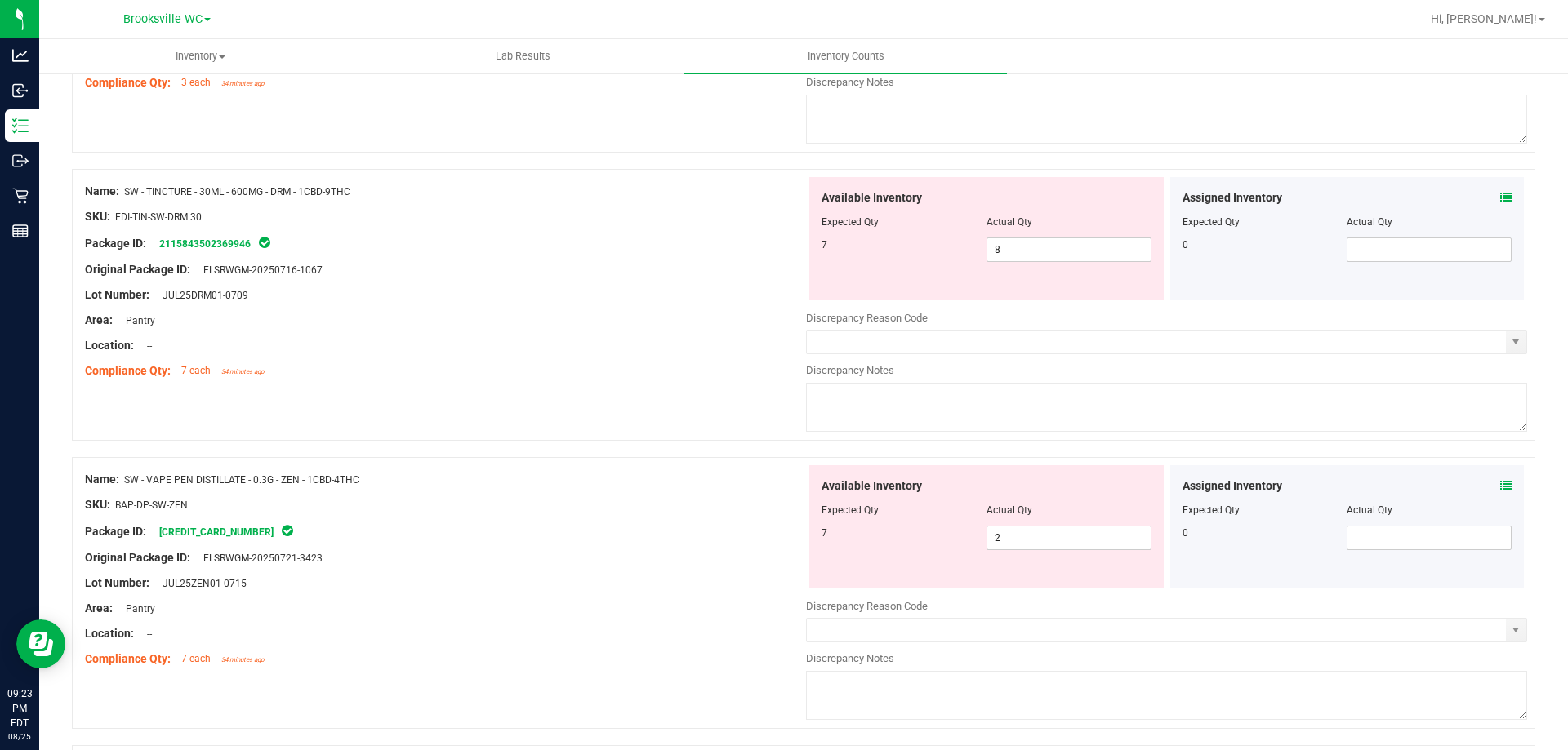
scroll to position [408, 0]
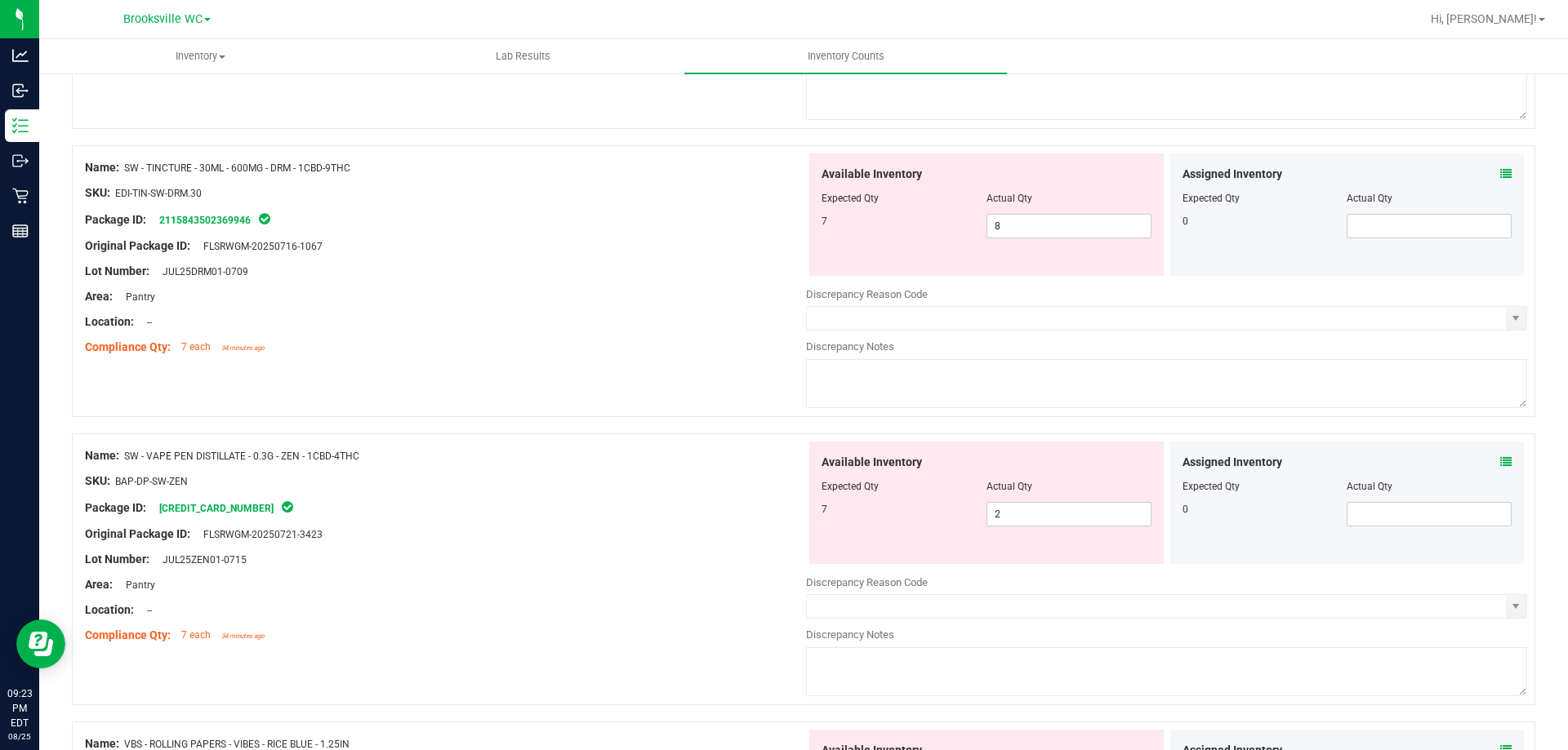
click at [1500, 168] on icon at bounding box center [1505, 173] width 11 height 11
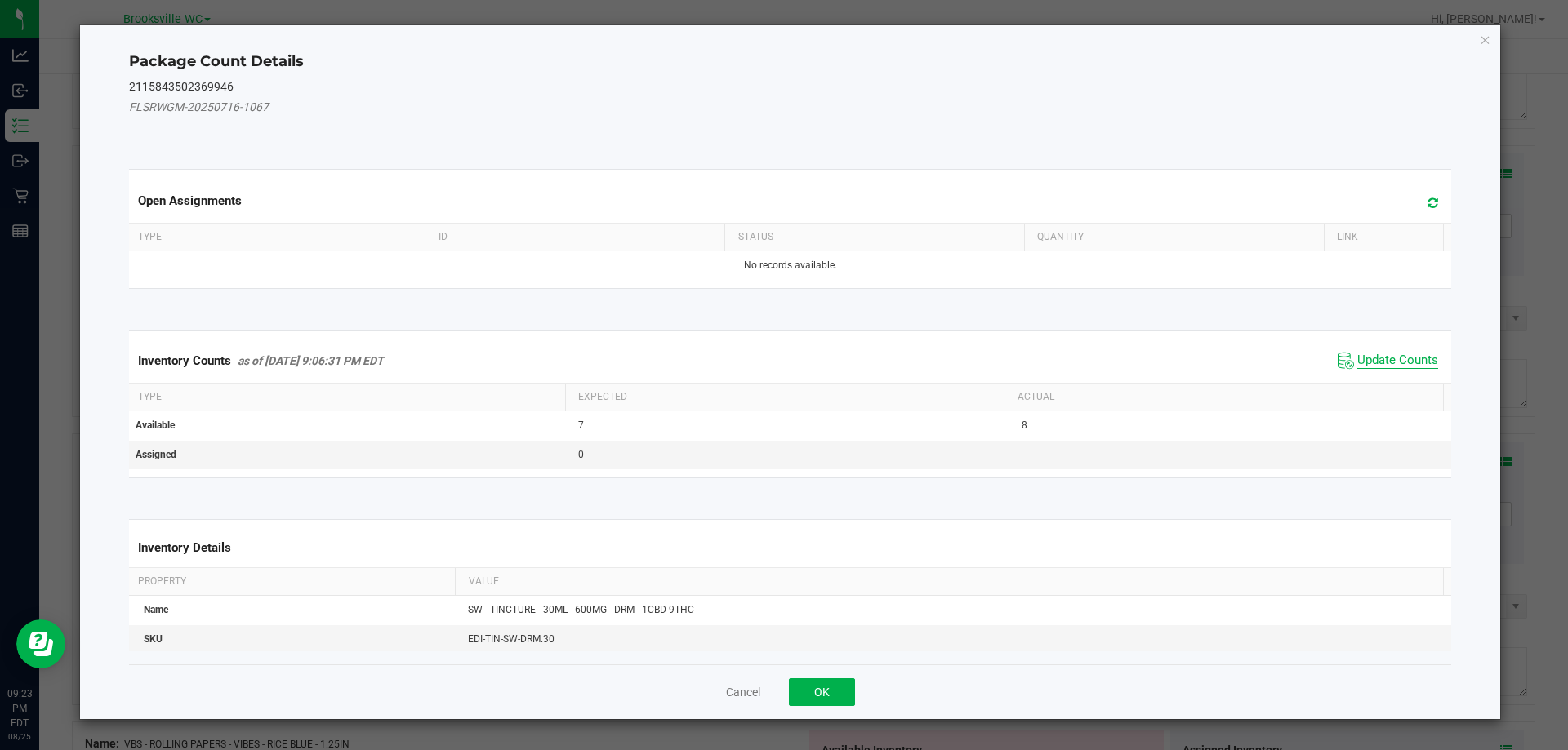
click at [1375, 361] on span "Update Counts" at bounding box center [1397, 360] width 81 height 16
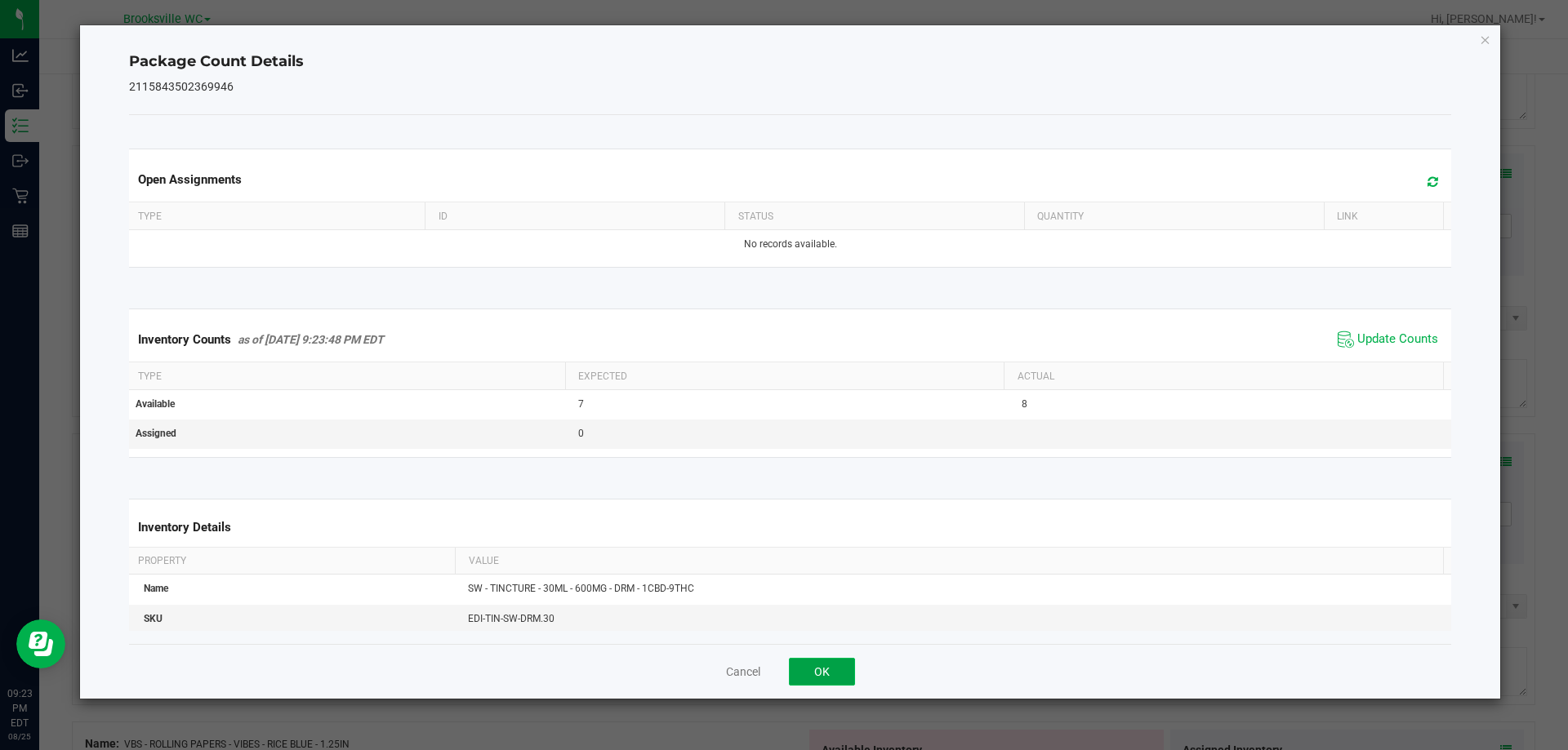
click at [824, 668] on button "OK" at bounding box center [822, 672] width 66 height 28
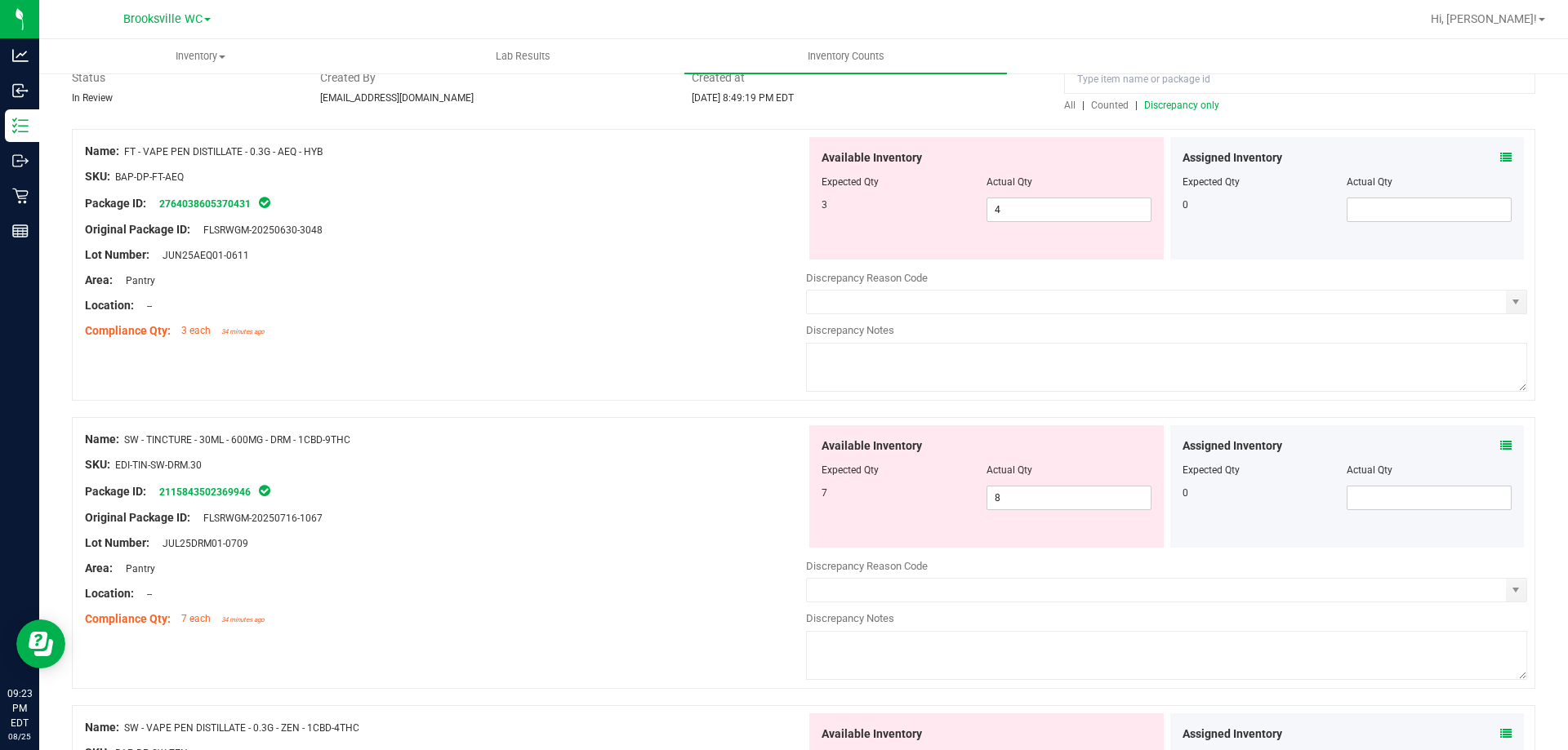
scroll to position [0, 0]
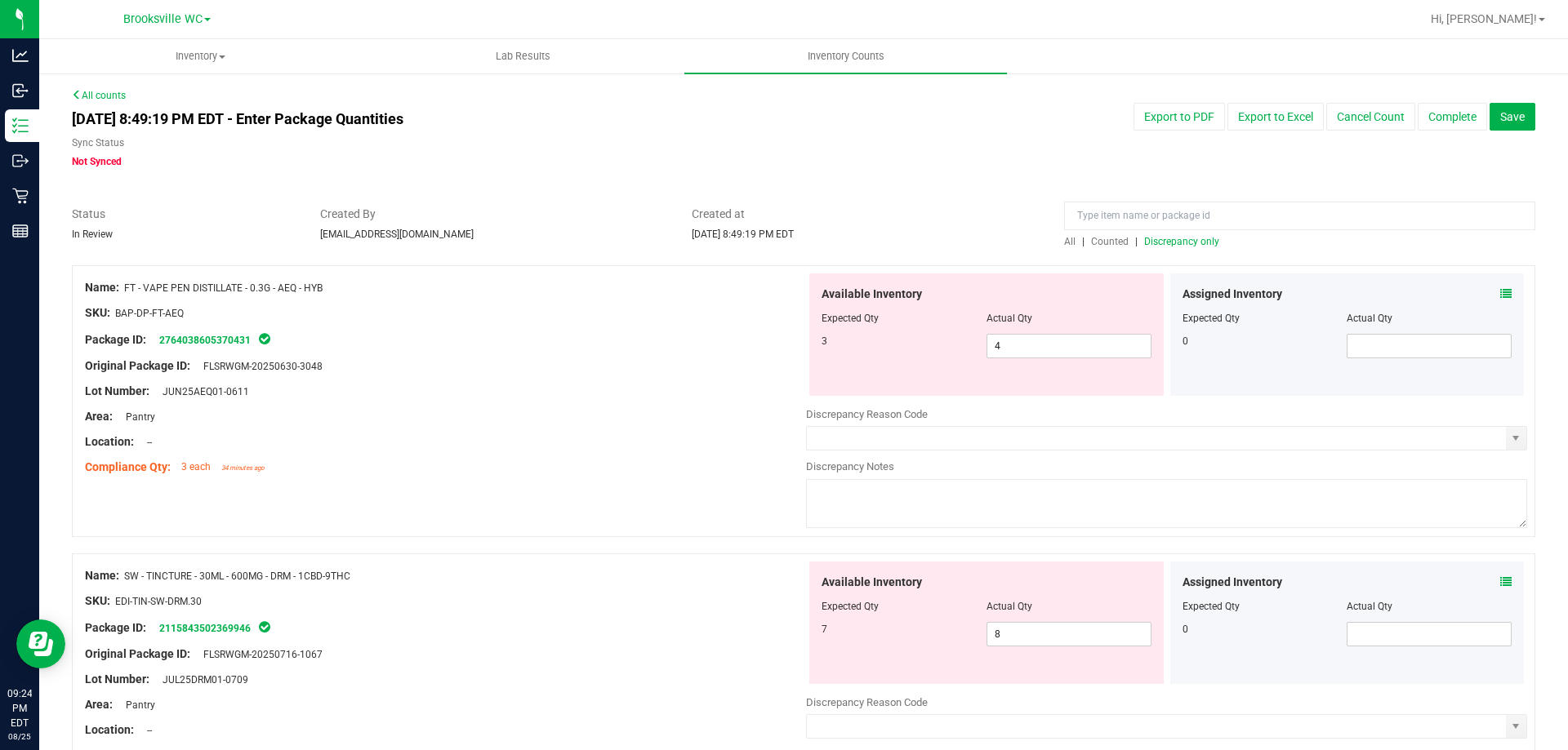
click at [1064, 239] on span "All" at bounding box center [1069, 241] width 11 height 11
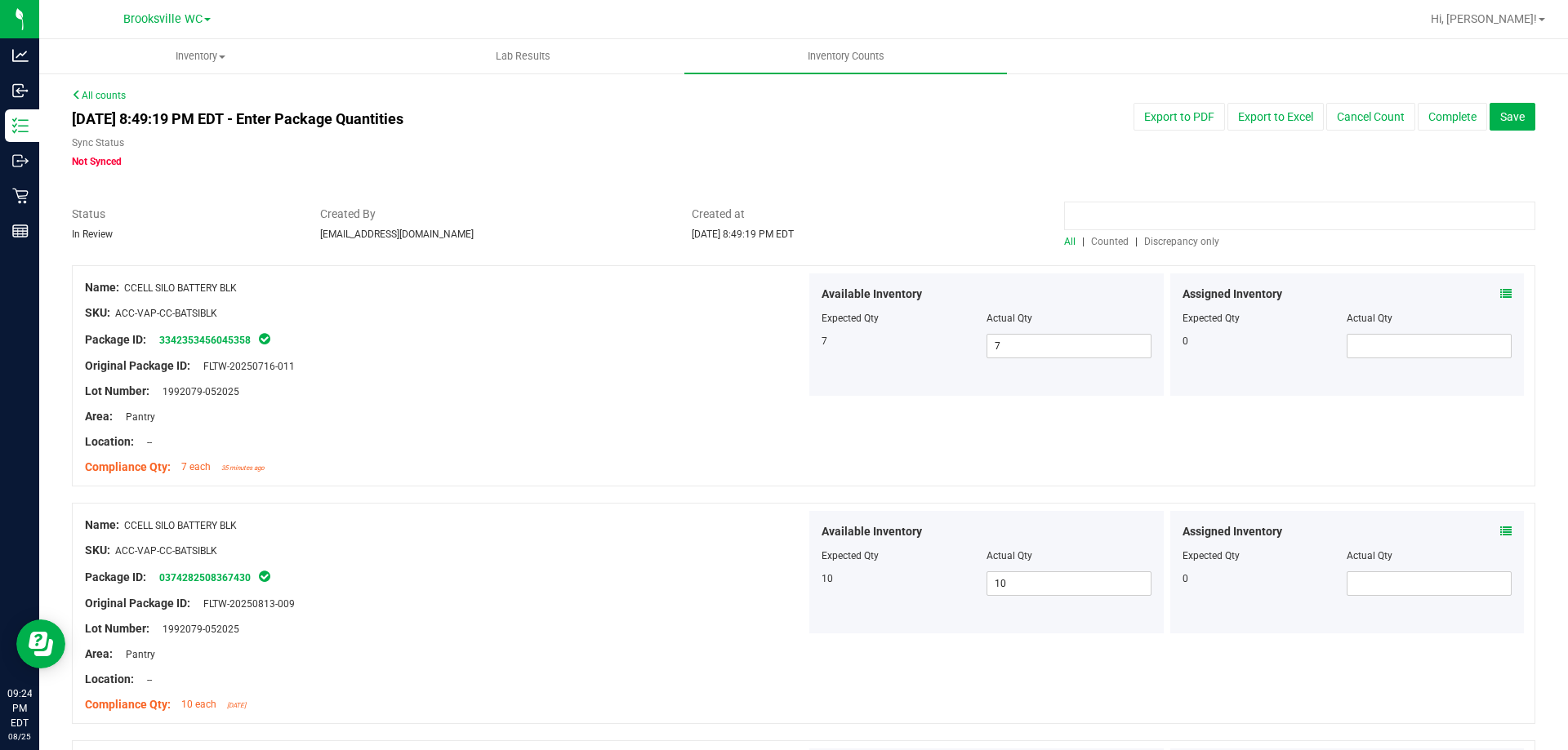
click at [1092, 215] on input at bounding box center [1299, 215] width 471 height 28
type input "cone"
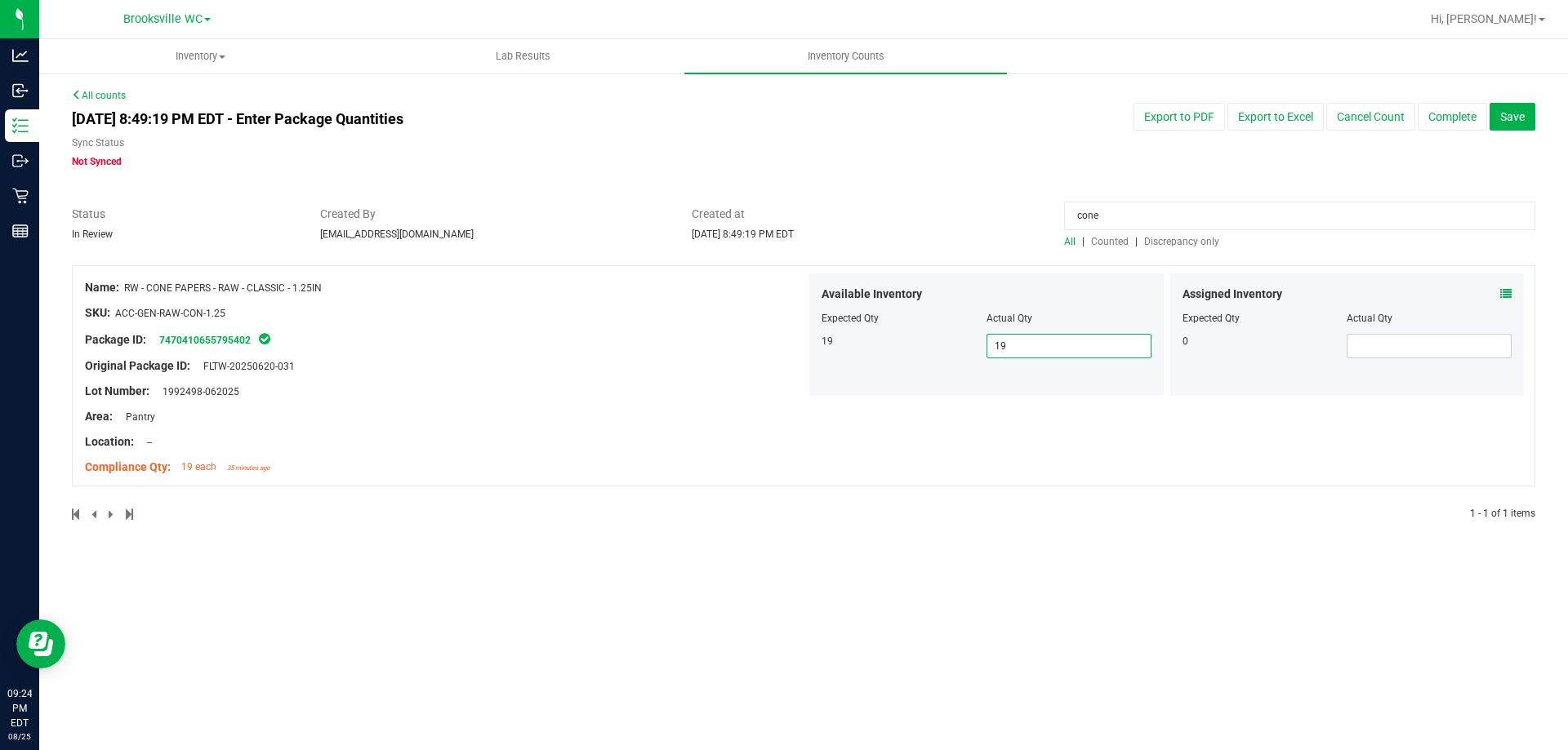
click at [1034, 345] on span "19 19" at bounding box center [1068, 346] width 165 height 24
click at [1034, 345] on input "19" at bounding box center [1069, 346] width 164 height 23
type input "18"
drag, startPoint x: 528, startPoint y: 413, endPoint x: 966, endPoint y: 244, distance: 469.5
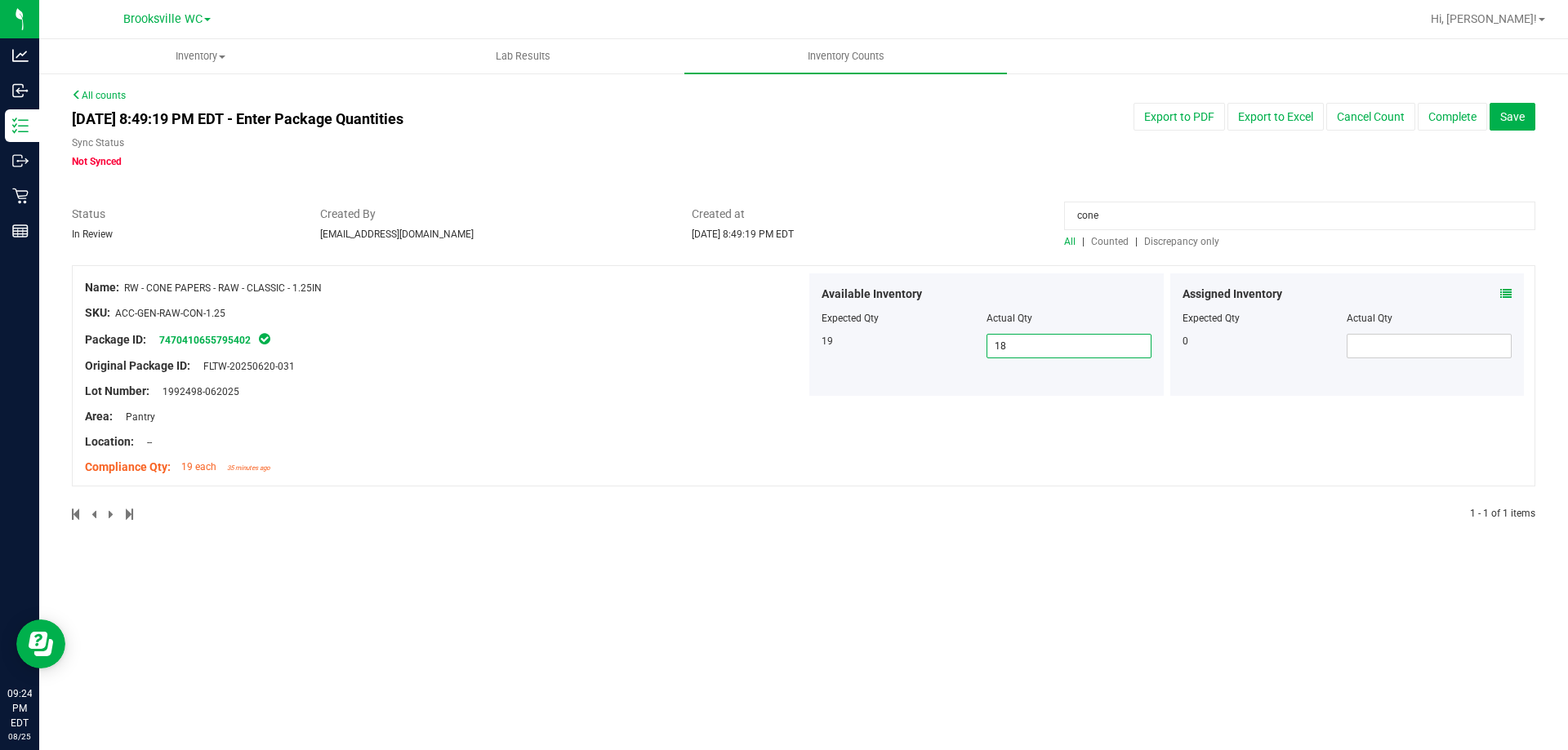
click at [529, 412] on div "Area: Pantry" at bounding box center [445, 417] width 721 height 17
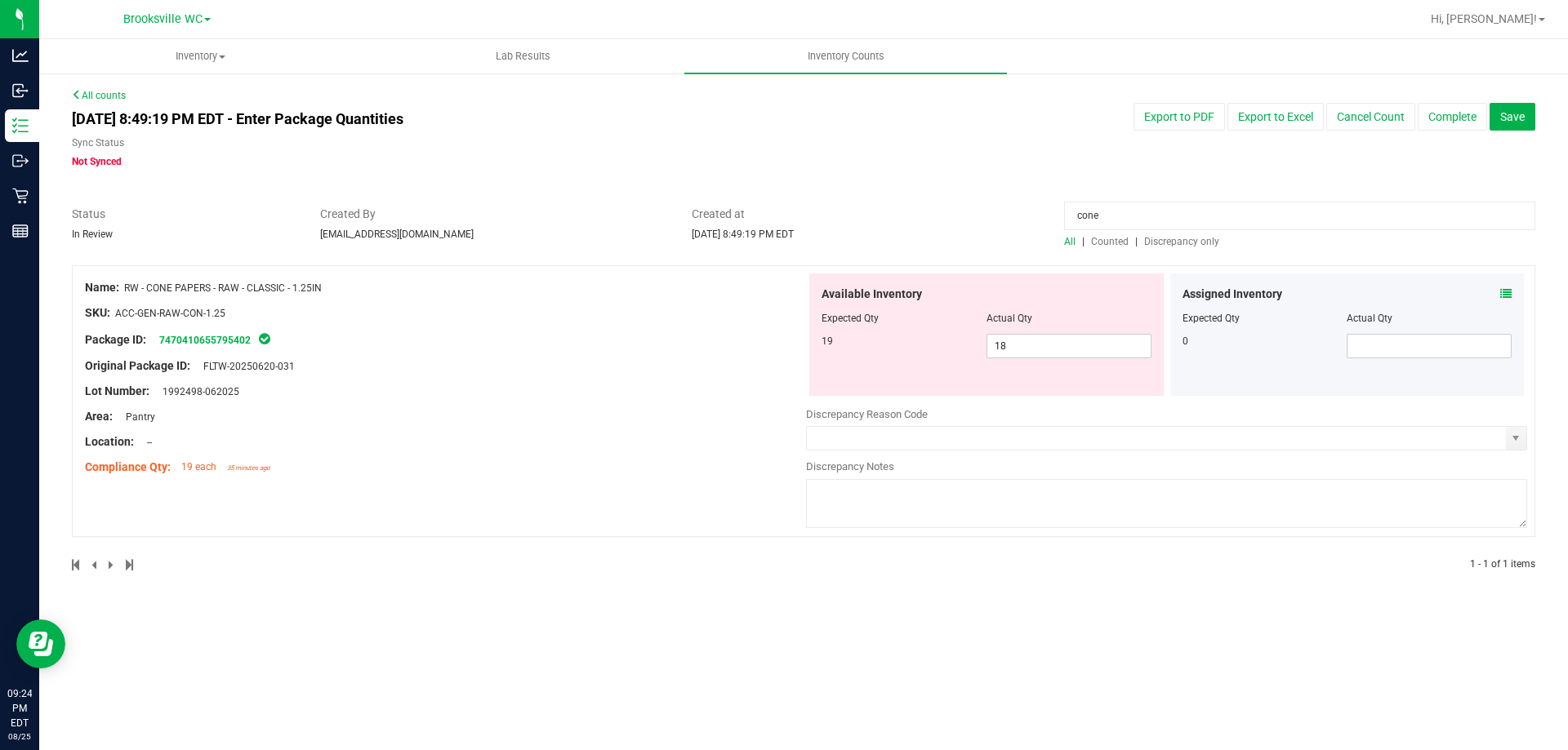
drag, startPoint x: 1137, startPoint y: 214, endPoint x: 826, endPoint y: 216, distance: 311.0
click at [826, 216] on div "Status In Review Created By dlyttle@liveparallel.com Created at Aug 25, 2025 8:…" at bounding box center [803, 227] width 1488 height 43
click at [1195, 238] on span "Discrepancy only" at bounding box center [1181, 241] width 75 height 11
click at [1179, 245] on div "All counts Aug 25, 2025 8:49:19 PM EDT - Enter Package Quantities Sync Status N…" at bounding box center [803, 340] width 1463 height 505
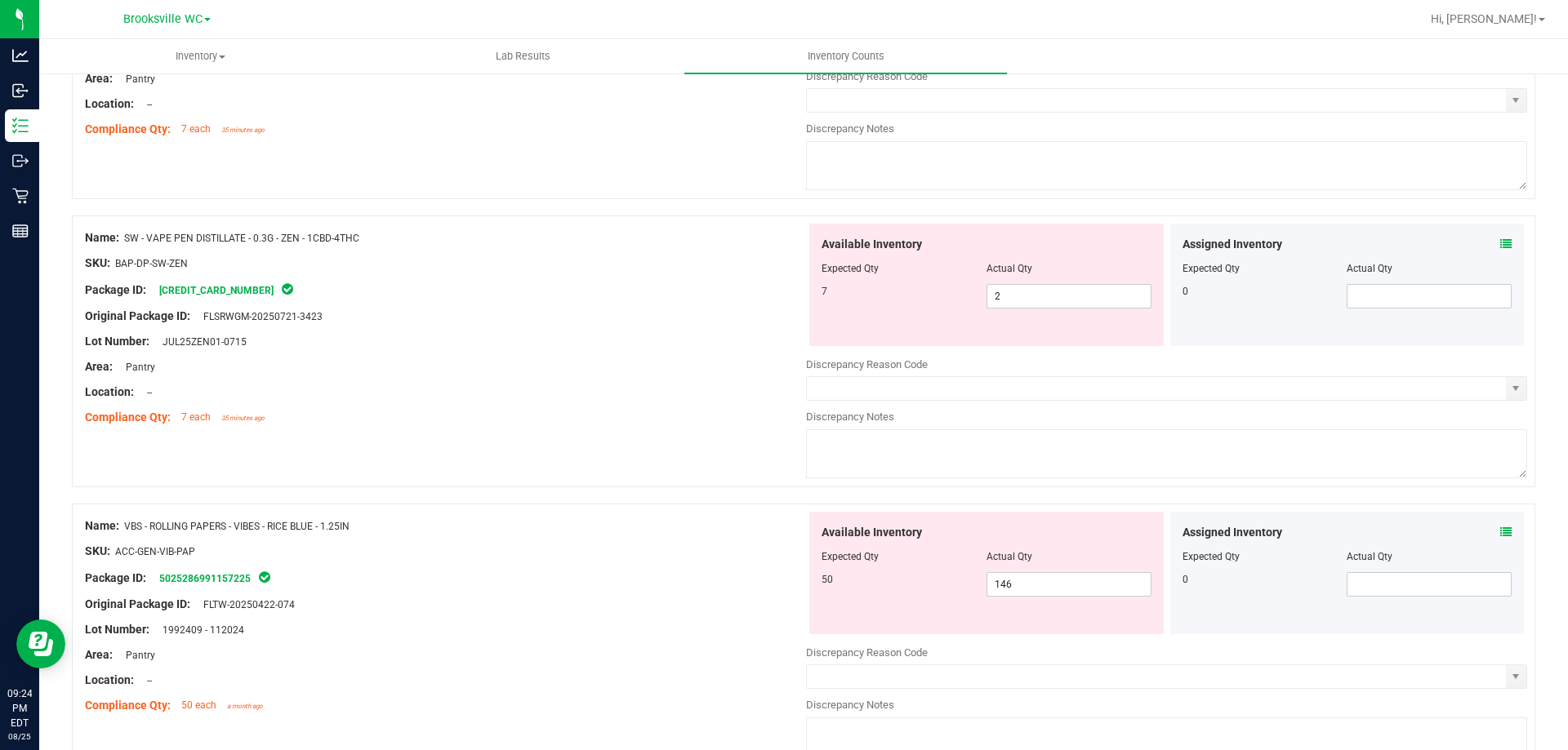
scroll to position [1061, 0]
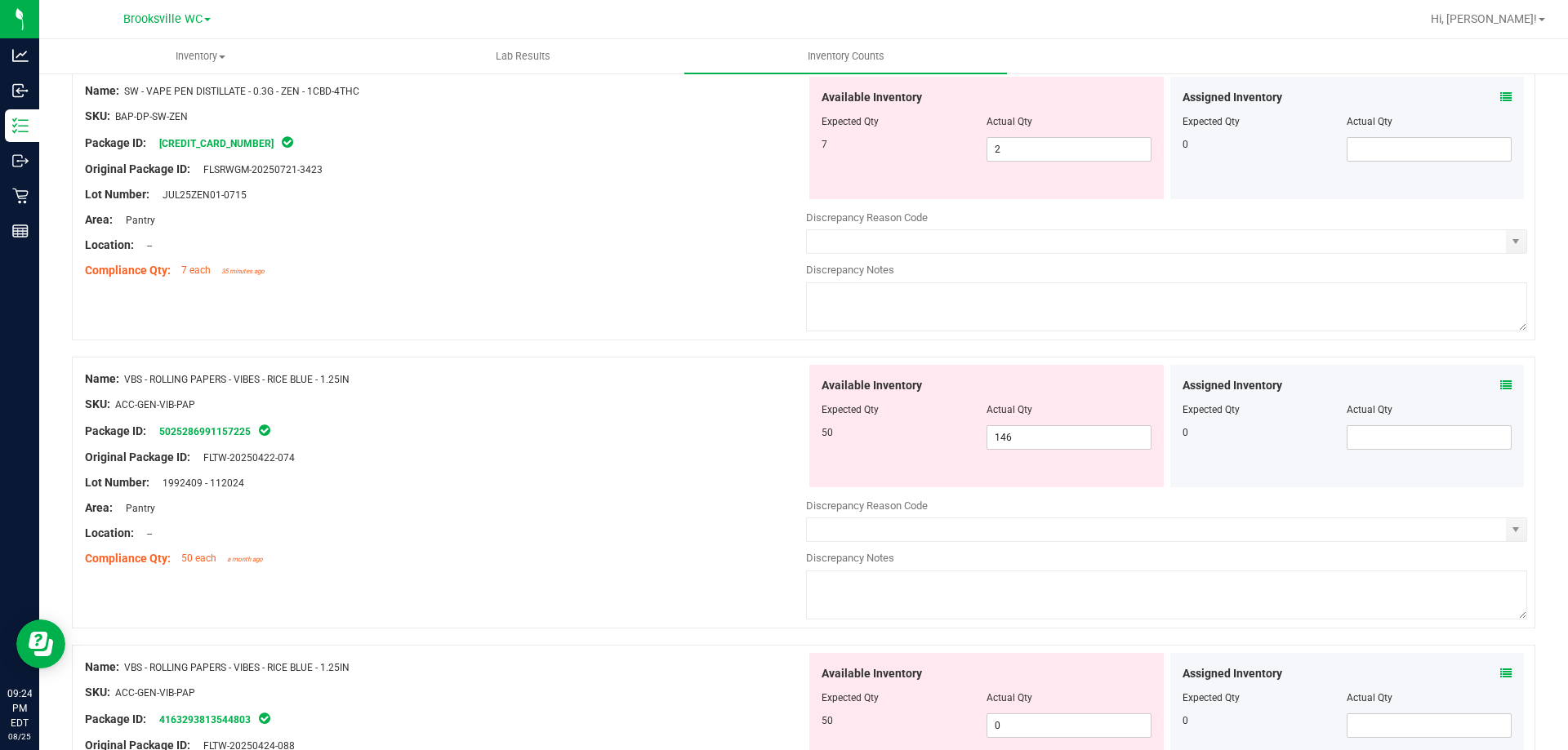
click at [1496, 377] on div "Assigned Inventory Expected Qty Actual Qty 0" at bounding box center [1347, 426] width 354 height 122
click at [1500, 384] on icon at bounding box center [1505, 385] width 11 height 11
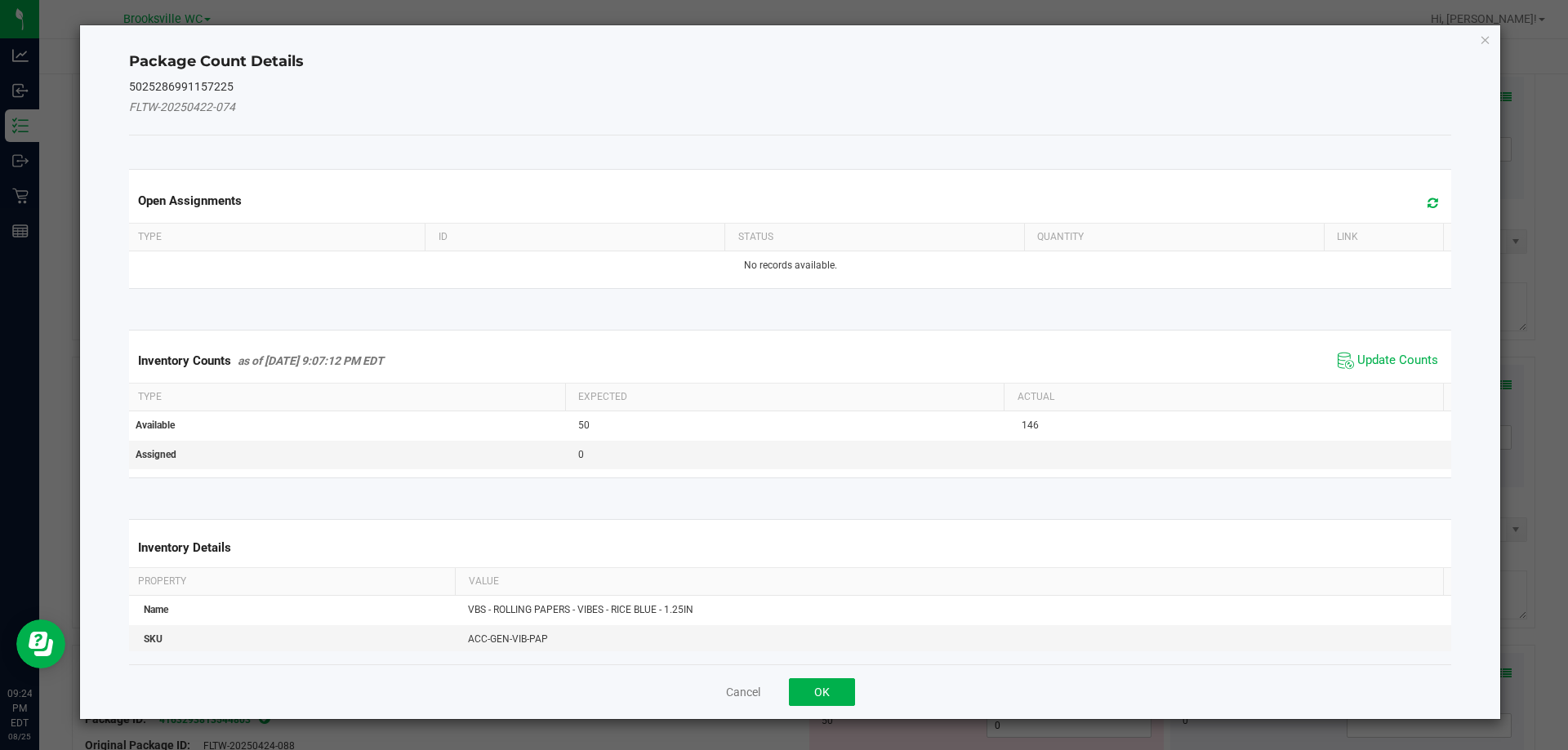
drag, startPoint x: 1371, startPoint y: 356, endPoint x: 1352, endPoint y: 373, distance: 25.5
click at [1372, 356] on span "Update Counts" at bounding box center [1397, 360] width 81 height 16
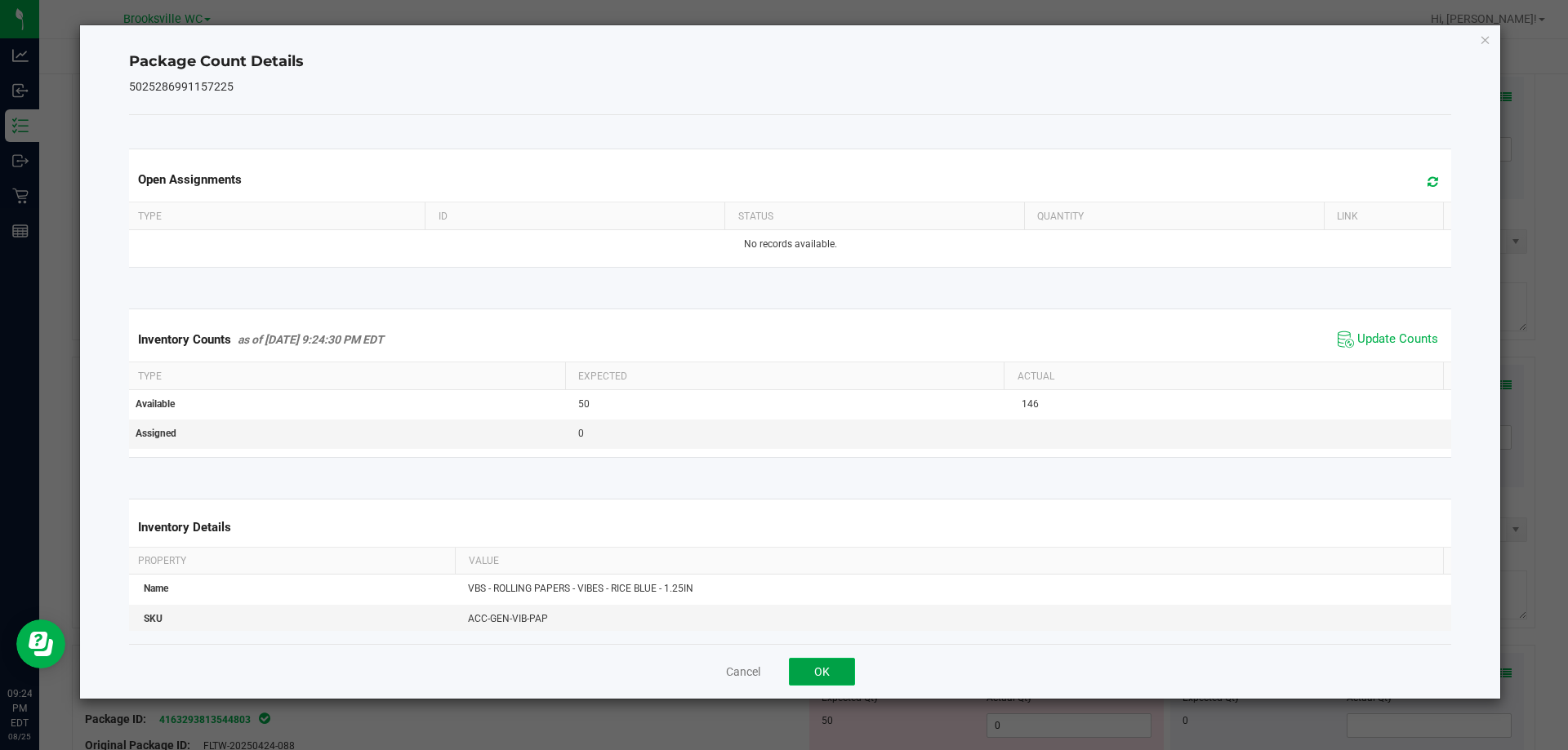
click at [833, 671] on button "OK" at bounding box center [822, 672] width 66 height 28
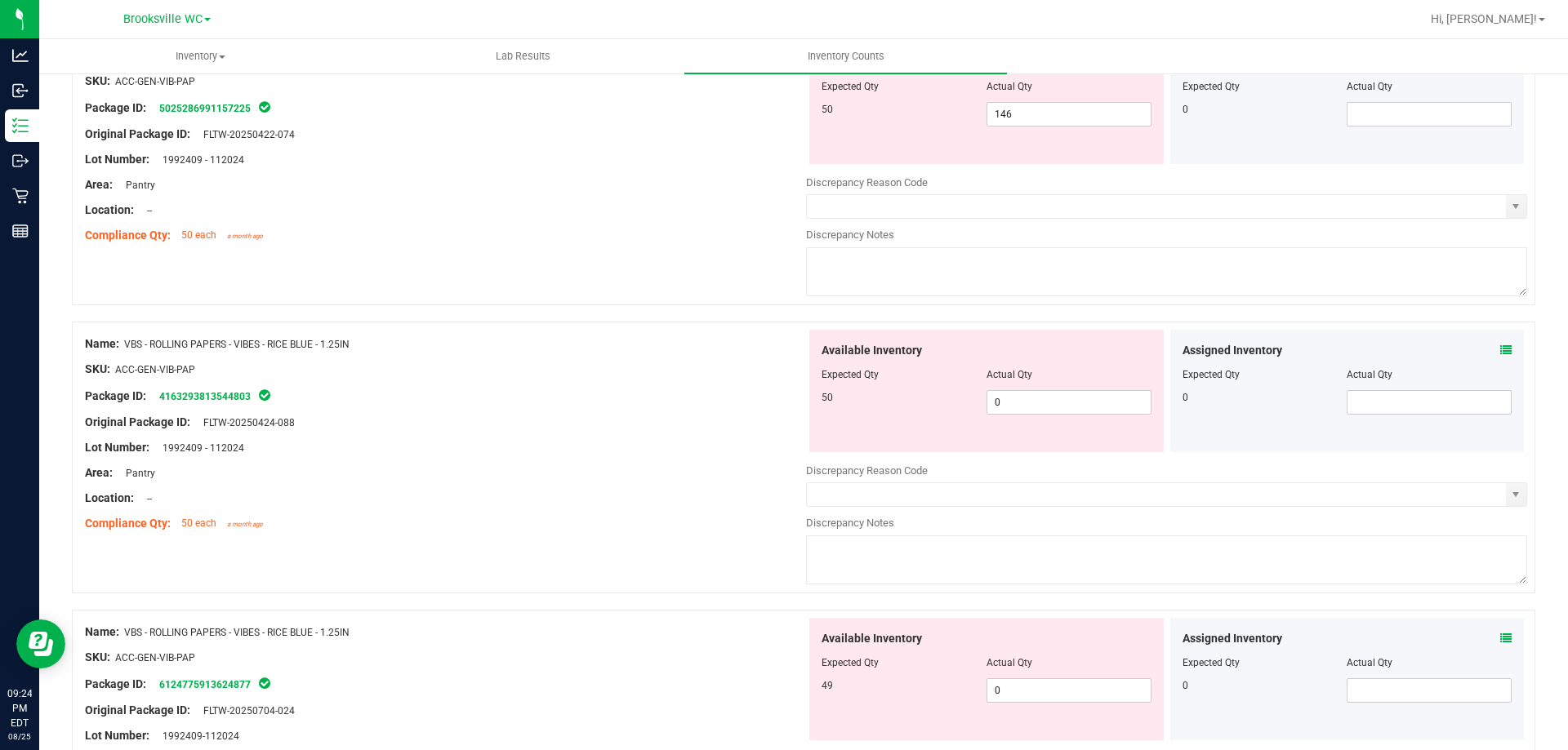
scroll to position [1387, 0]
click at [1500, 346] on icon at bounding box center [1505, 346] width 11 height 11
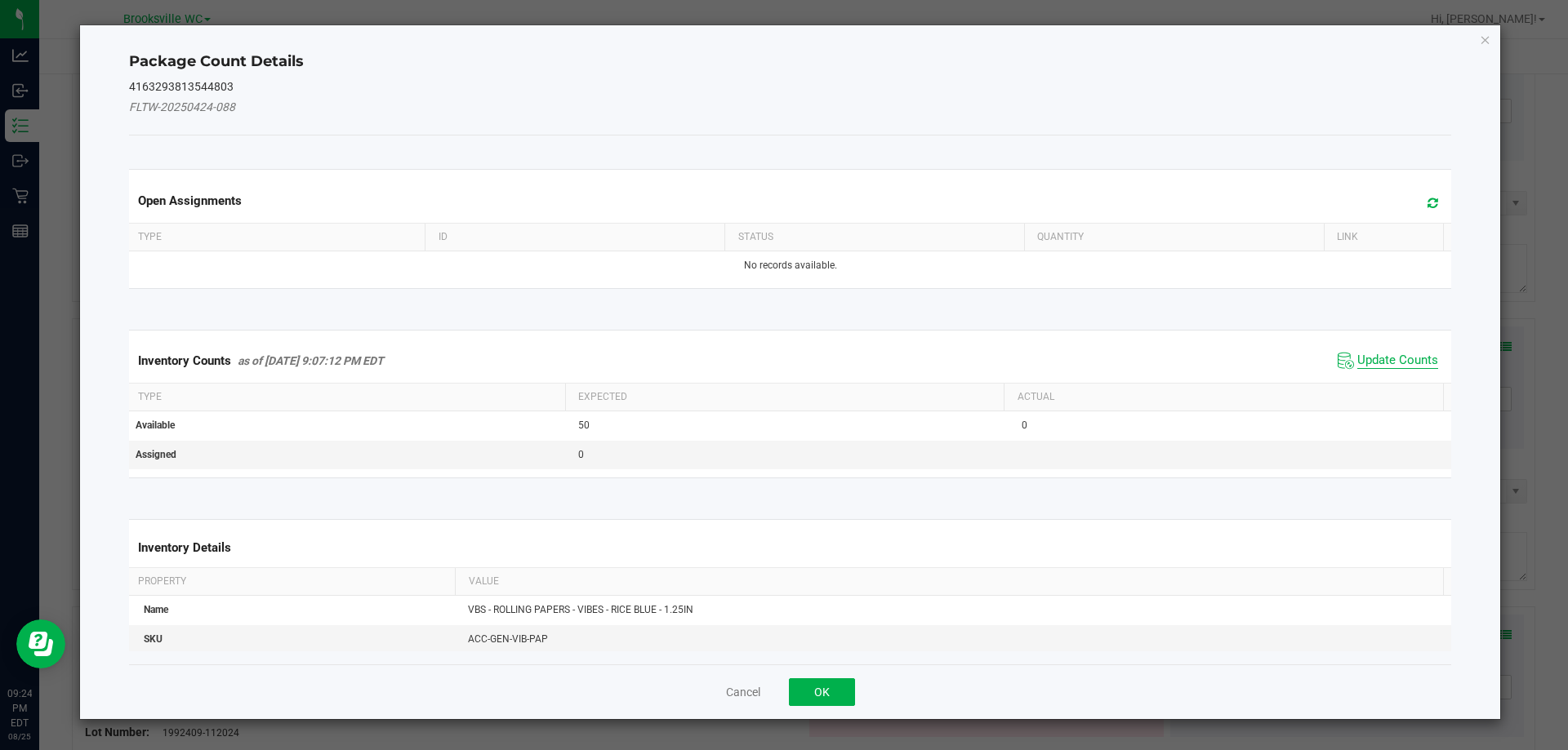
click at [1380, 368] on span "Update Counts" at bounding box center [1397, 360] width 81 height 16
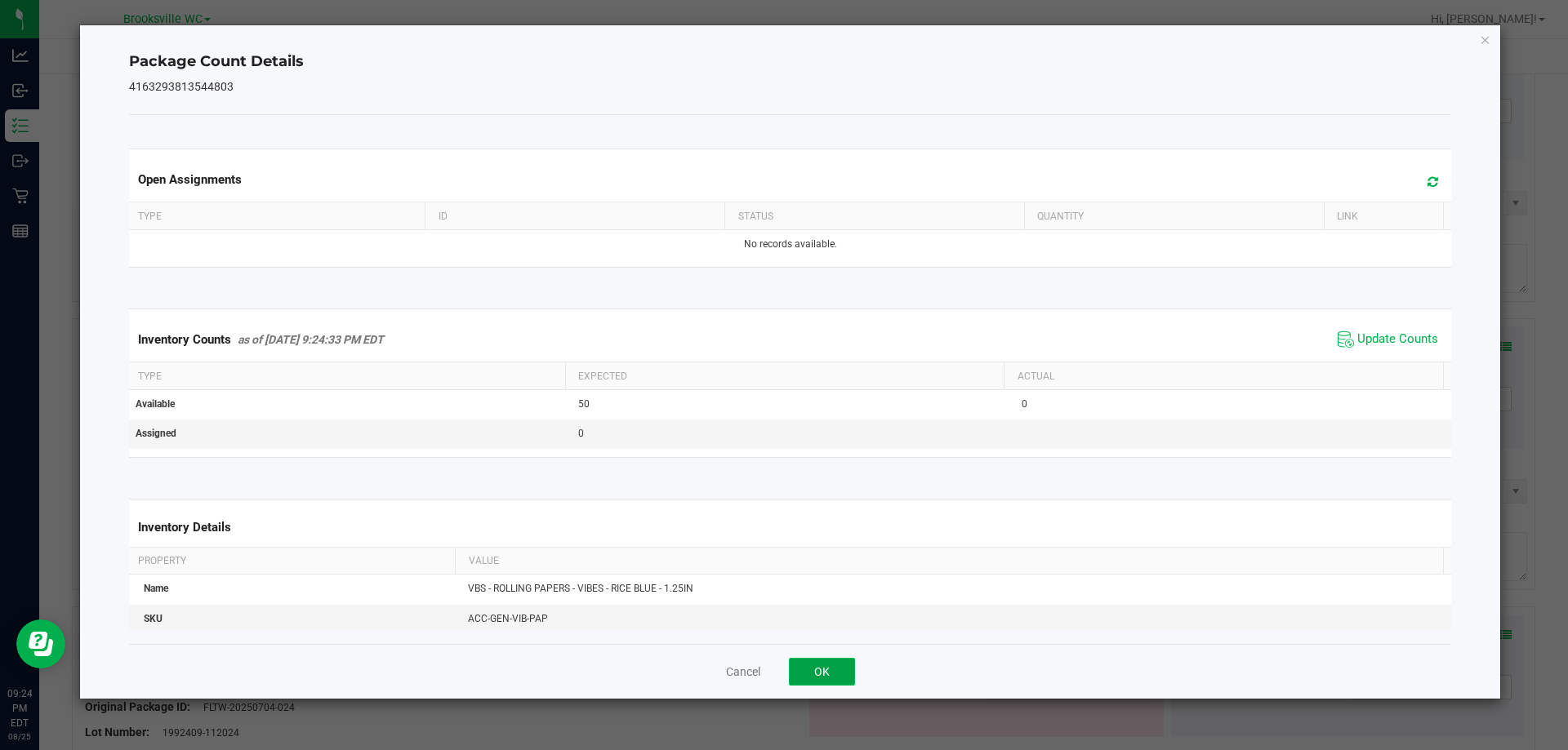
click at [819, 679] on button "OK" at bounding box center [822, 672] width 66 height 28
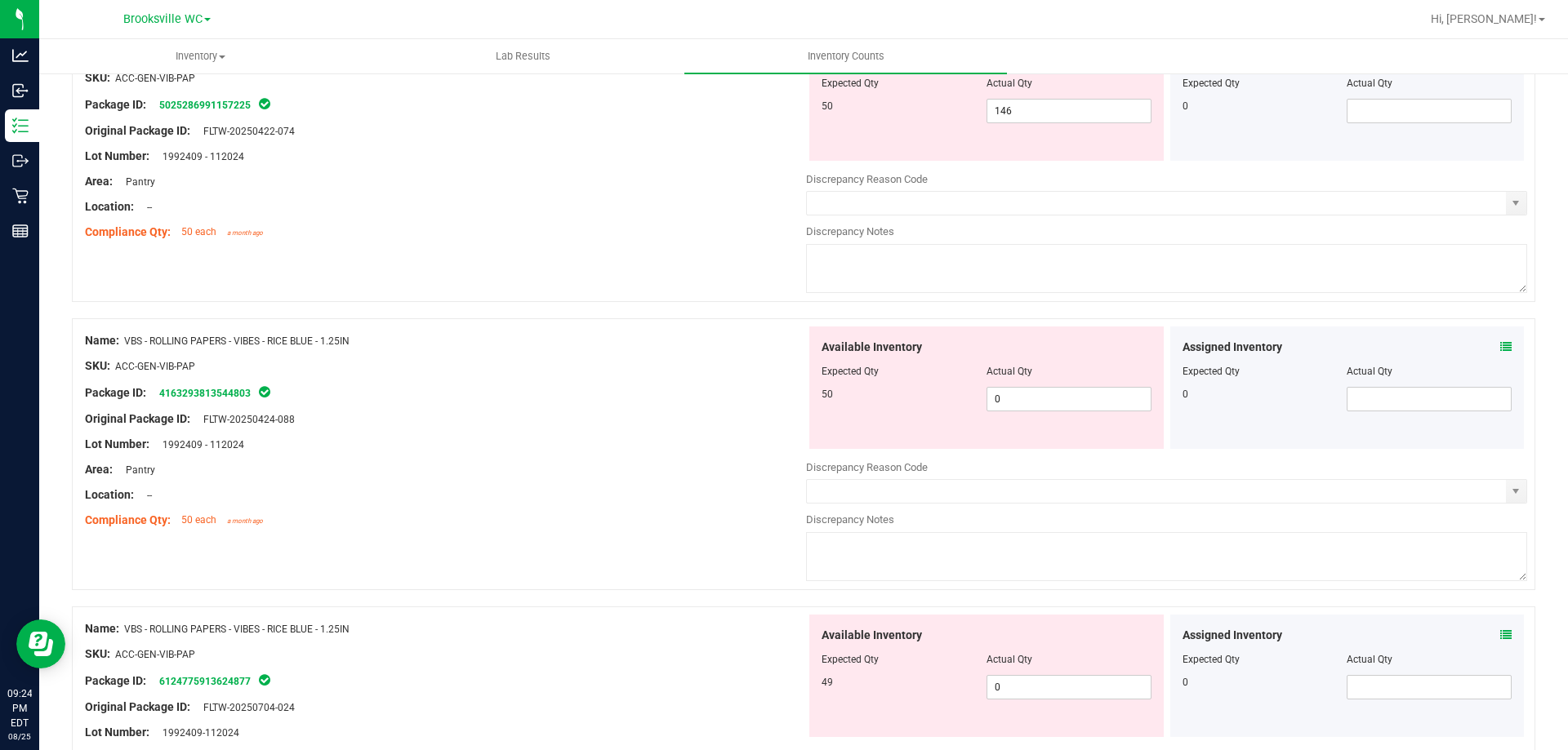
click at [1500, 632] on icon at bounding box center [1505, 635] width 11 height 11
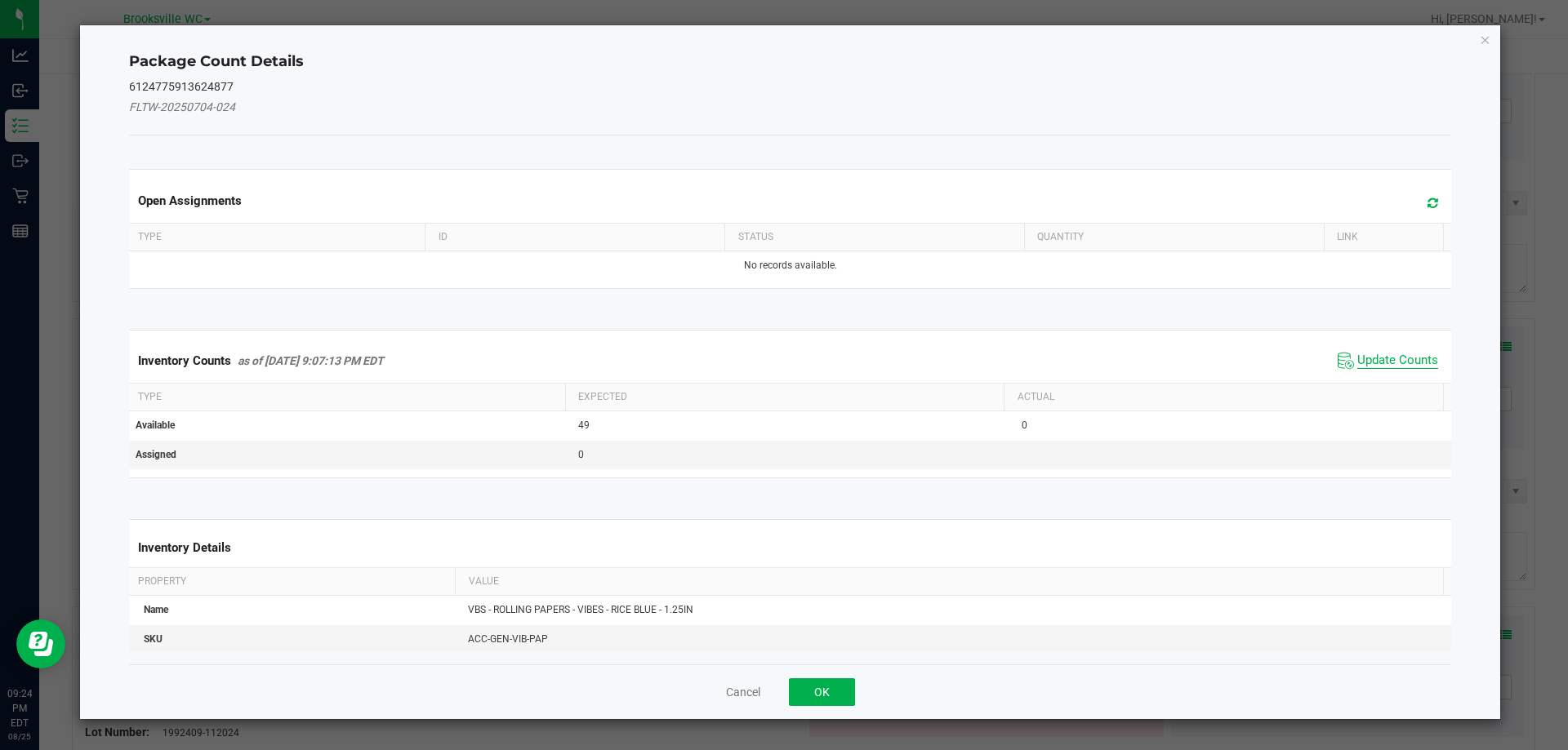
click at [1365, 356] on span "Update Counts" at bounding box center [1397, 360] width 81 height 16
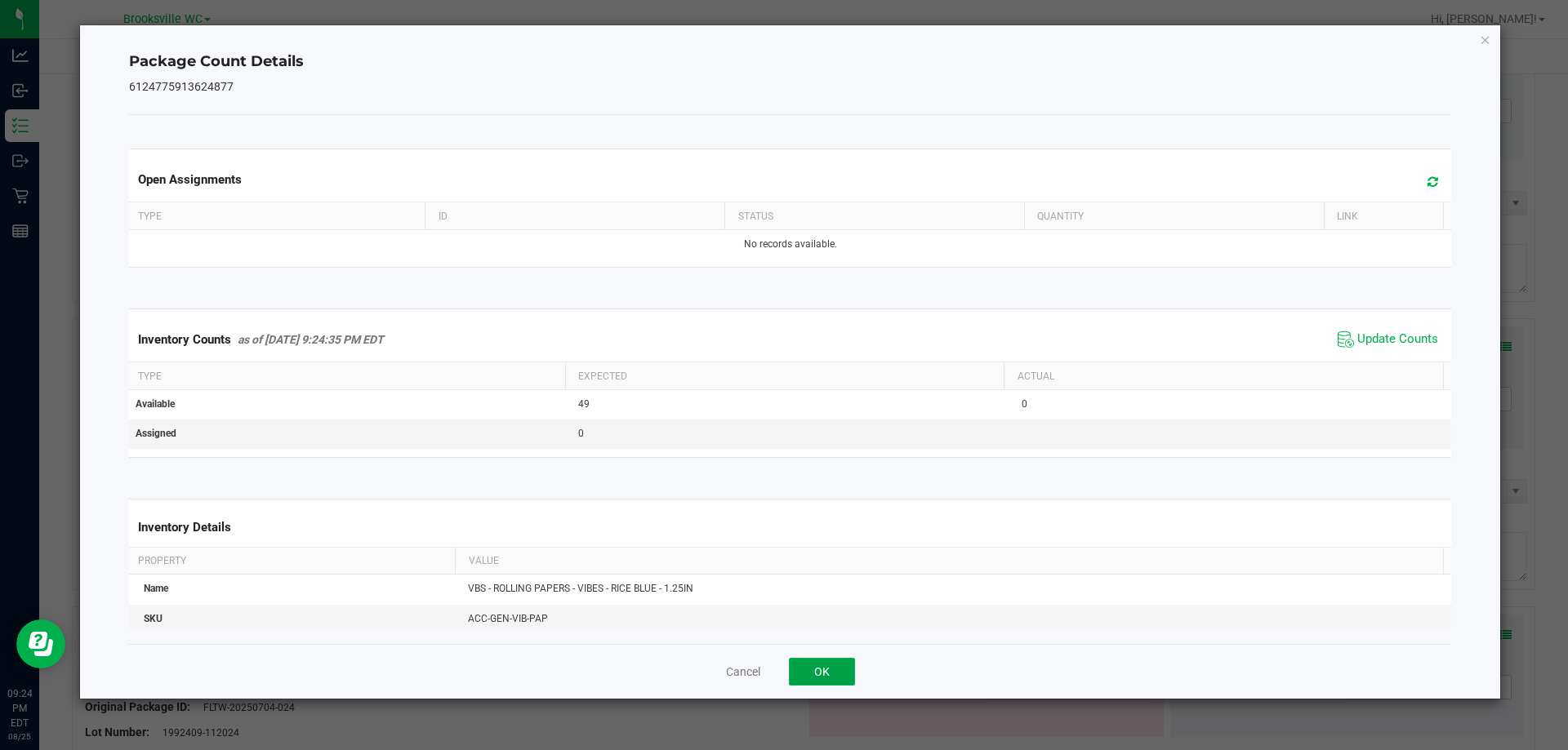
click at [836, 659] on button "OK" at bounding box center [822, 672] width 66 height 28
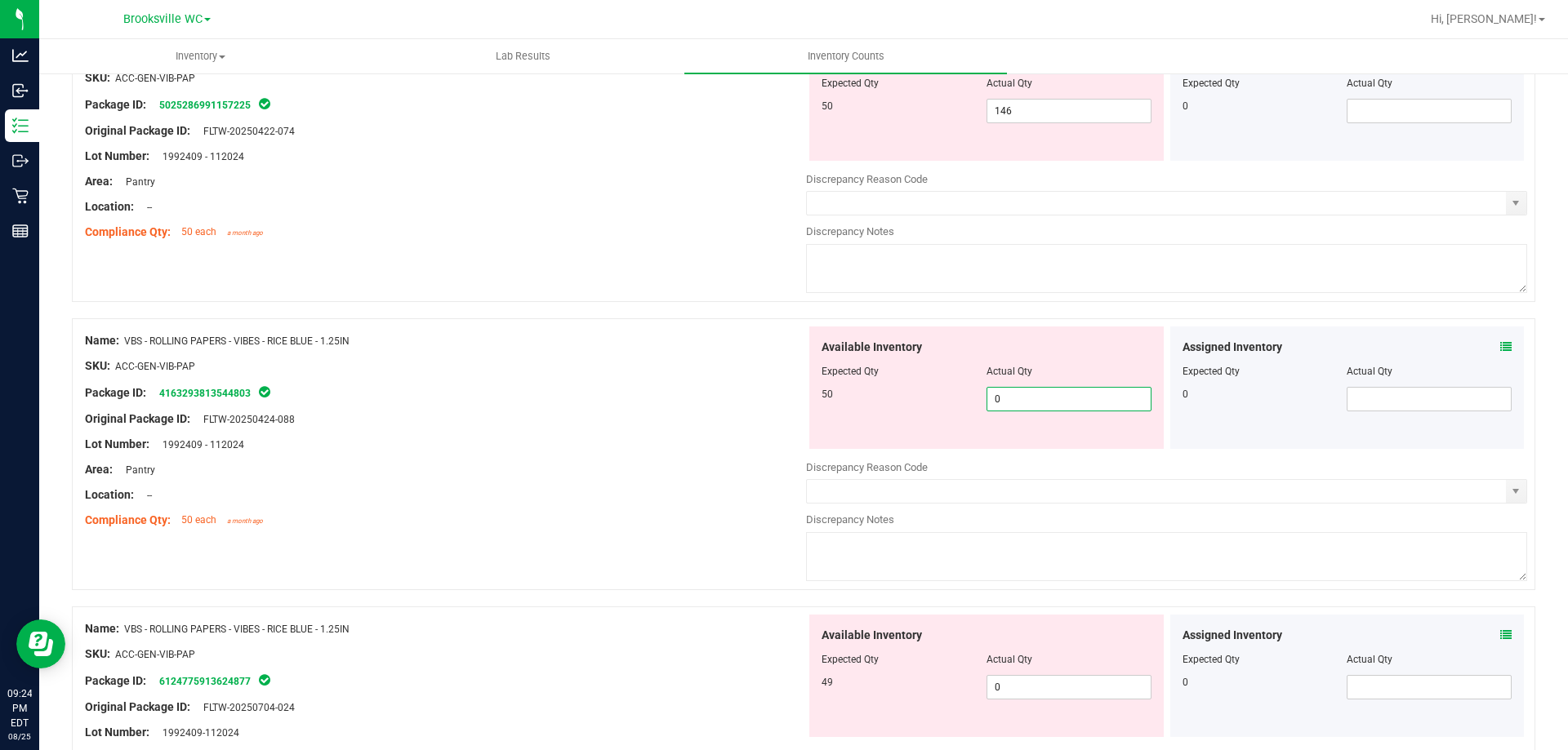
drag, startPoint x: 1027, startPoint y: 392, endPoint x: 672, endPoint y: 437, distance: 357.8
click at [672, 437] on div "Name: VBS - ROLLING PAPERS - VIBES - RICE BLUE - 1.25IN SKU: ACC-GEN-VIB-PAP Pa…" at bounding box center [803, 455] width 1463 height 272
type input "50"
drag, startPoint x: 1029, startPoint y: 115, endPoint x: 737, endPoint y: 111, distance: 292.0
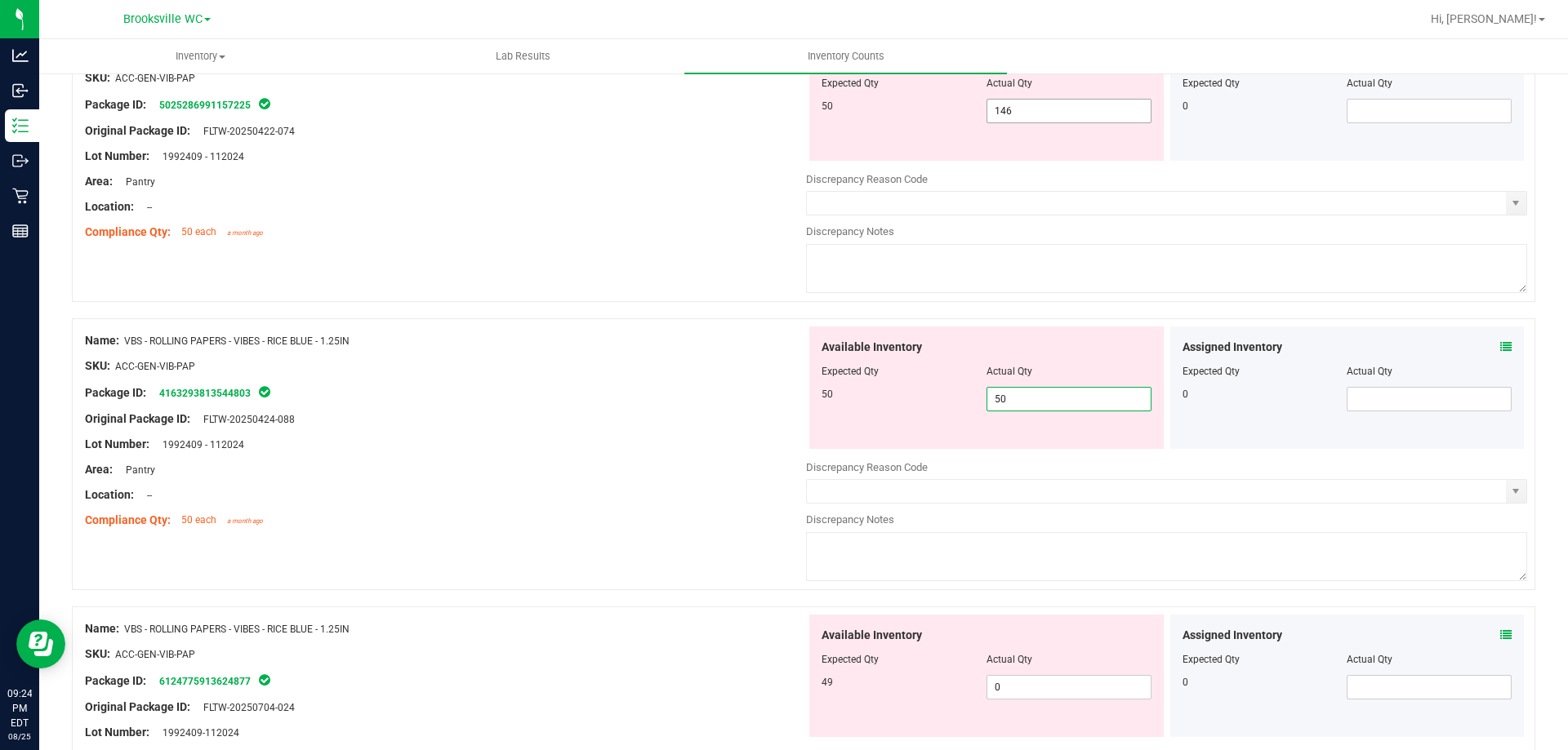
click at [737, 111] on div "Name: VBS - ROLLING PAPERS - VIBES - RICE BLUE - 1.25IN SKU: ACC-GEN-VIB-PAP Pa…" at bounding box center [803, 166] width 1463 height 272
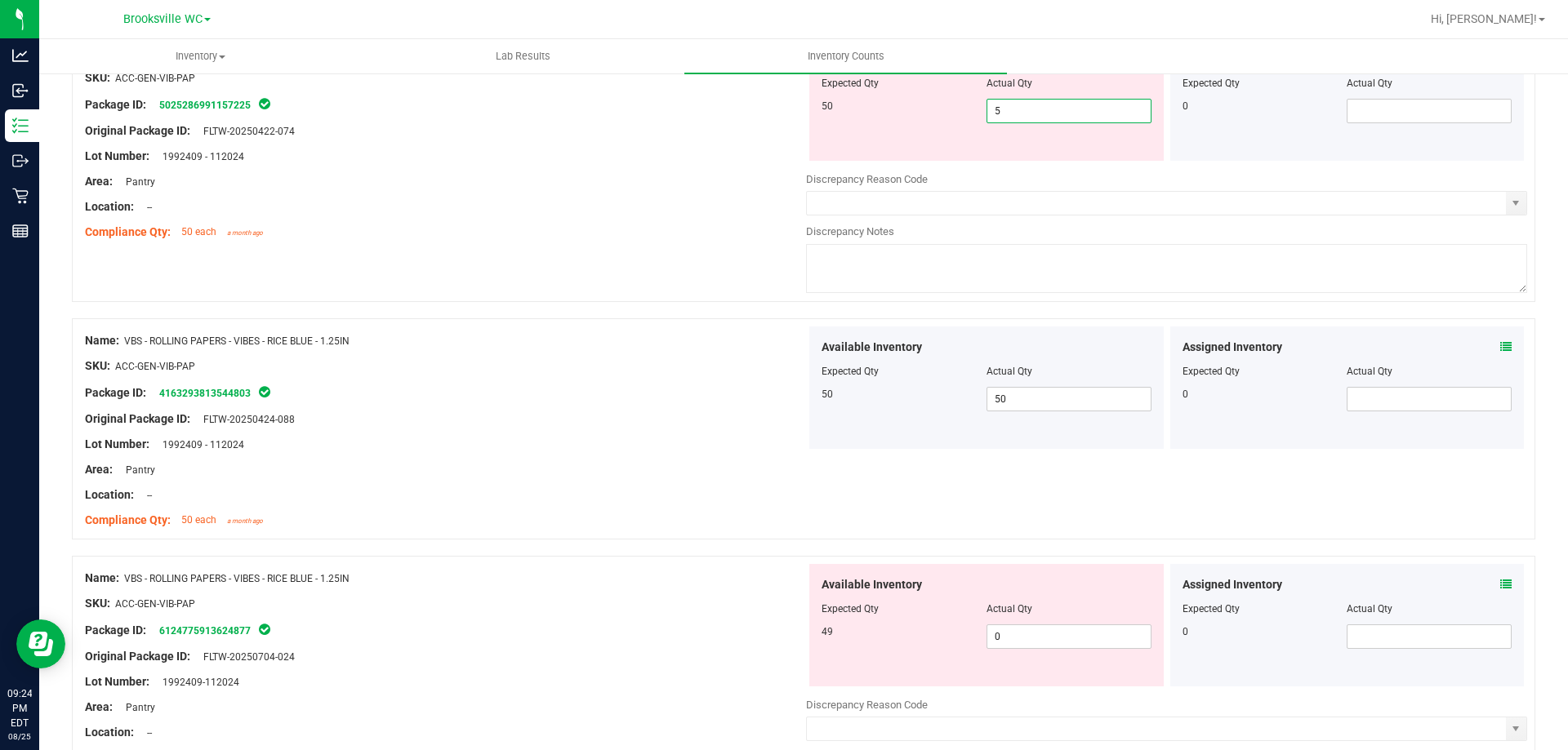
type input "50"
click at [493, 351] on div "Name: VBS - ROLLING PAPERS - VIBES - RICE BLUE - 1.25IN SKU: ACC-GEN-VIB-PAP Pa…" at bounding box center [445, 431] width 721 height 208
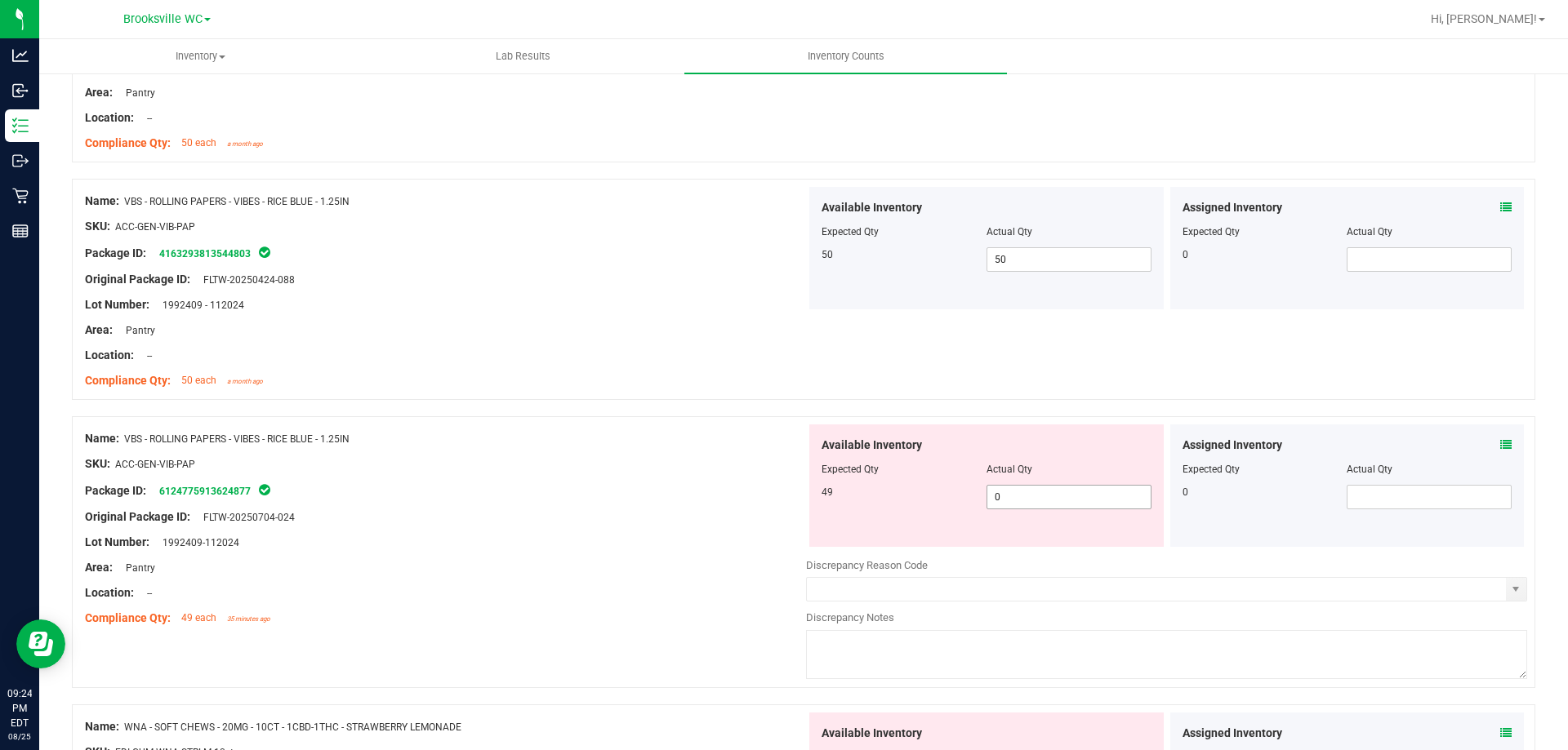
scroll to position [1633, 0]
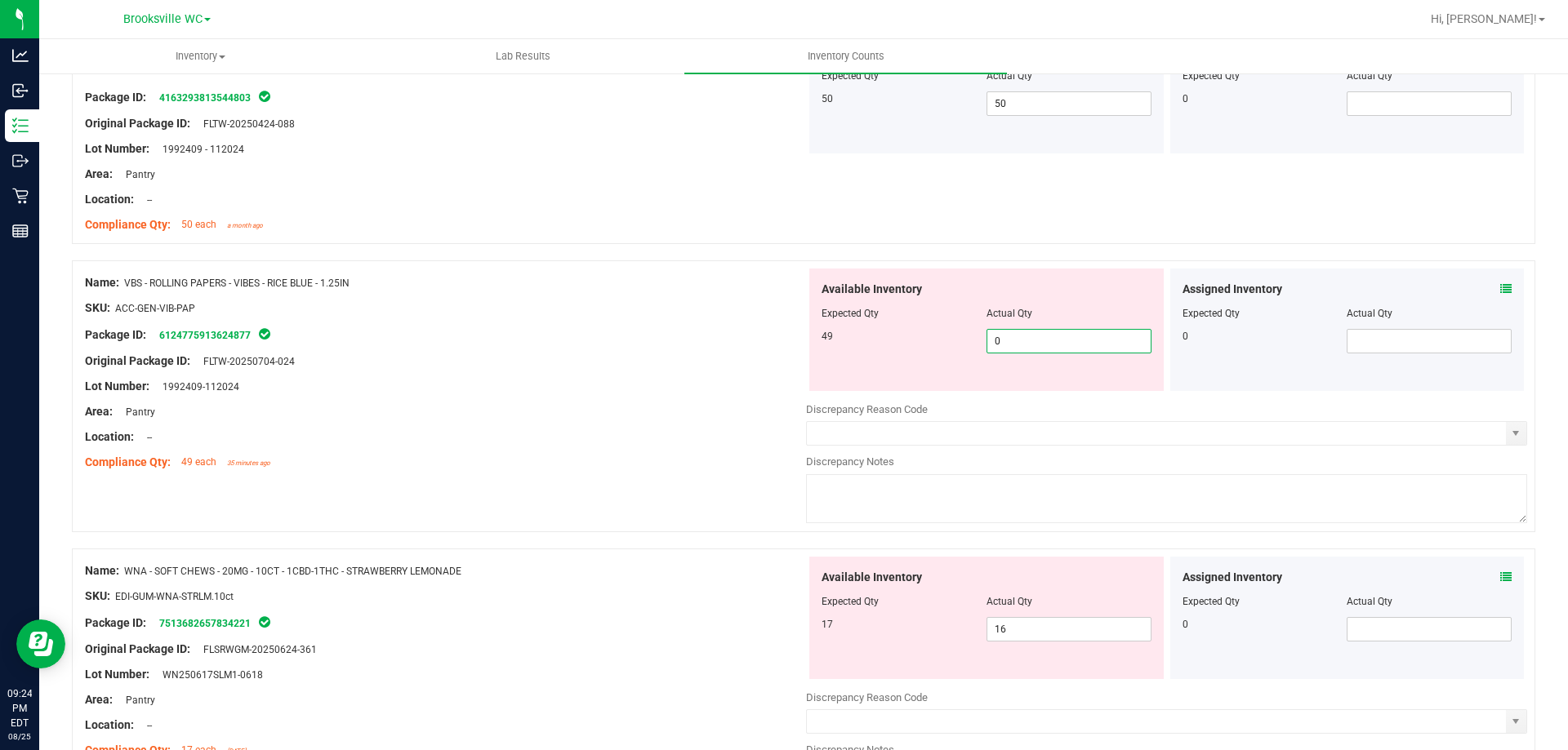
click at [1069, 339] on span "0 0" at bounding box center [1068, 341] width 165 height 24
click at [1069, 339] on input "0" at bounding box center [1069, 341] width 164 height 23
type input "4"
type input "49"
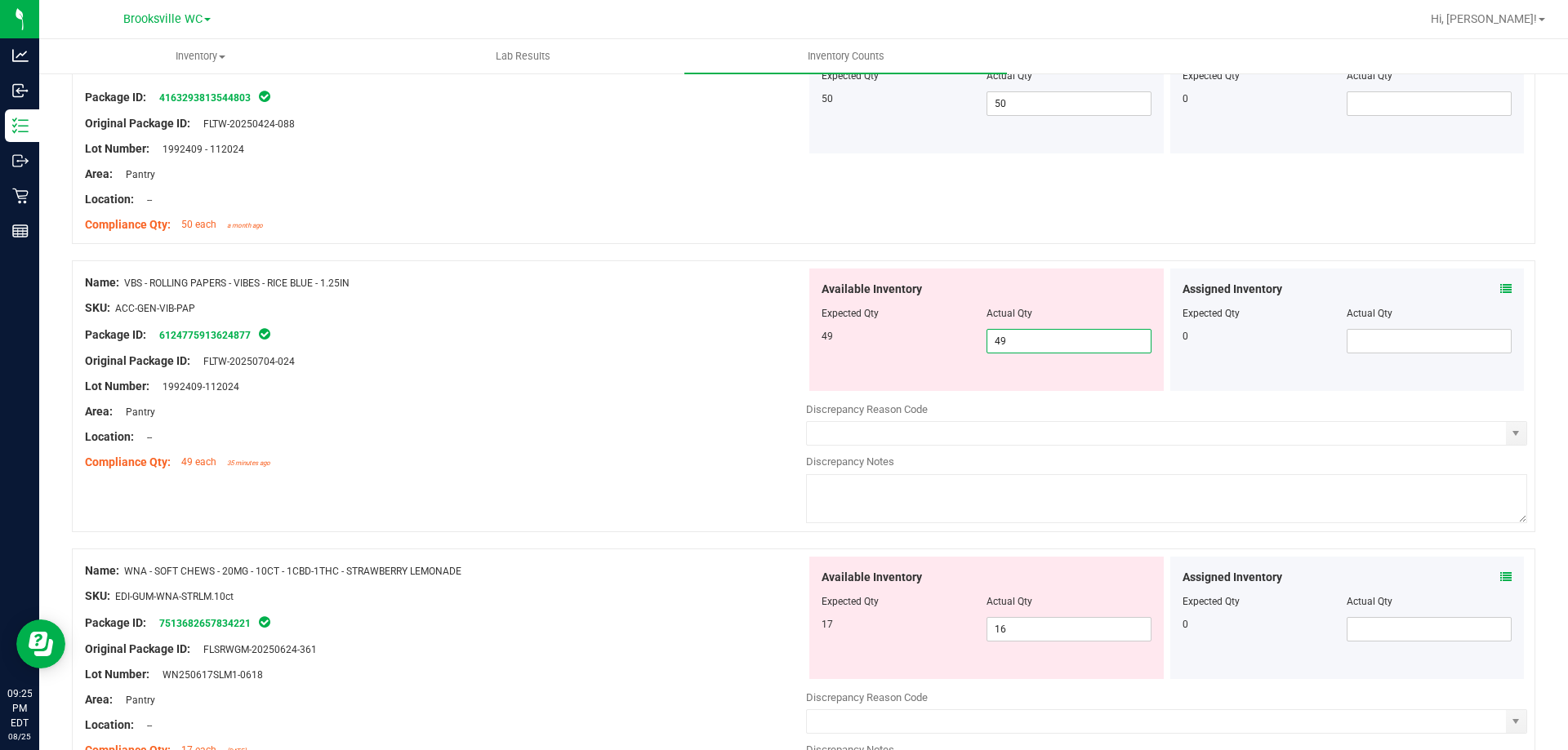
click at [642, 354] on div "Original Package ID: FLTW-20250704-024" at bounding box center [445, 361] width 721 height 17
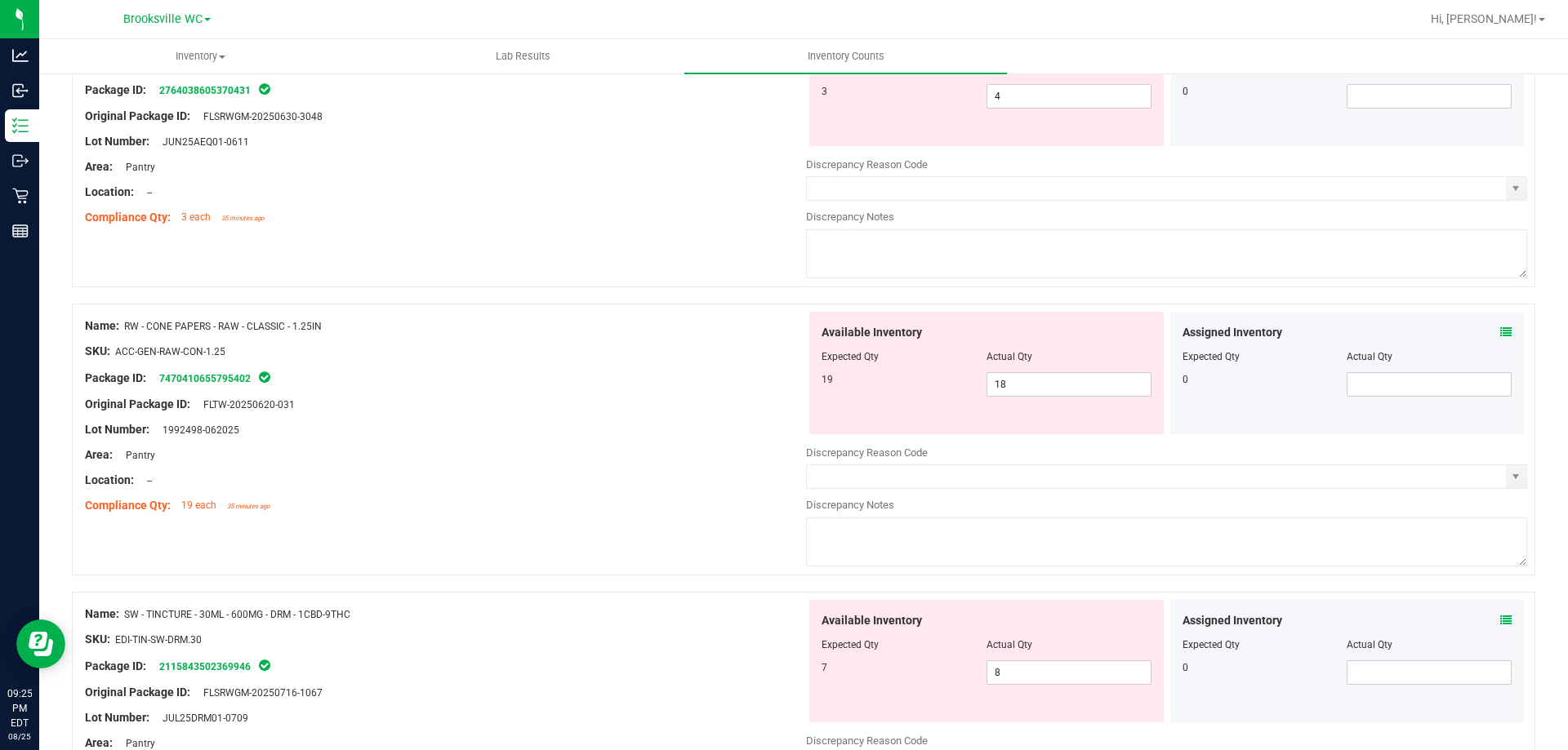
scroll to position [0, 0]
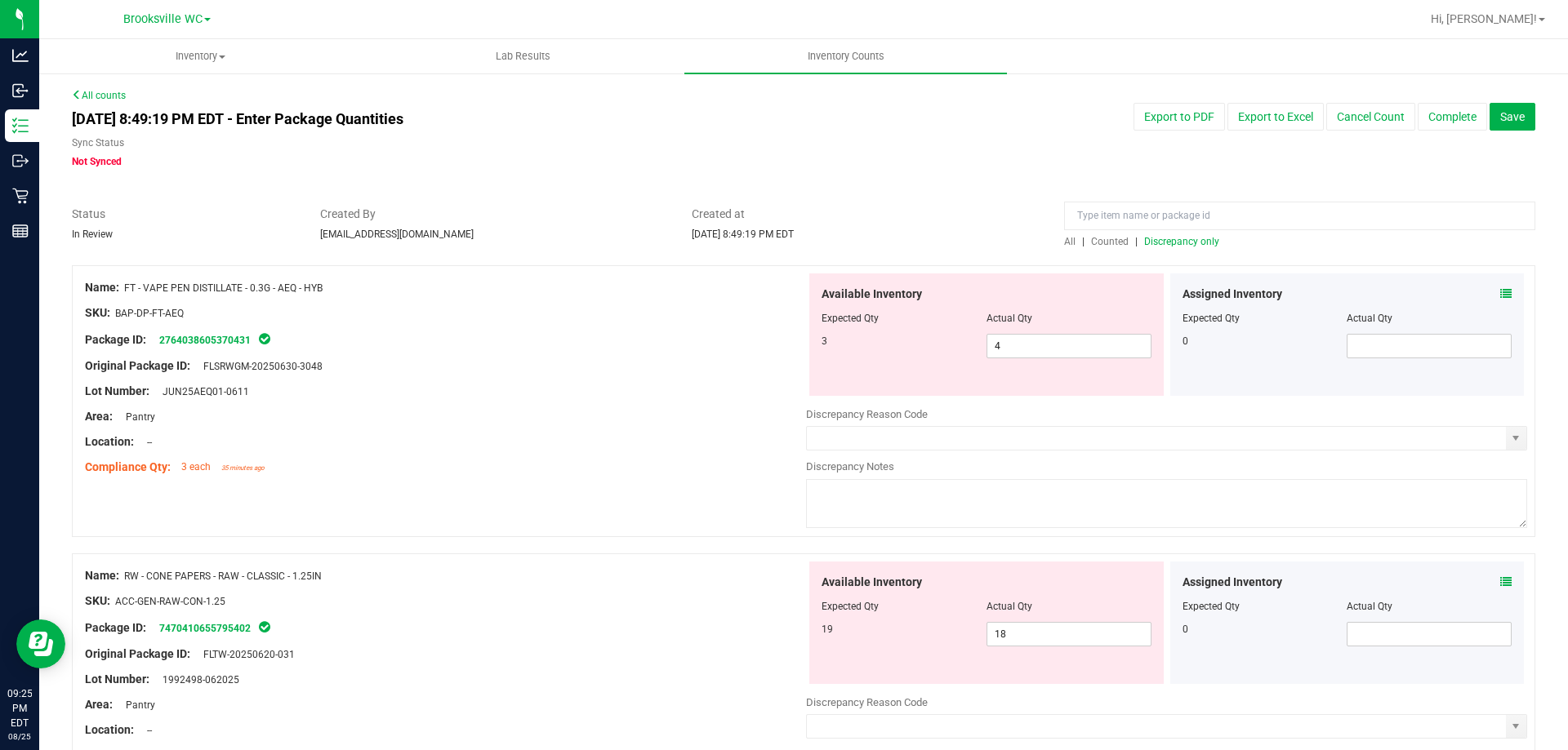
click at [1159, 240] on span "Discrepancy only" at bounding box center [1181, 241] width 75 height 11
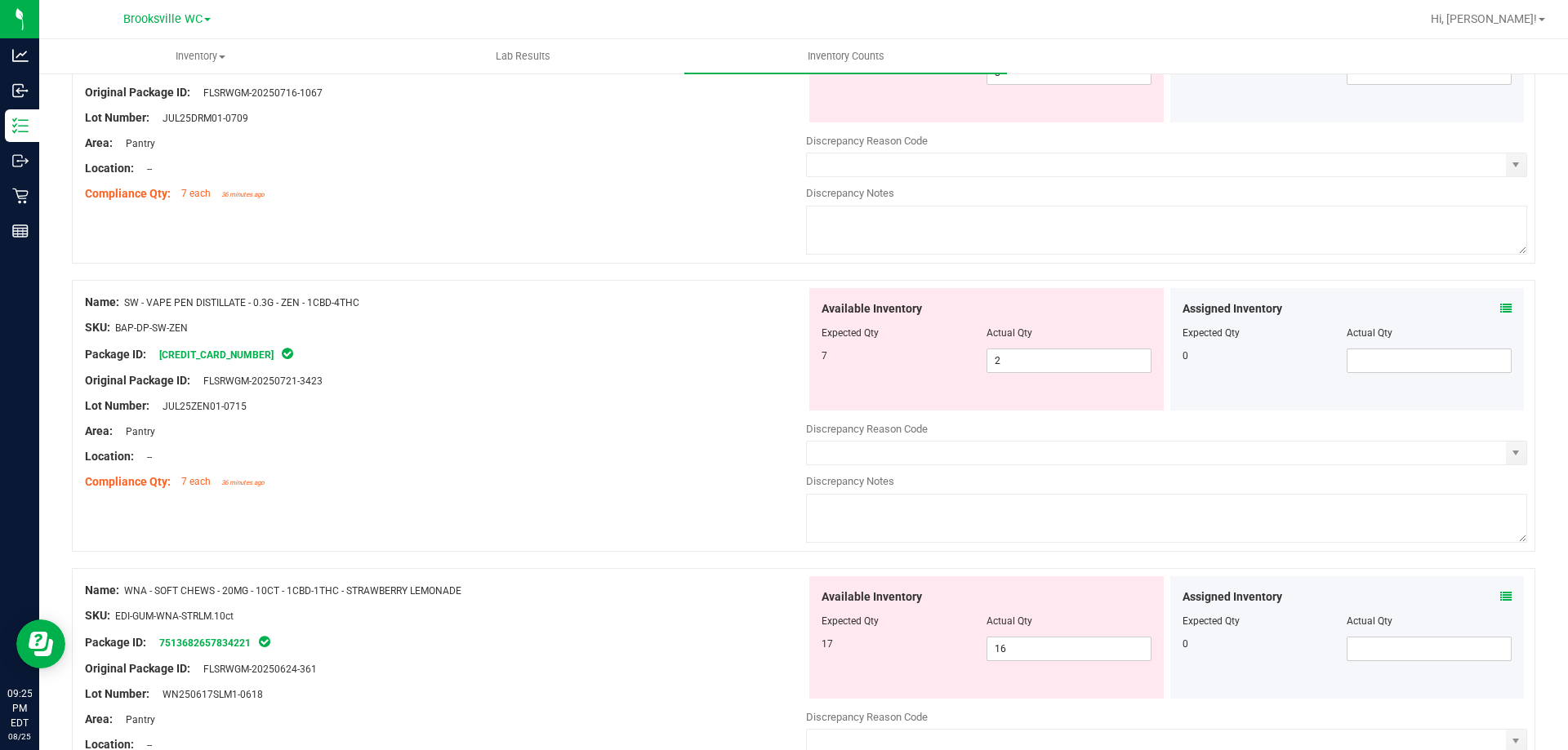
scroll to position [848, 0]
drag, startPoint x: 1021, startPoint y: 362, endPoint x: 353, endPoint y: 359, distance: 668.0
click at [353, 359] on div "Name: SW - VAPE PEN DISTILLATE - 0.3G - ZEN - 1CBD-4THC SKU: BAP-DP-SW-ZEN Pack…" at bounding box center [803, 418] width 1463 height 272
type input "7"
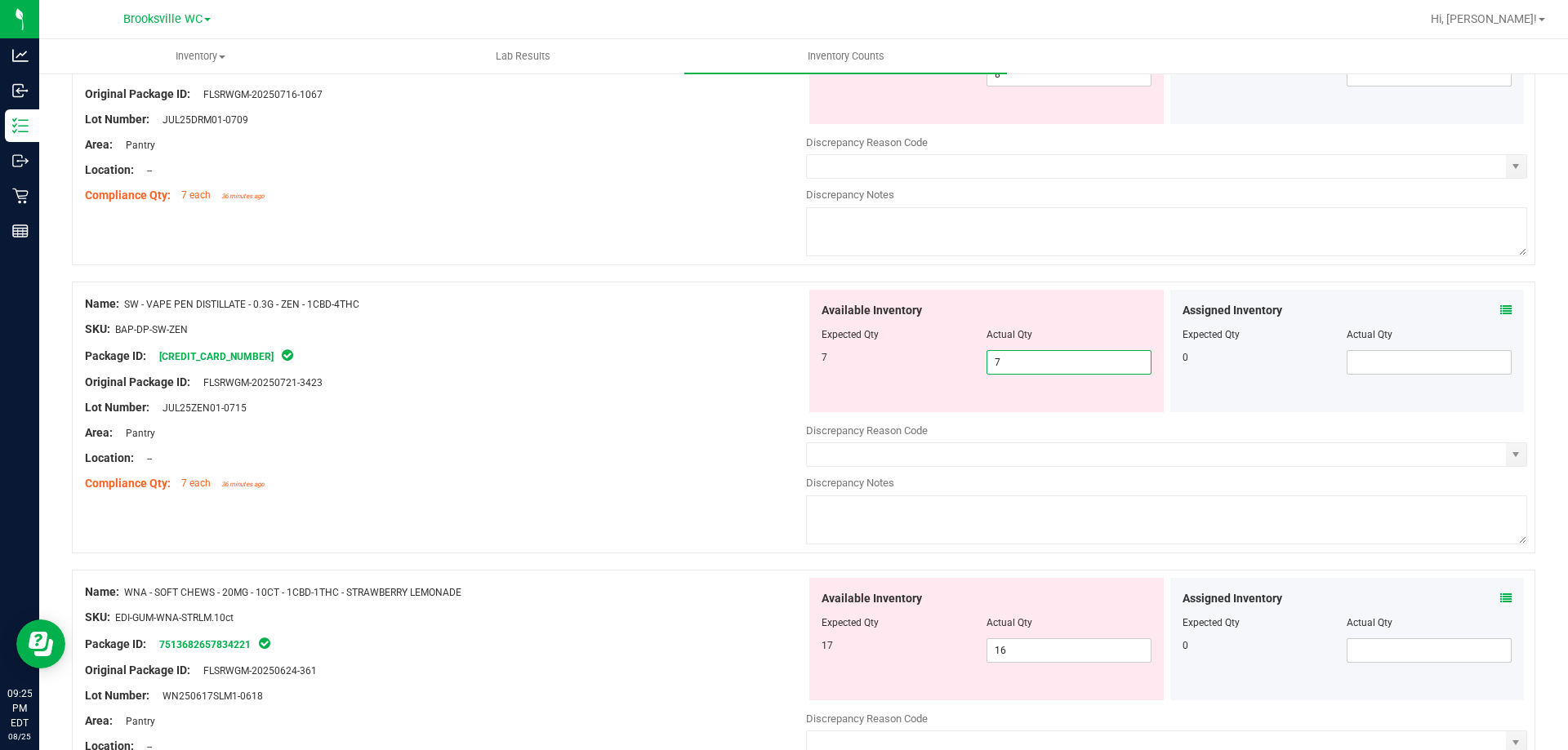
click at [434, 381] on div "Original Package ID: FLSRWGM-20250721-3423" at bounding box center [445, 382] width 721 height 17
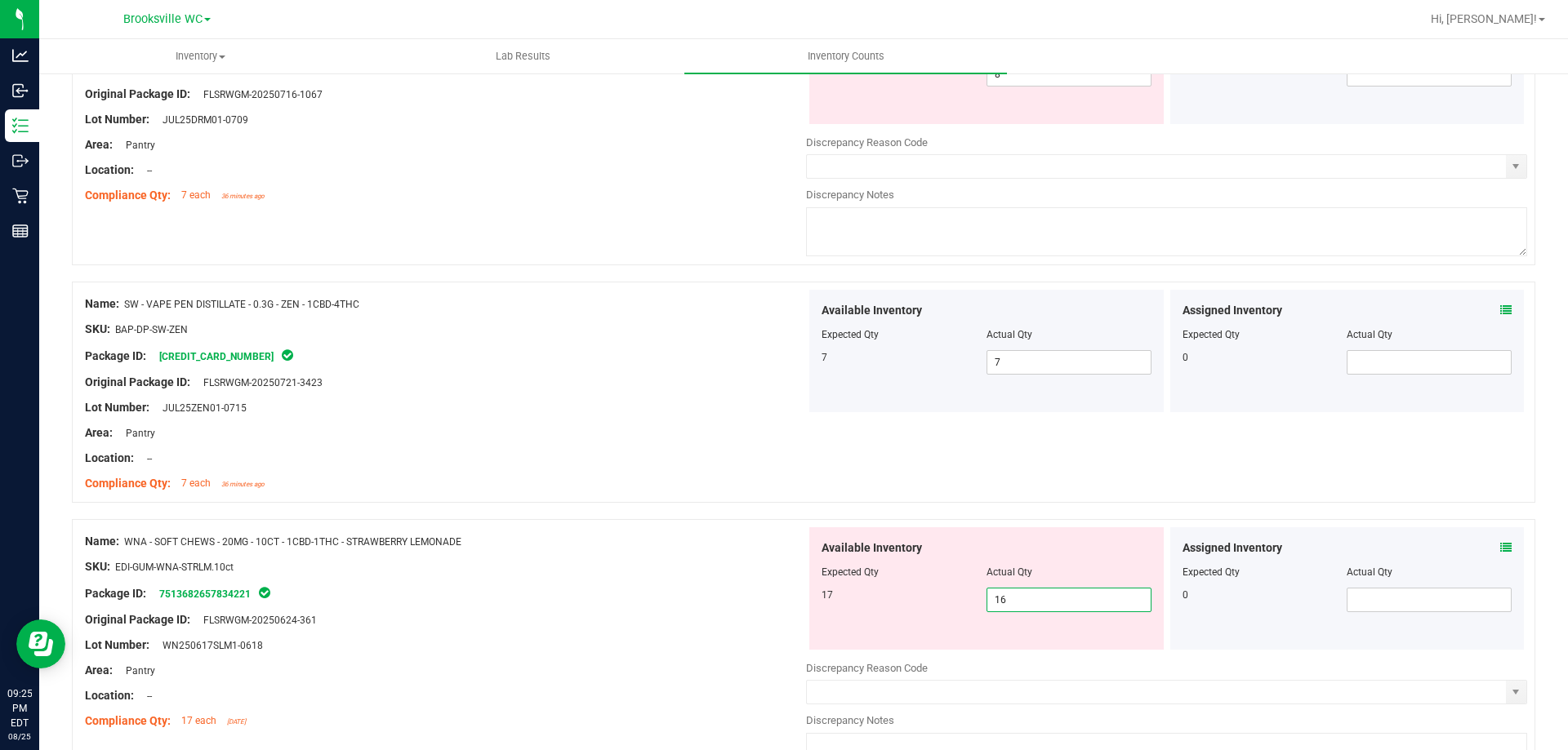
click at [1026, 608] on span "16 16" at bounding box center [1068, 599] width 165 height 24
click at [1026, 608] on input "16" at bounding box center [1069, 599] width 164 height 23
click at [599, 610] on div at bounding box center [445, 606] width 721 height 8
click at [1008, 596] on span "16 16" at bounding box center [1068, 599] width 165 height 24
click at [0, 0] on input "16" at bounding box center [0, 0] width 0 height 0
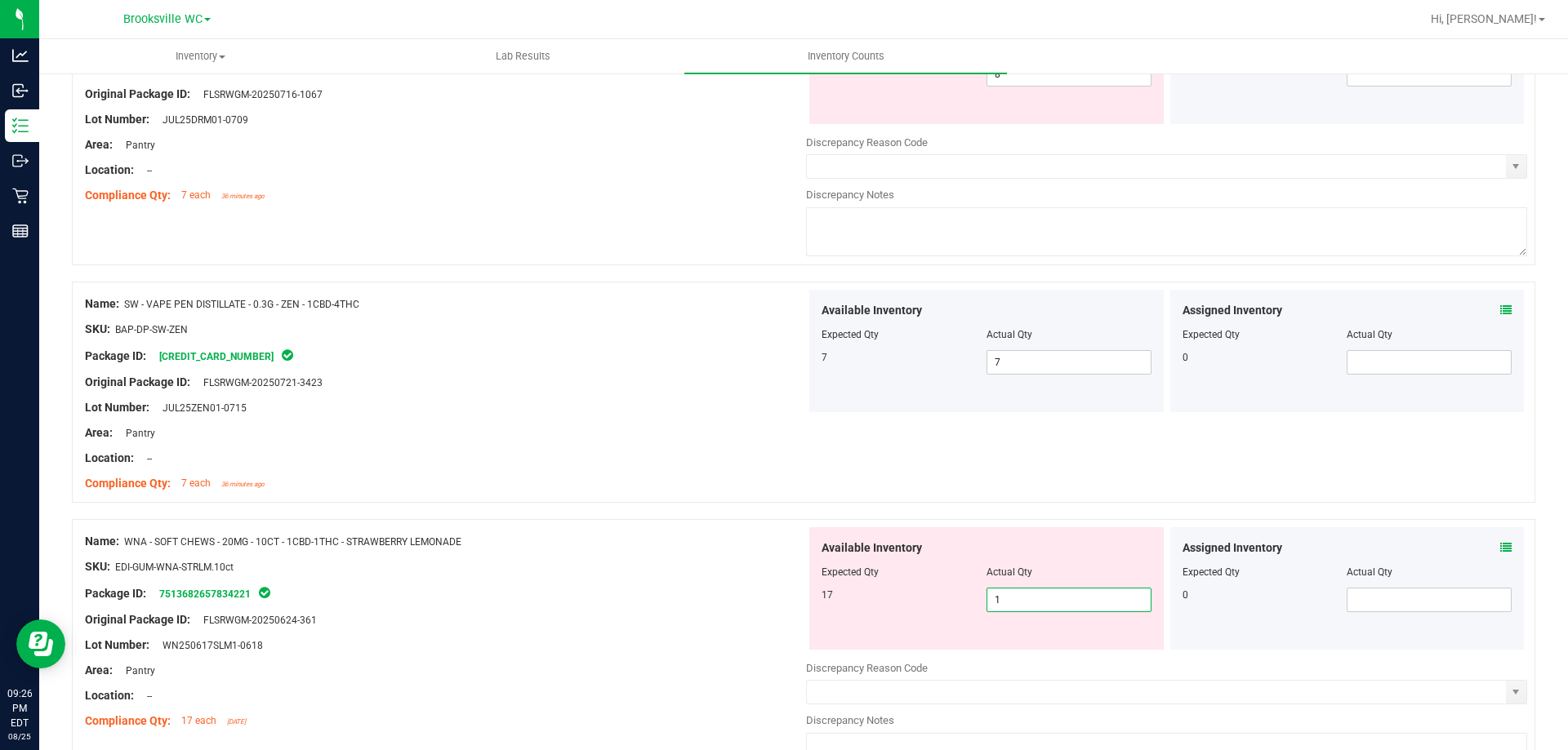
type input "17"
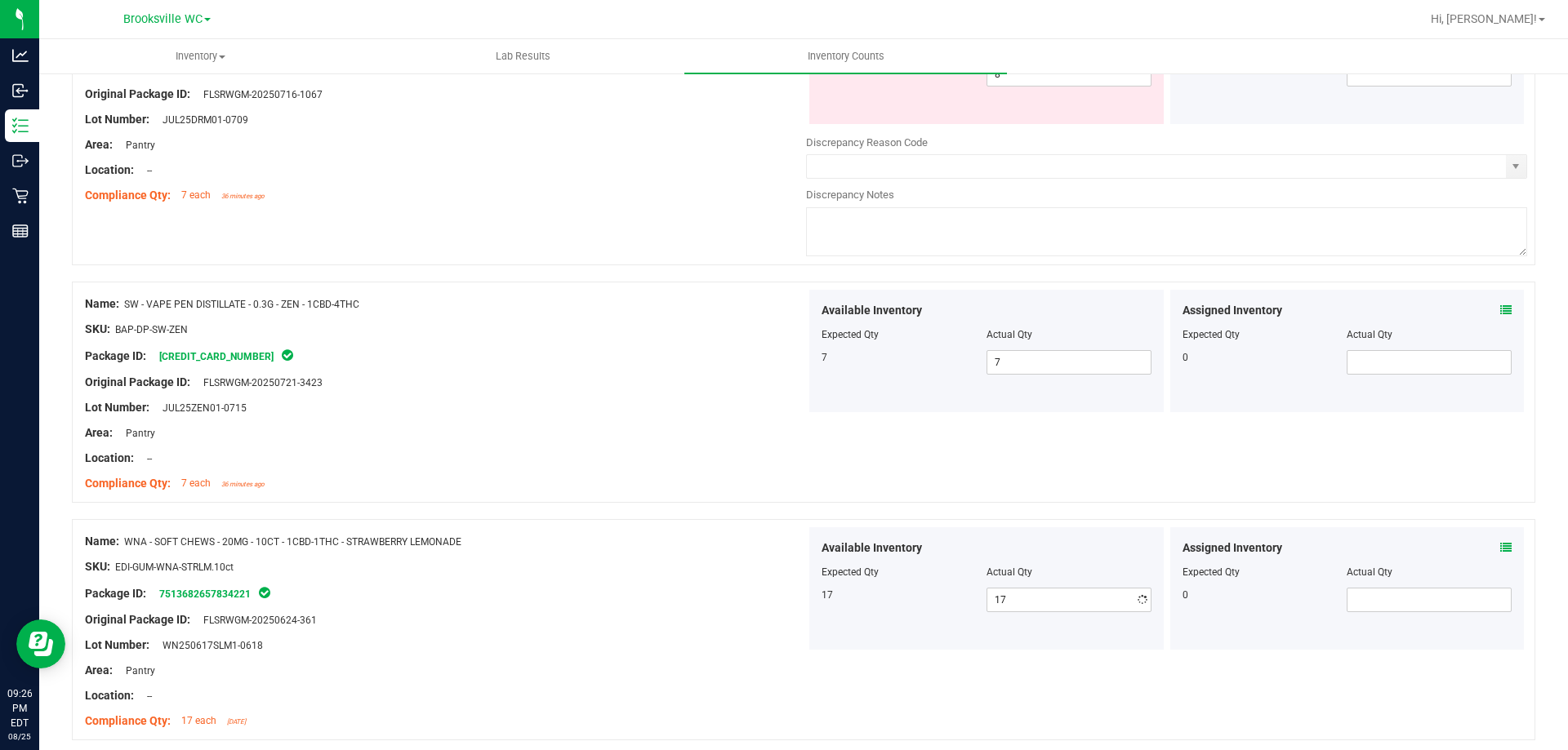
click at [546, 524] on div "Name: WNA - SOFT CHEWS - 20MG - 10CT - 1CBD-1THC - STRAWBERRY LEMONADE SKU: EDI…" at bounding box center [803, 629] width 1463 height 221
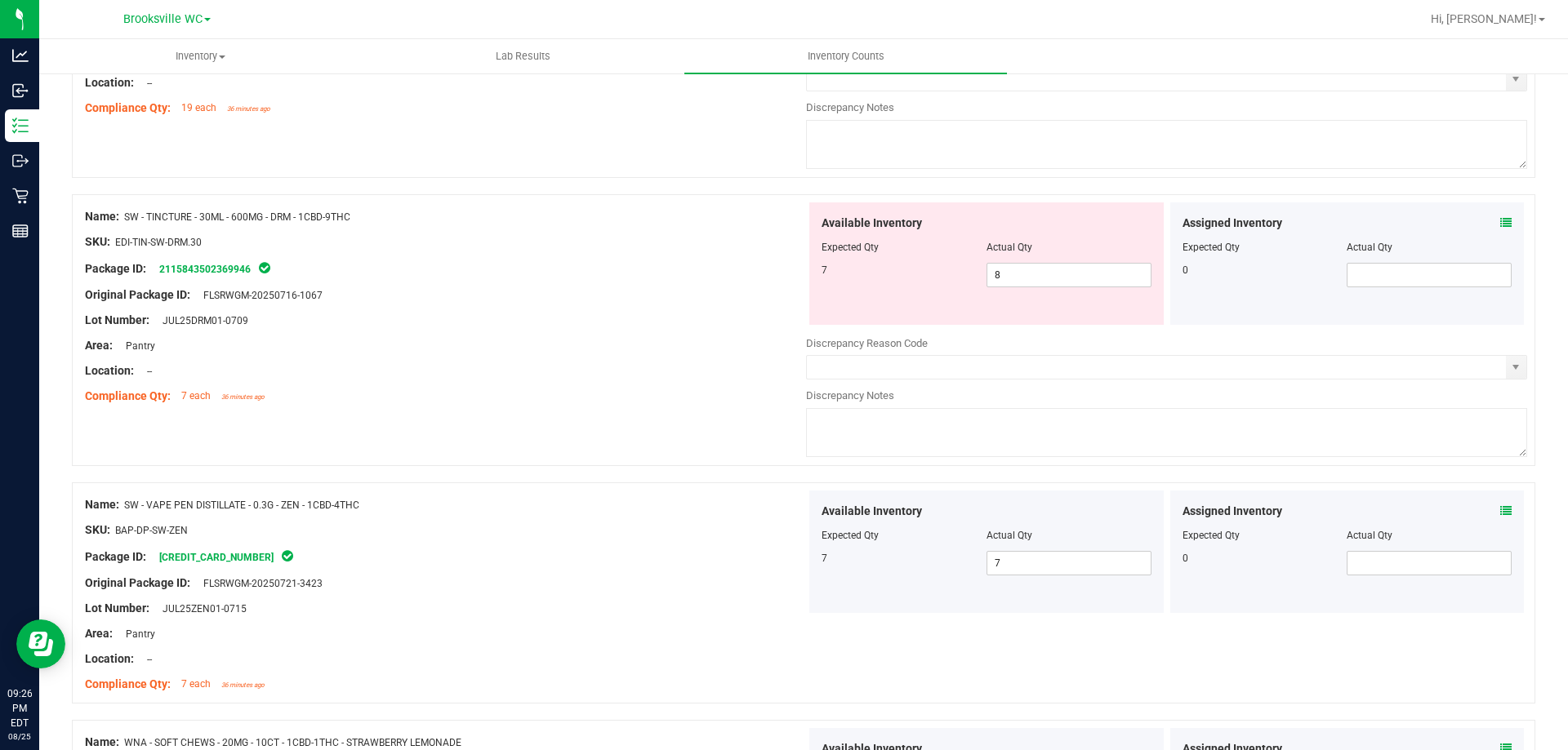
scroll to position [766, 0]
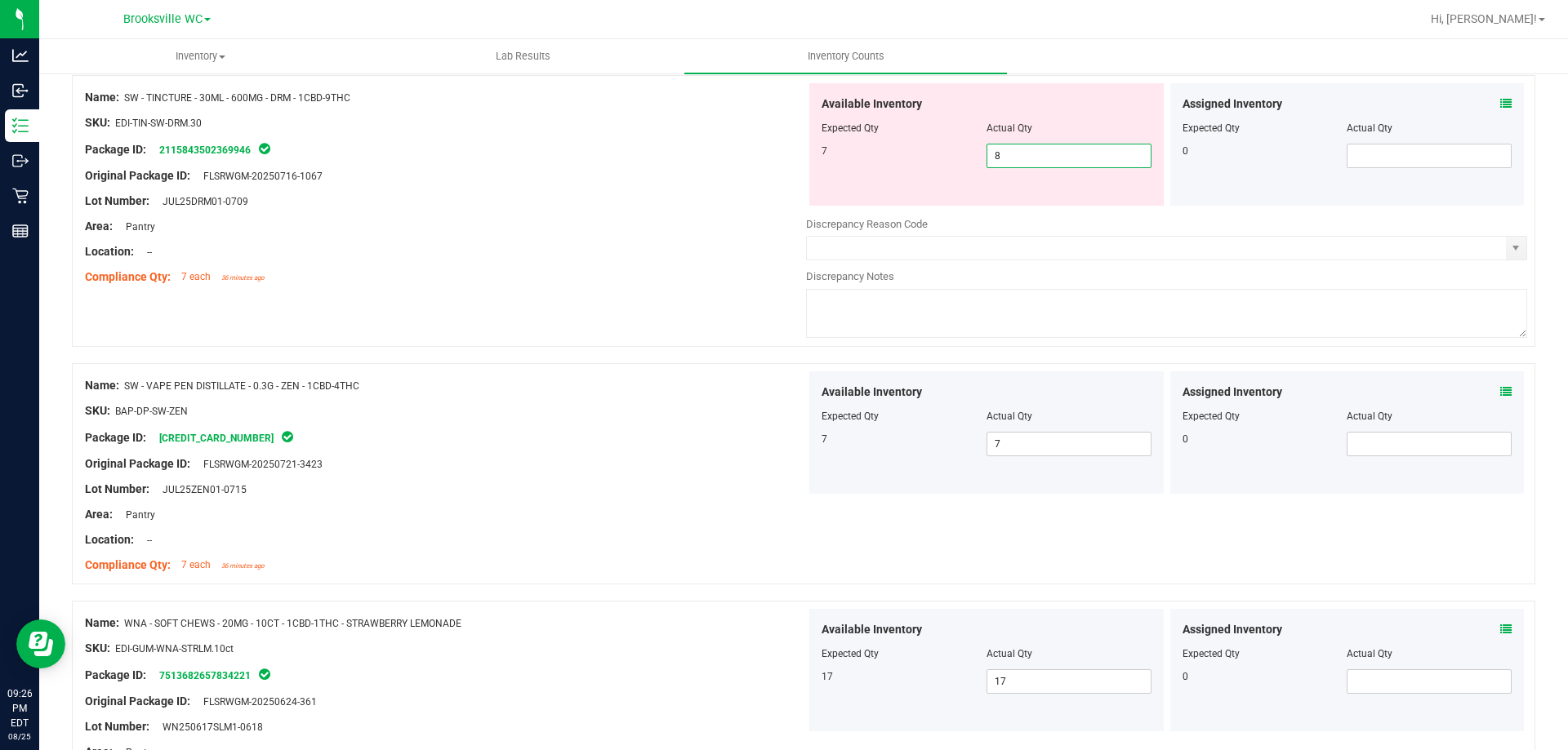
drag, startPoint x: 1013, startPoint y: 151, endPoint x: 839, endPoint y: 162, distance: 174.3
click at [839, 162] on div "7 8 8" at bounding box center [986, 156] width 330 height 24
type input "7"
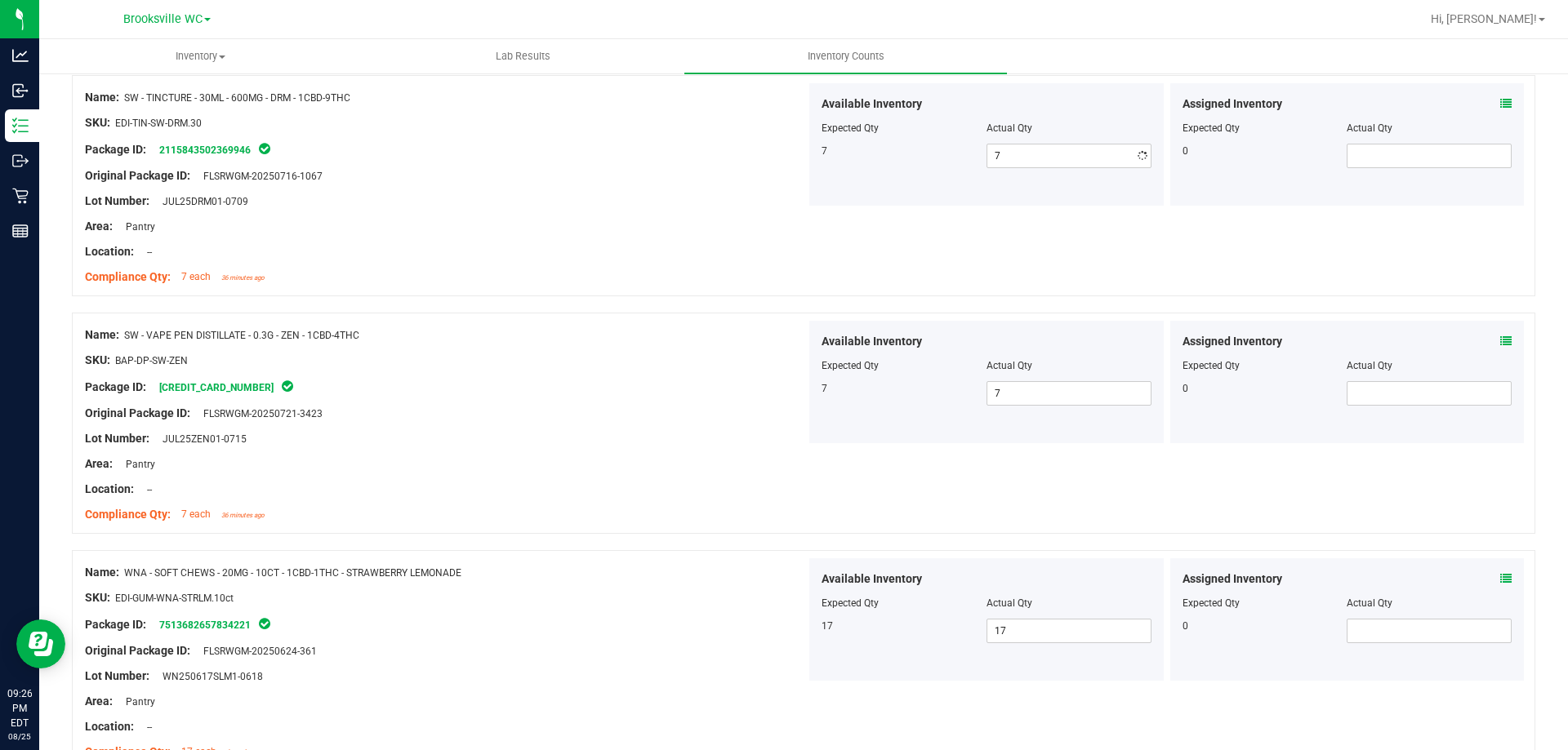
drag, startPoint x: 343, startPoint y: 374, endPoint x: 471, endPoint y: 350, distance: 130.2
click at [346, 372] on div "Name: SW - VAPE PEN DISTILLATE - 0.3G - ZEN - 1CBD-4THC SKU: BAP-DP-SW-ZEN Pack…" at bounding box center [445, 425] width 721 height 208
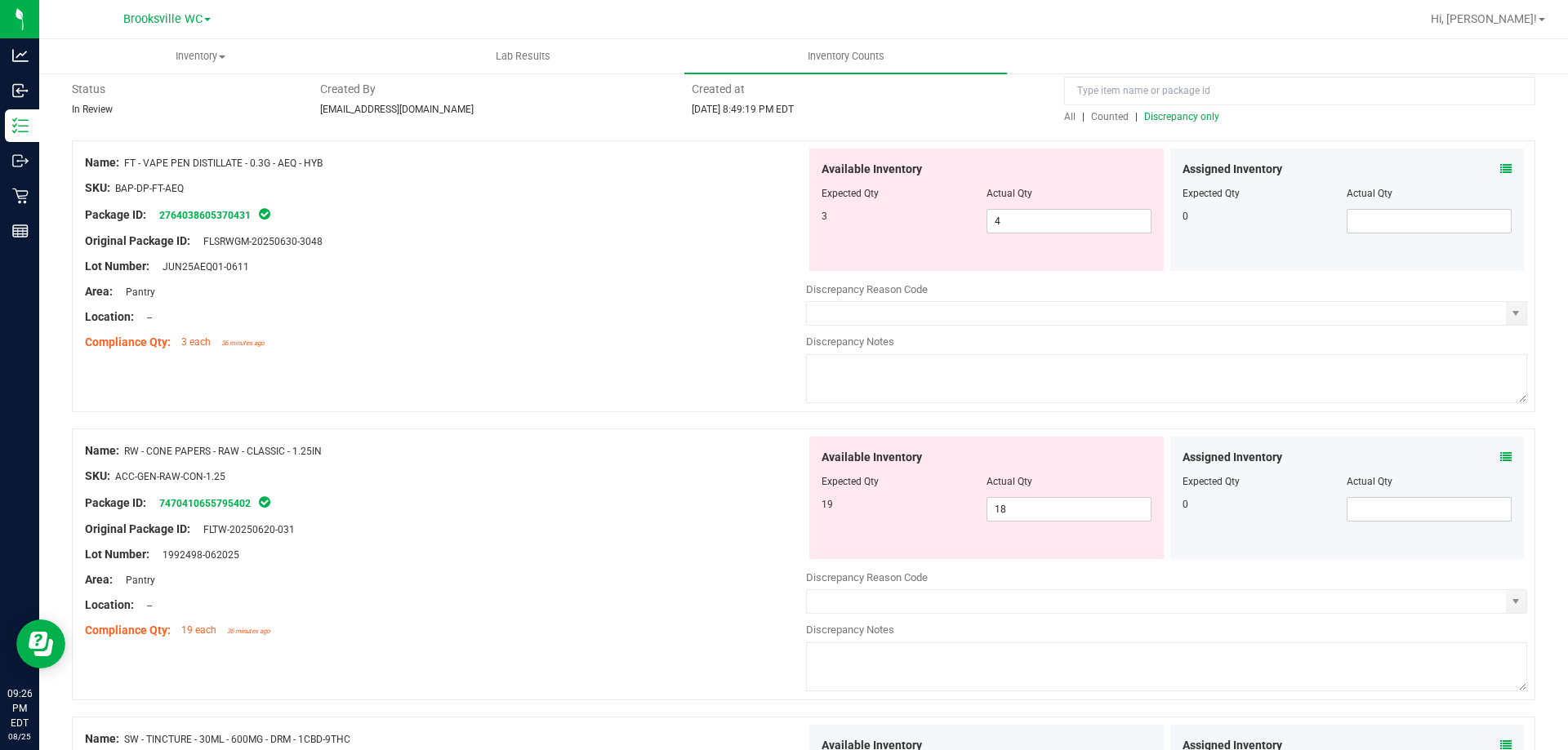
scroll to position [0, 0]
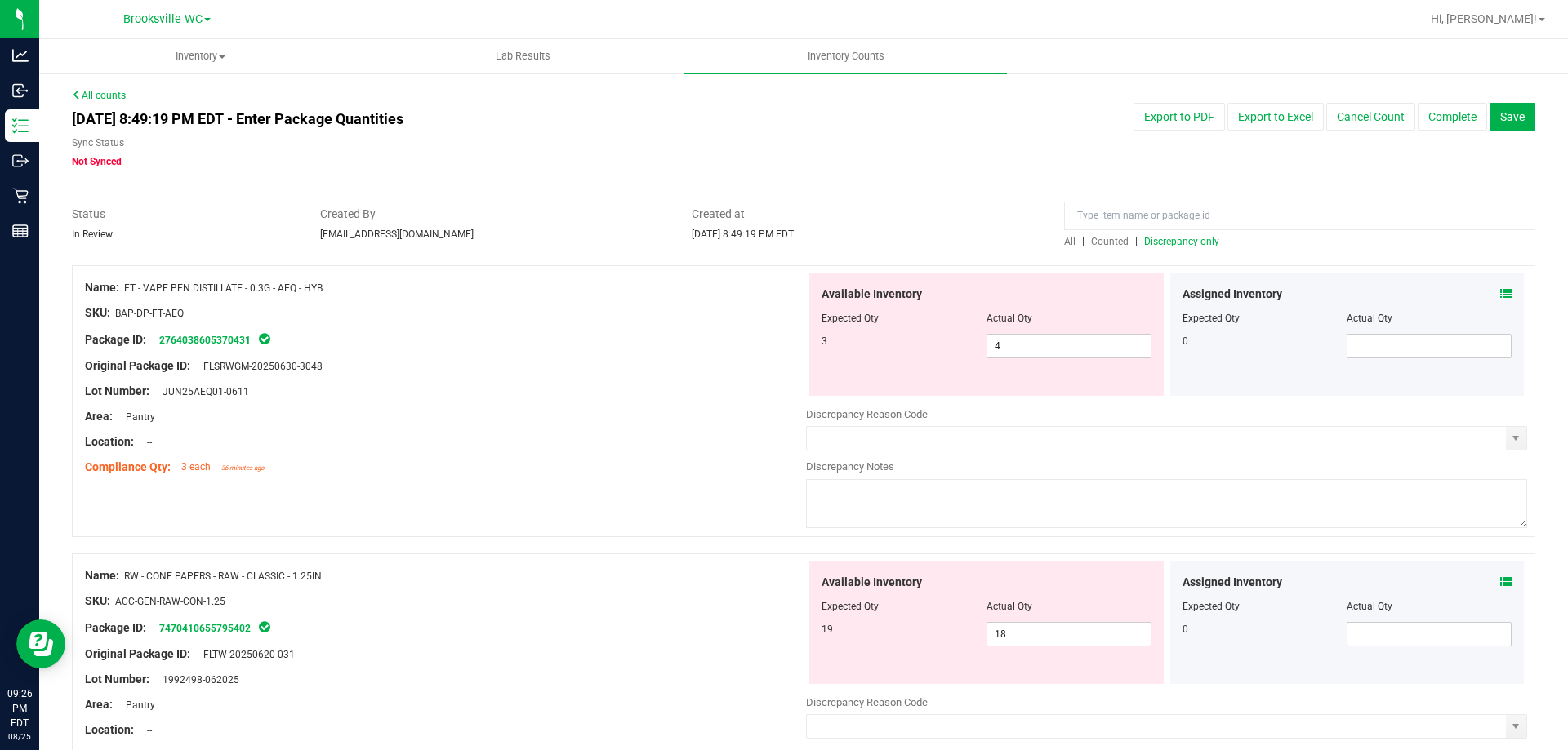
click at [1163, 245] on span "Discrepancy only" at bounding box center [1181, 241] width 75 height 11
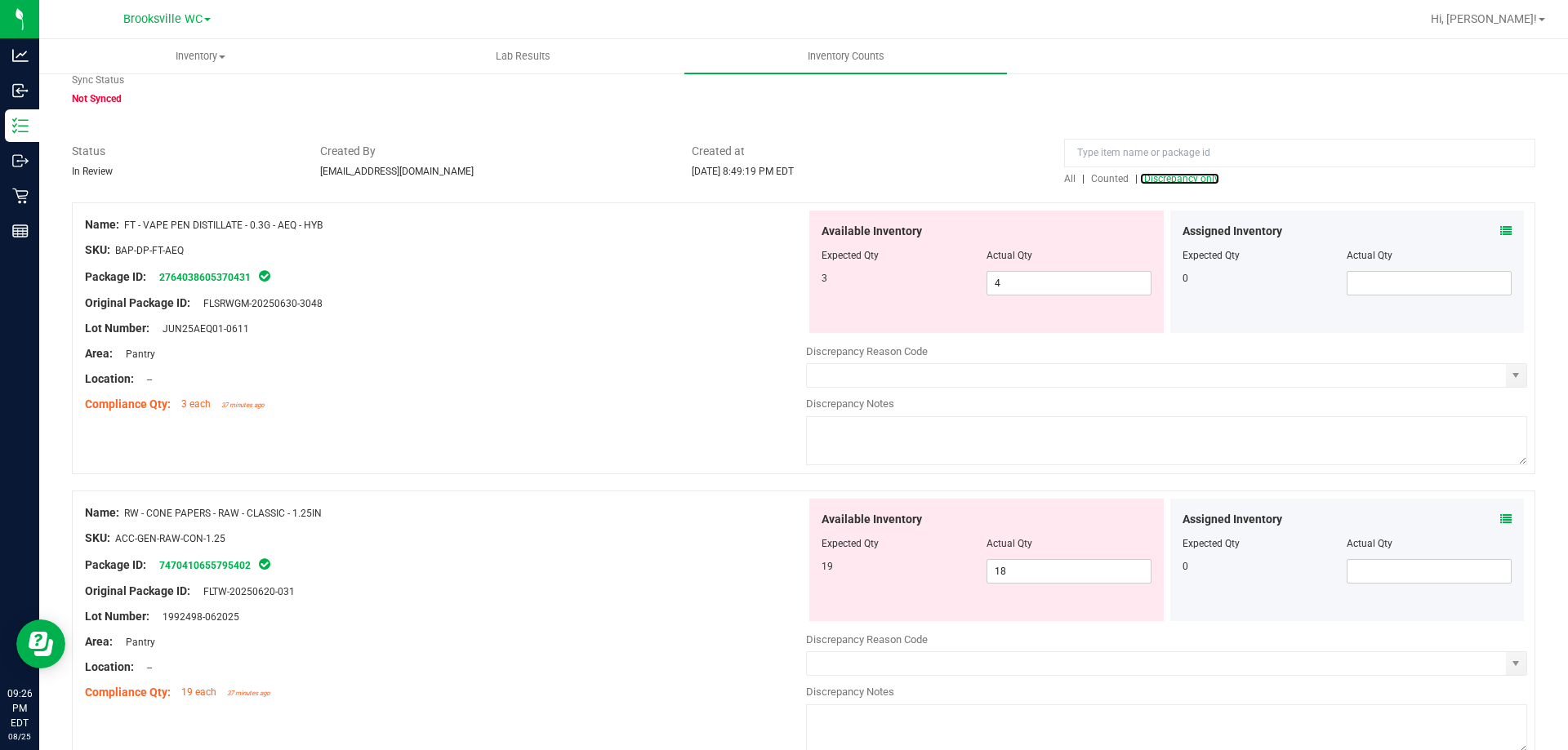
scroll to position [147, 0]
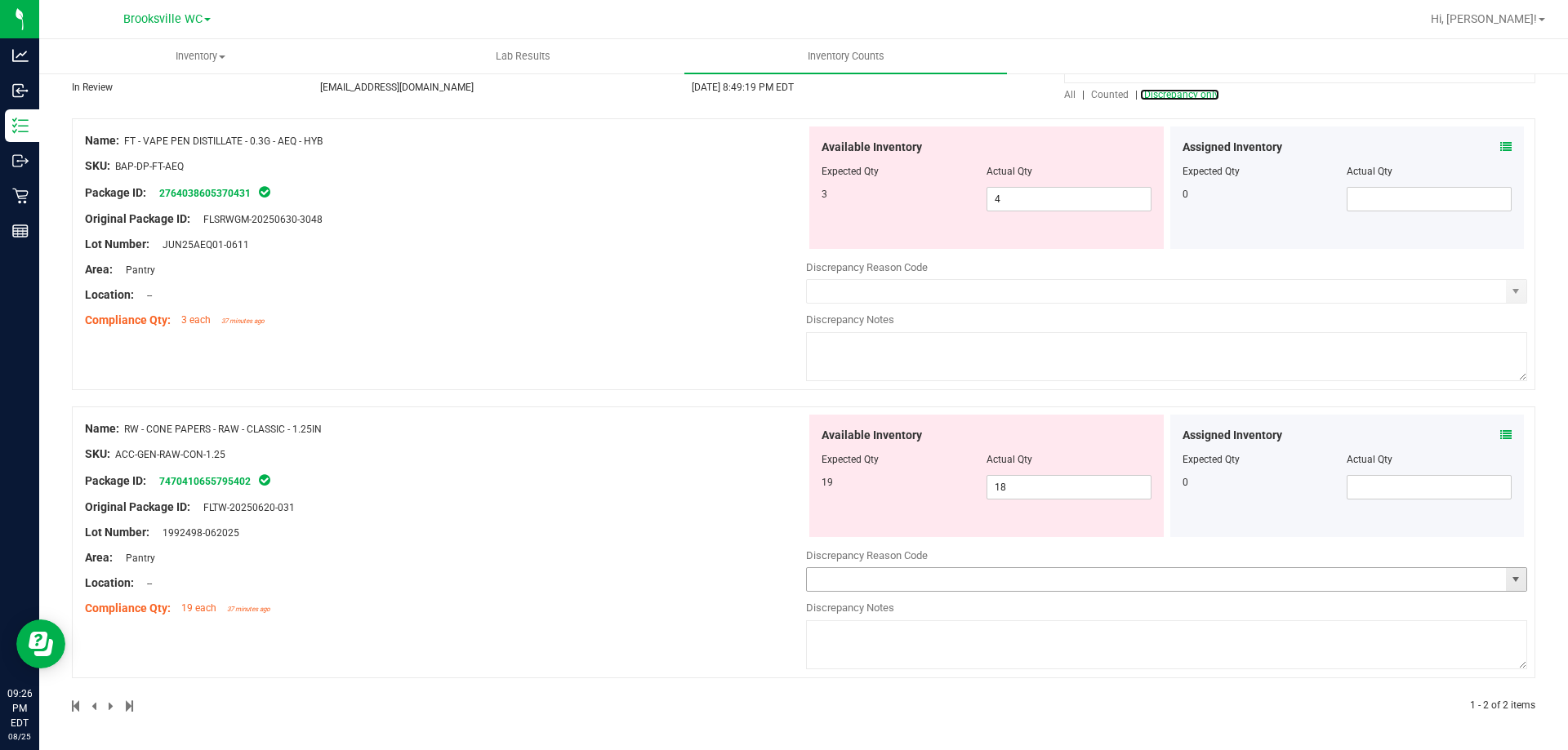
click at [1509, 584] on span "select" at bounding box center [1515, 579] width 13 height 13
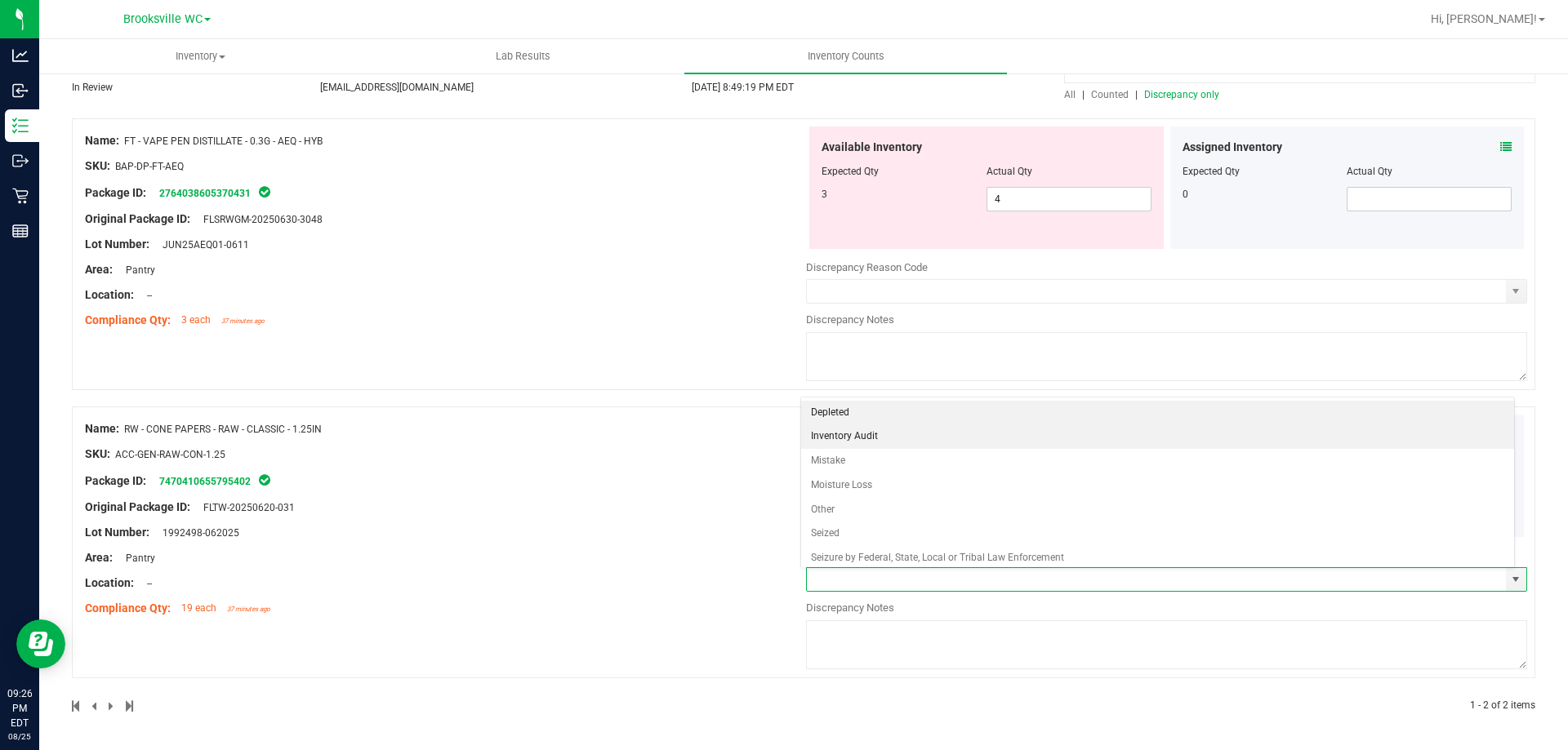
click at [832, 430] on li "Inventory Audit" at bounding box center [1158, 437] width 713 height 24
type input "Inventory Audit"
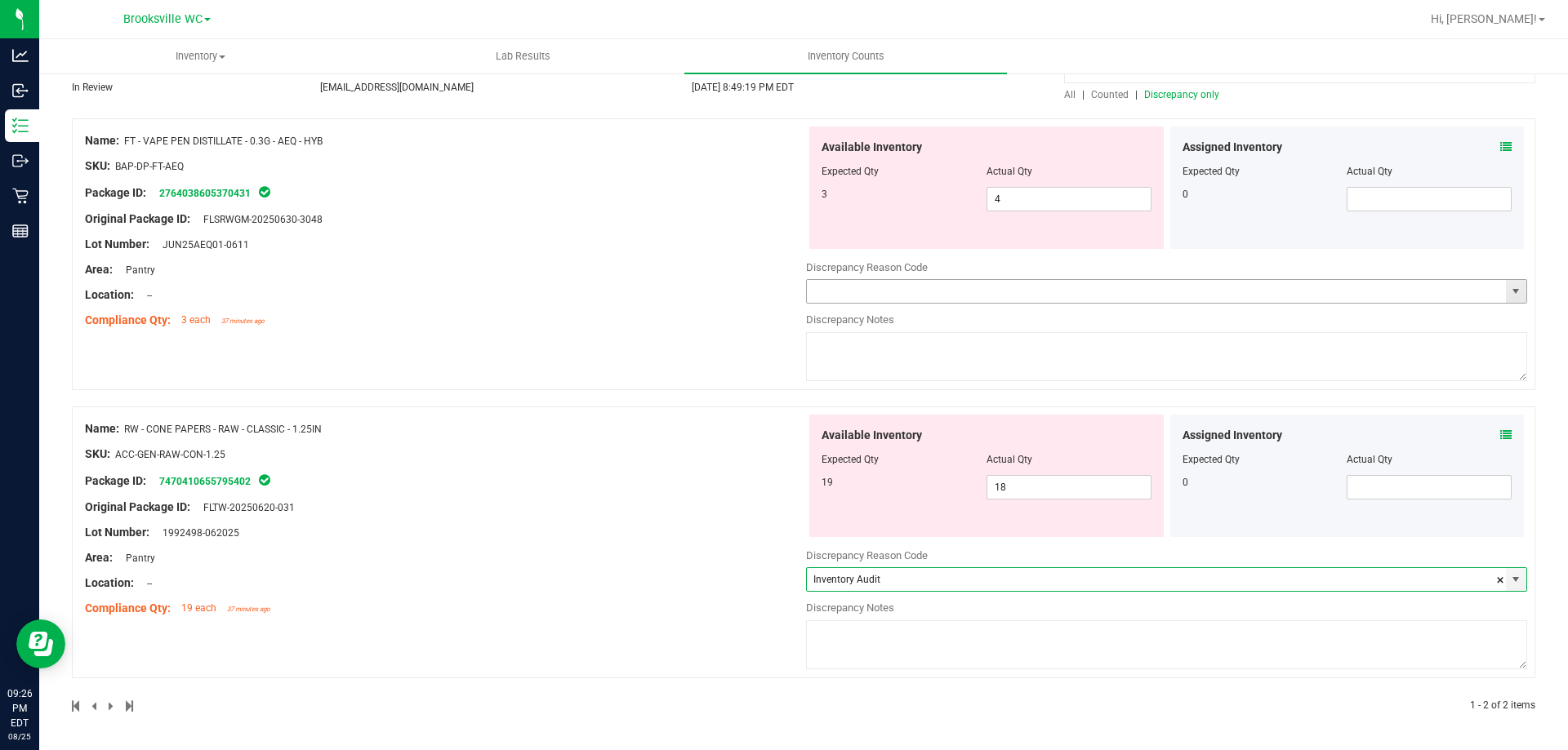
click at [1509, 294] on span "select" at bounding box center [1515, 291] width 13 height 13
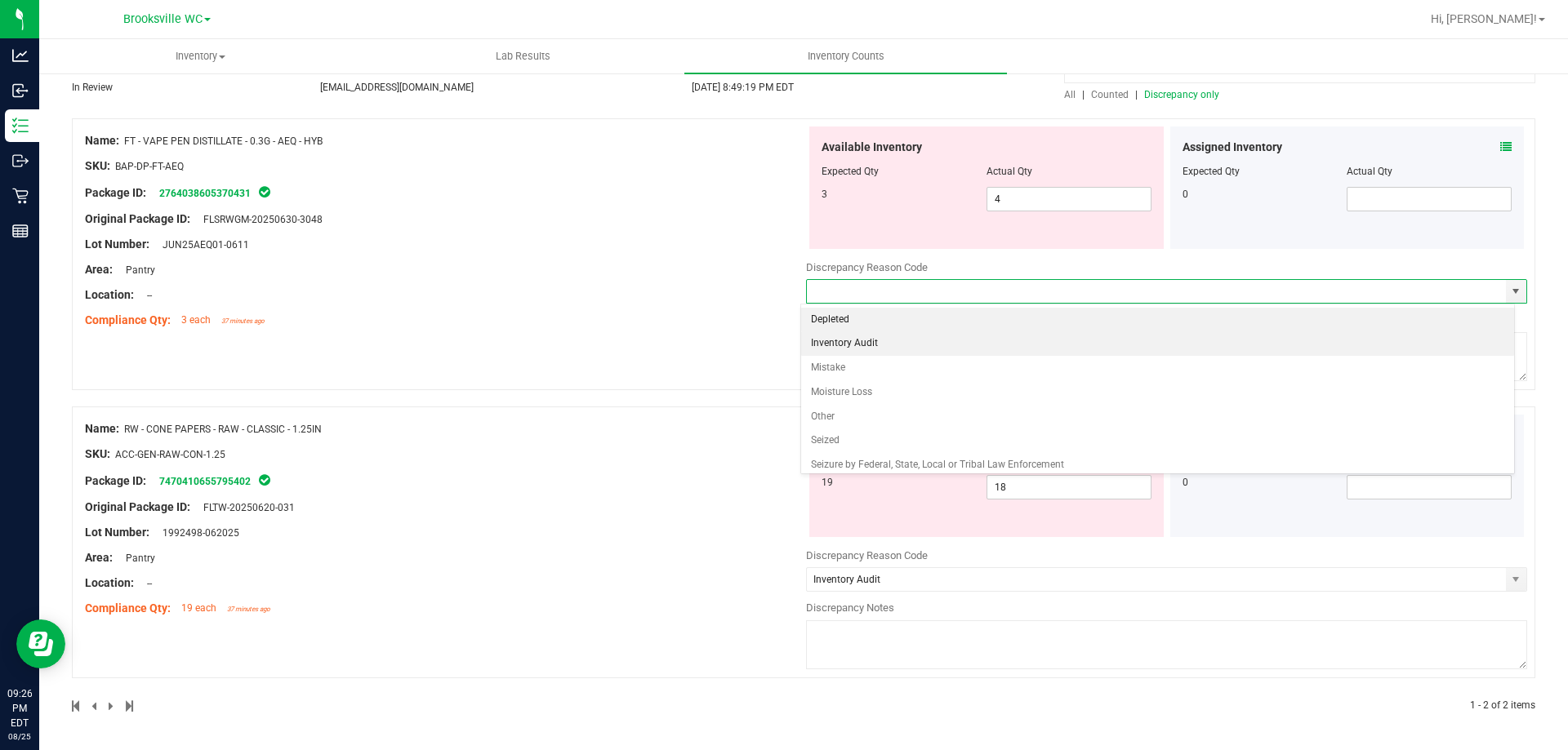
click at [843, 344] on li "Inventory Audit" at bounding box center [1158, 344] width 713 height 24
type input "Inventory Audit"
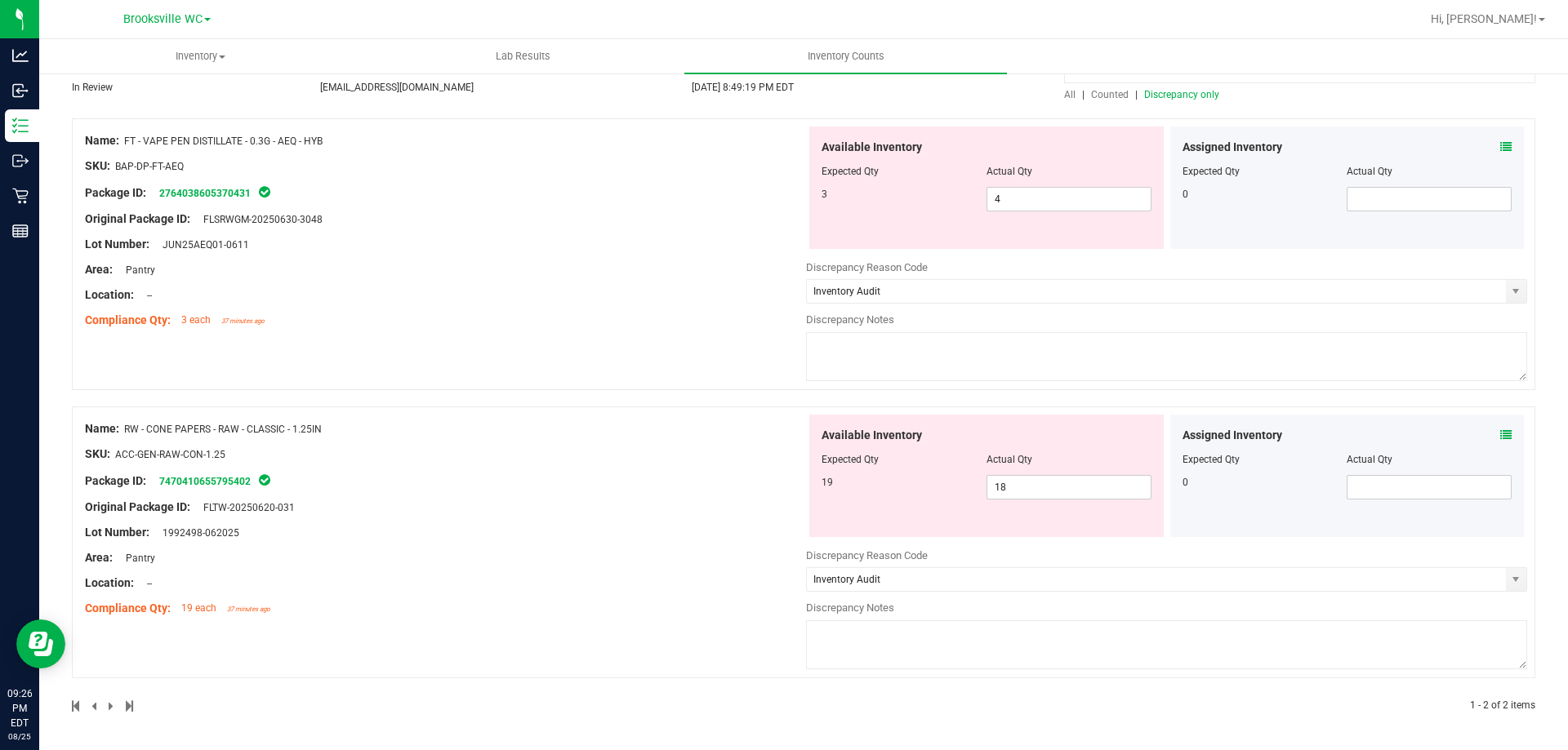
drag, startPoint x: 409, startPoint y: 414, endPoint x: 852, endPoint y: 390, distance: 443.6
click at [411, 414] on div "Name: RW - CONE PAPERS - RAW - CLASSIC - 1.25IN SKU: ACC-GEN-RAW-CON-1.25 Packa…" at bounding box center [445, 518] width 721 height 208
click at [865, 353] on textarea at bounding box center [1166, 356] width 721 height 49
drag, startPoint x: 1167, startPoint y: 347, endPoint x: 982, endPoint y: 359, distance: 185.4
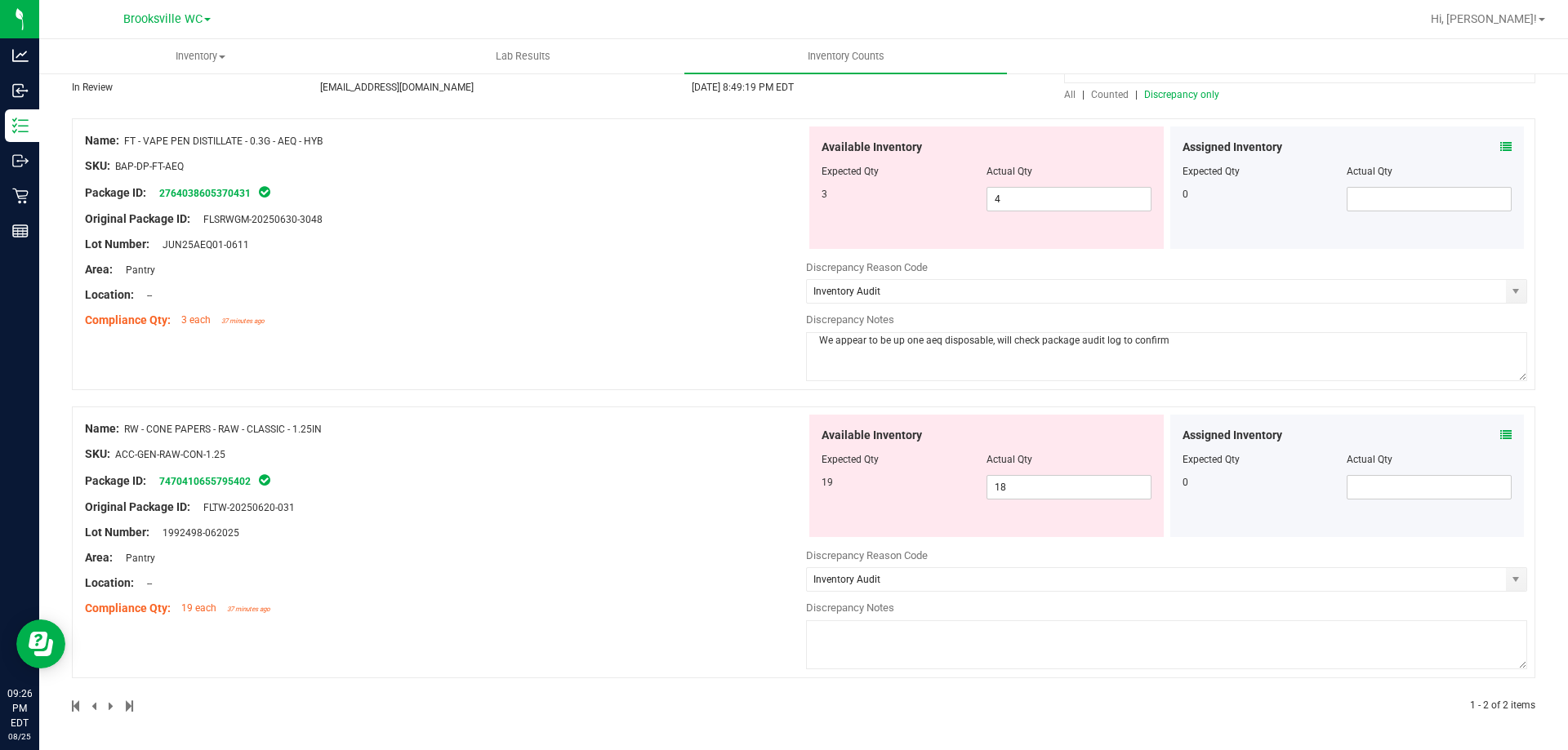
click at [982, 359] on textarea "We appear to be up one aeq disposable, will check package audit log to confirm" at bounding box center [1166, 356] width 721 height 49
type textarea "We appear to be up one aeq disposable, will check package audit log to confirm"
click at [921, 635] on textarea at bounding box center [1166, 644] width 721 height 49
paste textarea ", will check package audit log to confirm"
type textarea "We appear to be missing one raw cone, will check package audit log to confirm"
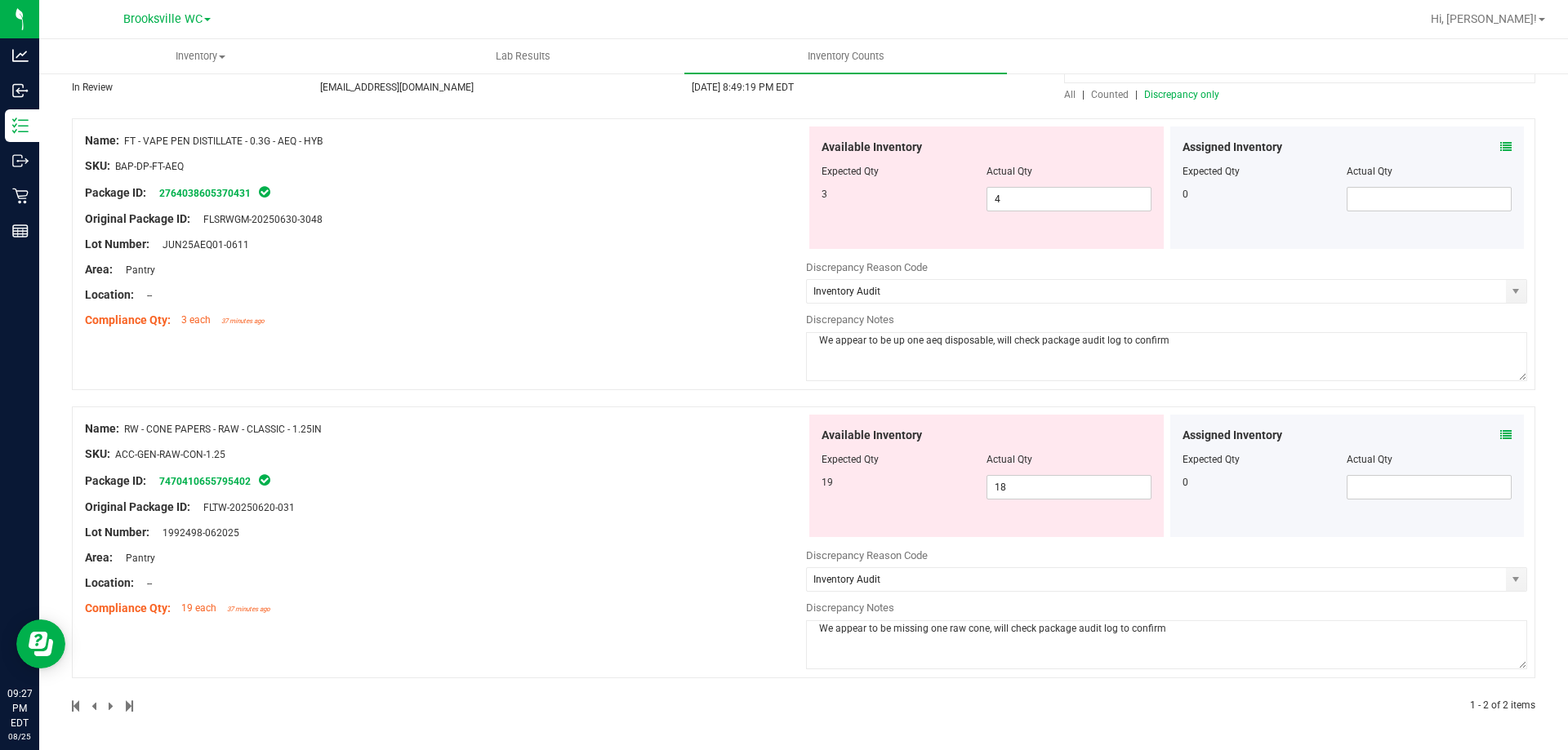
click at [650, 604] on div "Compliance Qty: 19 each 37 minutes ago" at bounding box center [445, 609] width 721 height 17
click at [926, 336] on textarea "We appear to be up one aeq disposable, will check package audit log to confirm" at bounding box center [1166, 356] width 721 height 49
type textarea "We appear to be up one AEQ disposable, will check package audit log to confirm"
click at [603, 320] on div "Compliance Qty: 3 each 37 minutes ago" at bounding box center [445, 320] width 721 height 17
click at [921, 631] on textarea "We appear to be missing one raw cone, will check package audit log to confirm" at bounding box center [1166, 644] width 721 height 49
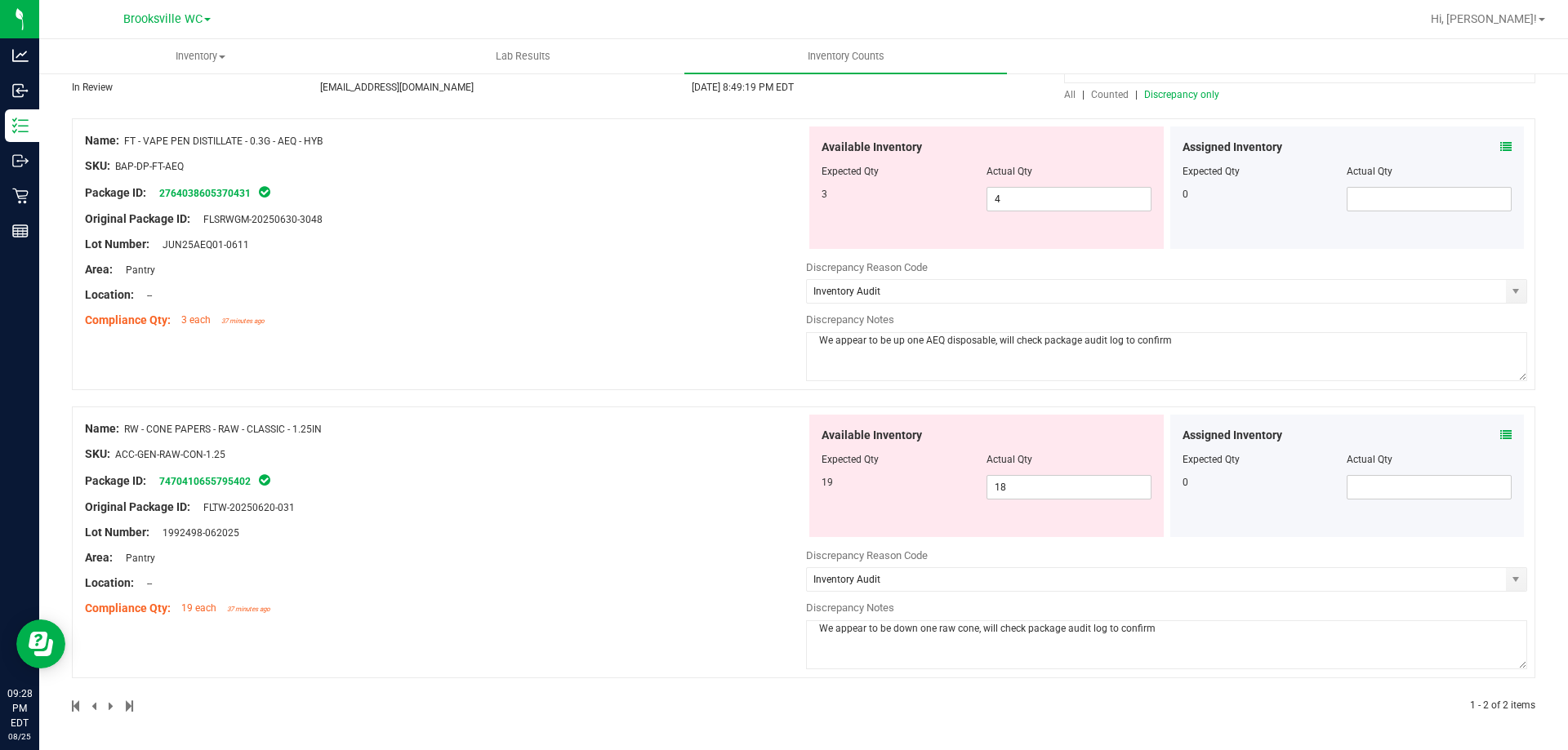
type textarea "We appear to be down one raw cone, will check package audit log to confirm"
click at [472, 598] on div at bounding box center [445, 595] width 721 height 8
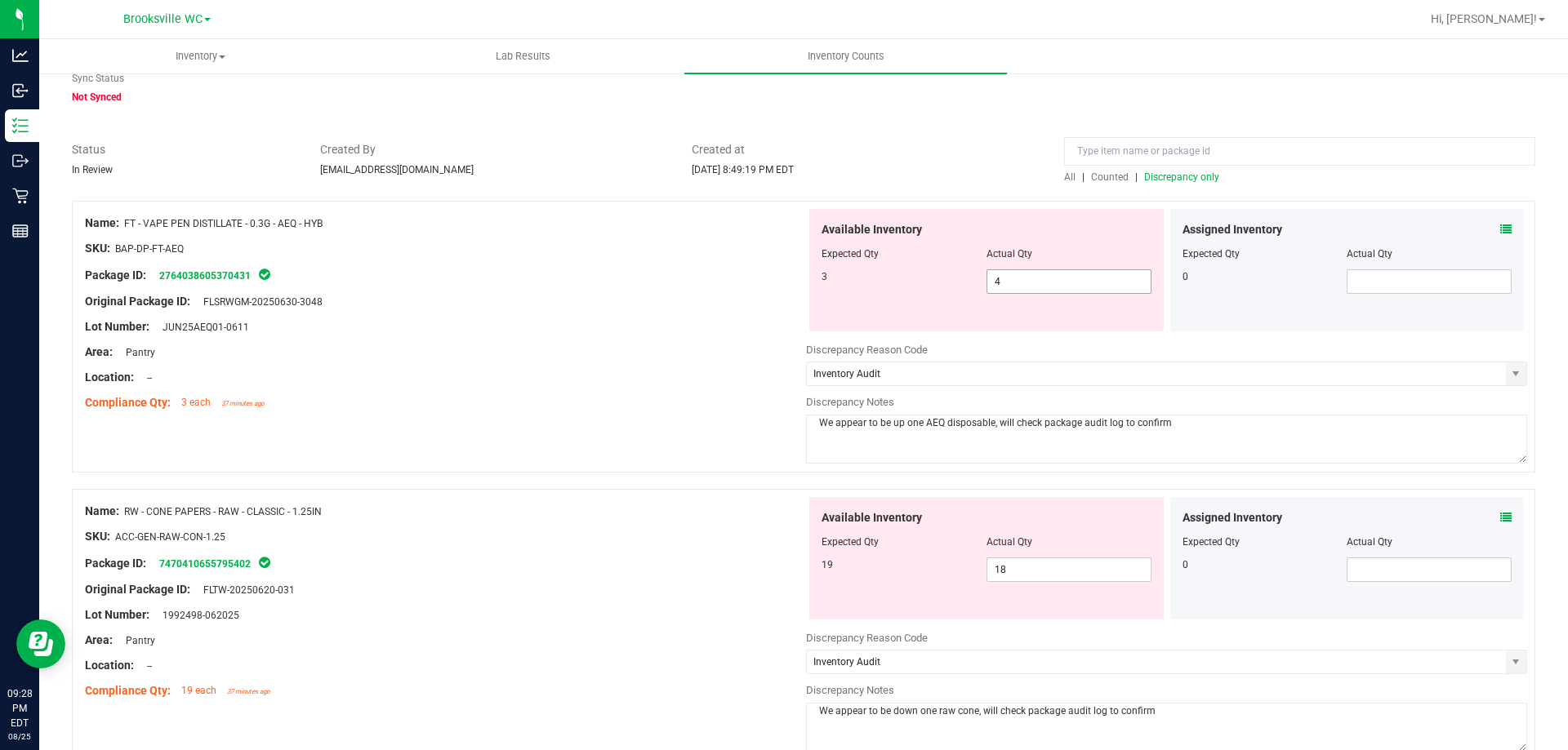
scroll to position [0, 0]
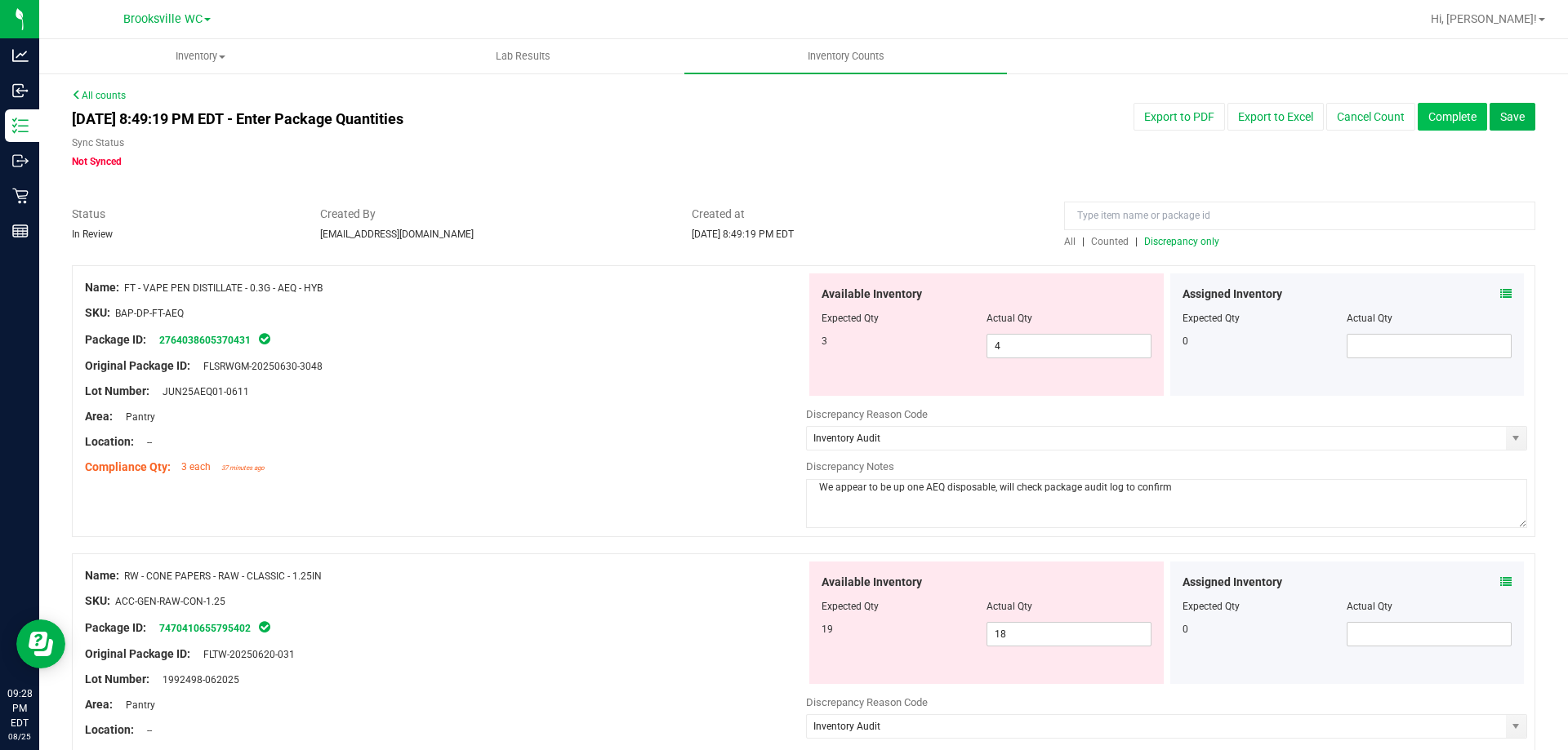
click at [1435, 121] on button "Complete" at bounding box center [1452, 116] width 70 height 28
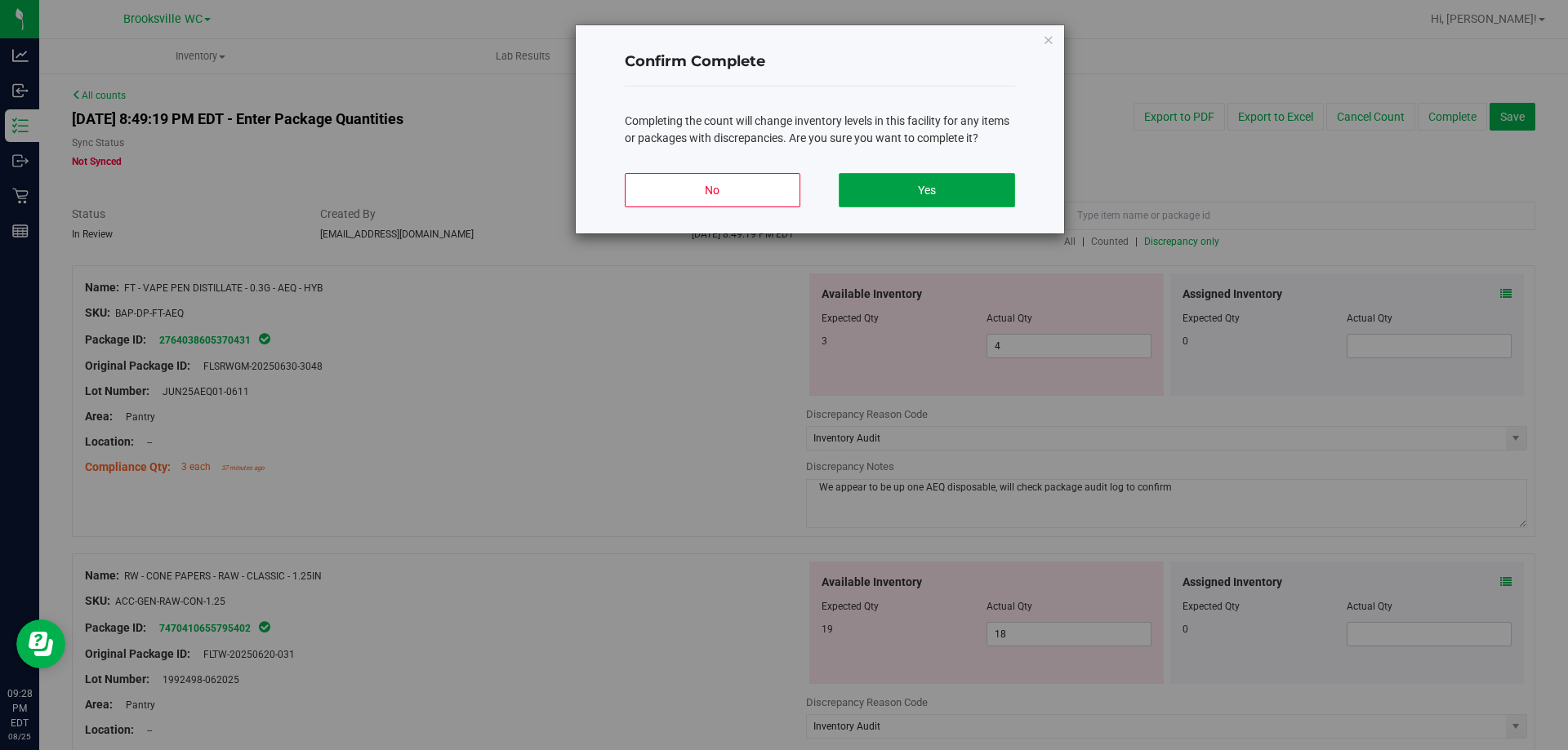
click at [945, 188] on button "Yes" at bounding box center [926, 190] width 176 height 34
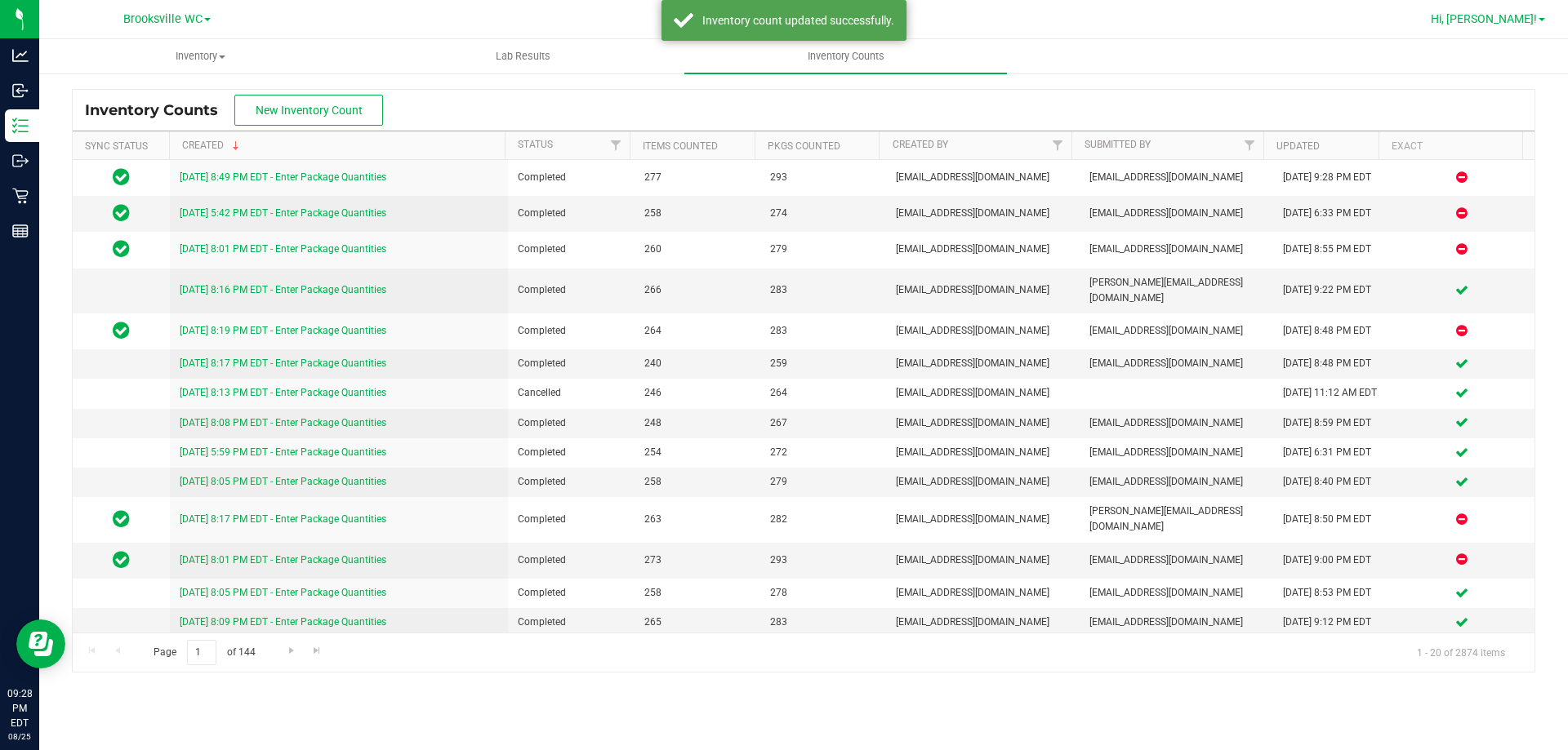
click at [1519, 23] on span "Hi, [PERSON_NAME]!" at bounding box center [1483, 18] width 106 height 13
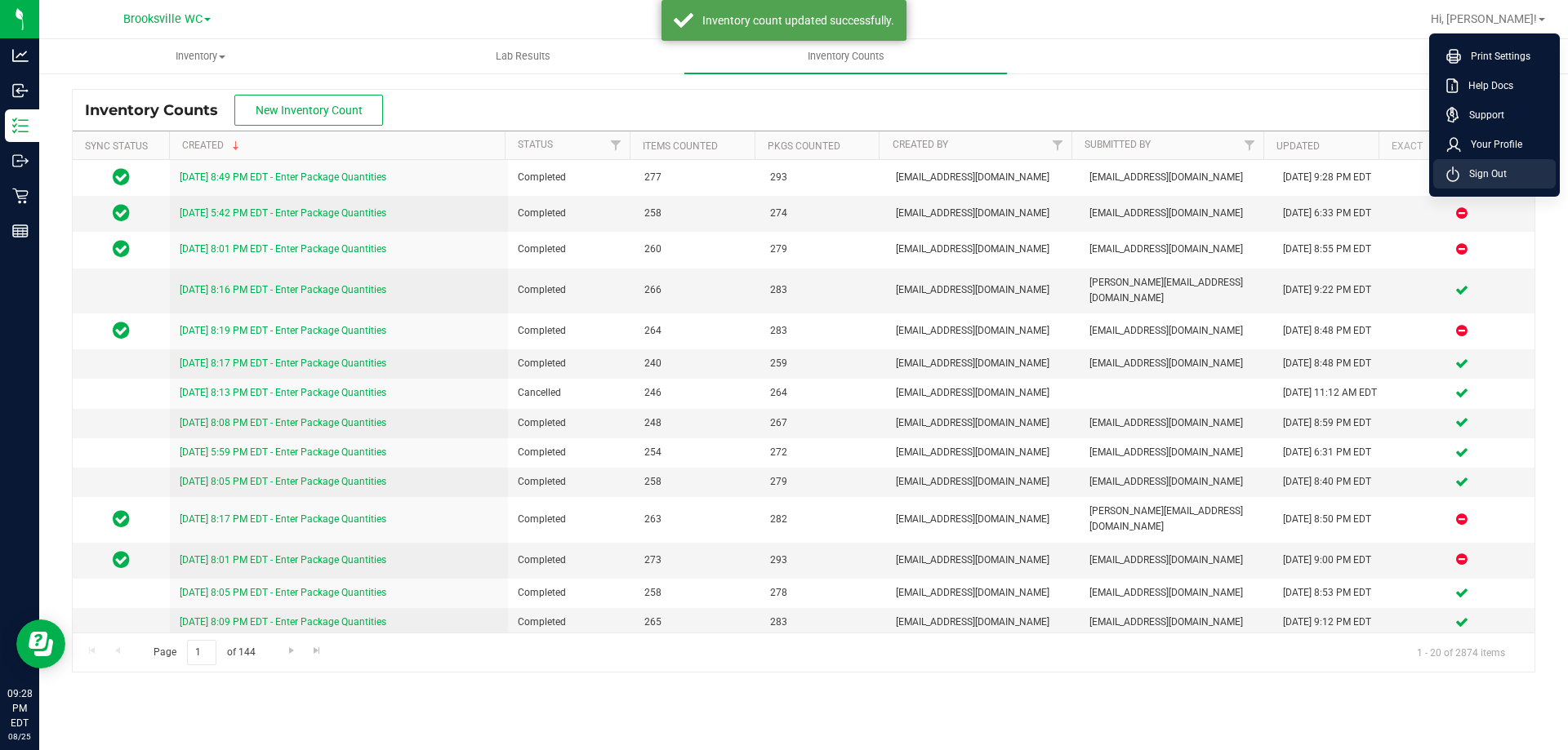
click at [1482, 171] on span "Sign Out" at bounding box center [1483, 173] width 47 height 16
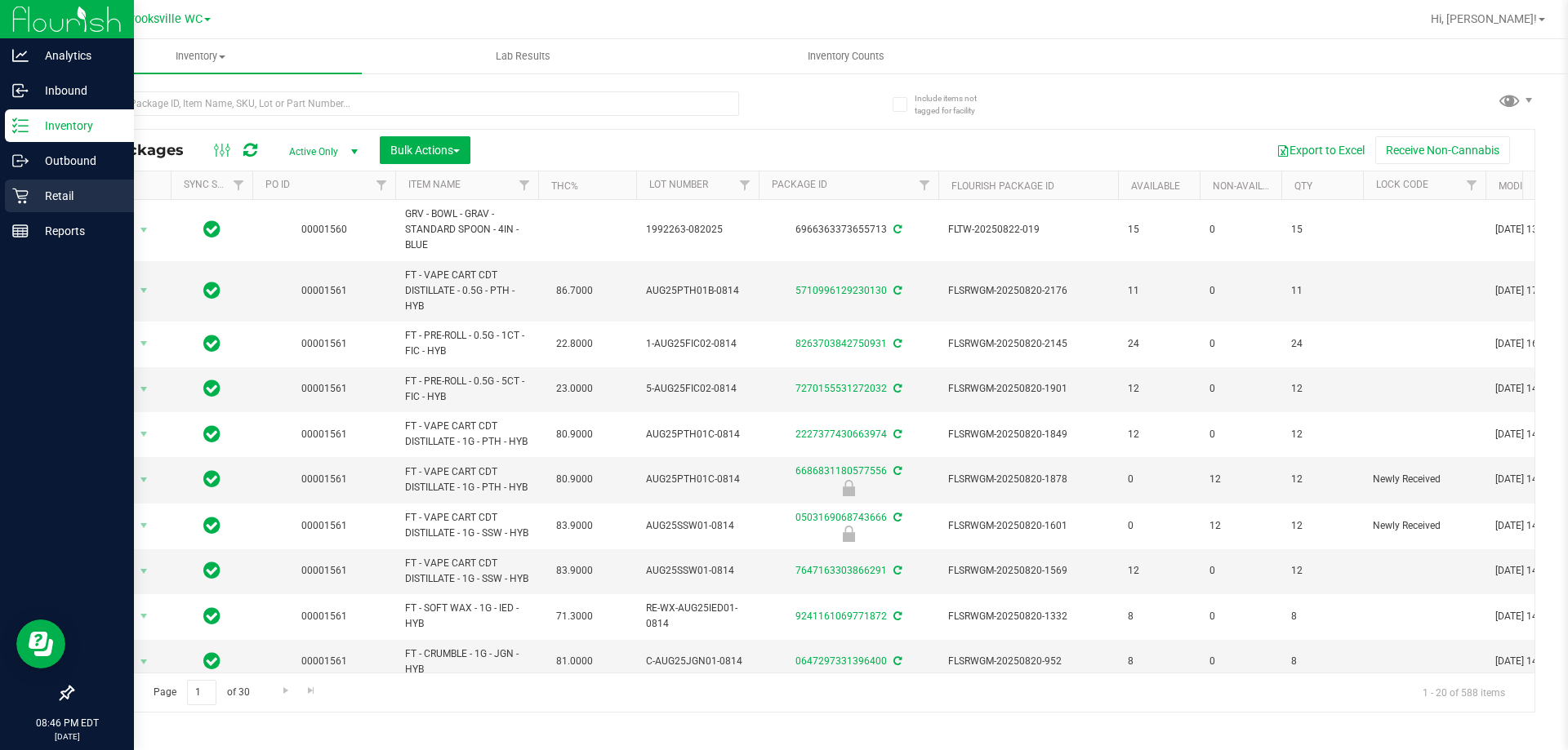
click at [22, 202] on icon at bounding box center [20, 195] width 16 height 16
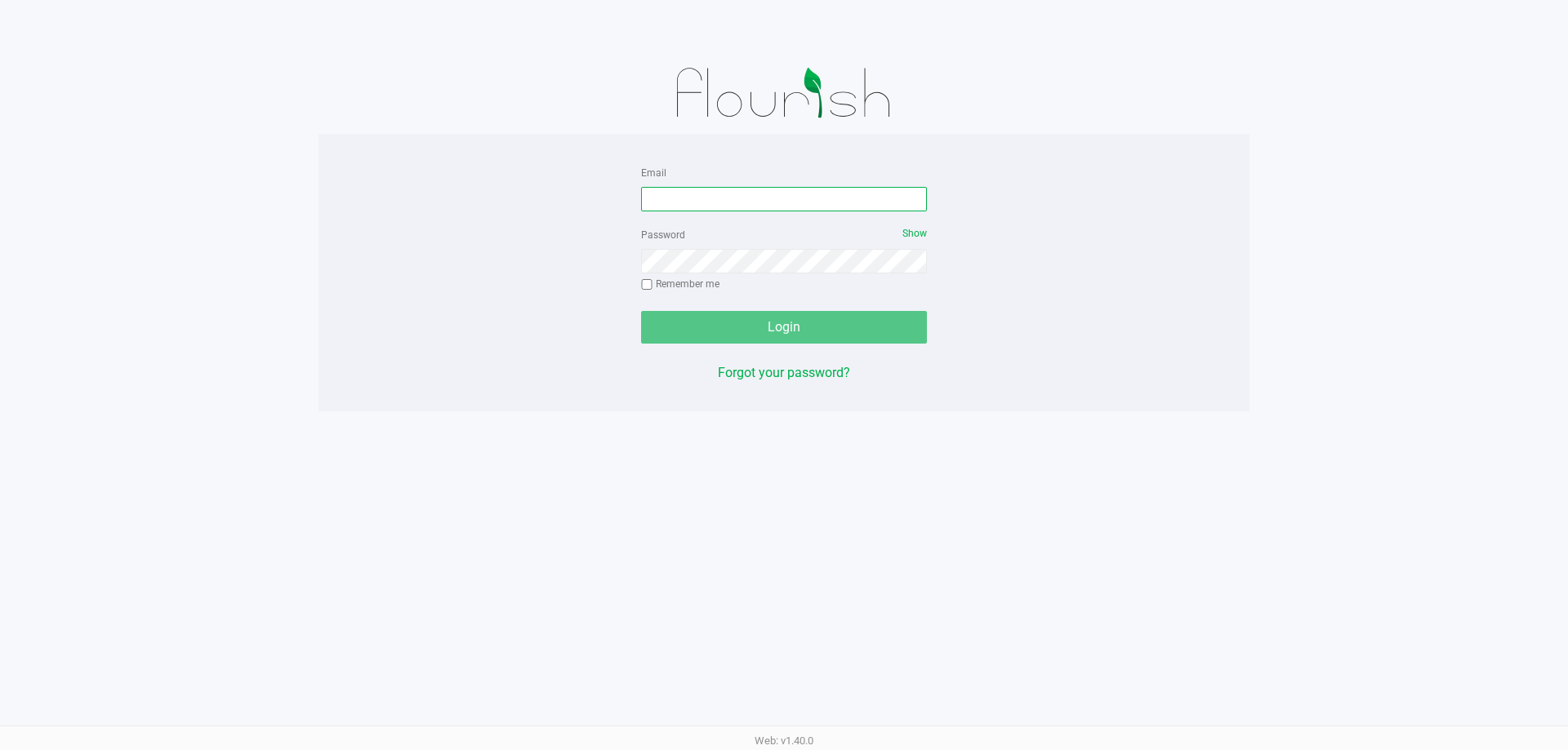
click at [725, 193] on input "Email" at bounding box center [784, 199] width 286 height 24
type input "Gaguillen@liveparallel.com"
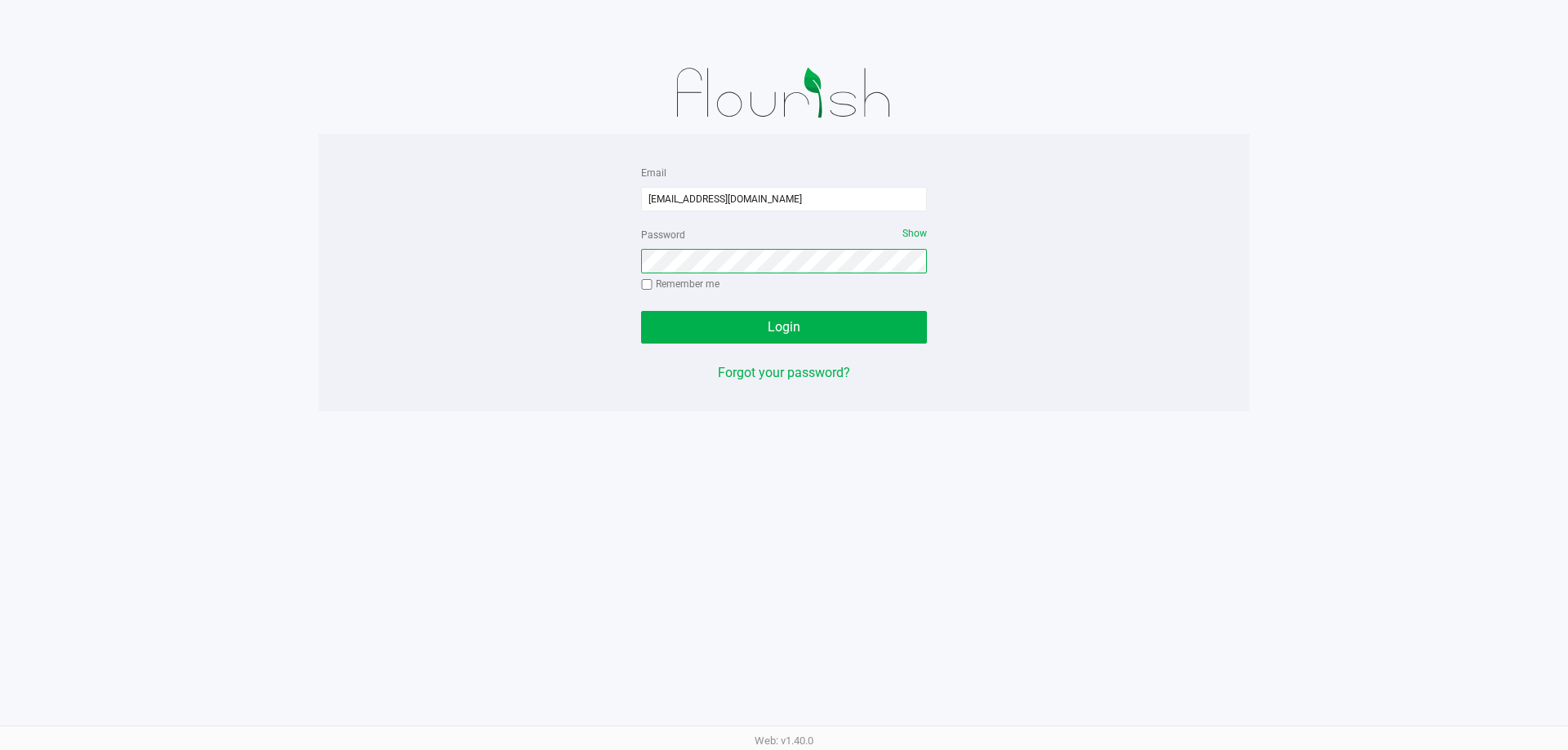
click at [641, 311] on button "Login" at bounding box center [784, 327] width 286 height 33
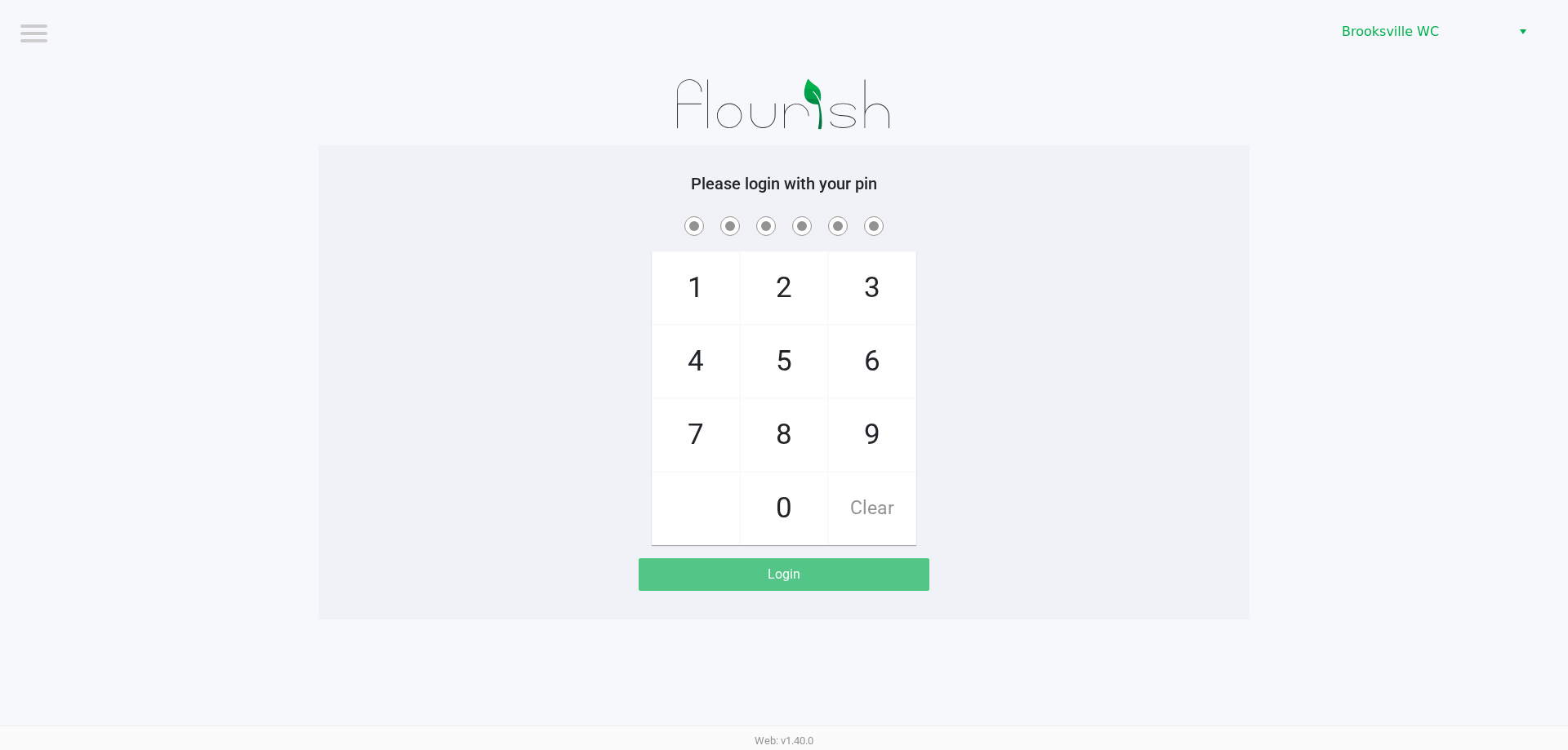
click at [1111, 303] on div "1 4 7 2 5 8 0 3 6 9 Clear" at bounding box center [784, 379] width 930 height 332
checkbox input "true"
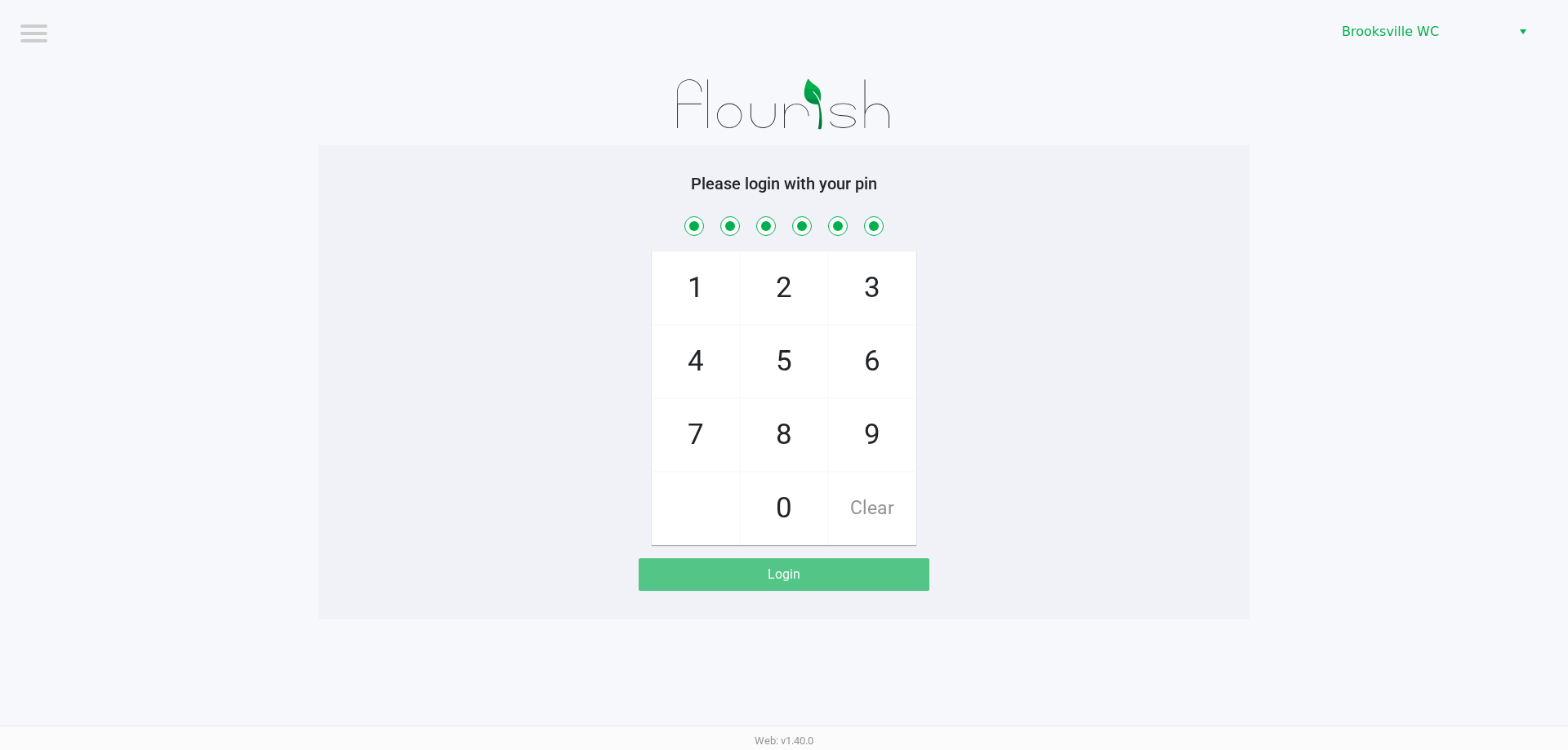
checkbox input "true"
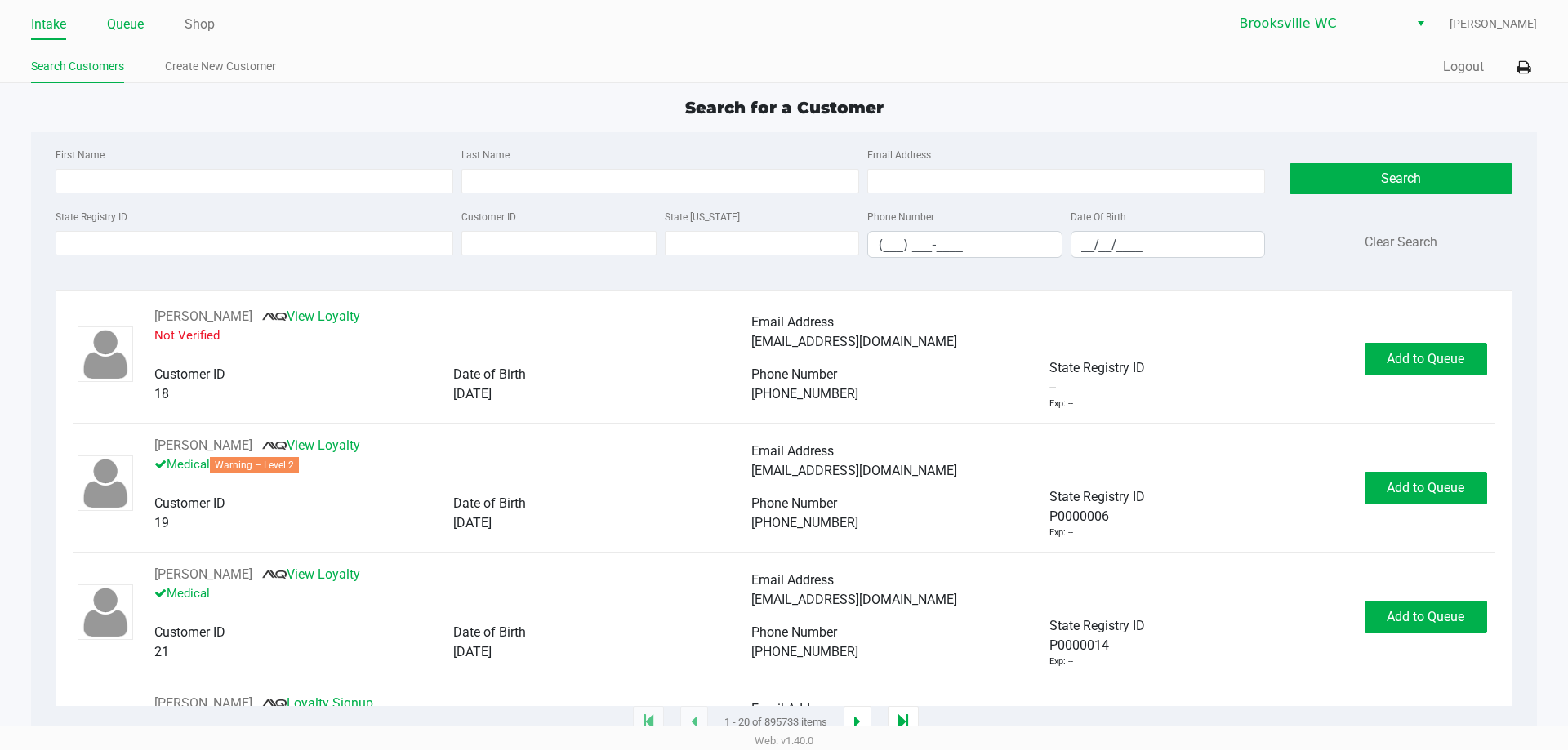
click at [113, 15] on link "Queue" at bounding box center [125, 24] width 37 height 23
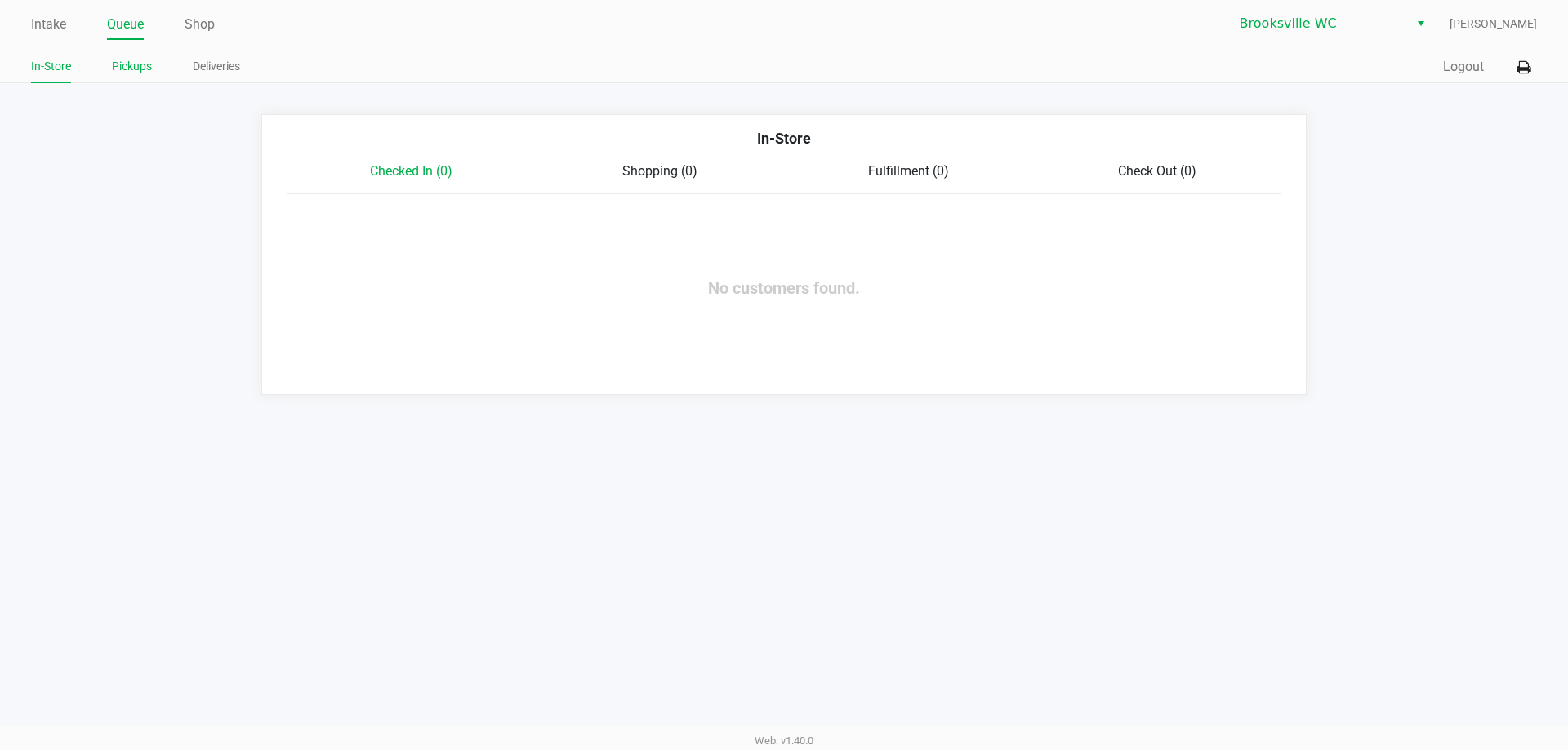
click at [132, 60] on link "Pickups" at bounding box center [132, 66] width 40 height 21
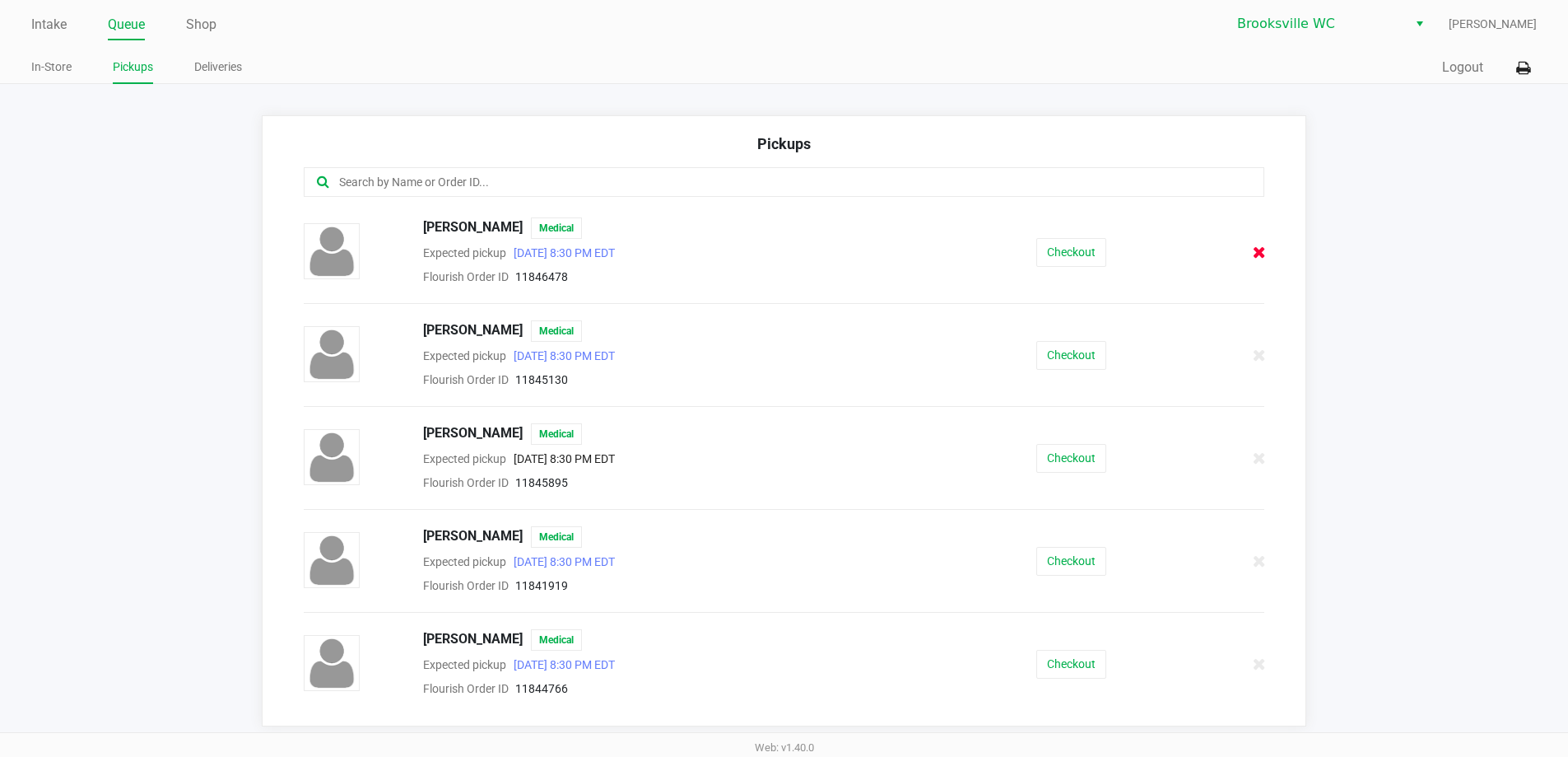
click at [1254, 254] on icon at bounding box center [1260, 252] width 13 height 12
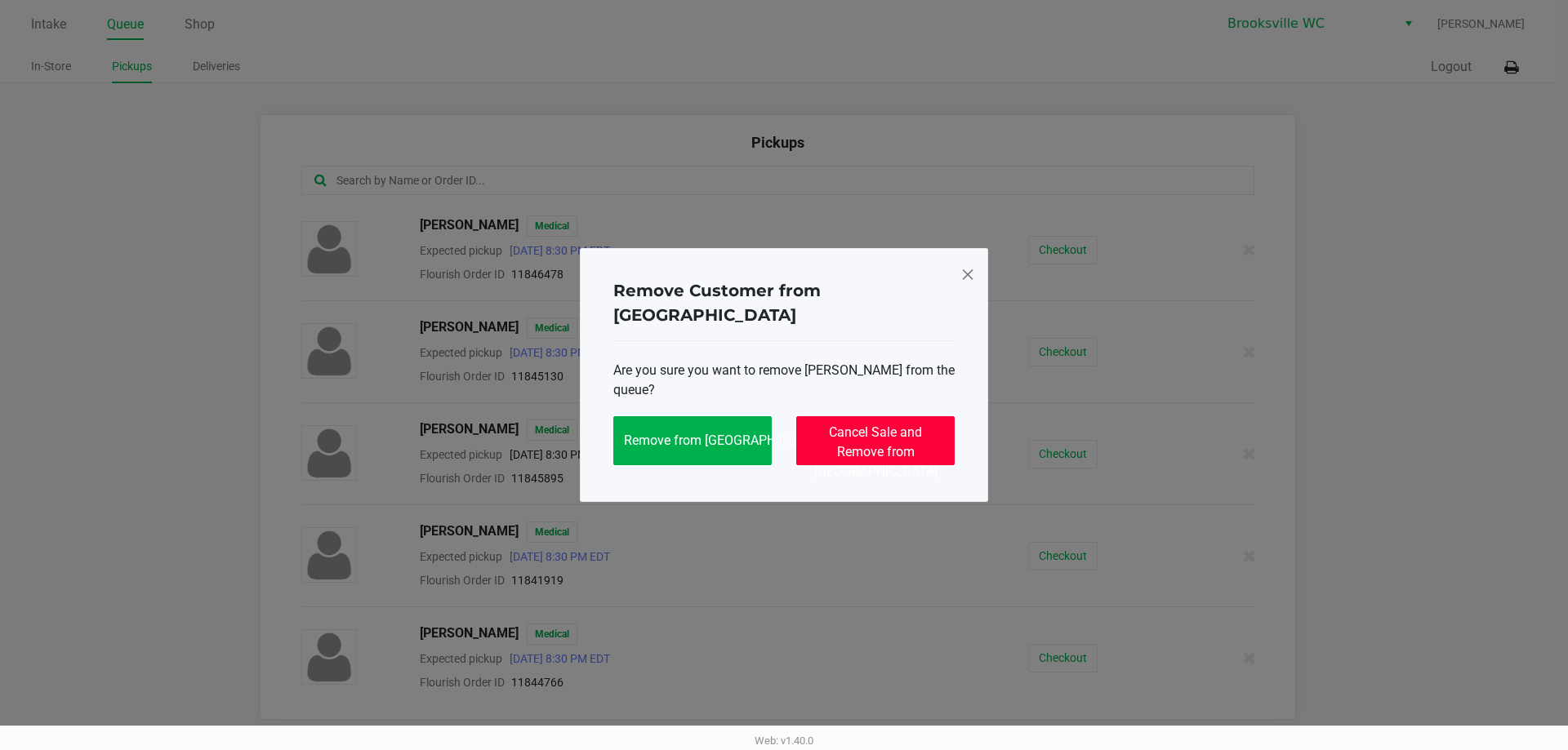
click at [894, 432] on span "Cancel Sale and Remove from Queue" at bounding box center [875, 452] width 123 height 55
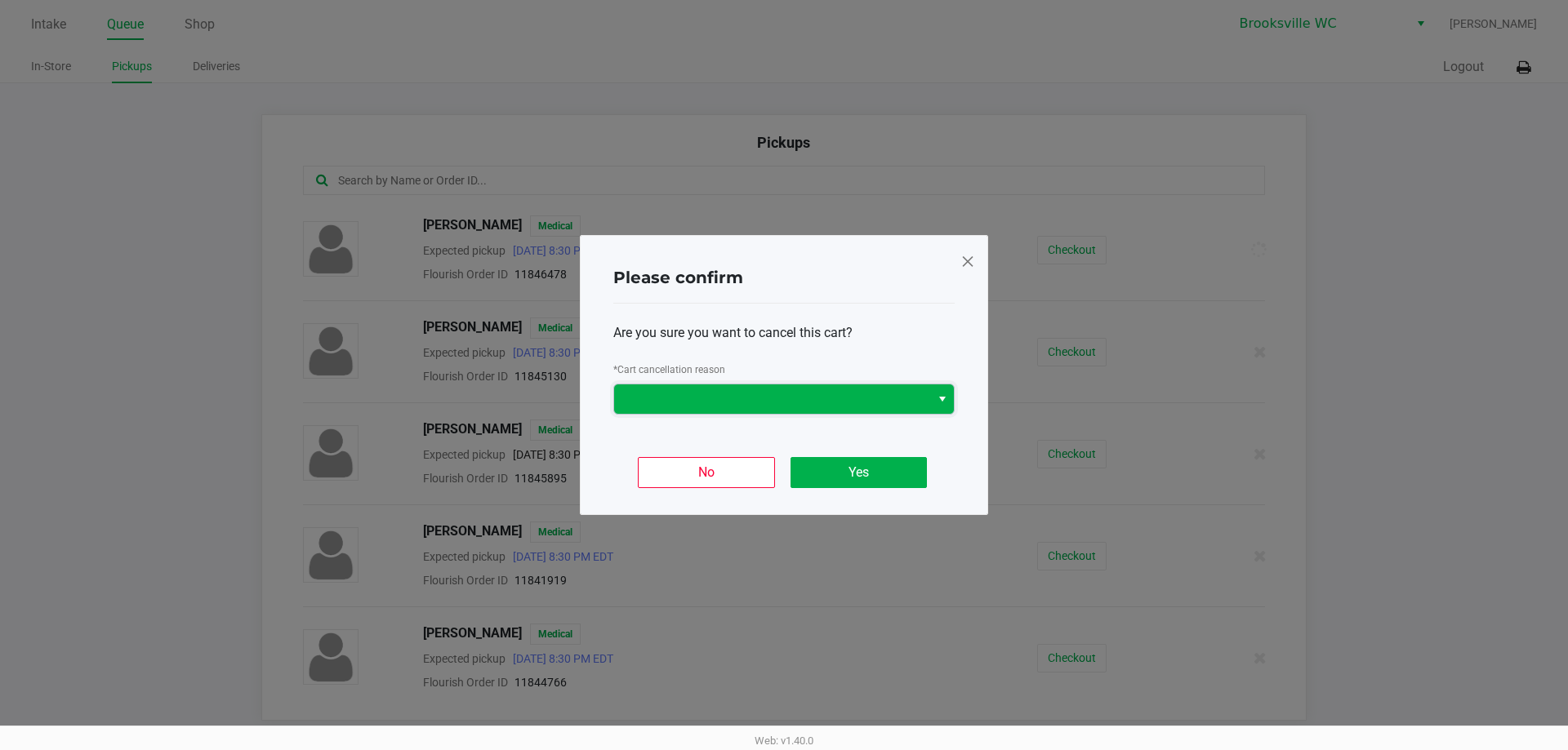
click at [813, 409] on span at bounding box center [772, 399] width 316 height 29
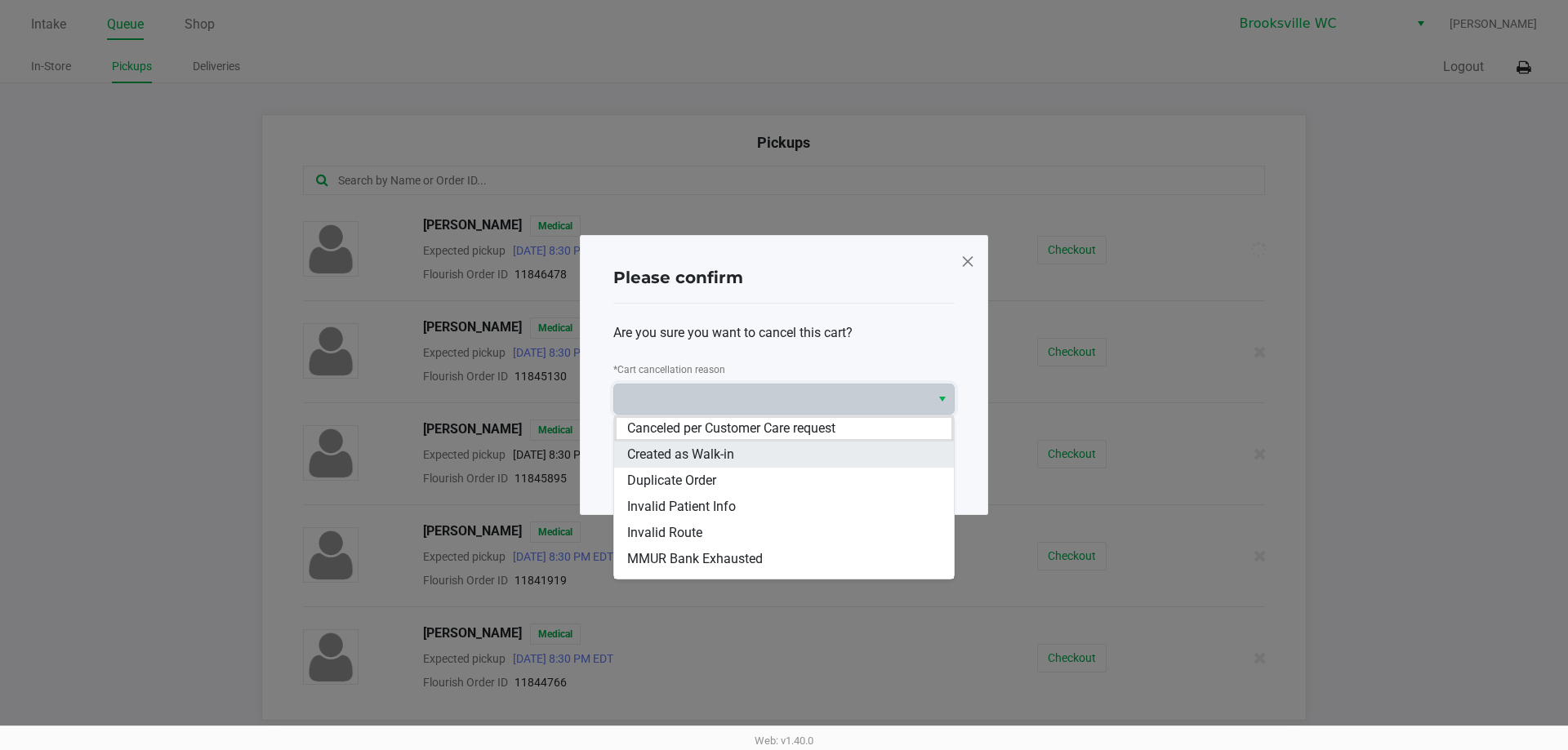
scroll to position [124, 0]
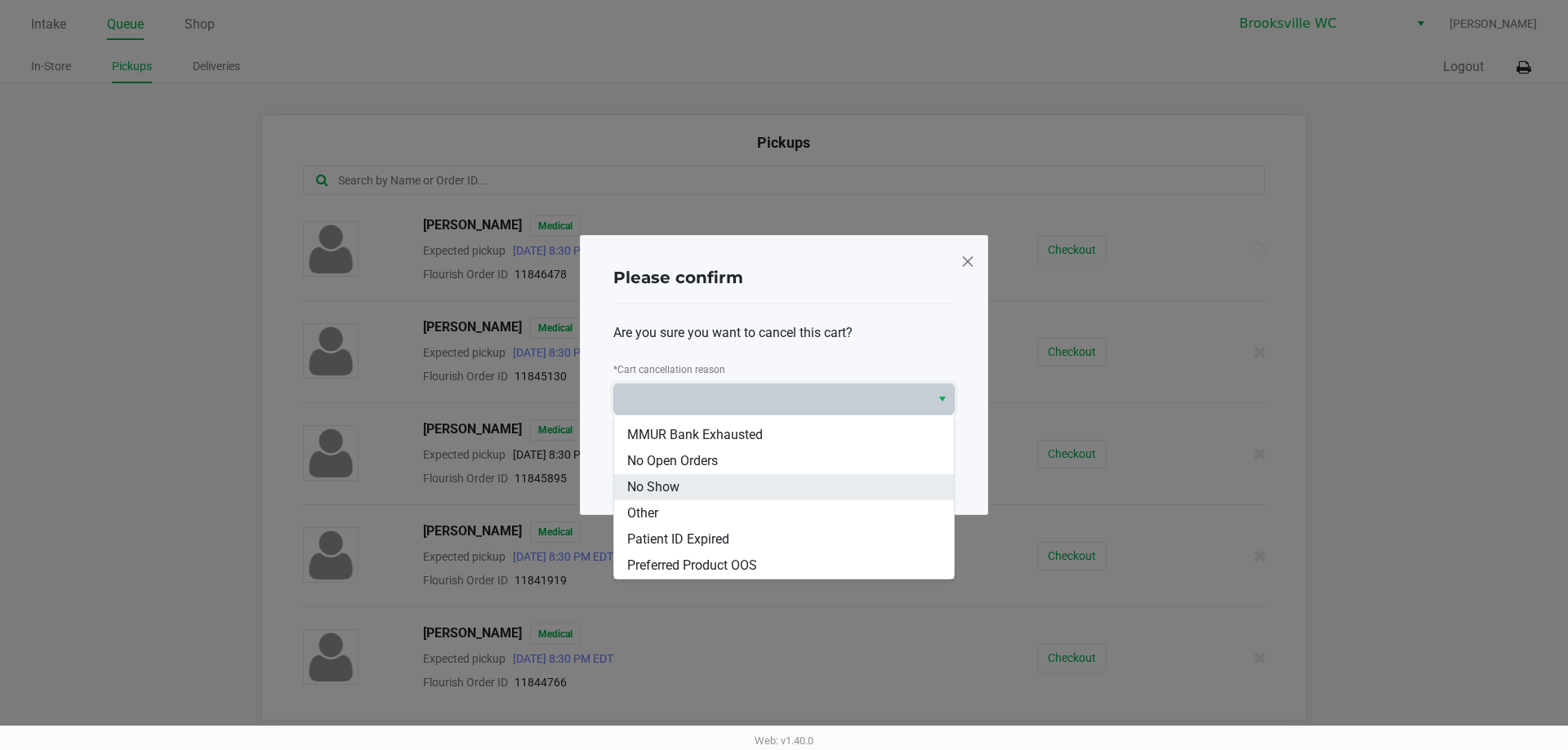
click at [665, 480] on span "No Show" at bounding box center [653, 487] width 53 height 20
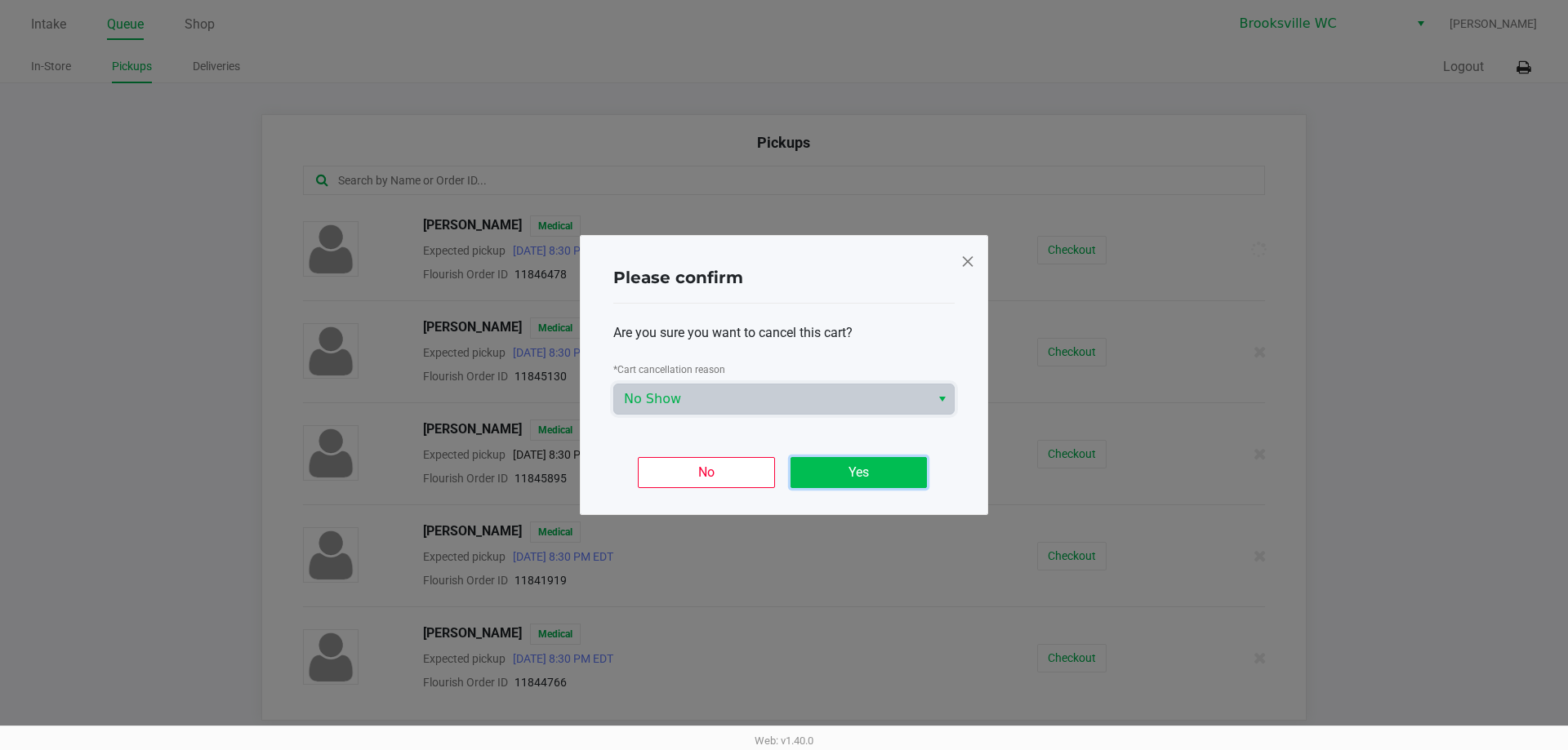
click at [883, 480] on button "Yes" at bounding box center [858, 473] width 136 height 31
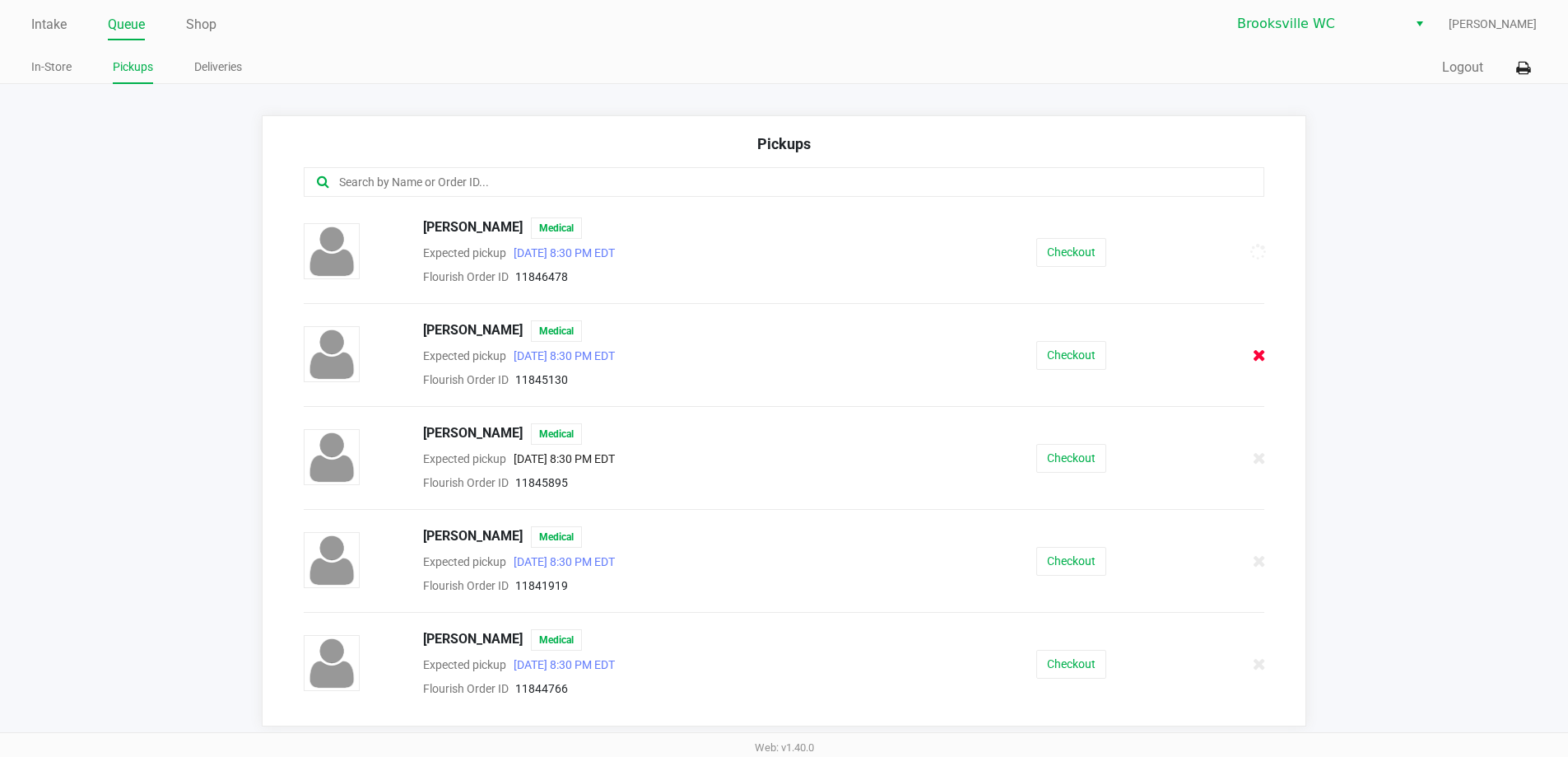
click at [1254, 362] on icon at bounding box center [1260, 355] width 13 height 12
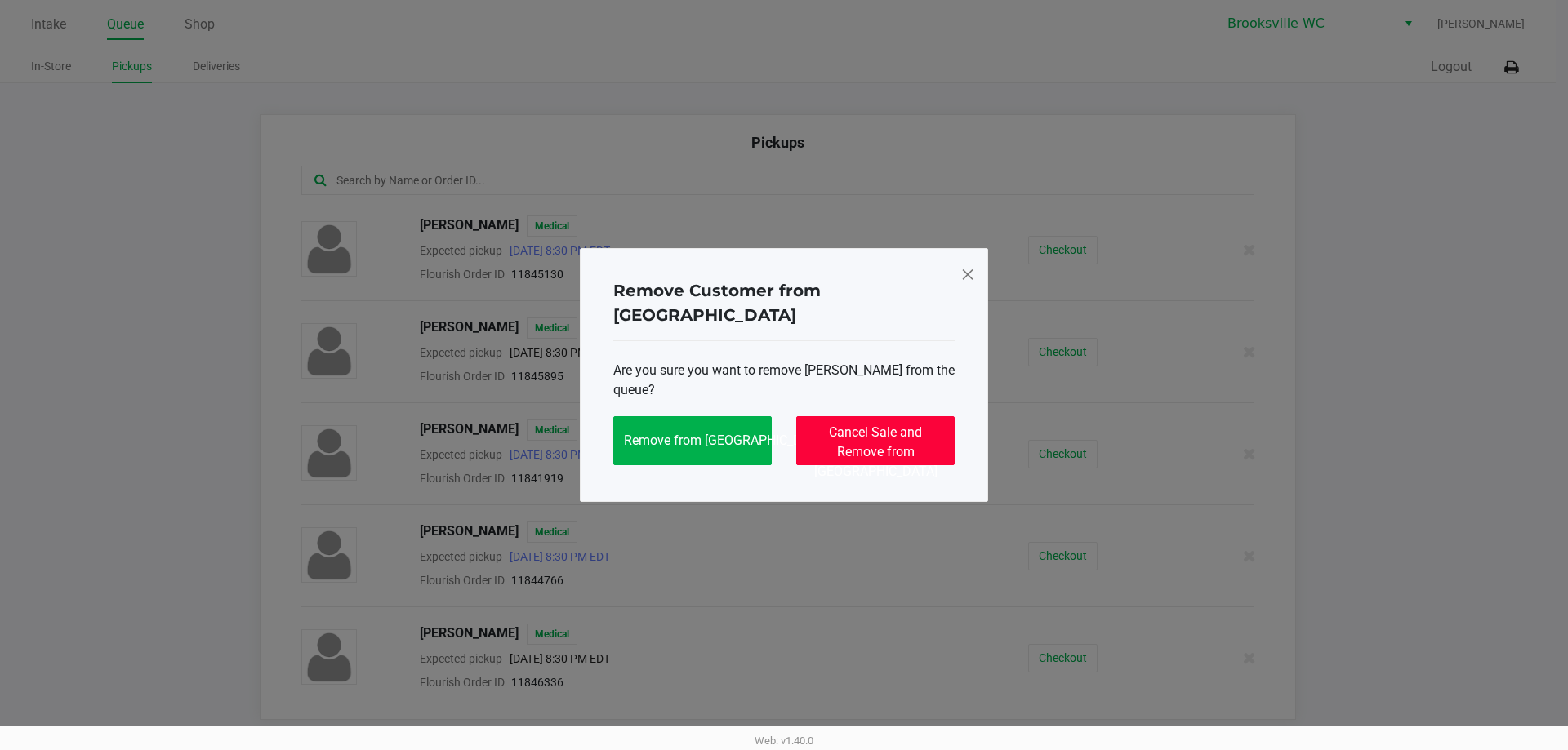
click at [869, 435] on span "Cancel Sale and Remove from Queue" at bounding box center [875, 452] width 123 height 55
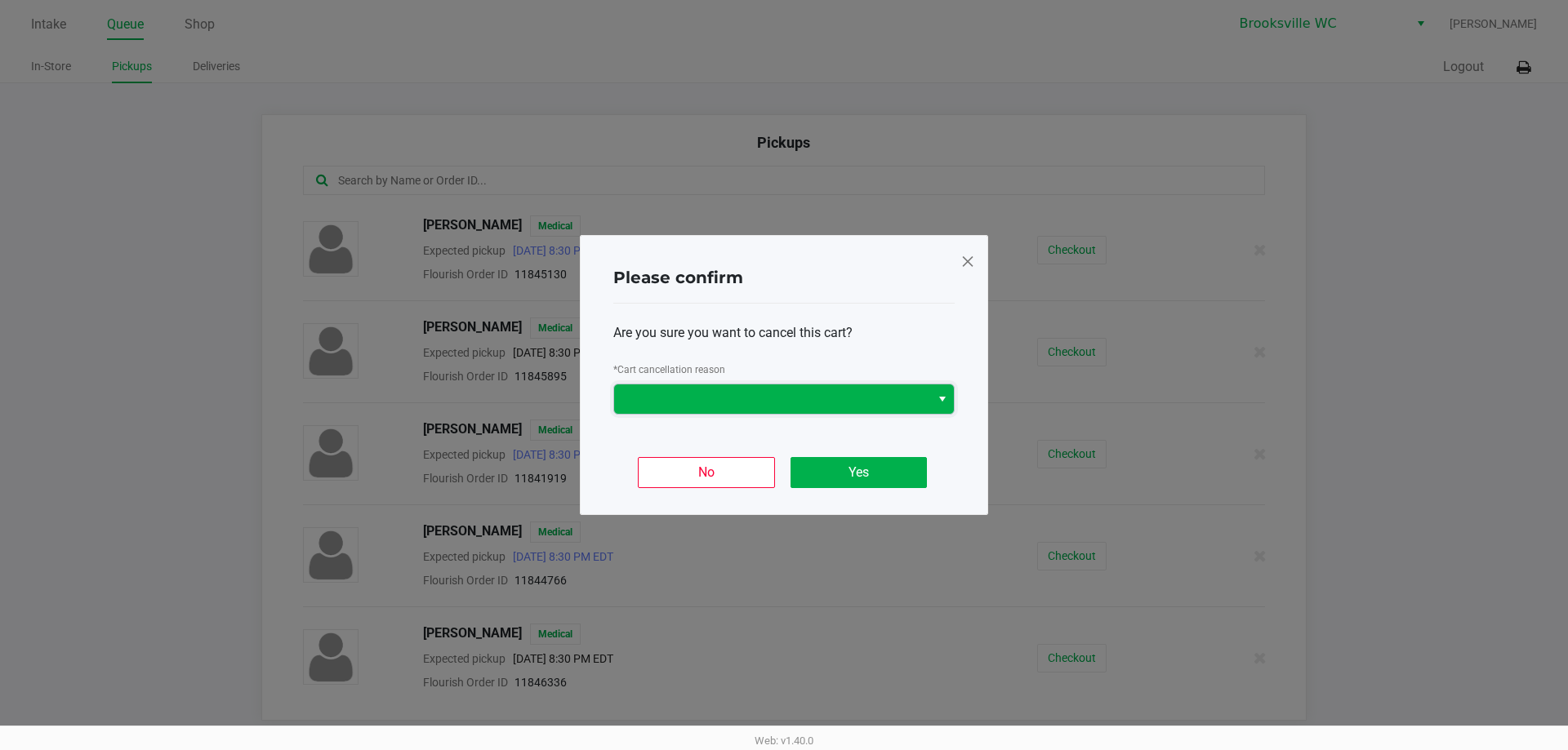
click at [697, 384] on span at bounding box center [772, 399] width 316 height 29
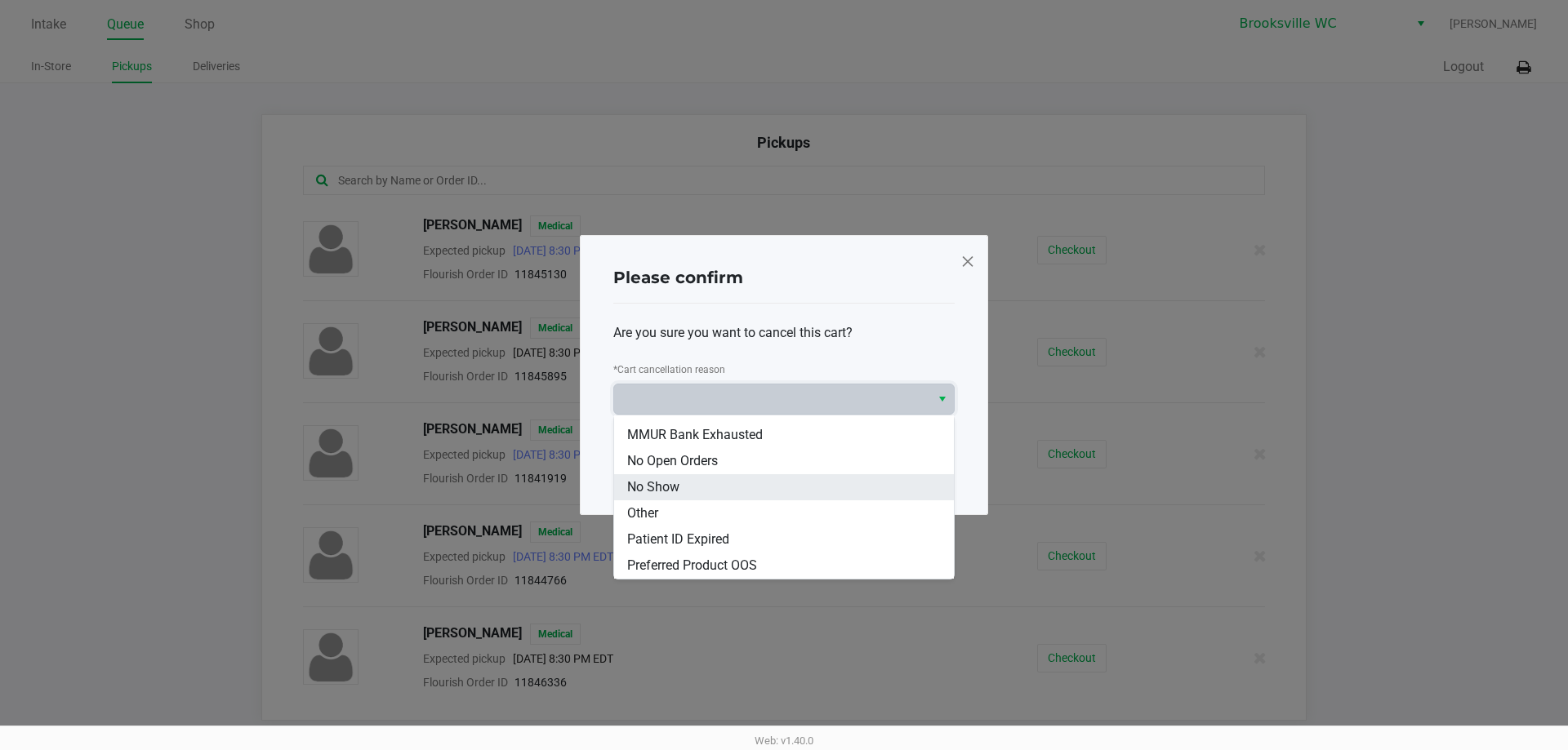
click at [680, 486] on li "No Show" at bounding box center [784, 487] width 339 height 26
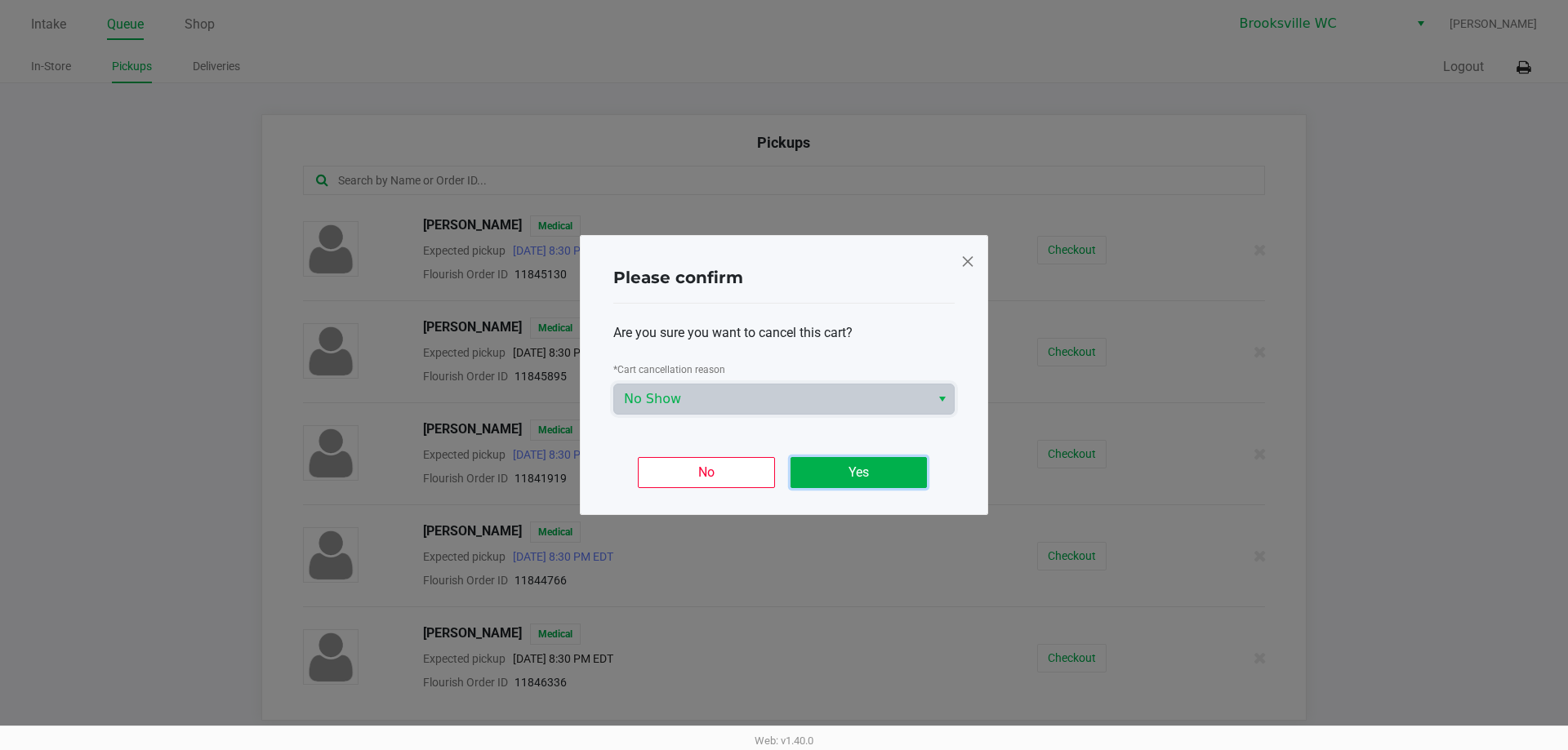
click at [850, 483] on button "Yes" at bounding box center [858, 473] width 136 height 31
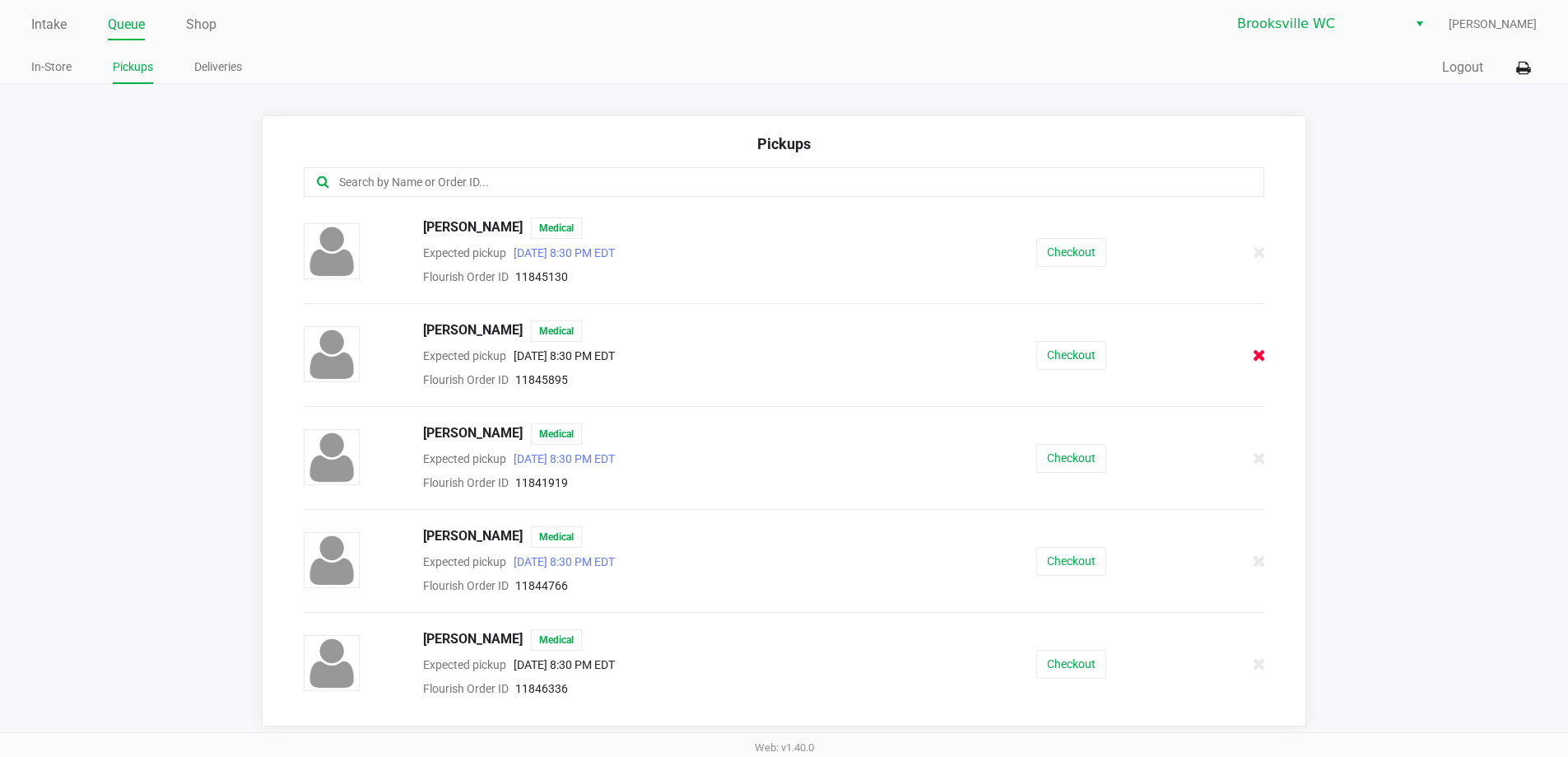
click at [1254, 349] on icon at bounding box center [1260, 355] width 13 height 12
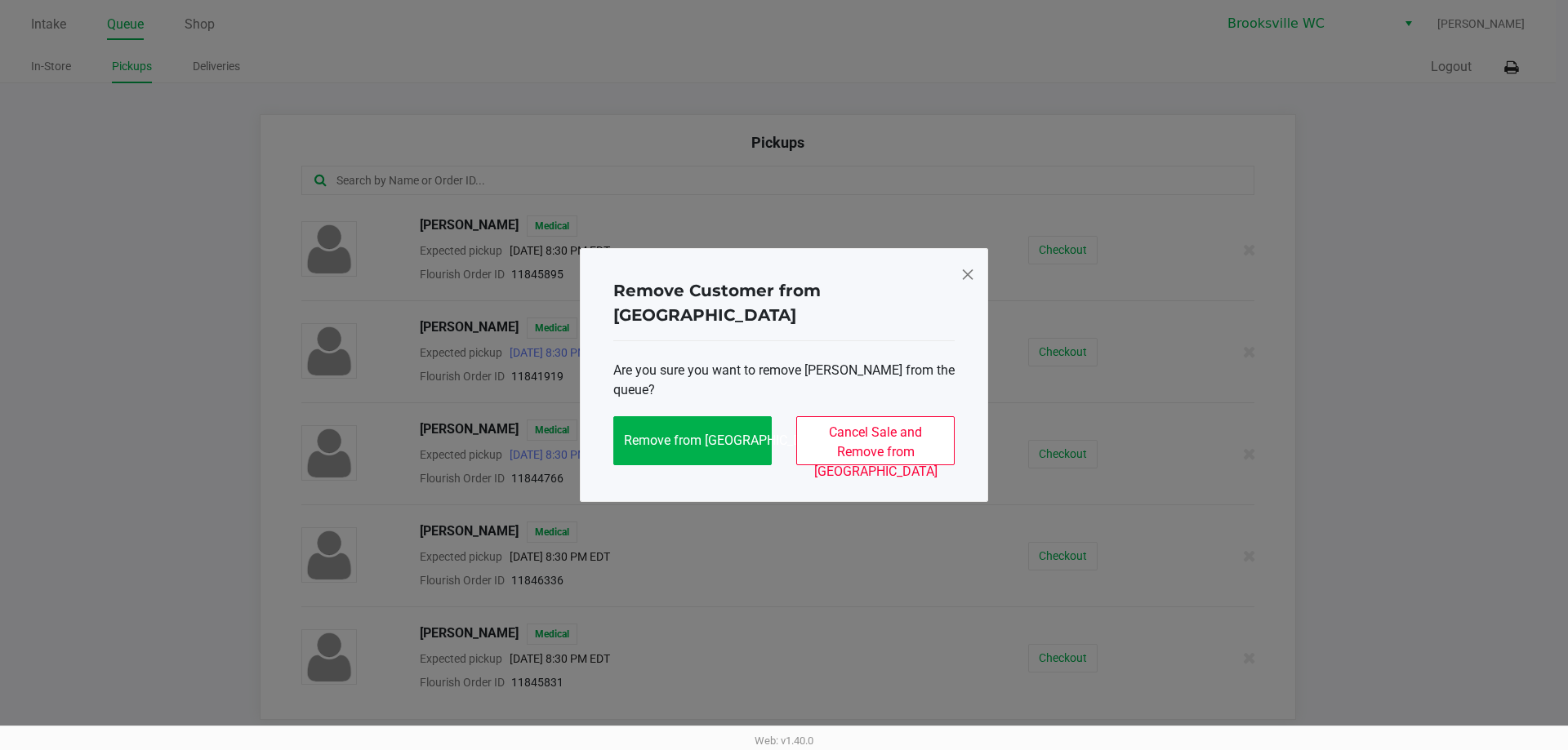
click at [971, 288] on span at bounding box center [968, 274] width 15 height 26
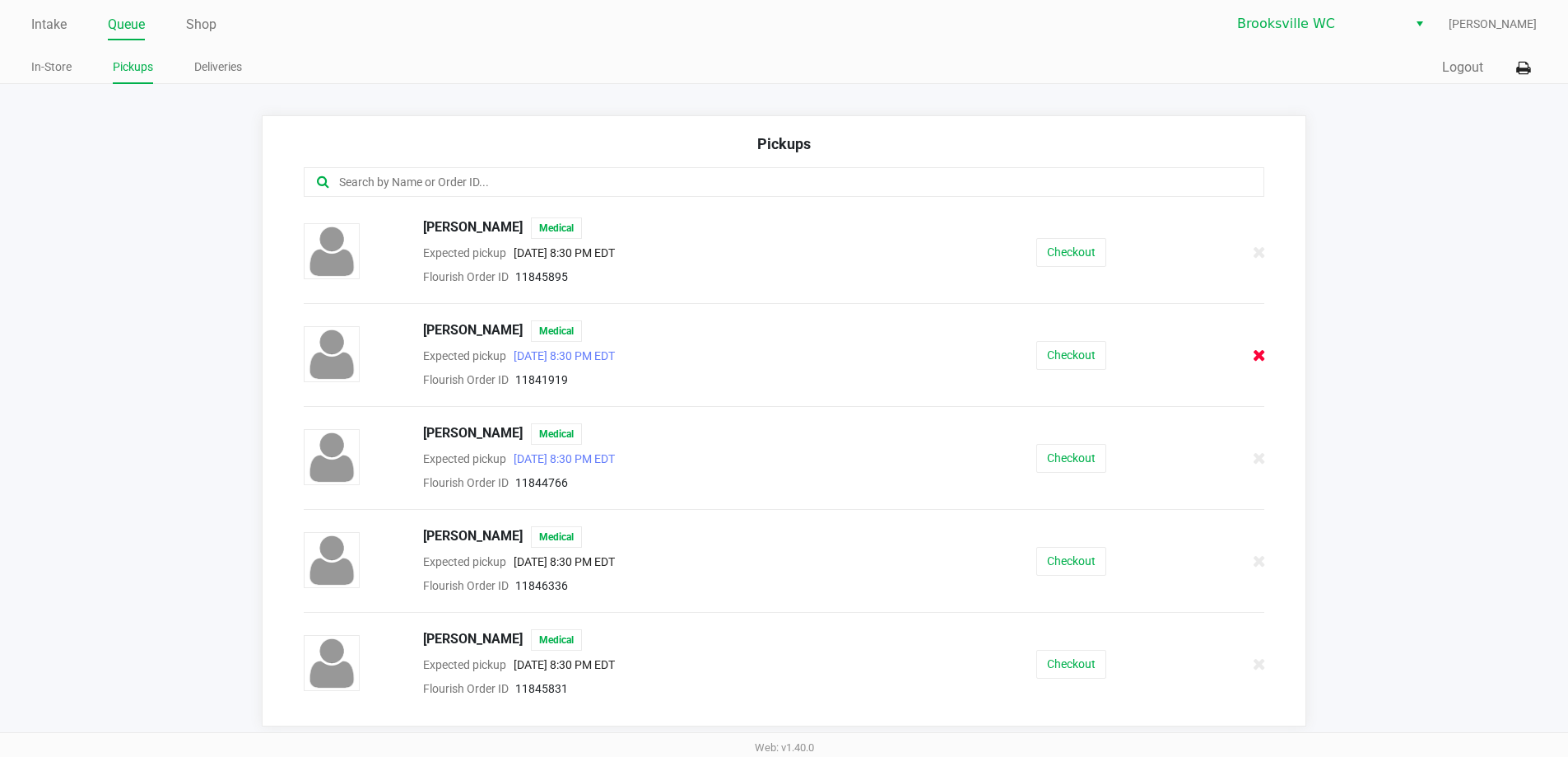
click at [1254, 357] on icon at bounding box center [1260, 355] width 13 height 12
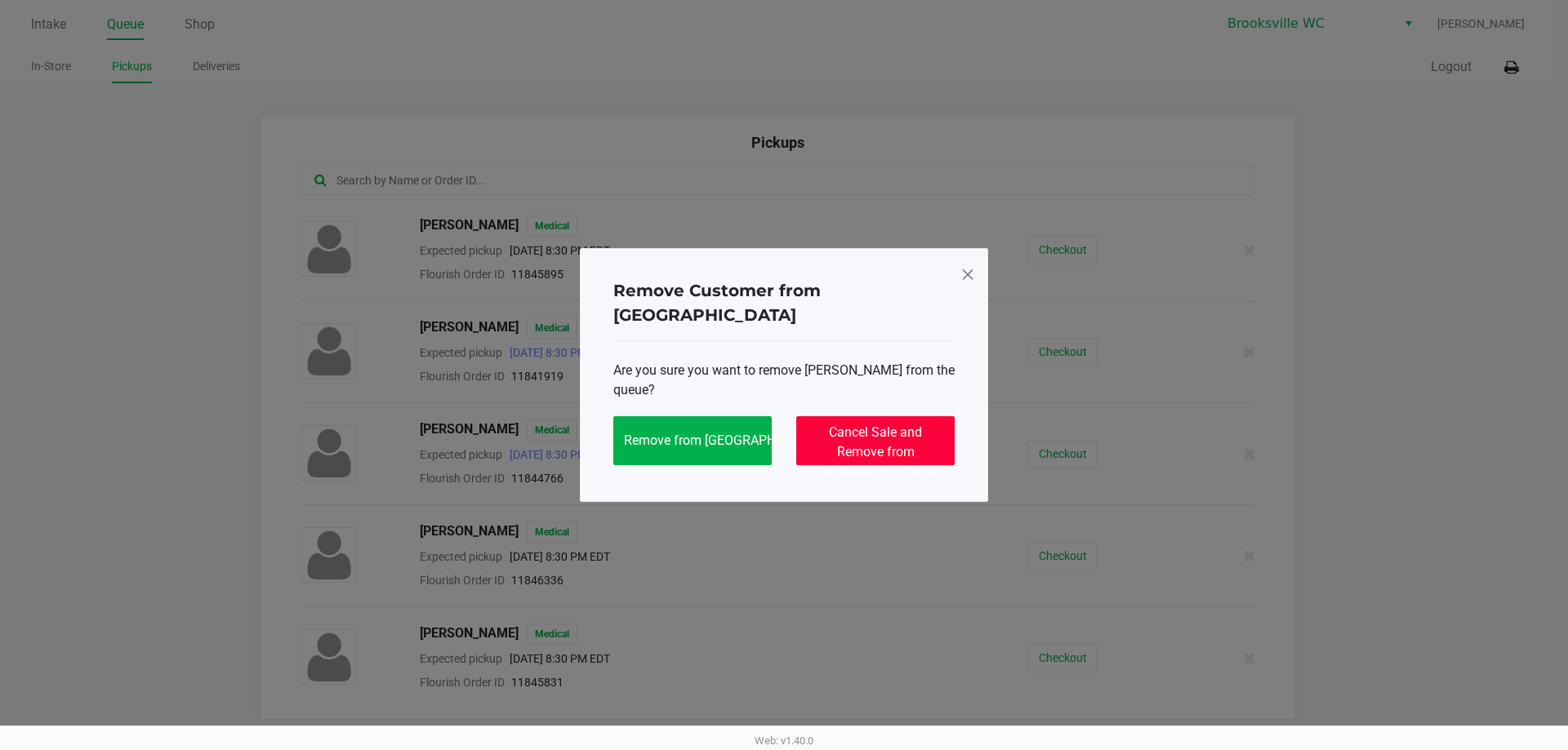
click at [891, 433] on span "Cancel Sale and Remove from Queue" at bounding box center [875, 452] width 123 height 55
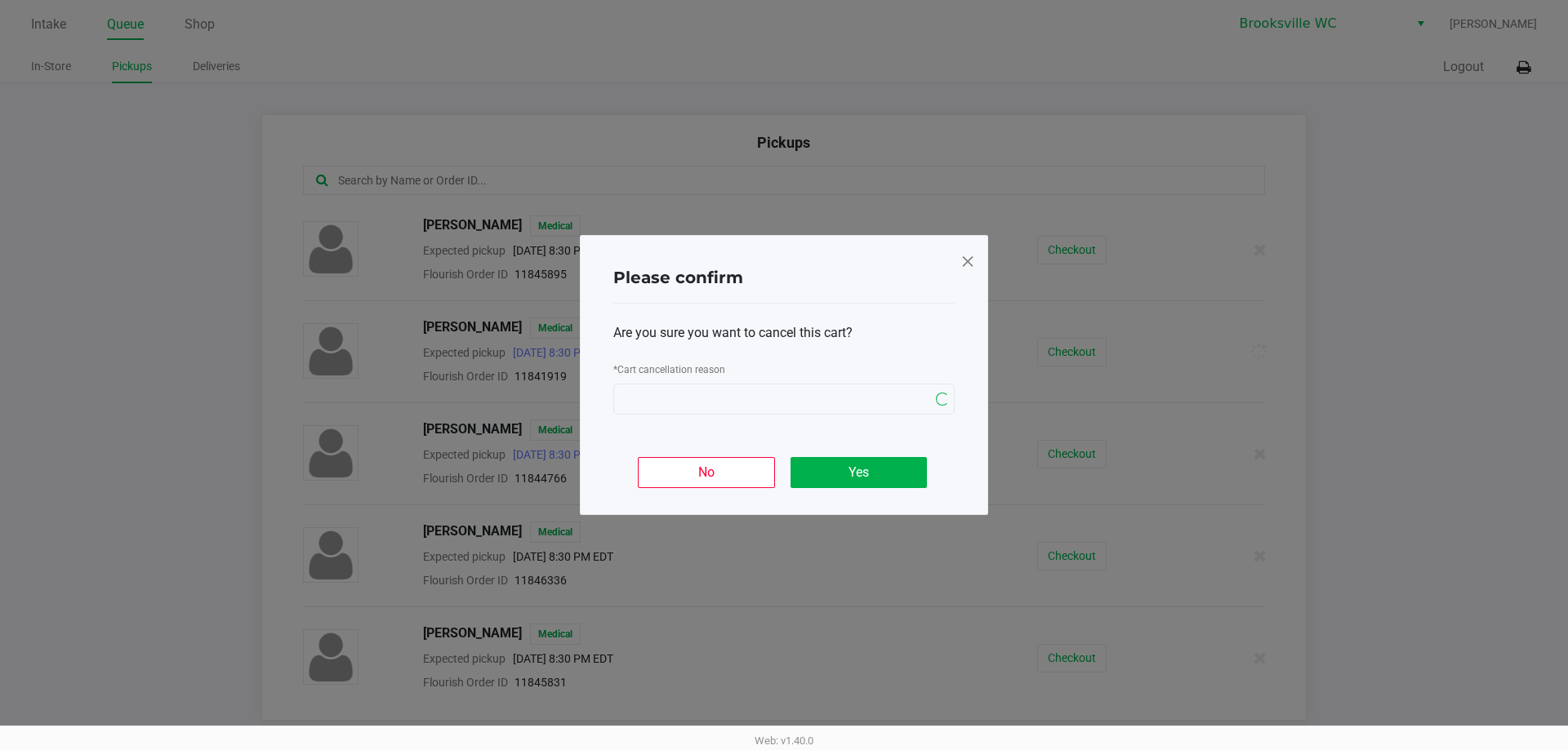
click at [762, 351] on div "Are you sure you want to cancel this cart? * Cart cancellation reason" at bounding box center [784, 369] width 341 height 131
click at [735, 425] on div "Are you sure you want to cancel this cart? * Cart cancellation reason" at bounding box center [784, 369] width 341 height 131
click at [743, 406] on span at bounding box center [772, 399] width 296 height 20
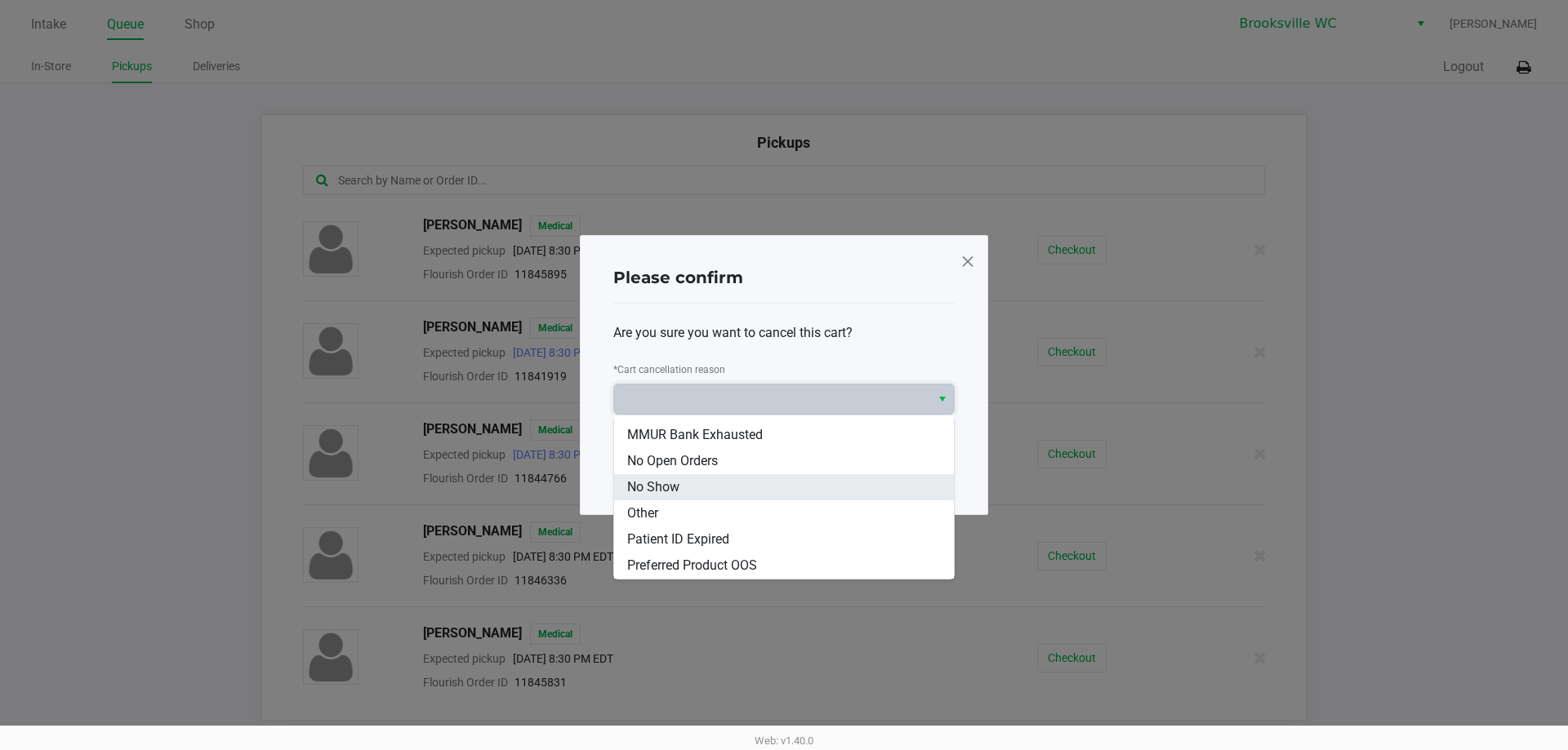
click at [695, 490] on li "No Show" at bounding box center [784, 487] width 339 height 26
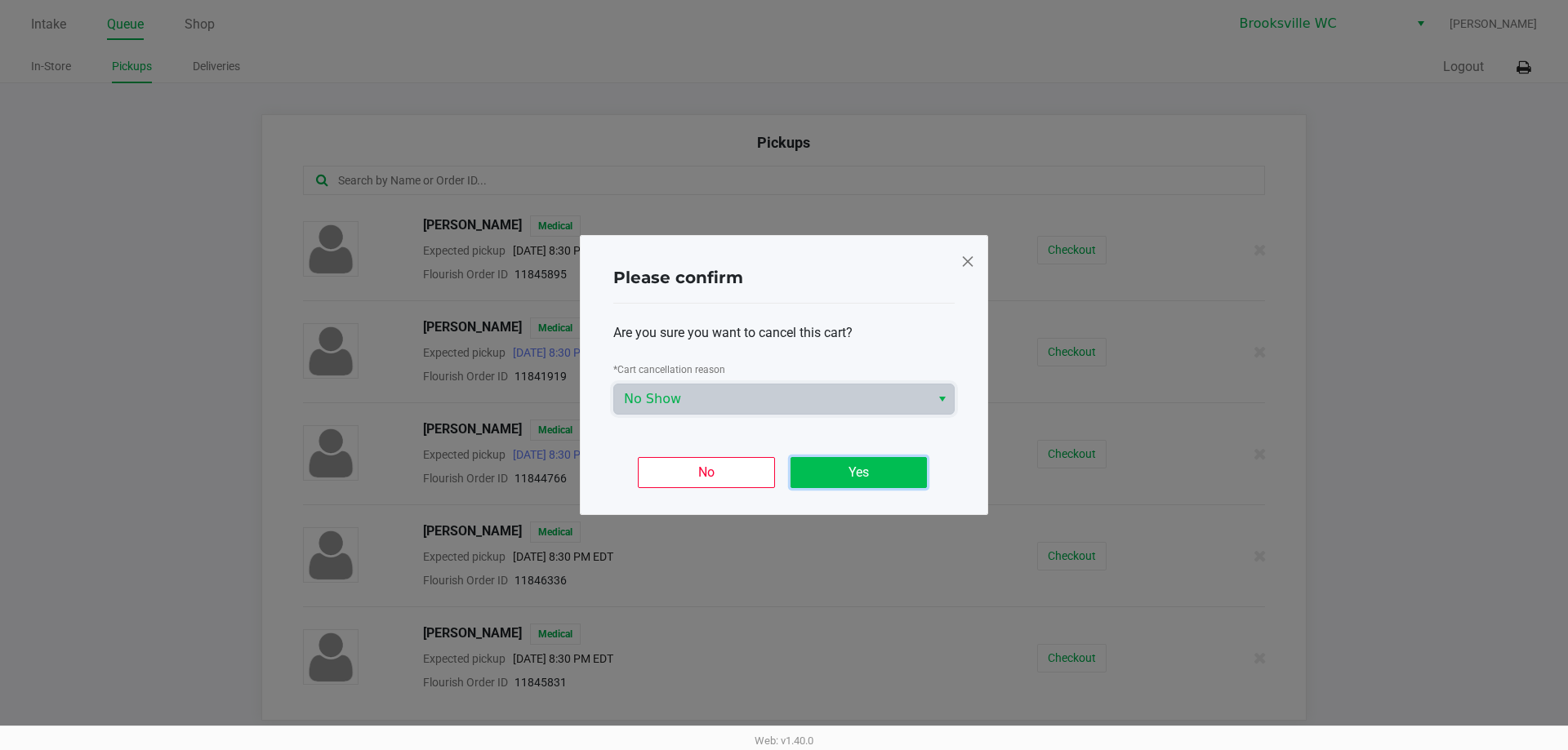
click at [874, 475] on button "Yes" at bounding box center [858, 473] width 136 height 31
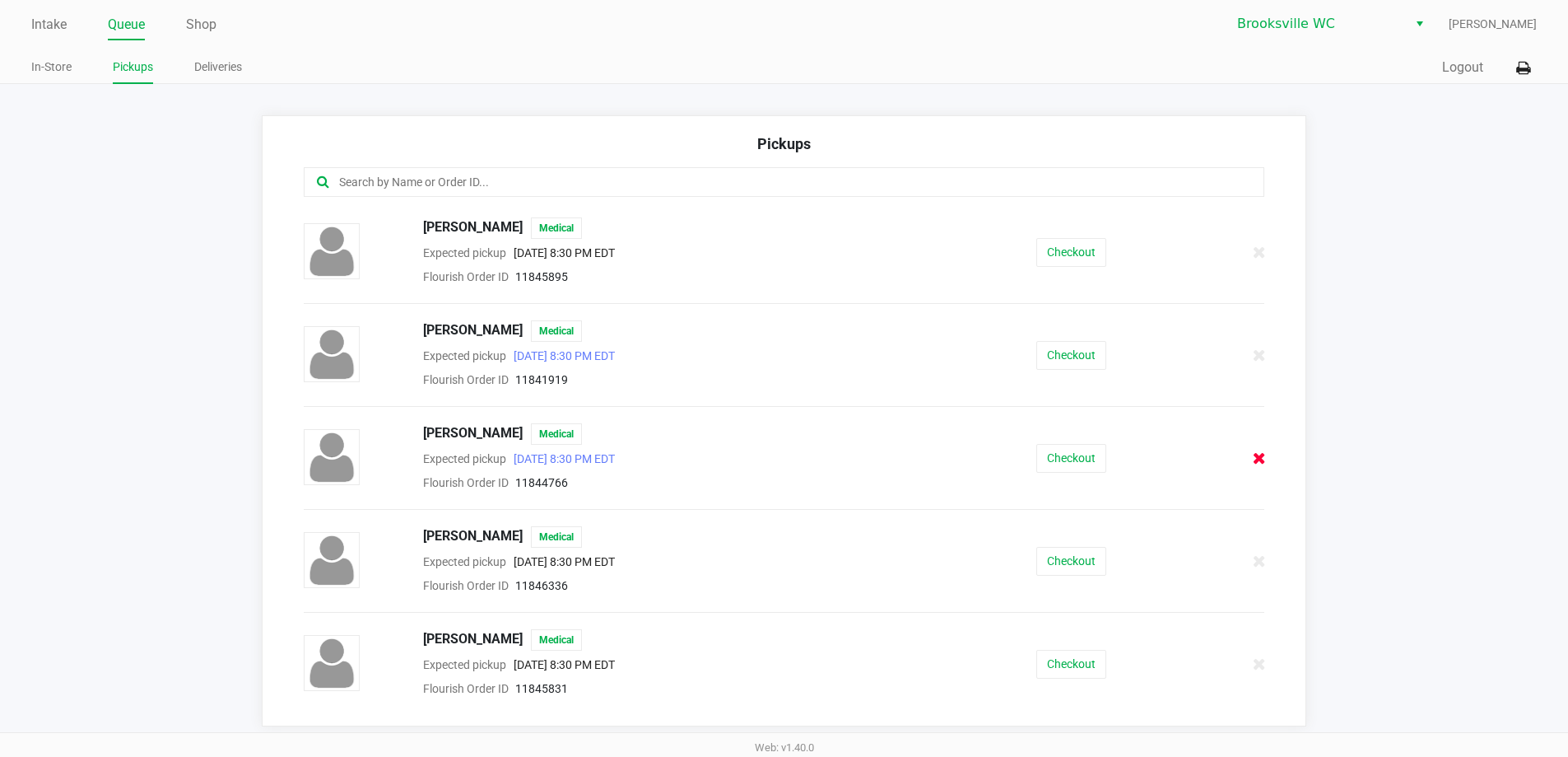
click at [1254, 462] on icon at bounding box center [1260, 458] width 13 height 12
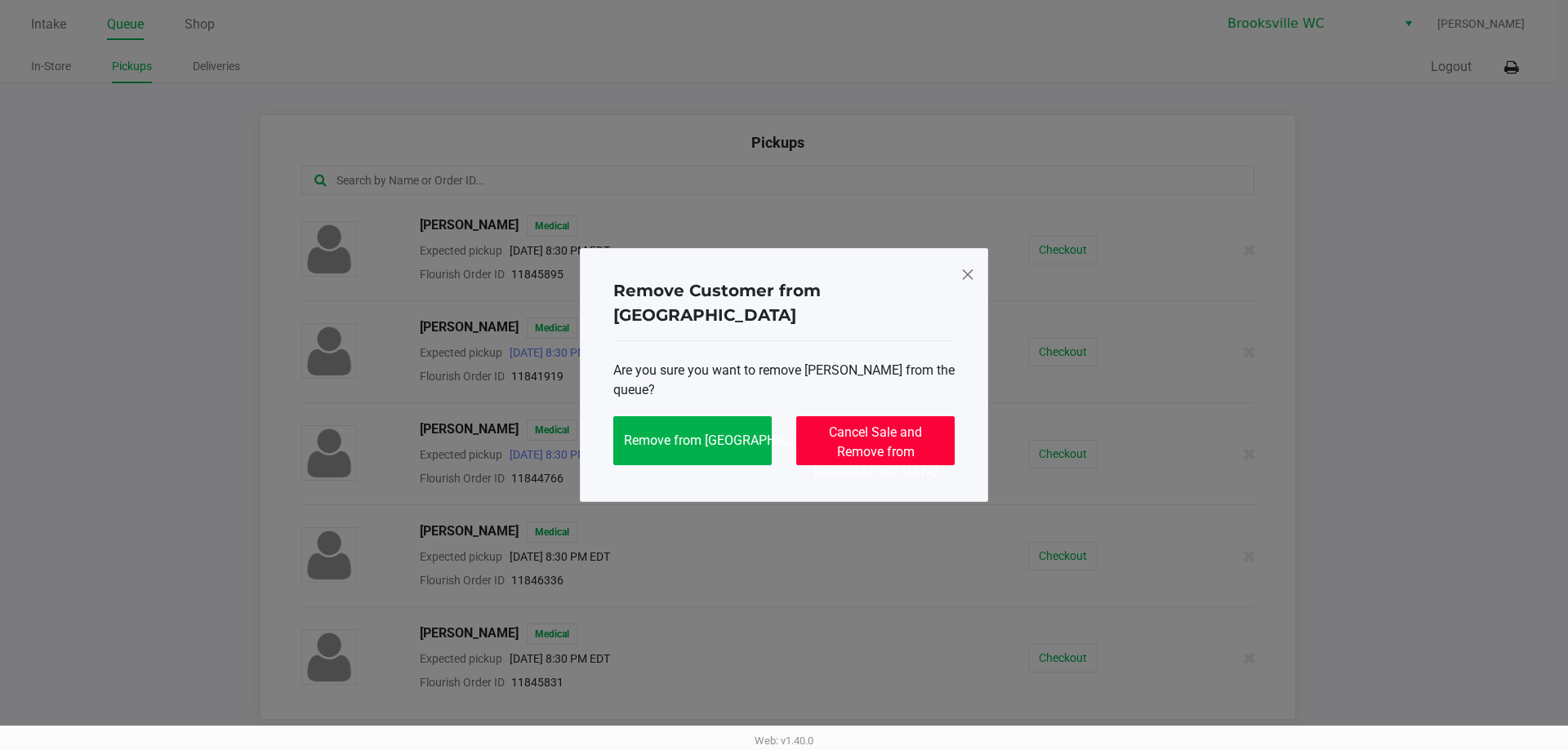
click at [883, 425] on span "Cancel Sale and Remove from Queue" at bounding box center [875, 452] width 123 height 55
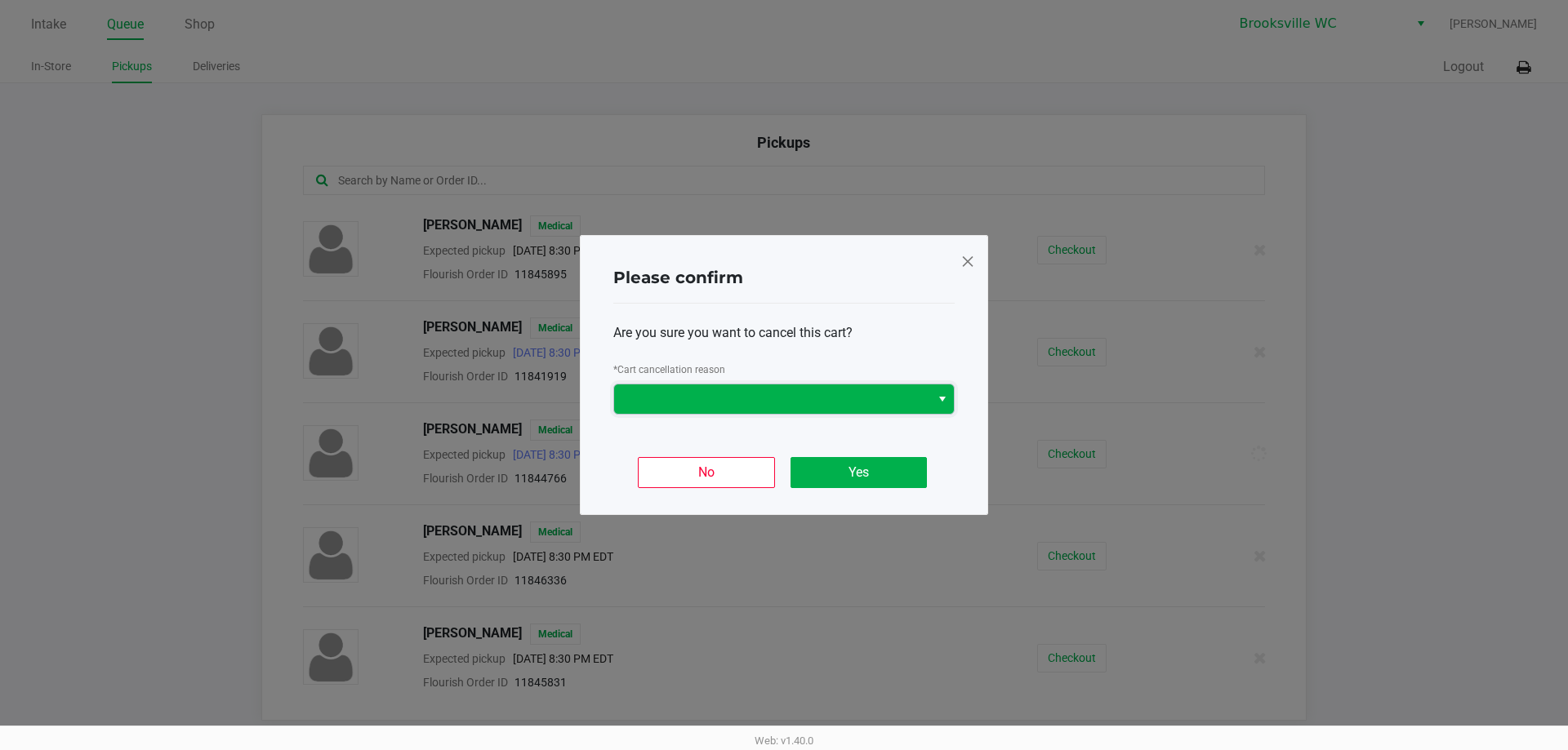
click at [720, 400] on span at bounding box center [772, 399] width 296 height 20
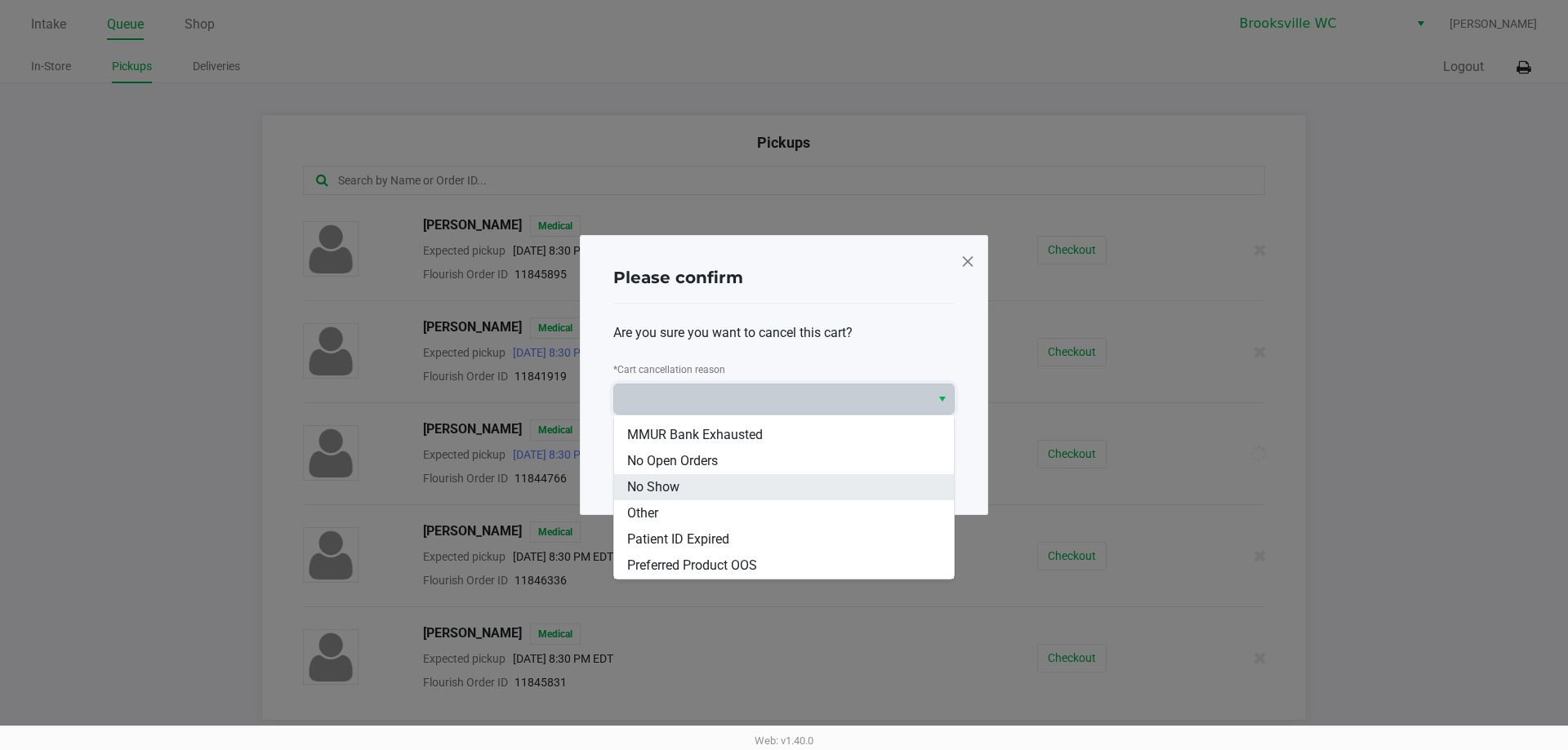
click at [706, 490] on li "No Show" at bounding box center [784, 487] width 339 height 26
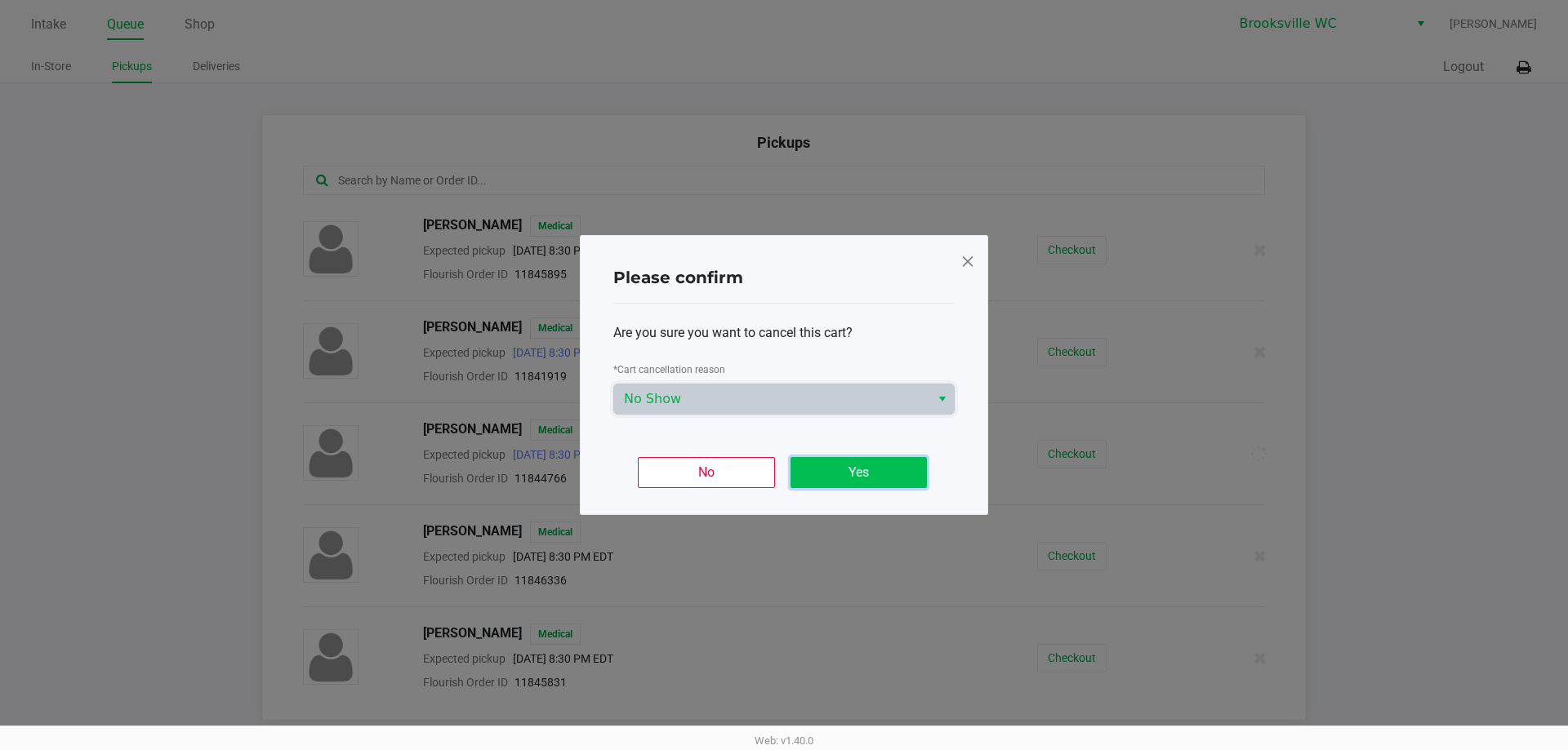
click at [859, 474] on button "Yes" at bounding box center [858, 473] width 136 height 31
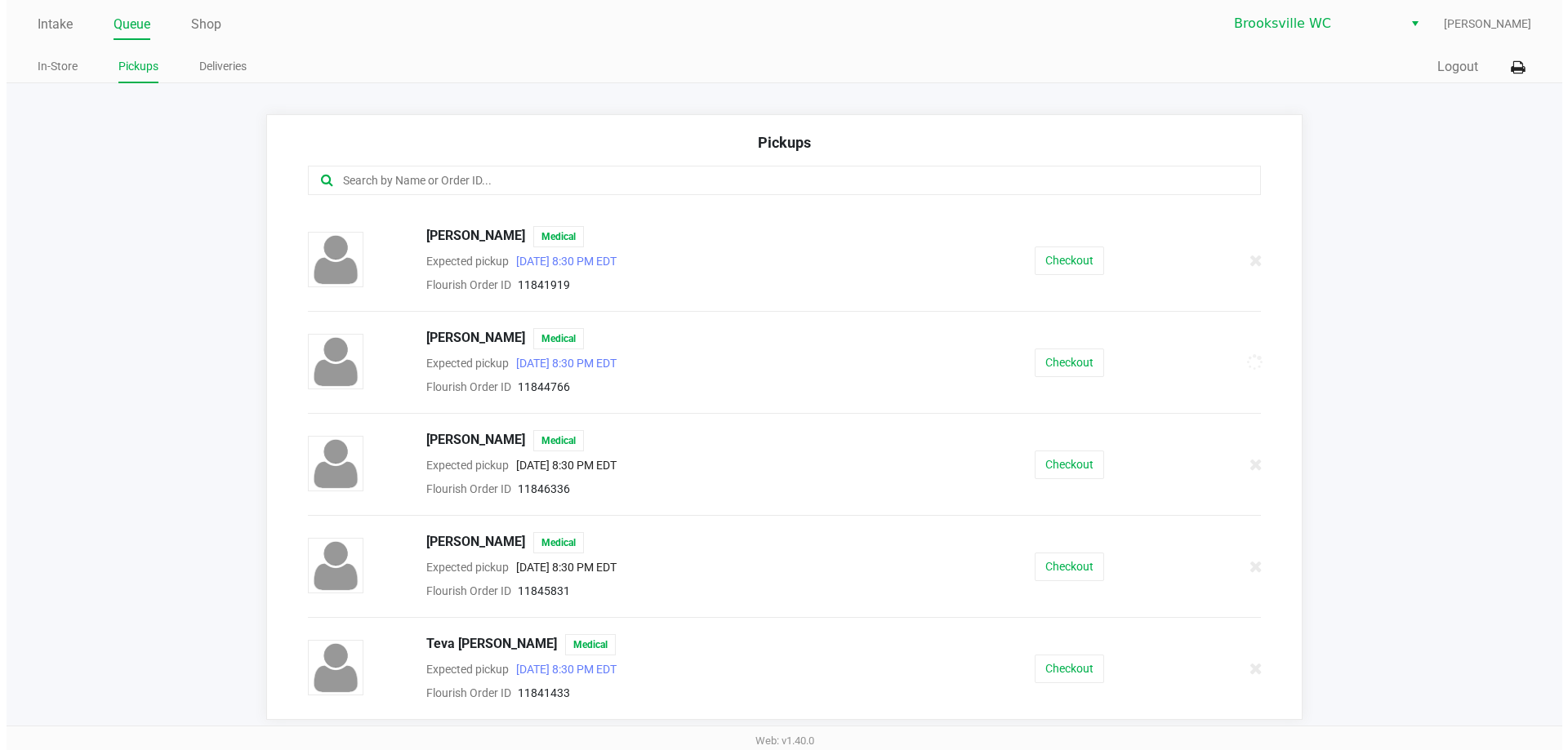
scroll to position [0, 0]
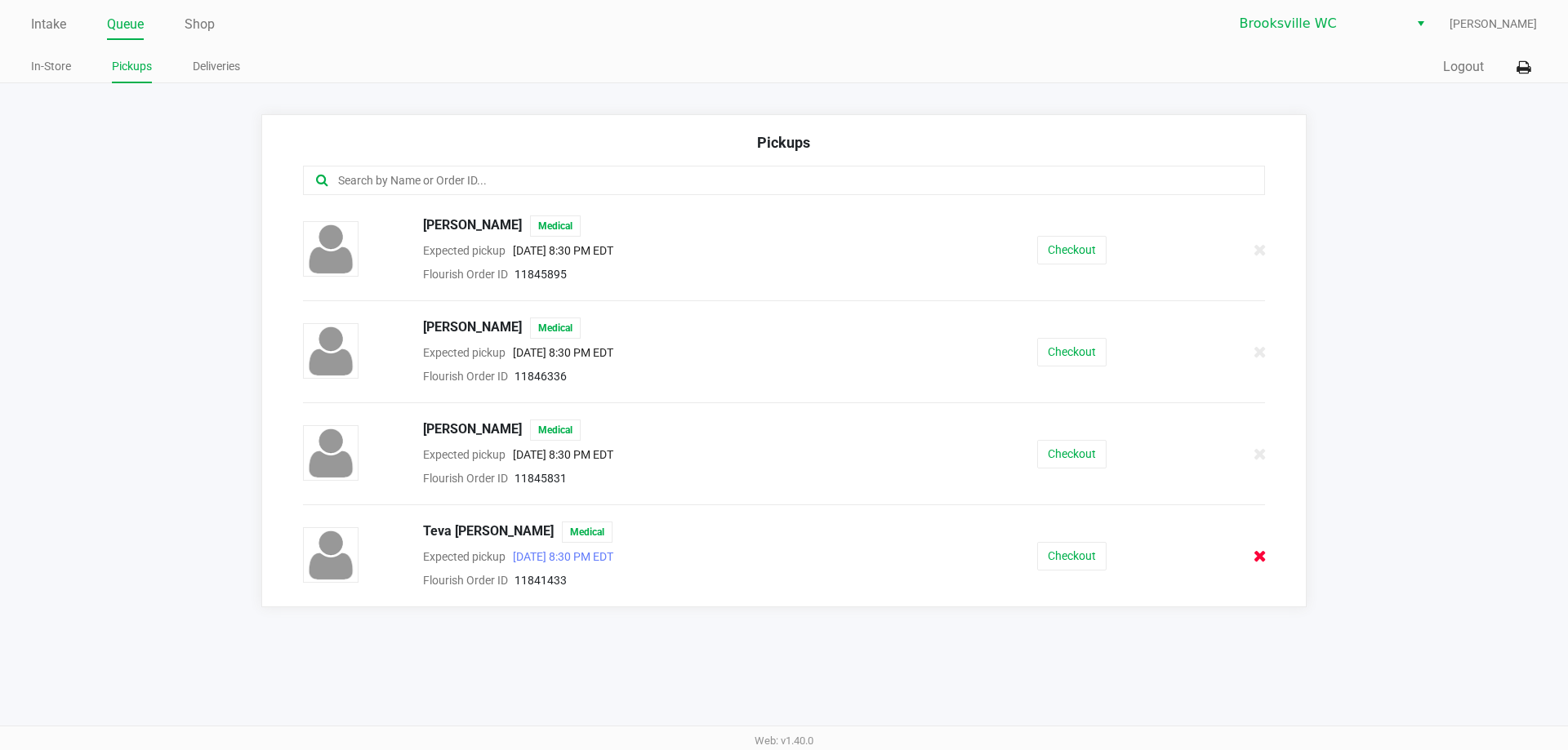
click at [1259, 560] on icon at bounding box center [1260, 556] width 13 height 12
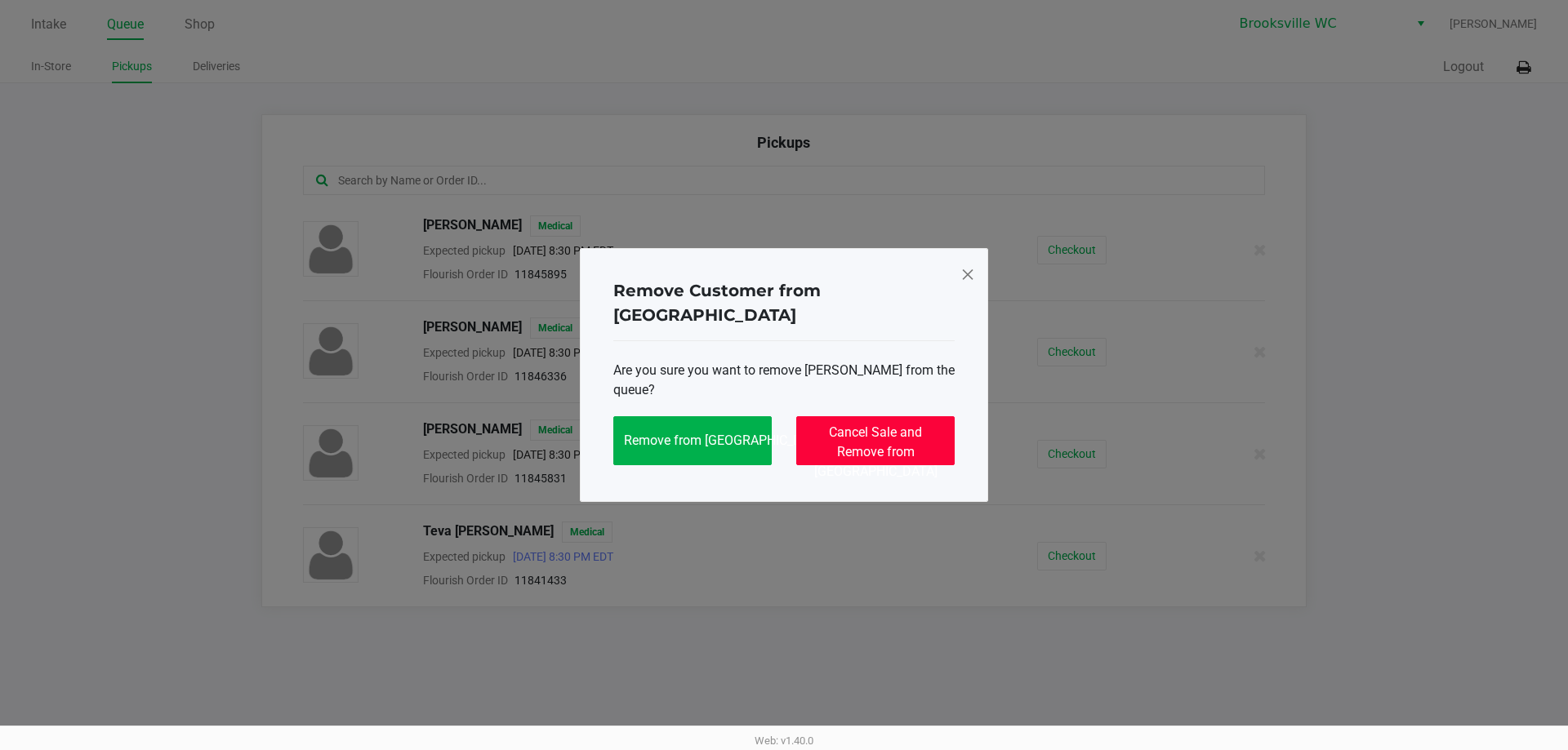
click at [803, 419] on button "Cancel Sale and Remove from Queue" at bounding box center [875, 440] width 159 height 49
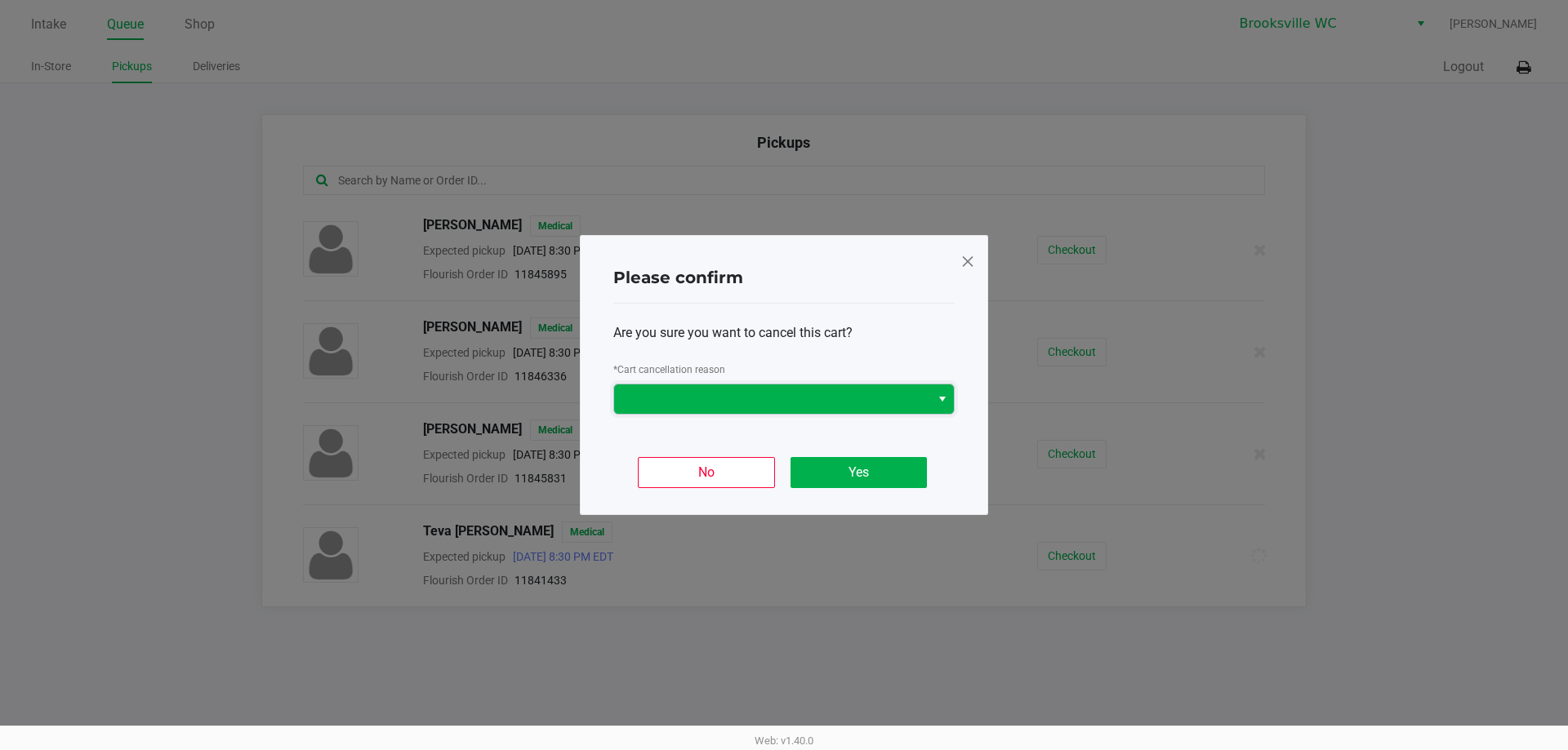
click at [724, 410] on span at bounding box center [772, 399] width 316 height 29
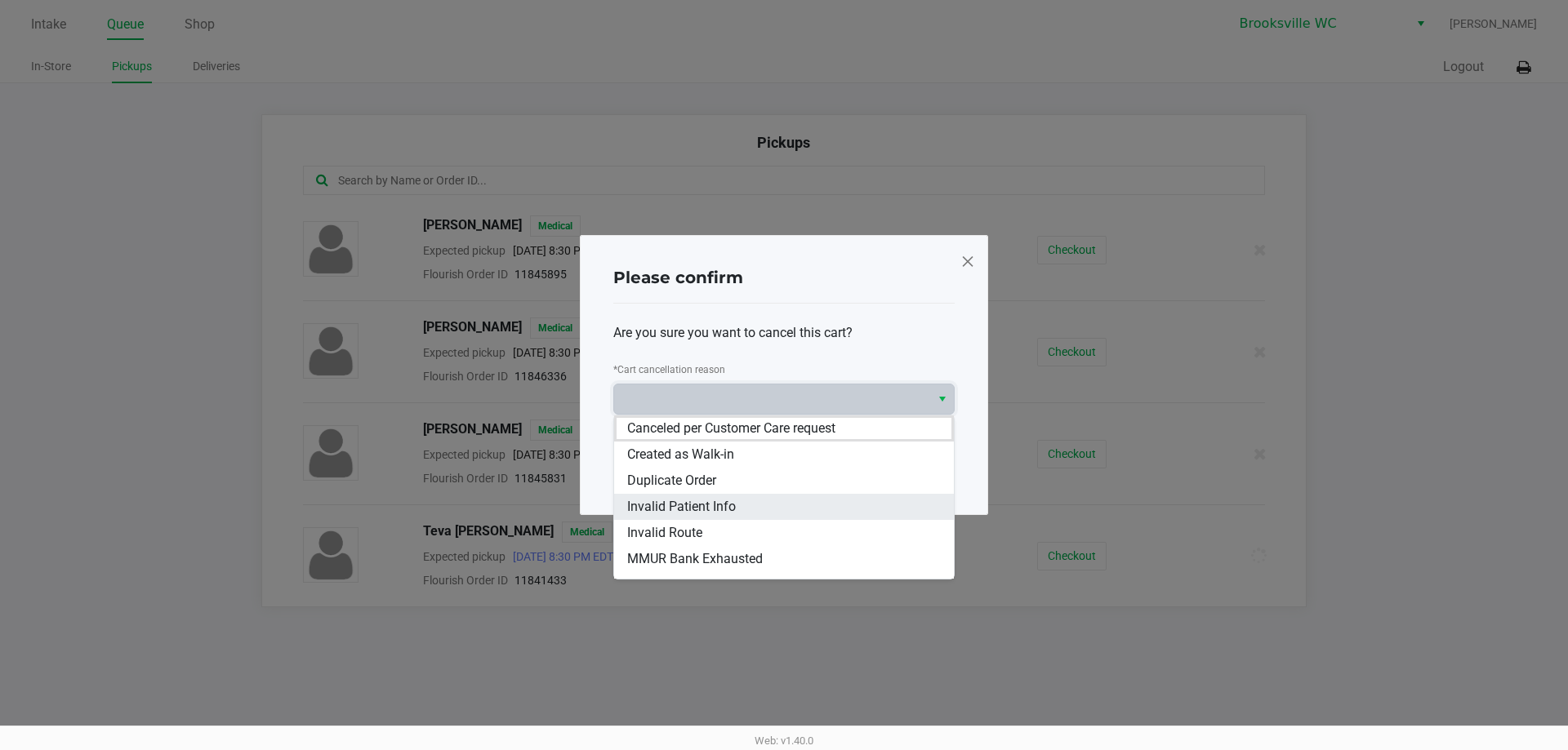
scroll to position [124, 0]
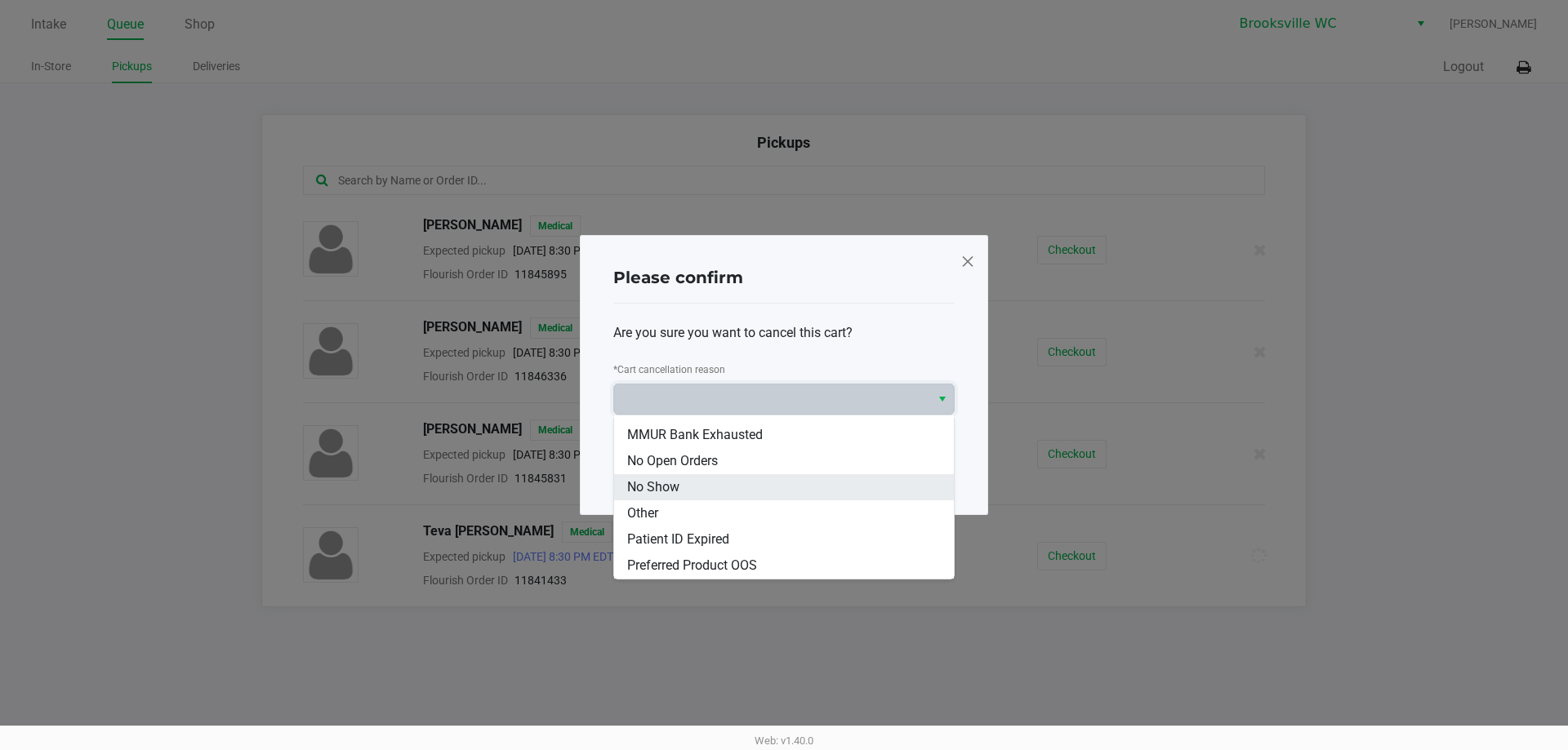
click at [675, 482] on span "No Show" at bounding box center [653, 487] width 53 height 20
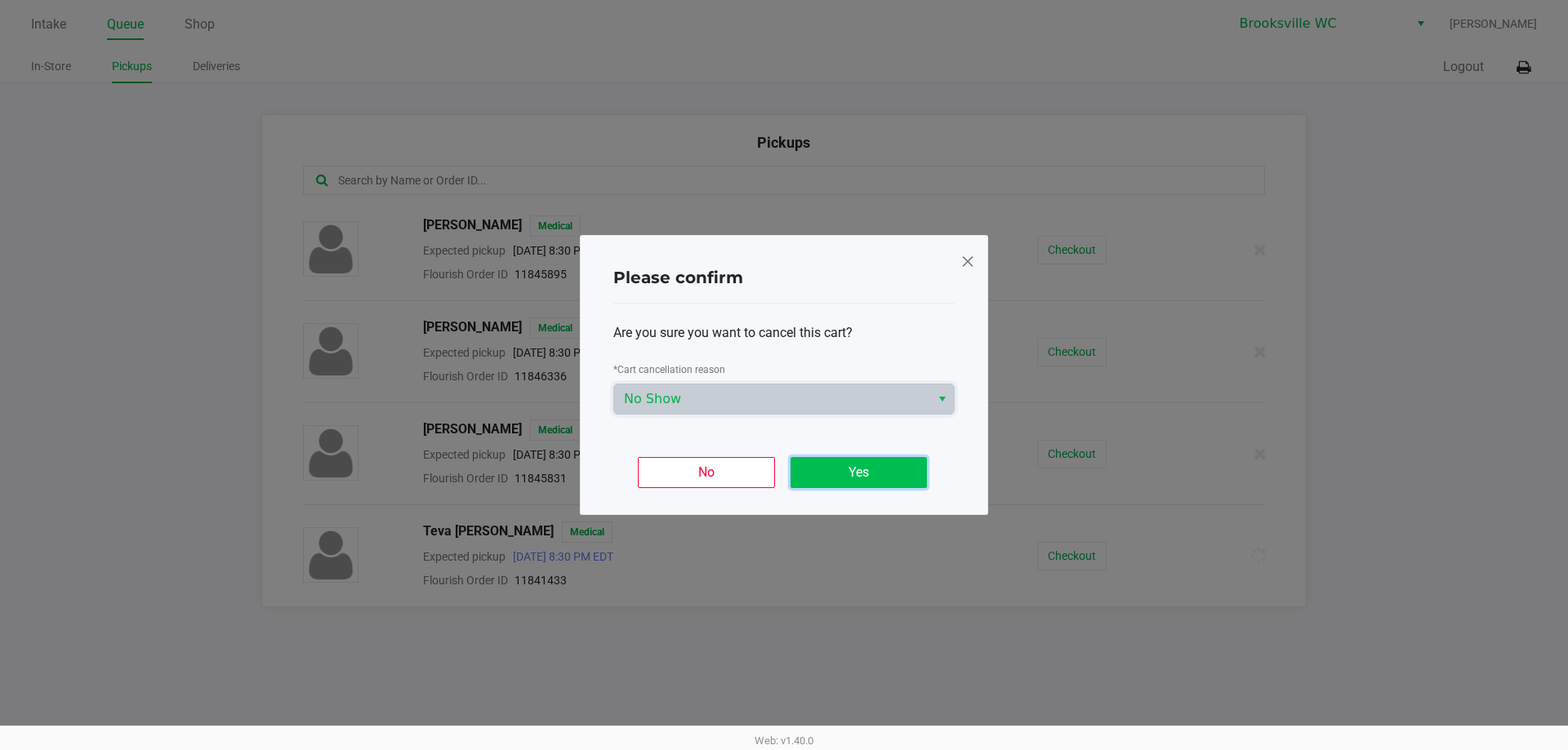
click at [886, 474] on button "Yes" at bounding box center [858, 473] width 136 height 31
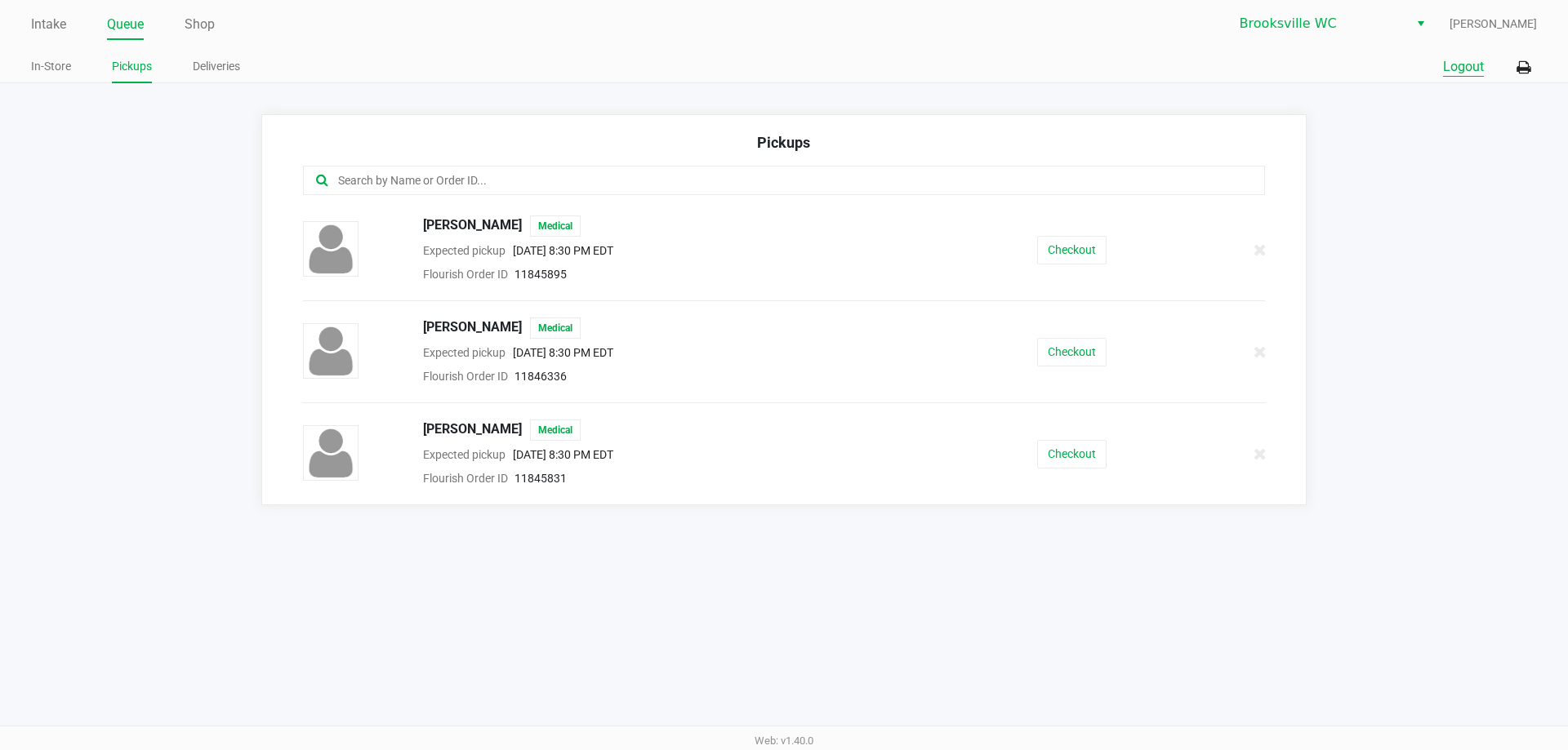
click at [1475, 67] on button "Logout" at bounding box center [1463, 66] width 40 height 20
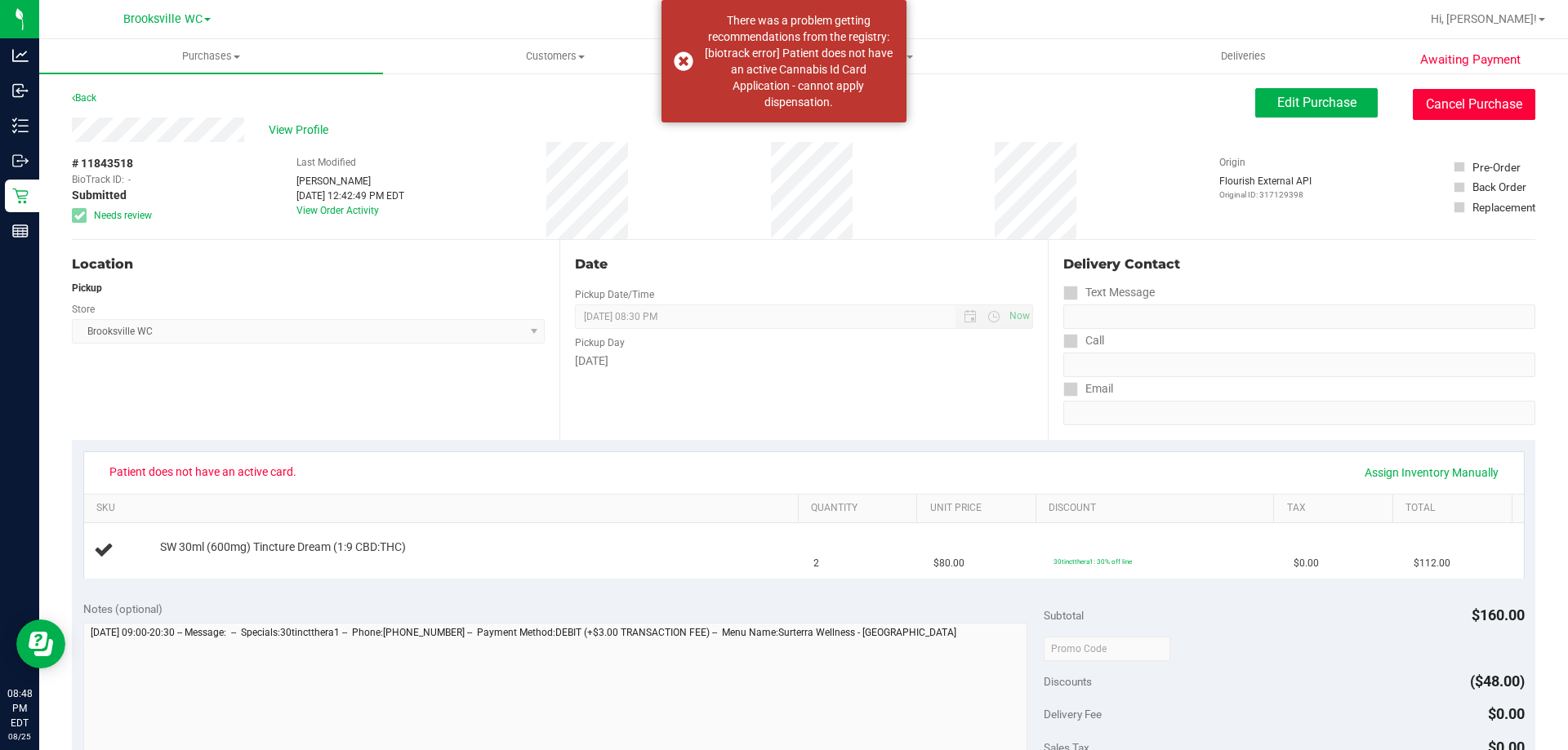
click at [1480, 104] on button "Cancel Purchase" at bounding box center [1474, 104] width 122 height 31
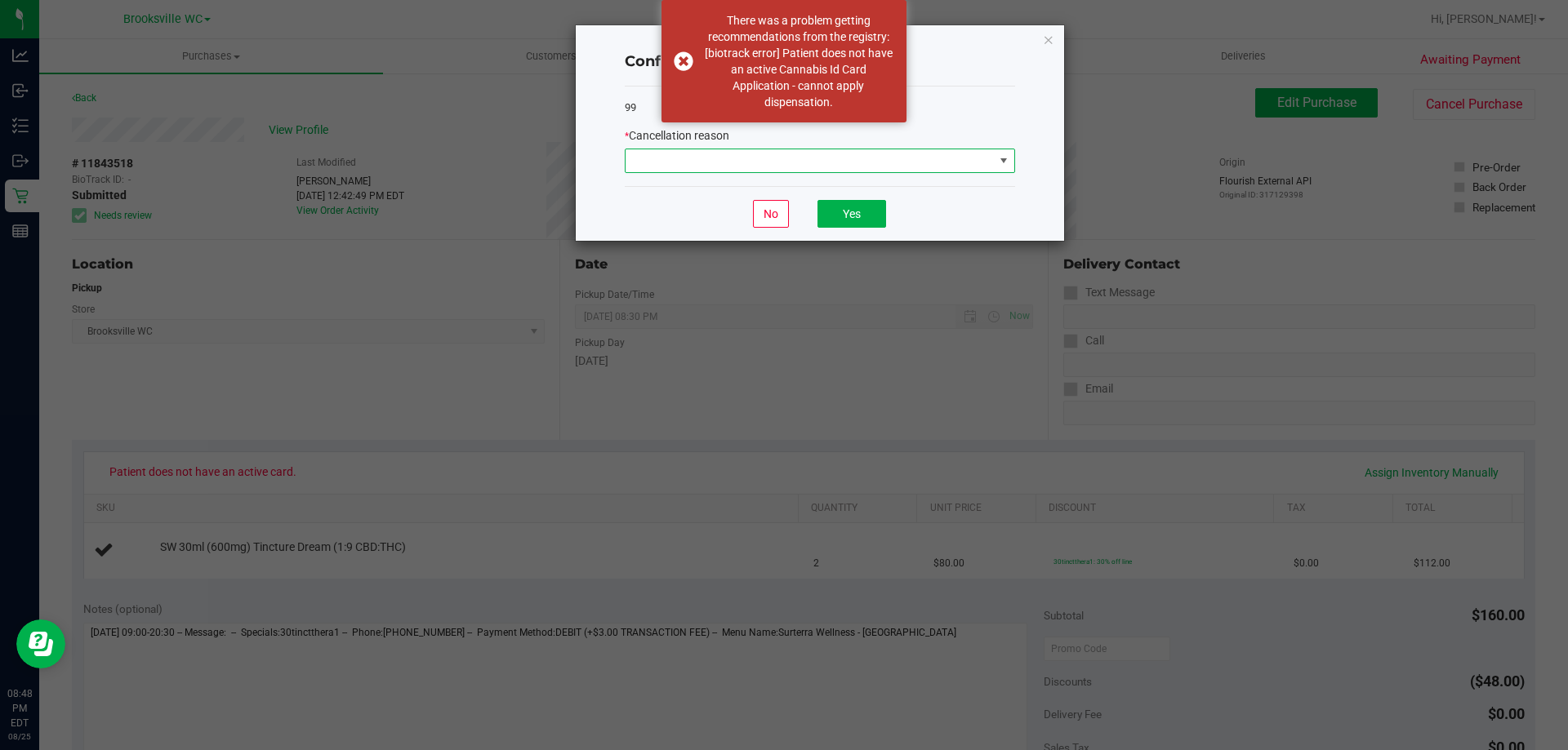
click at [763, 164] on span at bounding box center [809, 160] width 368 height 23
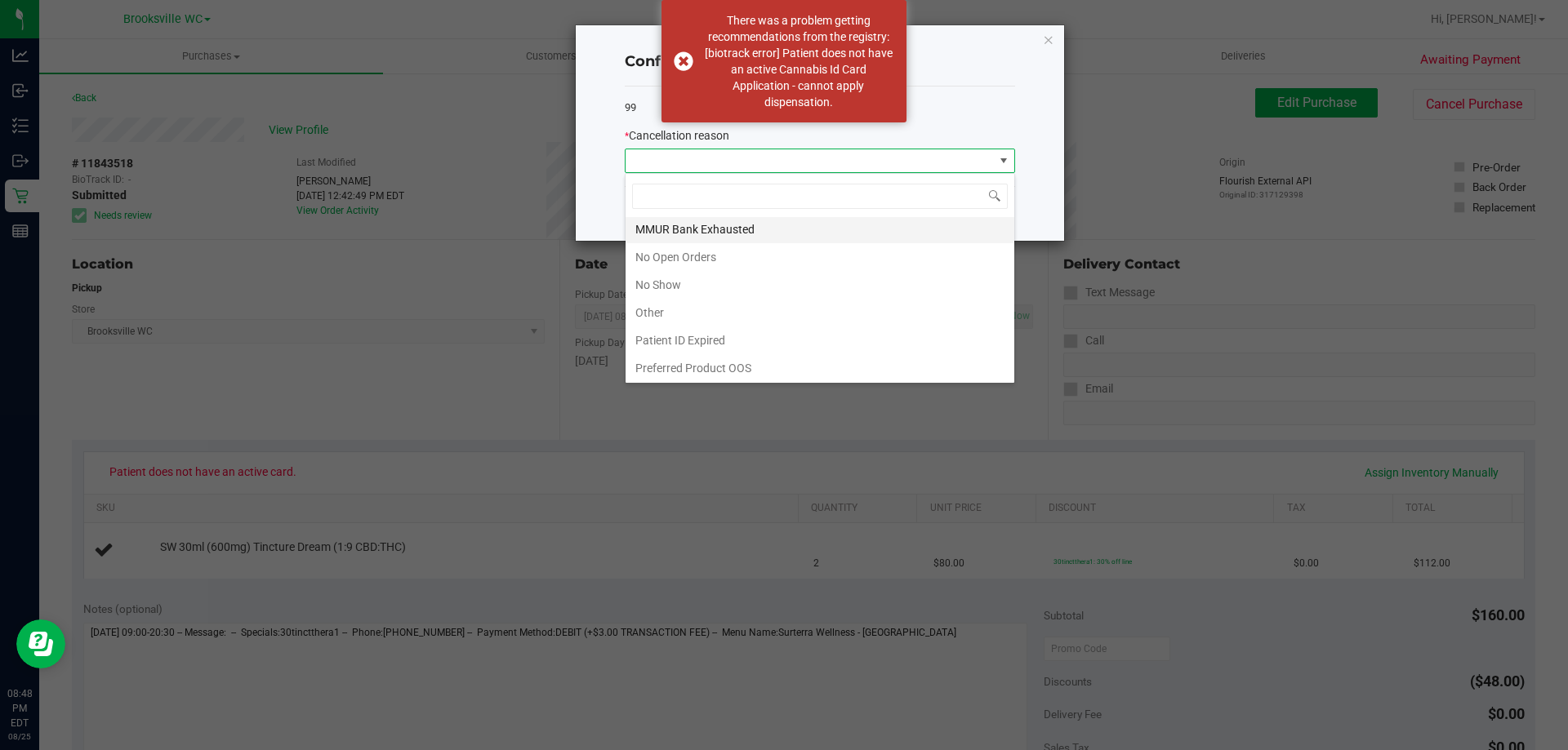
scroll to position [142, 0]
click at [713, 332] on li "Patient ID Expired" at bounding box center [819, 338] width 389 height 28
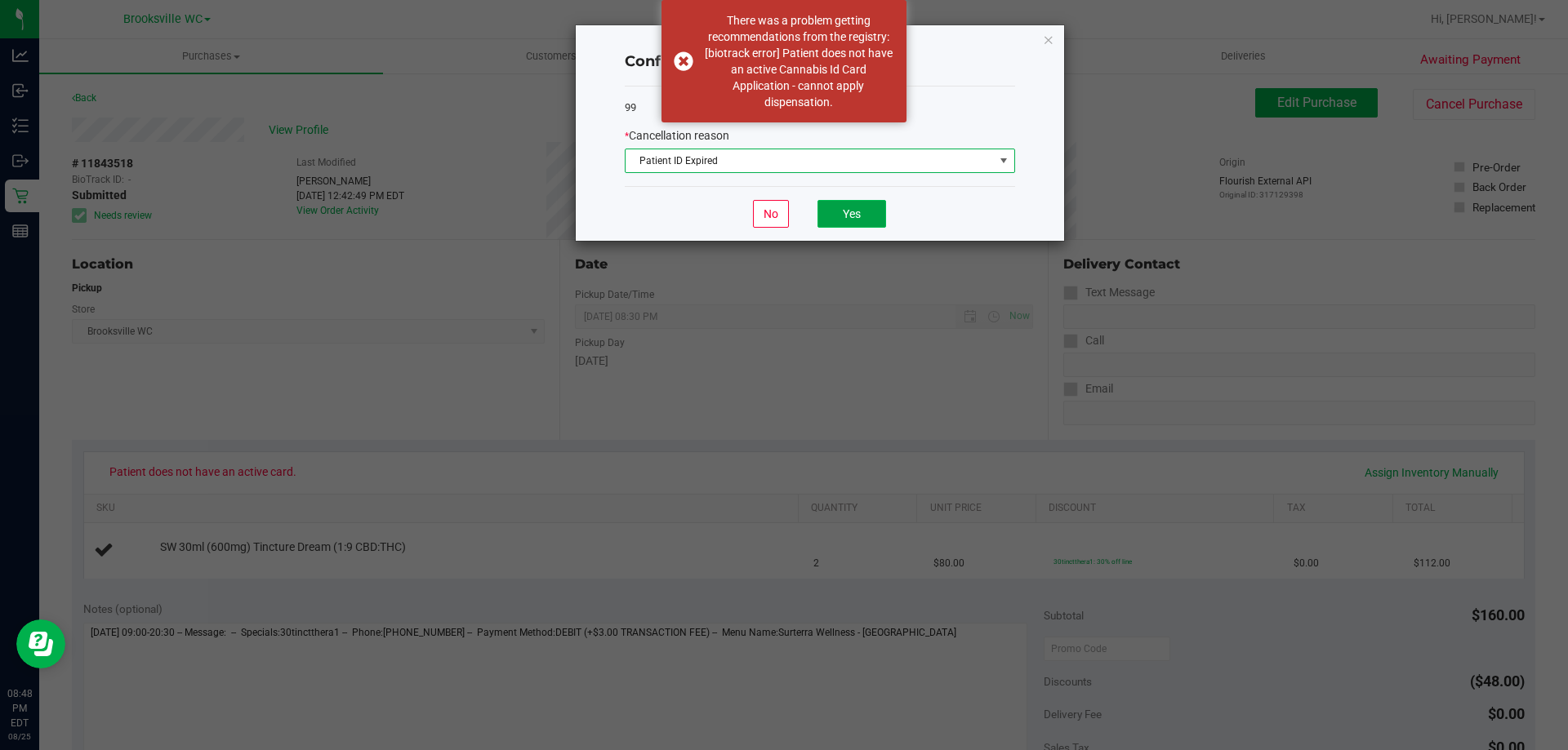
click at [858, 220] on button "Yes" at bounding box center [852, 214] width 69 height 28
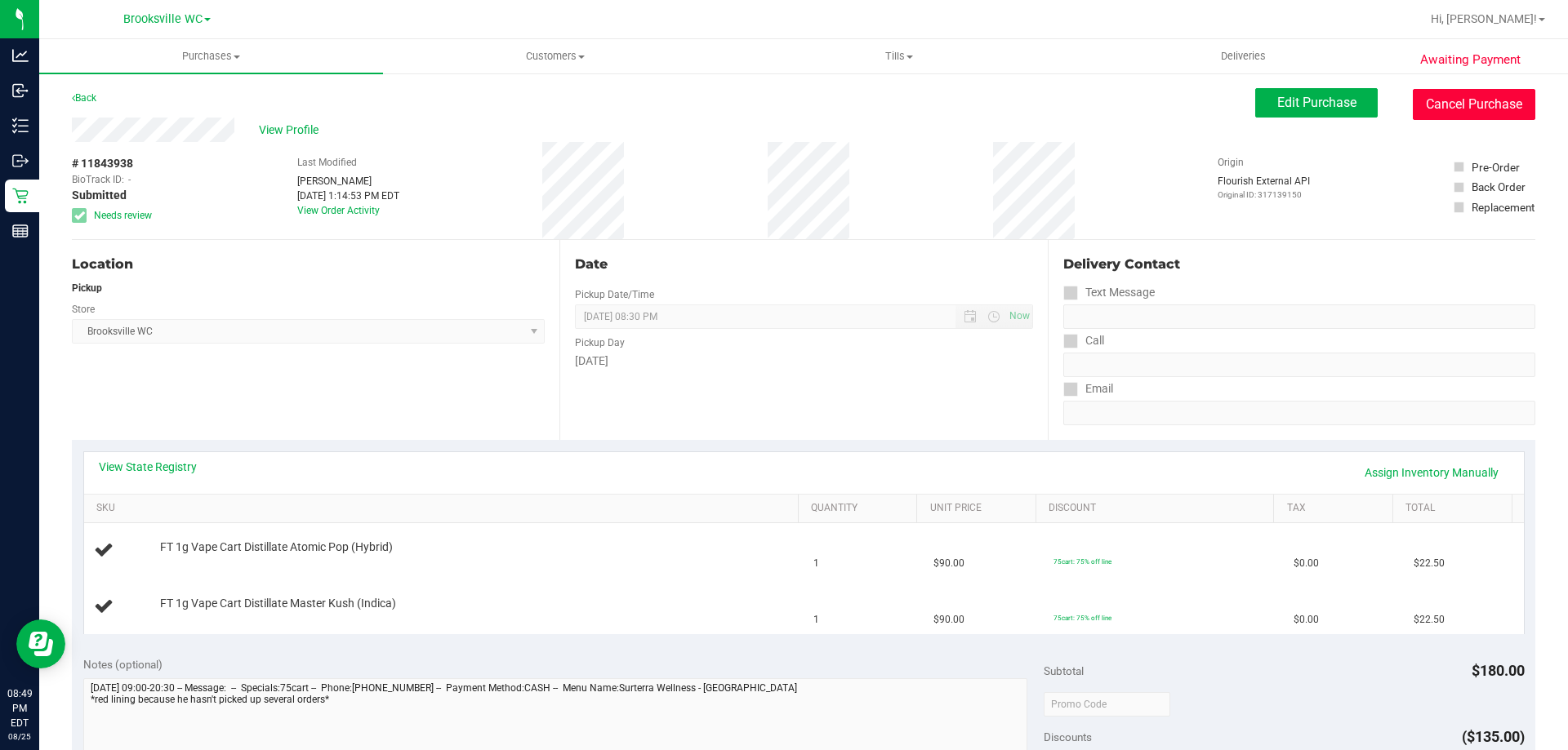
click at [1469, 103] on button "Cancel Purchase" at bounding box center [1474, 104] width 122 height 31
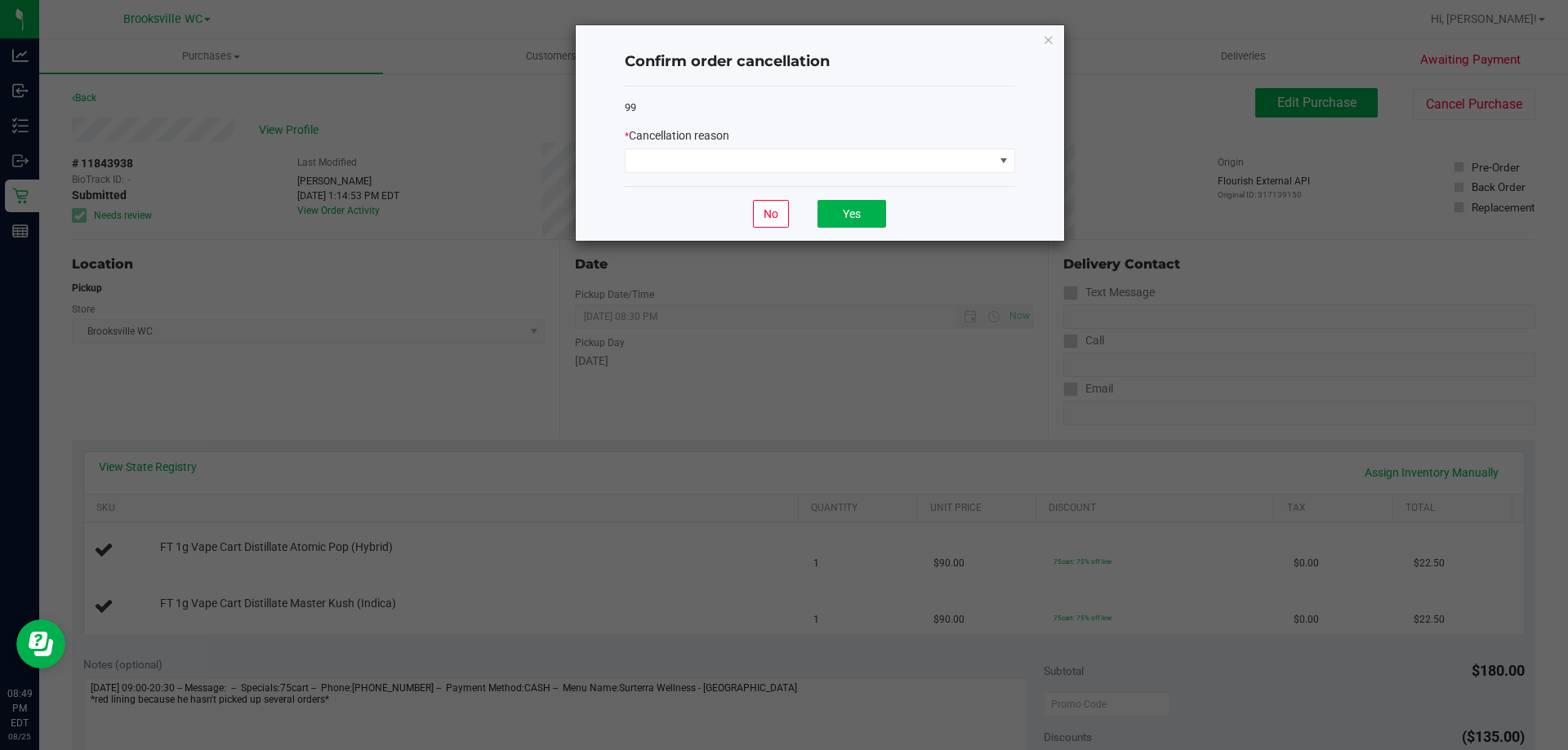
click at [781, 133] on div "* Cancellation reason" at bounding box center [819, 136] width 390 height 17
click at [738, 158] on span at bounding box center [809, 160] width 368 height 23
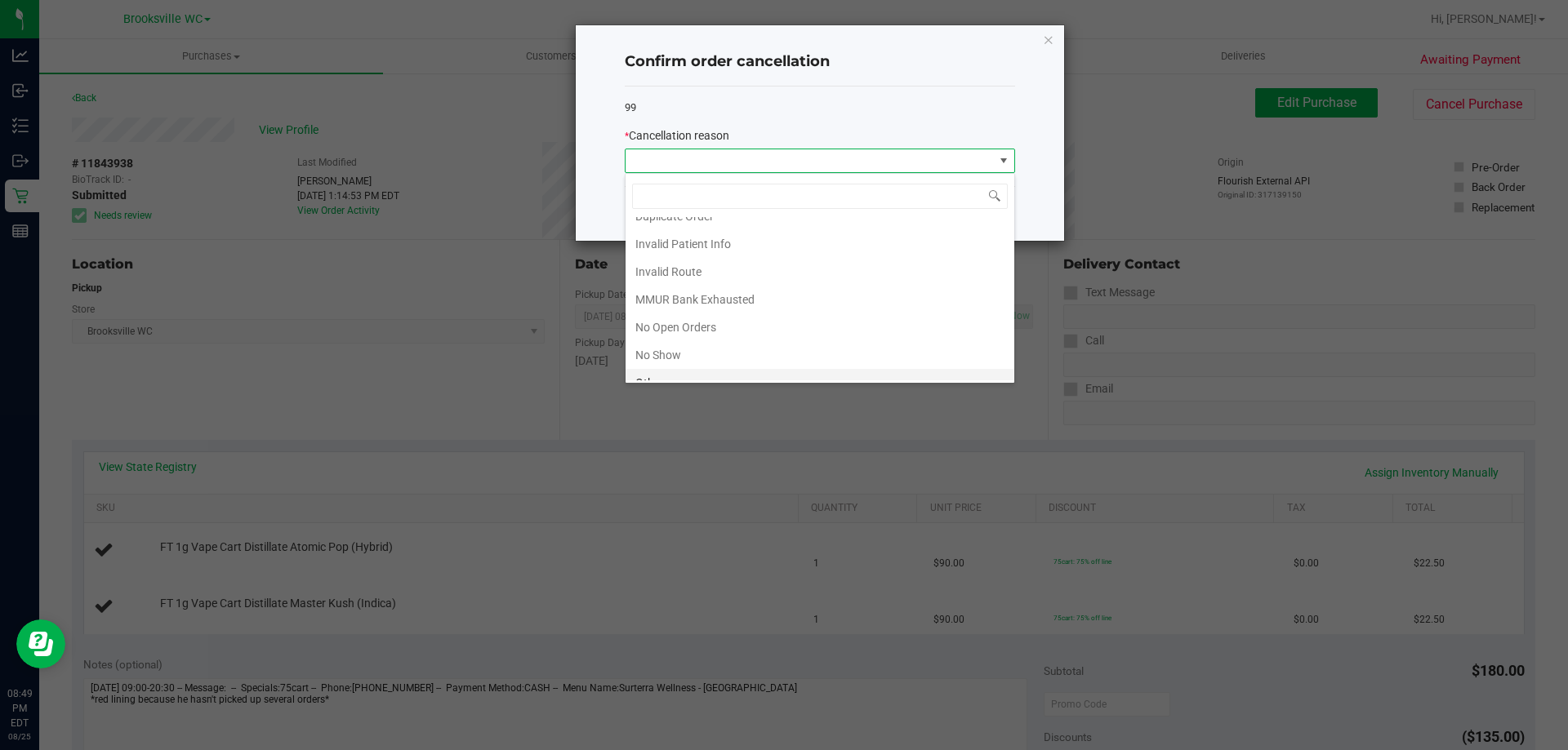
scroll to position [142, 0]
click at [701, 287] on li "No Show" at bounding box center [819, 283] width 389 height 28
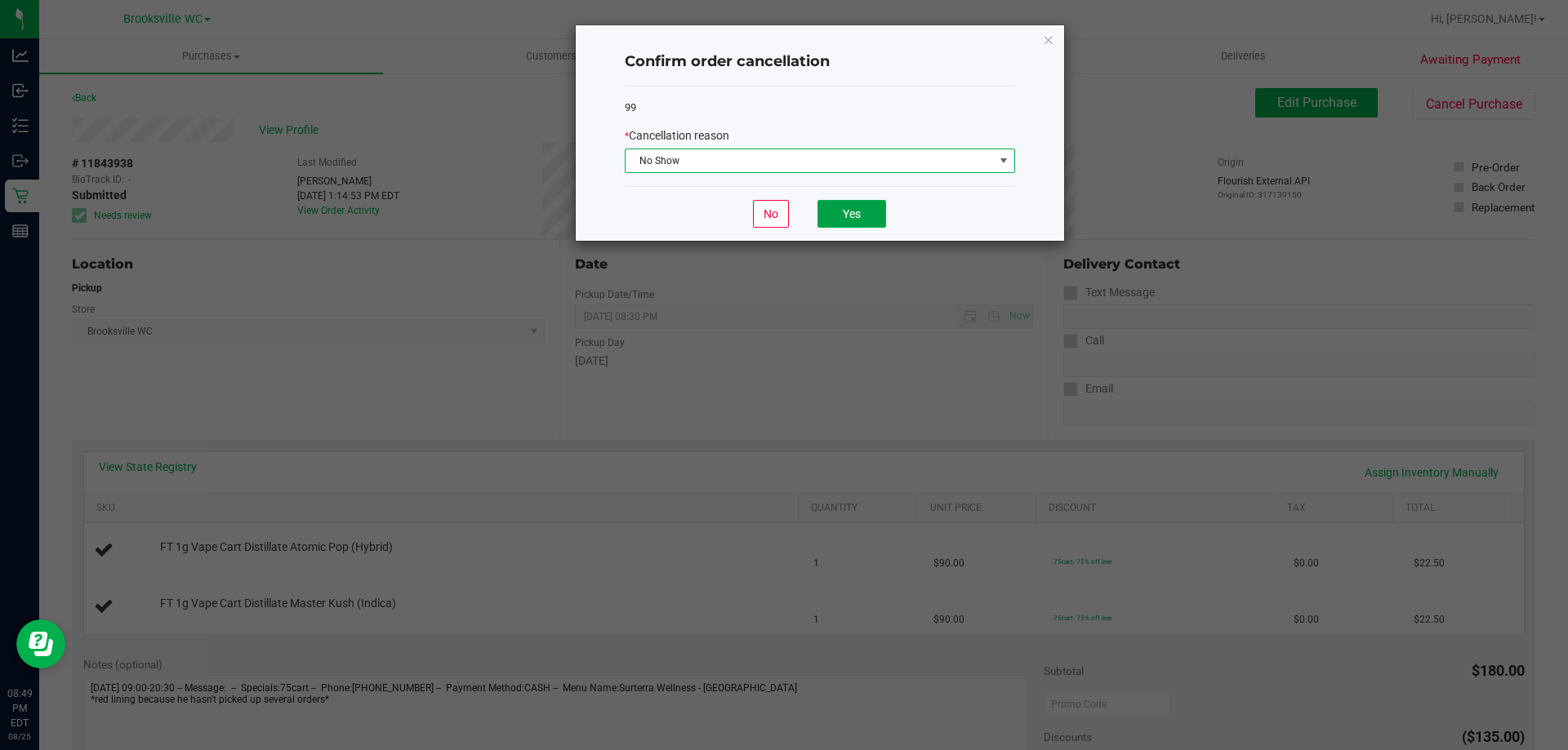
click at [865, 207] on button "Yes" at bounding box center [852, 214] width 69 height 28
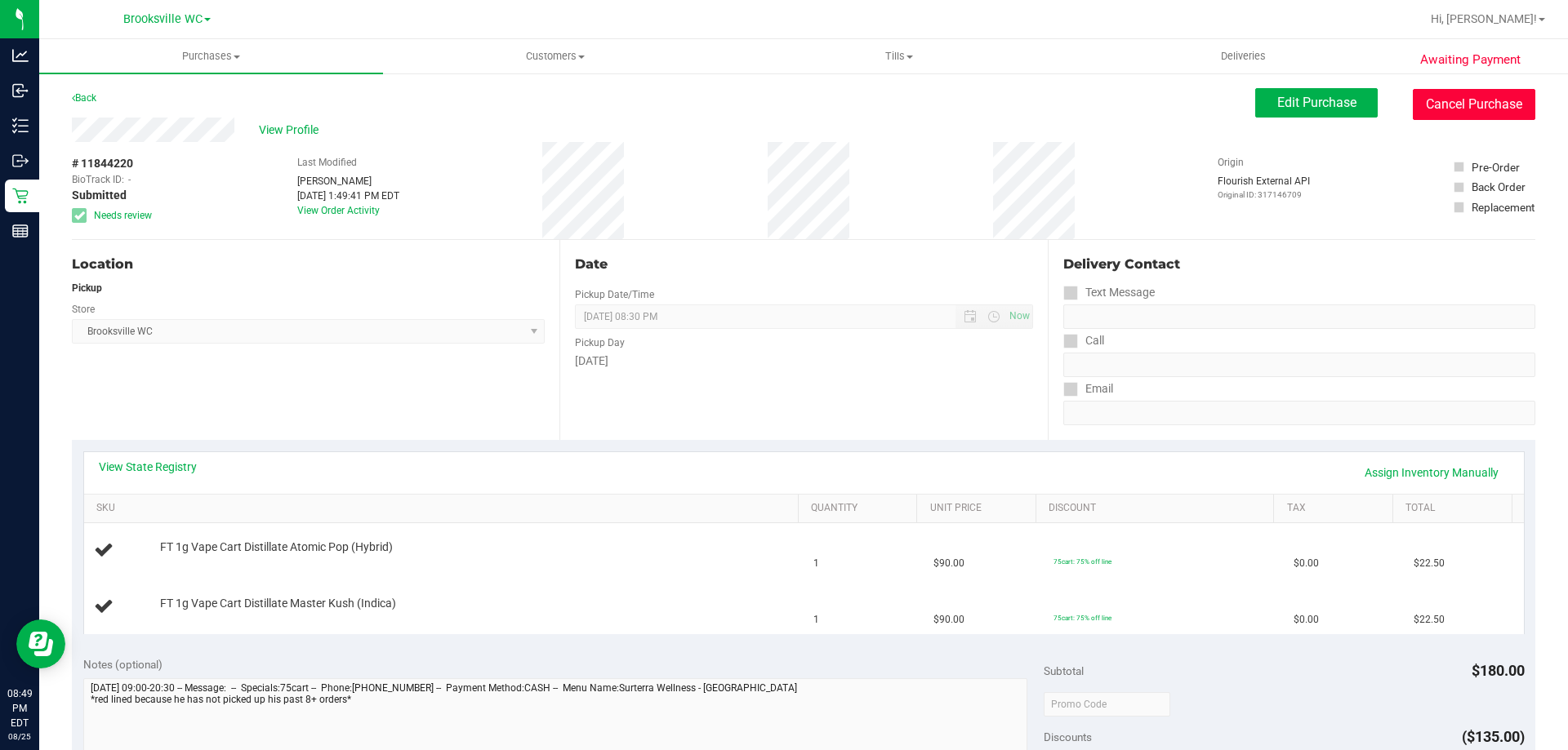
click at [1481, 104] on button "Cancel Purchase" at bounding box center [1474, 104] width 122 height 31
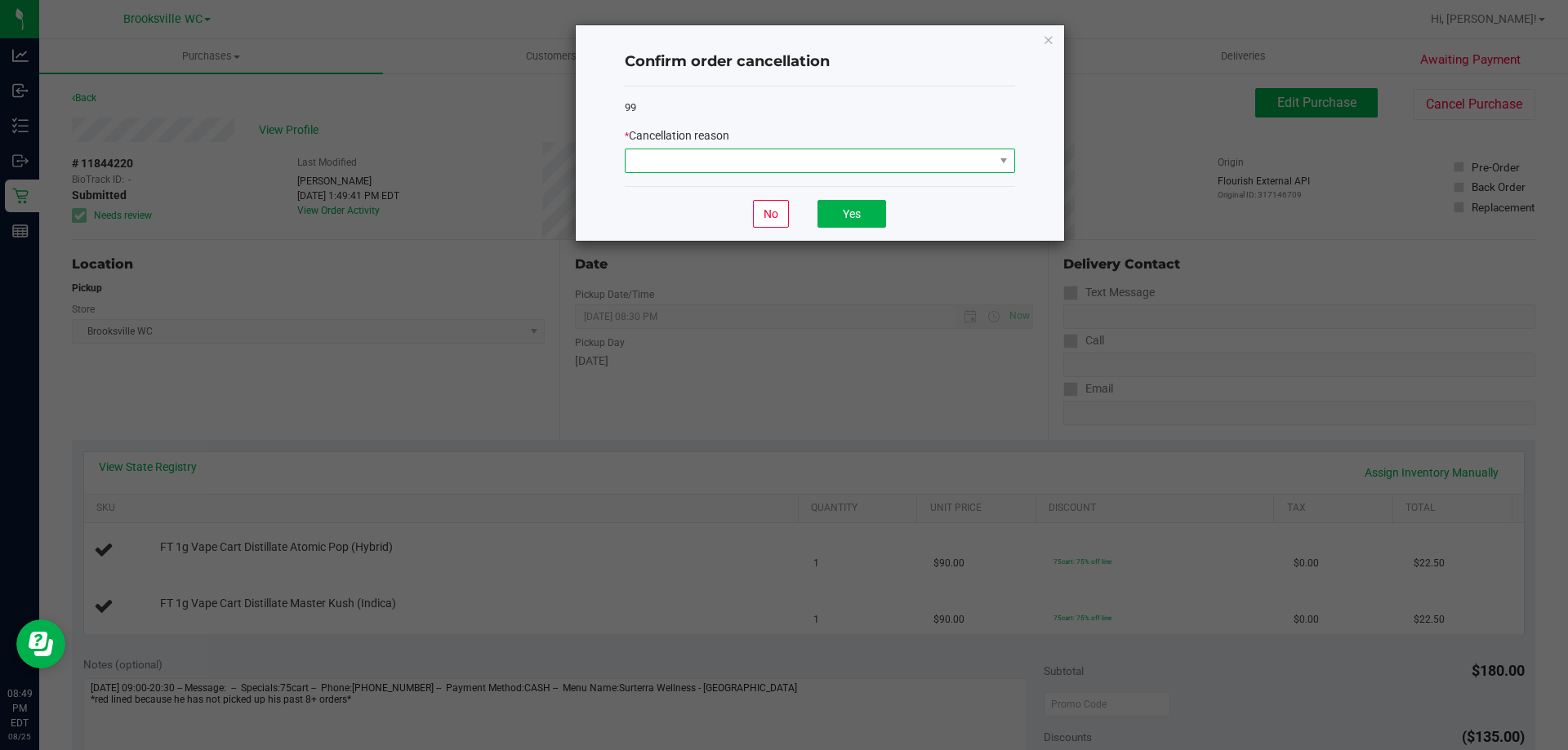
drag, startPoint x: 933, startPoint y: 154, endPoint x: 900, endPoint y: 169, distance: 36.2
click at [932, 154] on span at bounding box center [809, 160] width 368 height 23
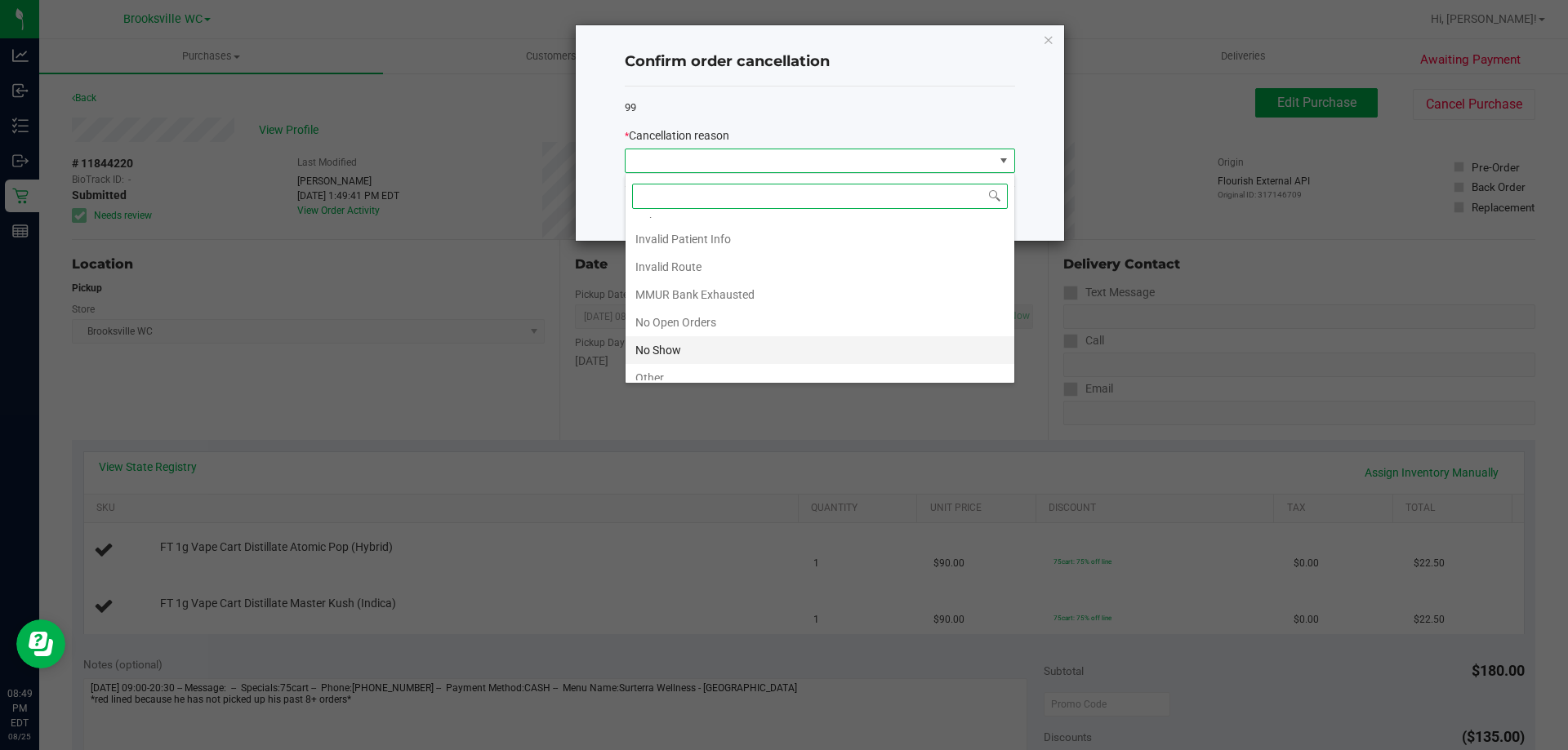
scroll to position [142, 0]
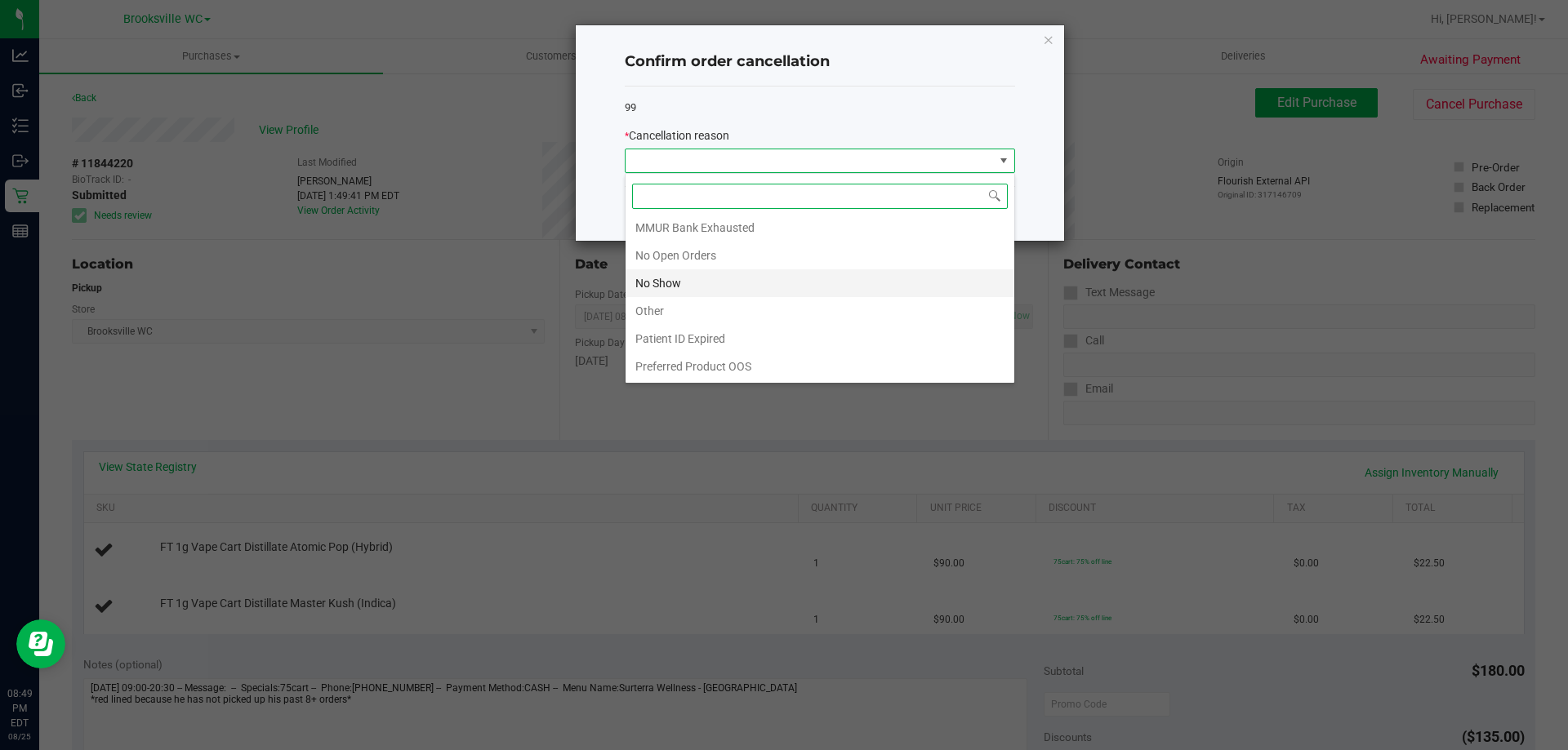
click at [681, 281] on li "No Show" at bounding box center [819, 283] width 389 height 28
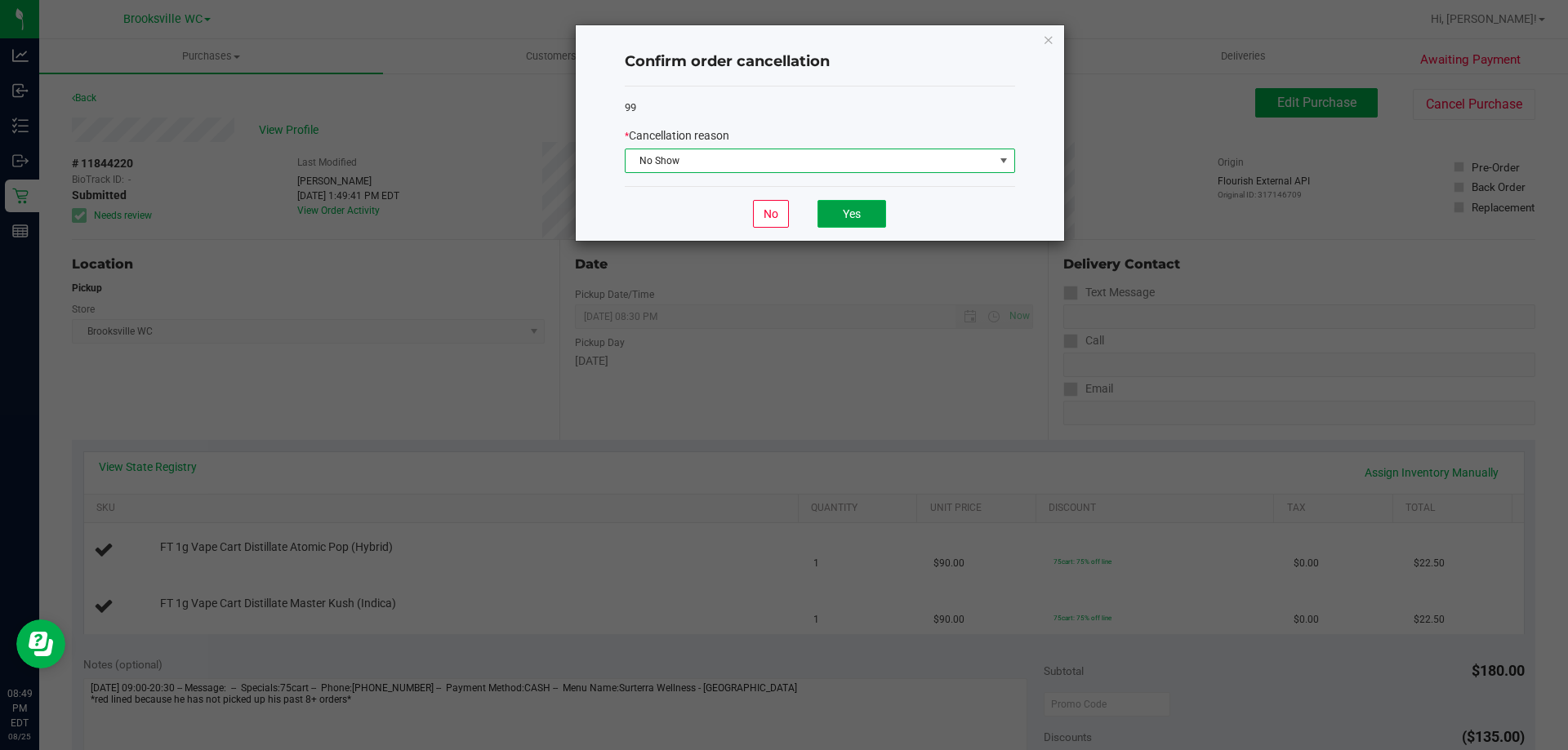
click at [873, 222] on button "Yes" at bounding box center [852, 214] width 69 height 28
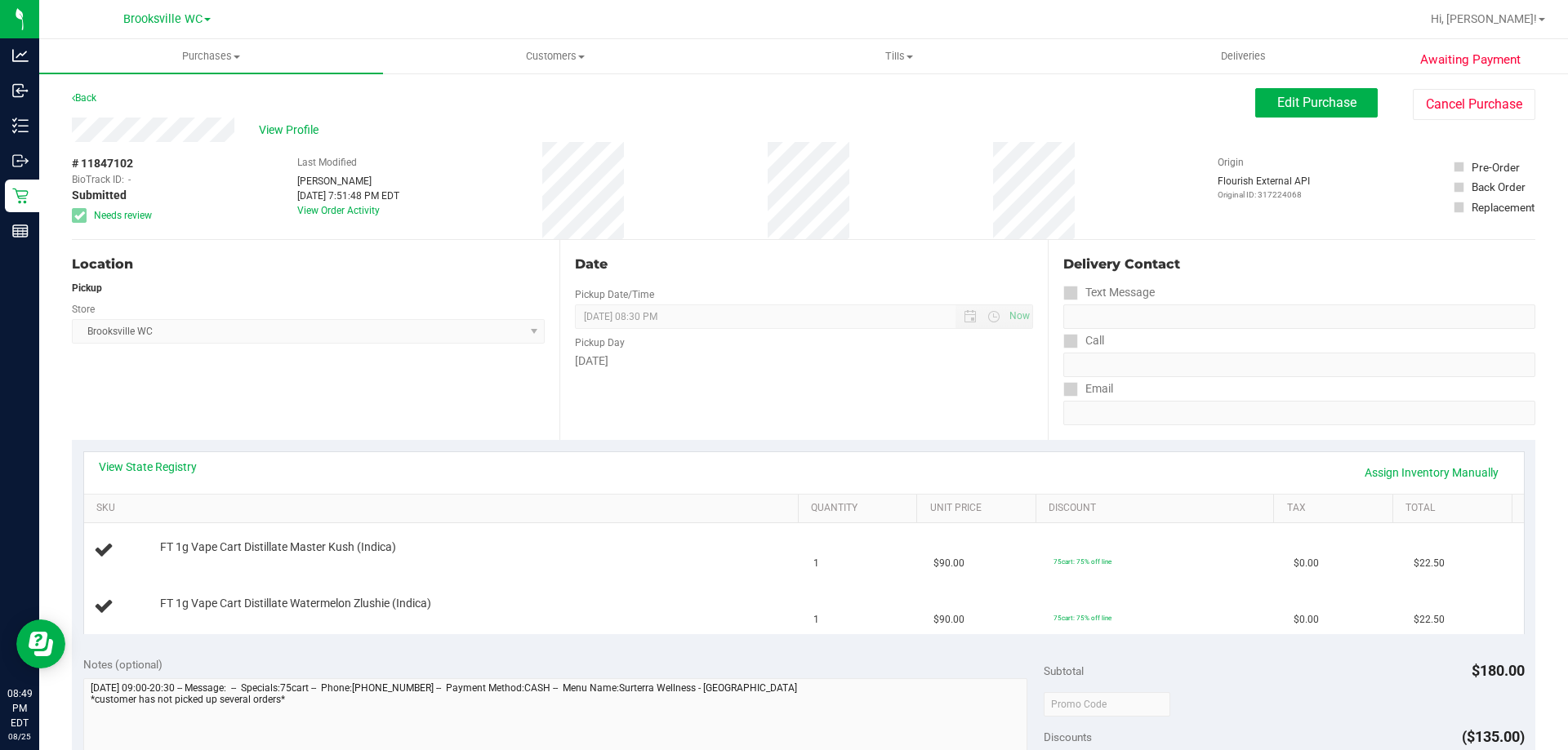
click at [1478, 125] on div "View Profile # 11847102 BioTrack ID: - Submitted Needs review Last Modified [PE…" at bounding box center [803, 178] width 1463 height 122
click at [1477, 109] on button "Cancel Purchase" at bounding box center [1474, 104] width 122 height 31
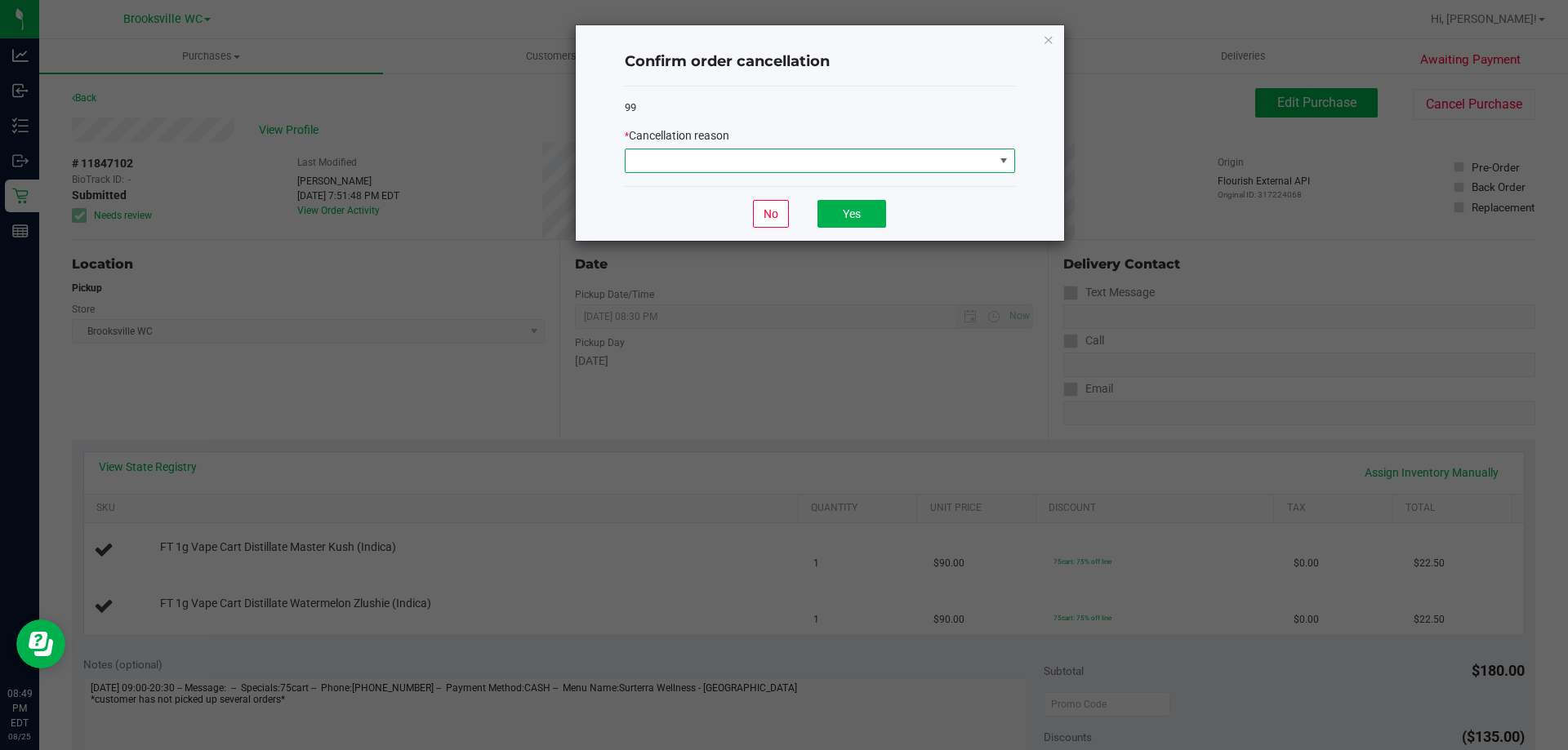
click at [753, 154] on span at bounding box center [809, 160] width 368 height 23
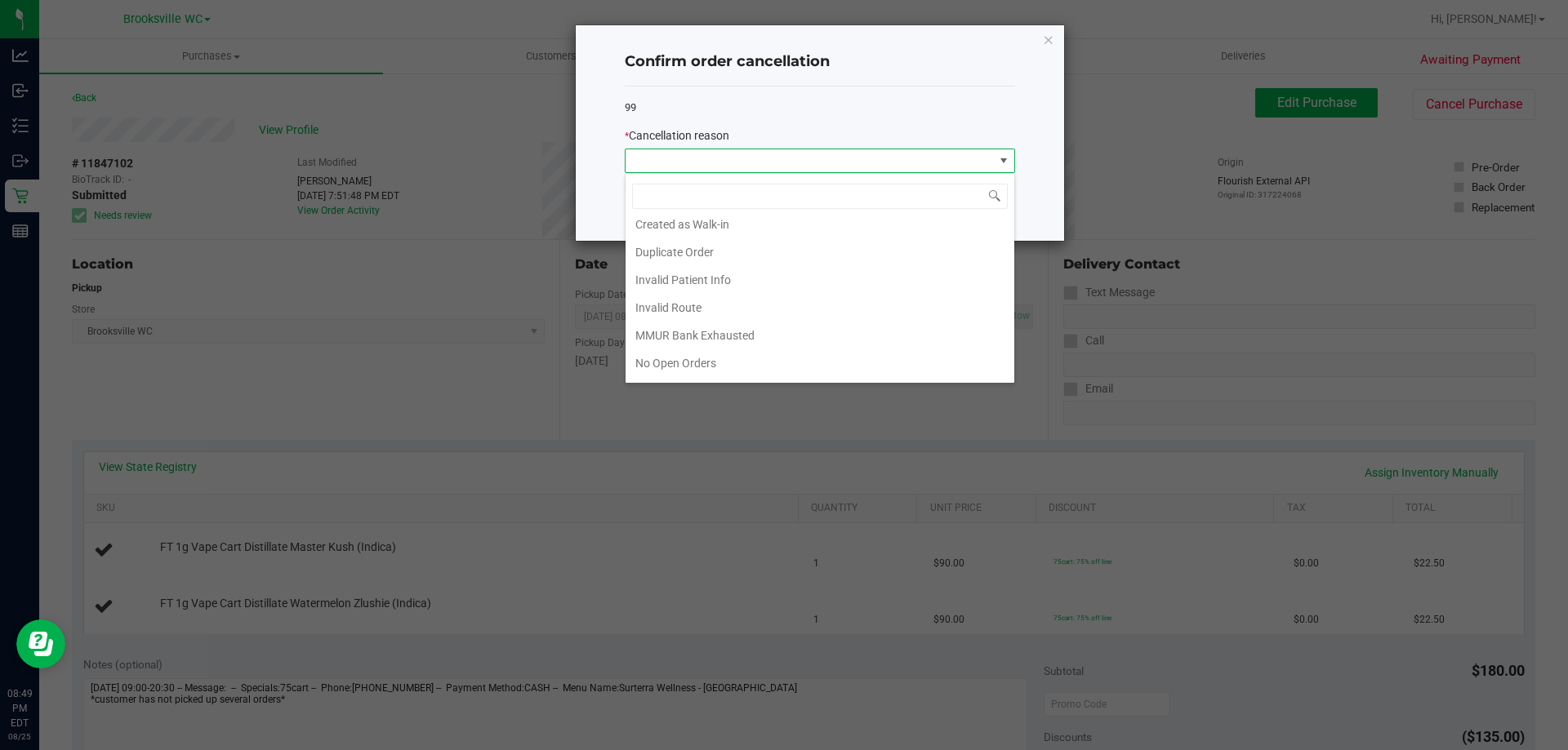
scroll to position [142, 0]
click at [719, 277] on li "No Show" at bounding box center [819, 283] width 389 height 28
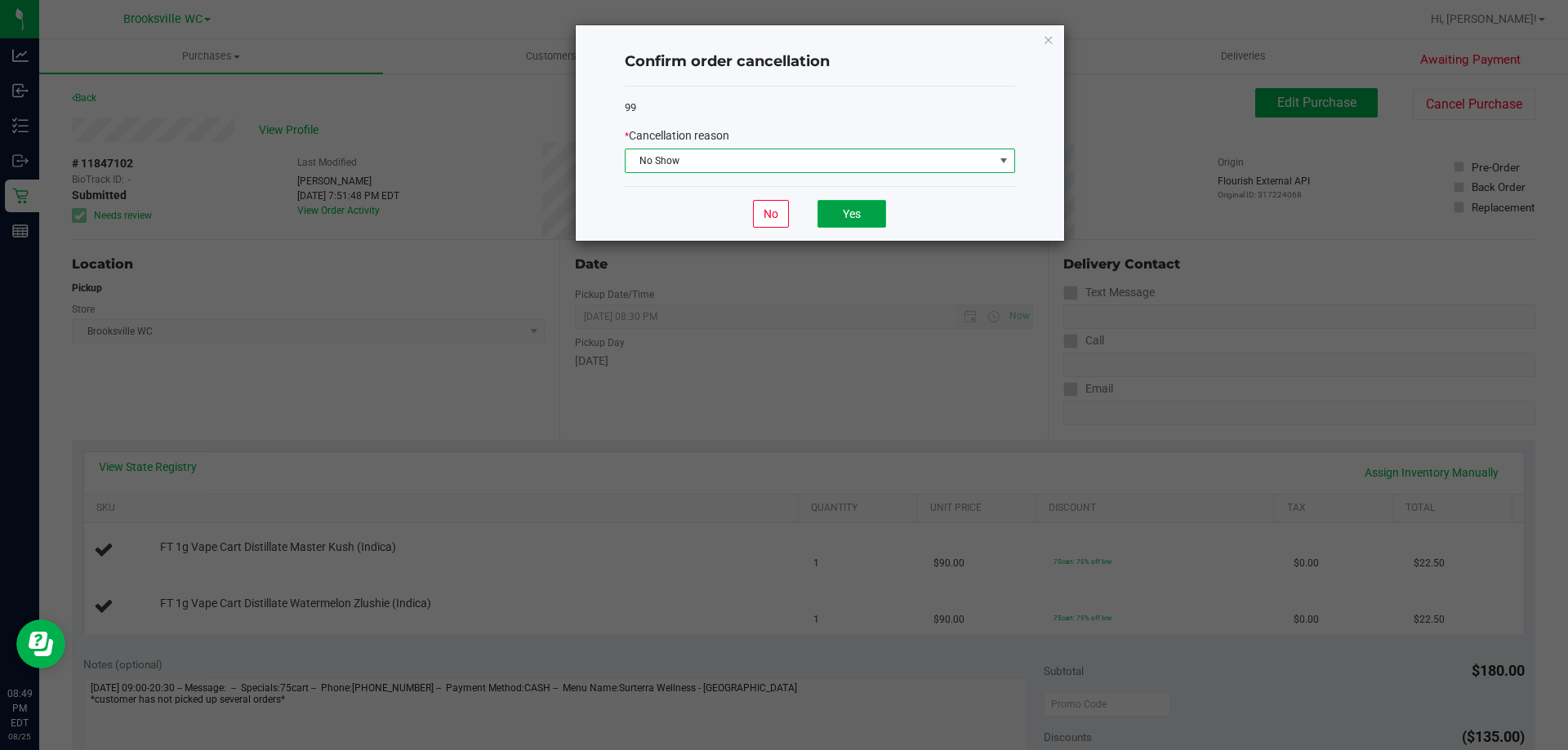
click at [866, 220] on button "Yes" at bounding box center [852, 214] width 69 height 28
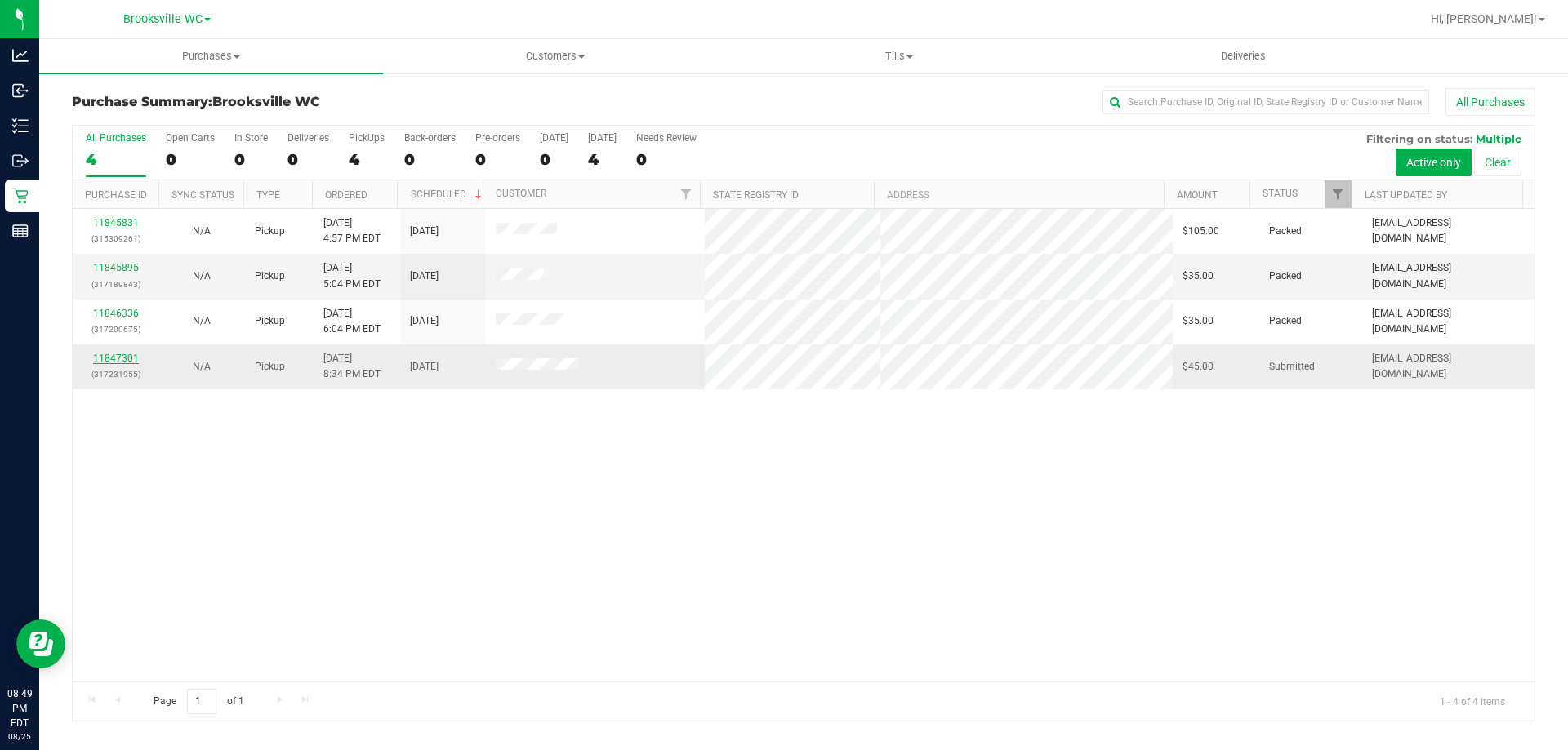
click at [109, 362] on link "11847301" at bounding box center [115, 357] width 46 height 11
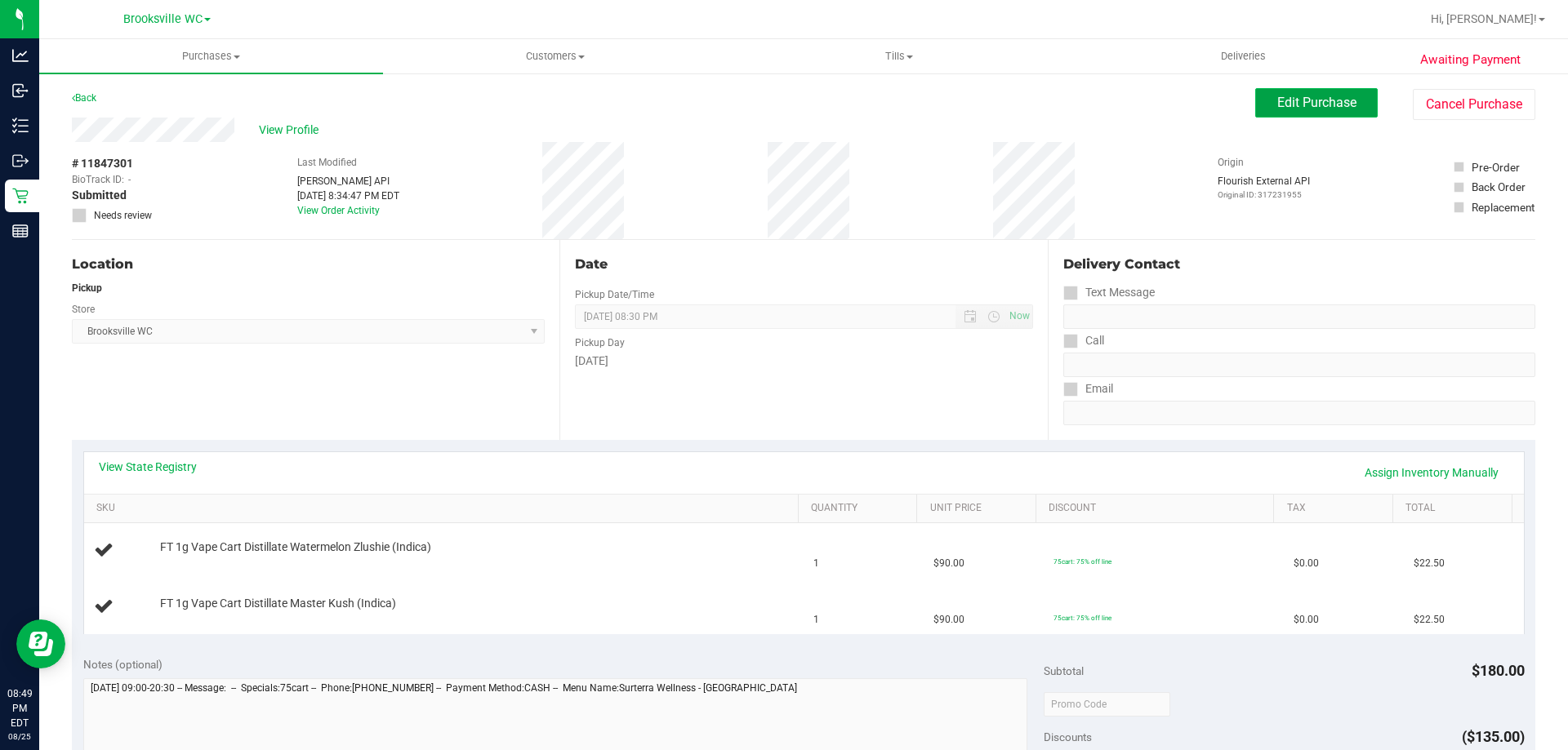
click at [1294, 112] on button "Edit Purchase" at bounding box center [1316, 102] width 122 height 29
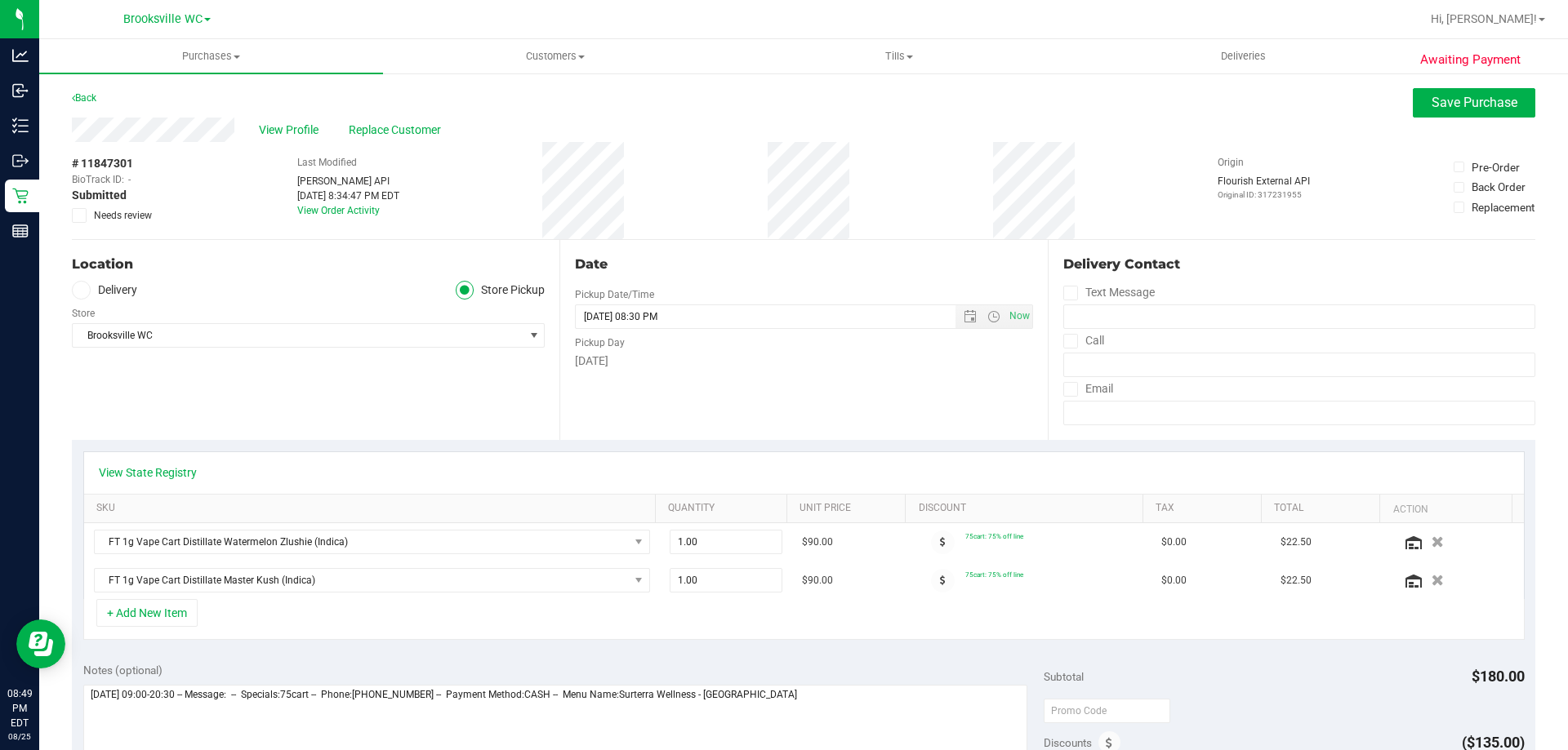
click at [78, 215] on icon at bounding box center [79, 215] width 10 height 0
click at [0, 0] on input "Needs review" at bounding box center [0, 0] width 0 height 0
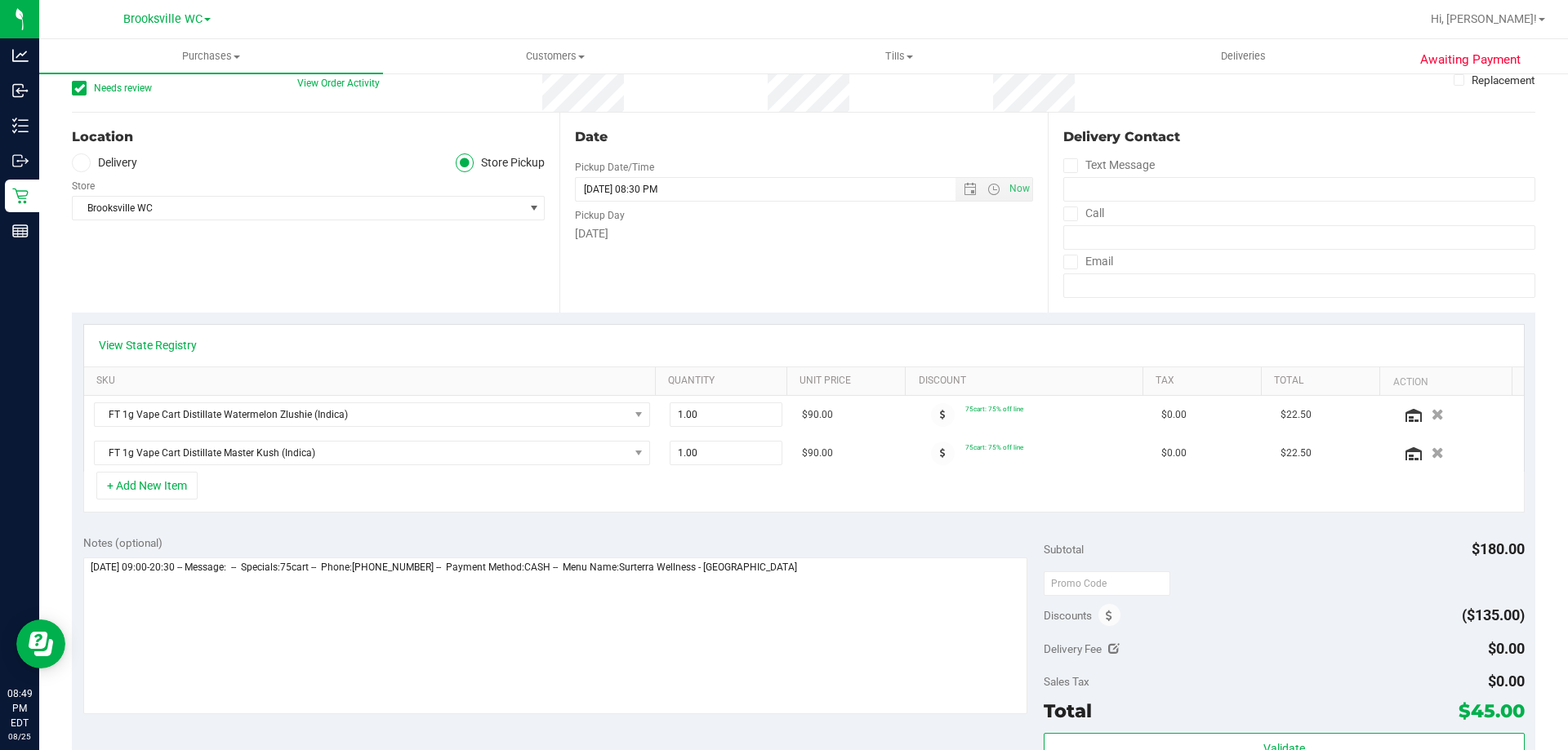
scroll to position [326, 0]
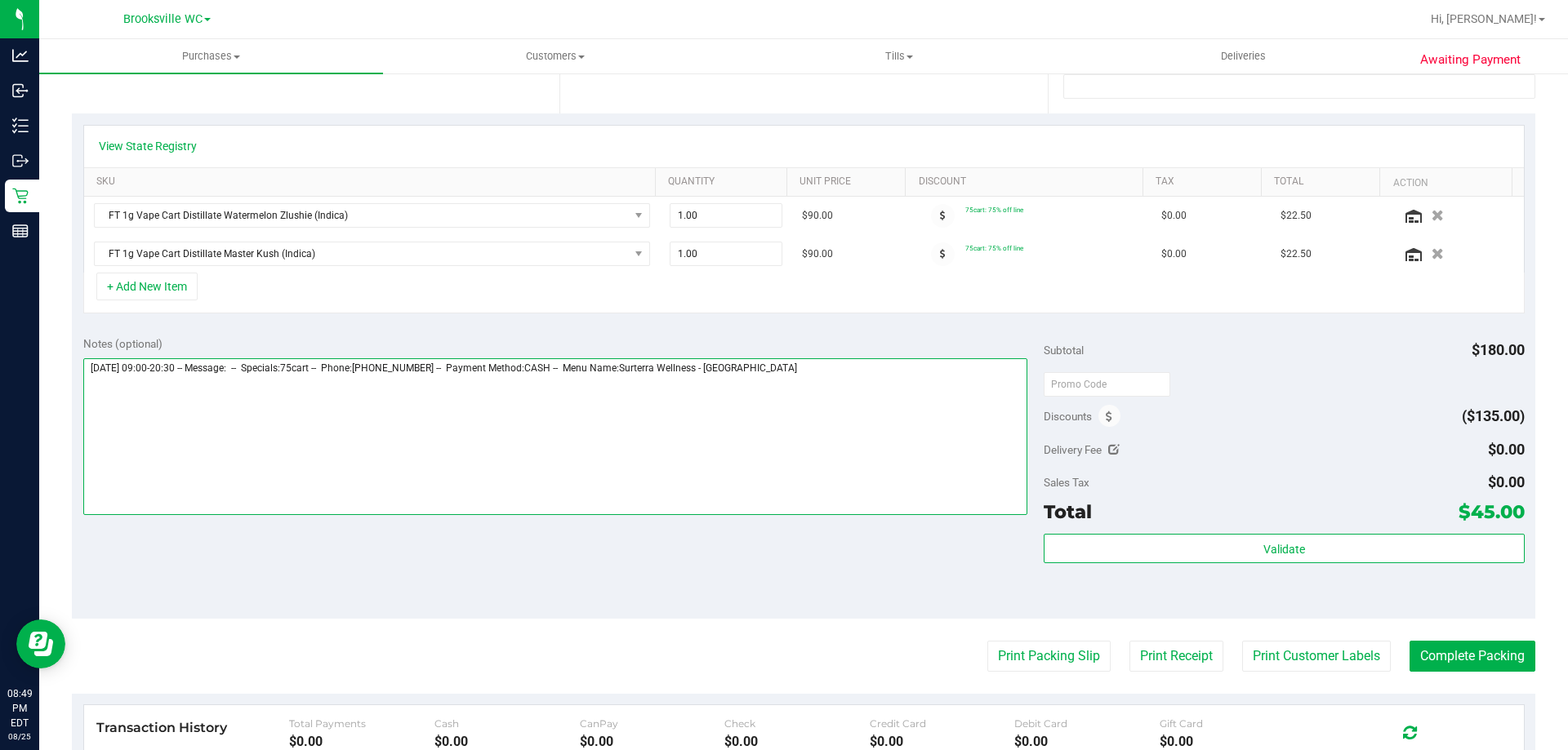
click at [875, 393] on textarea at bounding box center [556, 437] width 945 height 157
type textarea "[DATE] 09:00-20:30 -- Message: -- Specials:75cart -- Phone:[PHONE_NUMBER] -- Pa…"
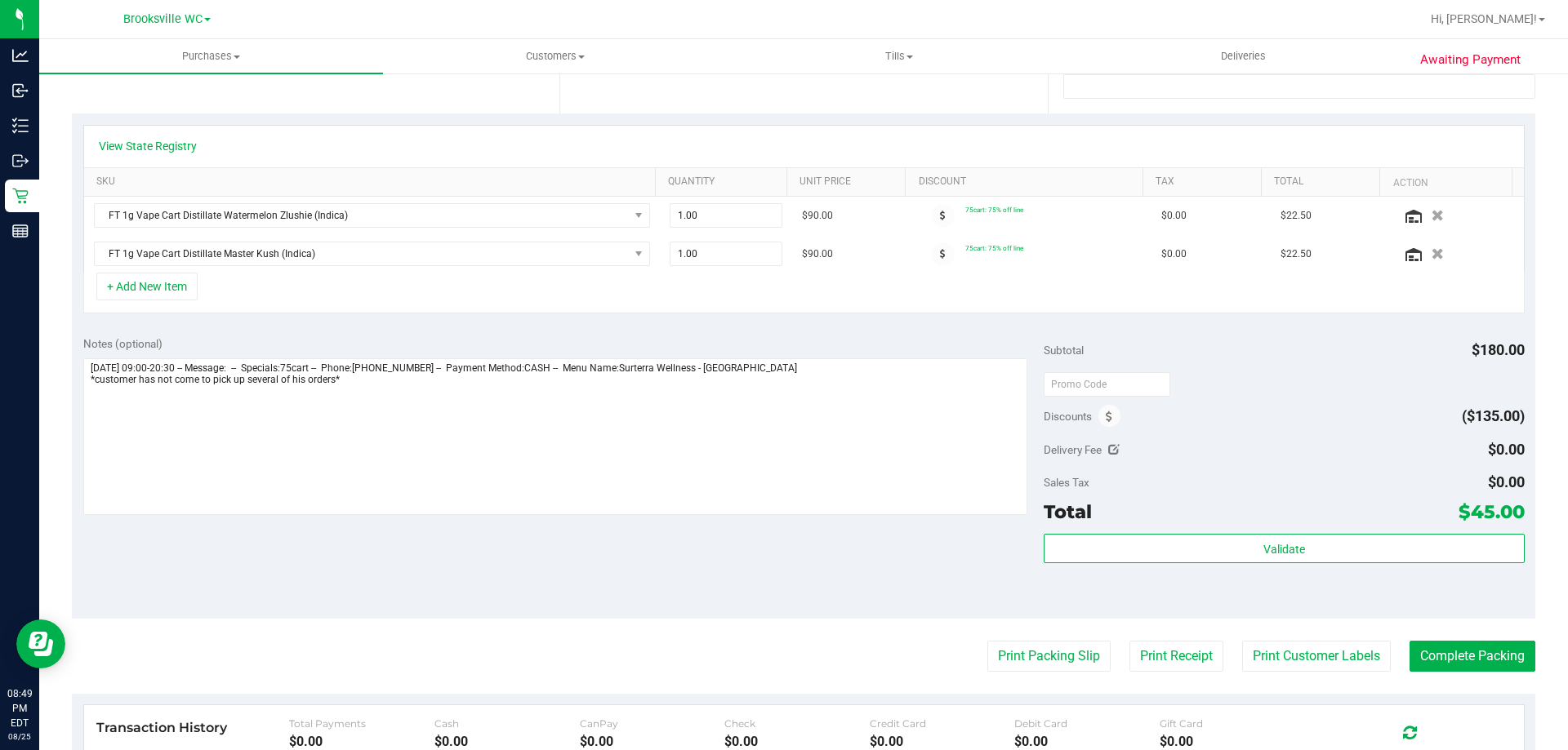
click at [955, 329] on div "Notes (optional) Subtotal $180.00 Discounts ($135.00) Delivery Fee $0.00 Sales …" at bounding box center [803, 471] width 1463 height 294
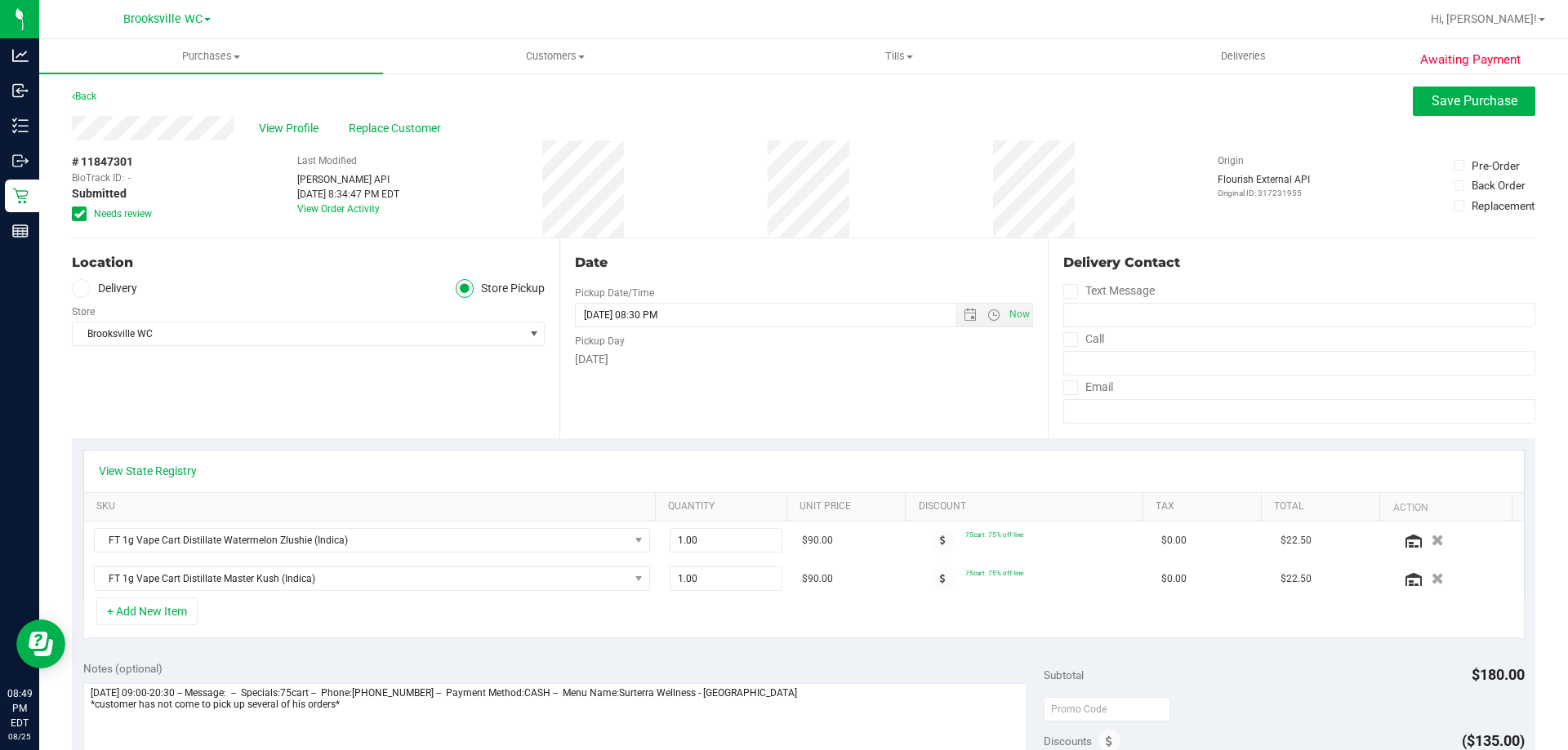
scroll to position [0, 0]
click at [1472, 110] on button "Save Purchase" at bounding box center [1474, 102] width 122 height 29
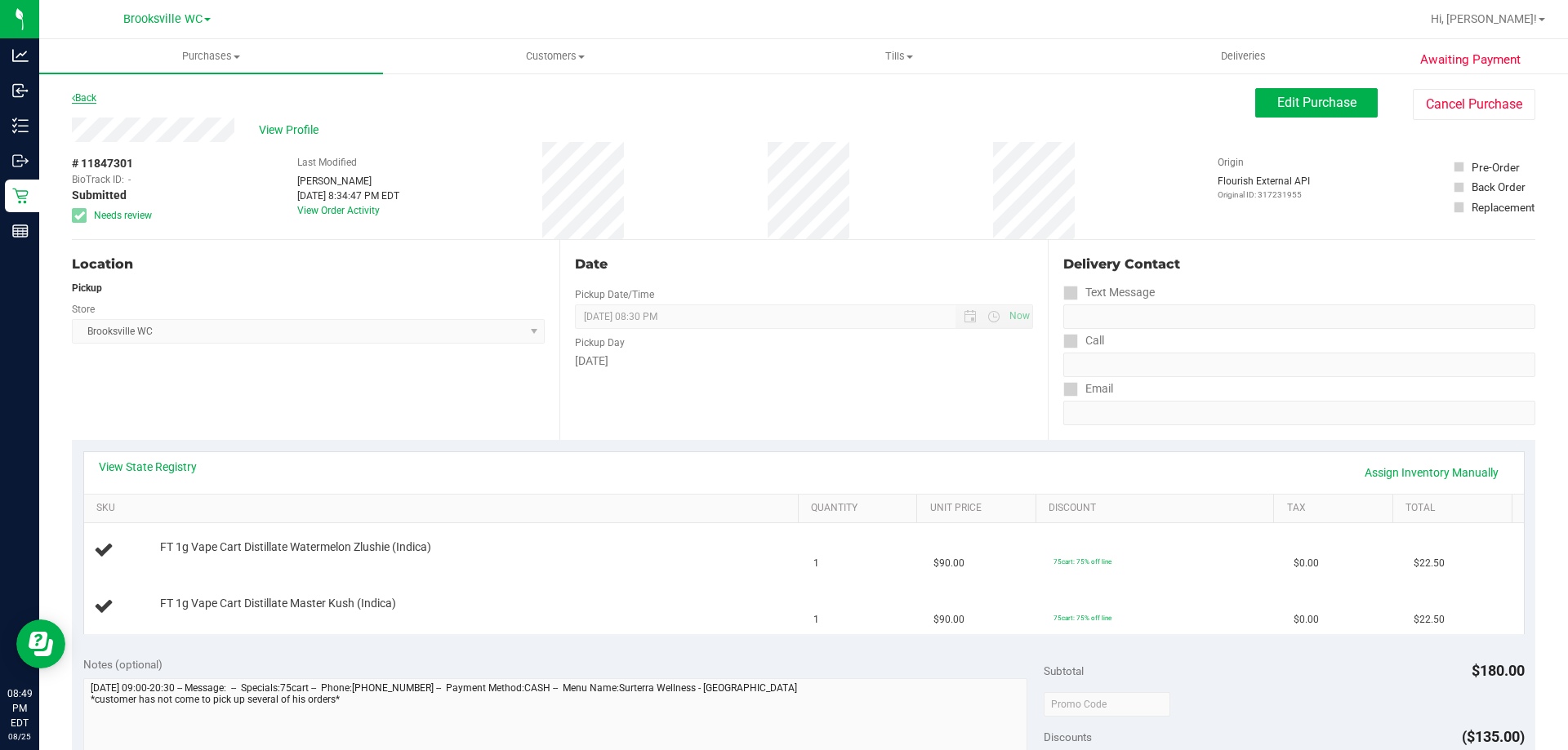
click at [93, 101] on link "Back" at bounding box center [84, 97] width 24 height 11
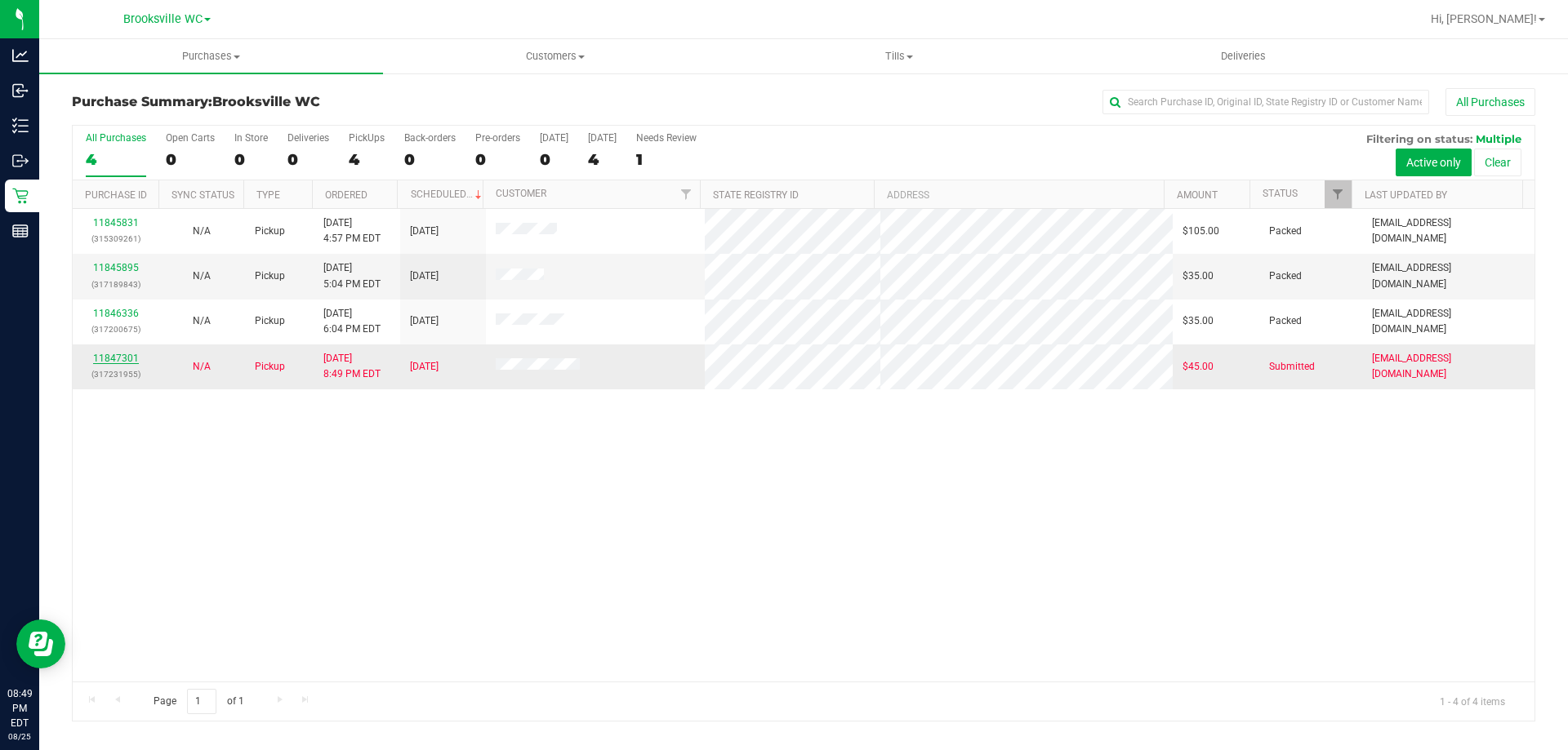
click at [99, 358] on link "11847301" at bounding box center [115, 357] width 46 height 11
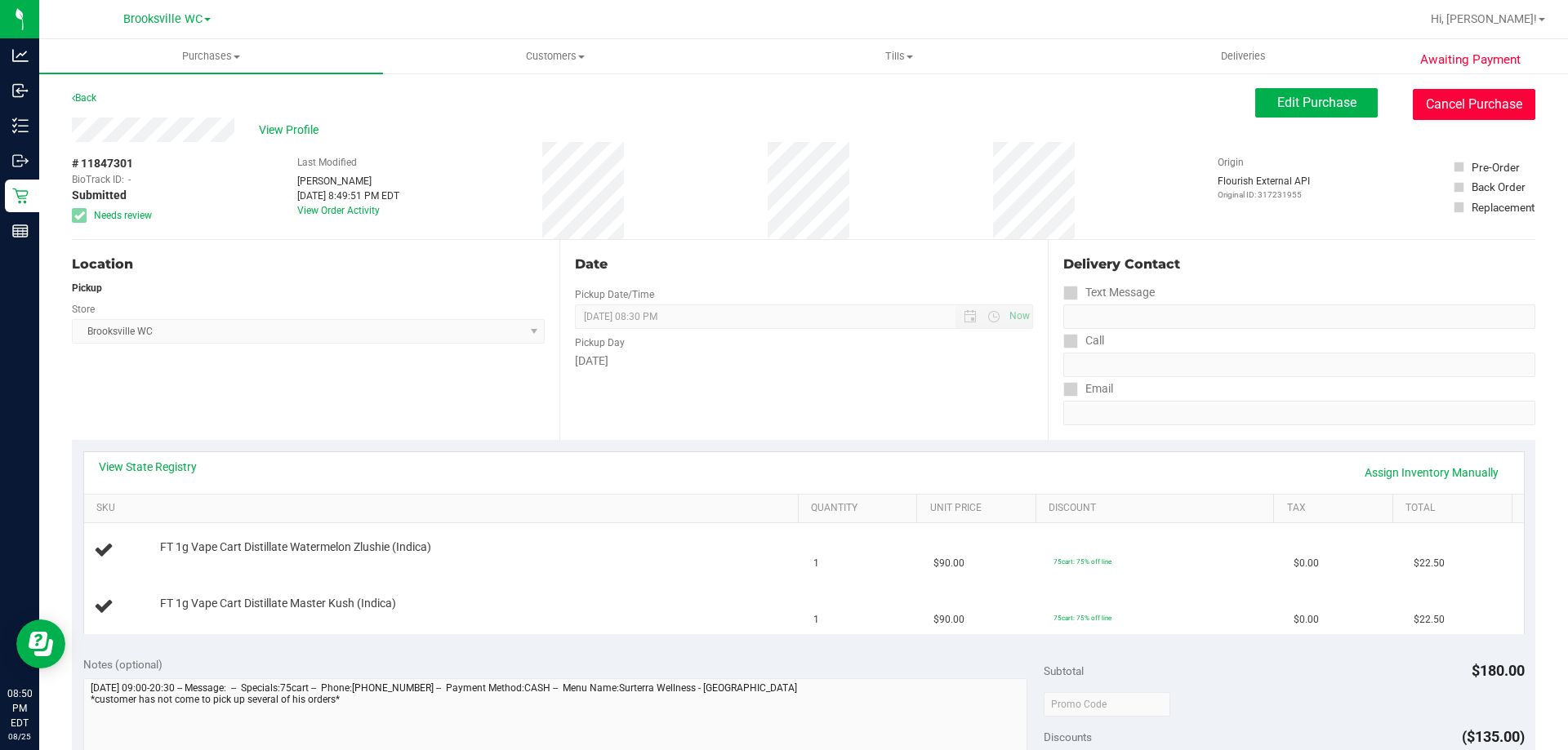
click at [1442, 96] on button "Cancel Purchase" at bounding box center [1474, 104] width 122 height 31
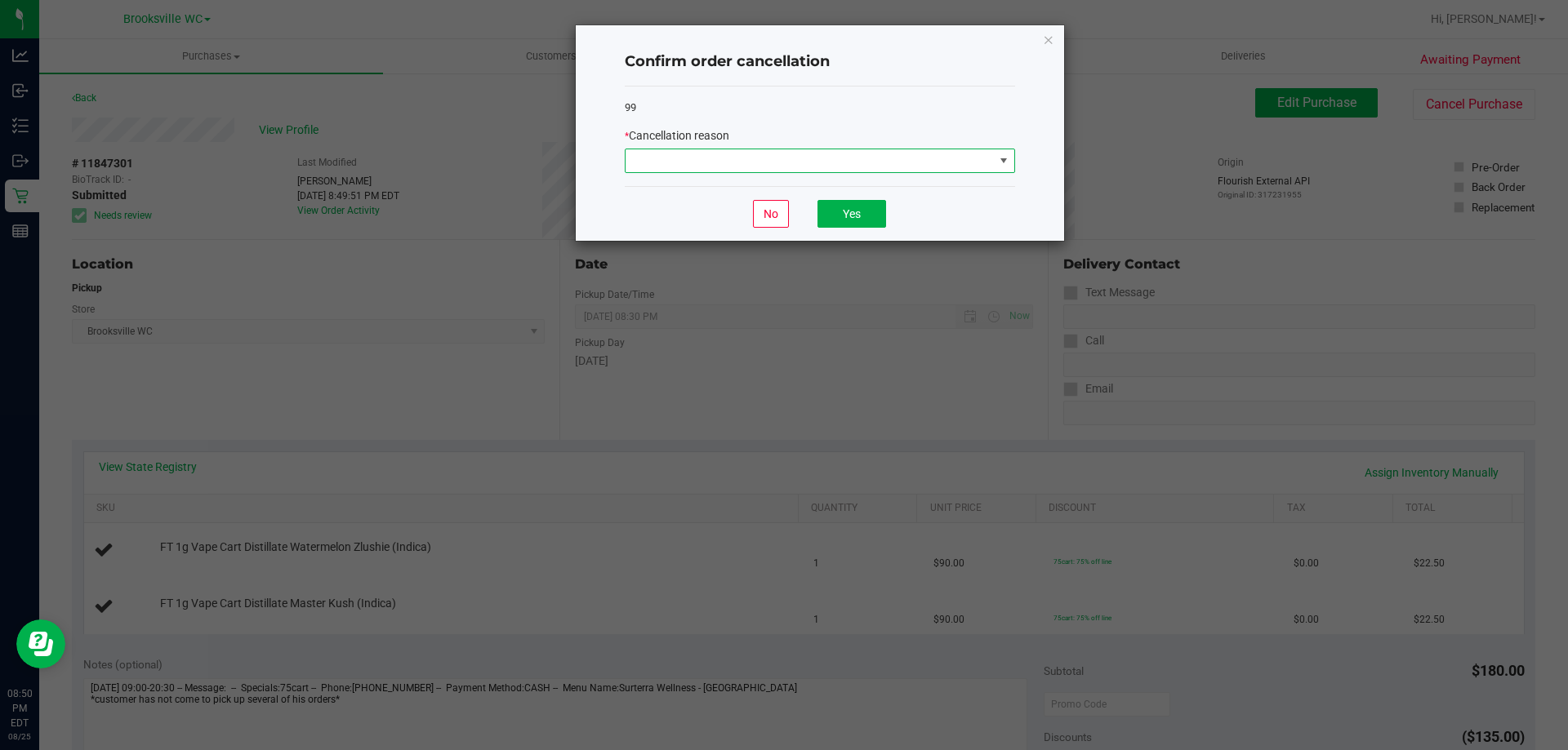
click at [695, 151] on span at bounding box center [809, 160] width 368 height 23
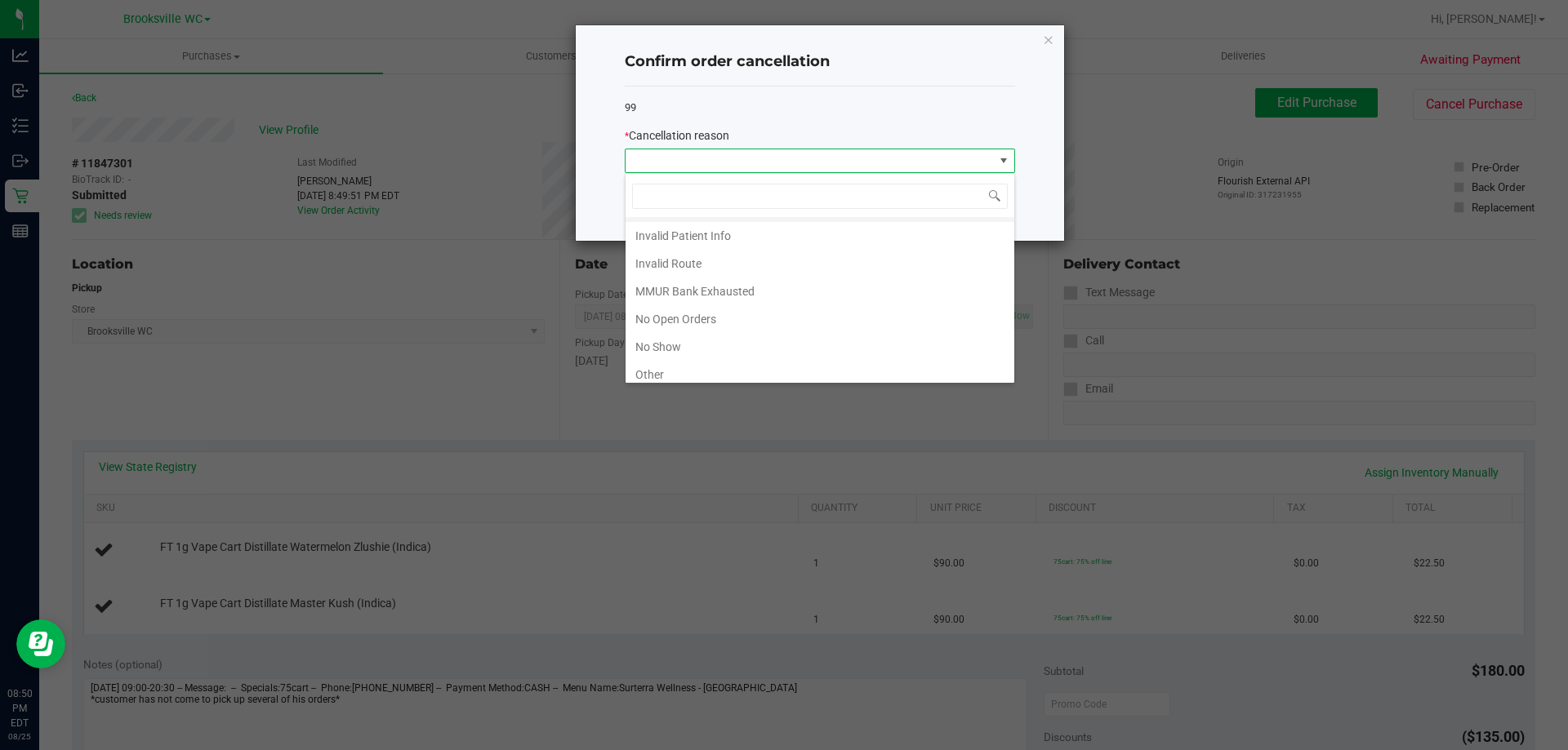
scroll to position [142, 0]
click at [665, 276] on li "No Show" at bounding box center [819, 283] width 389 height 28
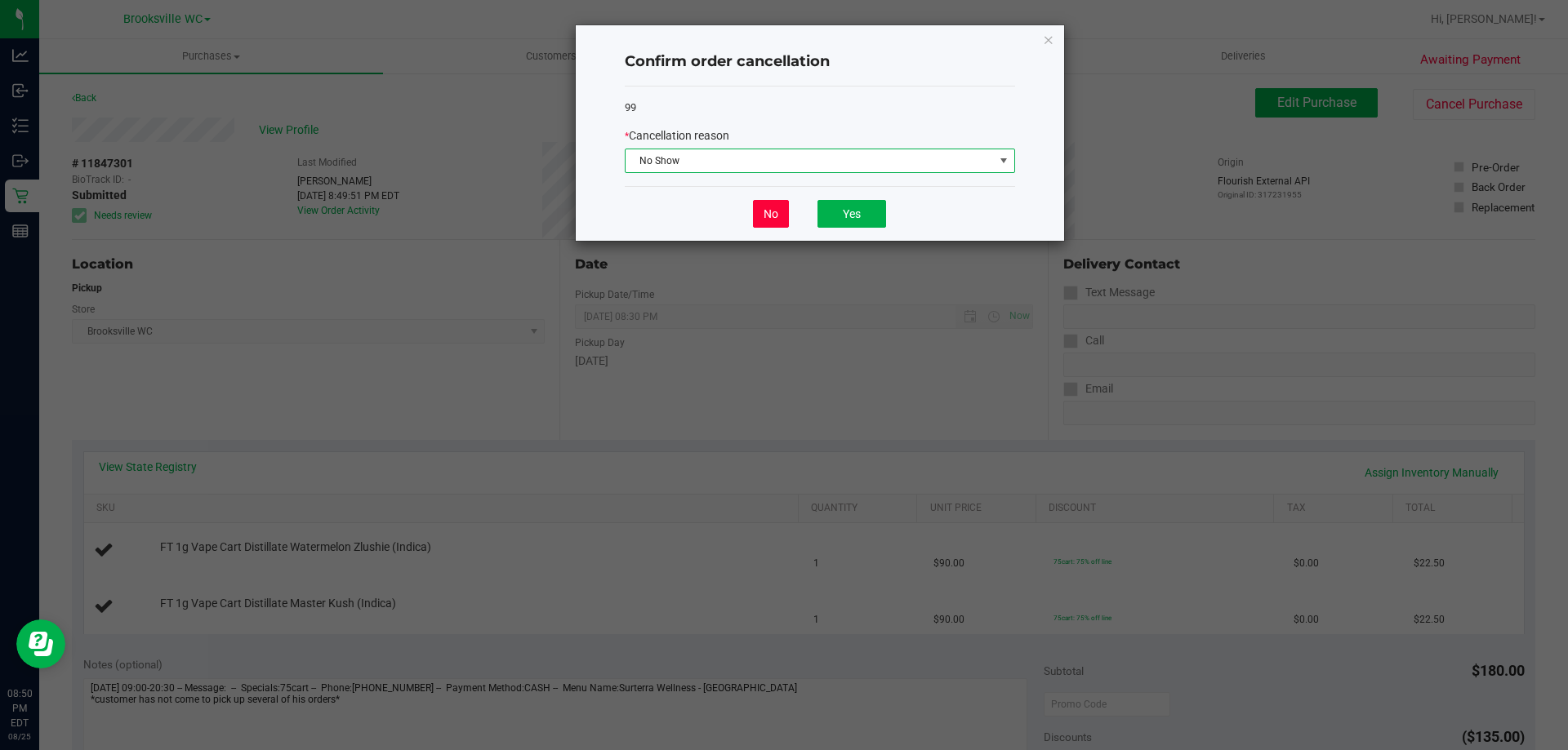
click at [777, 213] on button "No" at bounding box center [771, 214] width 36 height 28
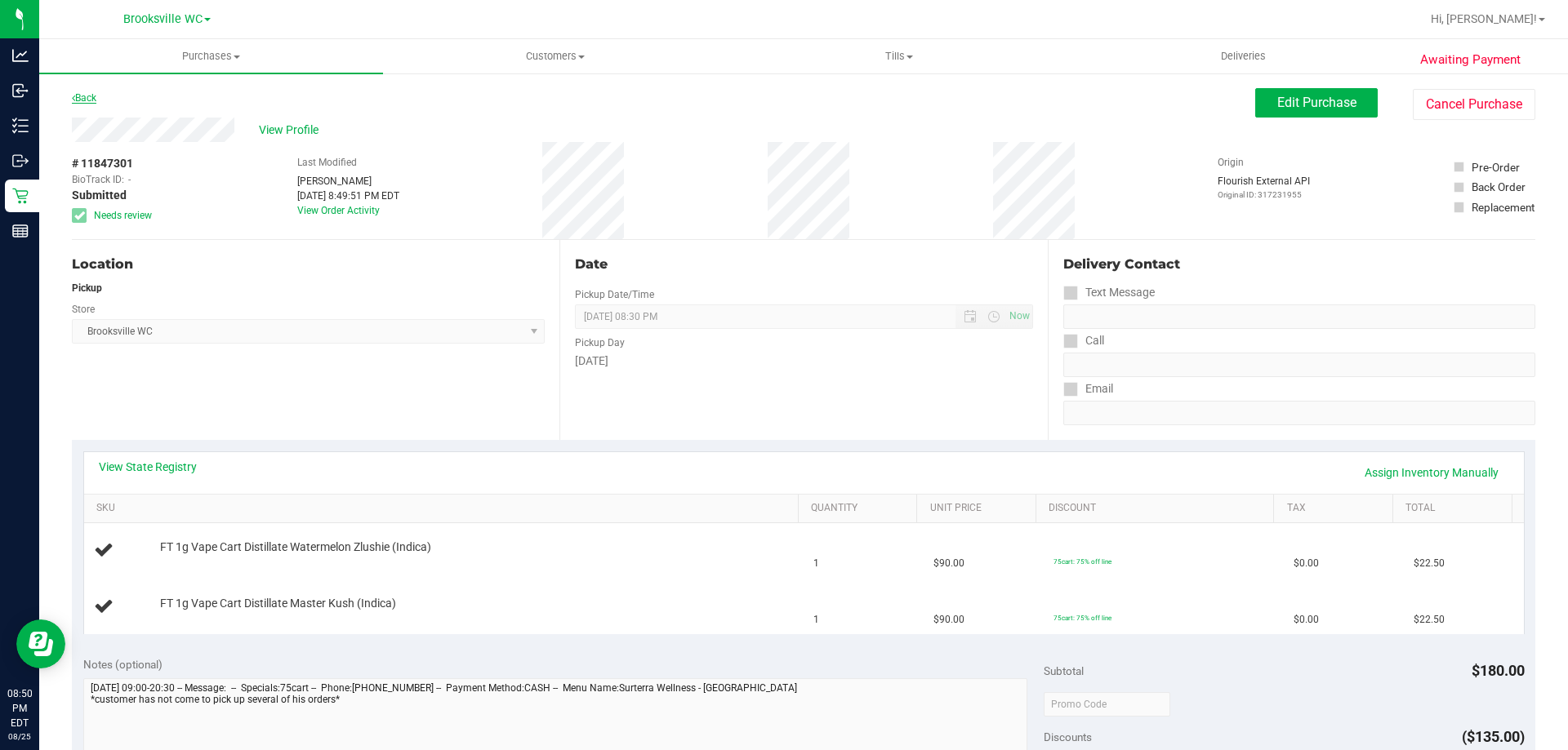
click at [87, 92] on link "Back" at bounding box center [84, 97] width 24 height 11
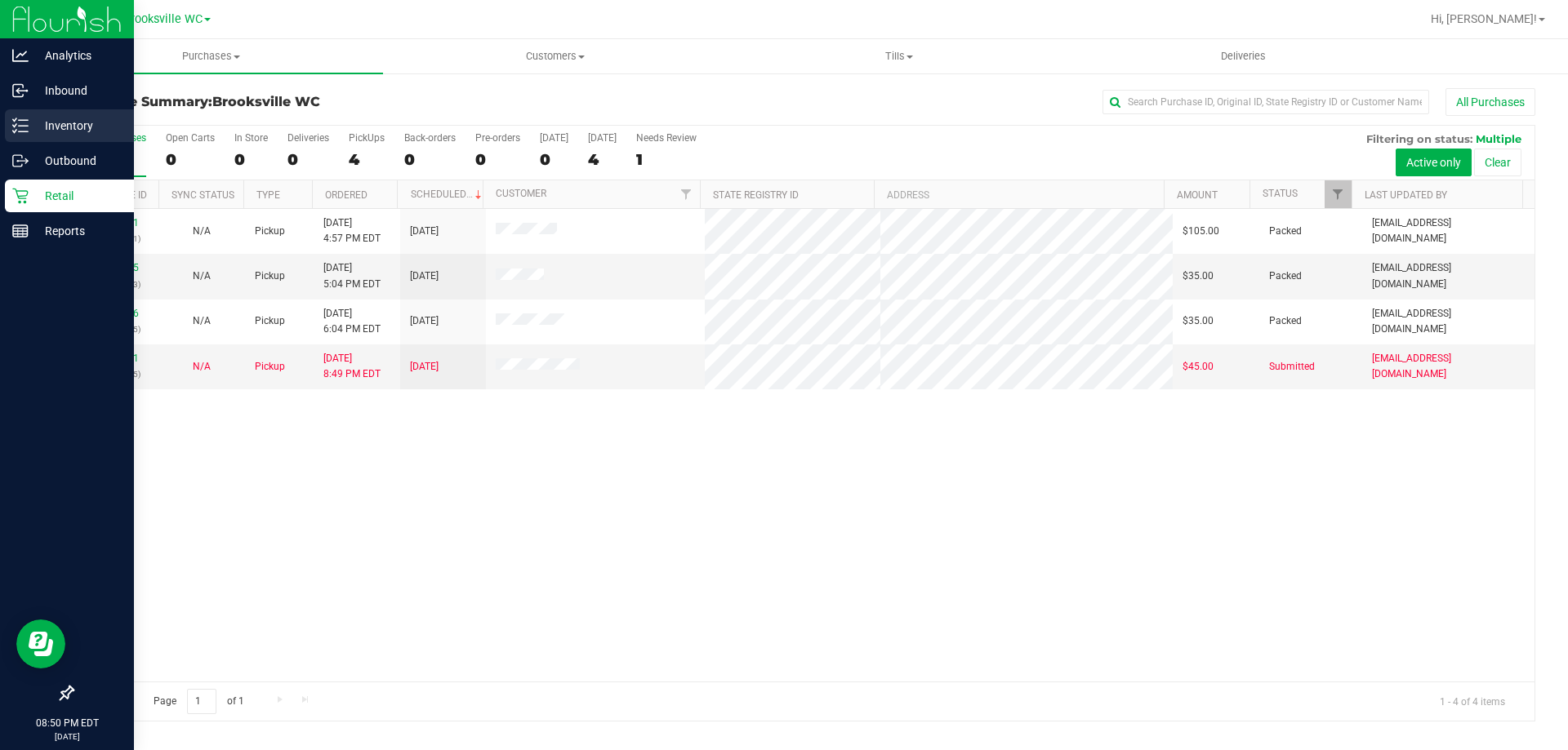
click at [34, 117] on p "Inventory" at bounding box center [78, 126] width 98 height 20
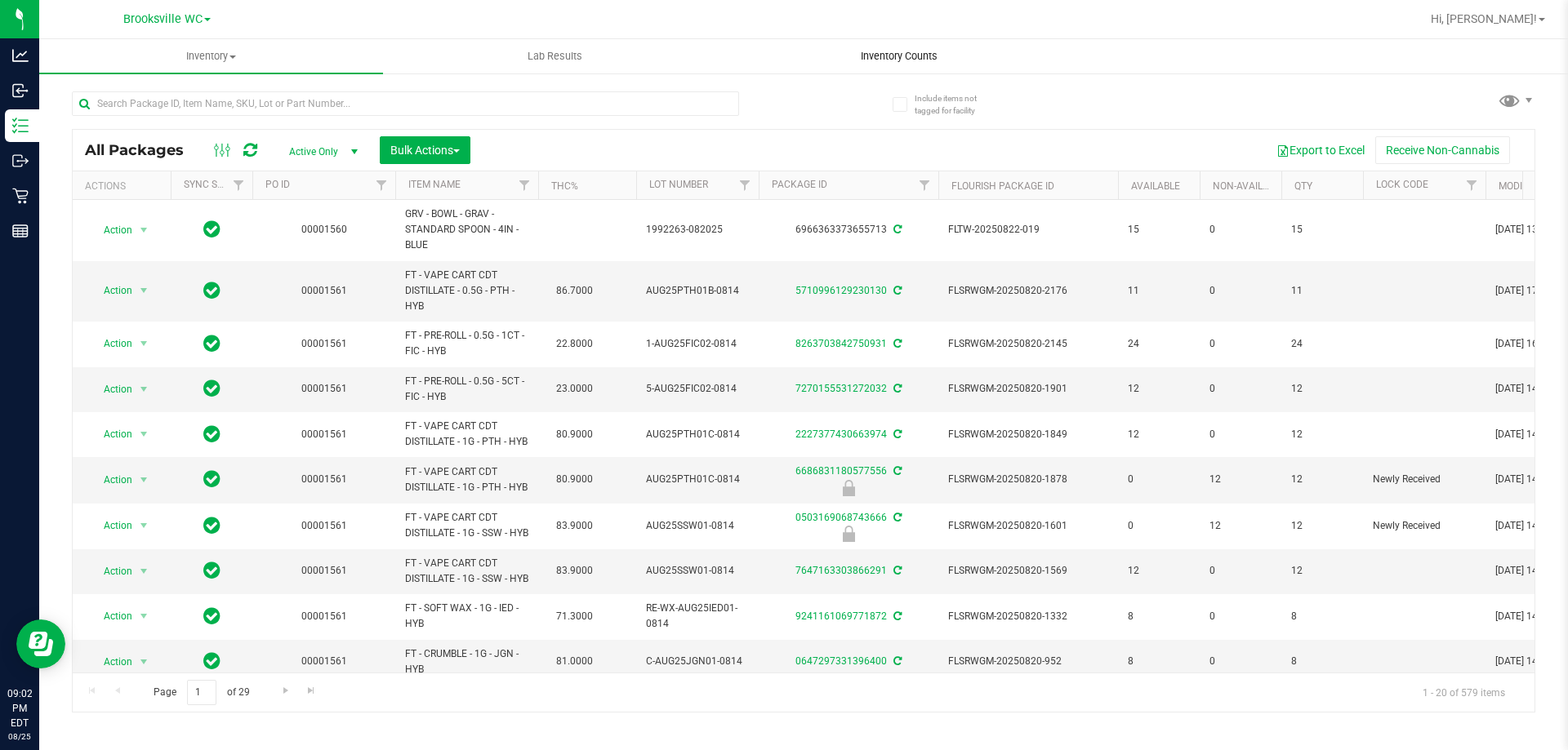
click at [873, 54] on span "Inventory Counts" at bounding box center [899, 56] width 121 height 15
